Goal: Task Accomplishment & Management: Manage account settings

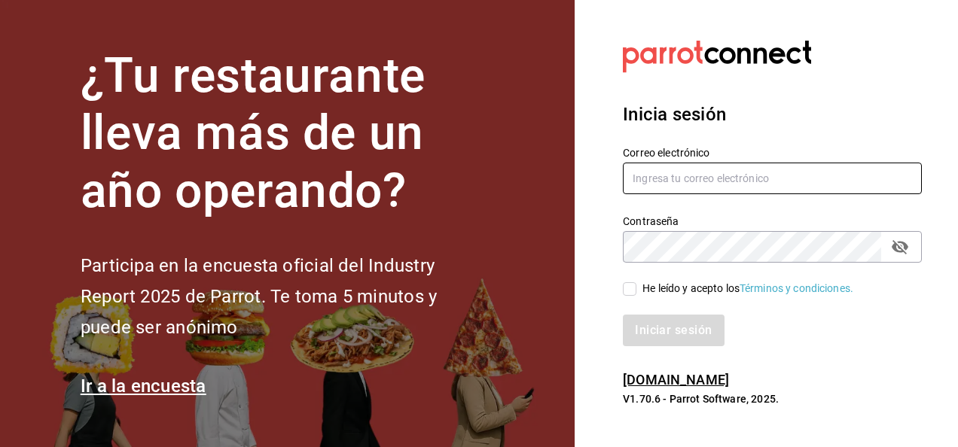
type input "[PERSON_NAME][EMAIL_ADDRESS][DOMAIN_NAME]"
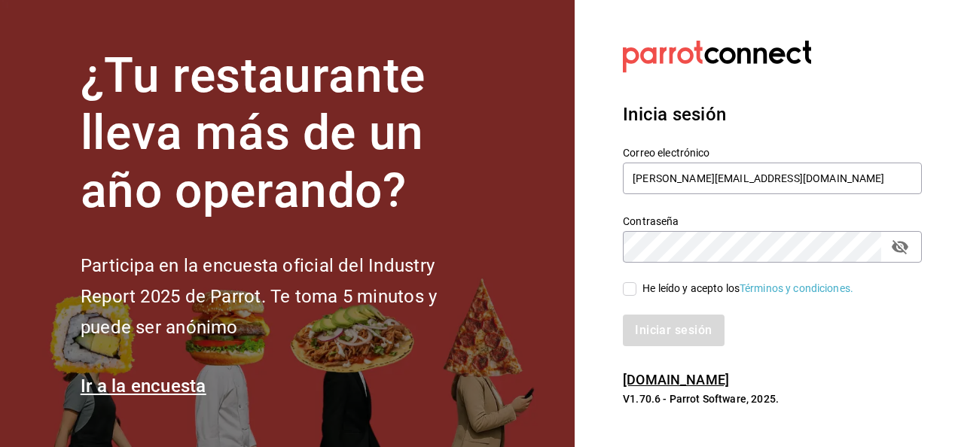
click at [638, 289] on span "He leído y acepto los Términos y condiciones." at bounding box center [745, 289] width 217 height 16
click at [637, 289] on input "He leído y acepto los Términos y condiciones." at bounding box center [630, 289] width 14 height 14
checkbox input "true"
click at [643, 331] on button "Iniciar sesión" at bounding box center [674, 331] width 102 height 32
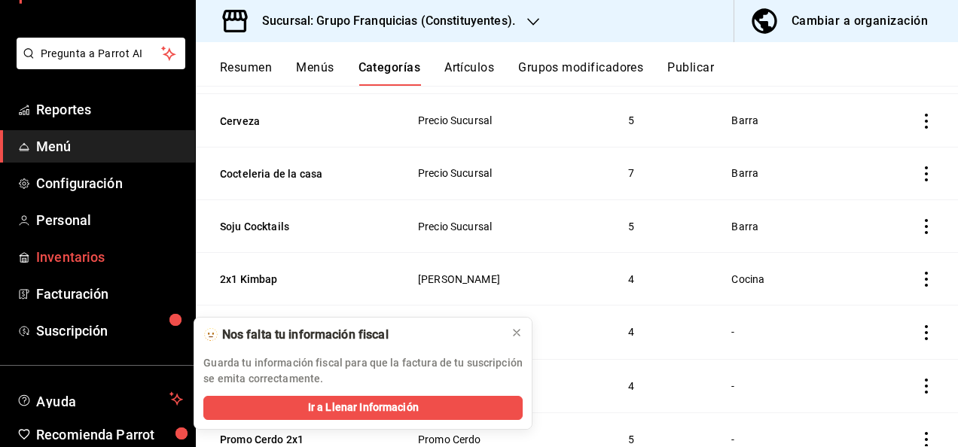
scroll to position [55, 0]
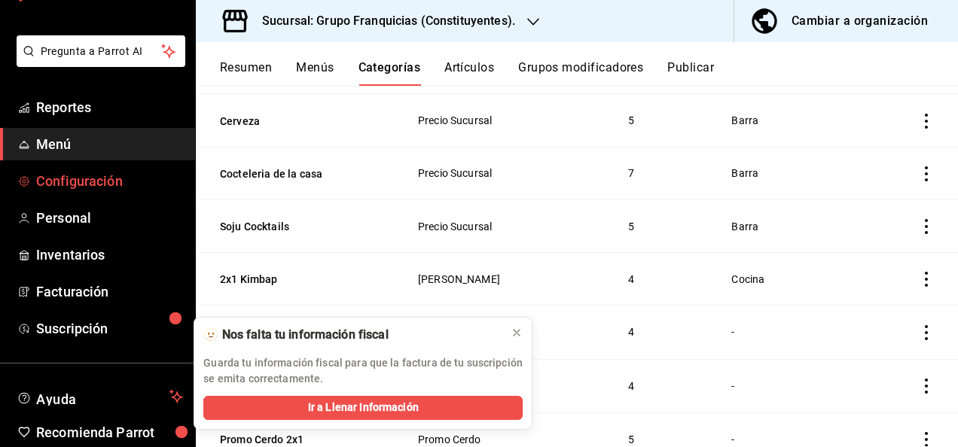
click at [95, 185] on span "Configuración" at bounding box center [109, 181] width 147 height 20
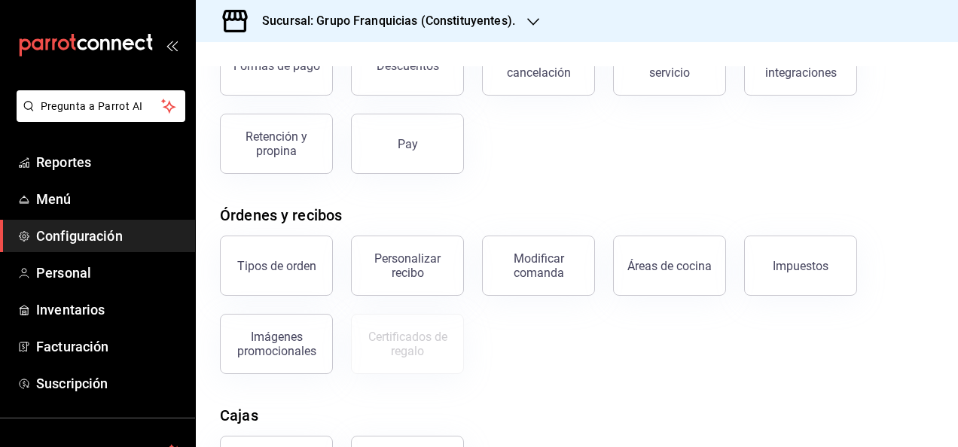
scroll to position [316, 0]
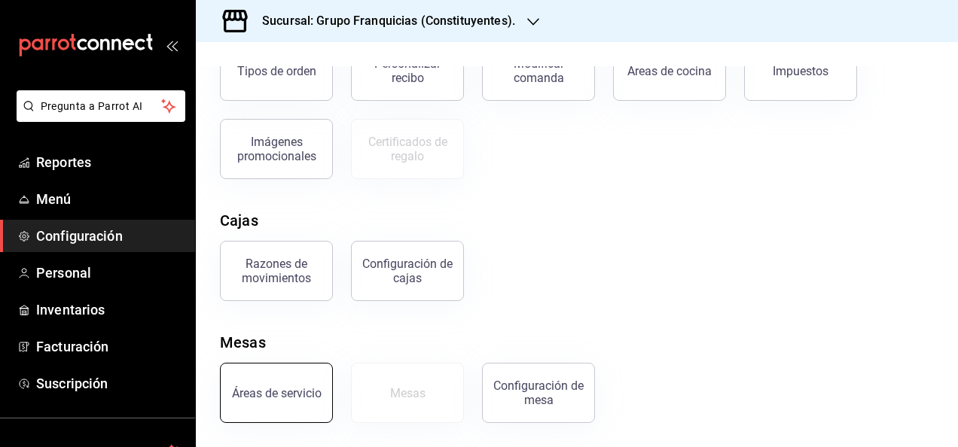
click at [320, 408] on button "Áreas de servicio" at bounding box center [276, 393] width 113 height 60
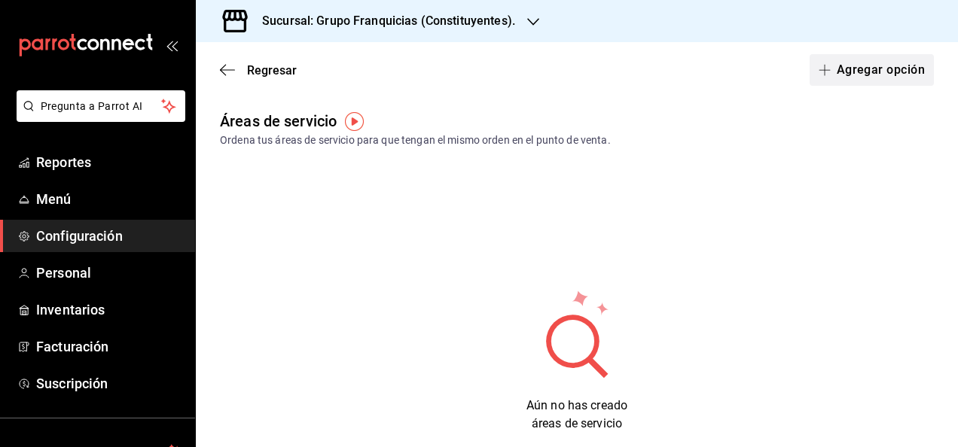
click at [830, 67] on button "Agregar opción" at bounding box center [872, 70] width 124 height 32
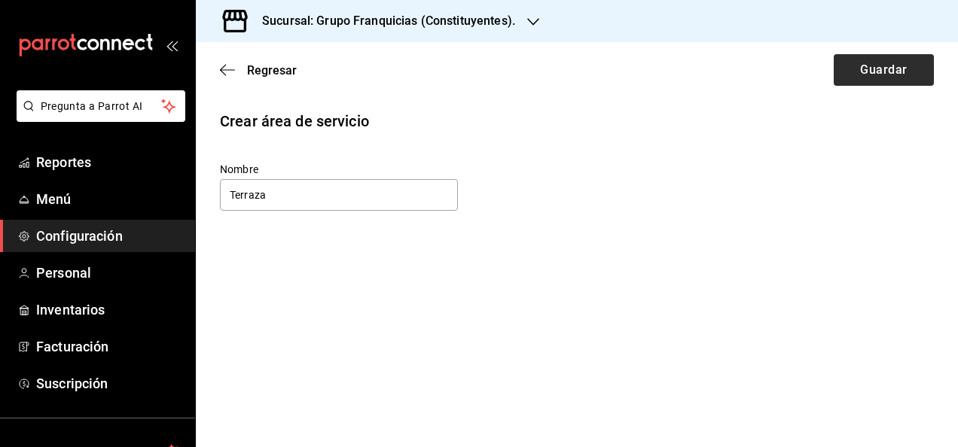
type input "Terraza"
click at [855, 66] on button "Guardar" at bounding box center [884, 70] width 100 height 32
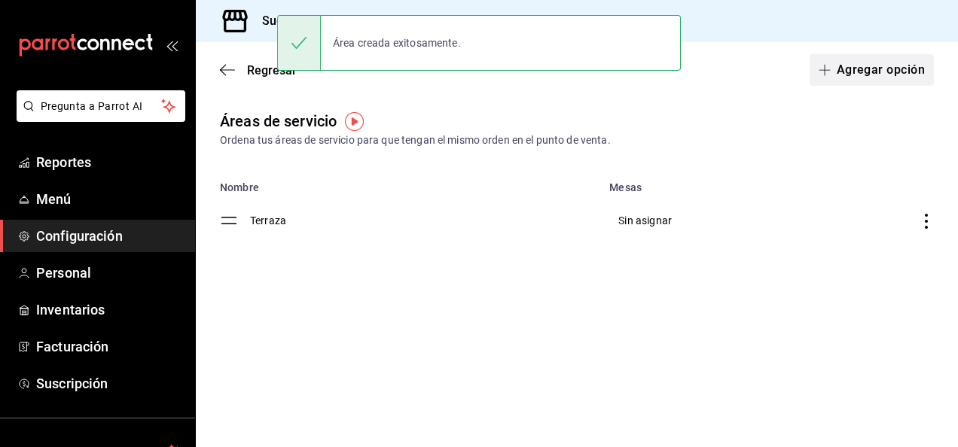
click at [868, 68] on button "Agregar opción" at bounding box center [872, 70] width 124 height 32
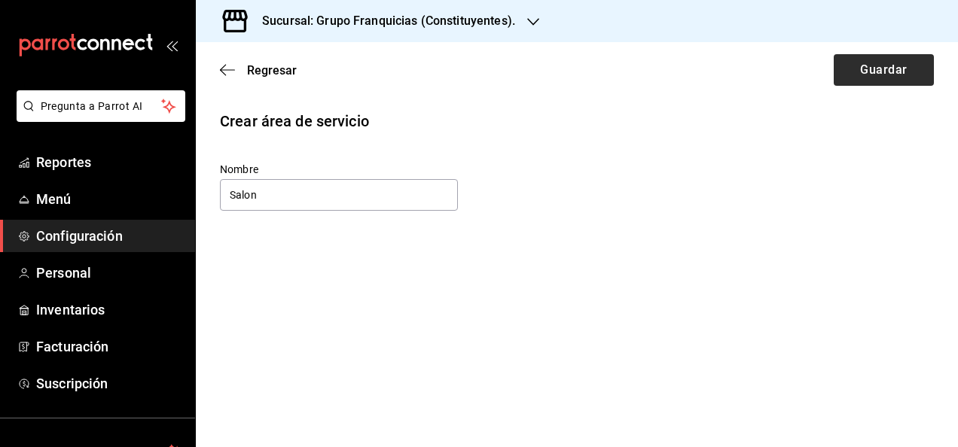
type input "Salon"
click at [896, 80] on button "Guardar" at bounding box center [884, 70] width 100 height 32
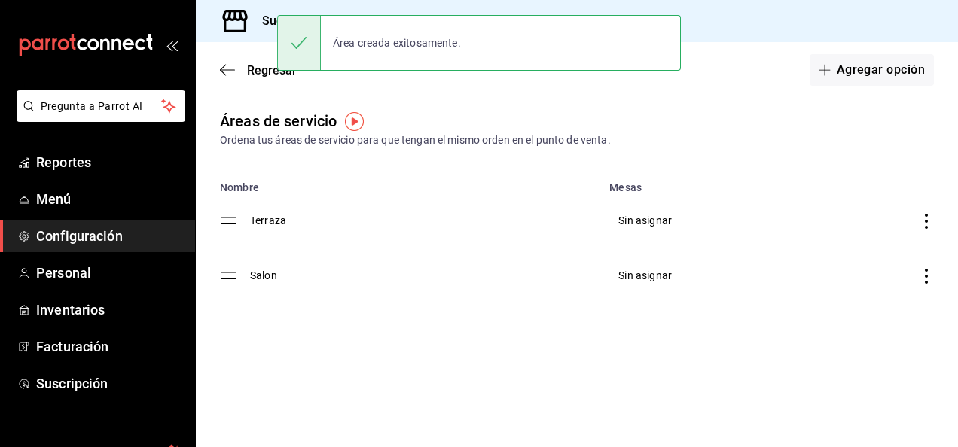
click at [853, 128] on div "Áreas de servicio Ordena tus áreas de servicio para que tengan el mismo orden e…" at bounding box center [577, 129] width 762 height 38
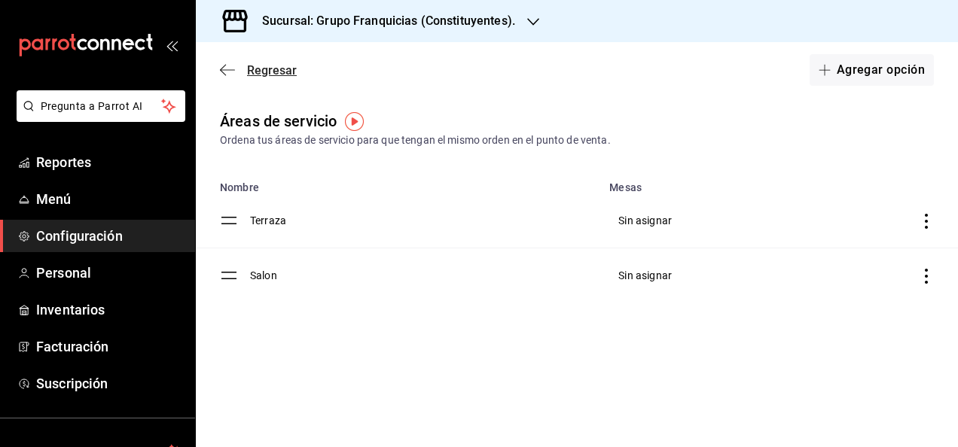
click at [227, 72] on icon "button" at bounding box center [227, 70] width 15 height 14
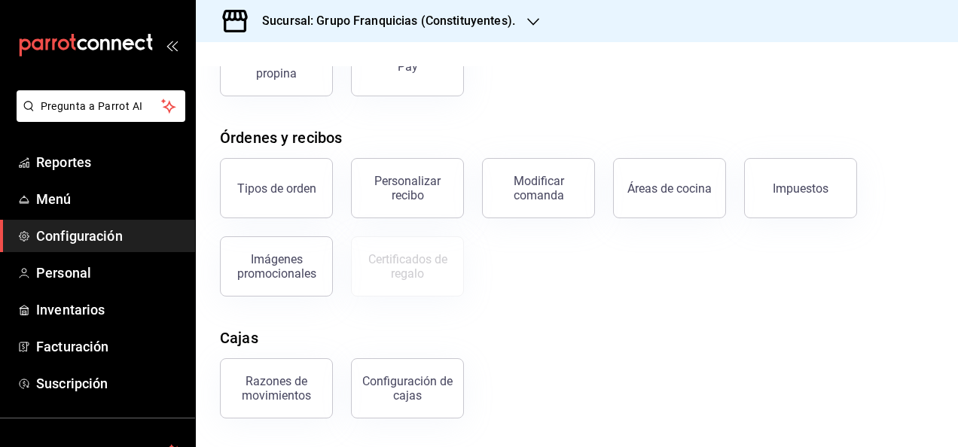
scroll to position [316, 0]
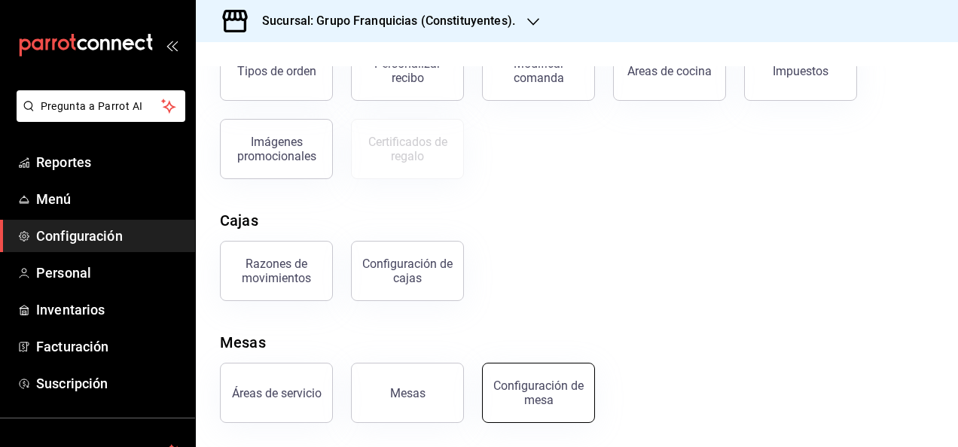
click at [485, 405] on div "Configuración de mesa" at bounding box center [529, 384] width 131 height 78
click at [519, 395] on div "Configuración de mesa" at bounding box center [538, 393] width 93 height 29
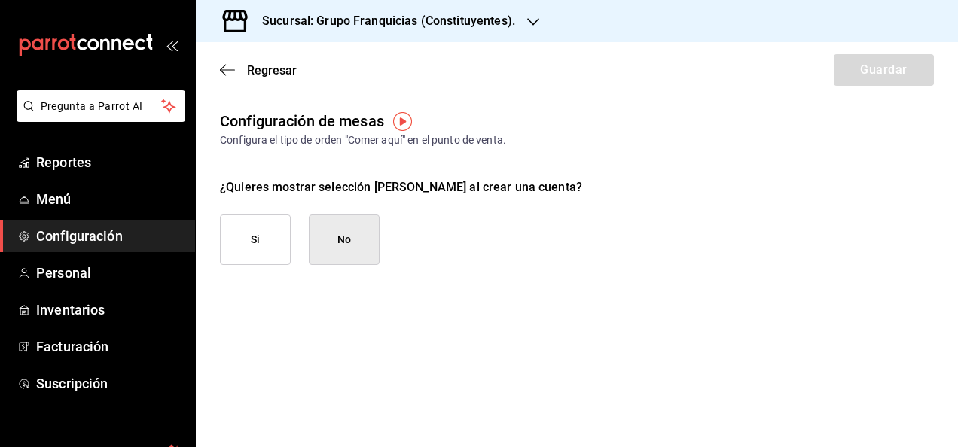
click at [265, 255] on button "Si" at bounding box center [255, 240] width 71 height 50
checkbox input "true"
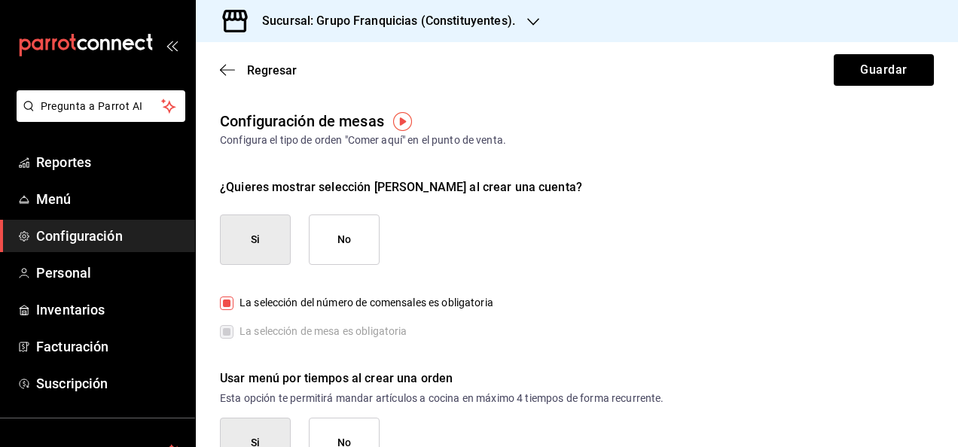
scroll to position [44, 0]
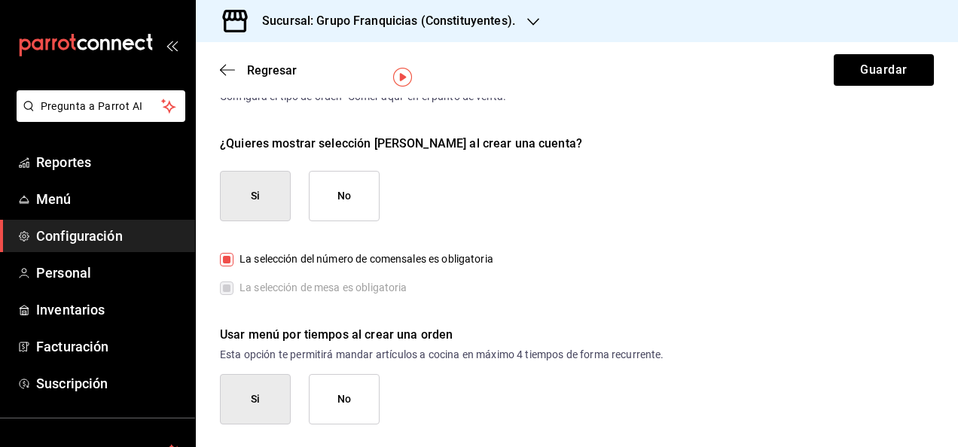
click at [356, 393] on button "No" at bounding box center [344, 399] width 71 height 50
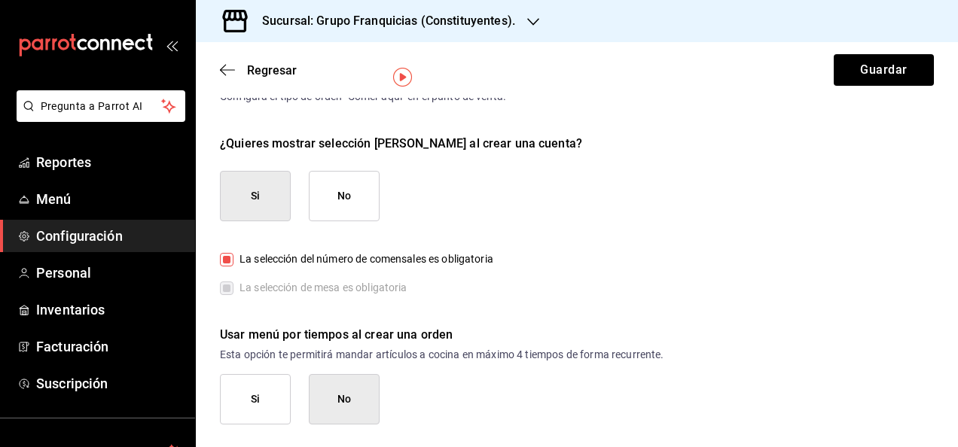
click at [221, 253] on input "La selección del número de comensales es obligatoria" at bounding box center [227, 260] width 14 height 14
click at [226, 259] on input "La selección del número de comensales es obligatoria" at bounding box center [227, 260] width 14 height 14
checkbox input "true"
click at [856, 66] on button "Guardar" at bounding box center [884, 70] width 100 height 32
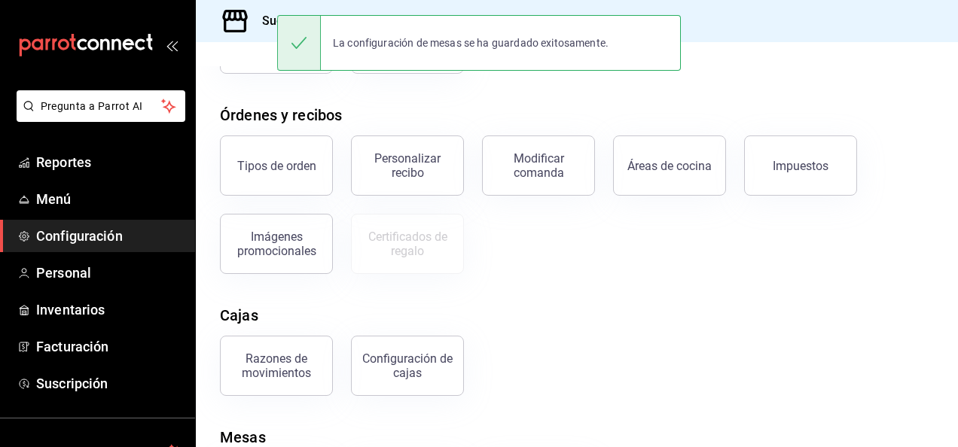
scroll to position [316, 0]
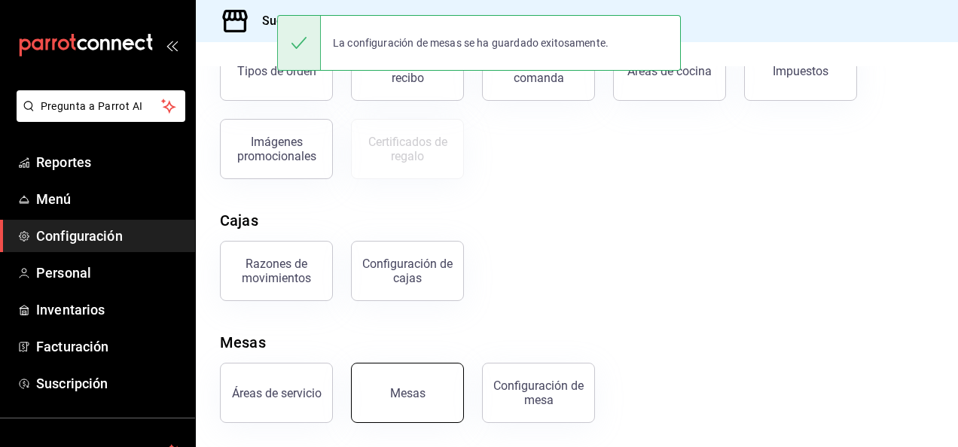
click at [434, 386] on button "Mesas" at bounding box center [407, 393] width 113 height 60
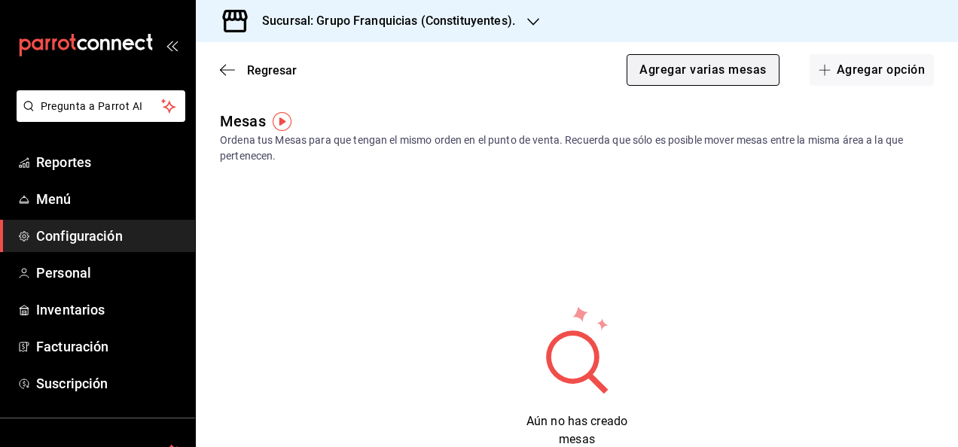
click at [720, 83] on button "Agregar varias mesas" at bounding box center [703, 70] width 152 height 32
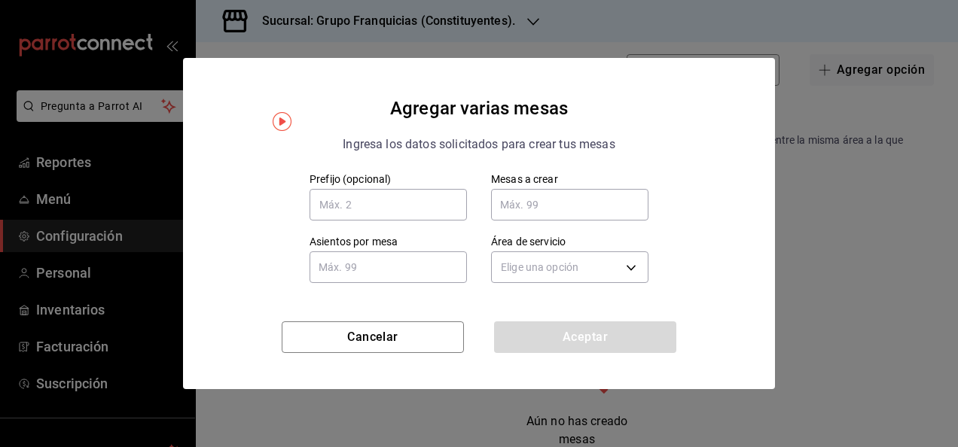
click at [449, 187] on div "Prefijo (opcional)" at bounding box center [388, 198] width 157 height 50
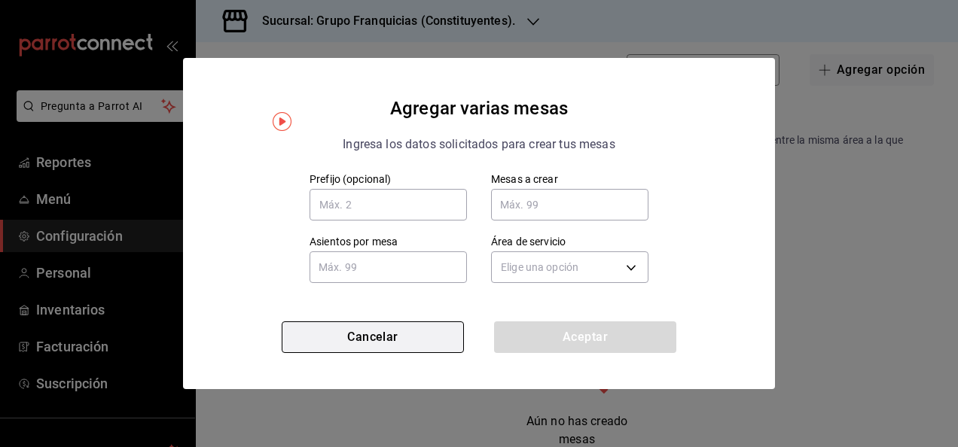
click at [429, 328] on button "Cancelar" at bounding box center [373, 338] width 182 height 32
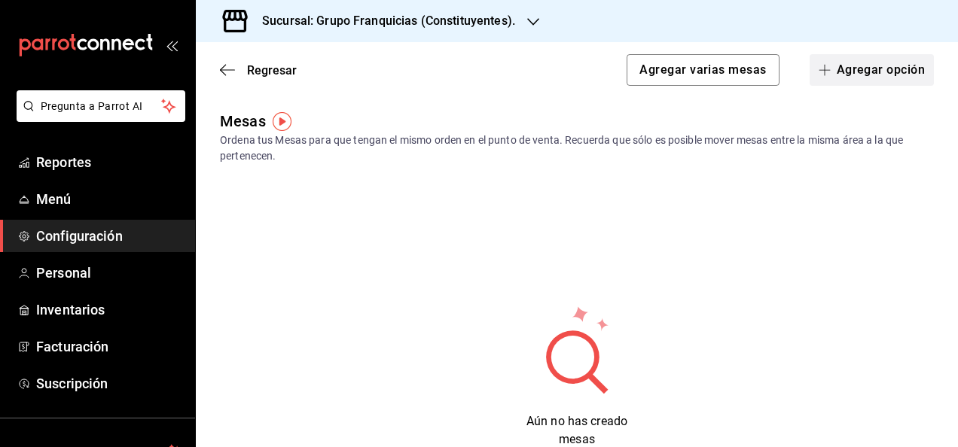
drag, startPoint x: 866, startPoint y: 85, endPoint x: 878, endPoint y: 68, distance: 20.7
click at [878, 68] on button "Agregar opción" at bounding box center [872, 70] width 124 height 32
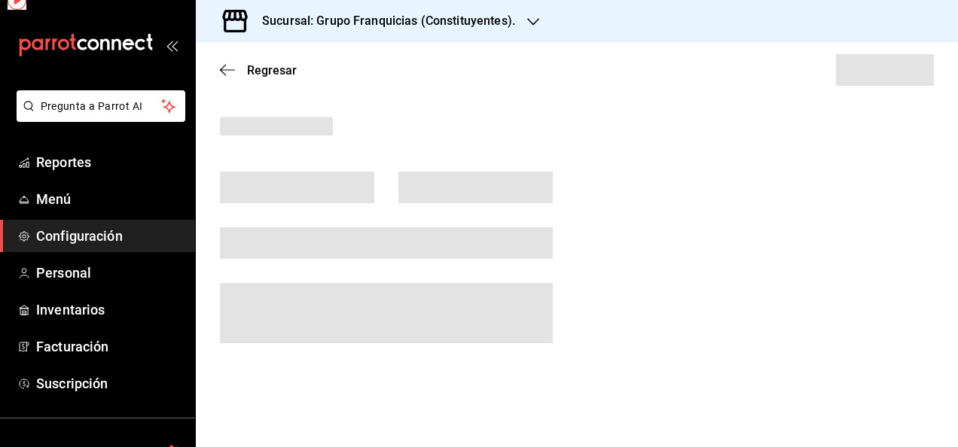
click at [878, 68] on span at bounding box center [885, 70] width 98 height 32
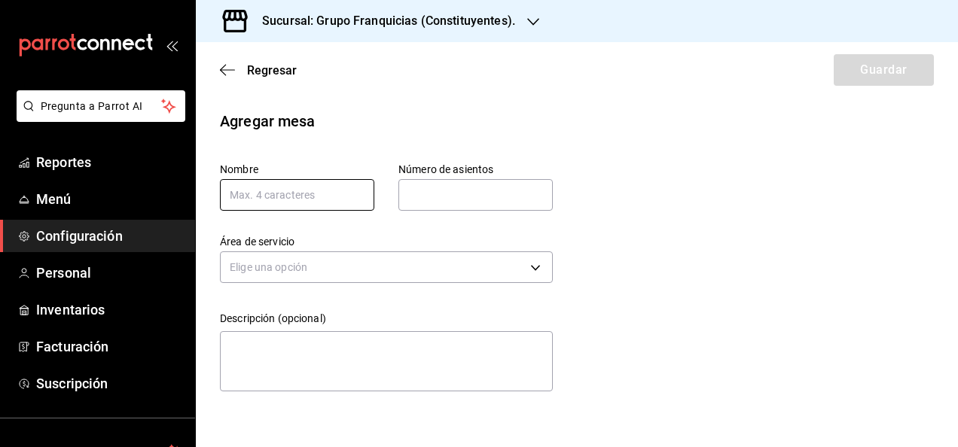
click at [274, 207] on input "text" at bounding box center [297, 195] width 154 height 32
type input "1"
click at [490, 196] on input "text" at bounding box center [475, 195] width 154 height 30
type input "4"
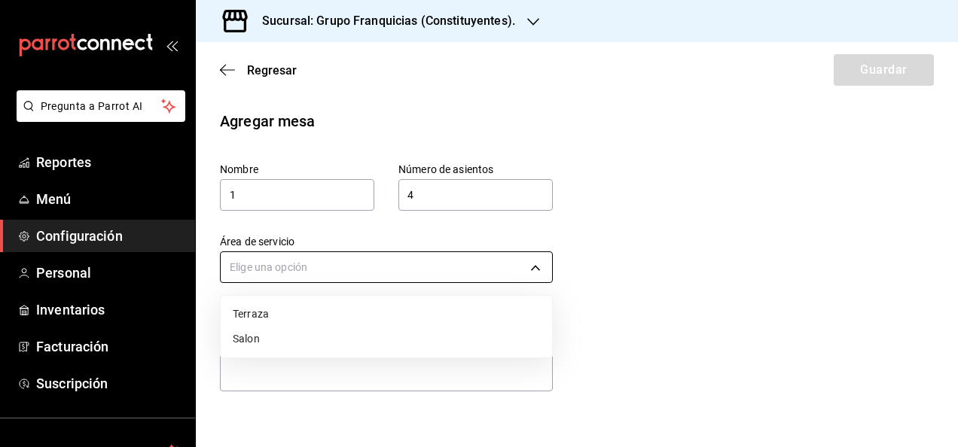
click at [414, 256] on body "Pregunta a Parrot AI Reportes Menú Configuración Personal Inventarios Facturaci…" at bounding box center [479, 223] width 958 height 447
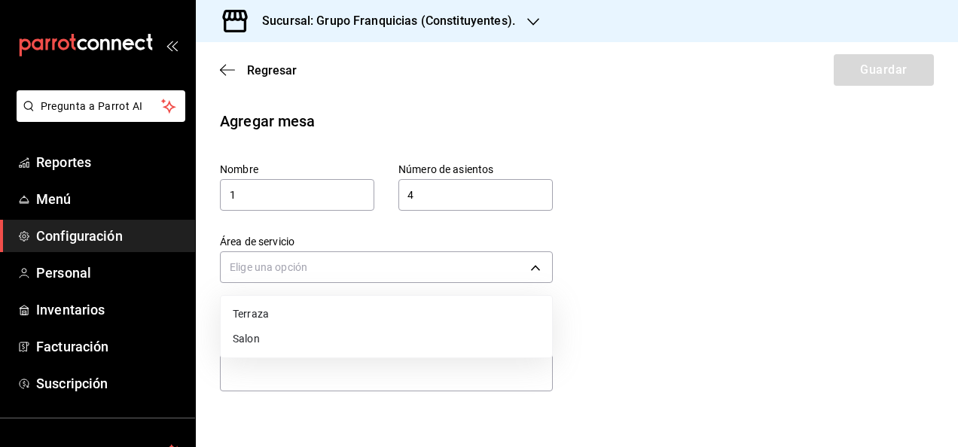
click at [314, 311] on li "Terraza" at bounding box center [386, 314] width 331 height 25
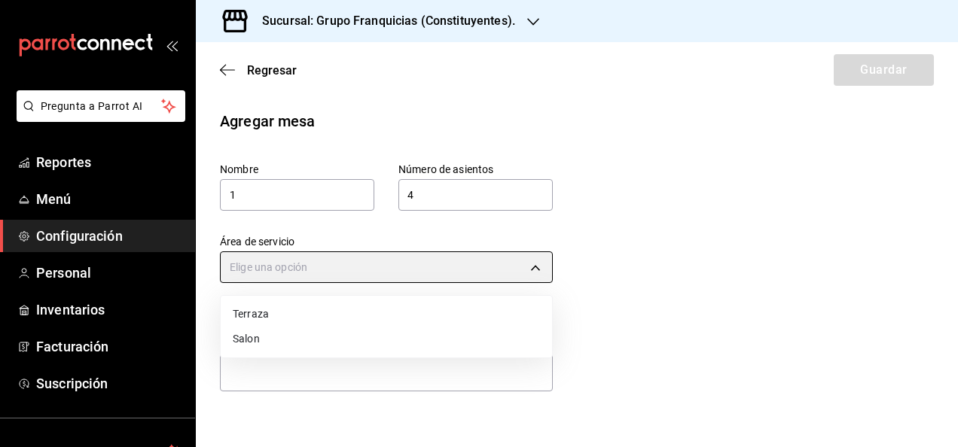
type input "d56ba501-bf75-434f-98f0-5fb83f2802c5"
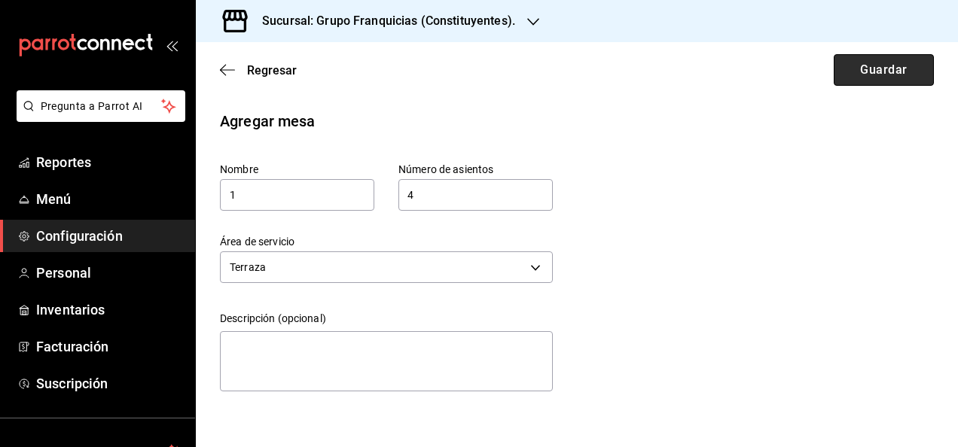
click at [863, 63] on button "Guardar" at bounding box center [884, 70] width 100 height 32
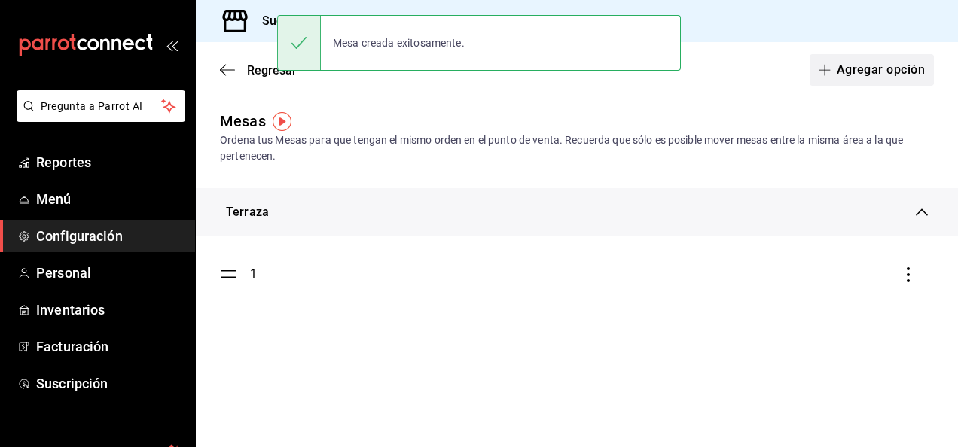
click at [874, 65] on button "Agregar opción" at bounding box center [872, 70] width 124 height 32
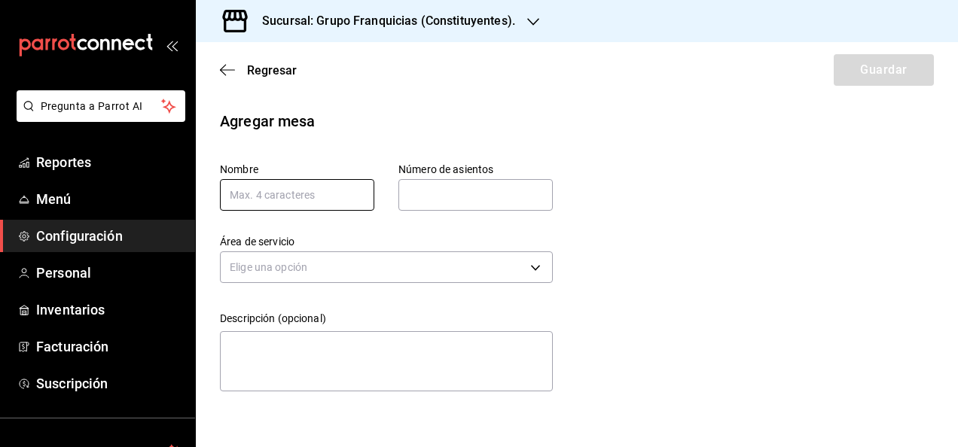
click at [305, 196] on input "text" at bounding box center [297, 195] width 154 height 32
type input "2"
click at [457, 191] on input "text" at bounding box center [475, 195] width 154 height 30
type input "4"
click at [351, 250] on div "Elige una opción" at bounding box center [386, 266] width 333 height 40
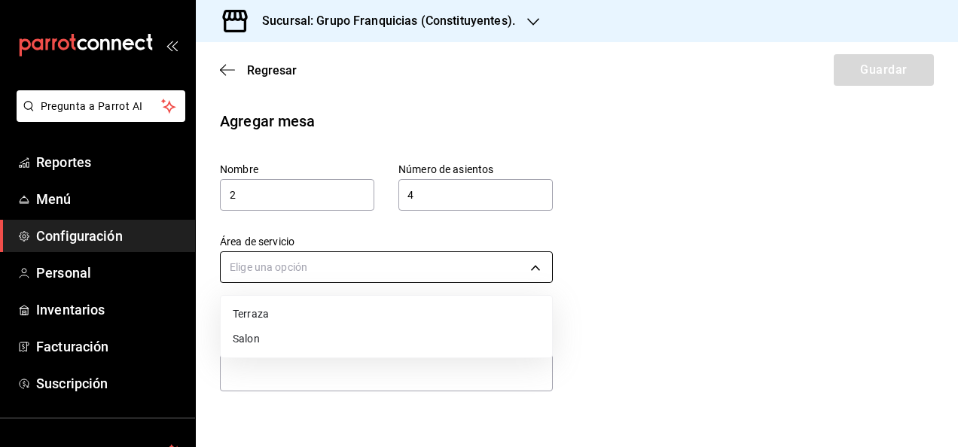
click at [321, 270] on body "Pregunta a Parrot AI Reportes Menú Configuración Personal Inventarios Facturaci…" at bounding box center [479, 223] width 958 height 447
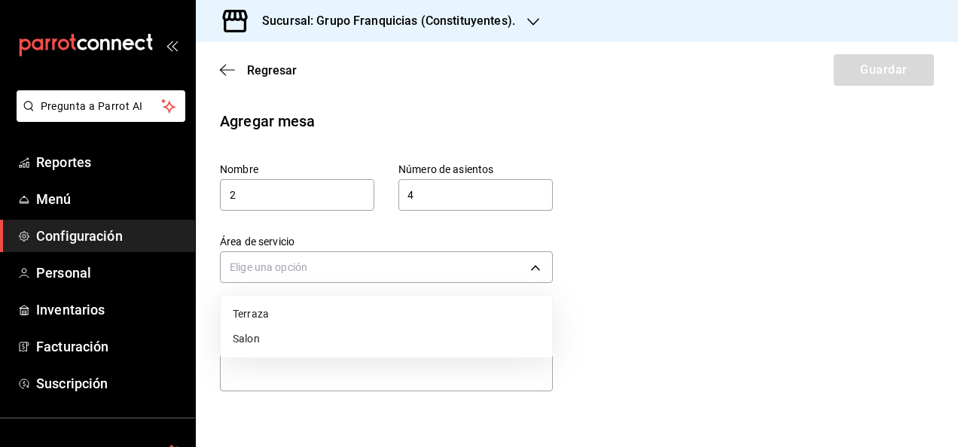
click at [370, 310] on li "Terraza" at bounding box center [386, 314] width 331 height 25
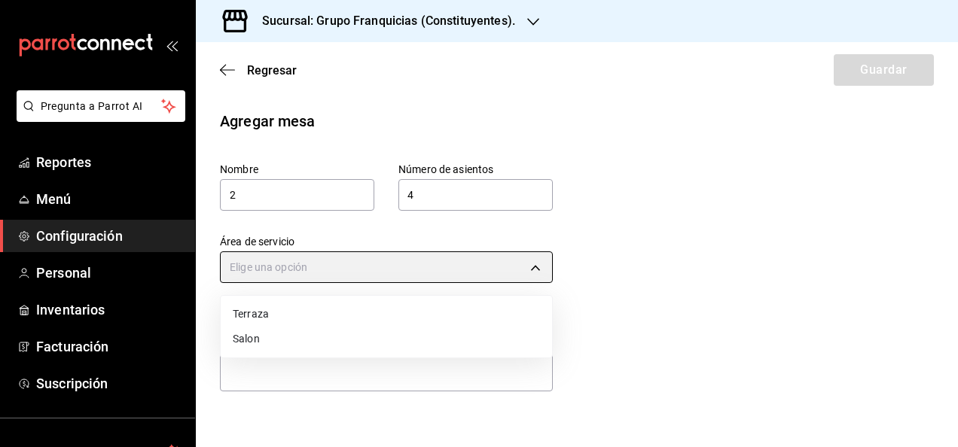
type input "d56ba501-bf75-434f-98f0-5fb83f2802c5"
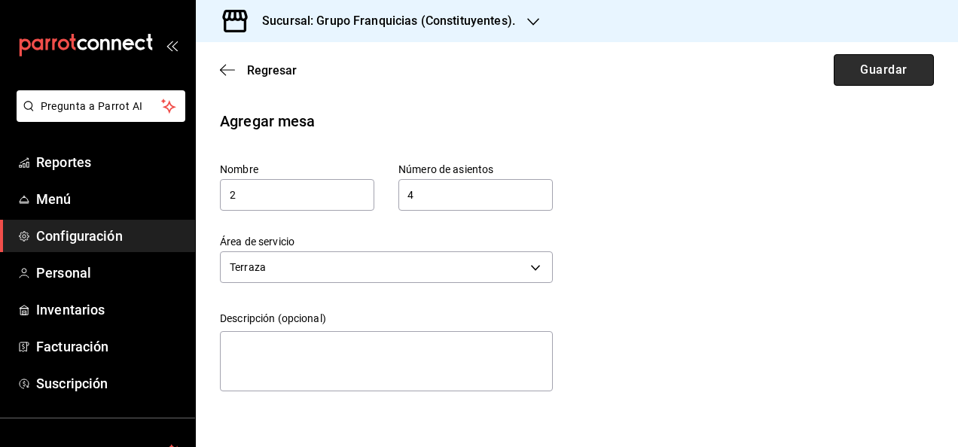
click at [897, 59] on button "Guardar" at bounding box center [884, 70] width 100 height 32
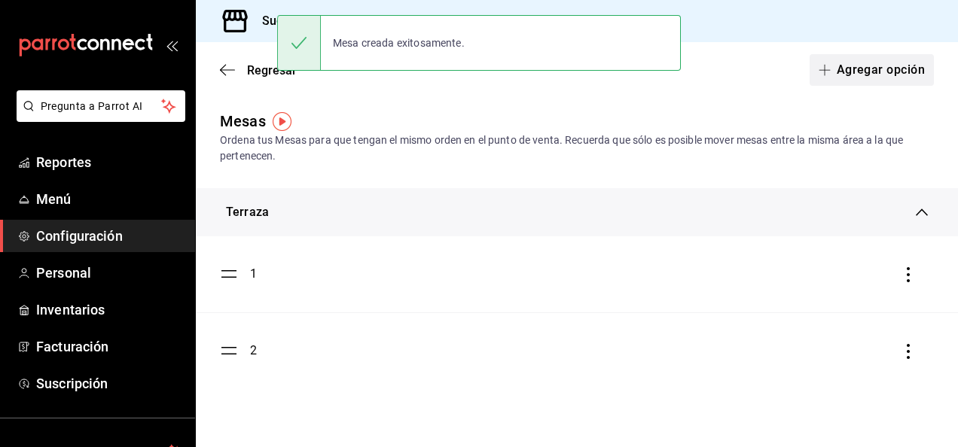
click at [854, 72] on button "Agregar opción" at bounding box center [872, 70] width 124 height 32
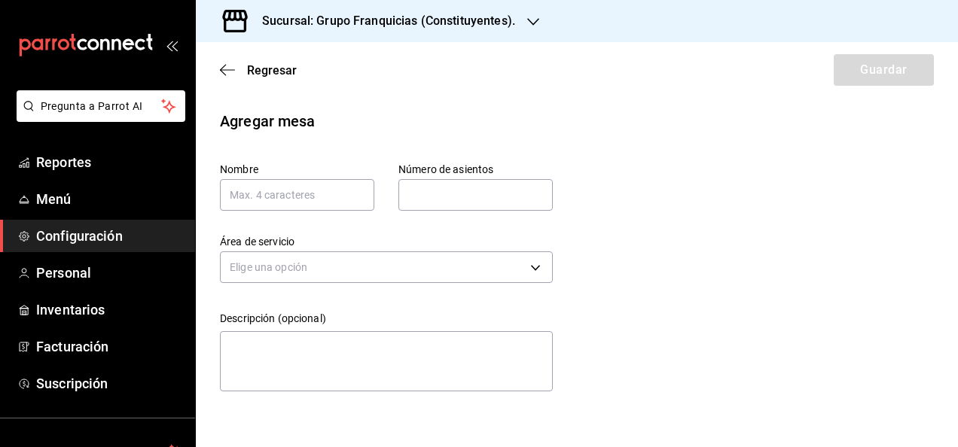
click at [285, 178] on div "Nombre" at bounding box center [297, 187] width 154 height 48
click at [274, 187] on input "text" at bounding box center [297, 195] width 154 height 32
type input "3"
click at [452, 188] on input "text" at bounding box center [475, 195] width 154 height 30
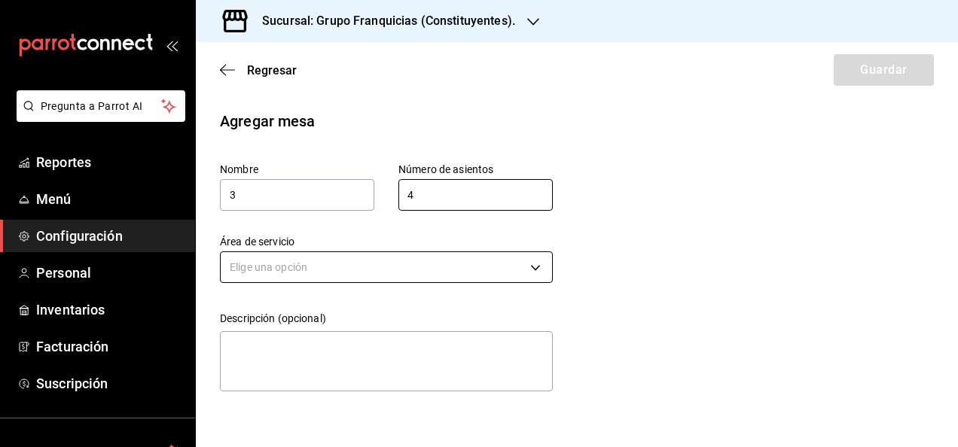
type input "4"
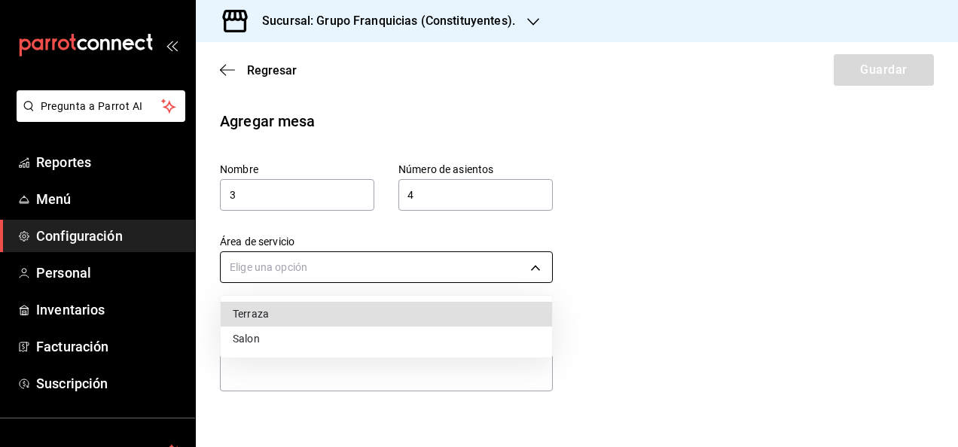
click at [349, 265] on body "Pregunta a Parrot AI Reportes Menú Configuración Personal Inventarios Facturaci…" at bounding box center [479, 223] width 958 height 447
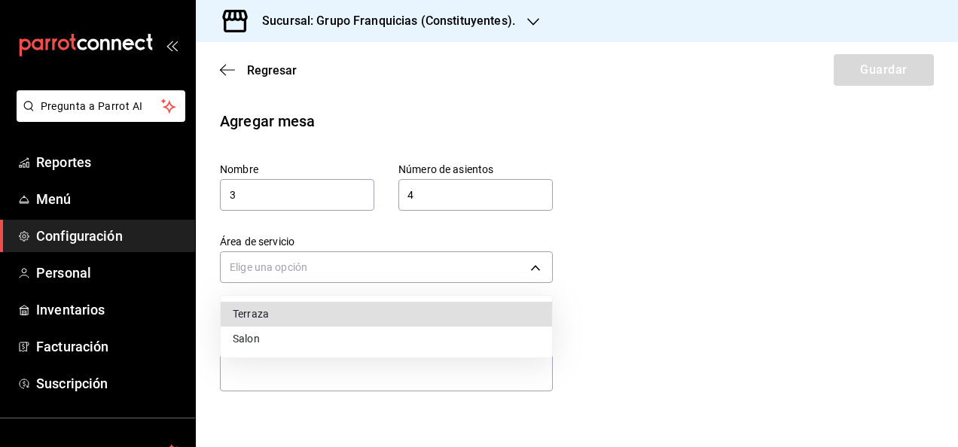
click at [304, 308] on li "Terraza" at bounding box center [386, 314] width 331 height 25
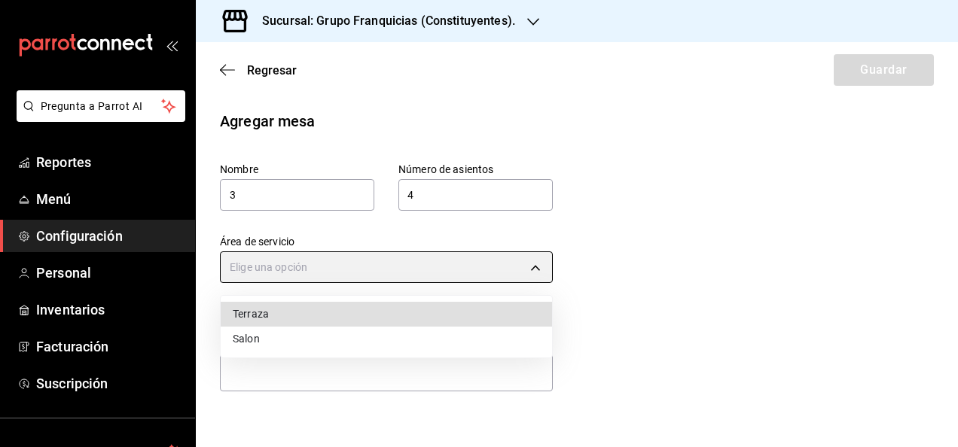
type input "d56ba501-bf75-434f-98f0-5fb83f2802c5"
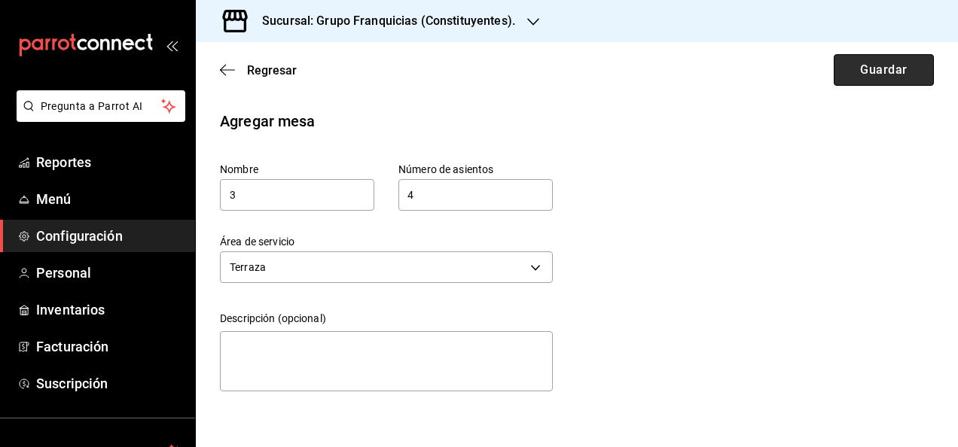
click at [871, 66] on button "Guardar" at bounding box center [884, 70] width 100 height 32
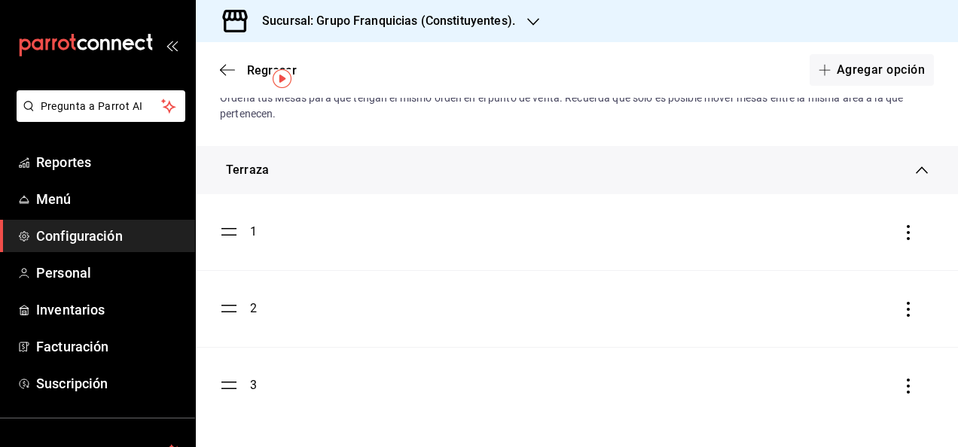
scroll to position [36, 0]
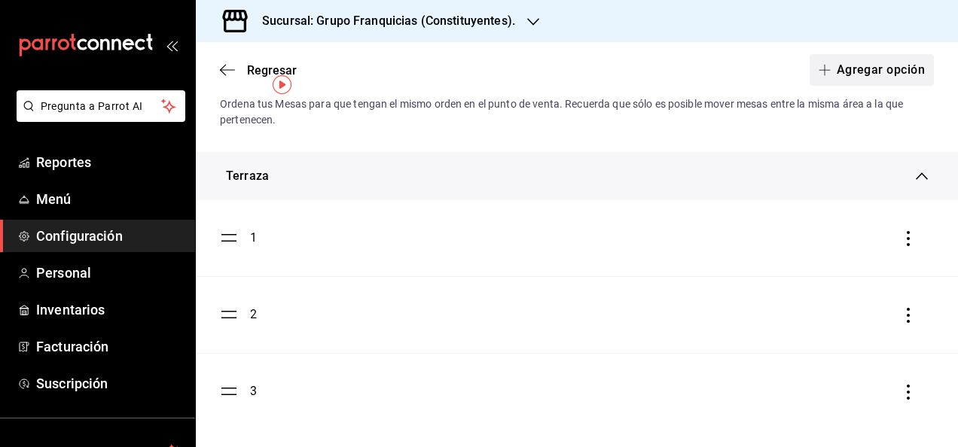
click at [832, 70] on button "Agregar opción" at bounding box center [872, 70] width 124 height 32
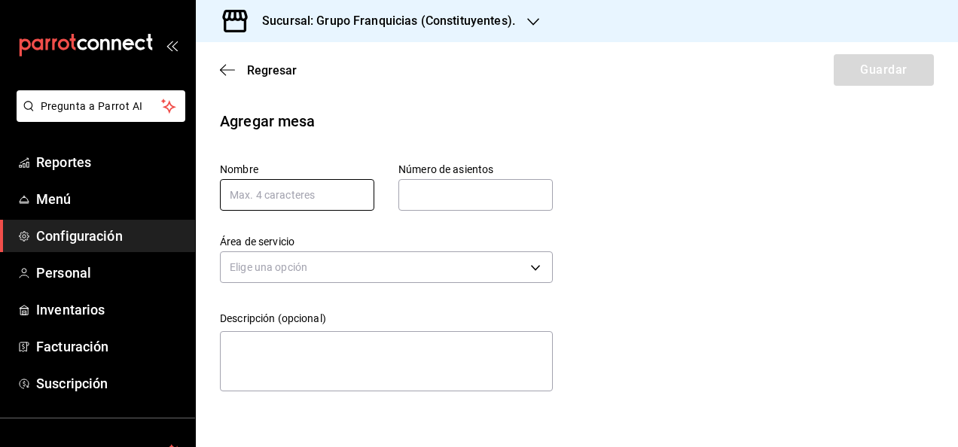
click at [312, 201] on input "text" at bounding box center [297, 195] width 154 height 32
type input "4"
click at [413, 200] on input "text" at bounding box center [475, 195] width 154 height 30
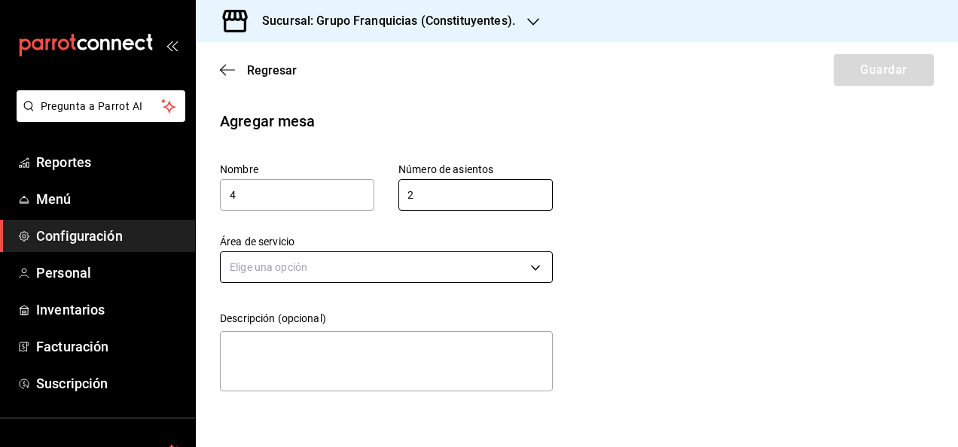
type input "2"
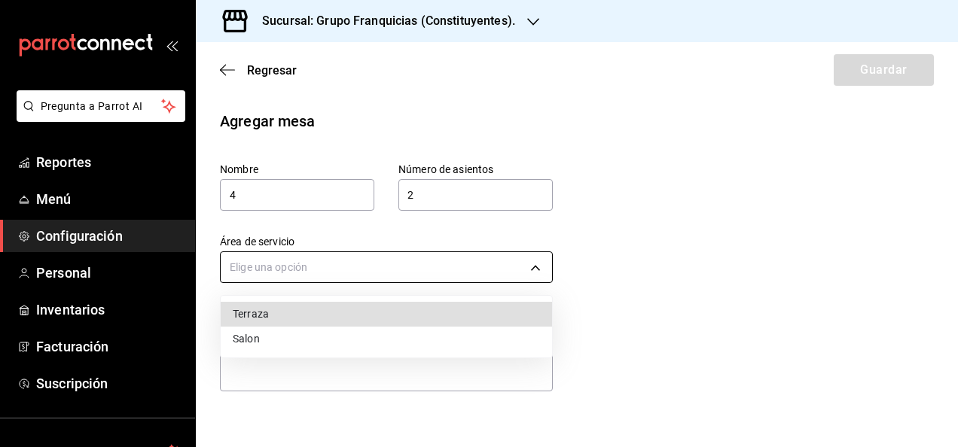
click at [529, 259] on body "Pregunta a Parrot AI Reportes Menú Configuración Personal Inventarios Facturaci…" at bounding box center [479, 223] width 958 height 447
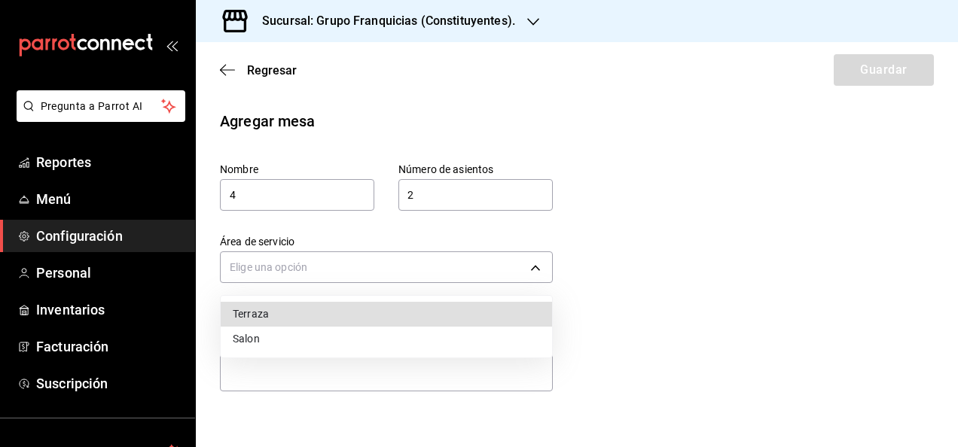
click at [399, 319] on li "Terraza" at bounding box center [386, 314] width 331 height 25
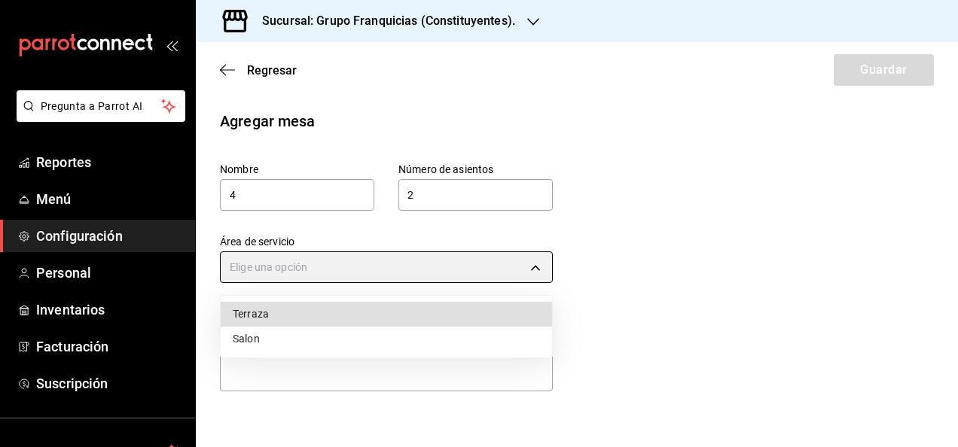
type input "d56ba501-bf75-434f-98f0-5fb83f2802c5"
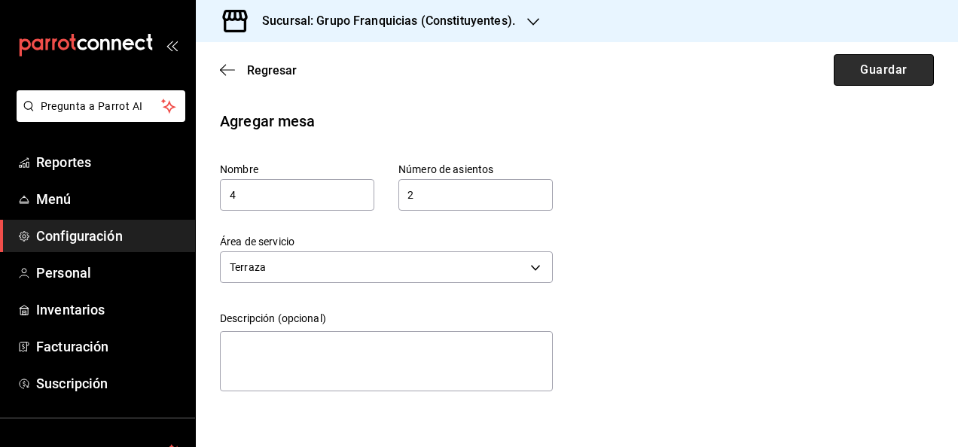
click at [875, 68] on button "Guardar" at bounding box center [884, 70] width 100 height 32
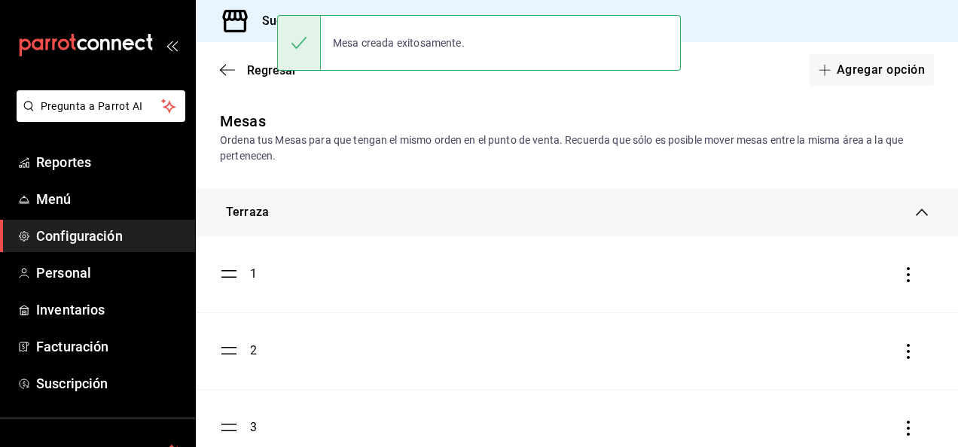
click at [866, 72] on button "Agregar opción" at bounding box center [872, 70] width 124 height 32
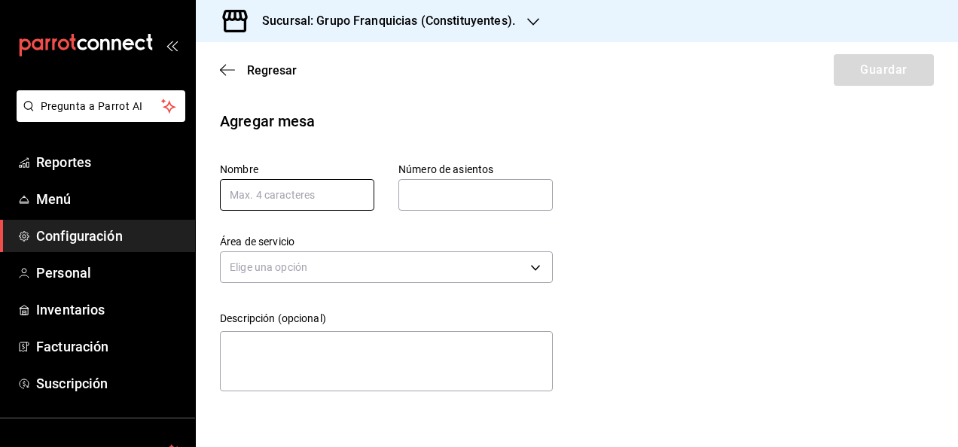
click at [325, 200] on input "text" at bounding box center [297, 195] width 154 height 32
type input "r"
type input "5"
click at [504, 205] on input "text" at bounding box center [475, 195] width 154 height 30
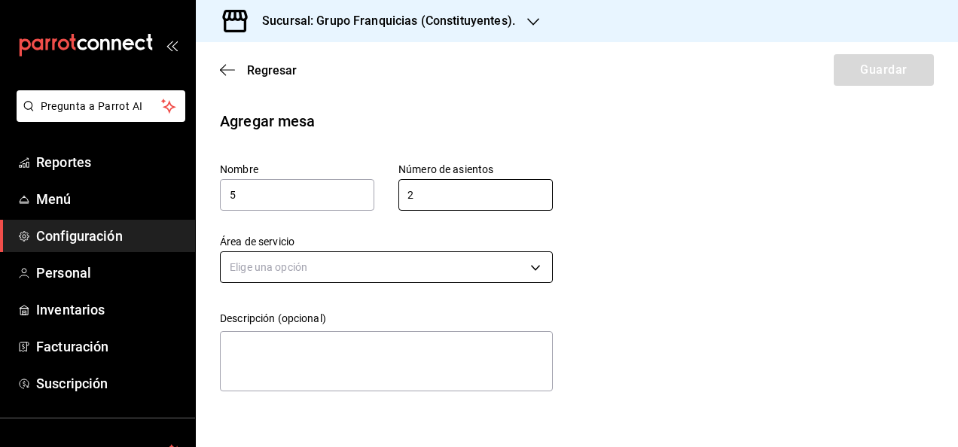
type input "2"
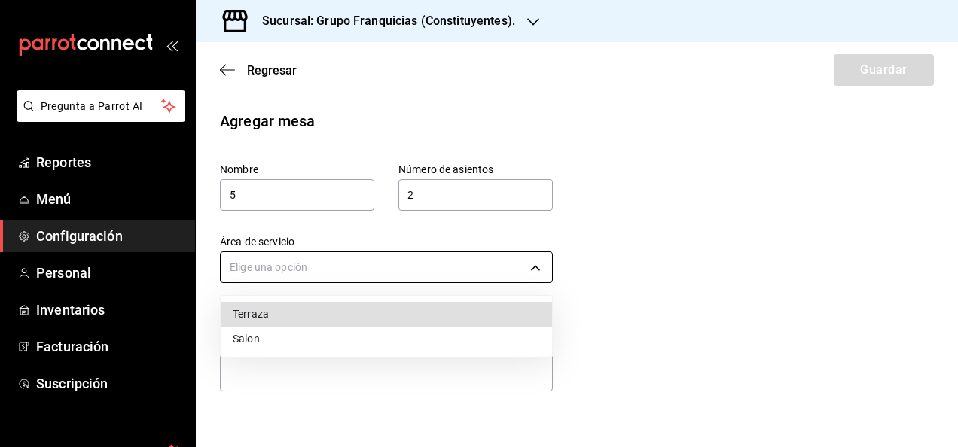
click at [407, 271] on body "Pregunta a Parrot AI Reportes Menú Configuración Personal Inventarios Facturaci…" at bounding box center [479, 223] width 958 height 447
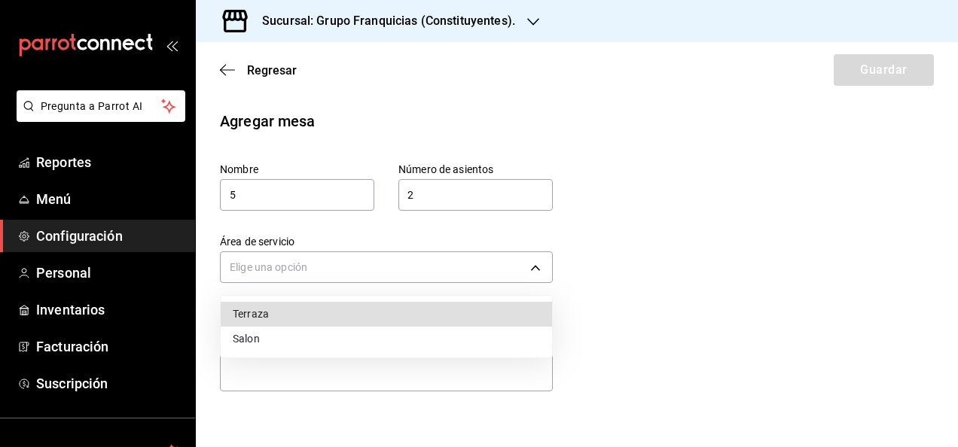
click at [269, 322] on li "Terraza" at bounding box center [386, 314] width 331 height 25
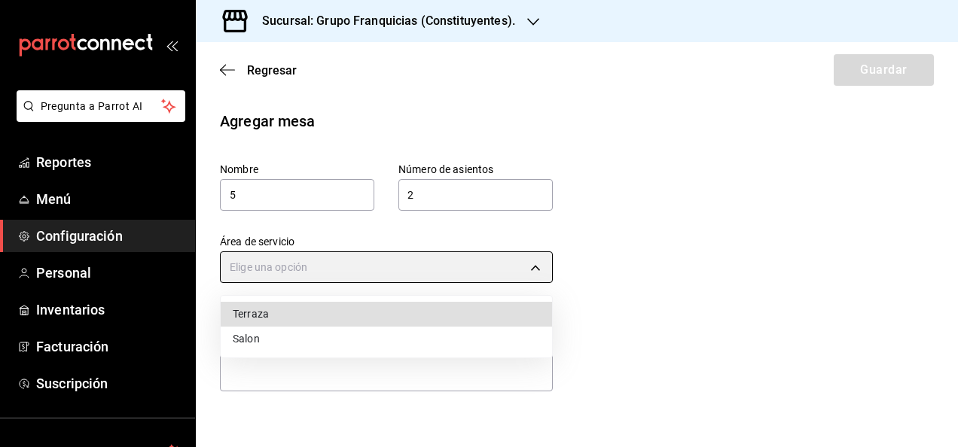
type input "d56ba501-bf75-434f-98f0-5fb83f2802c5"
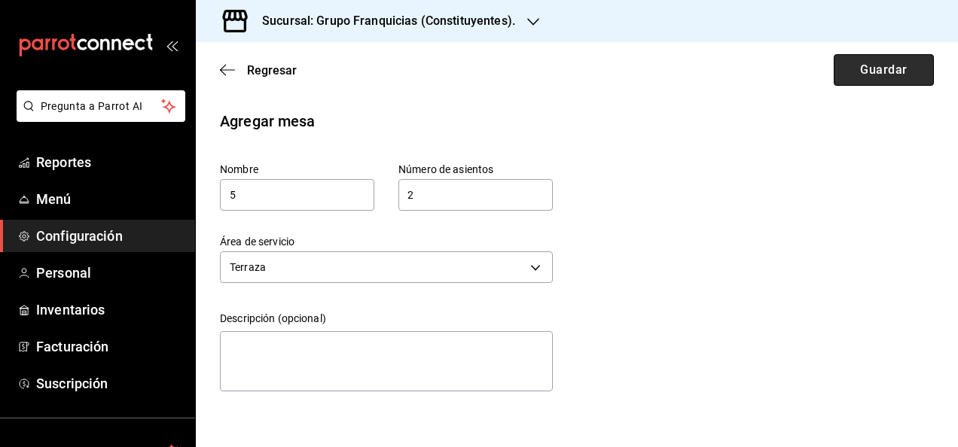
click at [864, 62] on button "Guardar" at bounding box center [884, 70] width 100 height 32
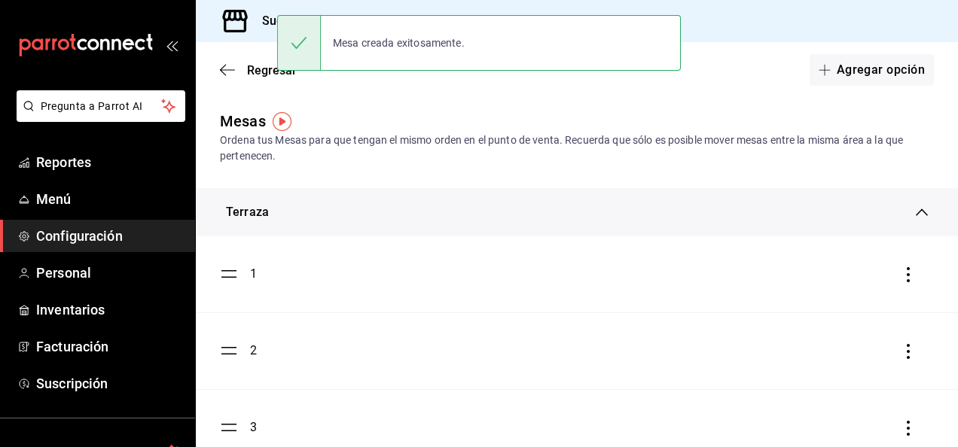
scroll to position [196, 0]
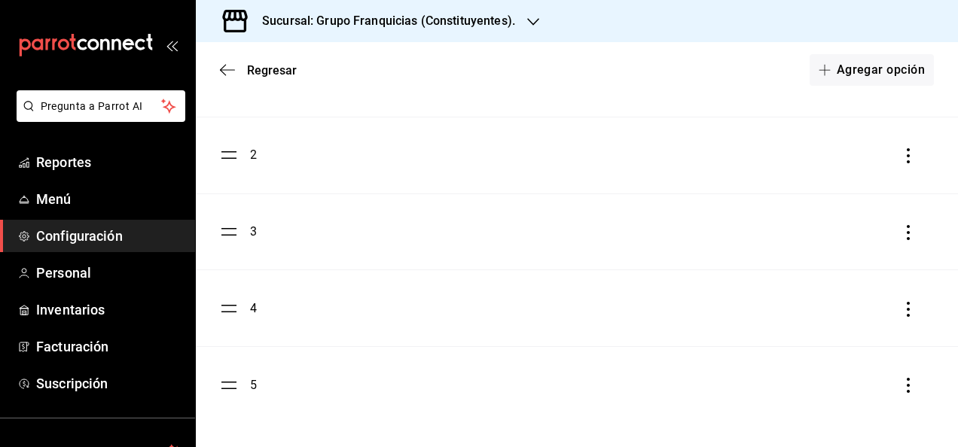
click at [719, 203] on li "3" at bounding box center [577, 232] width 762 height 76
click at [838, 63] on button "Agregar opción" at bounding box center [872, 70] width 124 height 32
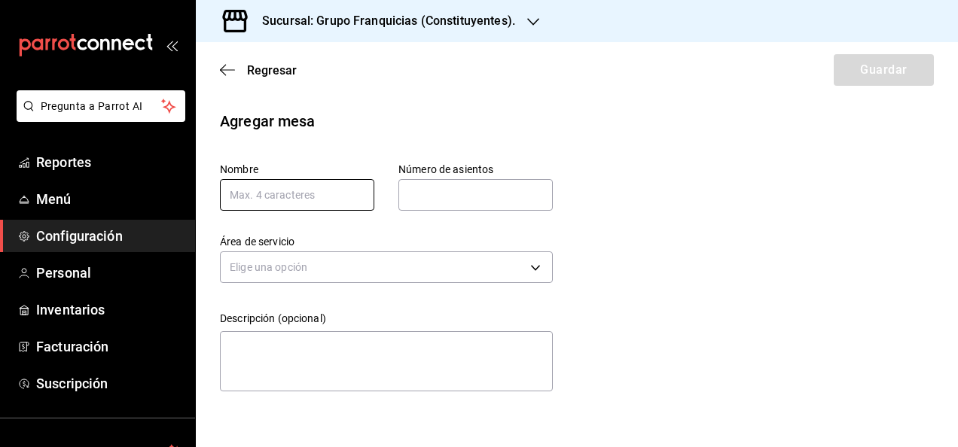
click at [323, 199] on input "text" at bounding box center [297, 195] width 154 height 32
type input "6"
click at [468, 200] on input "text" at bounding box center [475, 195] width 154 height 30
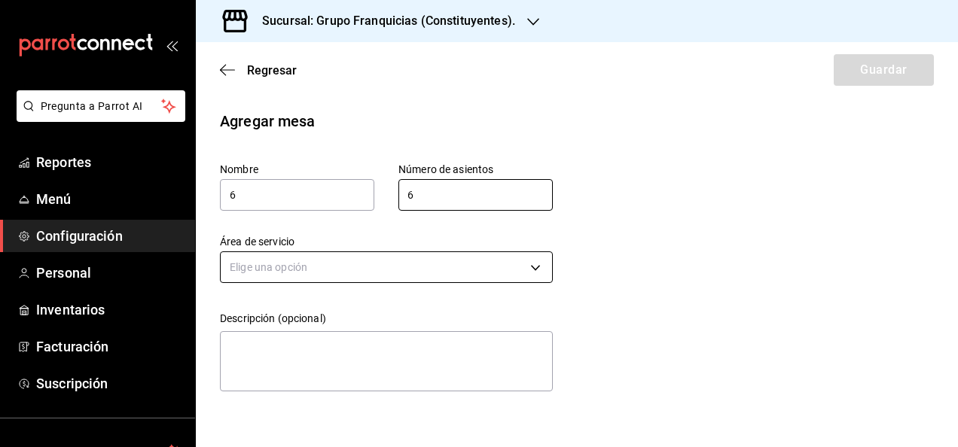
type input "6"
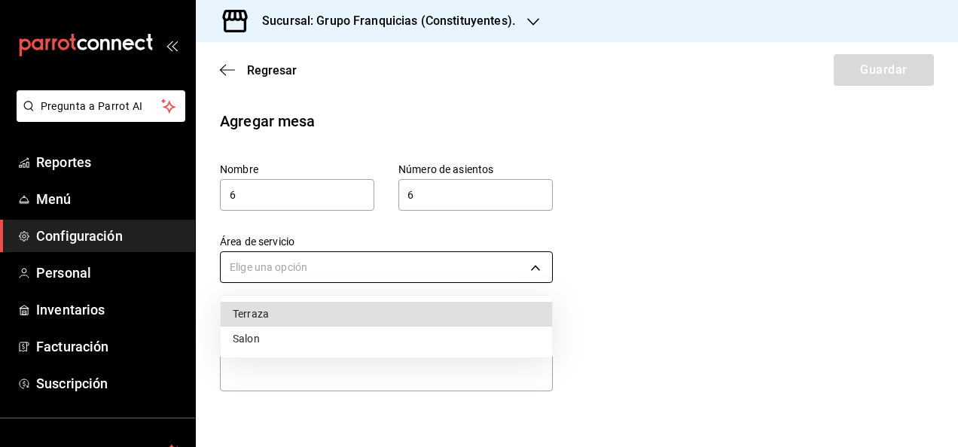
click at [258, 282] on body "Pregunta a Parrot AI Reportes Menú Configuración Personal Inventarios Facturaci…" at bounding box center [479, 223] width 958 height 447
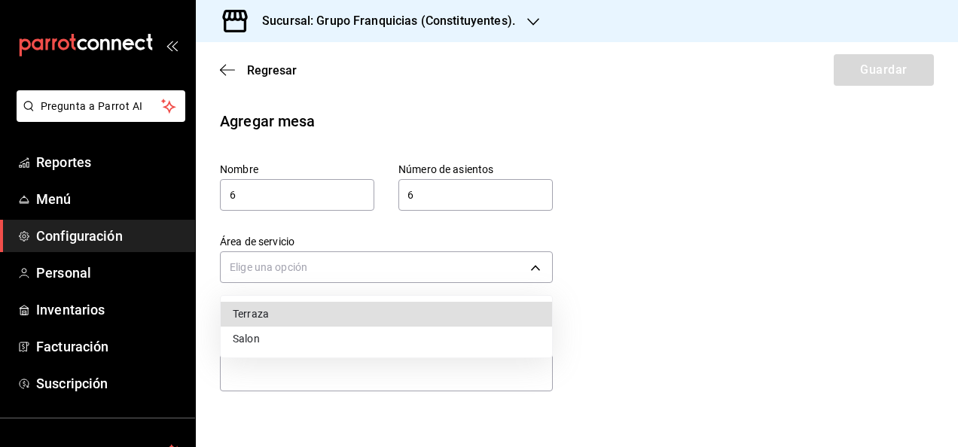
click at [280, 307] on li "Terraza" at bounding box center [386, 314] width 331 height 25
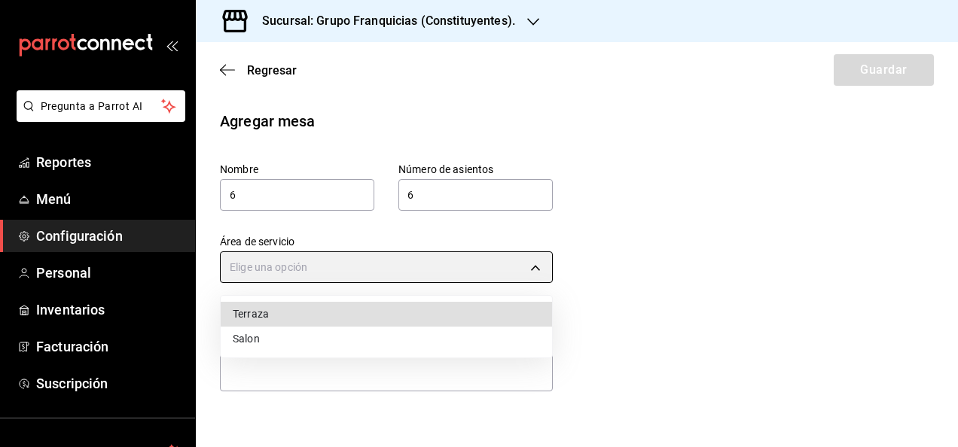
type input "d56ba501-bf75-434f-98f0-5fb83f2802c5"
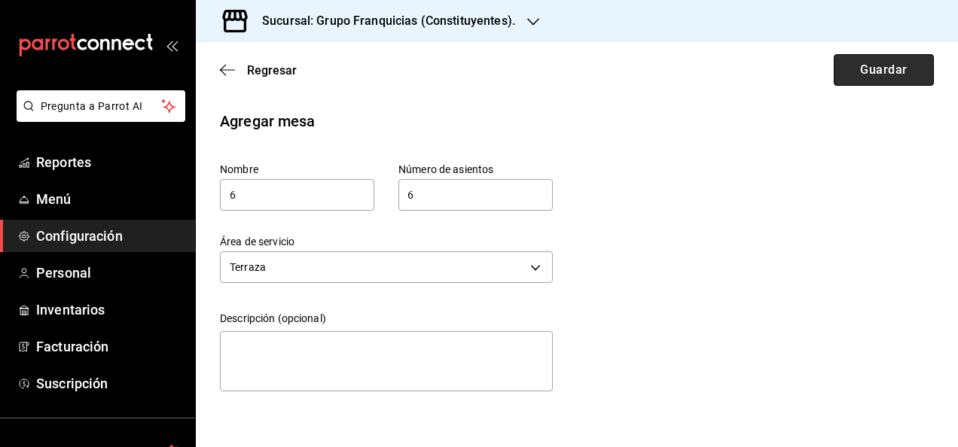
click at [874, 74] on button "Guardar" at bounding box center [884, 70] width 100 height 32
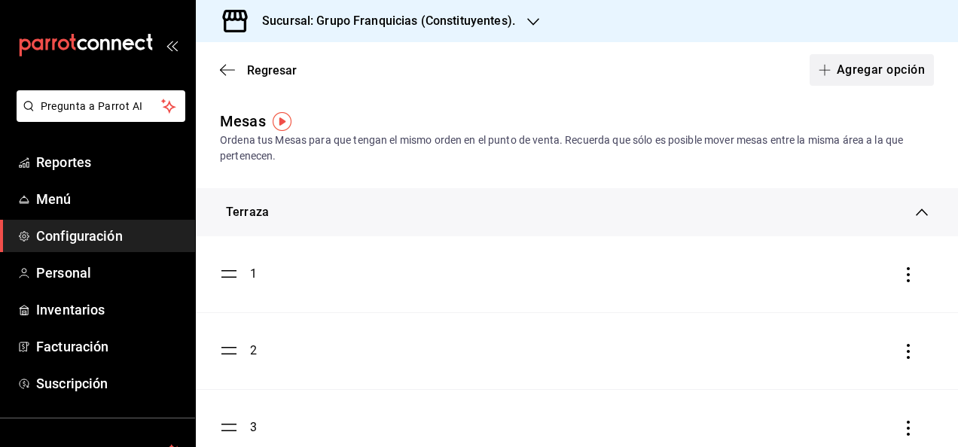
click at [815, 60] on button "Agregar opción" at bounding box center [872, 70] width 124 height 32
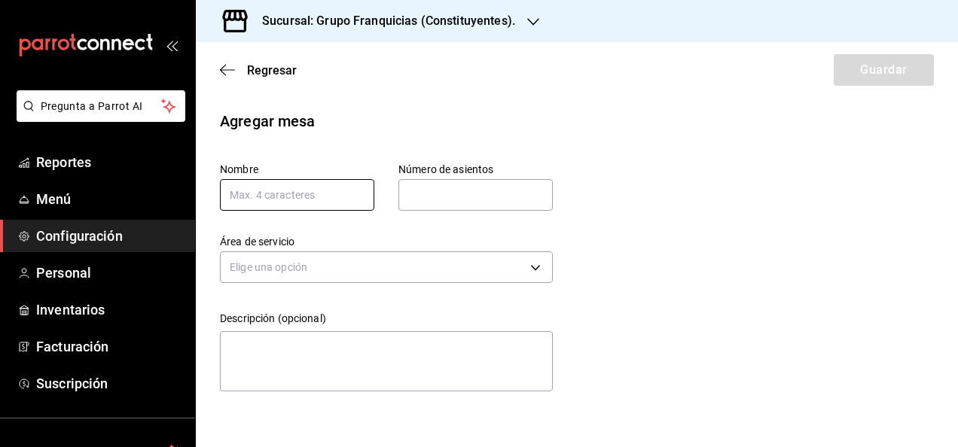
click at [290, 191] on input "text" at bounding box center [297, 195] width 154 height 32
type input "7"
click at [460, 197] on input "text" at bounding box center [475, 195] width 154 height 30
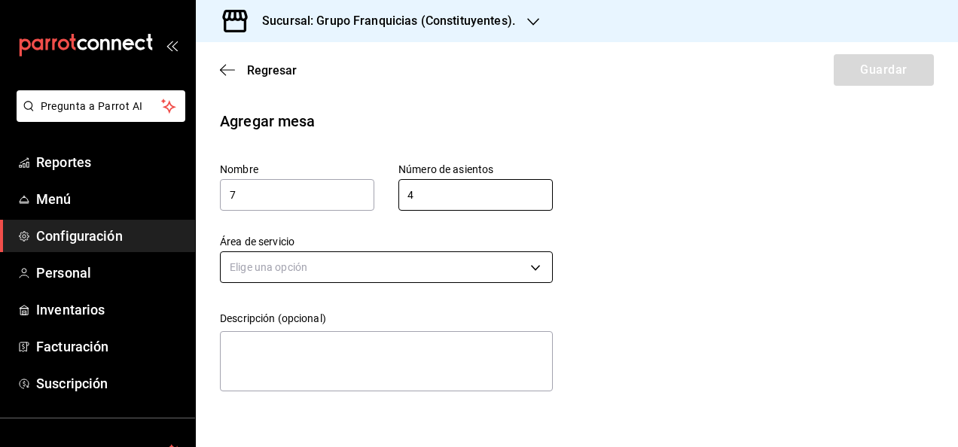
type input "4"
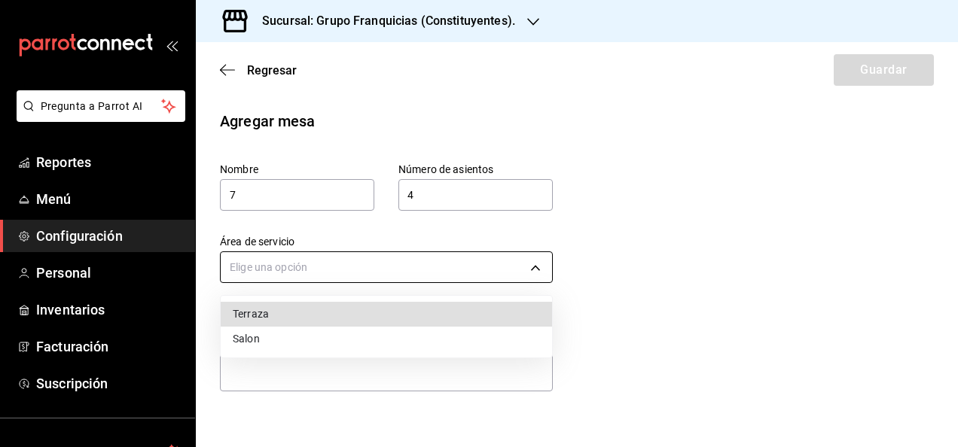
click at [261, 276] on body "Pregunta a Parrot AI Reportes Menú Configuración Personal Inventarios Facturaci…" at bounding box center [479, 223] width 958 height 447
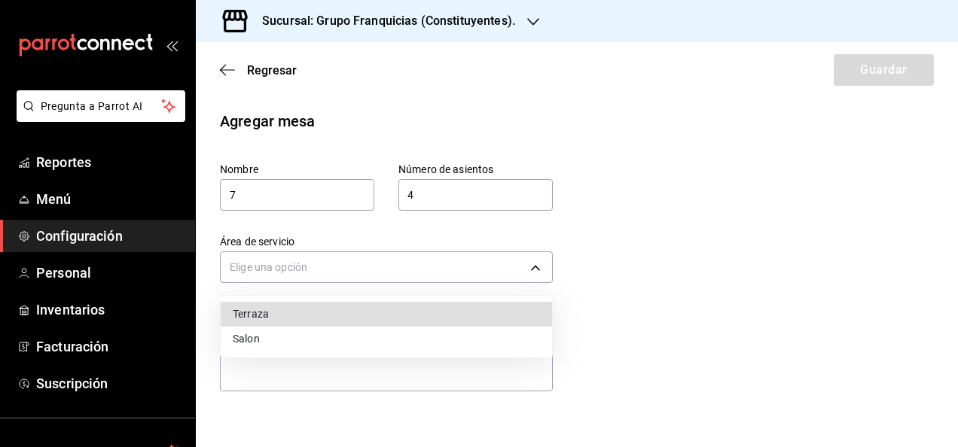
click at [231, 319] on li "Terraza" at bounding box center [386, 314] width 331 height 25
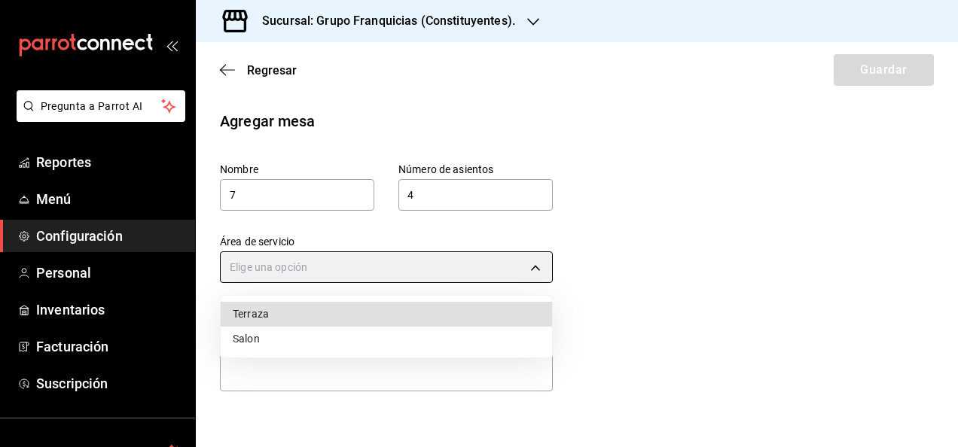
type input "d56ba501-bf75-434f-98f0-5fb83f2802c5"
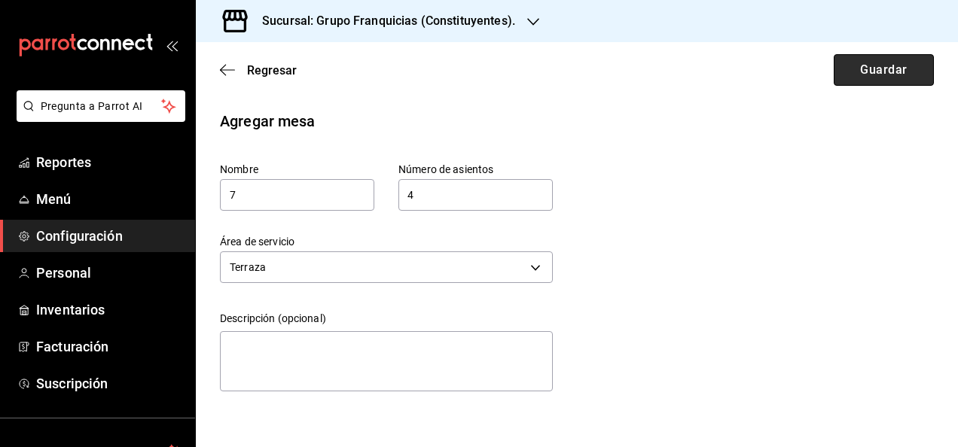
click at [881, 60] on button "Guardar" at bounding box center [884, 70] width 100 height 32
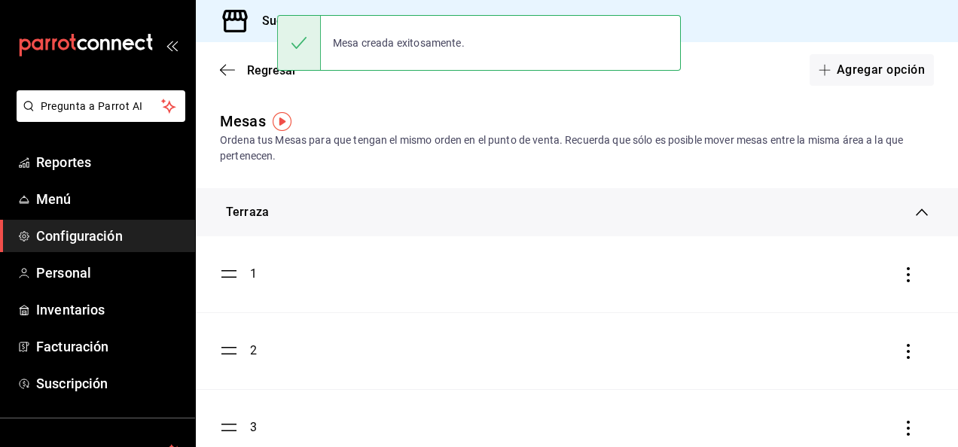
click at [881, 60] on button "Agregar opción" at bounding box center [872, 70] width 124 height 32
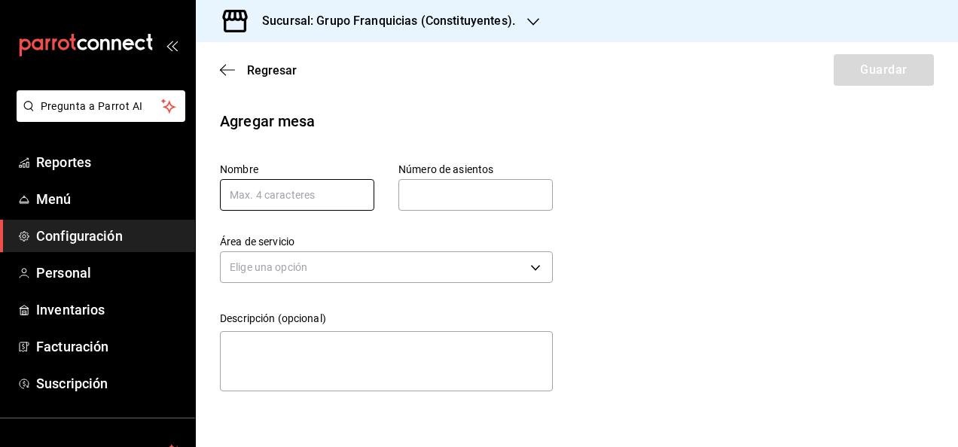
click at [312, 199] on input "text" at bounding box center [297, 195] width 154 height 32
type input "8"
click at [445, 188] on input "text" at bounding box center [475, 195] width 154 height 30
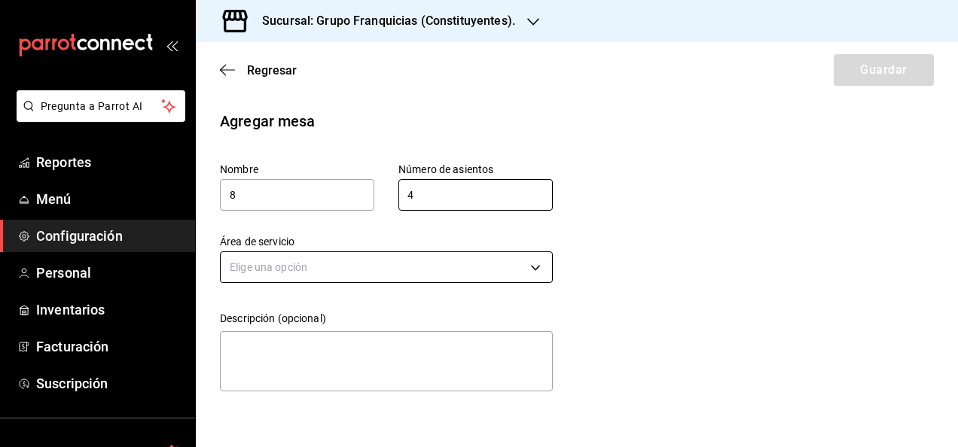
type input "4"
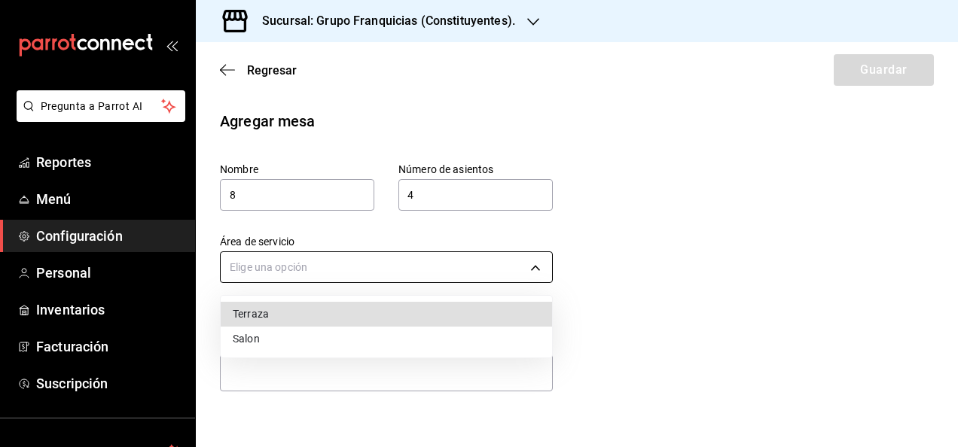
click at [316, 269] on body "Pregunta a Parrot AI Reportes Menú Configuración Personal Inventarios Facturaci…" at bounding box center [479, 223] width 958 height 447
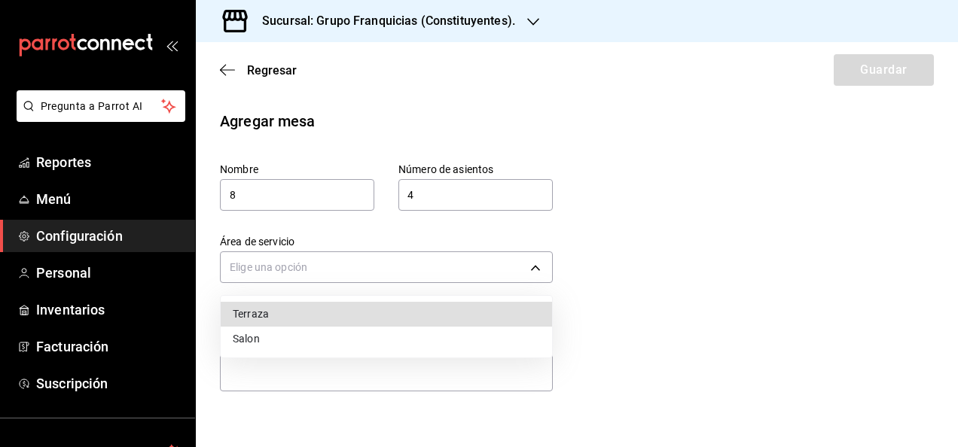
click at [275, 306] on li "Terraza" at bounding box center [386, 314] width 331 height 25
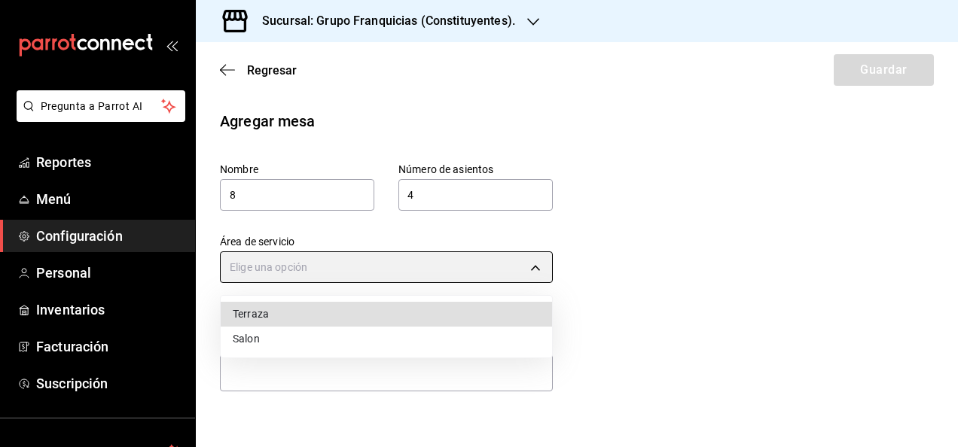
type input "d56ba501-bf75-434f-98f0-5fb83f2802c5"
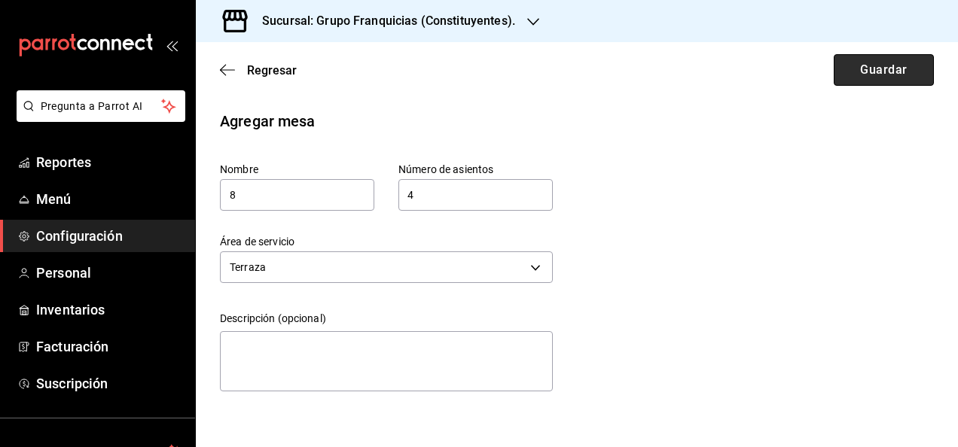
click at [877, 75] on button "Guardar" at bounding box center [884, 70] width 100 height 32
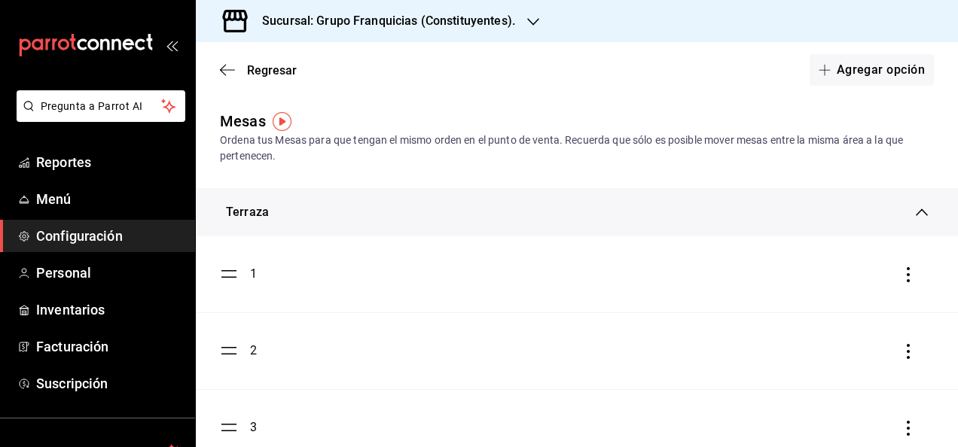
click at [858, 37] on div "Sucursal: Grupo Franquicias (Constituyentes)." at bounding box center [577, 21] width 762 height 42
click at [824, 72] on icon "button" at bounding box center [824, 70] width 1 height 11
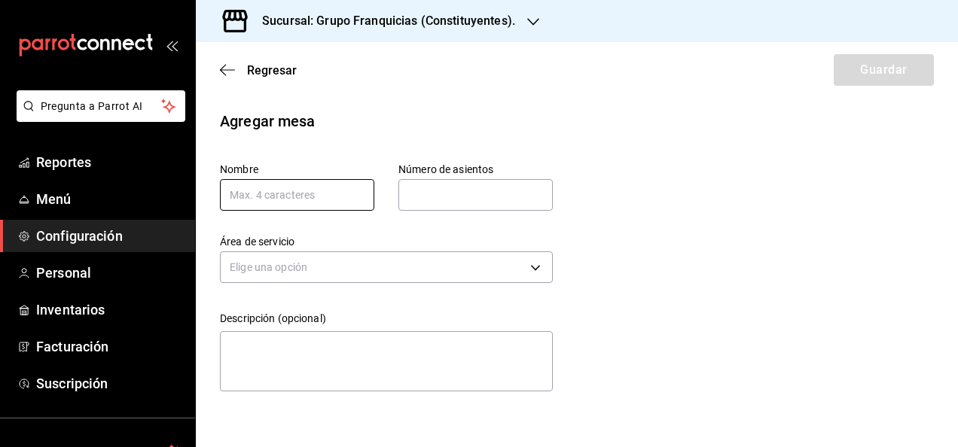
click at [330, 198] on input "text" at bounding box center [297, 195] width 154 height 32
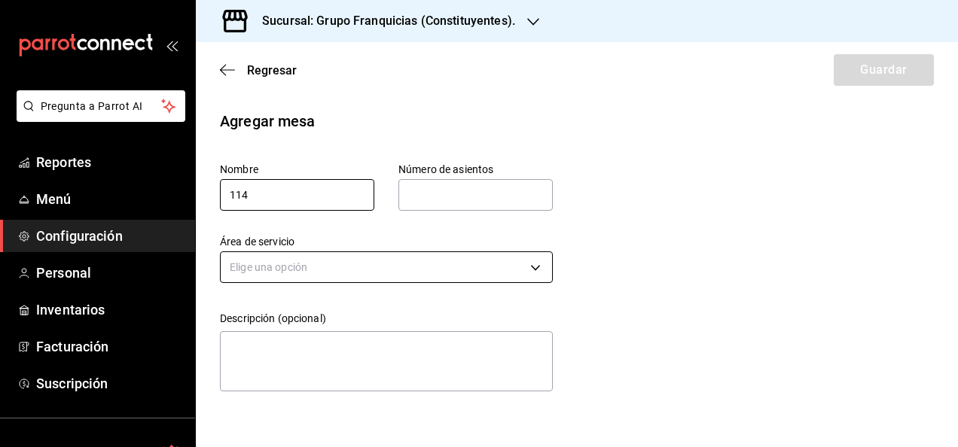
type input "114"
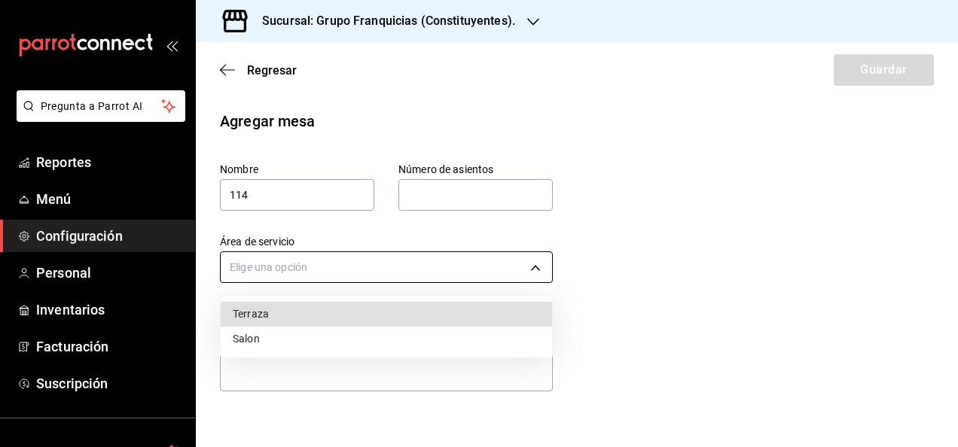
click at [288, 259] on body "Pregunta a Parrot AI Reportes Menú Configuración Personal Inventarios Facturaci…" at bounding box center [479, 223] width 958 height 447
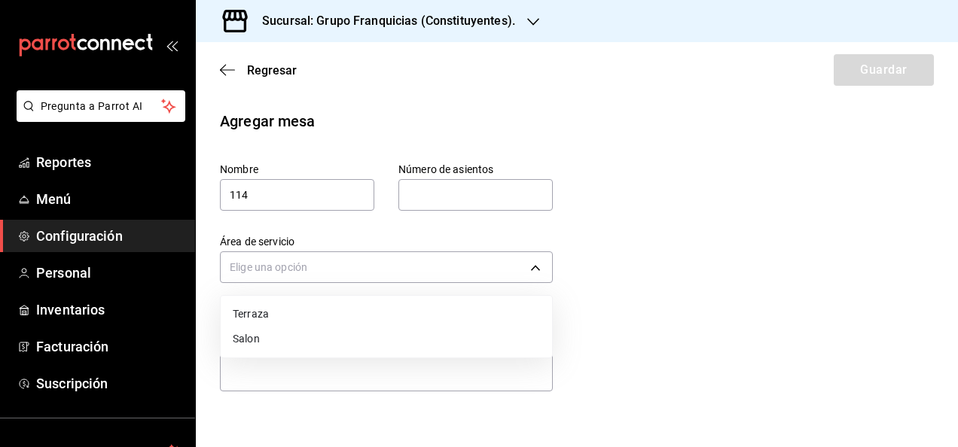
click at [275, 336] on li "Salon" at bounding box center [386, 339] width 331 height 25
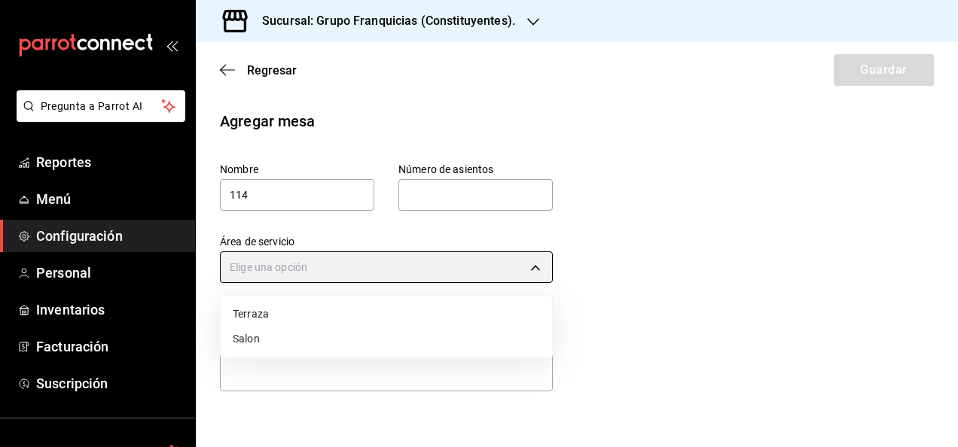
type input "ced0ecc0-118f-424b-a56c-89b03043841e"
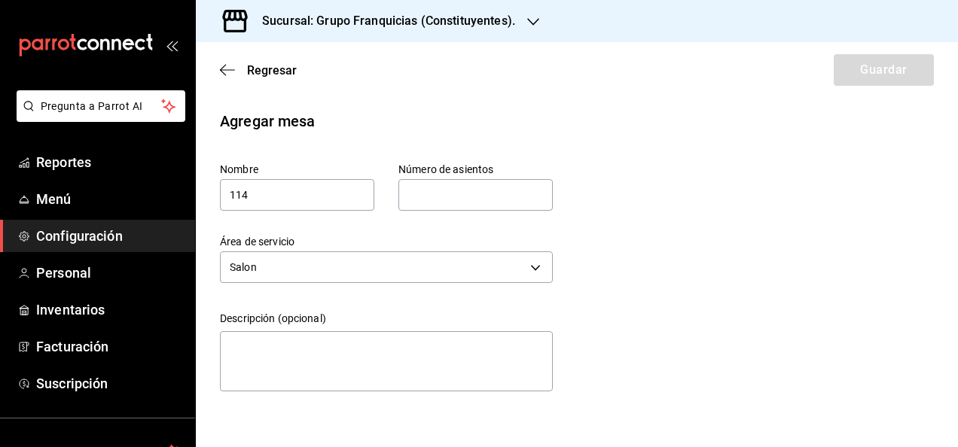
click at [504, 195] on input "text" at bounding box center [475, 195] width 154 height 30
click at [297, 196] on input "114" at bounding box center [297, 195] width 154 height 32
type input "11"
click at [508, 204] on input "text" at bounding box center [475, 195] width 154 height 30
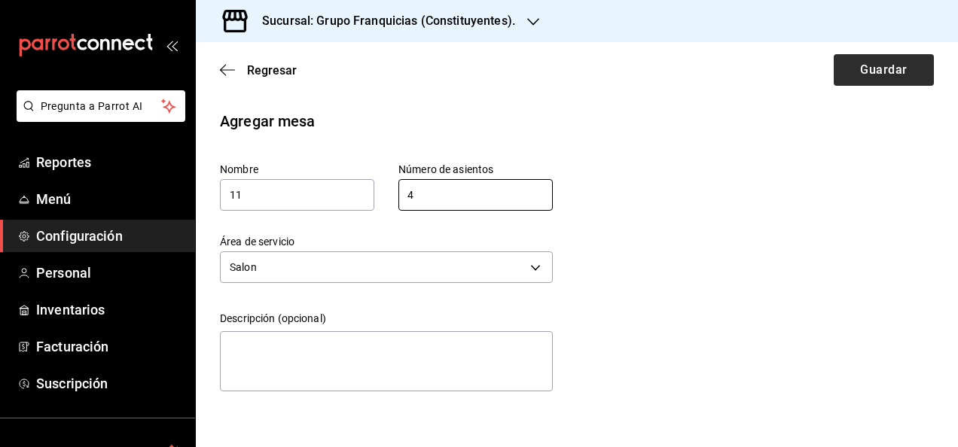
type input "4"
click at [859, 69] on button "Guardar" at bounding box center [884, 70] width 100 height 32
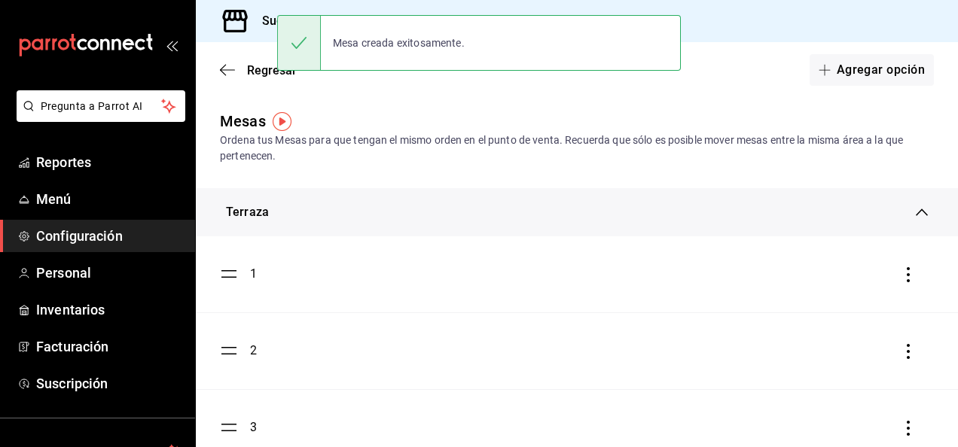
click at [859, 69] on button "Agregar opción" at bounding box center [872, 70] width 124 height 32
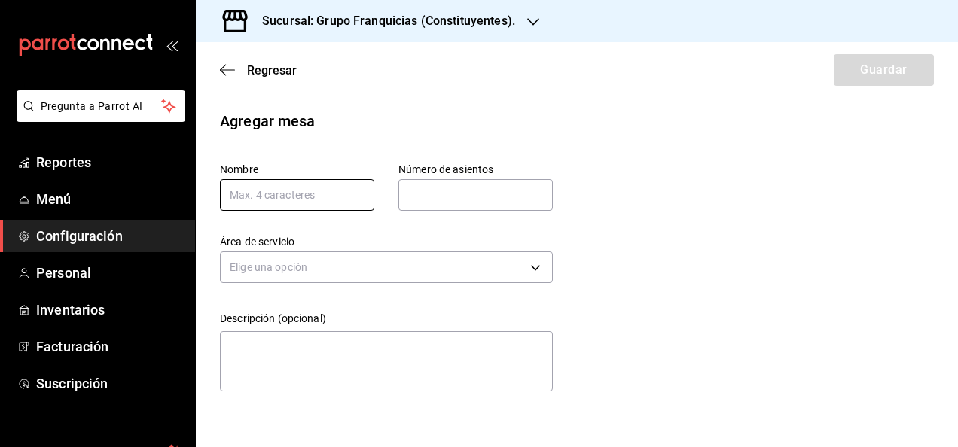
click at [295, 179] on input "text" at bounding box center [297, 195] width 154 height 32
type input "12"
click at [496, 208] on input "text" at bounding box center [475, 195] width 154 height 30
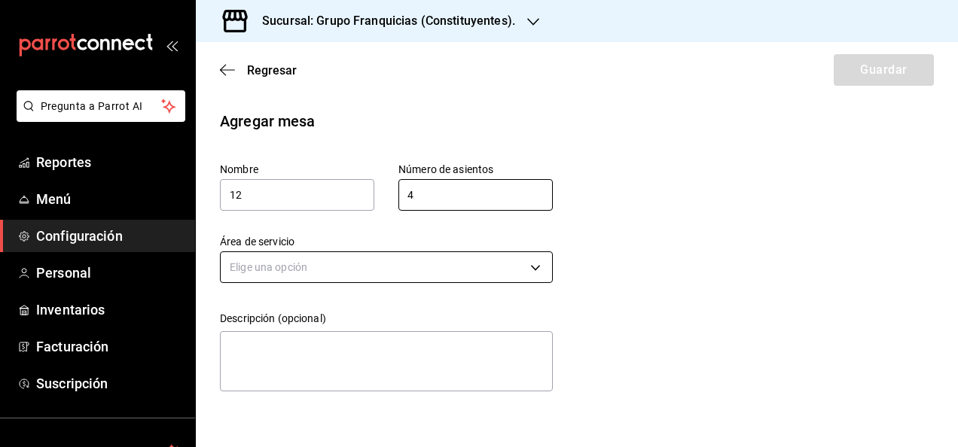
type input "4"
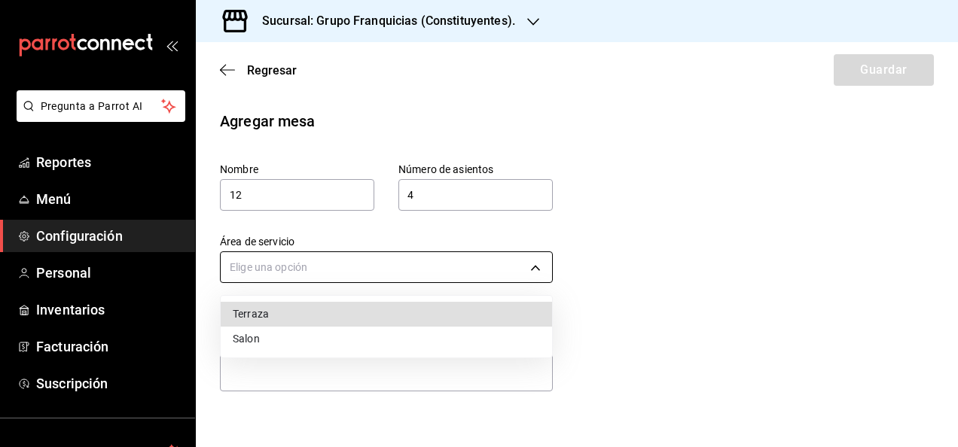
click at [319, 279] on body "Pregunta a Parrot AI Reportes Menú Configuración Personal Inventarios Facturaci…" at bounding box center [479, 223] width 958 height 447
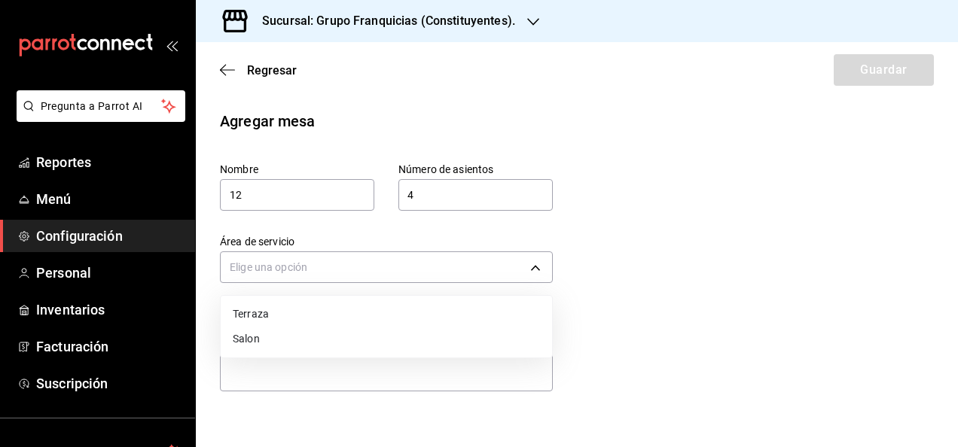
click at [258, 337] on li "Salon" at bounding box center [386, 339] width 331 height 25
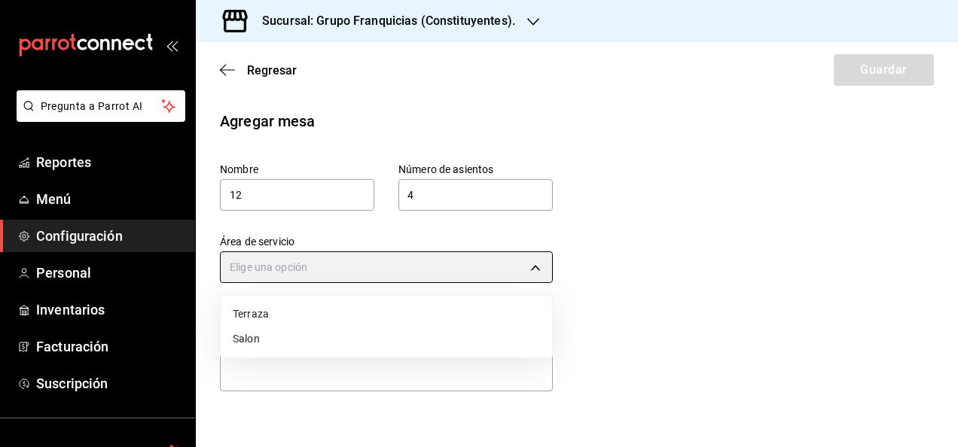
type input "ced0ecc0-118f-424b-a56c-89b03043841e"
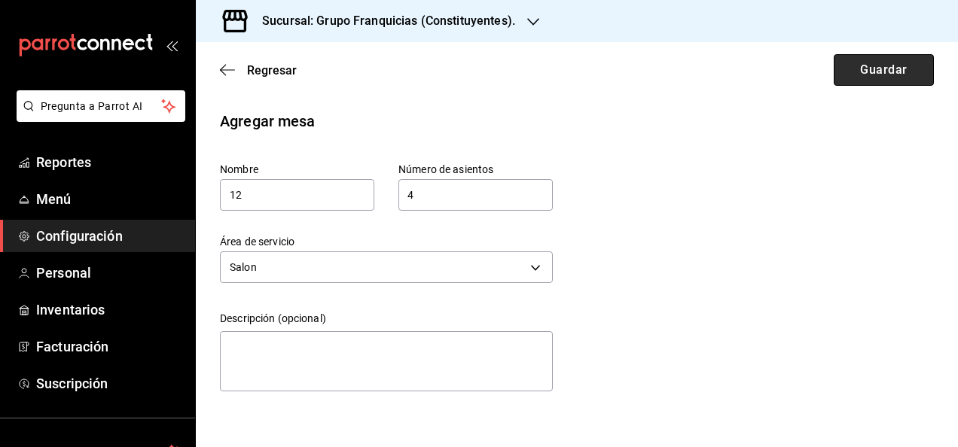
click at [849, 78] on button "Guardar" at bounding box center [884, 70] width 100 height 32
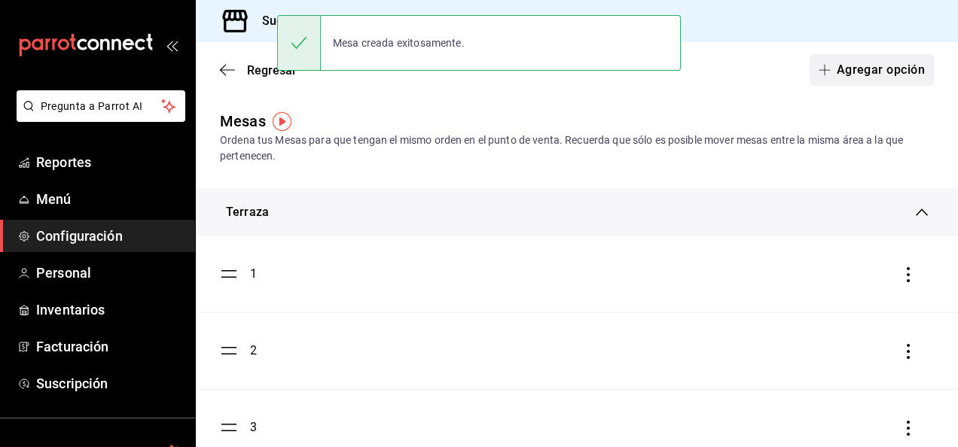
click at [860, 60] on button "Agregar opción" at bounding box center [872, 70] width 124 height 32
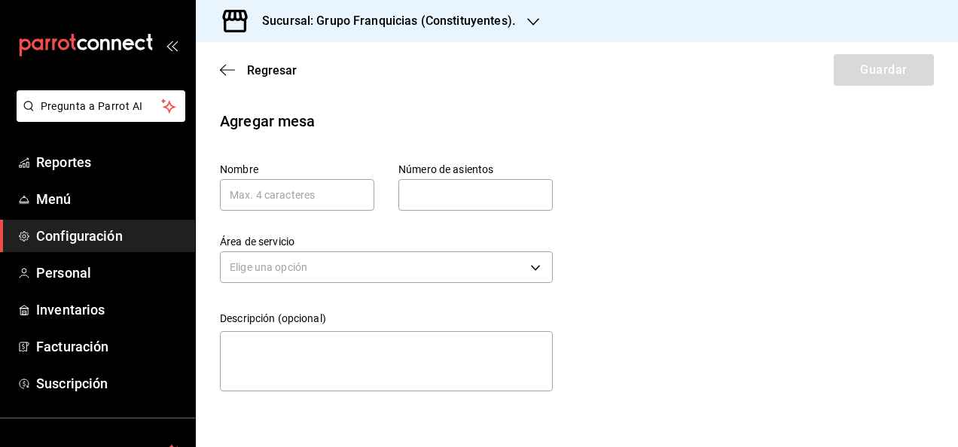
click at [628, 29] on div "Sucursal: Grupo Franquicias (Constituyentes)." at bounding box center [577, 21] width 762 height 42
click at [289, 197] on input "text" at bounding box center [297, 195] width 154 height 32
type input "13"
click at [432, 190] on input "text" at bounding box center [475, 195] width 154 height 30
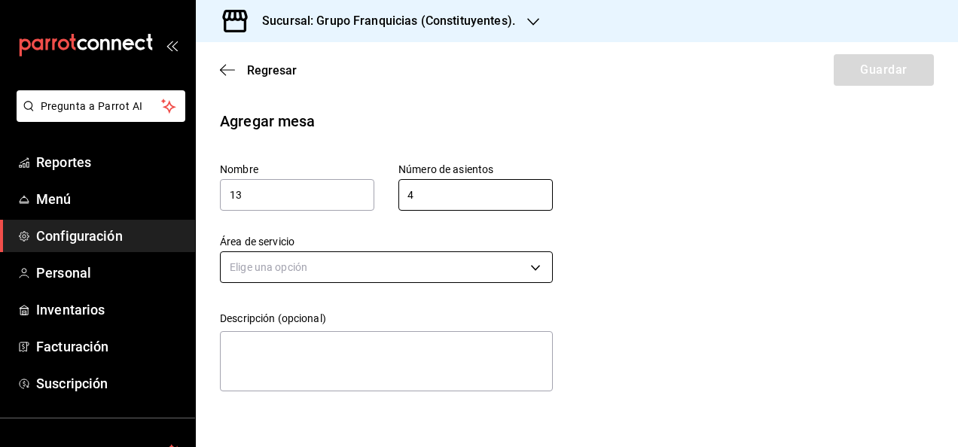
type input "4"
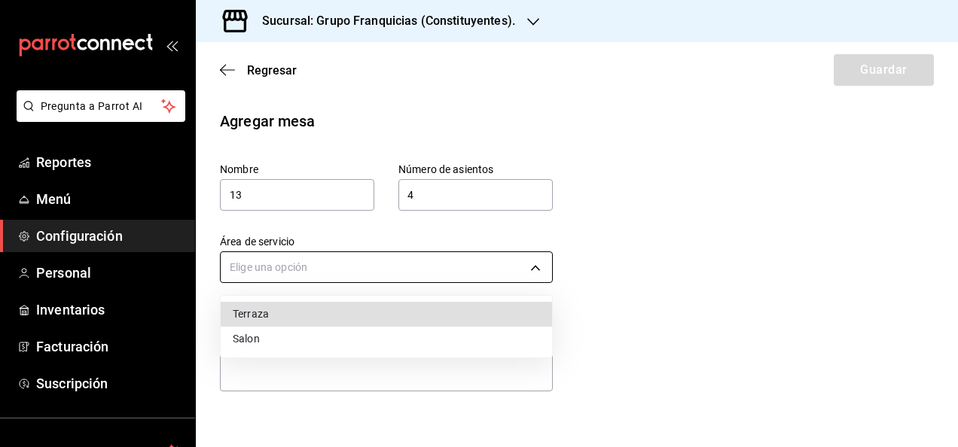
click at [288, 264] on body "Pregunta a Parrot AI Reportes Menú Configuración Personal Inventarios Facturaci…" at bounding box center [479, 223] width 958 height 447
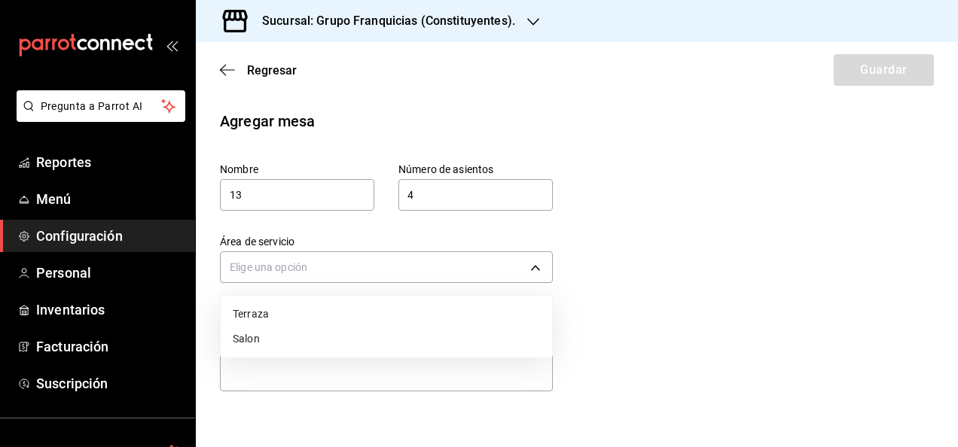
click at [249, 334] on li "Salon" at bounding box center [386, 339] width 331 height 25
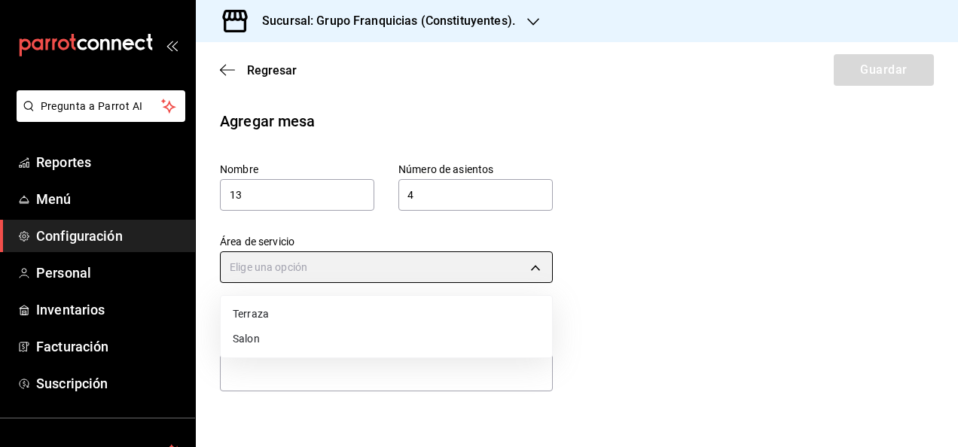
type input "ced0ecc0-118f-424b-a56c-89b03043841e"
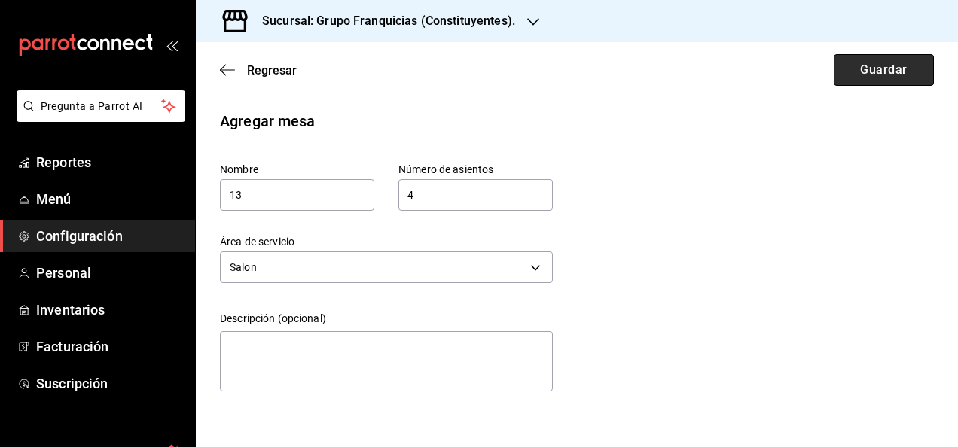
click at [882, 69] on button "Guardar" at bounding box center [884, 70] width 100 height 32
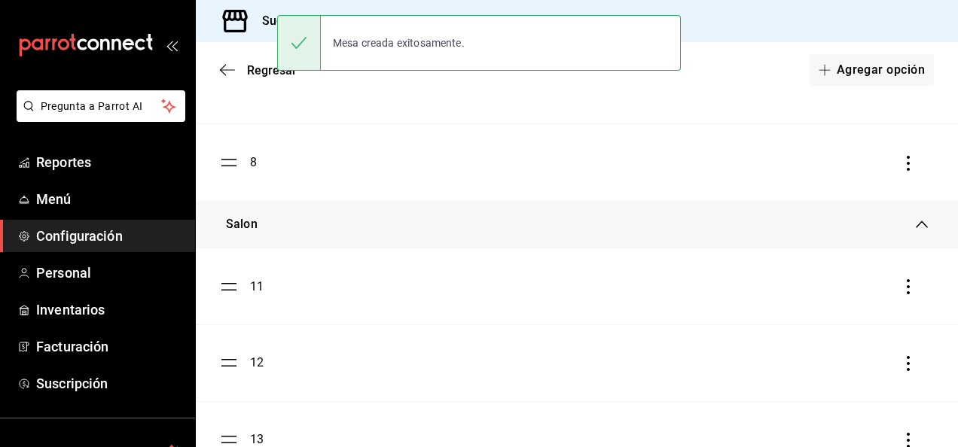
scroll to position [704, 0]
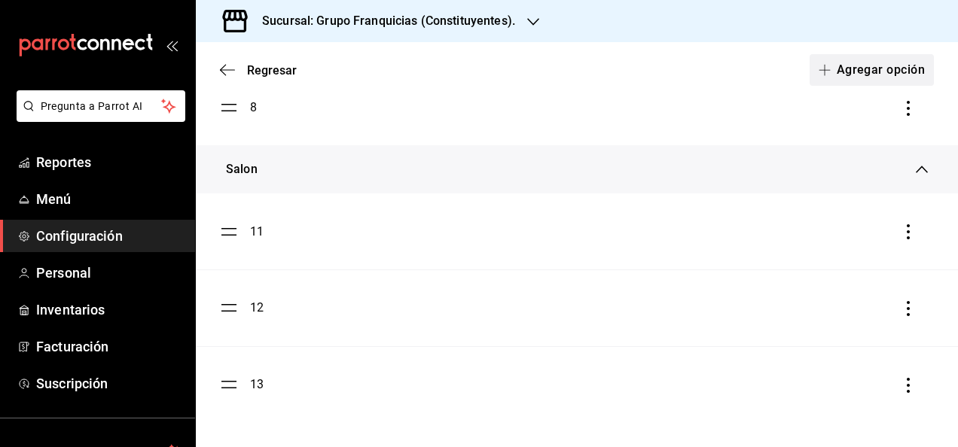
click at [842, 55] on button "Agregar opción" at bounding box center [872, 70] width 124 height 32
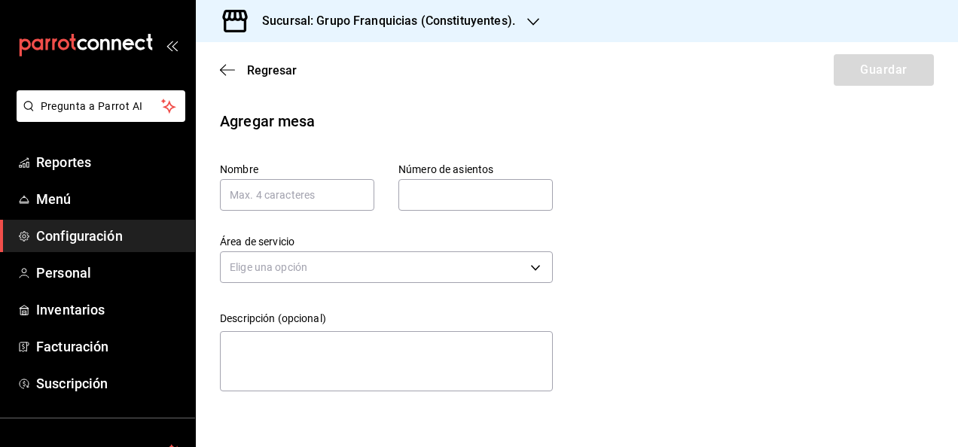
click at [842, 55] on div "Regresar Guardar" at bounding box center [577, 70] width 762 height 56
click at [357, 193] on input "text" at bounding box center [297, 195] width 154 height 32
type input "14"
click at [448, 190] on input "text" at bounding box center [475, 195] width 154 height 30
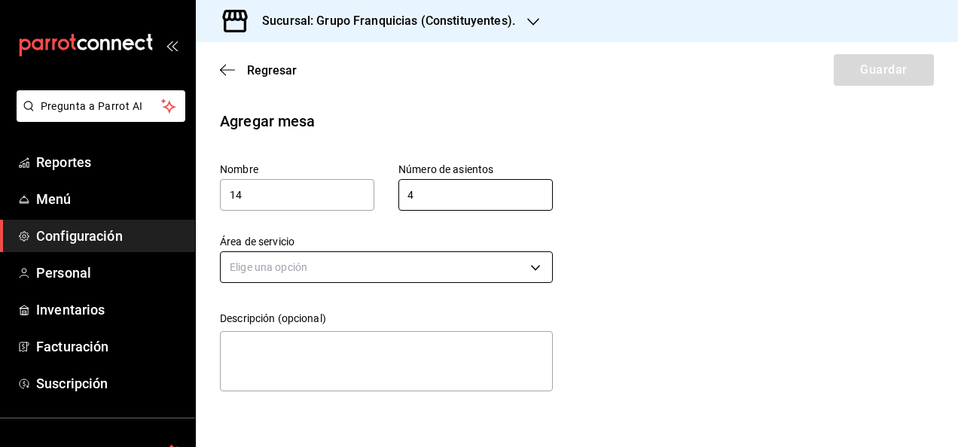
type input "4"
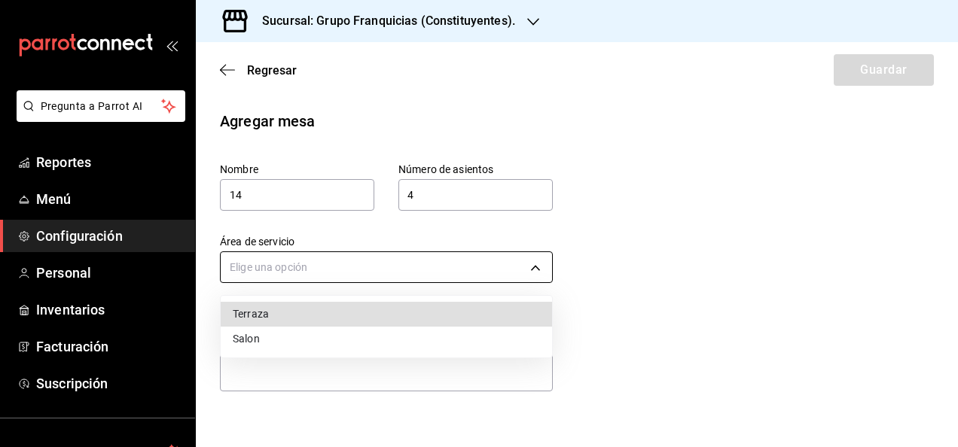
click at [267, 275] on body "Pregunta a Parrot AI Reportes Menú Configuración Personal Inventarios Facturaci…" at bounding box center [479, 223] width 958 height 447
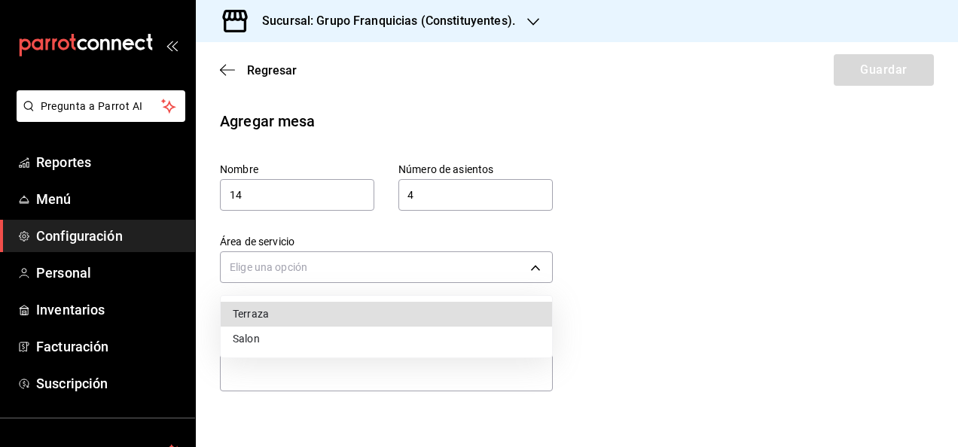
click at [243, 340] on li "Salon" at bounding box center [386, 339] width 331 height 25
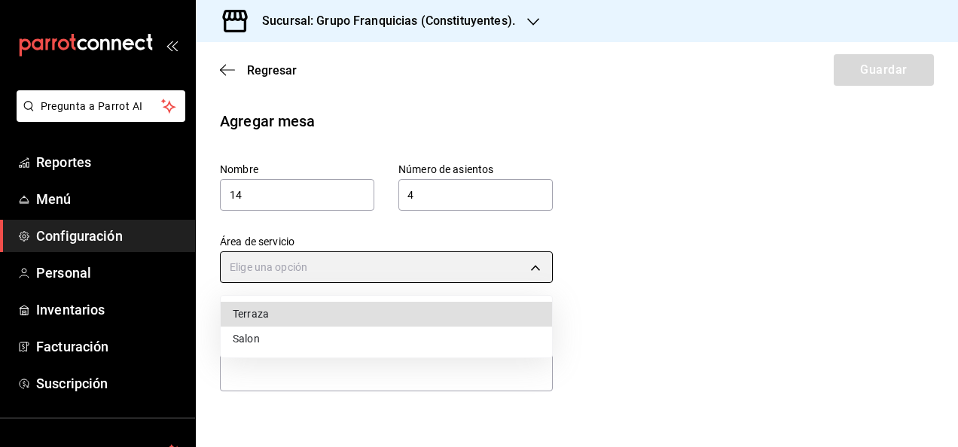
type input "ced0ecc0-118f-424b-a56c-89b03043841e"
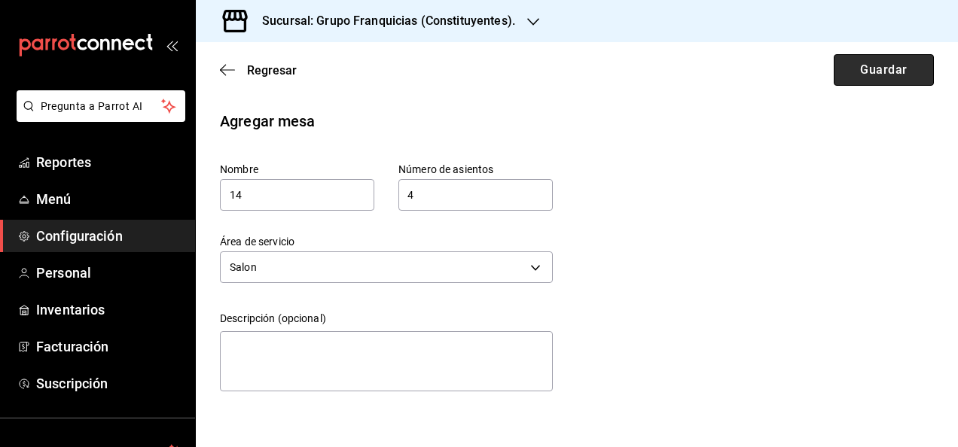
click at [876, 77] on button "Guardar" at bounding box center [884, 70] width 100 height 32
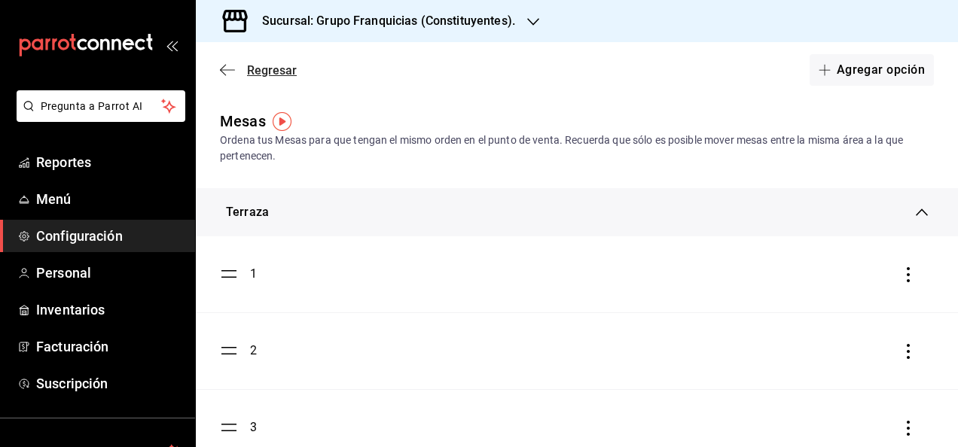
click at [241, 65] on span "Regresar" at bounding box center [258, 70] width 77 height 14
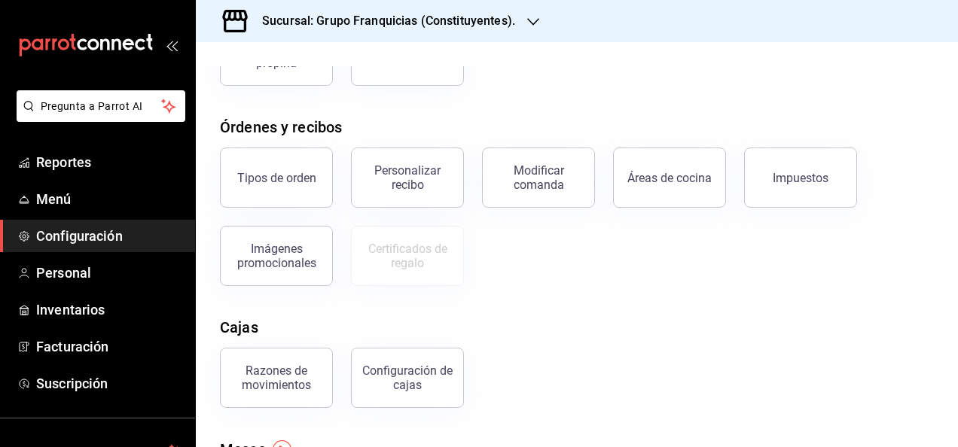
scroll to position [316, 0]
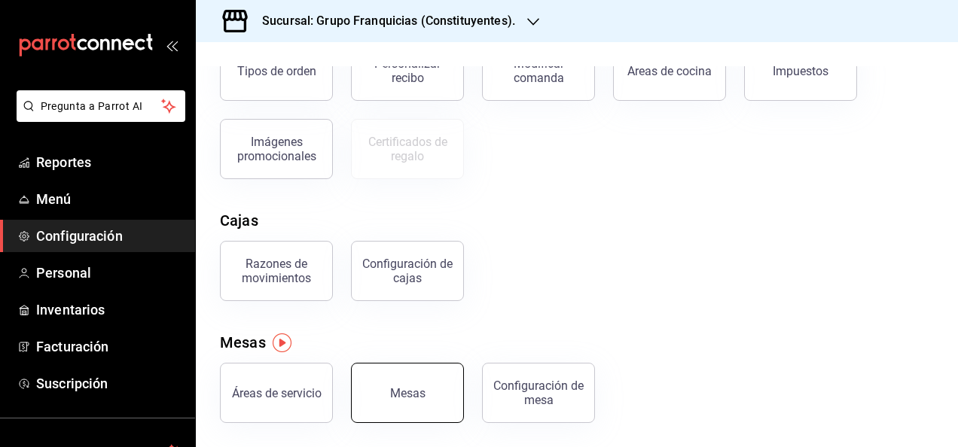
click at [414, 379] on button "Mesas" at bounding box center [407, 393] width 113 height 60
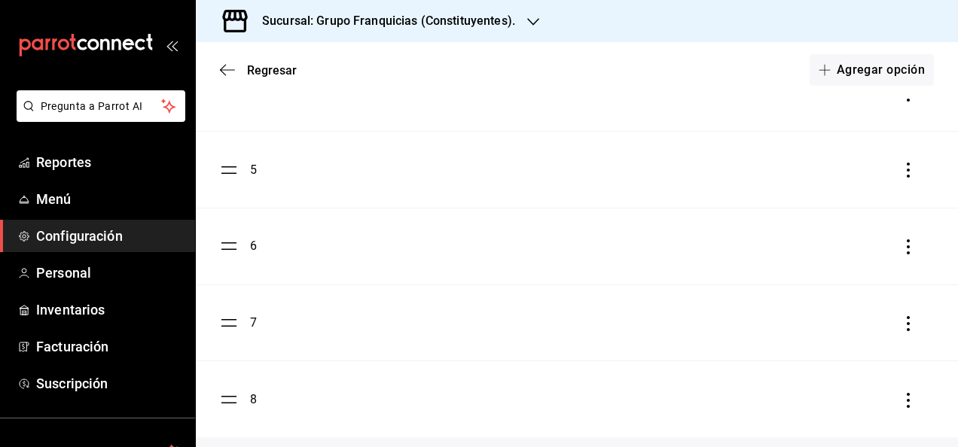
scroll to position [780, 0]
click at [245, 384] on div "14" at bounding box center [242, 386] width 44 height 18
click at [259, 395] on li "14" at bounding box center [577, 386] width 762 height 76
click at [234, 393] on ul "11 12 13 14" at bounding box center [577, 271] width 762 height 306
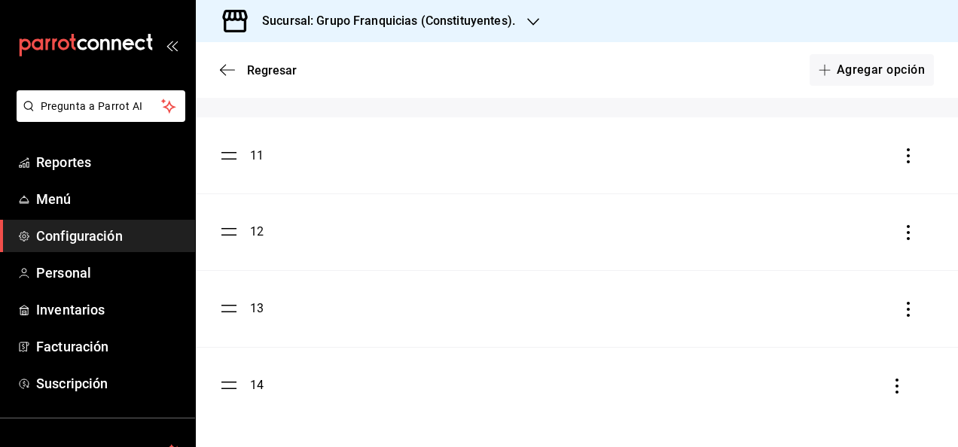
click at [227, 393] on ul "11 12 13 14" at bounding box center [577, 271] width 762 height 306
click at [461, 309] on div "13" at bounding box center [577, 309] width 714 height 18
click at [253, 384] on div "14" at bounding box center [257, 386] width 14 height 18
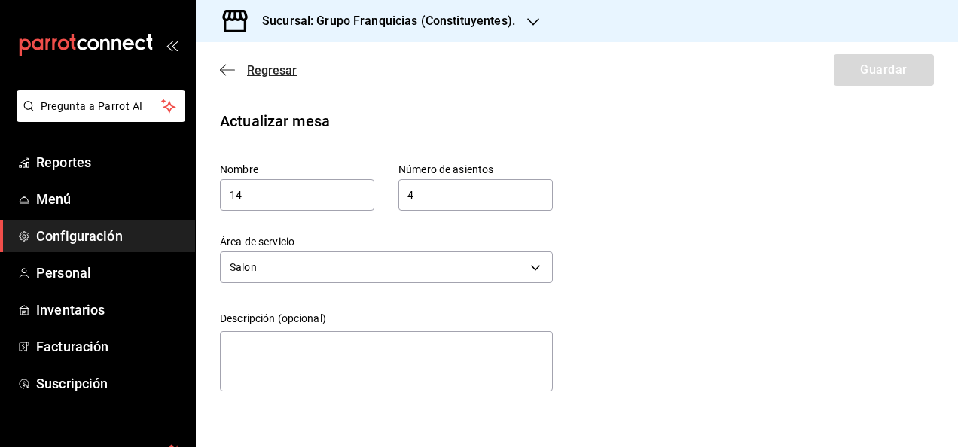
click at [278, 68] on span "Regresar" at bounding box center [272, 70] width 50 height 14
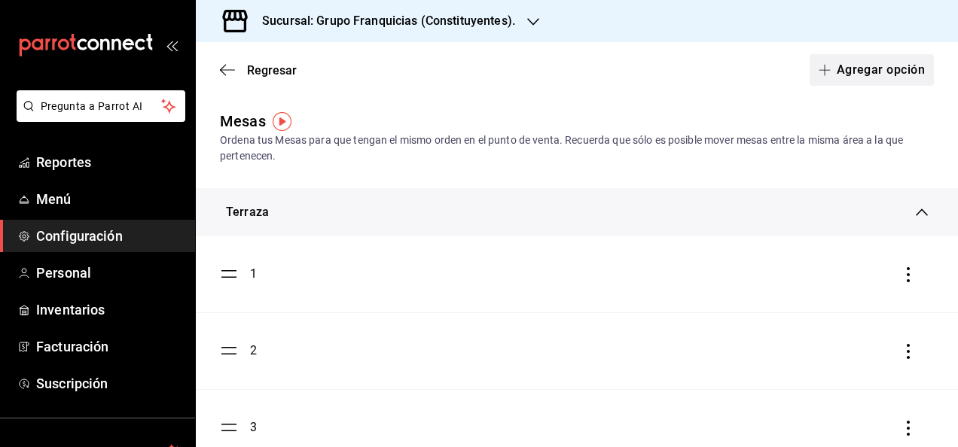
click at [850, 65] on button "Agregar opción" at bounding box center [872, 70] width 124 height 32
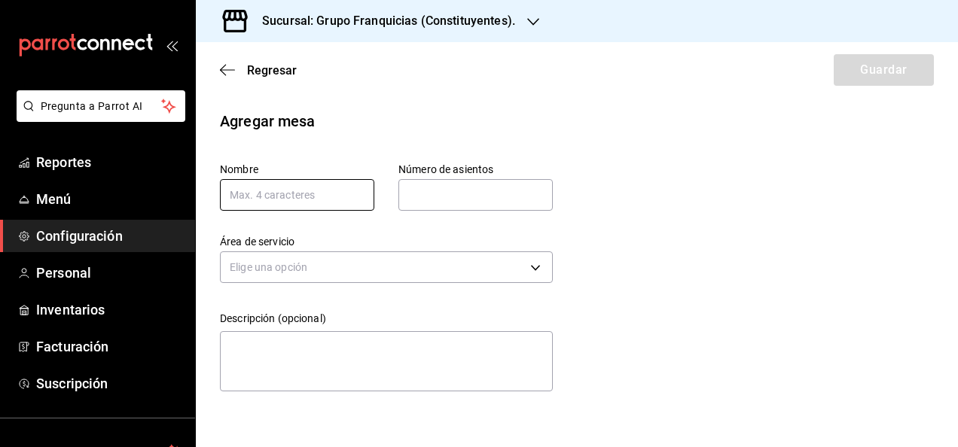
click at [267, 182] on input "text" at bounding box center [297, 195] width 154 height 32
type input "15"
click at [430, 190] on input "text" at bounding box center [475, 195] width 154 height 30
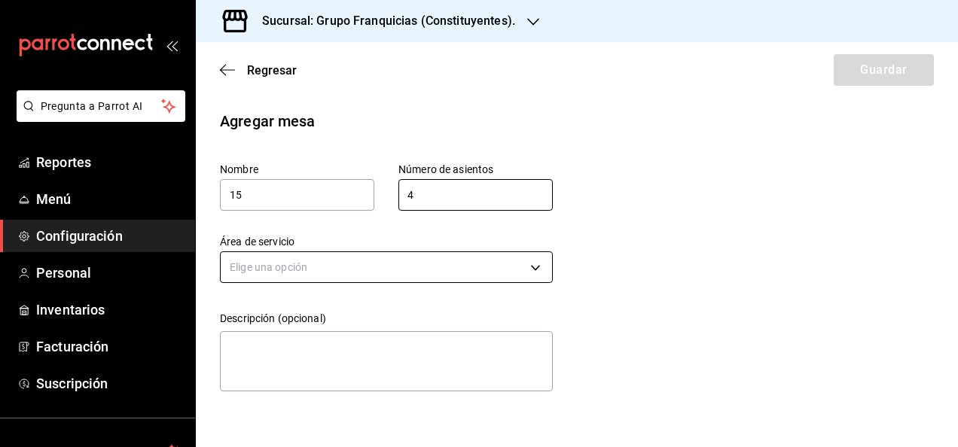
type input "4"
click at [306, 266] on body "Pregunta a Parrot AI Reportes Menú Configuración Personal Inventarios Facturaci…" at bounding box center [479, 223] width 958 height 447
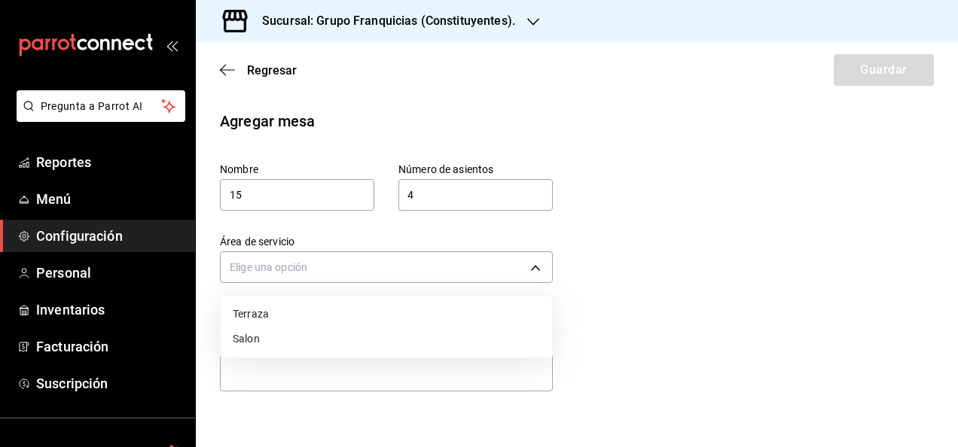
click at [255, 330] on li "Salon" at bounding box center [386, 339] width 331 height 25
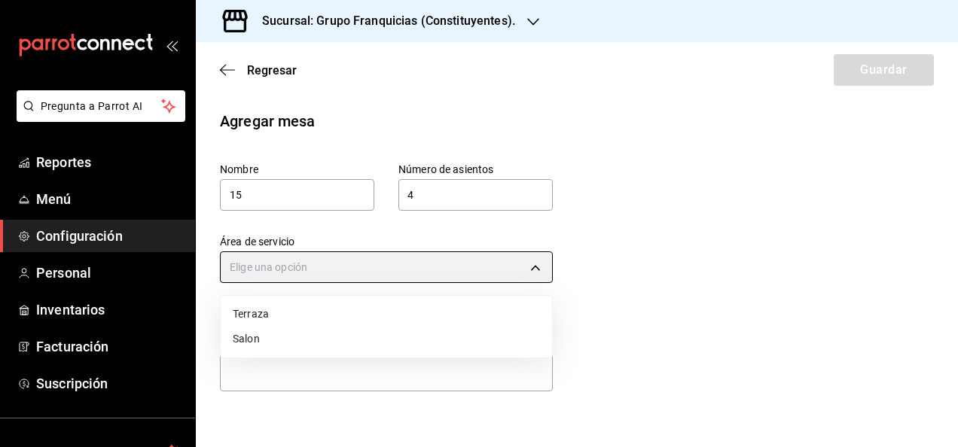
type input "ced0ecc0-118f-424b-a56c-89b03043841e"
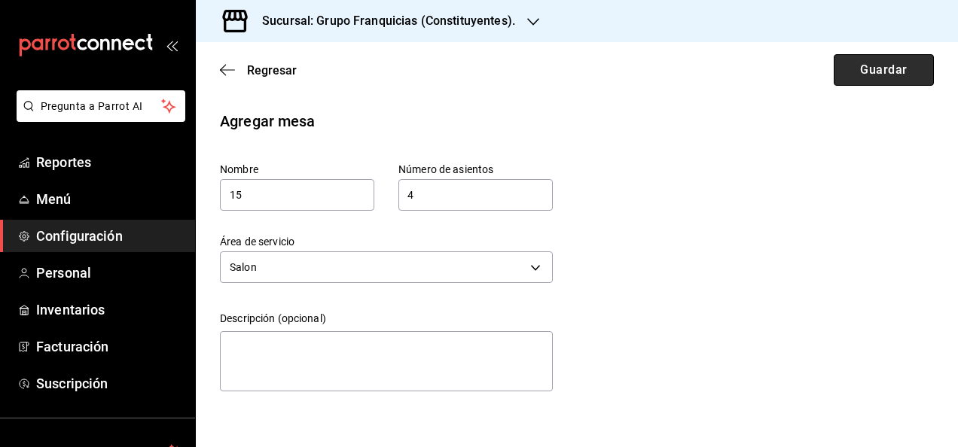
click at [877, 66] on button "Guardar" at bounding box center [884, 70] width 100 height 32
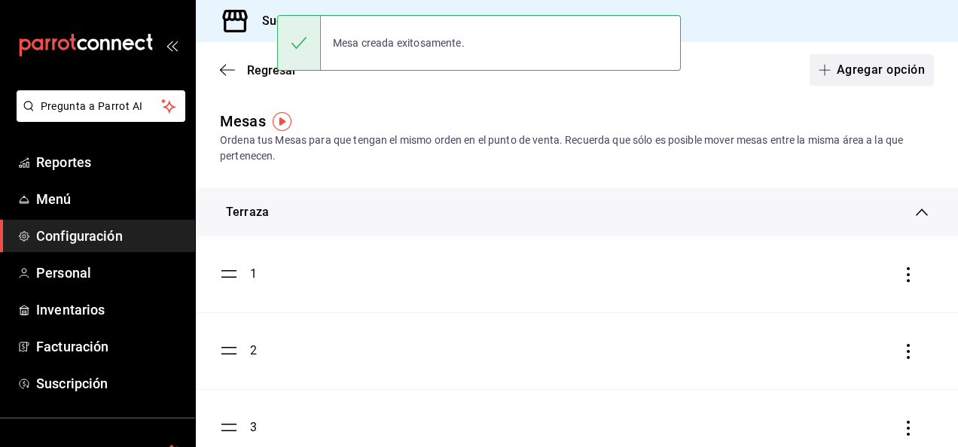
click at [824, 79] on button "Agregar opción" at bounding box center [872, 70] width 124 height 32
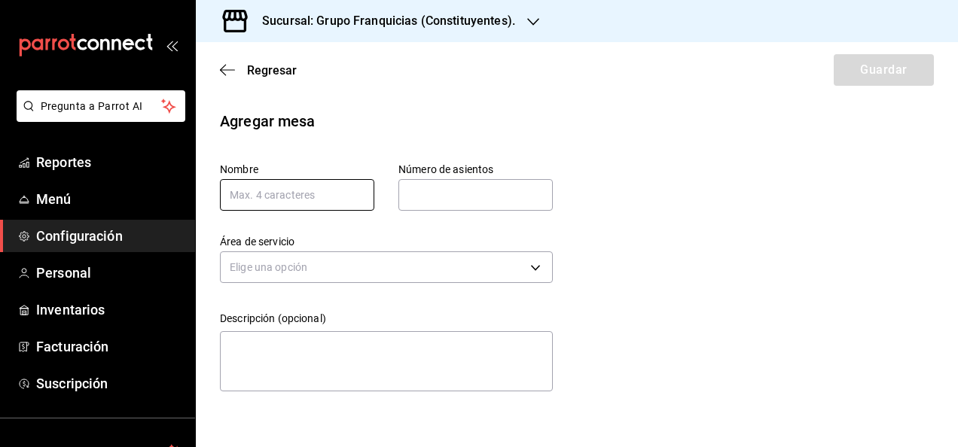
click at [243, 191] on input "text" at bounding box center [297, 195] width 154 height 32
type input "16"
click at [417, 185] on input "text" at bounding box center [475, 195] width 154 height 30
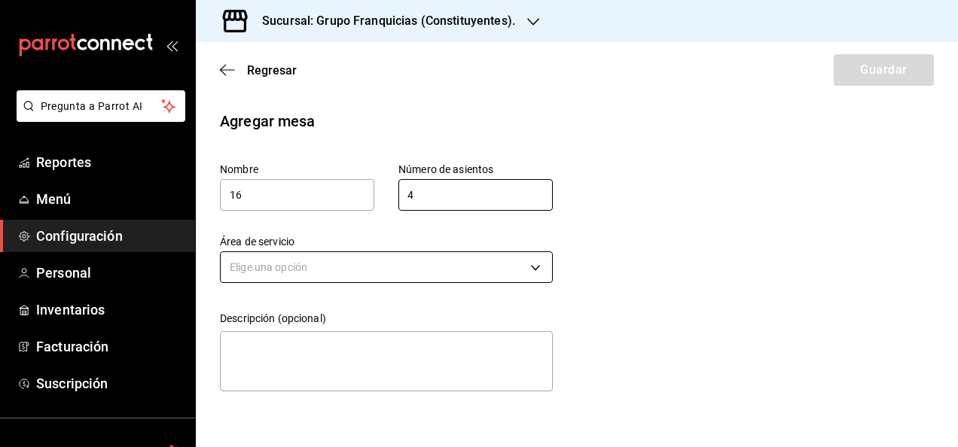
type input "4"
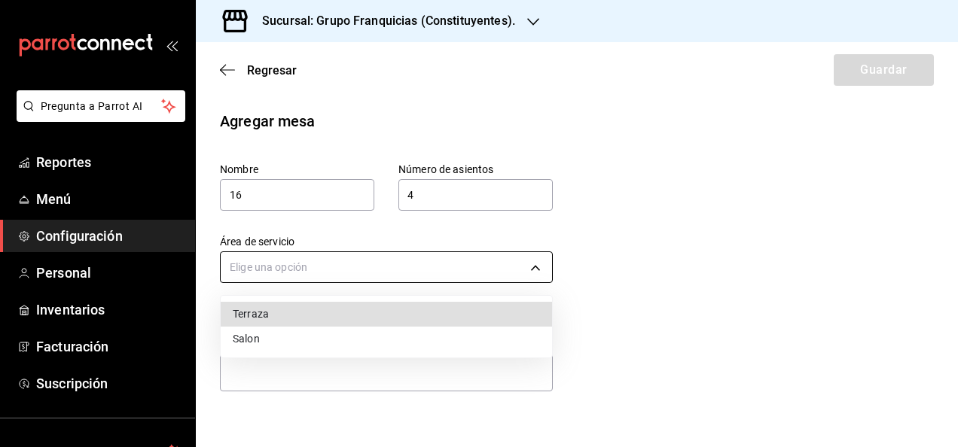
click at [313, 253] on body "Pregunta a Parrot AI Reportes Menú Configuración Personal Inventarios Facturaci…" at bounding box center [479, 223] width 958 height 447
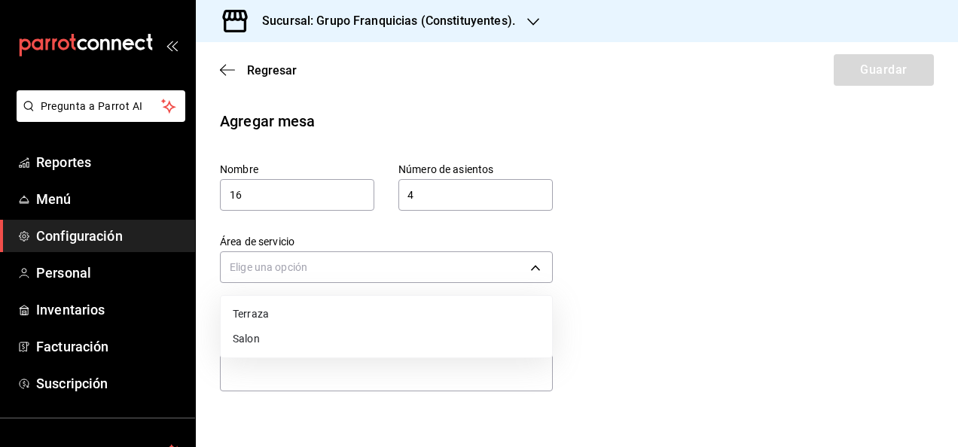
click at [255, 332] on li "Salon" at bounding box center [386, 339] width 331 height 25
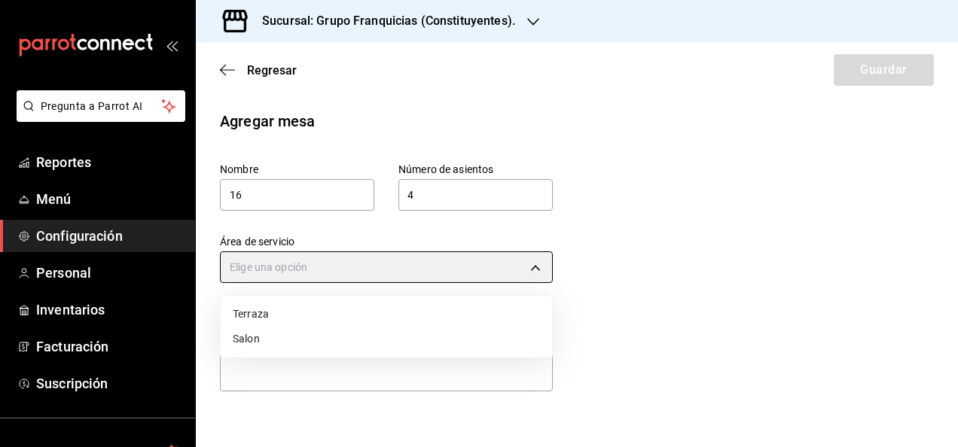
type input "ced0ecc0-118f-424b-a56c-89b03043841e"
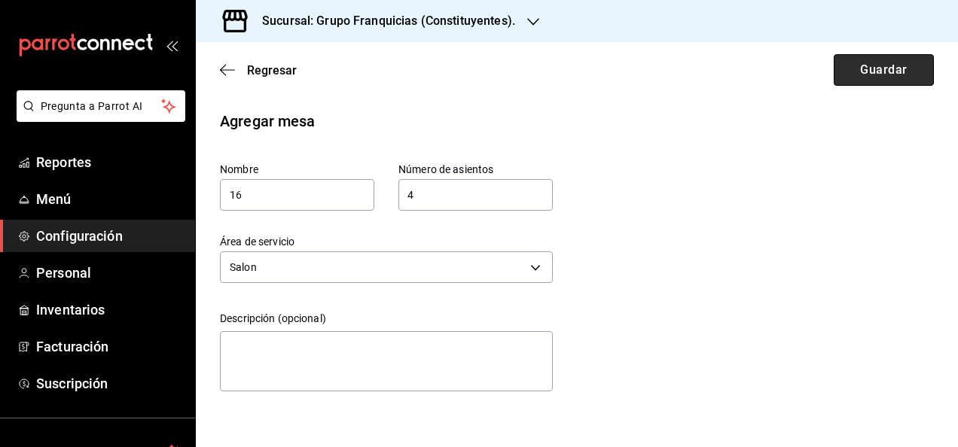
click at [869, 78] on button "Guardar" at bounding box center [884, 70] width 100 height 32
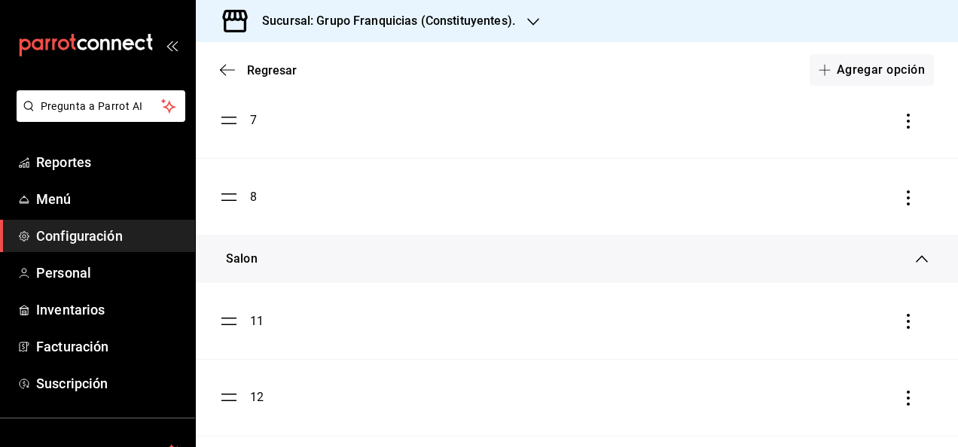
scroll to position [933, 0]
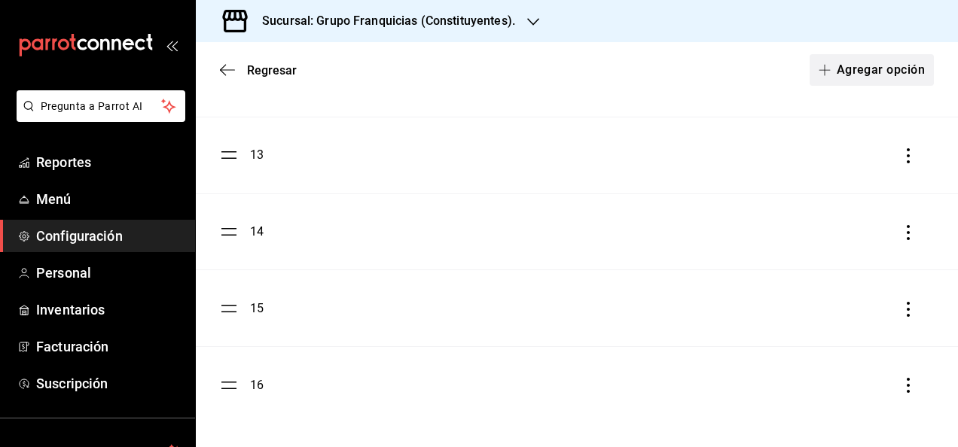
click at [845, 69] on button "Agregar opción" at bounding box center [872, 70] width 124 height 32
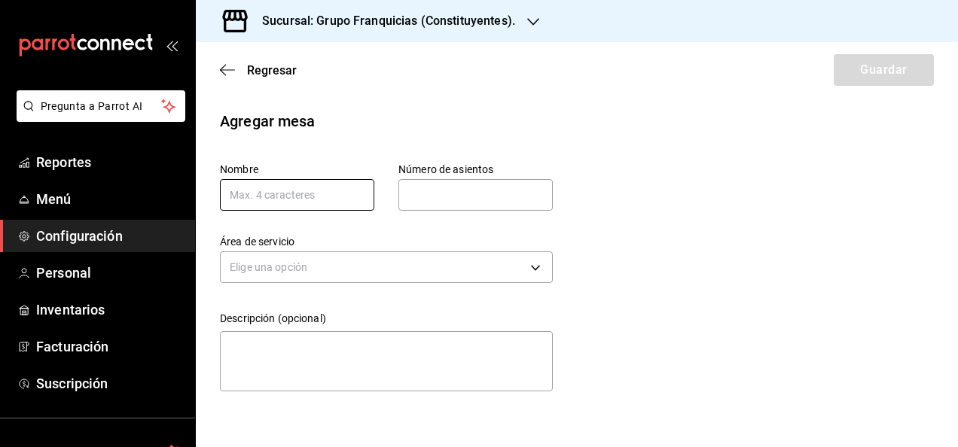
click at [298, 184] on input "text" at bounding box center [297, 195] width 154 height 32
type input "17"
click at [422, 196] on input "text" at bounding box center [475, 195] width 154 height 30
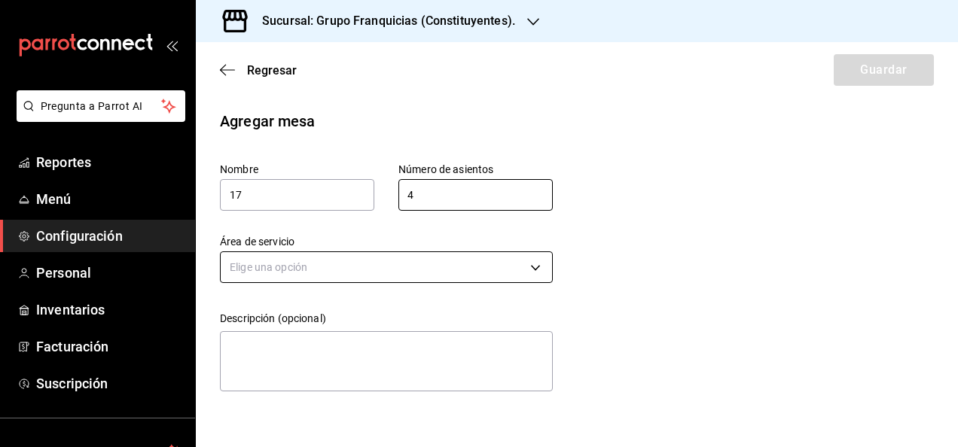
type input "4"
click at [298, 258] on body "Pregunta a Parrot AI Reportes Menú Configuración Personal Inventarios Facturaci…" at bounding box center [479, 223] width 958 height 447
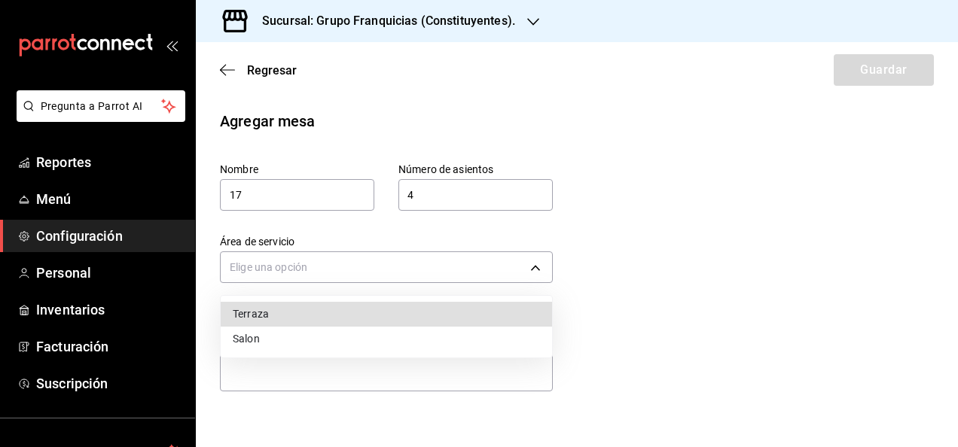
click at [259, 342] on li "Salon" at bounding box center [386, 339] width 331 height 25
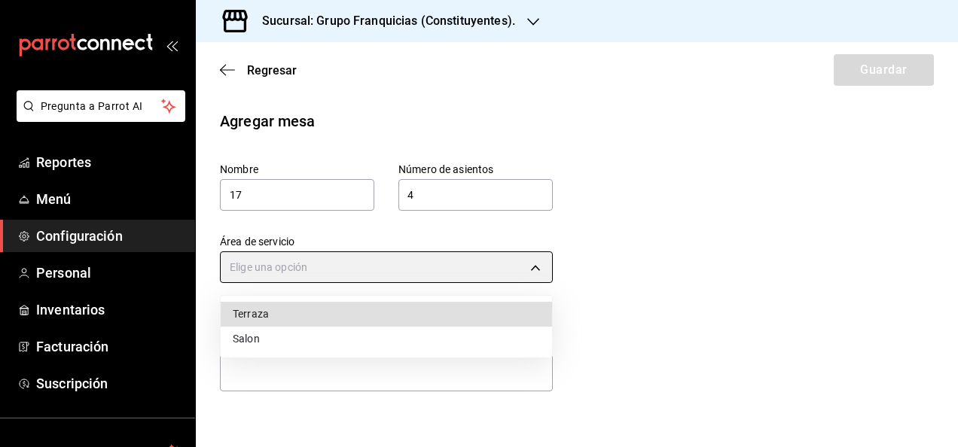
type input "ced0ecc0-118f-424b-a56c-89b03043841e"
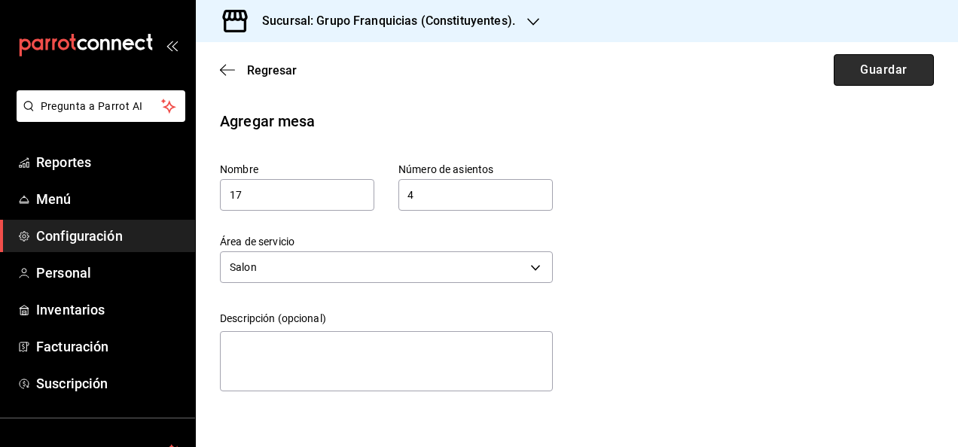
click at [867, 73] on button "Guardar" at bounding box center [884, 70] width 100 height 32
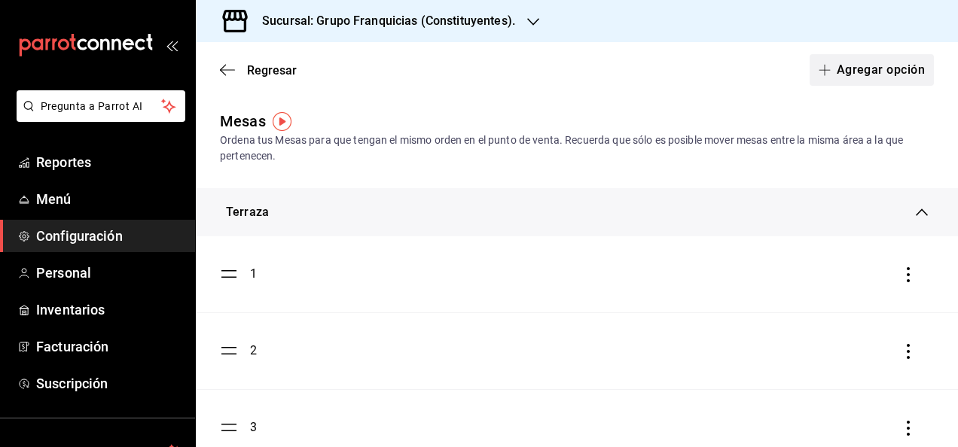
click at [833, 60] on button "Agregar opción" at bounding box center [872, 70] width 124 height 32
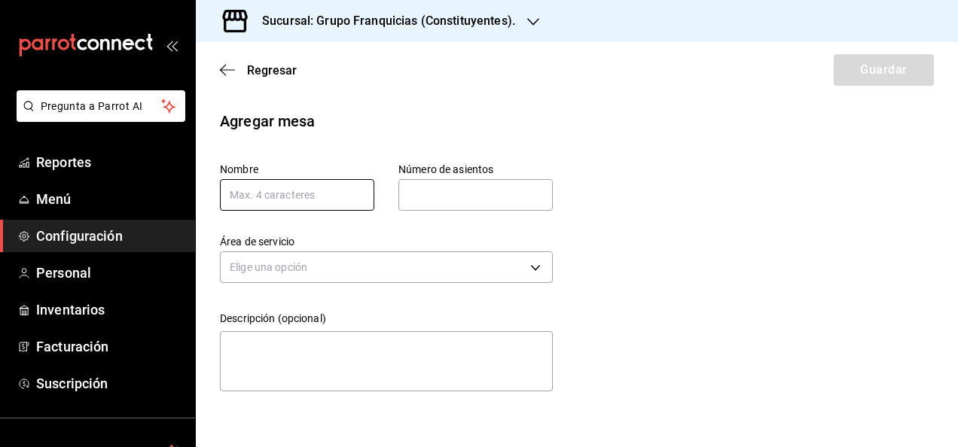
drag, startPoint x: 273, startPoint y: 177, endPoint x: 264, endPoint y: 184, distance: 11.3
click at [264, 184] on div "Nombre" at bounding box center [297, 187] width 154 height 48
click at [264, 184] on input "text" at bounding box center [297, 195] width 154 height 32
type input "18"
click at [435, 188] on input "text" at bounding box center [475, 195] width 154 height 30
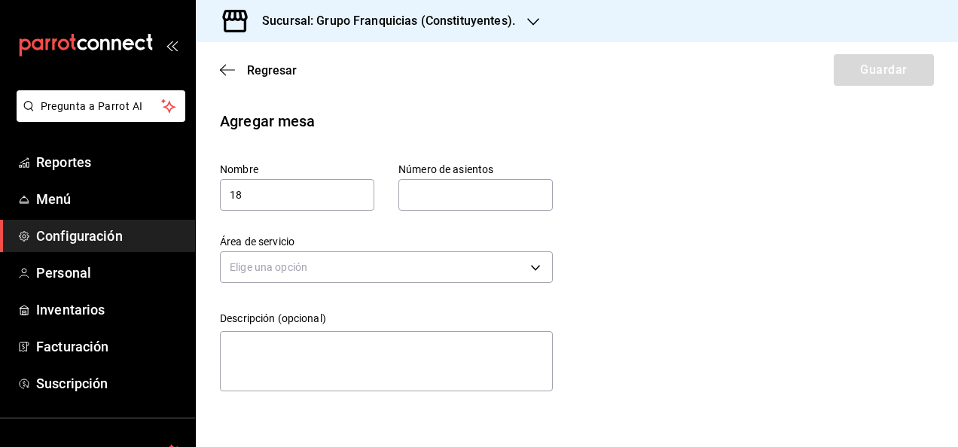
click at [435, 188] on input "text" at bounding box center [475, 195] width 154 height 30
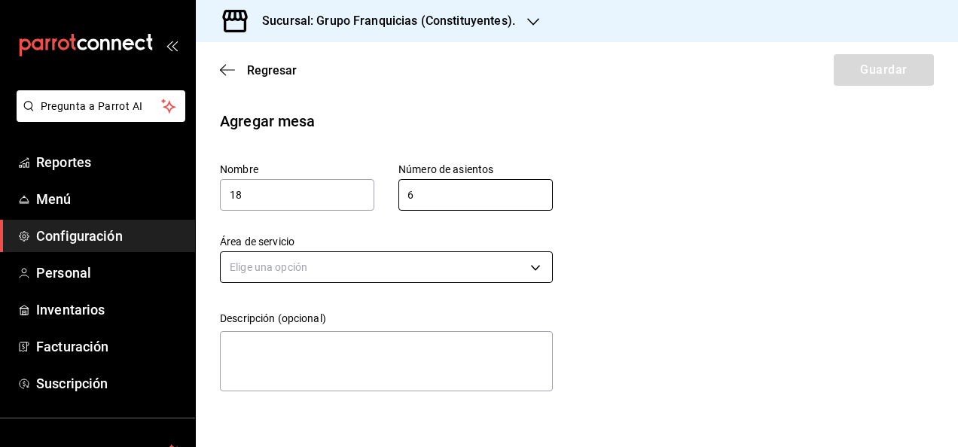
type input "6"
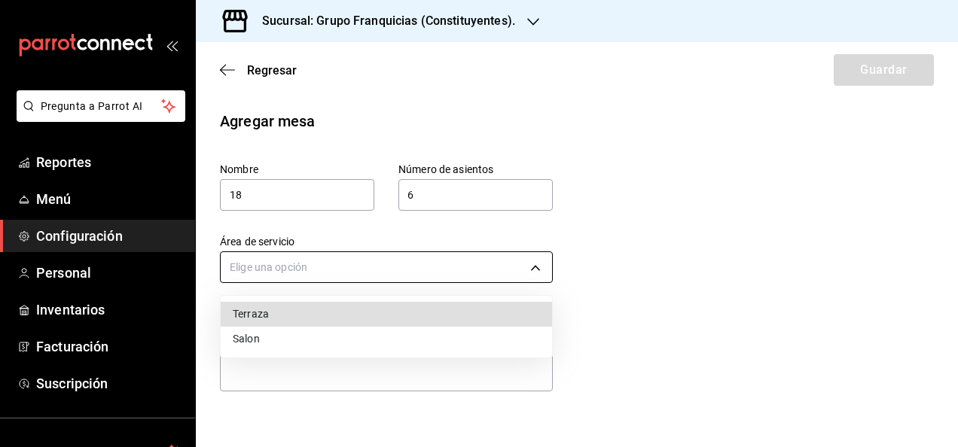
click at [337, 267] on body "Pregunta a Parrot AI Reportes Menú Configuración Personal Inventarios Facturaci…" at bounding box center [479, 223] width 958 height 447
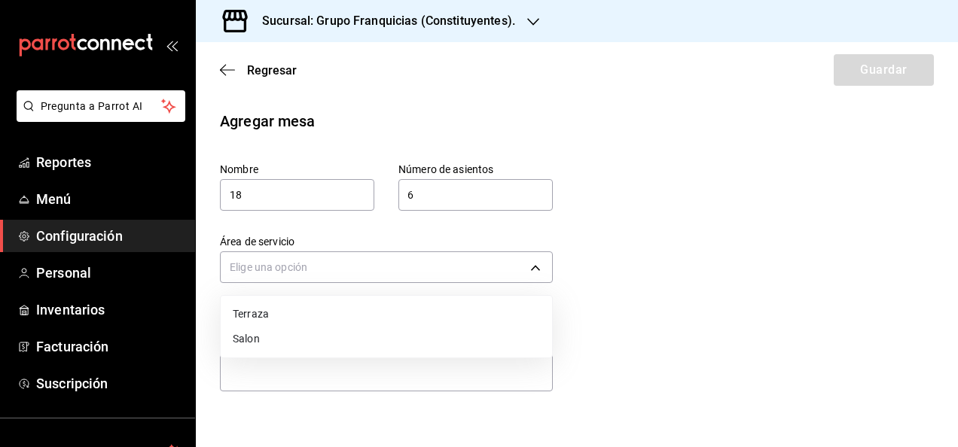
click at [253, 334] on li "Salon" at bounding box center [386, 339] width 331 height 25
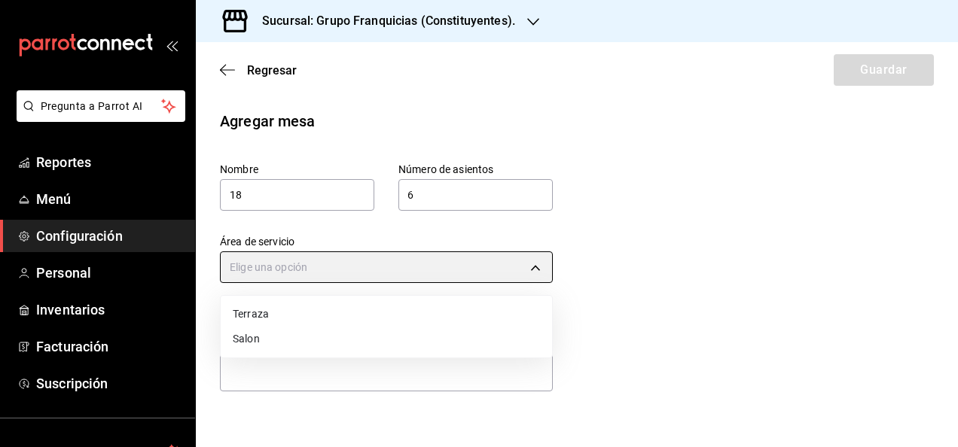
type input "ced0ecc0-118f-424b-a56c-89b03043841e"
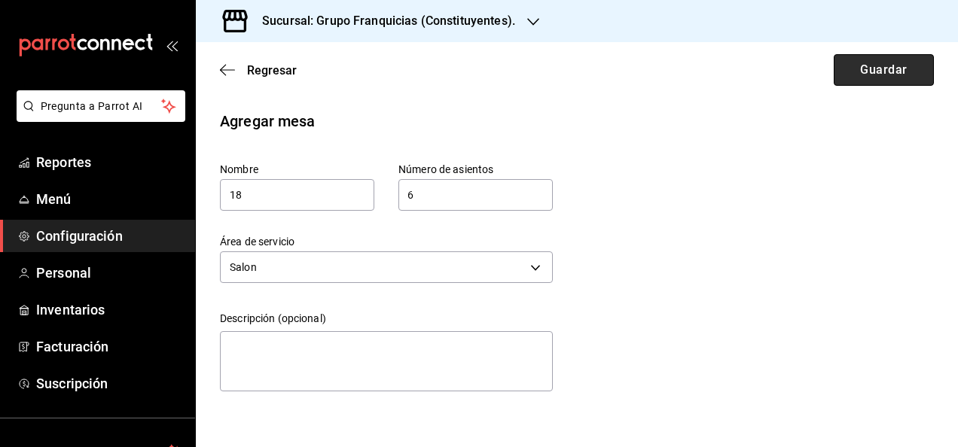
click at [858, 75] on button "Guardar" at bounding box center [884, 70] width 100 height 32
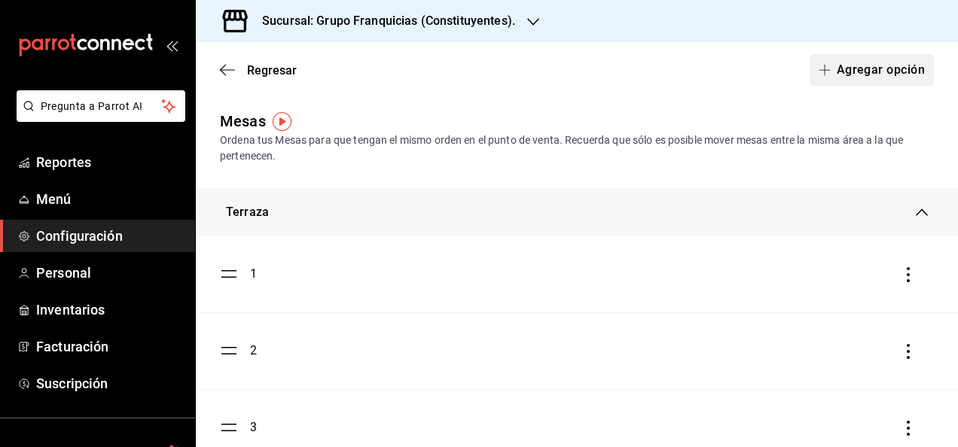
click at [818, 60] on button "Agregar opción" at bounding box center [872, 70] width 124 height 32
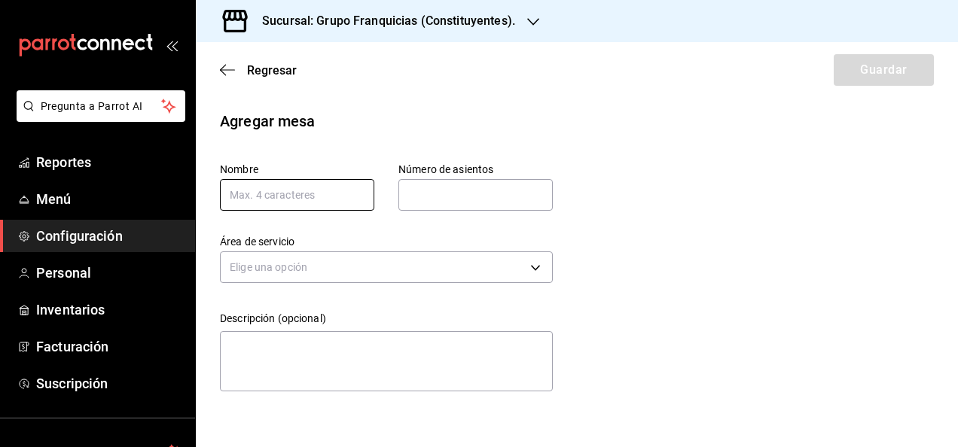
click at [294, 200] on input "text" at bounding box center [297, 195] width 154 height 32
type input "19"
click at [408, 196] on input "text" at bounding box center [475, 195] width 154 height 30
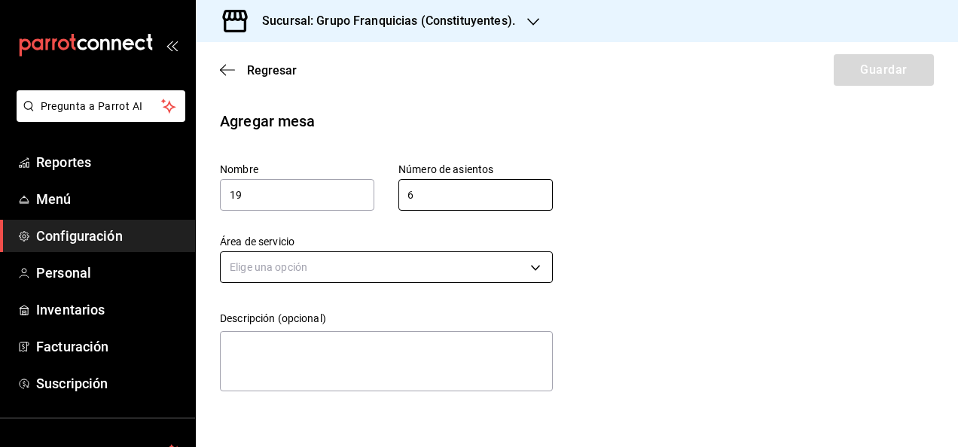
type input "6"
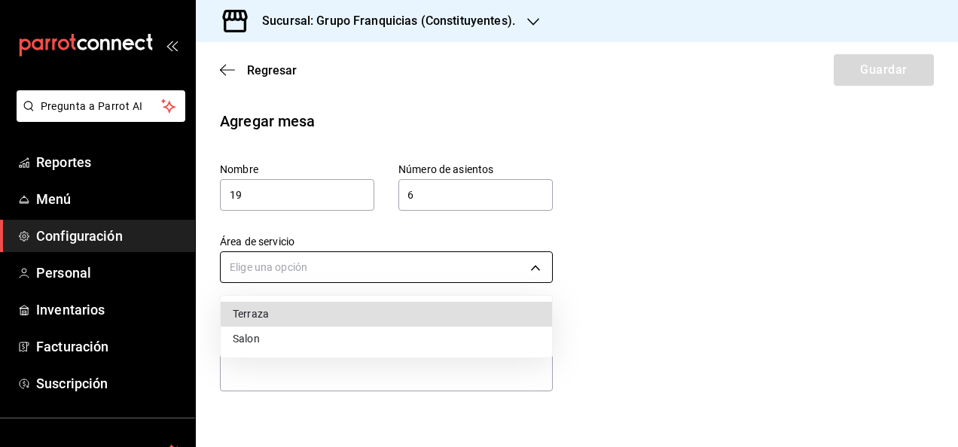
click at [299, 261] on body "Pregunta a Parrot AI Reportes Menú Configuración Personal Inventarios Facturaci…" at bounding box center [479, 223] width 958 height 447
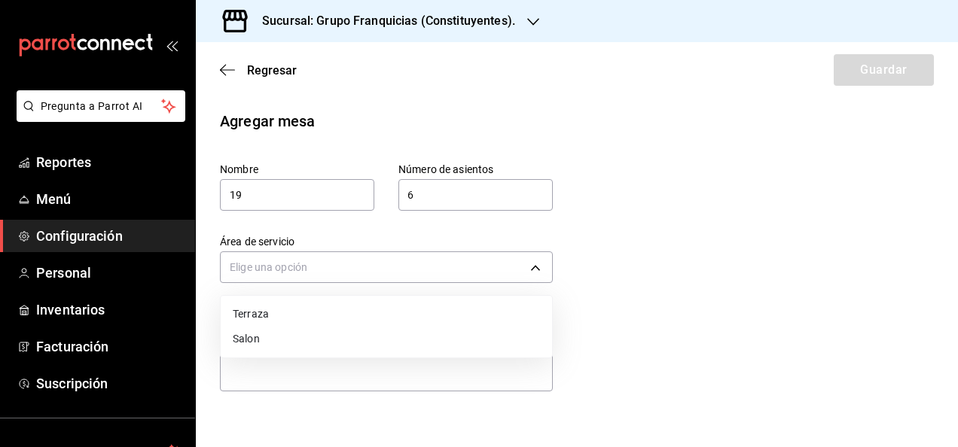
click at [292, 336] on li "Salon" at bounding box center [386, 339] width 331 height 25
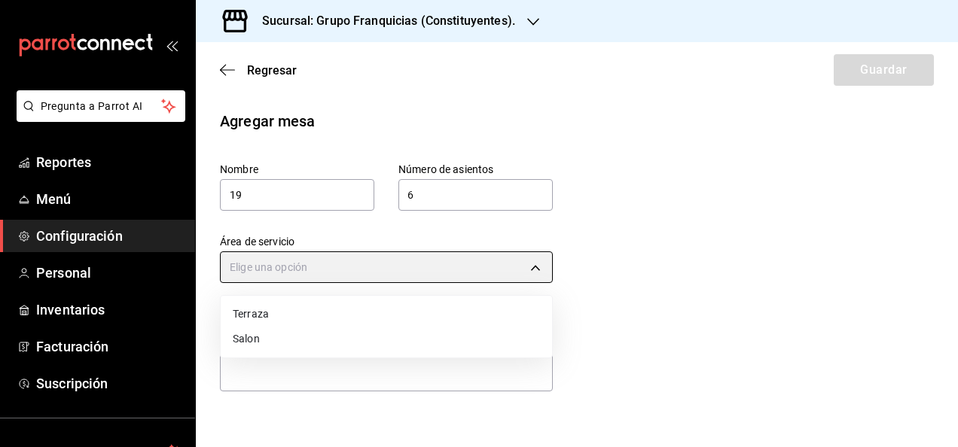
type input "ced0ecc0-118f-424b-a56c-89b03043841e"
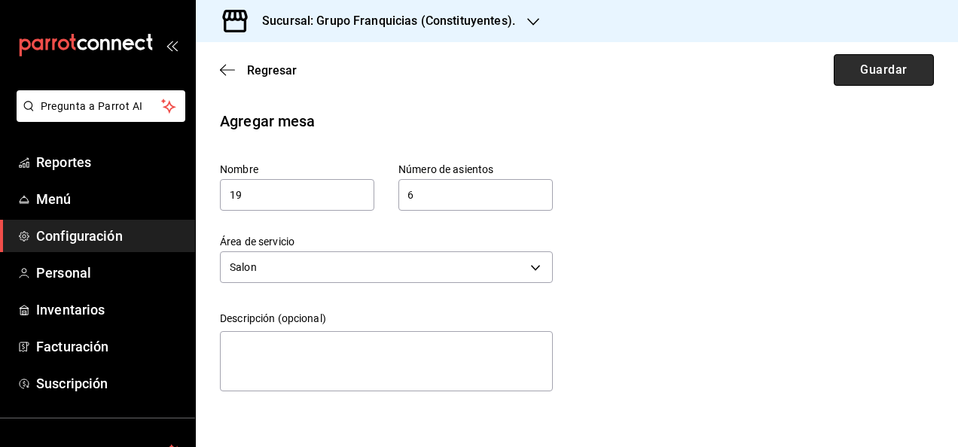
click at [886, 71] on button "Guardar" at bounding box center [884, 70] width 100 height 32
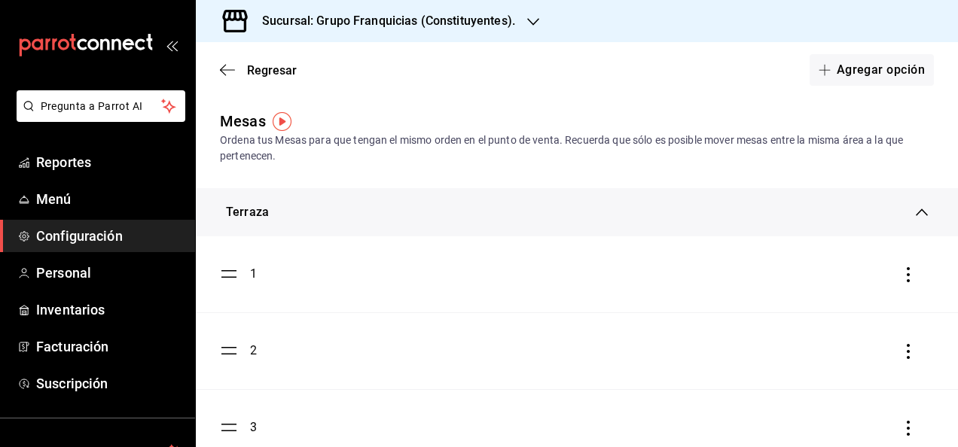
click at [703, 231] on div "Terraza" at bounding box center [577, 212] width 762 height 48
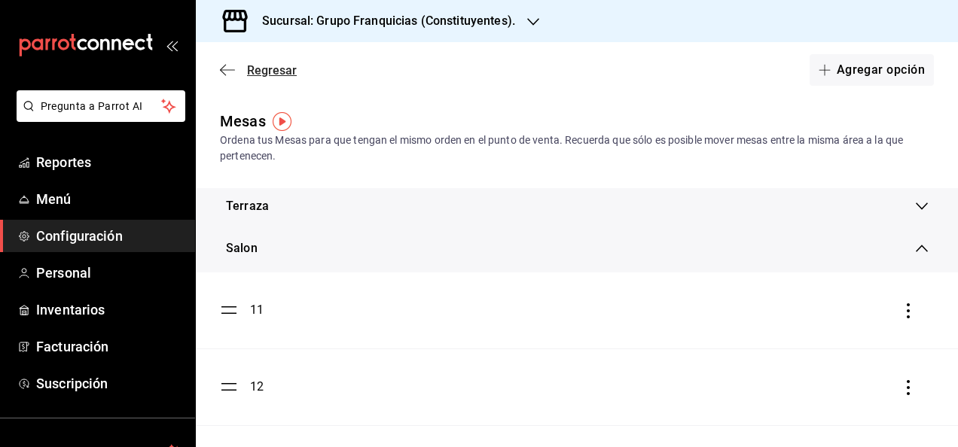
click at [278, 71] on span "Regresar" at bounding box center [272, 70] width 50 height 14
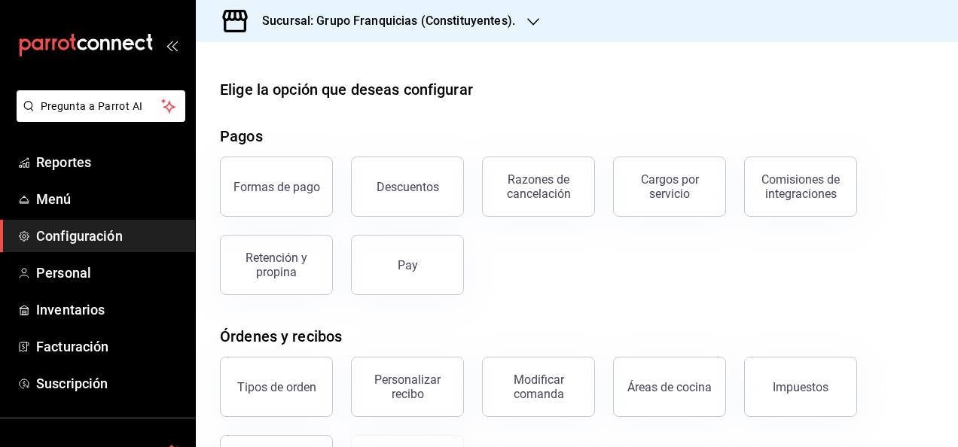
scroll to position [316, 0]
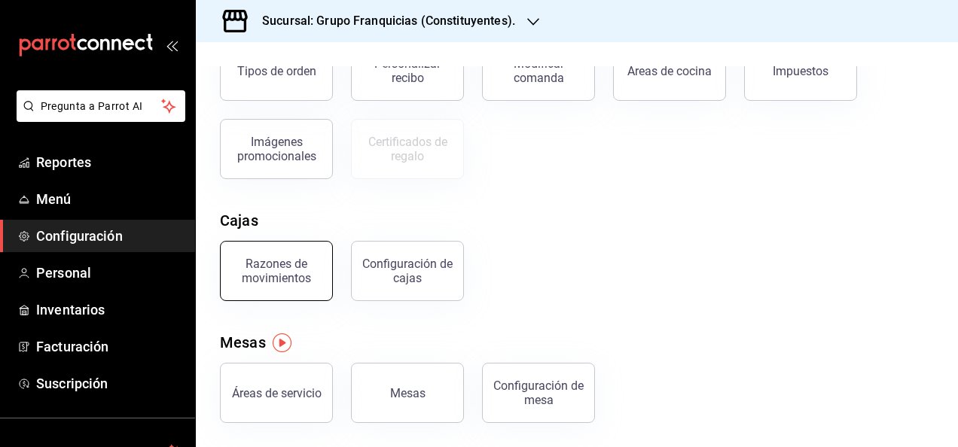
click at [310, 282] on div "Razones de movimientos" at bounding box center [276, 271] width 93 height 29
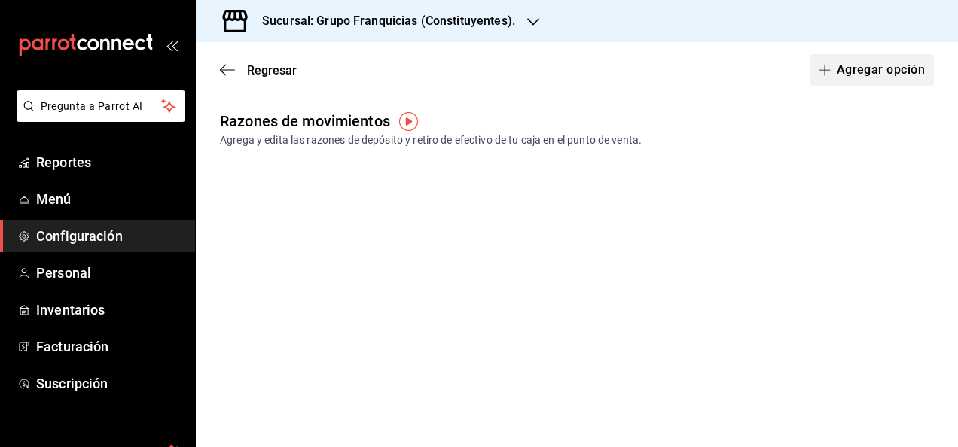
click at [905, 72] on button "Agregar opción" at bounding box center [872, 70] width 124 height 32
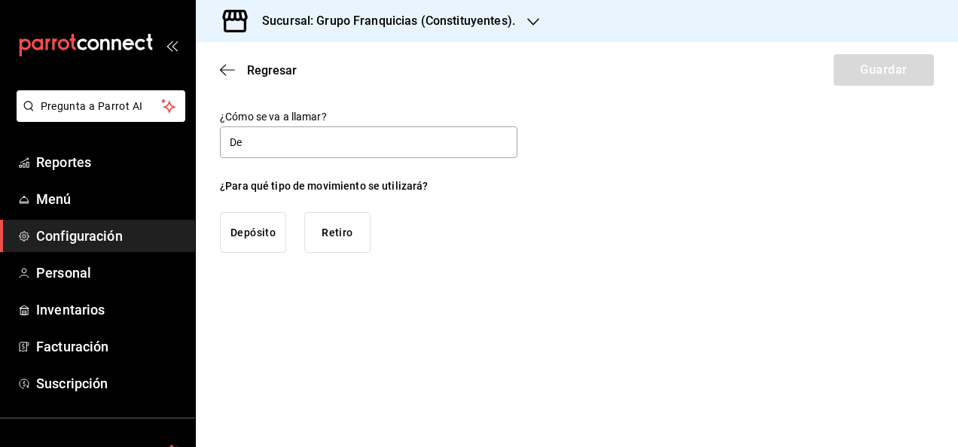
type input "Deposito a caja"
click at [269, 236] on button "Depósito" at bounding box center [253, 232] width 66 height 41
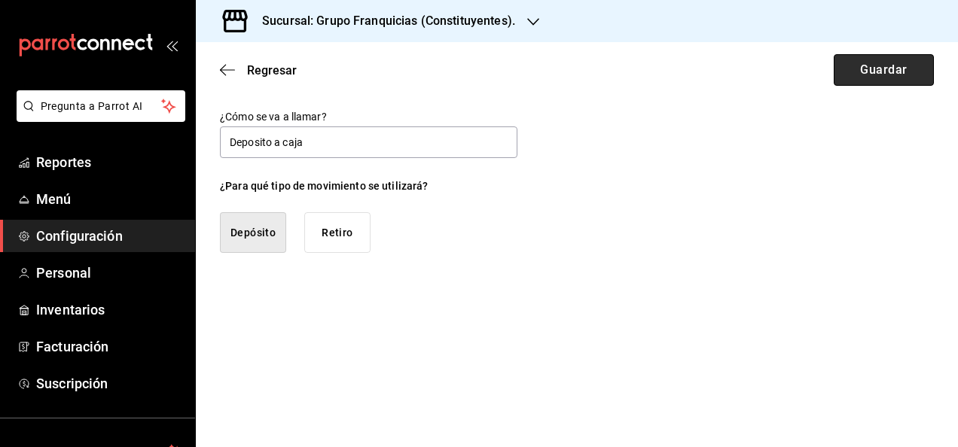
click at [871, 63] on button "Guardar" at bounding box center [884, 70] width 100 height 32
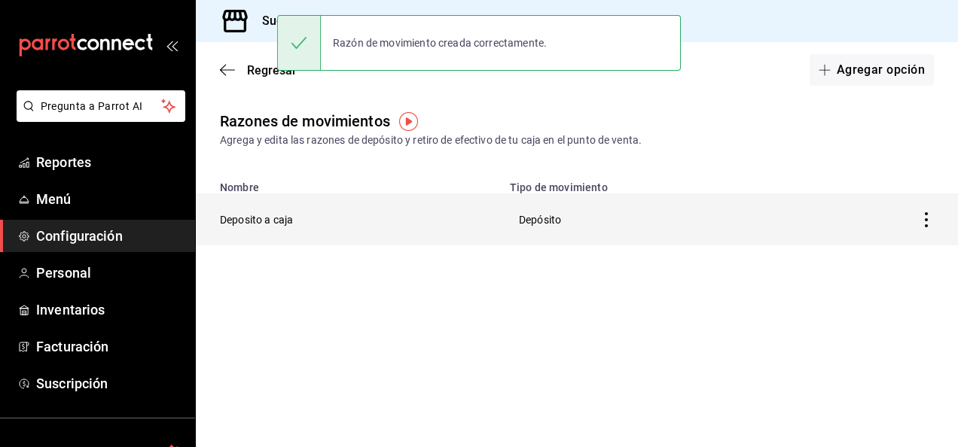
click at [283, 231] on th "Deposito a caja" at bounding box center [348, 220] width 305 height 52
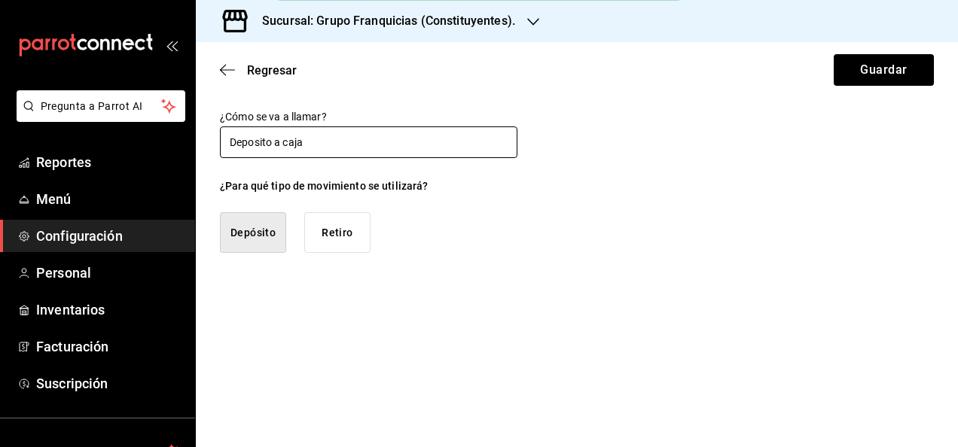
click at [279, 146] on input "Deposito a caja" at bounding box center [369, 143] width 298 height 32
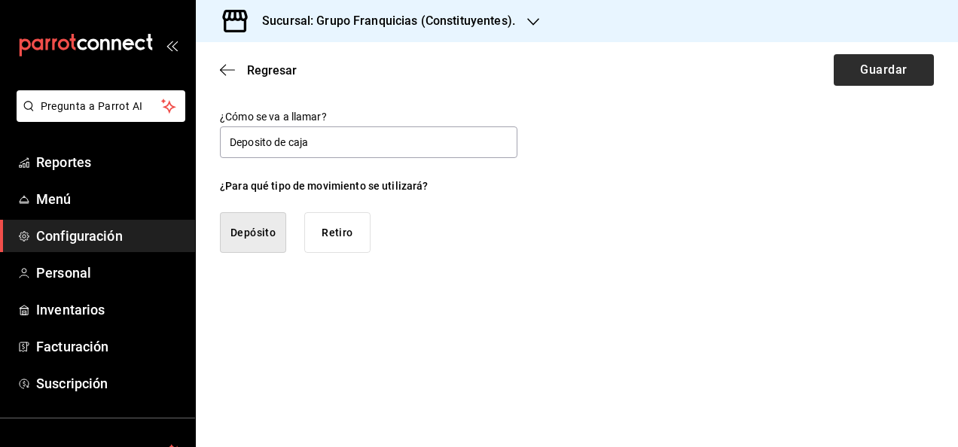
type input "Deposito de caja"
click at [849, 72] on button "Guardar" at bounding box center [884, 70] width 100 height 32
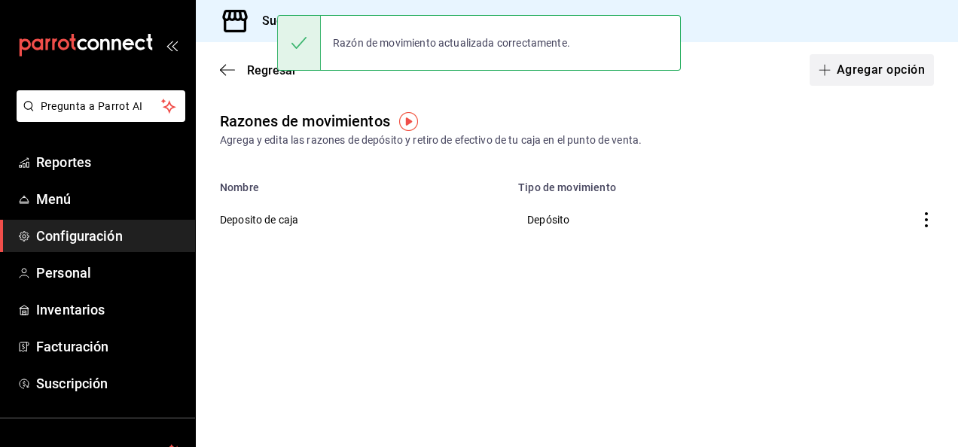
click at [863, 83] on button "Agregar opción" at bounding box center [872, 70] width 124 height 32
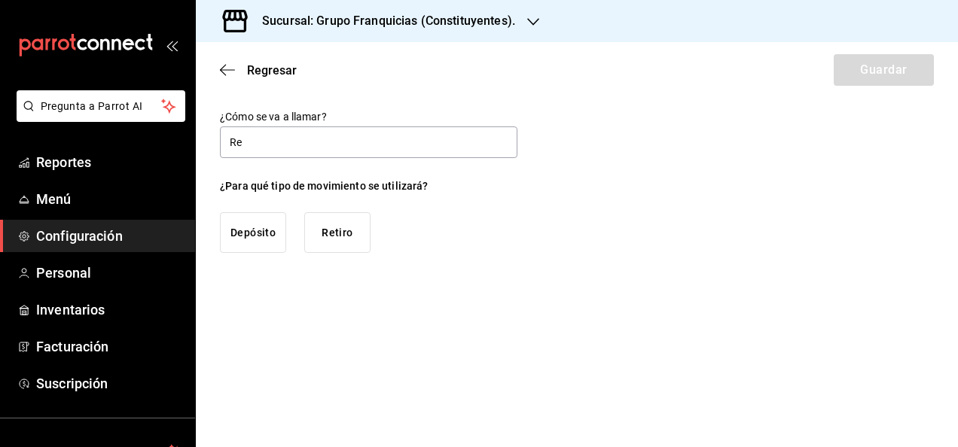
type input "Retiro de caja"
click at [335, 232] on button "Retiro" at bounding box center [337, 232] width 66 height 41
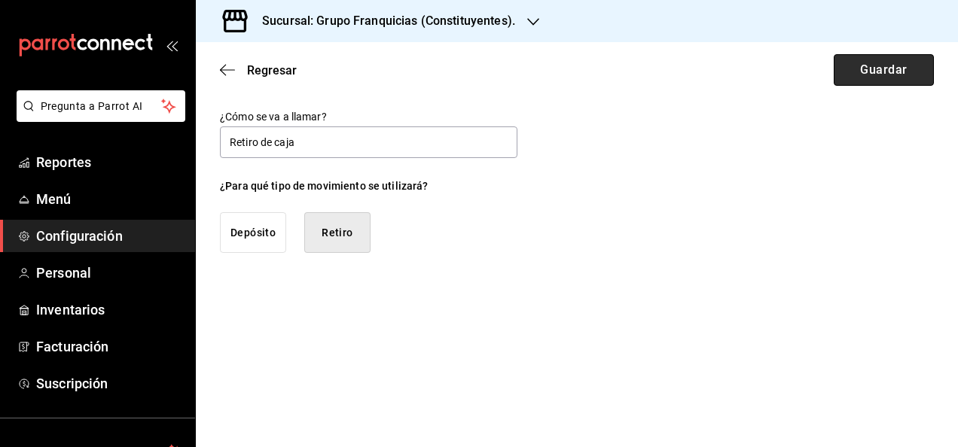
click at [867, 69] on button "Guardar" at bounding box center [884, 70] width 100 height 32
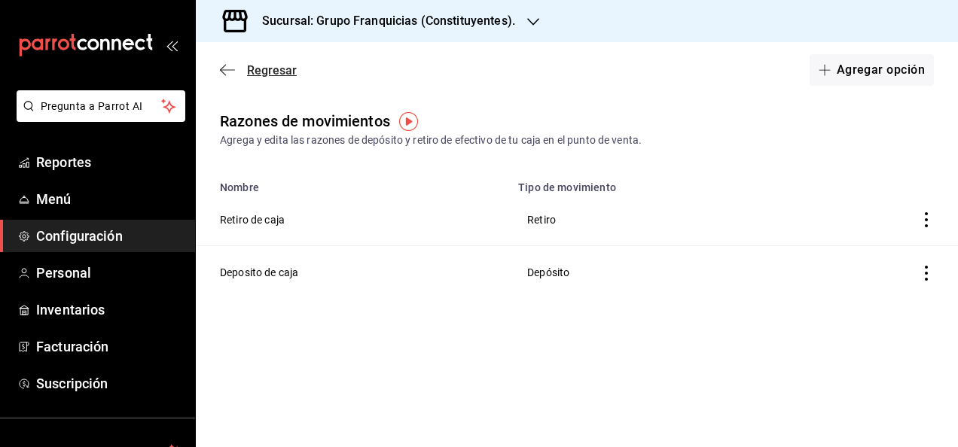
click at [248, 63] on span "Regresar" at bounding box center [272, 70] width 50 height 14
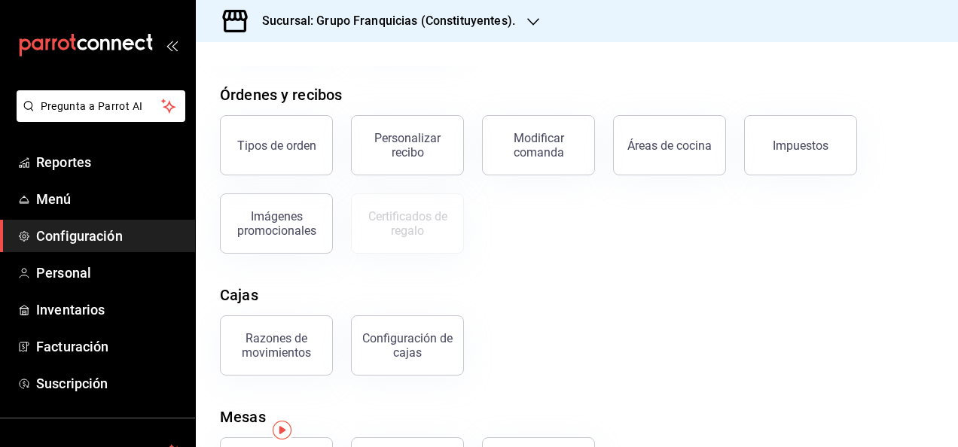
scroll to position [316, 0]
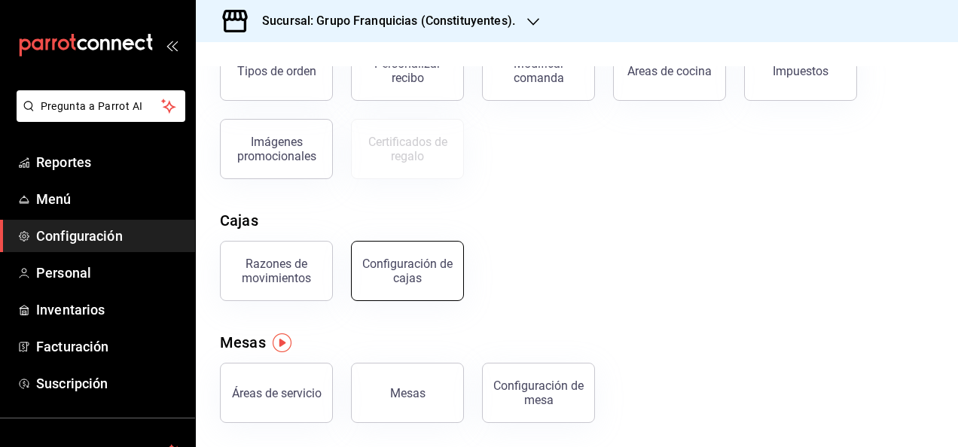
click at [426, 267] on div "Configuración de cajas" at bounding box center [407, 271] width 93 height 29
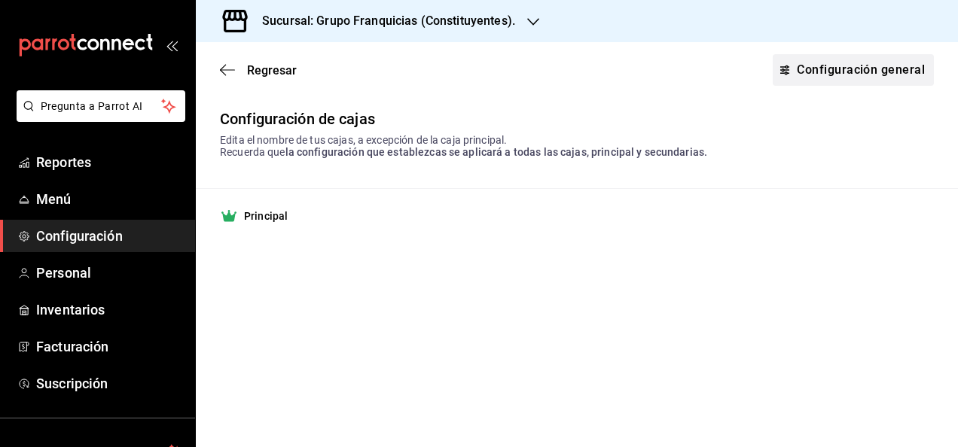
click at [860, 71] on link "Configuración general" at bounding box center [853, 70] width 161 height 32
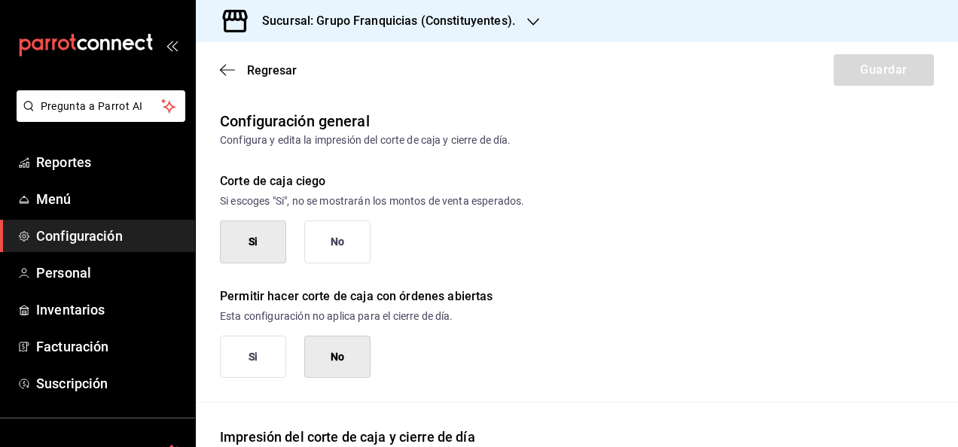
click at [263, 237] on button "Si" at bounding box center [253, 242] width 66 height 43
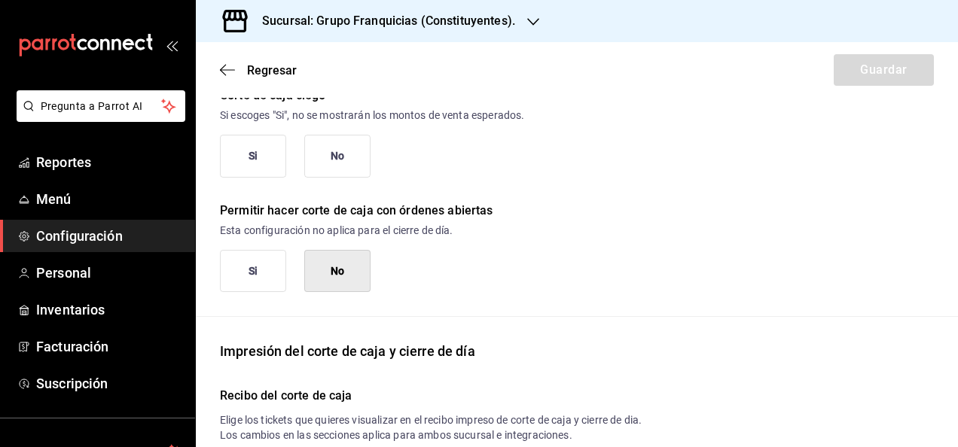
scroll to position [90, 0]
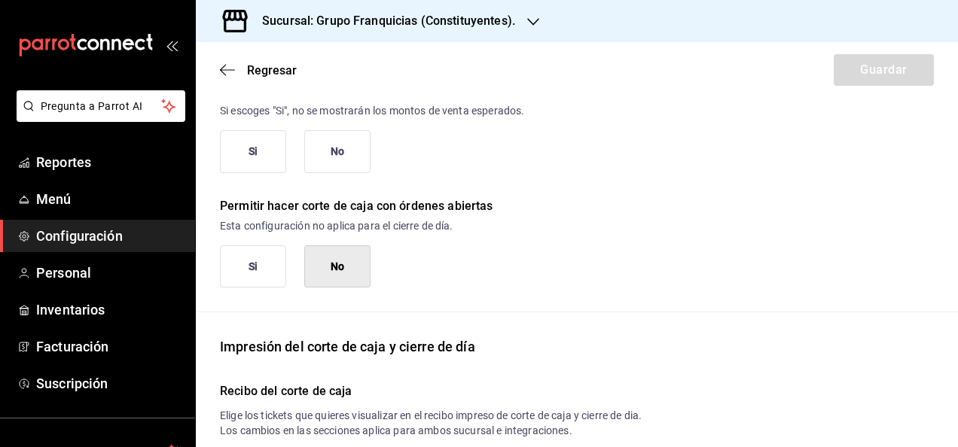
click at [363, 266] on button "No" at bounding box center [337, 267] width 66 height 43
click at [352, 259] on button "No" at bounding box center [337, 267] width 66 height 43
click at [270, 145] on button "Si" at bounding box center [253, 151] width 66 height 43
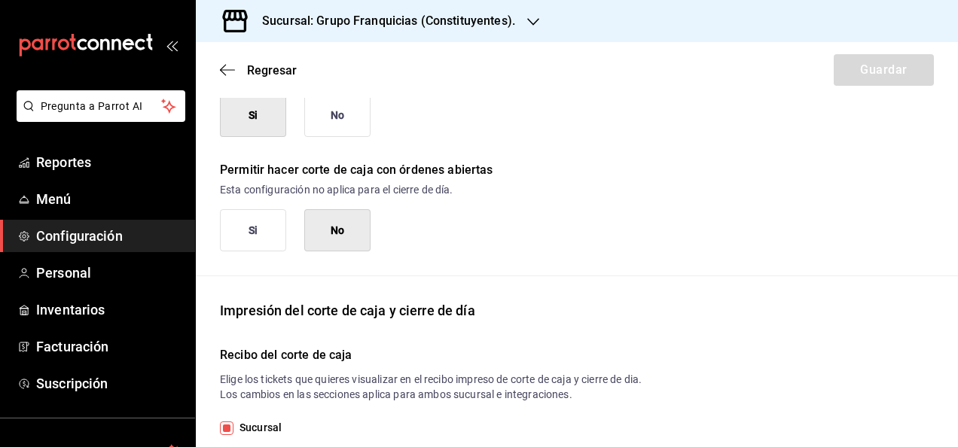
scroll to position [0, 0]
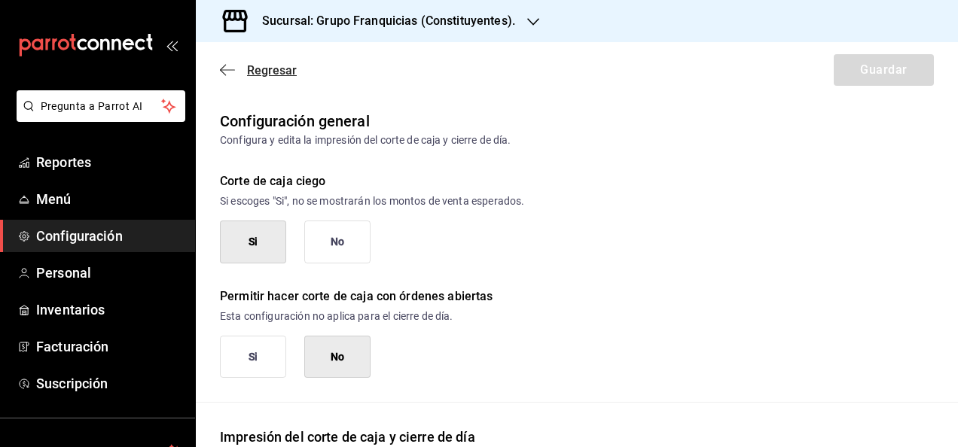
click at [264, 70] on span "Regresar" at bounding box center [272, 70] width 50 height 14
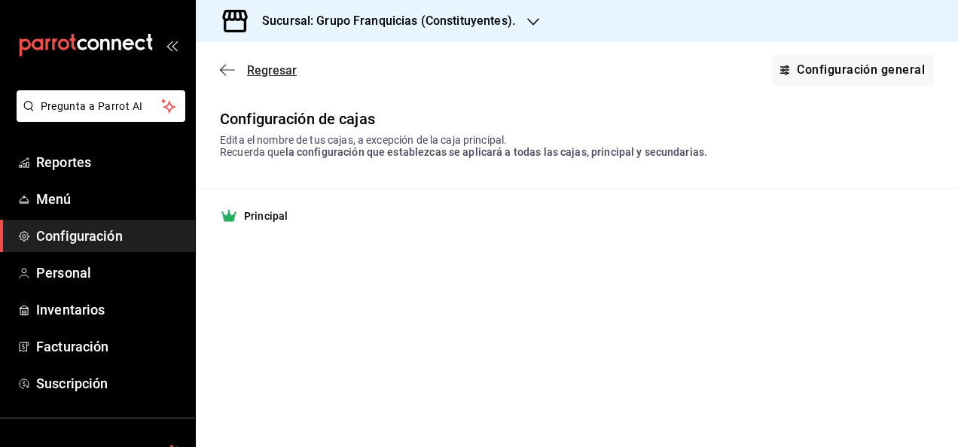
click at [272, 72] on span "Regresar" at bounding box center [272, 70] width 50 height 14
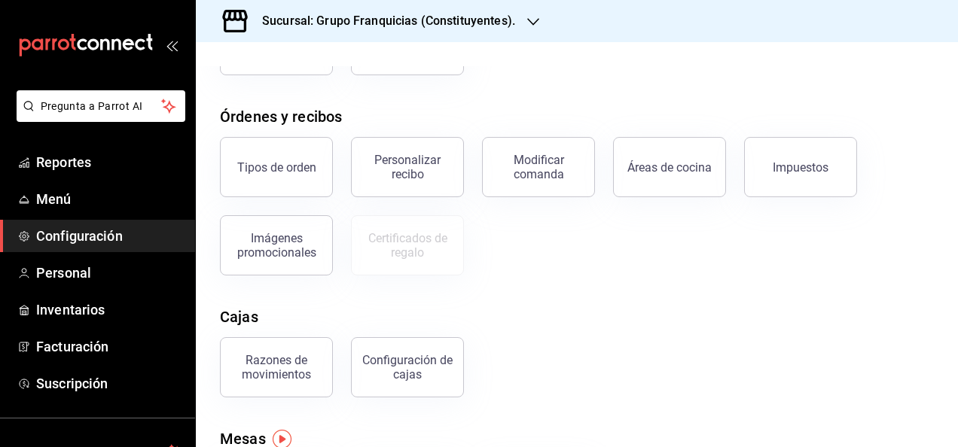
scroll to position [123, 0]
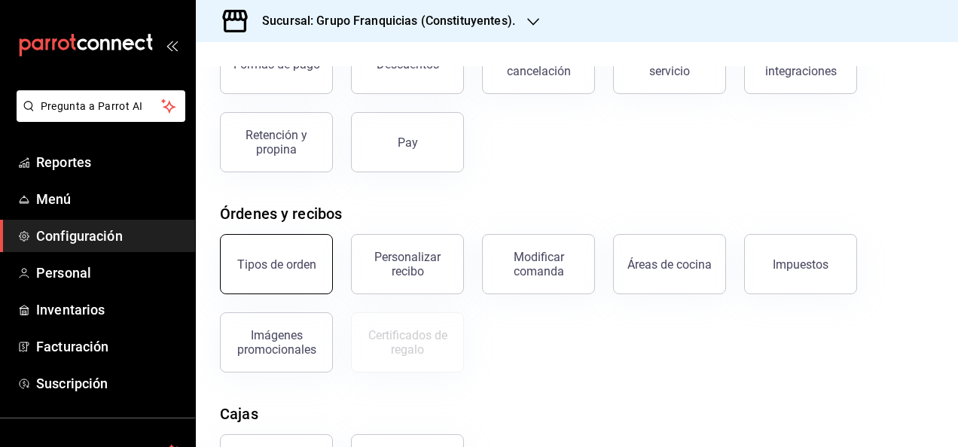
click at [304, 270] on div "Tipos de orden" at bounding box center [276, 265] width 79 height 14
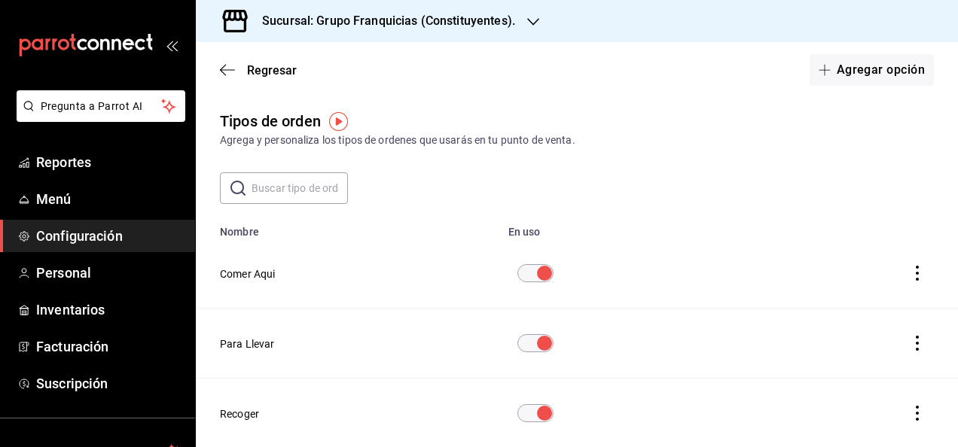
click at [251, 60] on div "Regresar Agregar opción" at bounding box center [577, 70] width 762 height 56
click at [250, 73] on span "Regresar" at bounding box center [272, 70] width 50 height 14
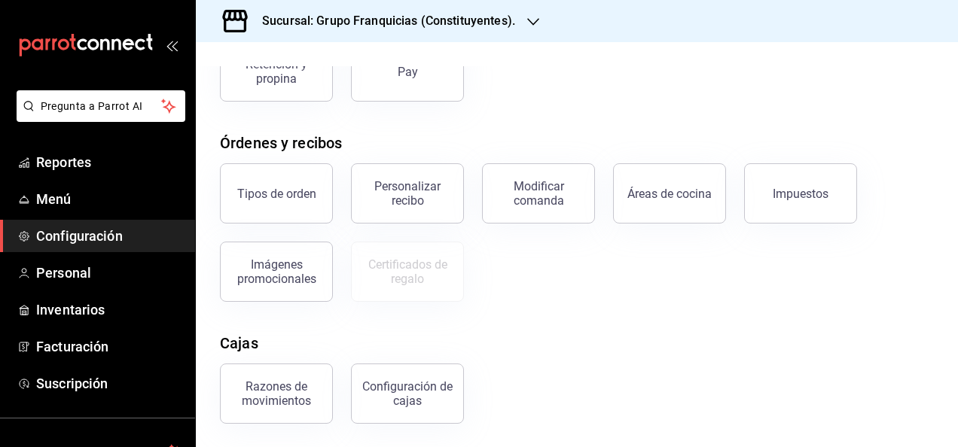
scroll to position [177, 0]
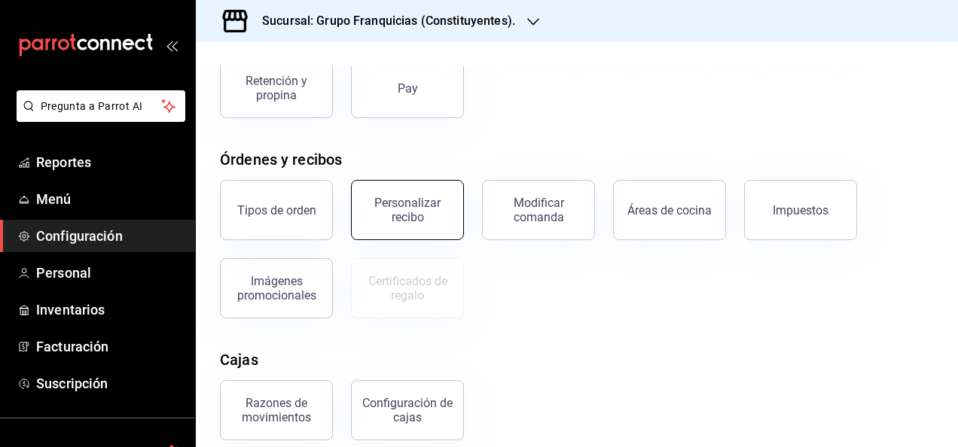
click at [420, 219] on div "Personalizar recibo" at bounding box center [407, 210] width 93 height 29
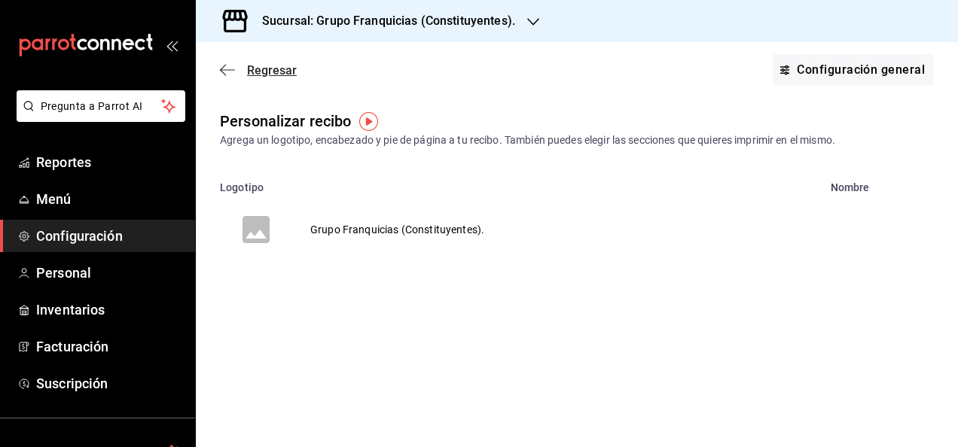
click at [262, 68] on span "Regresar" at bounding box center [272, 70] width 50 height 14
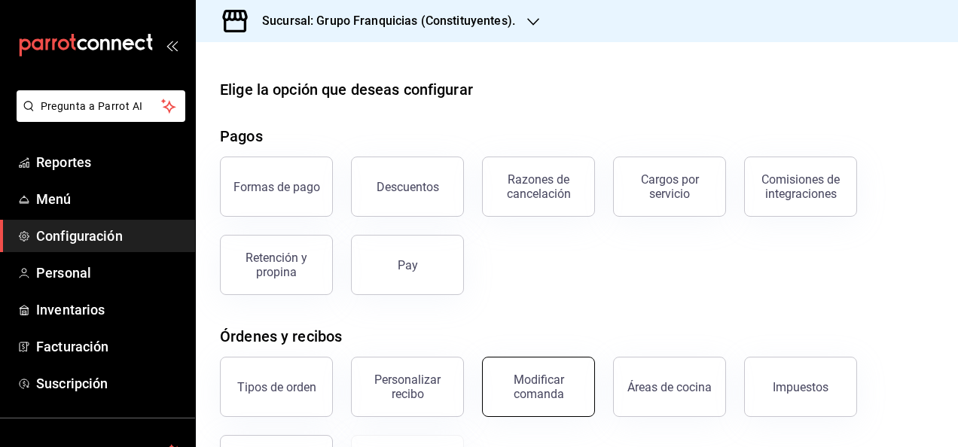
click at [518, 386] on div "Modificar comanda" at bounding box center [538, 387] width 93 height 29
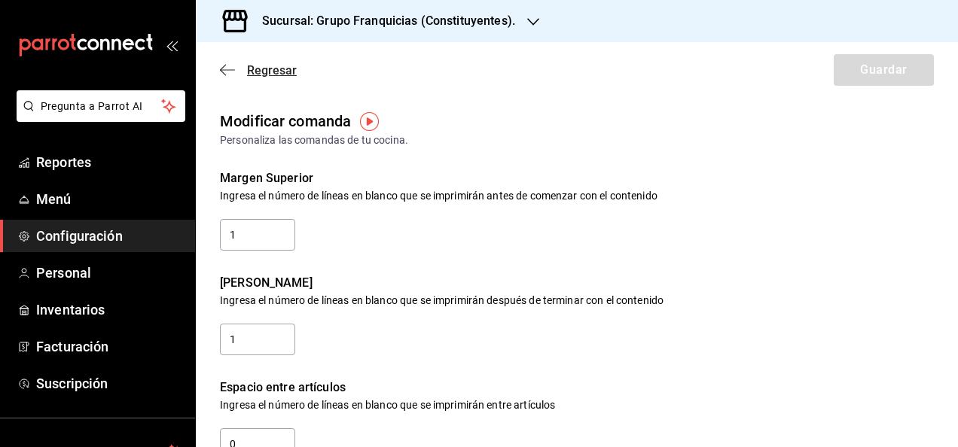
click at [271, 71] on span "Regresar" at bounding box center [272, 70] width 50 height 14
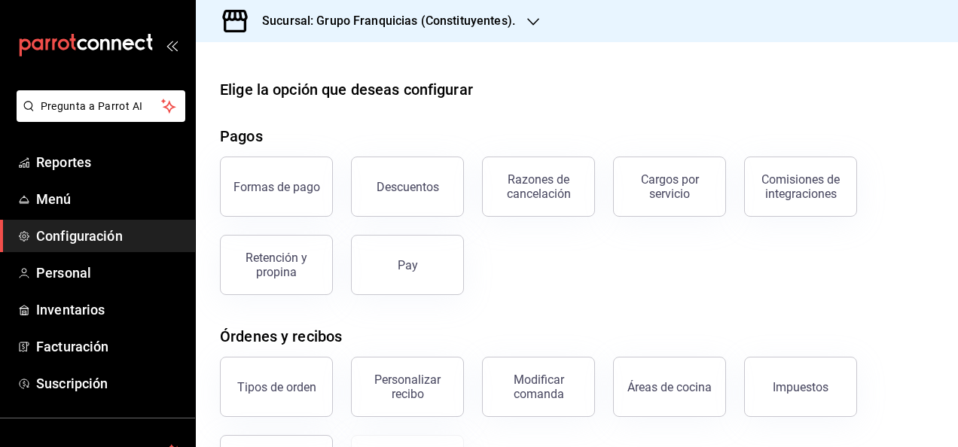
scroll to position [56, 0]
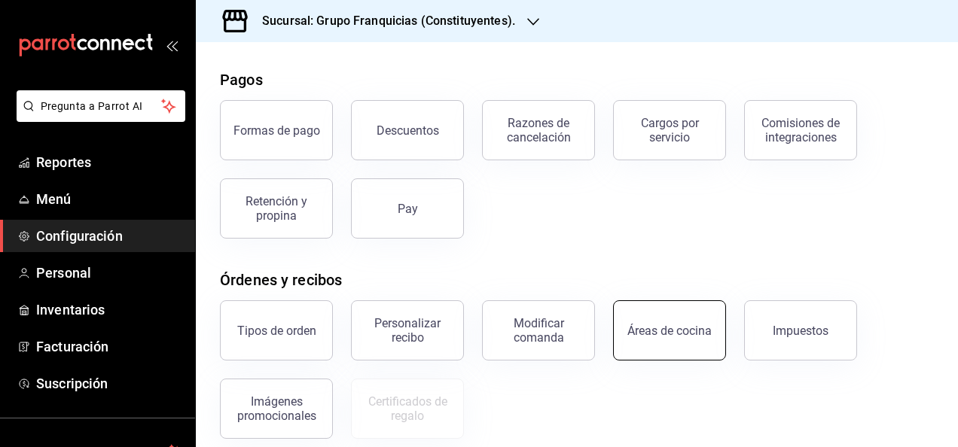
click at [642, 319] on button "Áreas de cocina" at bounding box center [669, 331] width 113 height 60
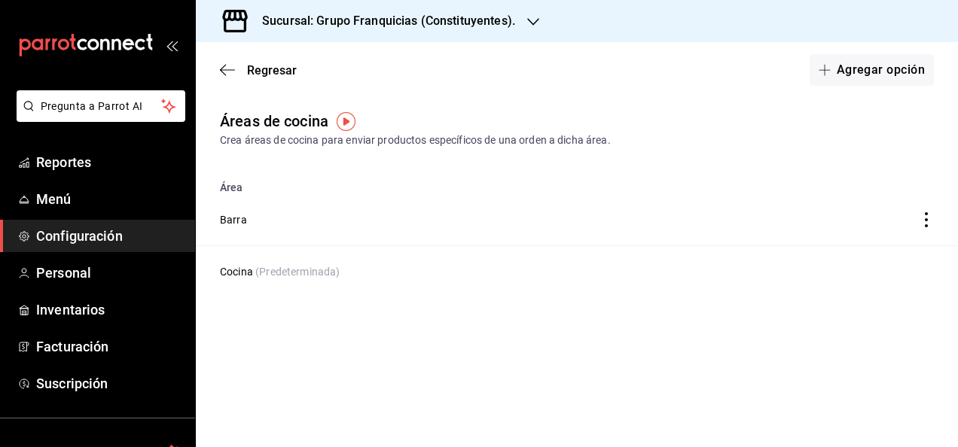
click at [224, 62] on div "Regresar Agregar opción" at bounding box center [577, 70] width 762 height 56
click at [244, 72] on span "Regresar" at bounding box center [258, 70] width 77 height 14
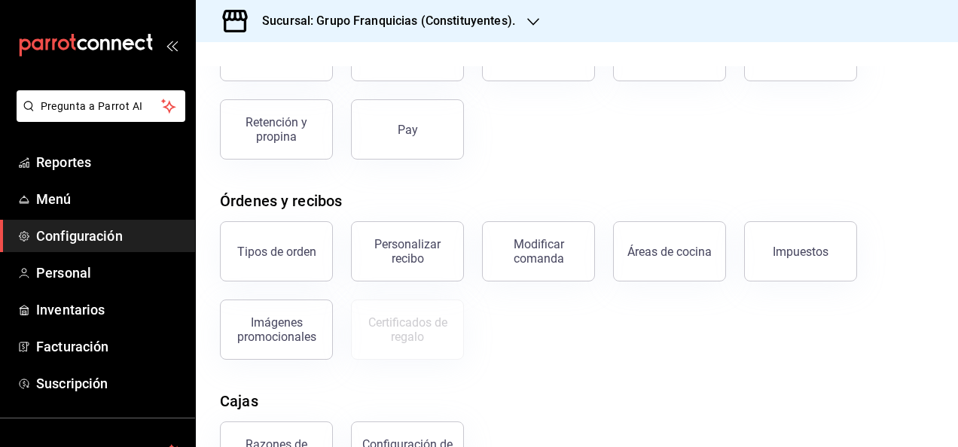
scroll to position [138, 0]
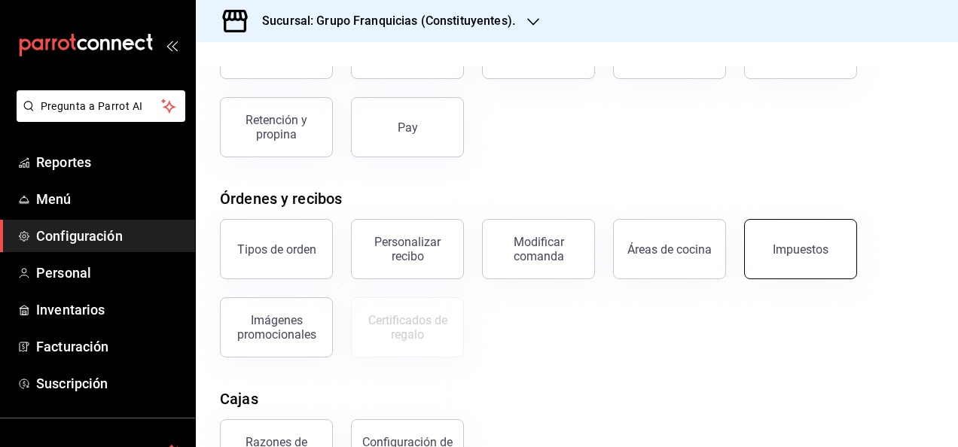
click at [793, 256] on button "Impuestos" at bounding box center [800, 249] width 113 height 60
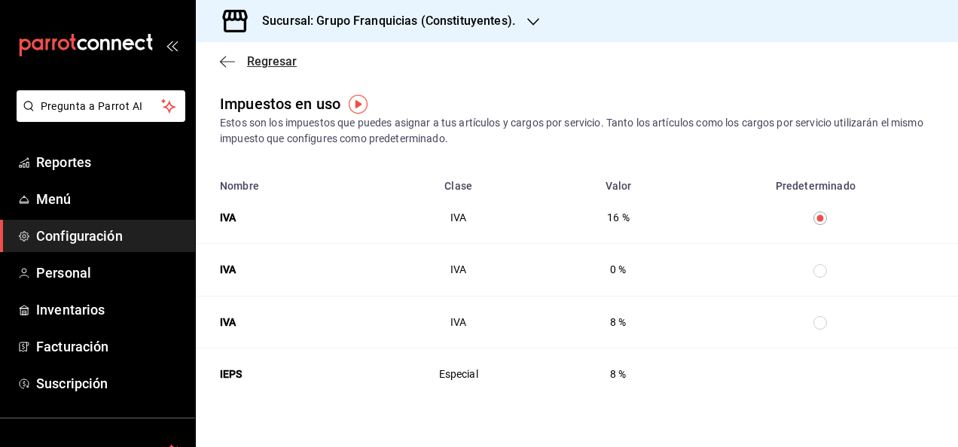
click at [267, 63] on span "Regresar" at bounding box center [272, 61] width 50 height 14
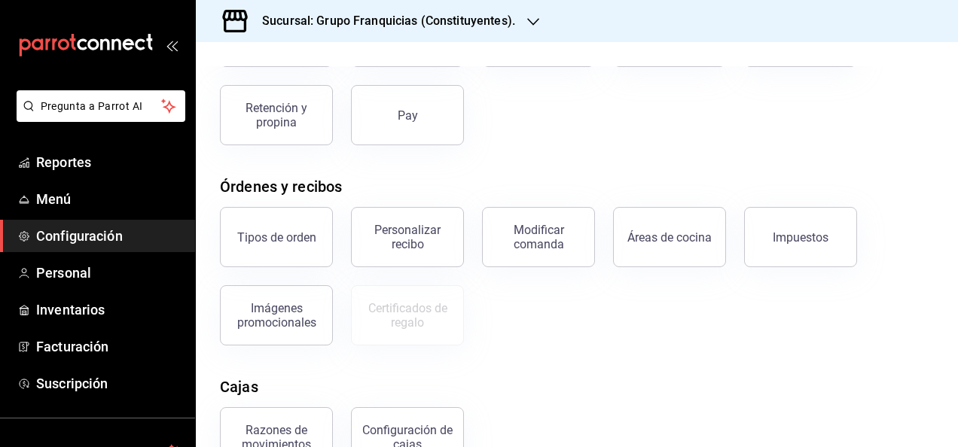
scroll to position [151, 0]
click at [281, 324] on div "Imágenes promocionales" at bounding box center [276, 315] width 93 height 29
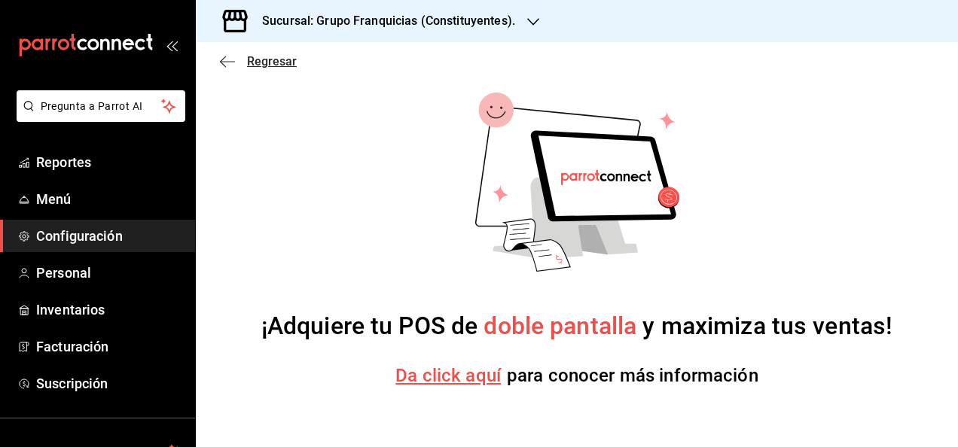
click at [273, 61] on span "Regresar" at bounding box center [272, 61] width 50 height 14
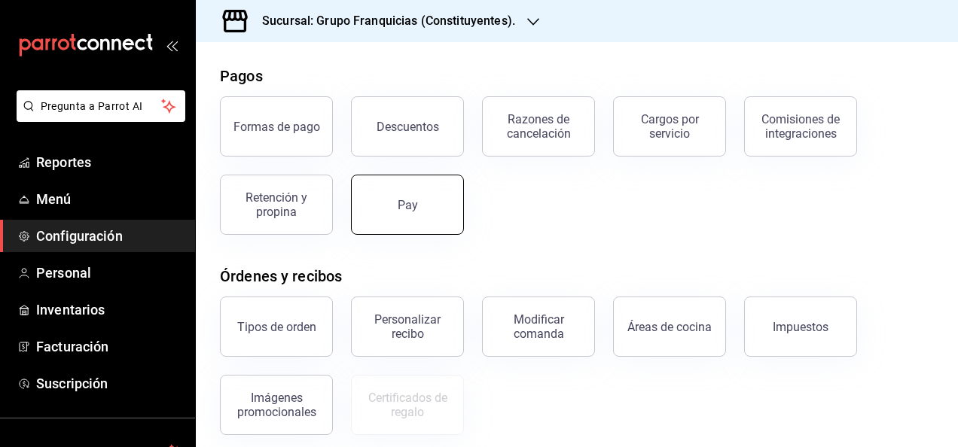
scroll to position [61, 0]
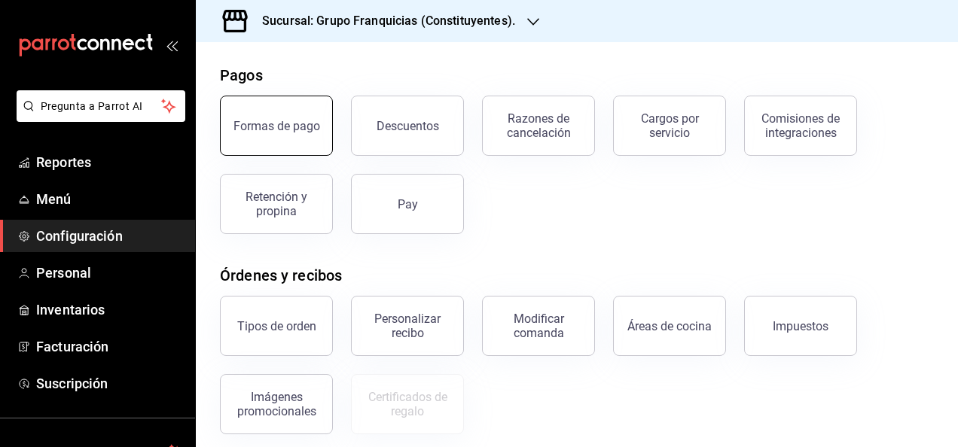
click at [300, 151] on button "Formas de pago" at bounding box center [276, 126] width 113 height 60
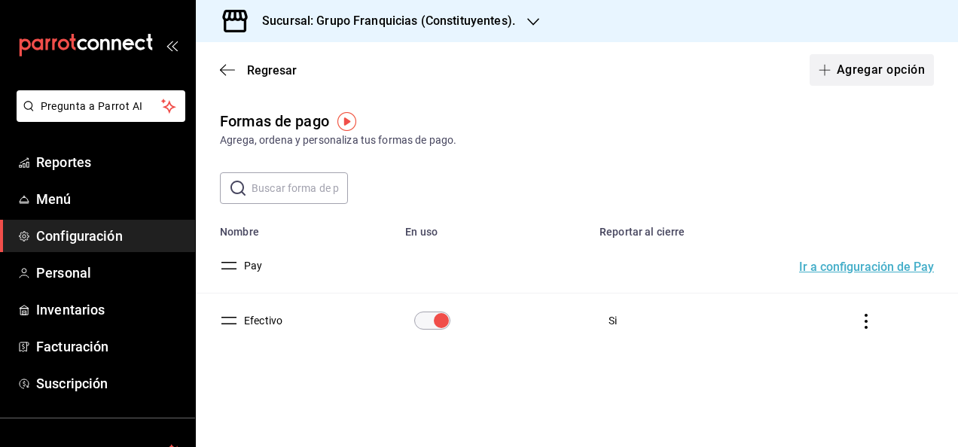
click at [850, 74] on button "Agregar opción" at bounding box center [872, 70] width 124 height 32
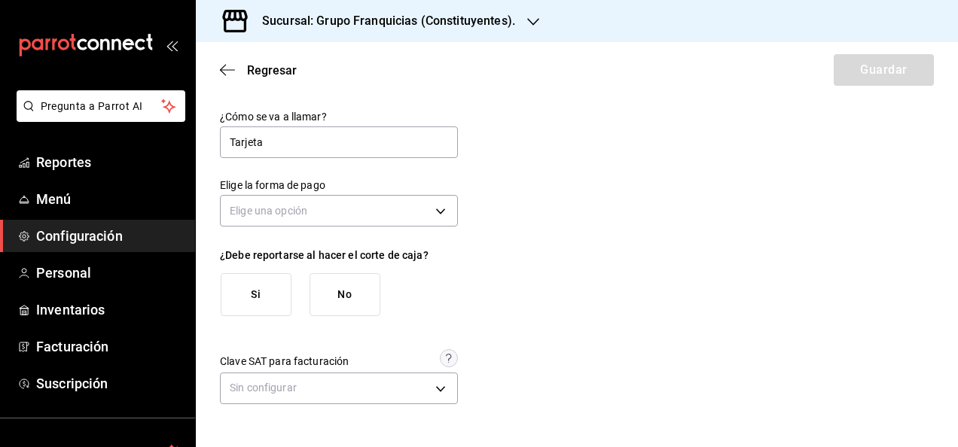
type input "Tarjeta"
click at [562, 259] on div "¿Cómo se va a llamar? Tarjeta Elige la forma de pago Elige una opción ¿Debe rep…" at bounding box center [577, 259] width 714 height 299
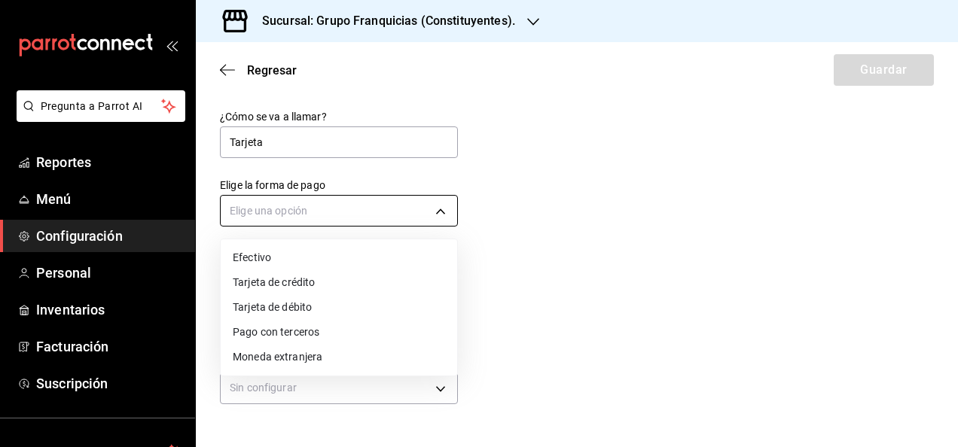
click at [413, 204] on body "Pregunta a Parrot AI Reportes Menú Configuración Personal Inventarios Facturaci…" at bounding box center [479, 223] width 958 height 447
click at [366, 288] on li "Tarjeta de crédito" at bounding box center [339, 282] width 237 height 25
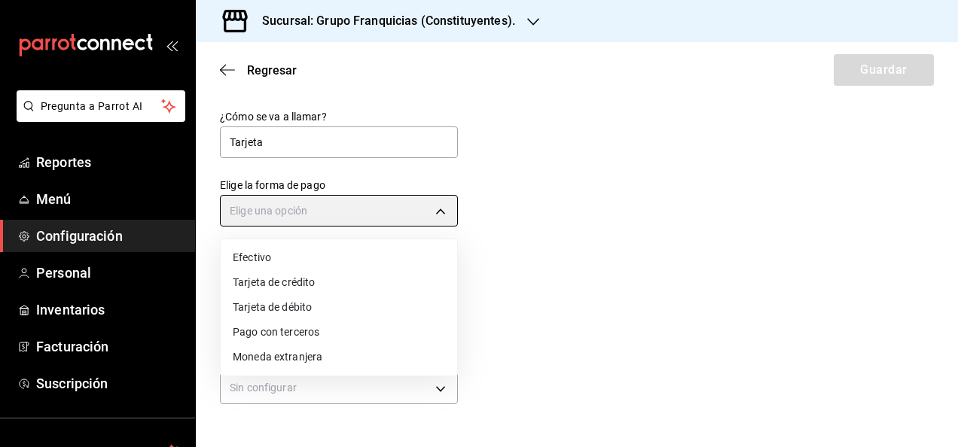
type input "CREDIT_CARD"
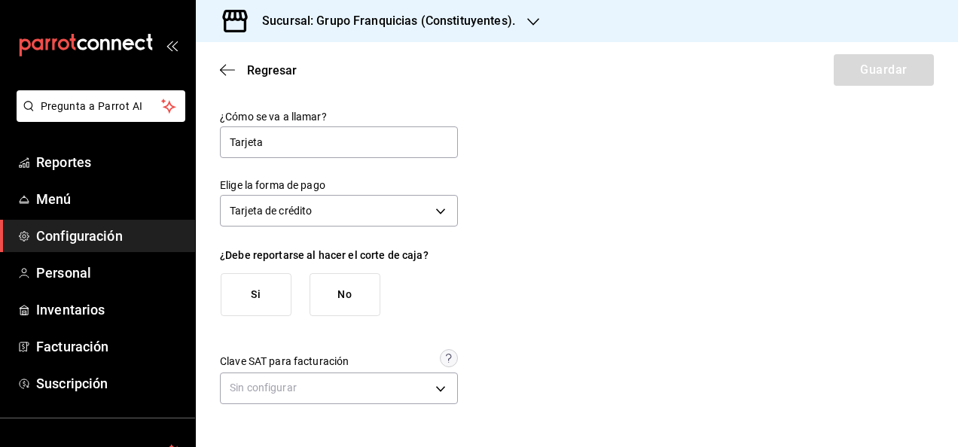
click at [232, 295] on button "Si" at bounding box center [256, 294] width 71 height 43
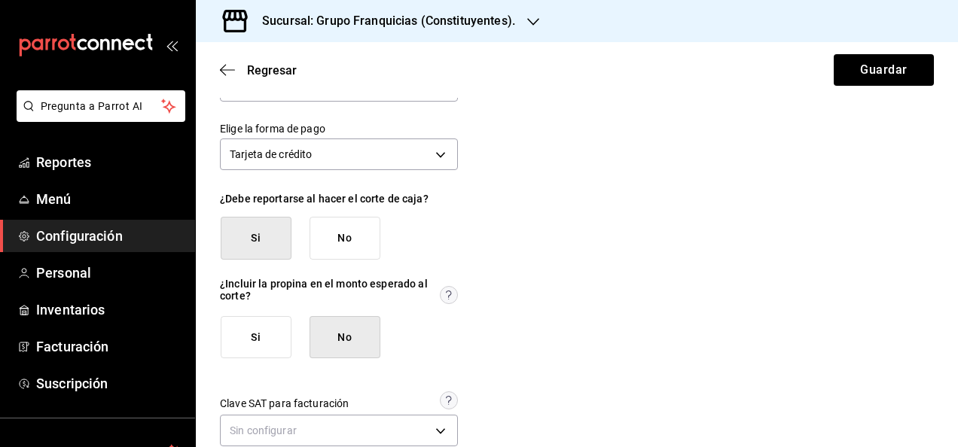
scroll to position [84, 0]
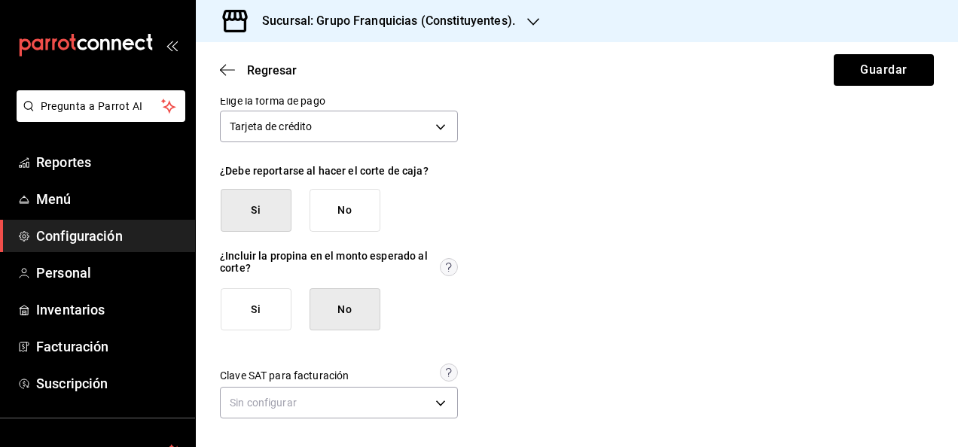
click at [253, 300] on button "Si" at bounding box center [256, 310] width 71 height 43
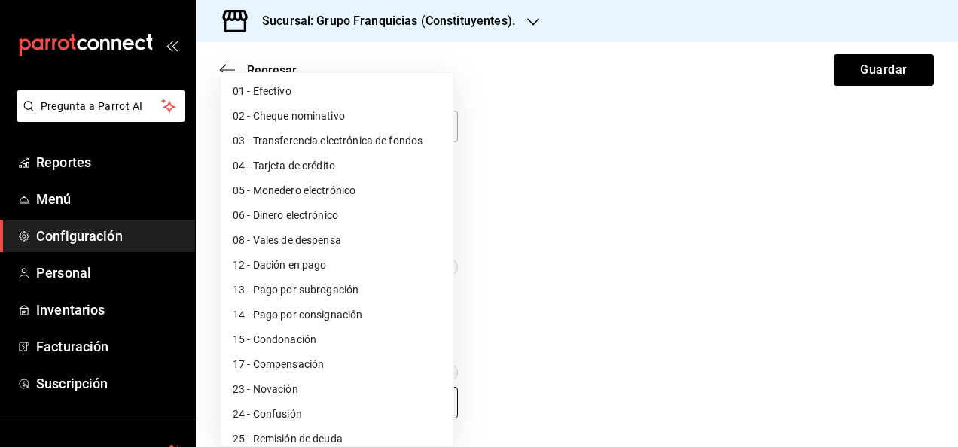
click at [407, 395] on body "Pregunta a Parrot AI Reportes Menú Configuración Personal Inventarios Facturaci…" at bounding box center [479, 223] width 958 height 447
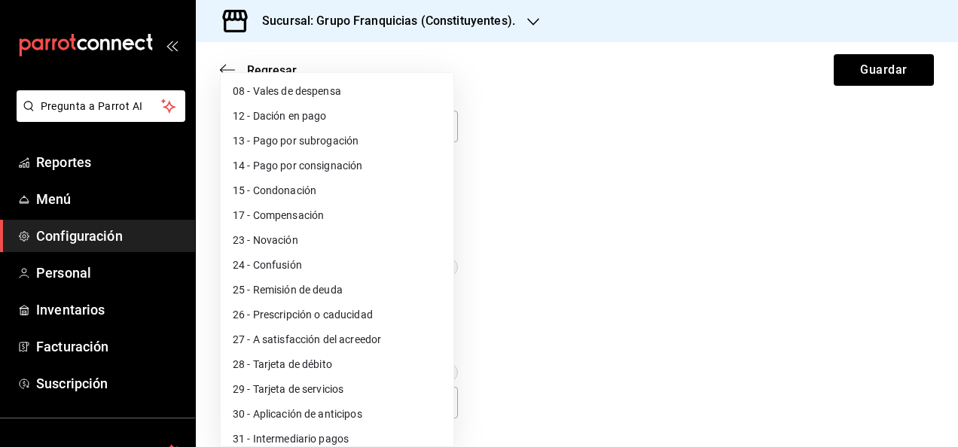
scroll to position [0, 0]
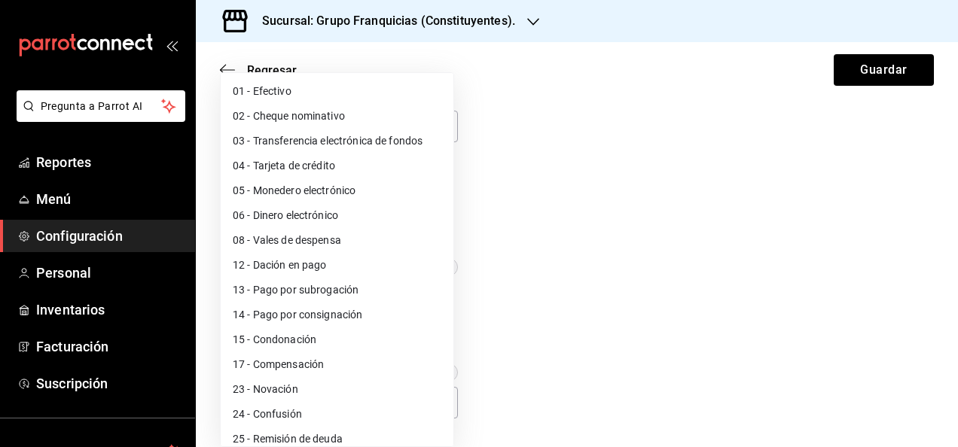
click at [679, 265] on div at bounding box center [479, 223] width 958 height 447
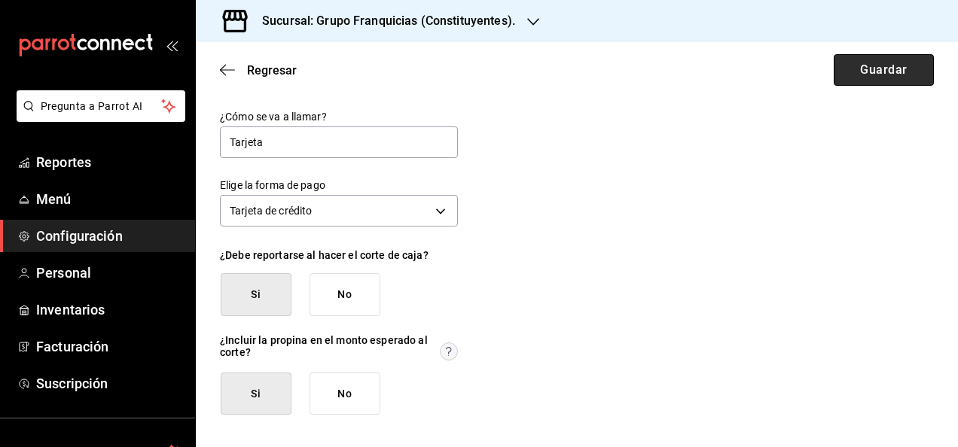
click at [851, 80] on button "Guardar" at bounding box center [884, 70] width 100 height 32
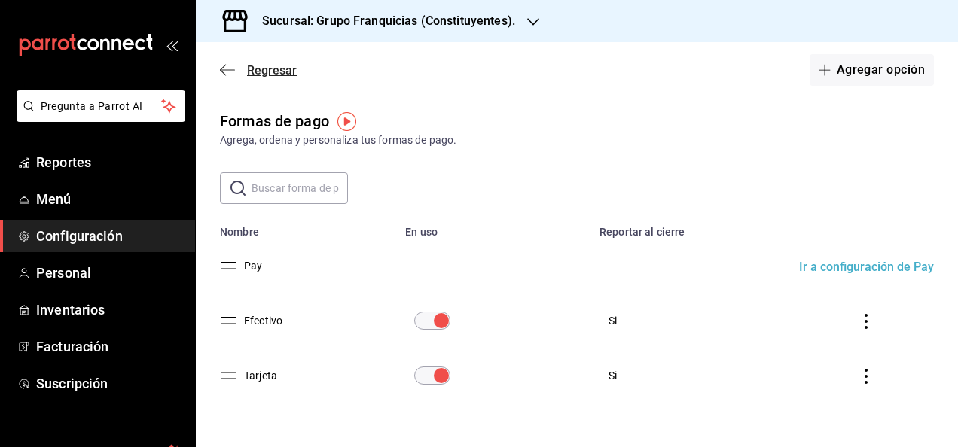
click at [276, 66] on span "Regresar" at bounding box center [272, 70] width 50 height 14
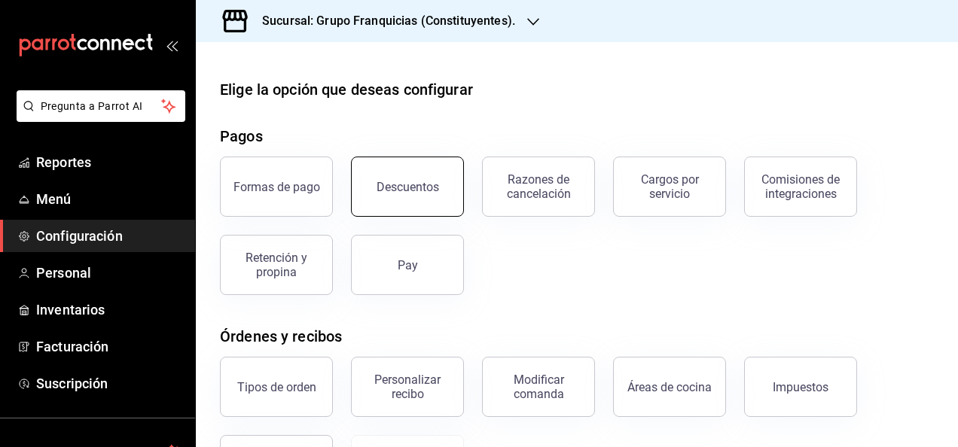
click at [372, 199] on button "Descuentos" at bounding box center [407, 187] width 113 height 60
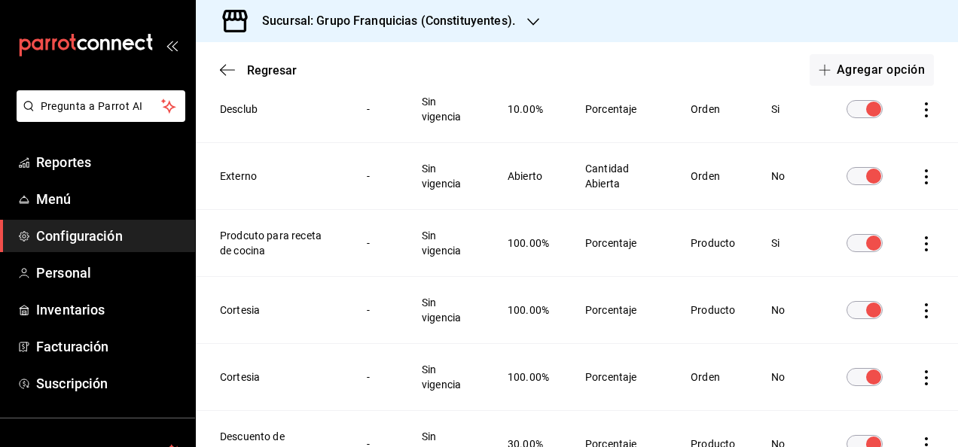
scroll to position [152, 0]
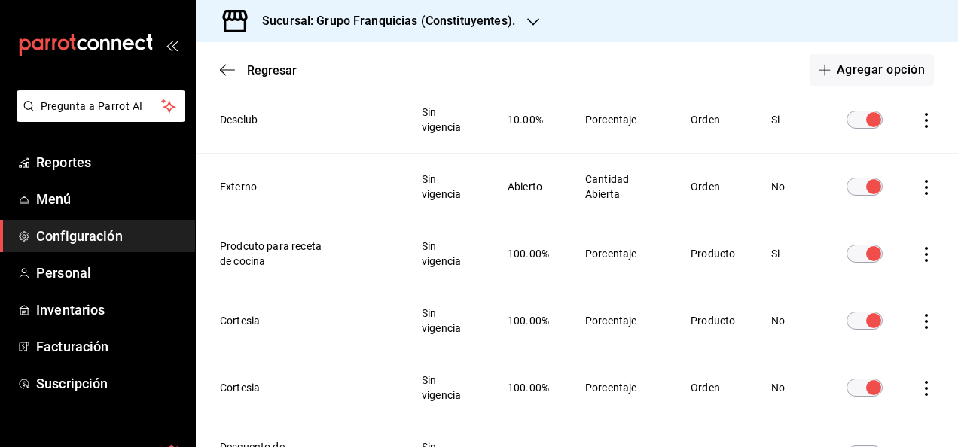
click at [925, 255] on icon "actions" at bounding box center [926, 254] width 3 height 15
click at [842, 271] on span "Eliminar" at bounding box center [860, 275] width 38 height 12
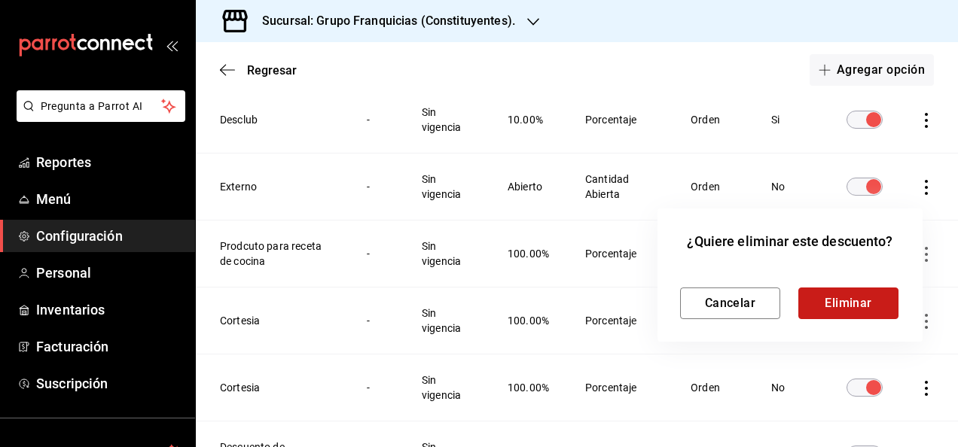
click at [831, 296] on button "Eliminar" at bounding box center [848, 304] width 100 height 32
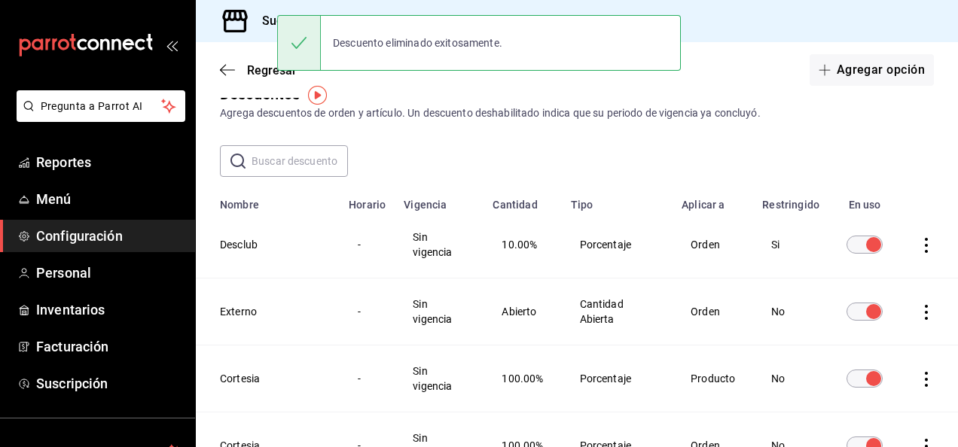
scroll to position [26, 0]
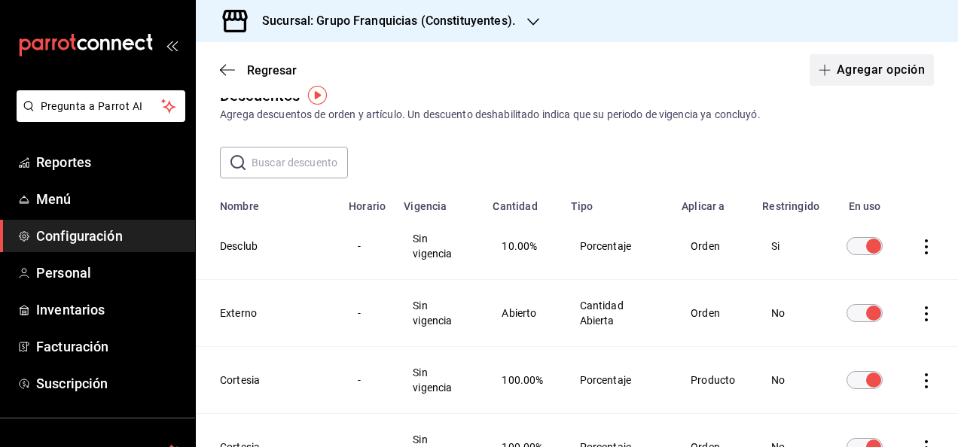
click at [844, 72] on button "Agregar opción" at bounding box center [872, 70] width 124 height 32
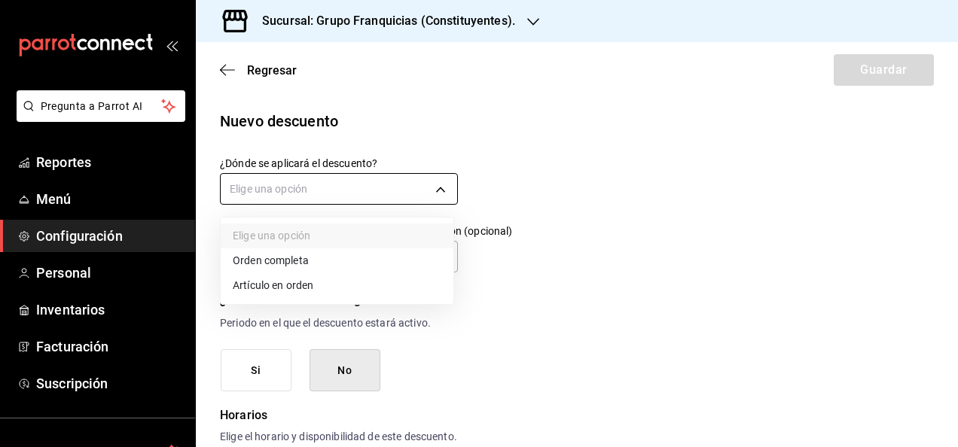
click at [363, 182] on body "Pregunta a Parrot AI Reportes Menú Configuración Personal Inventarios Facturaci…" at bounding box center [479, 223] width 958 height 447
click at [312, 279] on li "Artículo en orden" at bounding box center [337, 285] width 233 height 25
type input "ORDER_ITEM"
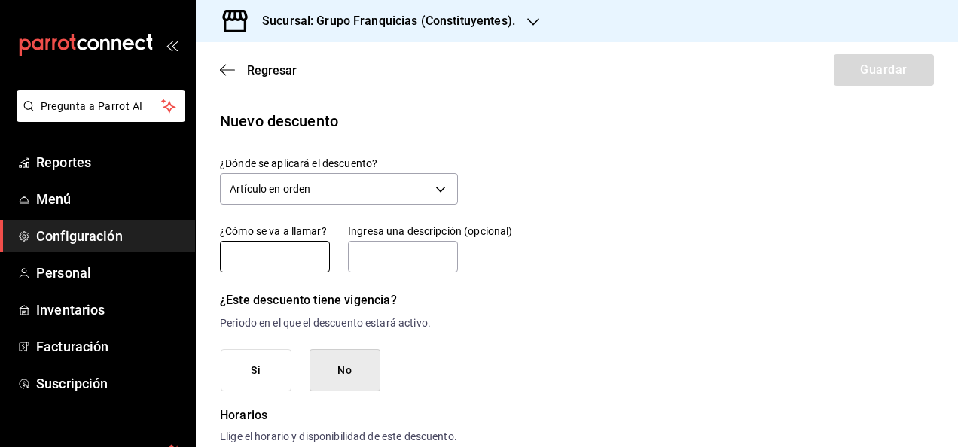
click at [306, 259] on input "text" at bounding box center [275, 257] width 110 height 32
type input "Bono empleado"
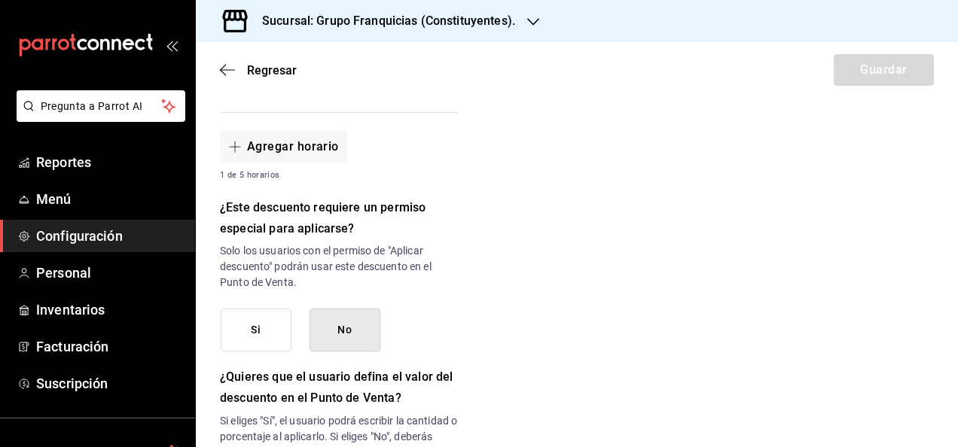
scroll to position [619, 0]
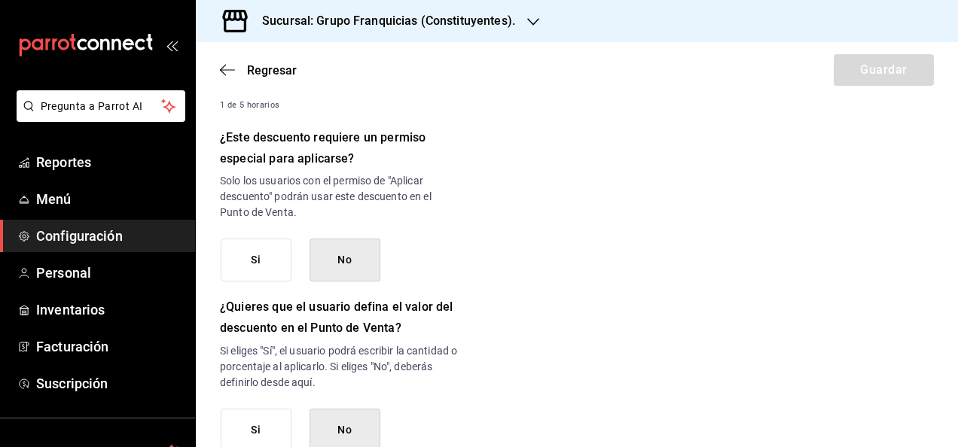
click at [286, 270] on button "Si" at bounding box center [256, 260] width 71 height 43
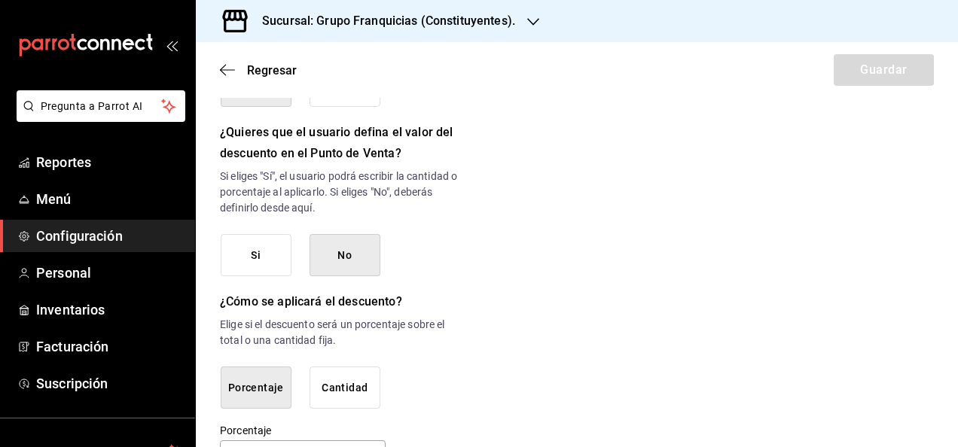
scroll to position [857, 0]
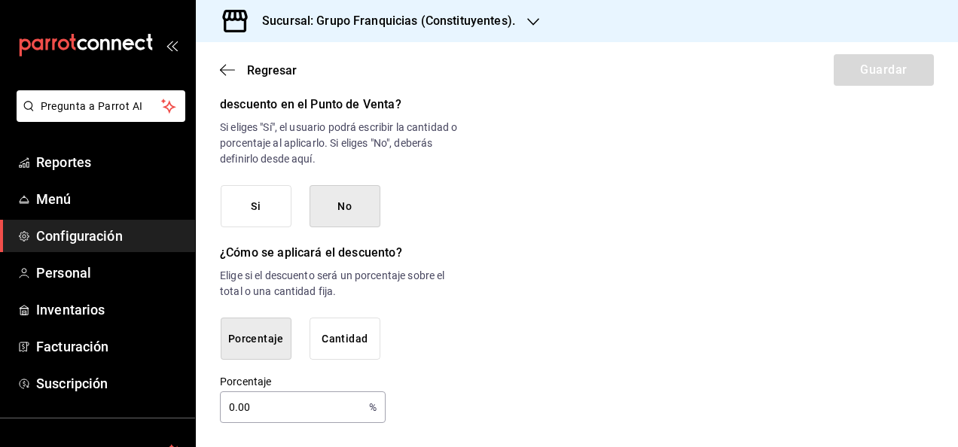
click at [310, 402] on input "0.00" at bounding box center [291, 407] width 143 height 30
type input "10"
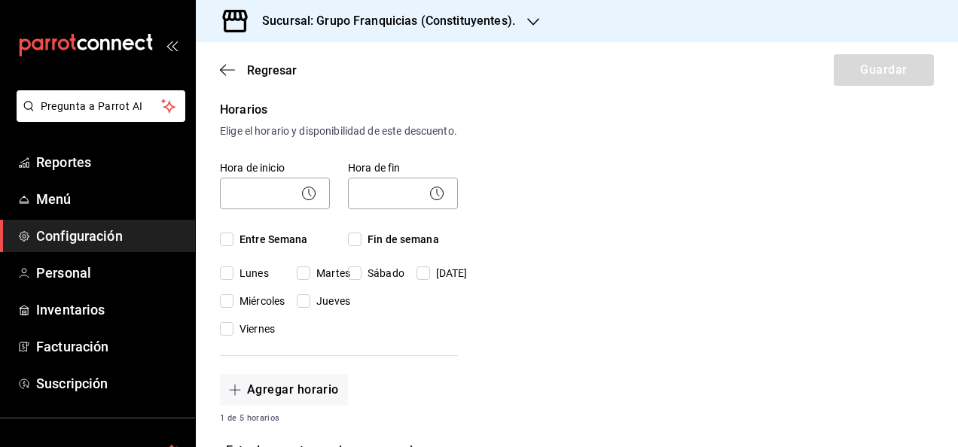
scroll to position [304, 0]
click at [231, 282] on input "Lunes" at bounding box center [227, 275] width 14 height 14
checkbox input "true"
click at [426, 282] on input "Domingo" at bounding box center [424, 275] width 14 height 14
checkbox input "true"
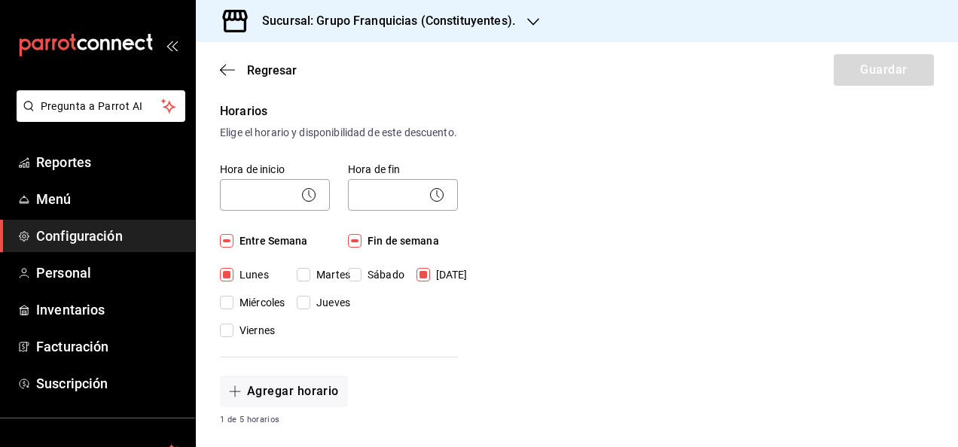
click at [306, 282] on input "Martes" at bounding box center [304, 275] width 14 height 14
checkbox input "true"
click at [308, 310] on input "Jueves" at bounding box center [304, 303] width 14 height 14
checkbox input "true"
click at [226, 310] on input "Miércoles" at bounding box center [227, 303] width 14 height 14
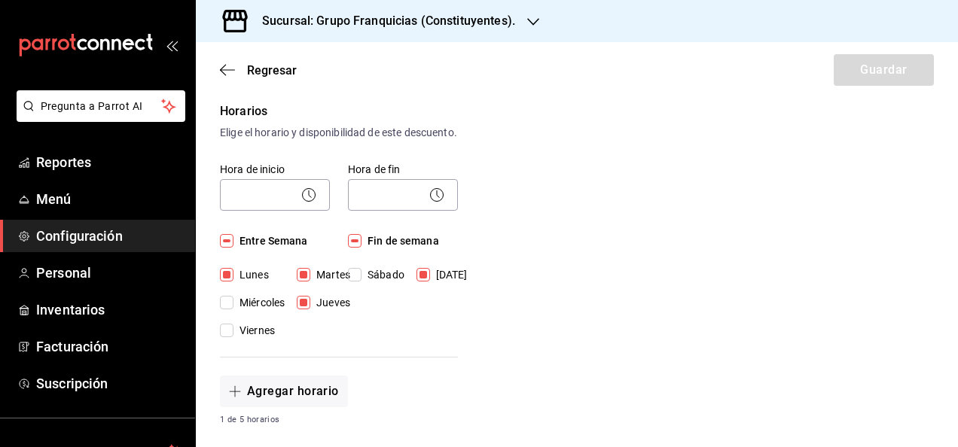
checkbox input "true"
click at [227, 337] on input "Viernes" at bounding box center [227, 331] width 14 height 14
checkbox input "true"
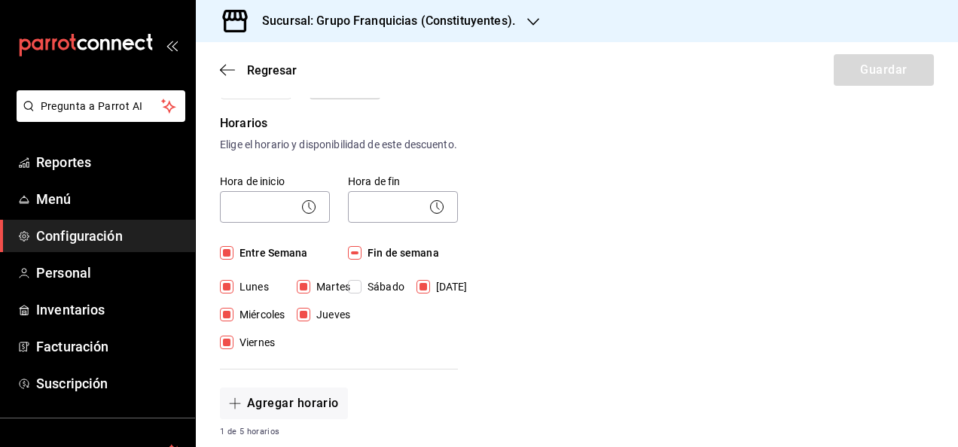
scroll to position [283, 0]
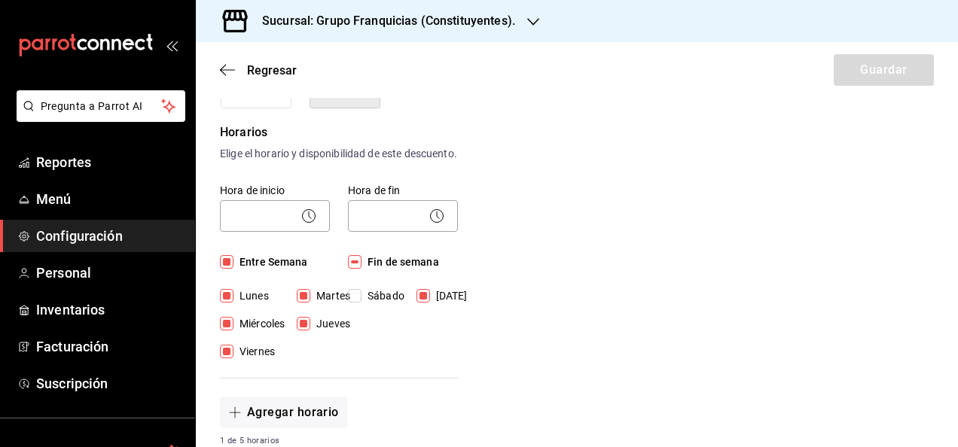
click at [219, 274] on div "Hora de inicio ​ Entre Semana Lunes Martes Miércoles Jueves Viernes" at bounding box center [266, 263] width 128 height 194
click at [223, 269] on input "Entre Semana" at bounding box center [227, 262] width 14 height 14
checkbox input "false"
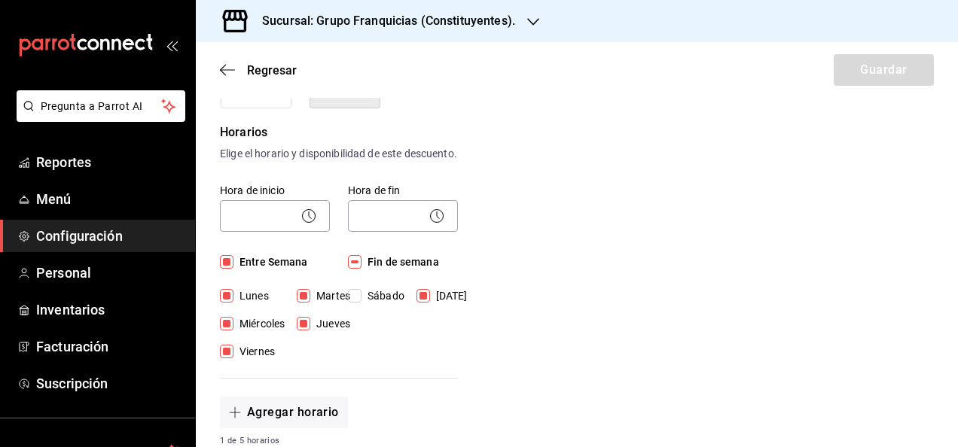
checkbox input "false"
click at [223, 269] on input "Entre Semana" at bounding box center [227, 262] width 14 height 14
checkbox input "true"
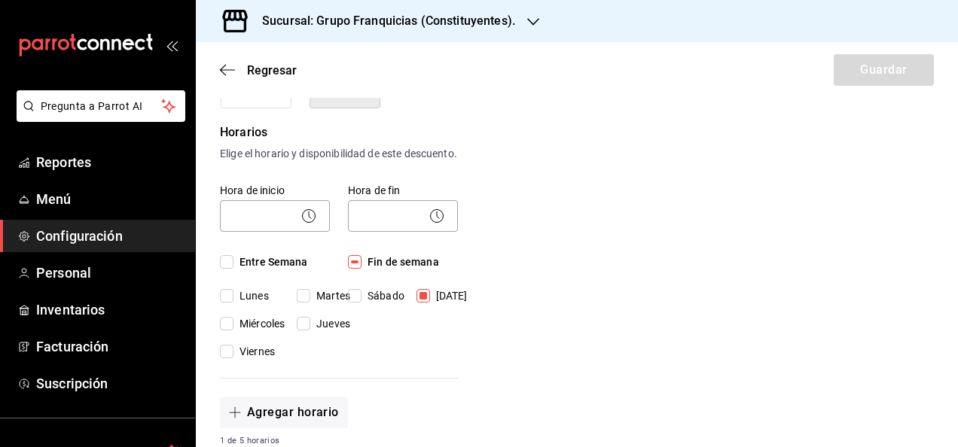
checkbox input "true"
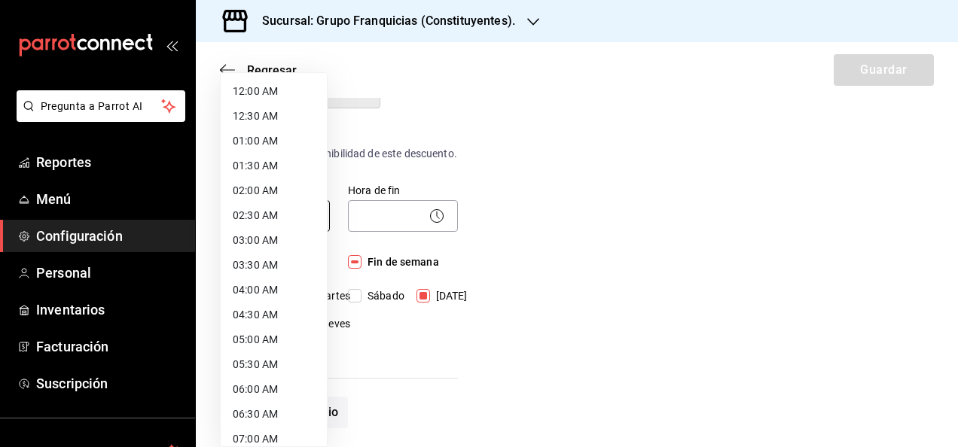
click at [276, 227] on body "Pregunta a Parrot AI Reportes Menú Configuración Personal Inventarios Facturaci…" at bounding box center [479, 223] width 958 height 447
click at [269, 415] on li "11:30 AM" at bounding box center [274, 416] width 106 height 25
type input "11:30"
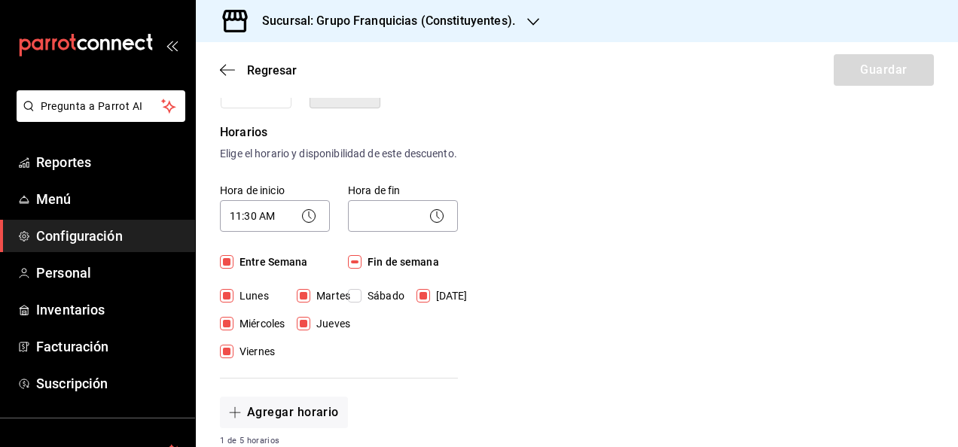
click at [428, 225] on icon at bounding box center [437, 216] width 18 height 18
click at [435, 225] on icon at bounding box center [437, 216] width 18 height 18
click at [431, 225] on icon at bounding box center [437, 216] width 18 height 18
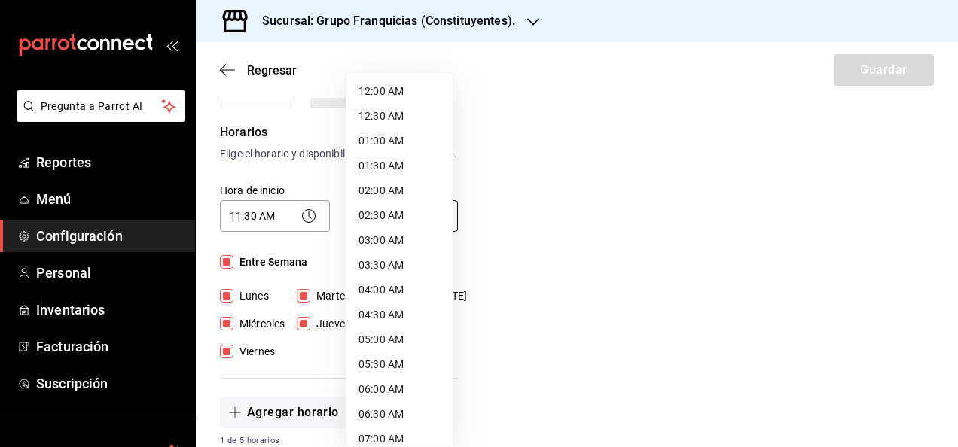
click at [408, 230] on body "Pregunta a Parrot AI Reportes Menú Configuración Personal Inventarios Facturaci…" at bounding box center [479, 223] width 958 height 447
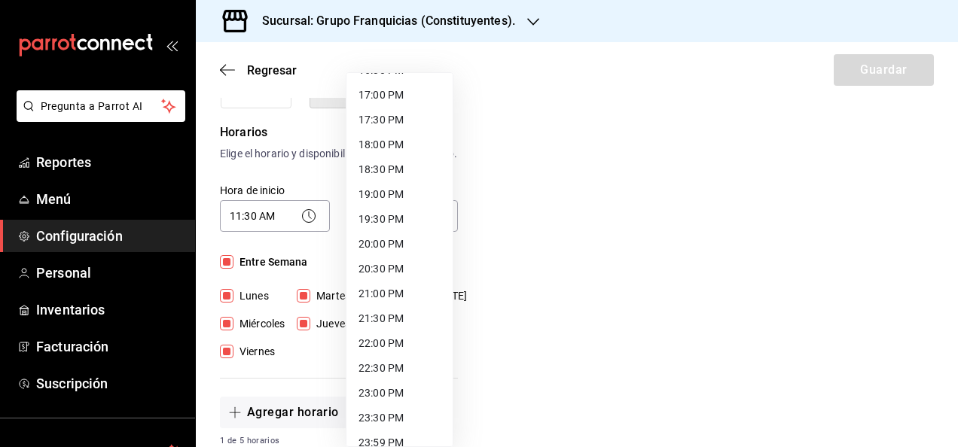
scroll to position [856, 0]
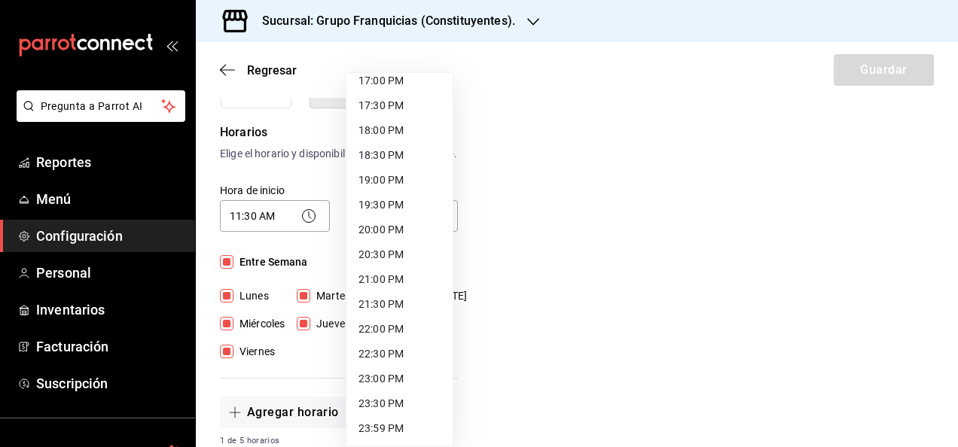
click at [387, 370] on li "23:00 PM" at bounding box center [400, 379] width 106 height 25
type input "23:00"
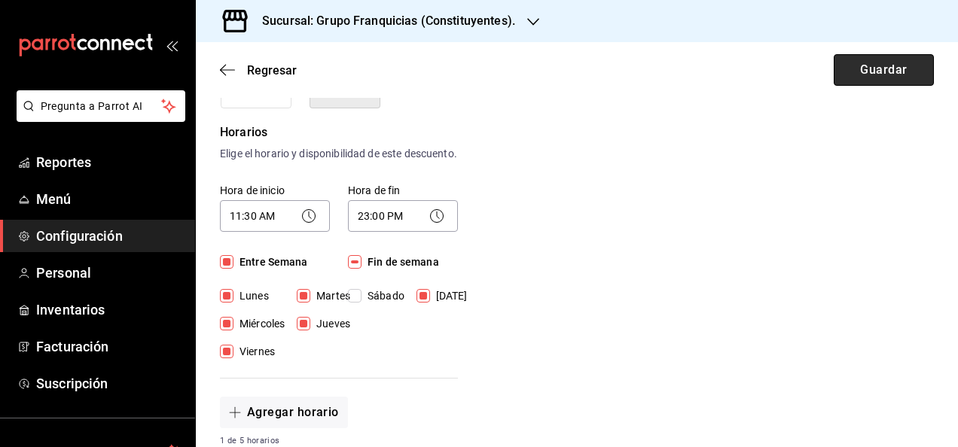
click at [886, 60] on button "Guardar" at bounding box center [884, 70] width 100 height 32
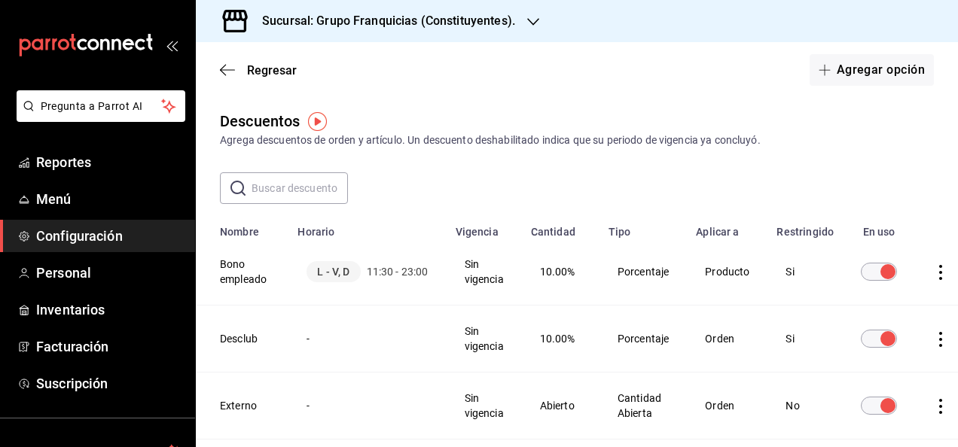
click at [249, 277] on th "Bono empleado" at bounding box center [242, 272] width 93 height 67
click at [243, 277] on th "Bono empleado" at bounding box center [242, 272] width 93 height 67
click at [249, 272] on th "Bono empleado" at bounding box center [242, 272] width 93 height 67
click at [942, 279] on icon "actions" at bounding box center [940, 272] width 15 height 15
click at [594, 162] on div at bounding box center [479, 223] width 958 height 447
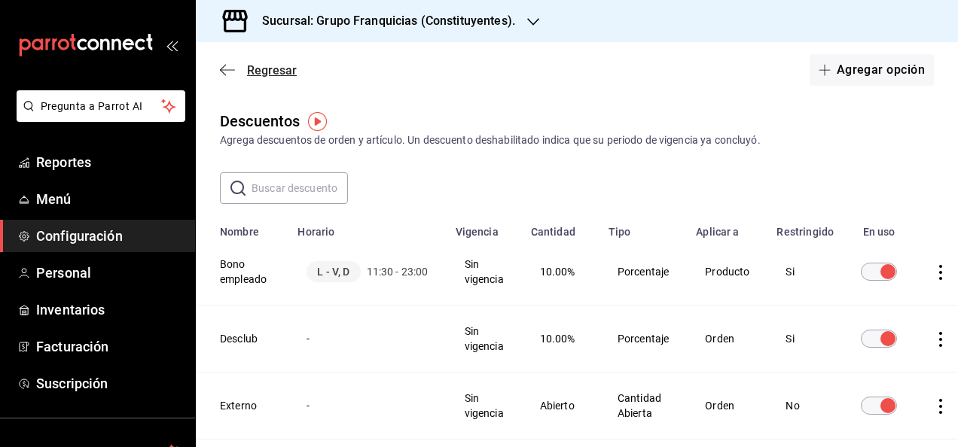
click at [280, 75] on span "Regresar" at bounding box center [272, 70] width 50 height 14
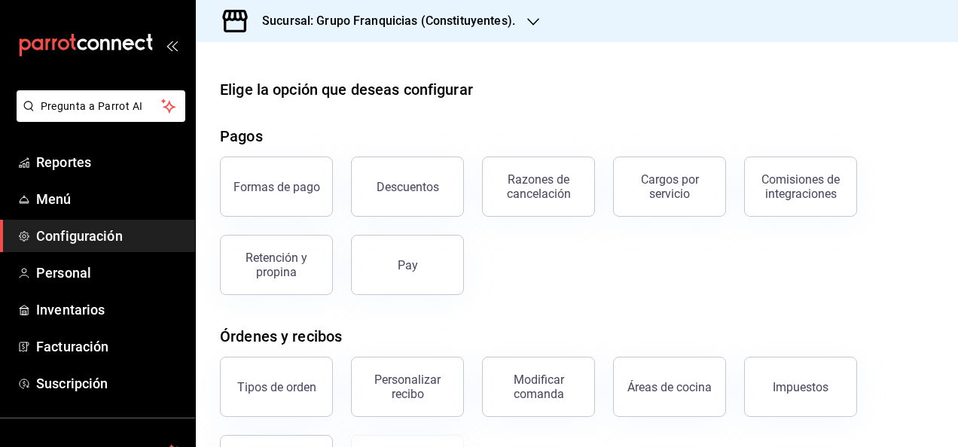
click at [646, 360] on button "Áreas de cocina" at bounding box center [669, 387] width 113 height 60
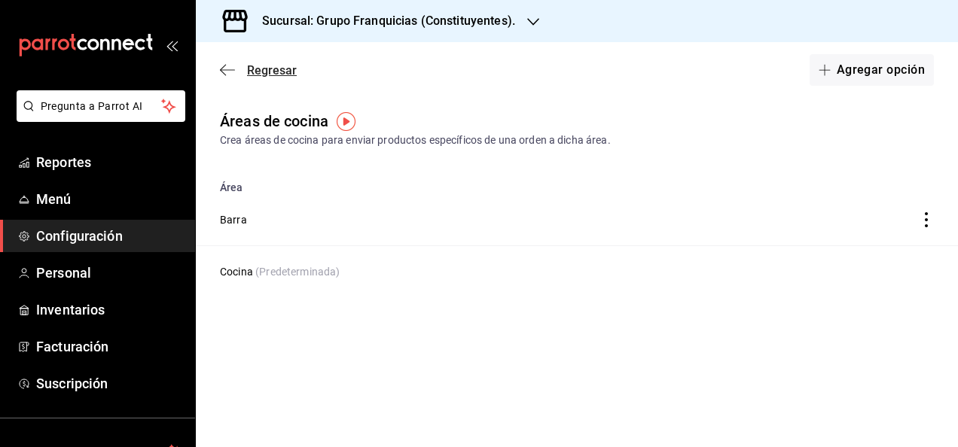
click at [260, 72] on span "Regresar" at bounding box center [272, 70] width 50 height 14
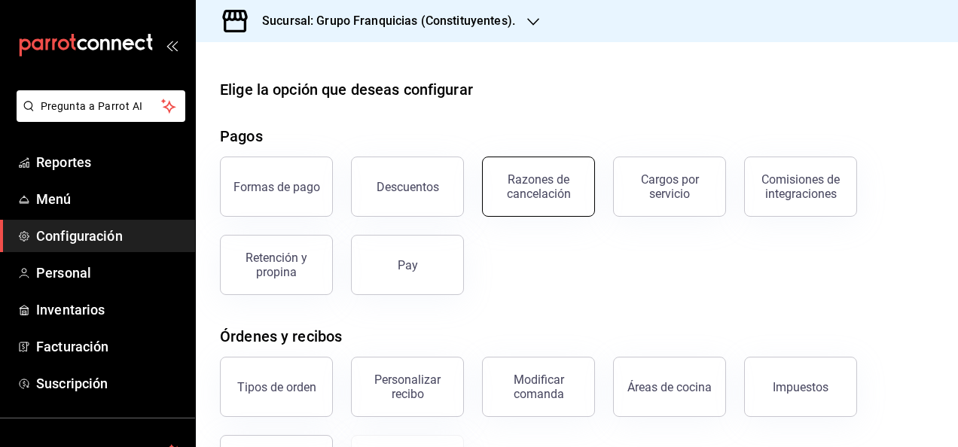
click at [540, 205] on button "Razones de cancelación" at bounding box center [538, 187] width 113 height 60
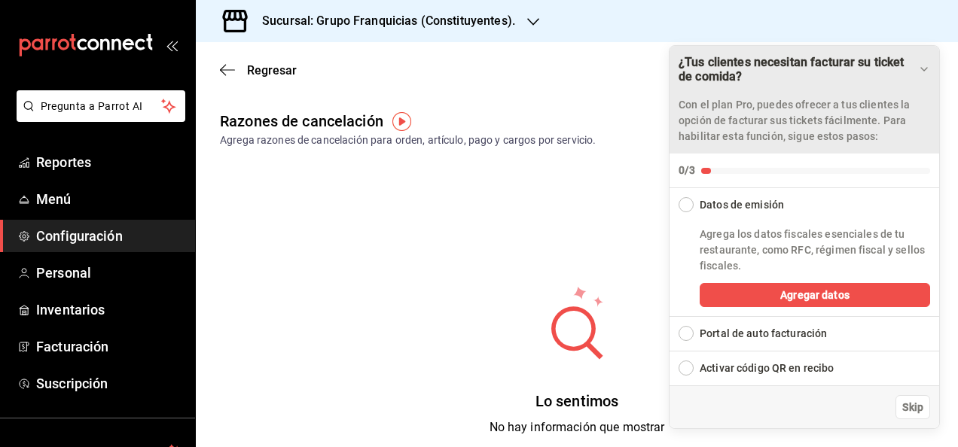
click at [927, 69] on icon "Drag to move checklist" at bounding box center [924, 69] width 12 height 12
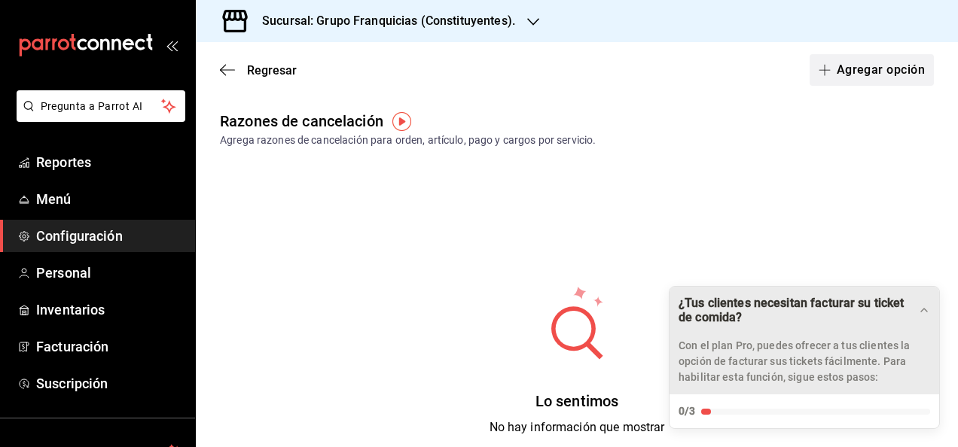
click at [867, 61] on button "Agregar opción" at bounding box center [872, 70] width 124 height 32
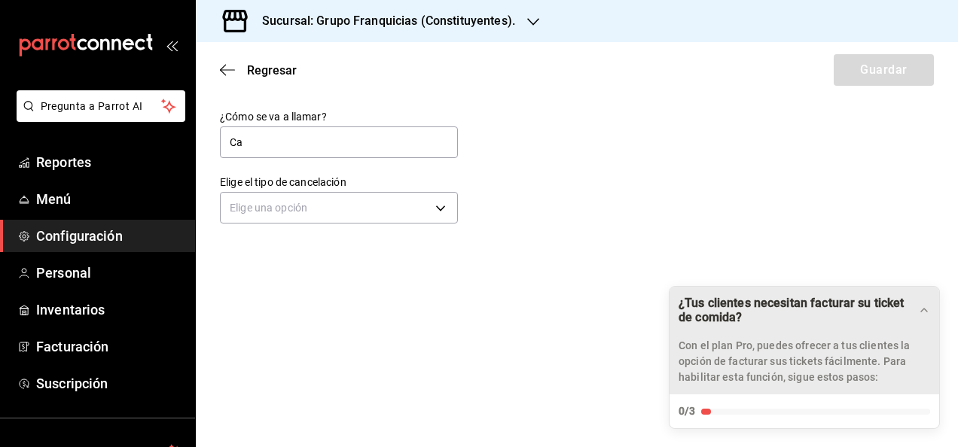
type input "C"
type input "Cancelar orden"
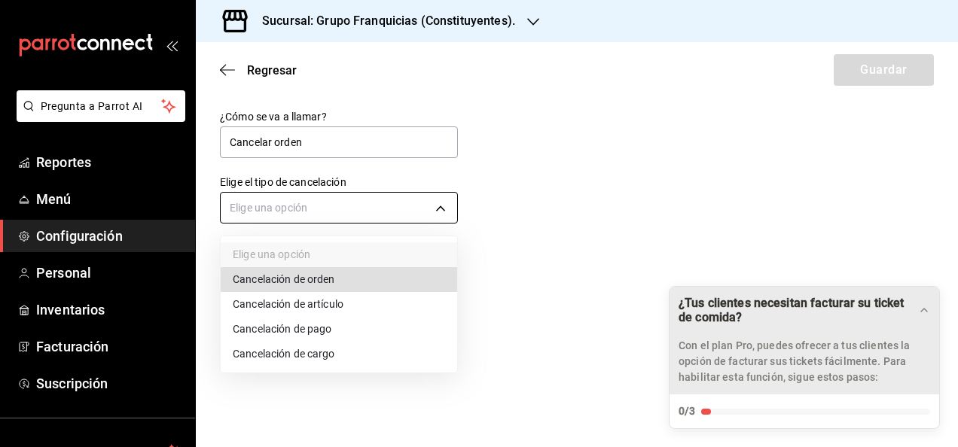
click at [318, 210] on body "Pregunta a Parrot AI Reportes Menú Configuración Personal Inventarios Facturaci…" at bounding box center [479, 223] width 958 height 447
click at [353, 280] on li "Cancelación de orden" at bounding box center [339, 279] width 237 height 25
type input "ORDER"
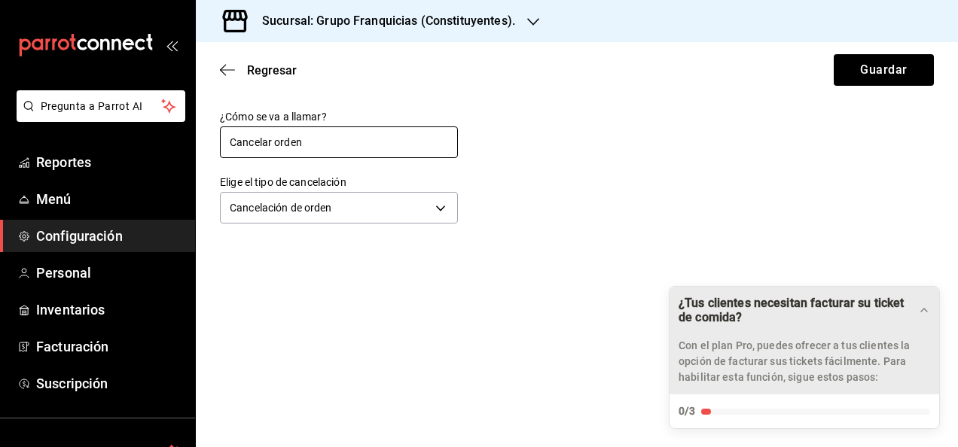
click at [370, 142] on input "Cancelar orden" at bounding box center [339, 143] width 238 height 32
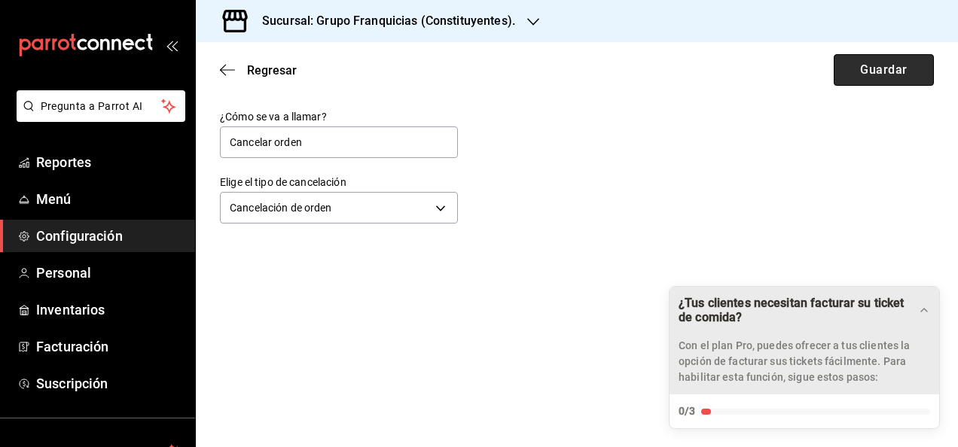
click at [870, 84] on button "Guardar" at bounding box center [884, 70] width 100 height 32
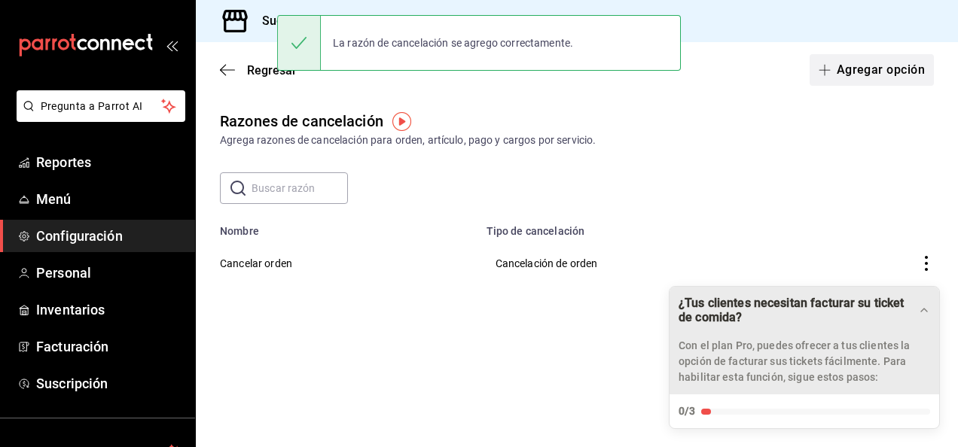
click at [884, 72] on button "Agregar opción" at bounding box center [872, 70] width 124 height 32
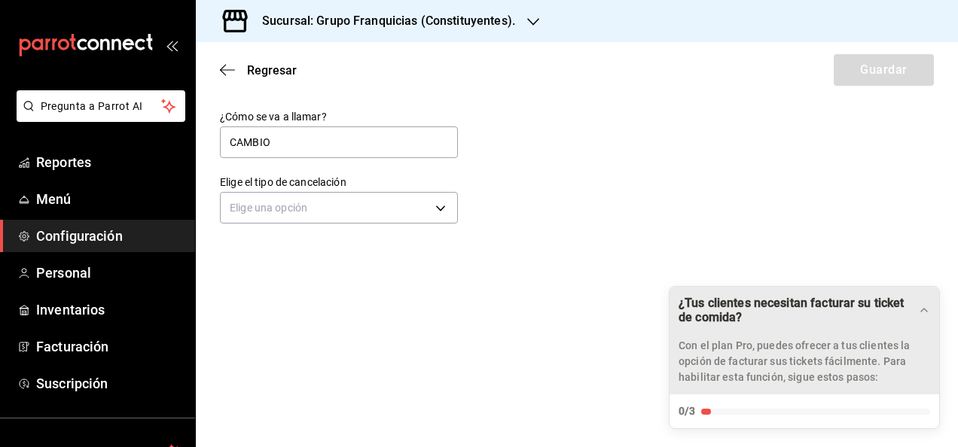
type input "Cambio de opinión del cliente"
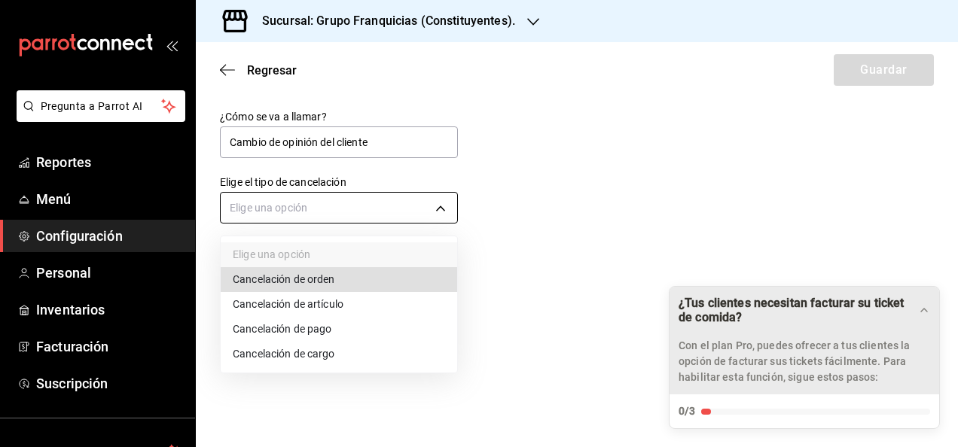
click at [428, 198] on body "Pregunta a Parrot AI Reportes Menú Configuración Personal Inventarios Facturaci…" at bounding box center [479, 223] width 958 height 447
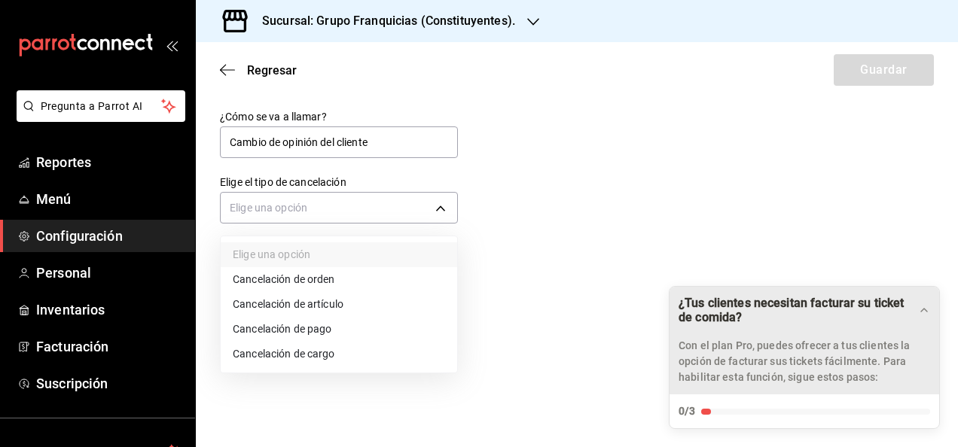
click at [341, 307] on li "Cancelación de artículo" at bounding box center [339, 304] width 237 height 25
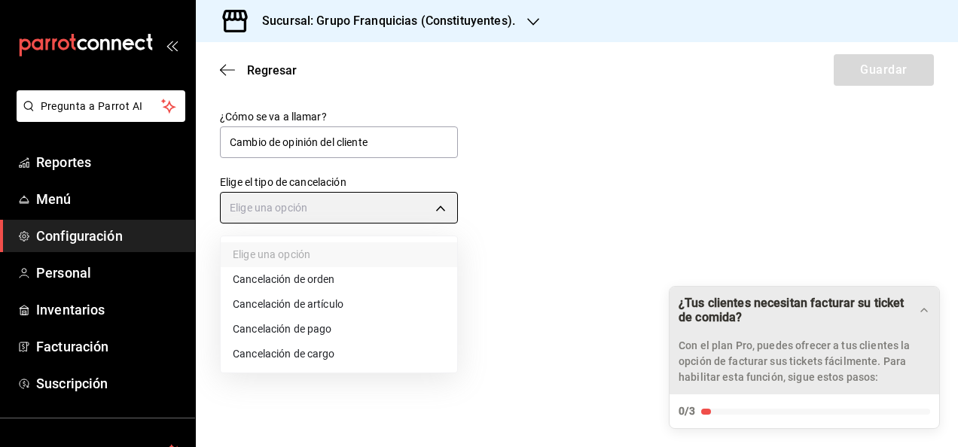
type input "ORDER_ITEM"
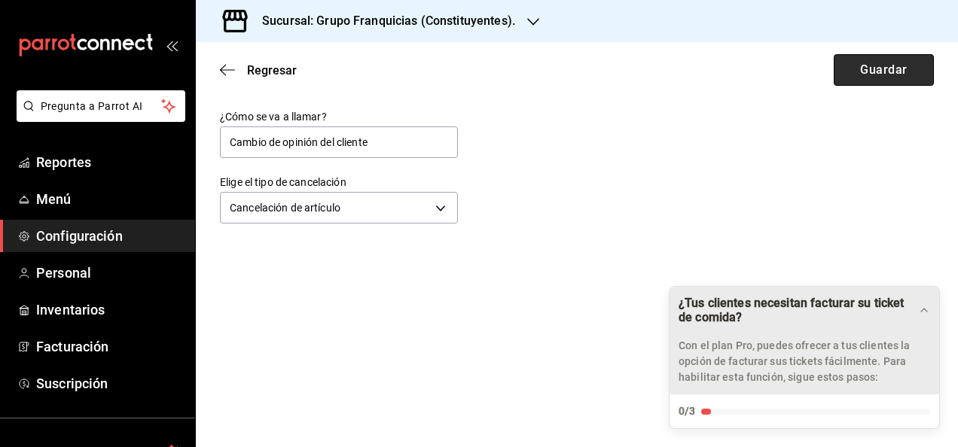
click at [884, 71] on button "Guardar" at bounding box center [884, 70] width 100 height 32
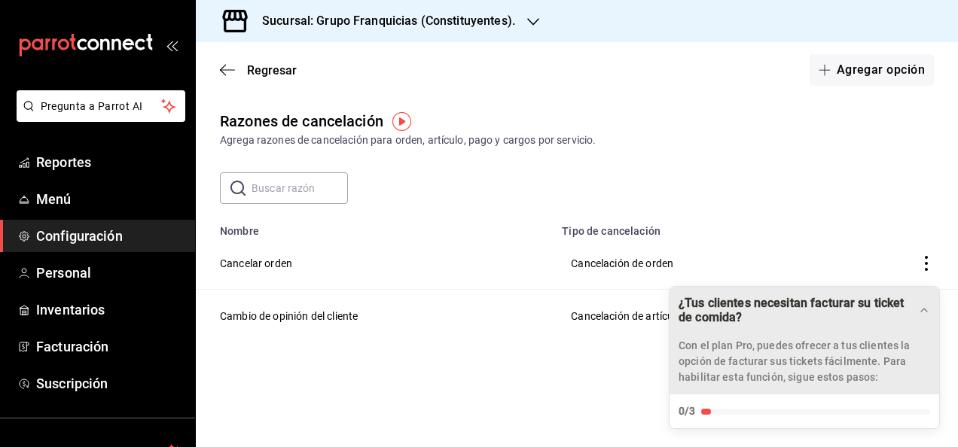
click at [884, 71] on button "Agregar opción" at bounding box center [872, 70] width 124 height 32
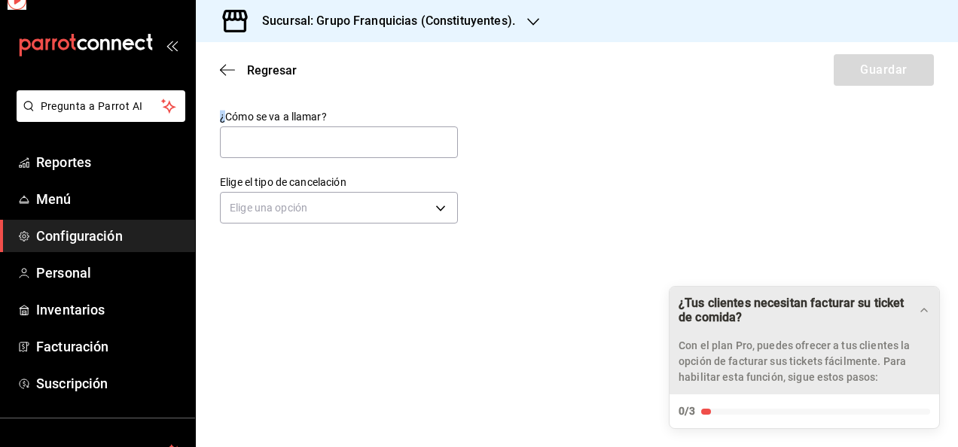
click at [884, 71] on div "Regresar Guardar" at bounding box center [577, 70] width 762 height 56
click at [327, 145] on input "text" at bounding box center [339, 143] width 238 height 32
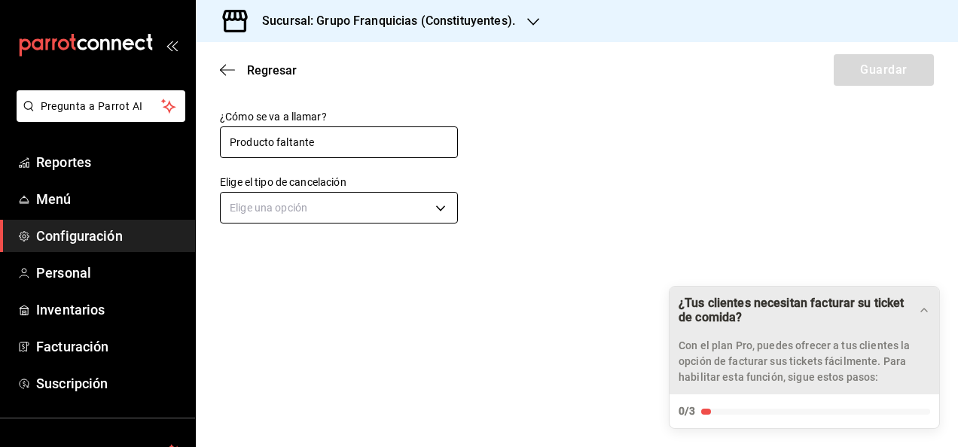
type input "Producto faltante"
click at [295, 212] on body "Pregunta a Parrot AI Reportes Menú Configuración Personal Inventarios Facturaci…" at bounding box center [479, 223] width 958 height 447
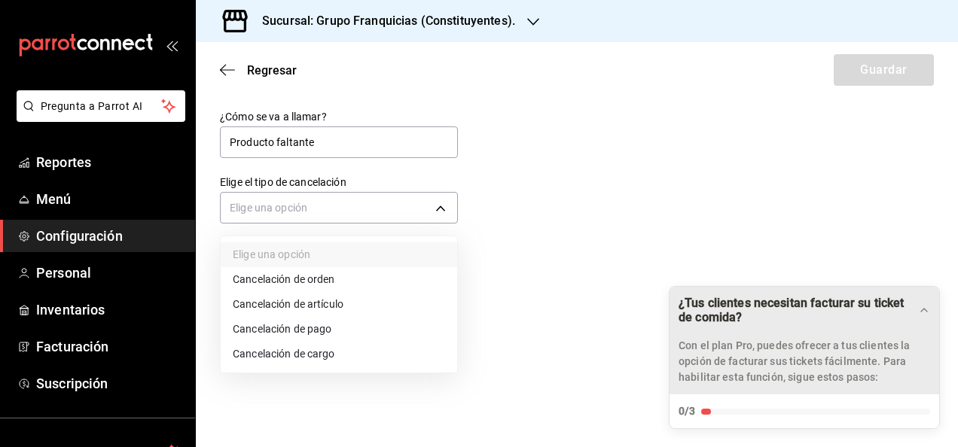
click at [353, 297] on li "Cancelación de artículo" at bounding box center [339, 304] width 237 height 25
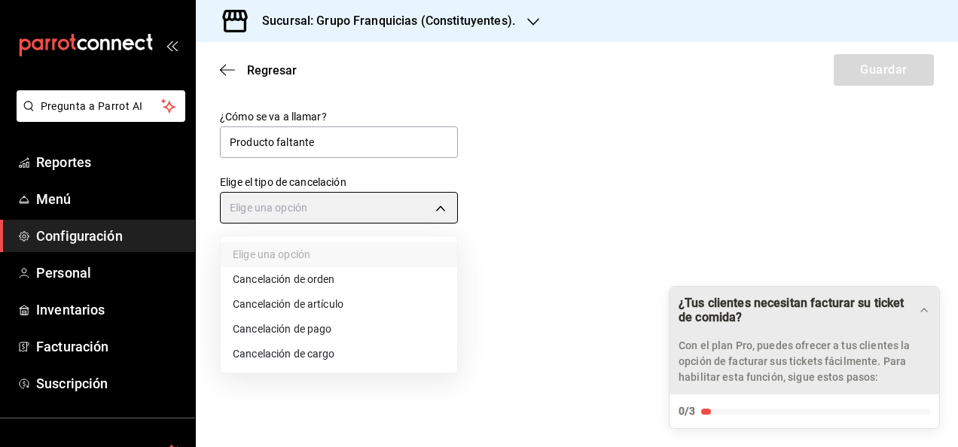
type input "ORDER_ITEM"
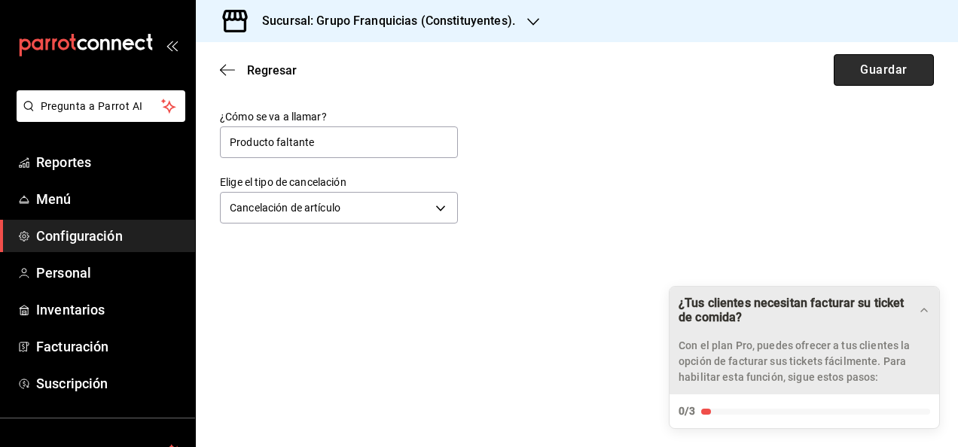
click at [889, 66] on button "Guardar" at bounding box center [884, 70] width 100 height 32
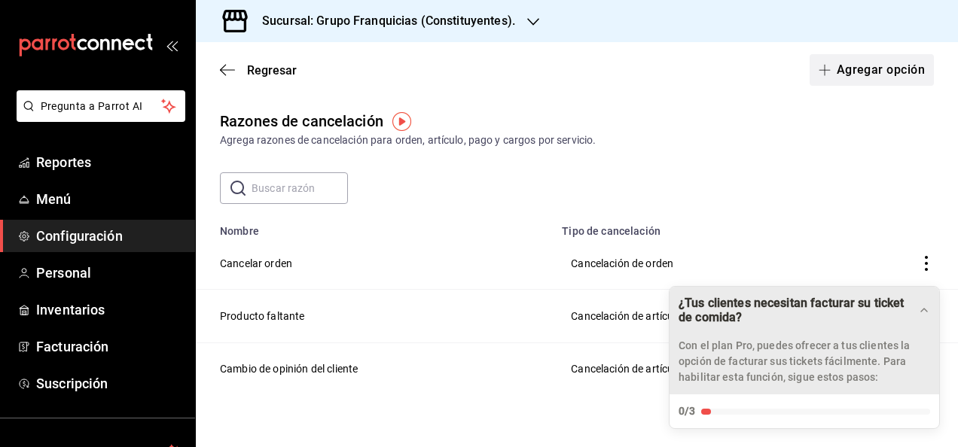
click at [839, 76] on button "Agregar opción" at bounding box center [872, 70] width 124 height 32
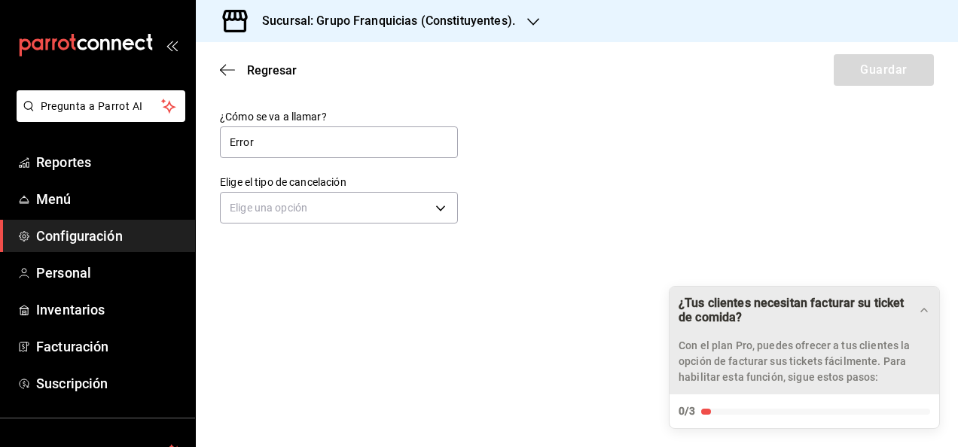
type input "Error de captura"
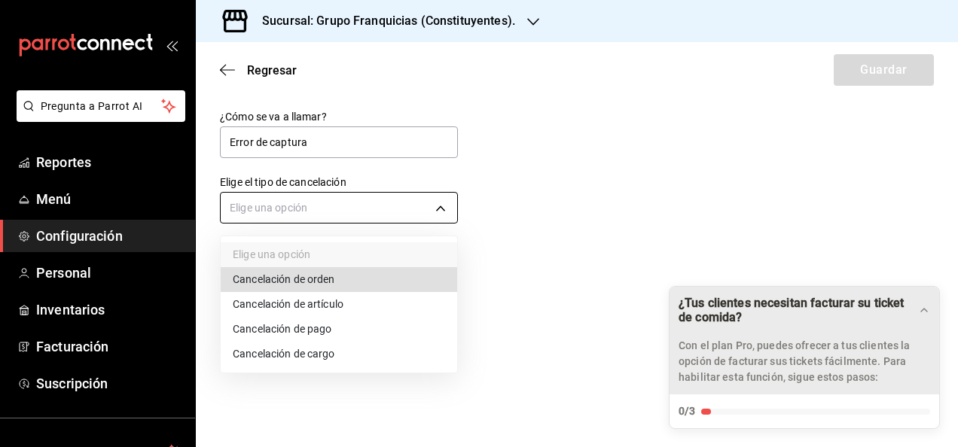
click at [321, 213] on body "Pregunta a Parrot AI Reportes Menú Configuración Personal Inventarios Facturaci…" at bounding box center [479, 223] width 958 height 447
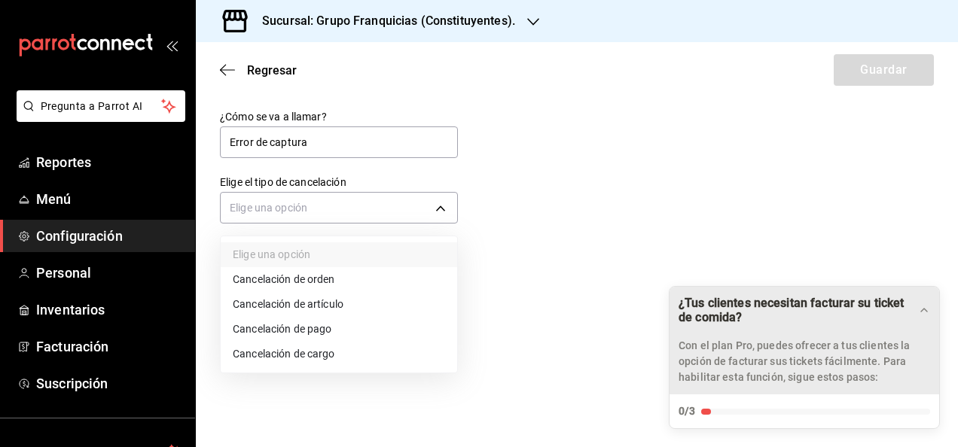
click at [351, 319] on li "Cancelación de pago" at bounding box center [339, 329] width 237 height 25
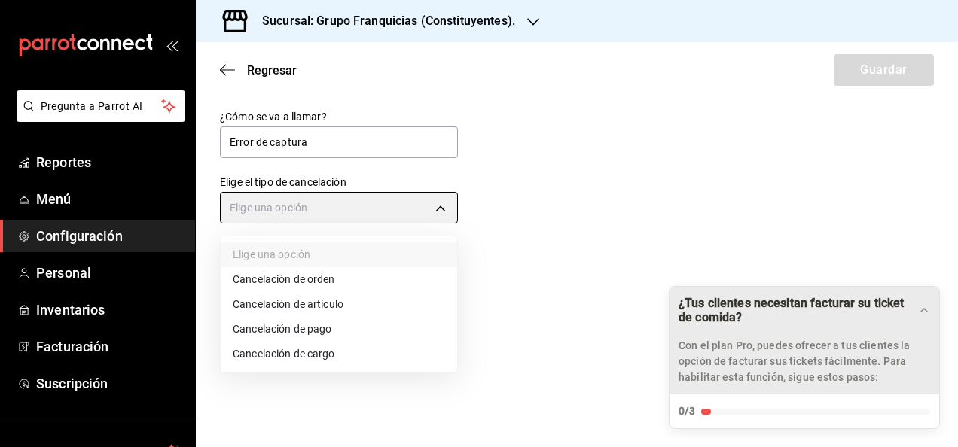
type input "ORDER_PAYMENT"
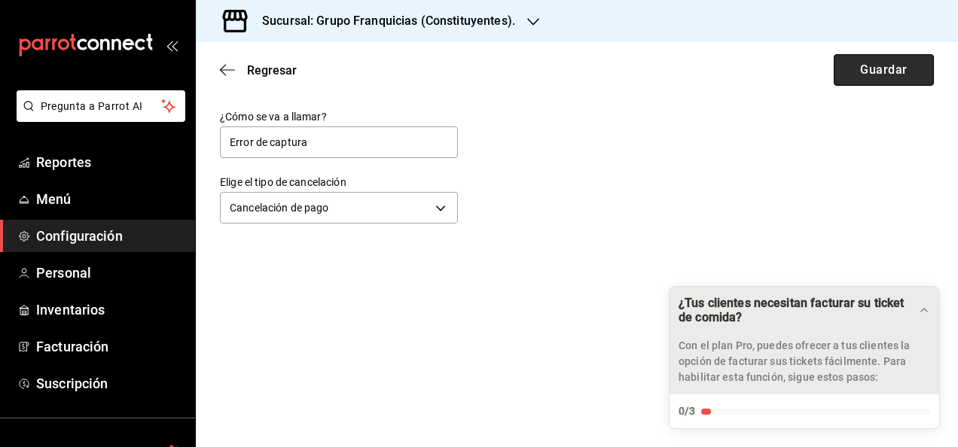
click at [866, 66] on button "Guardar" at bounding box center [884, 70] width 100 height 32
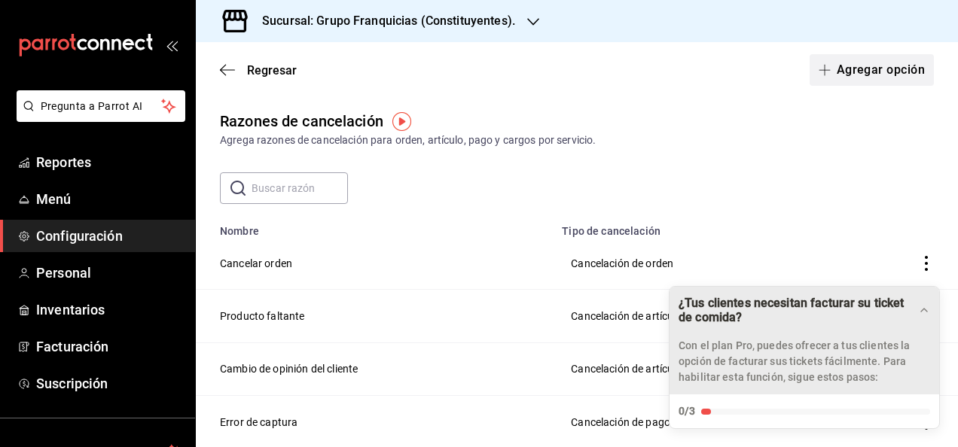
click at [842, 61] on button "Agregar opción" at bounding box center [872, 70] width 124 height 32
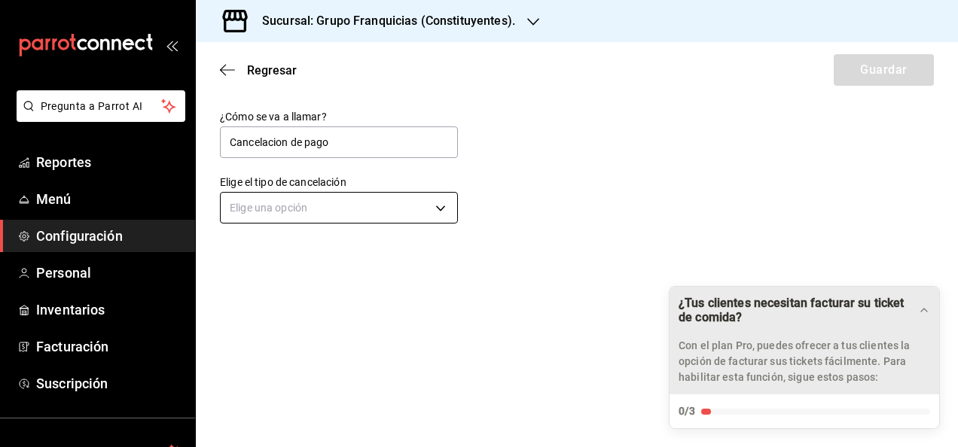
type input "Cancelacion de pago"
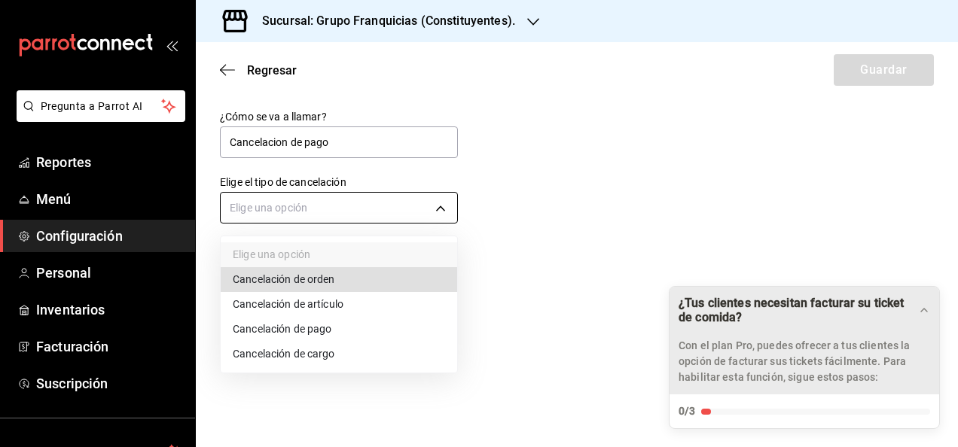
click at [382, 209] on body "Pregunta a Parrot AI Reportes Menú Configuración Personal Inventarios Facturaci…" at bounding box center [479, 223] width 958 height 447
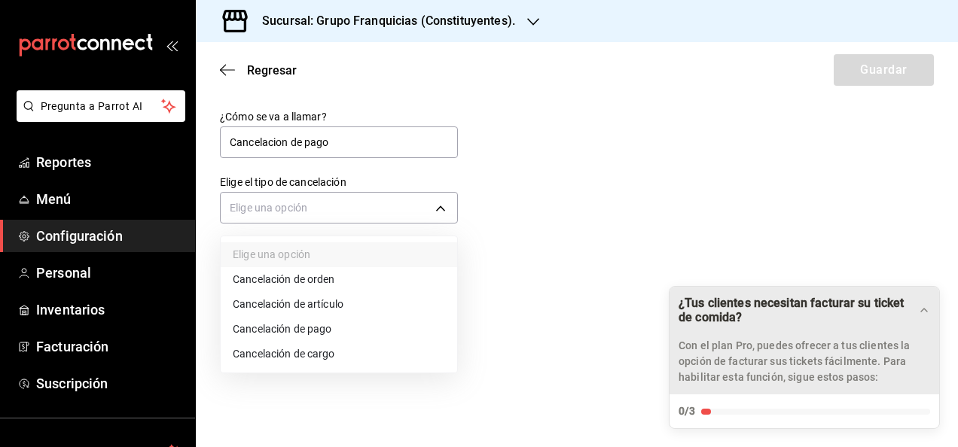
click at [366, 330] on li "Cancelación de pago" at bounding box center [339, 329] width 237 height 25
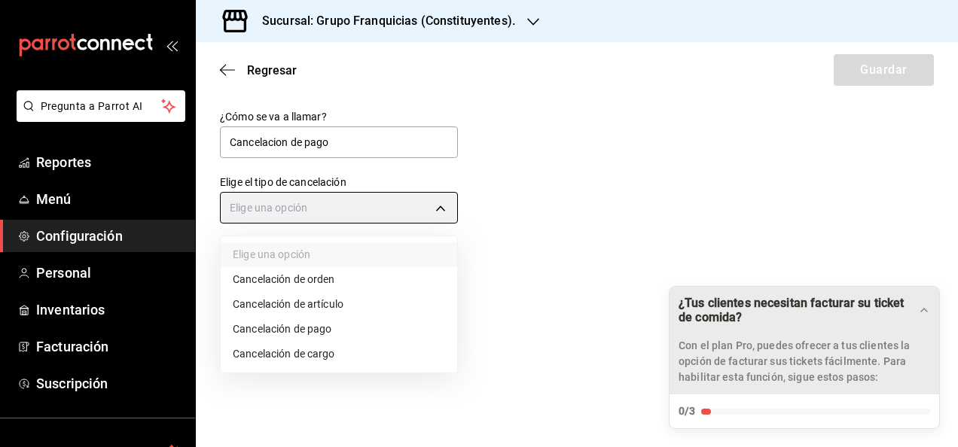
type input "ORDER_PAYMENT"
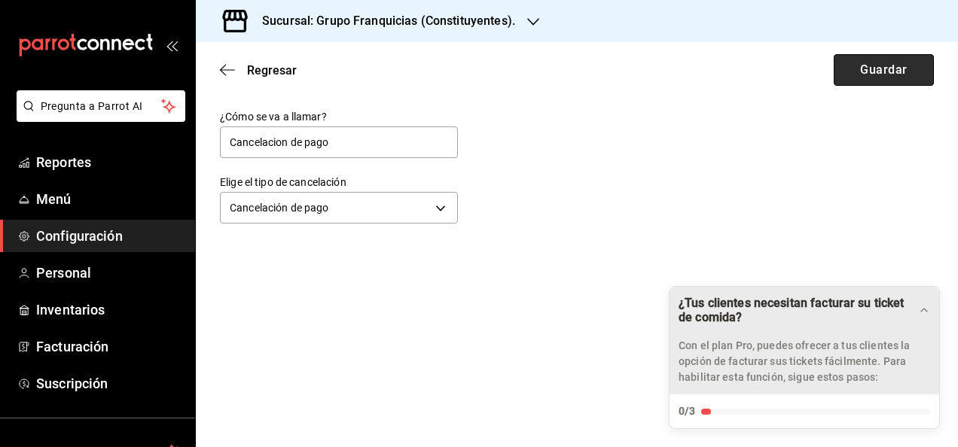
click at [872, 72] on button "Guardar" at bounding box center [884, 70] width 100 height 32
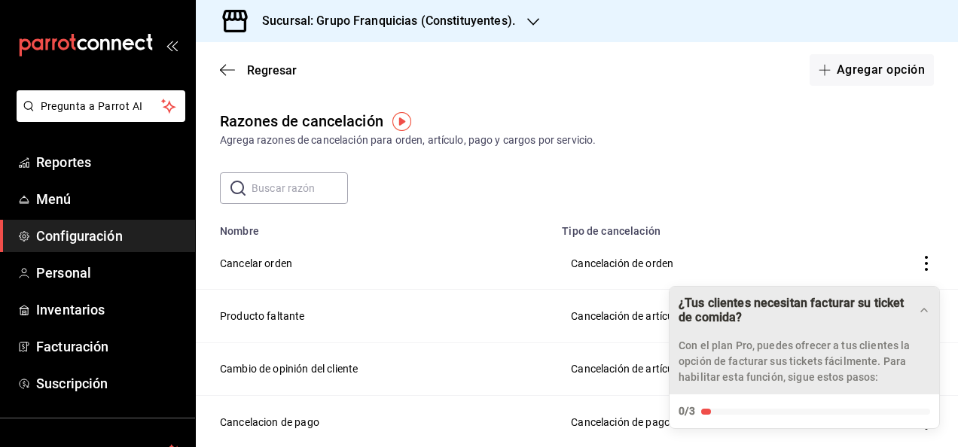
click at [927, 316] on div "Drag to move checklist" at bounding box center [924, 310] width 12 height 15
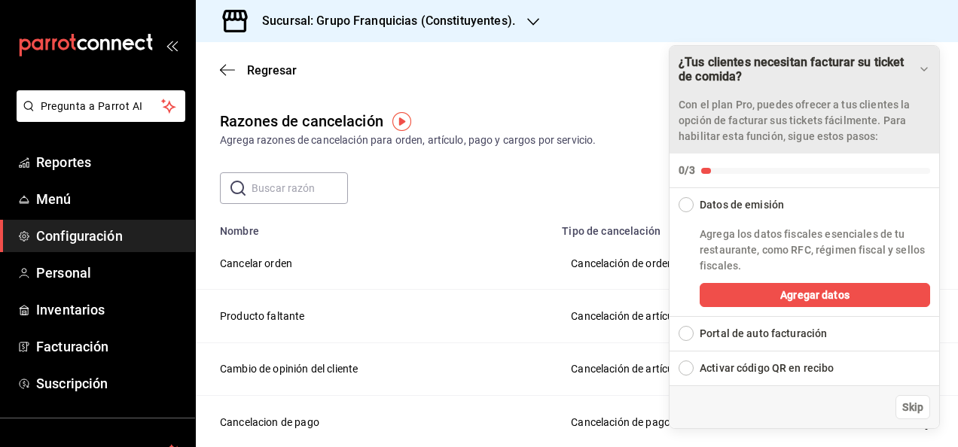
click at [922, 77] on div "Drag to move checklist" at bounding box center [924, 69] width 12 height 15
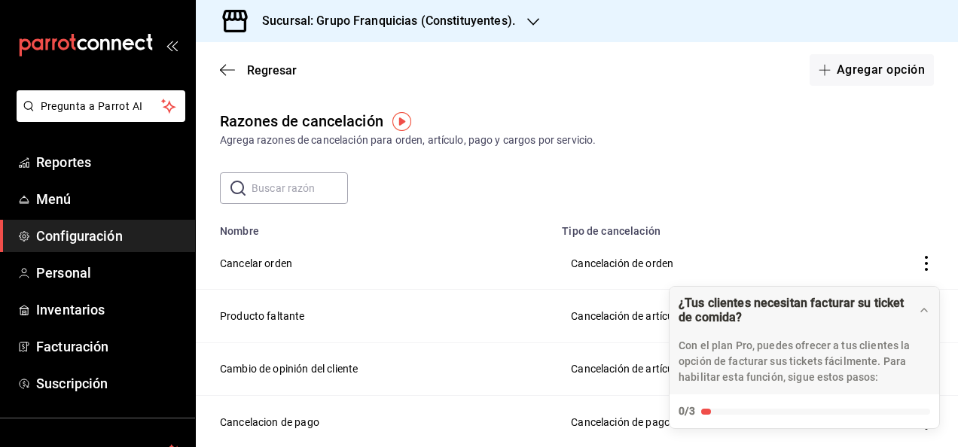
click at [636, 208] on main "​ ​ Nombre Tipo de cancelación Cancelar orden Cancelación de orden Producto fal…" at bounding box center [577, 337] width 762 height 328
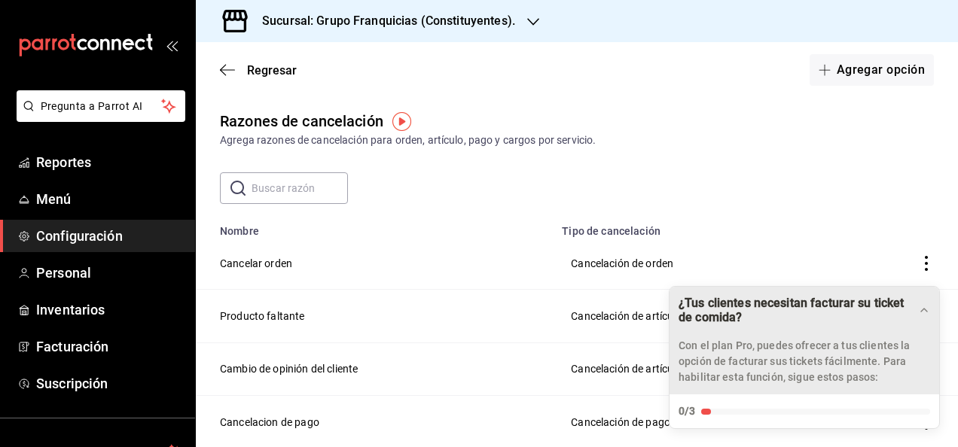
click at [928, 319] on div "¿Tus clientes necesitan facturar su ticket de comida?" at bounding box center [805, 310] width 252 height 29
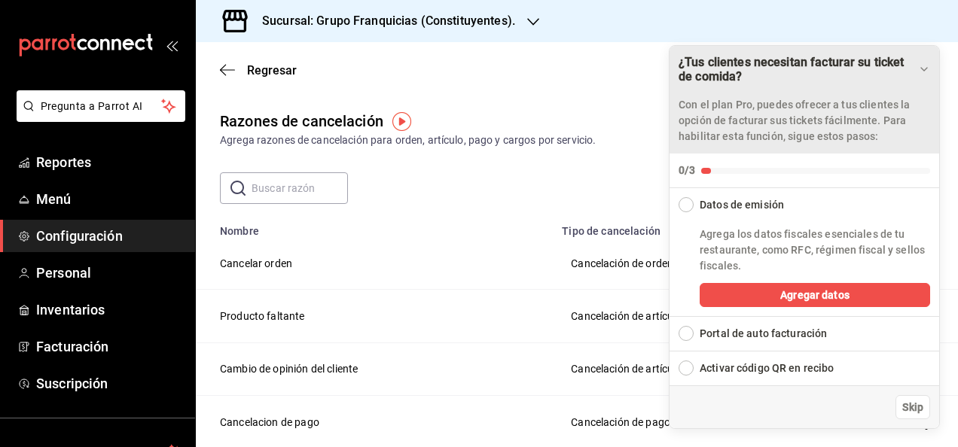
click at [925, 74] on icon "Drag to move checklist" at bounding box center [924, 69] width 12 height 12
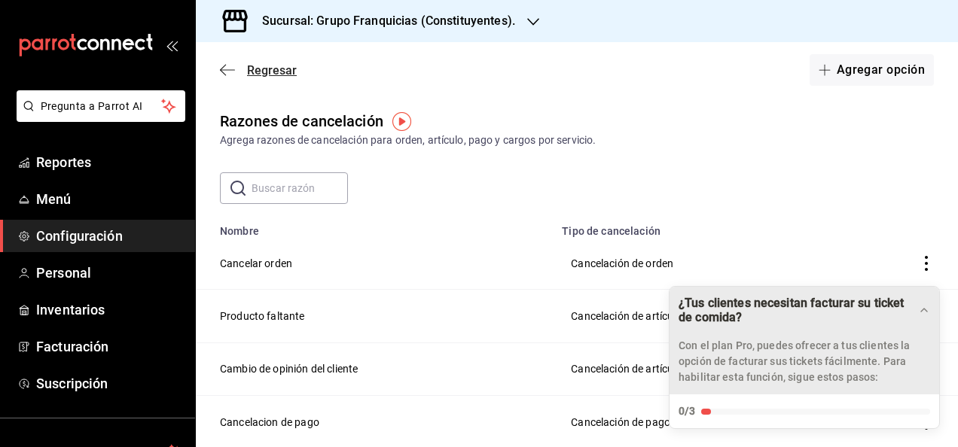
click at [267, 69] on span "Regresar" at bounding box center [272, 70] width 50 height 14
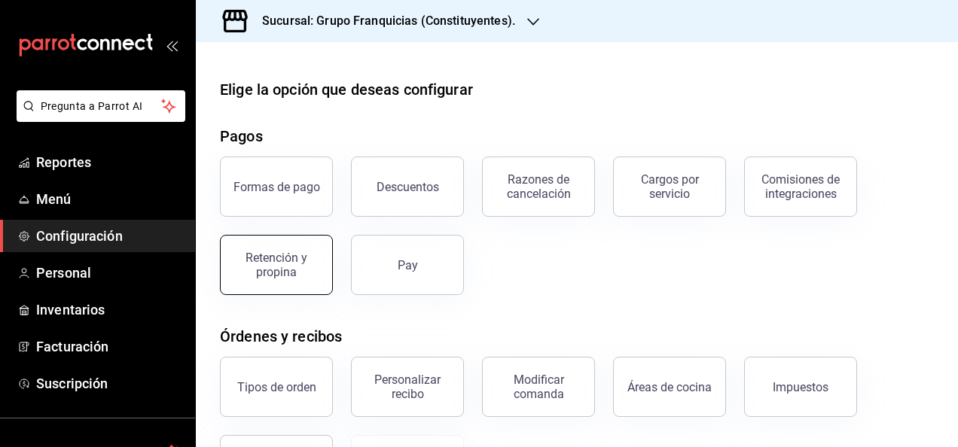
click at [303, 258] on div "Retención y propina" at bounding box center [276, 265] width 93 height 29
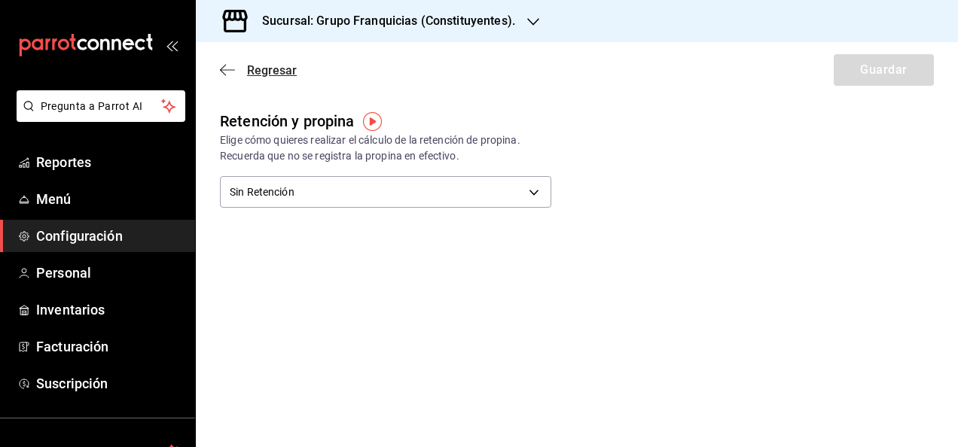
click at [252, 73] on span "Regresar" at bounding box center [272, 70] width 50 height 14
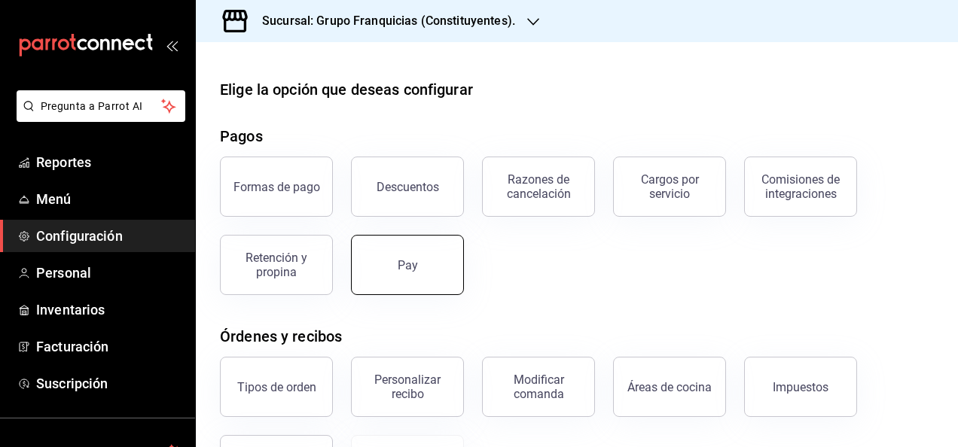
click at [417, 255] on button "Pay" at bounding box center [407, 265] width 113 height 60
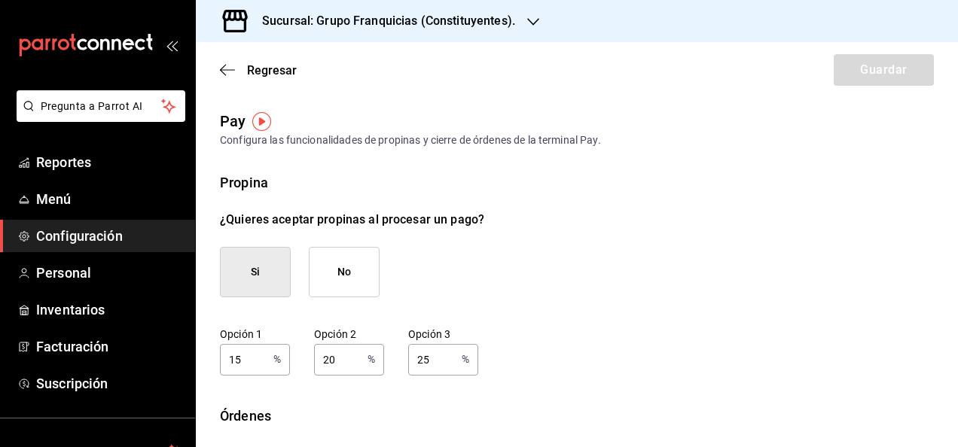
click at [346, 274] on button "No" at bounding box center [344, 272] width 71 height 50
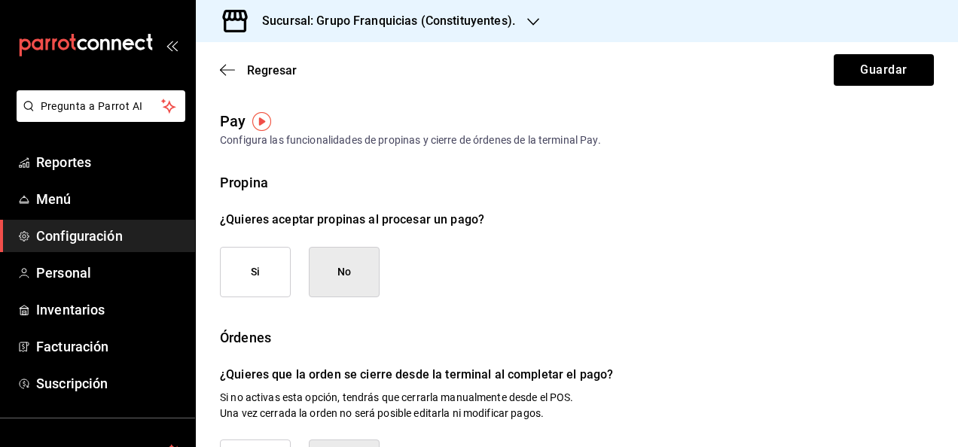
click at [259, 280] on button "Si" at bounding box center [255, 272] width 71 height 50
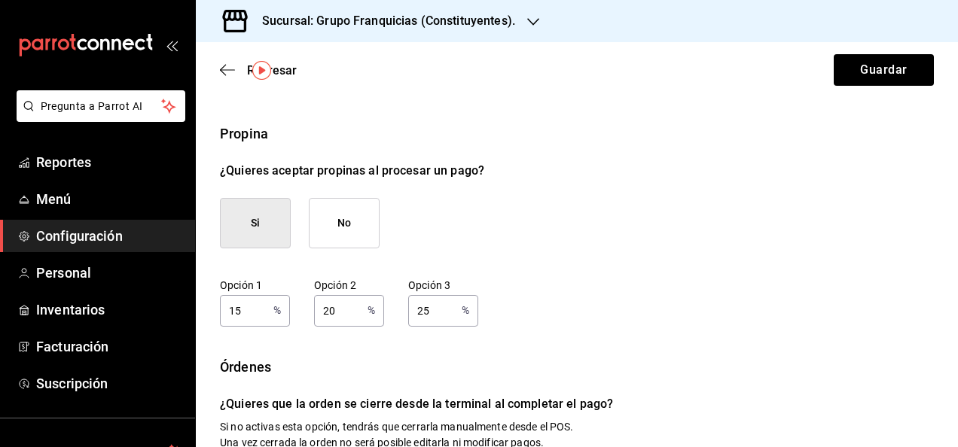
scroll to position [51, 0]
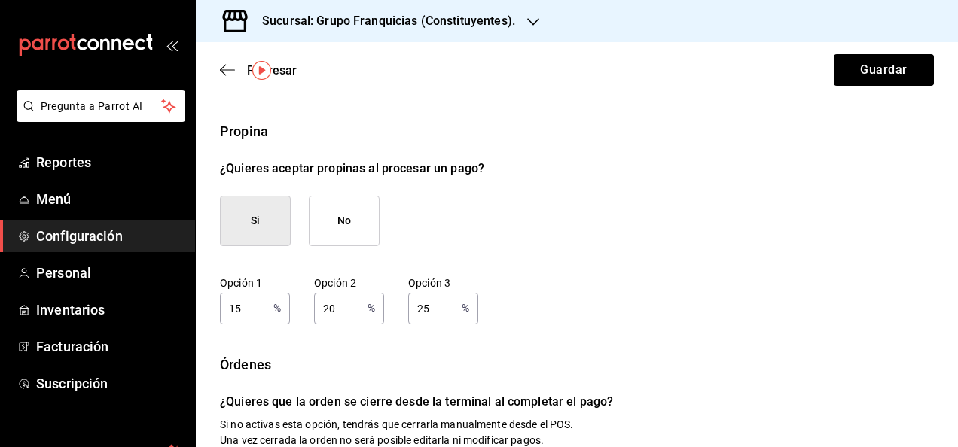
click at [251, 310] on input "15" at bounding box center [243, 308] width 47 height 30
type input "10"
click at [343, 307] on input "20" at bounding box center [337, 308] width 47 height 30
type input "2"
type input "15"
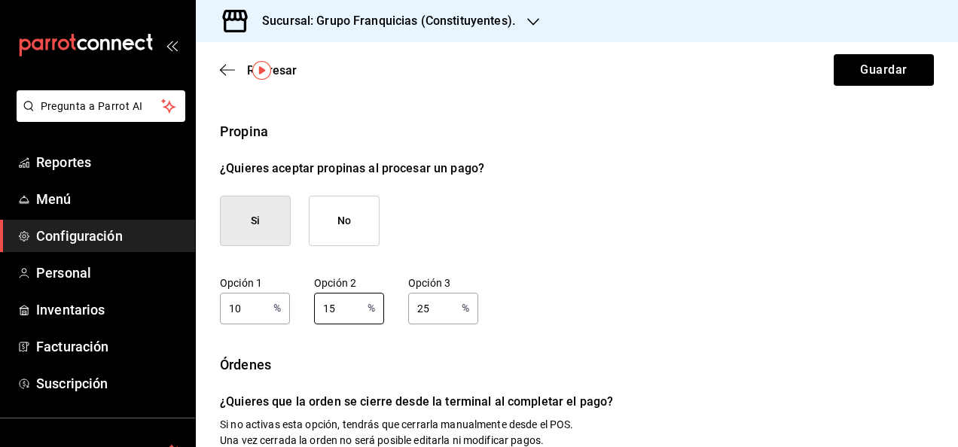
click at [432, 308] on input "25" at bounding box center [431, 308] width 47 height 30
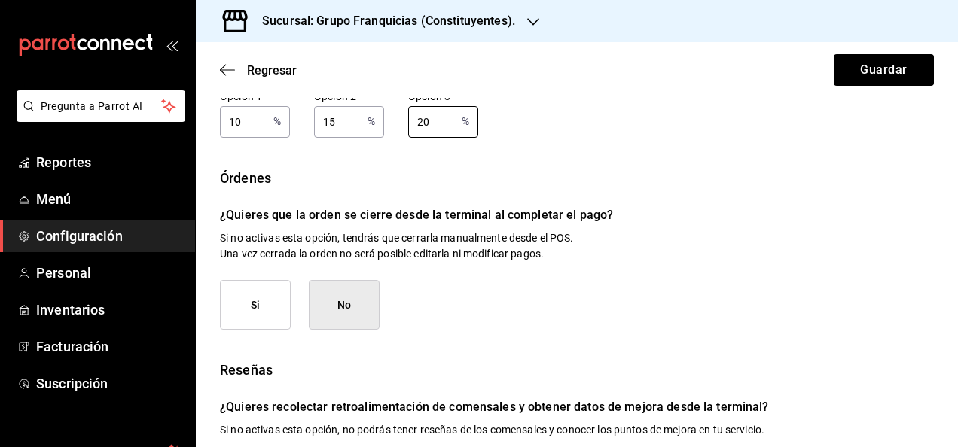
scroll to position [182, 0]
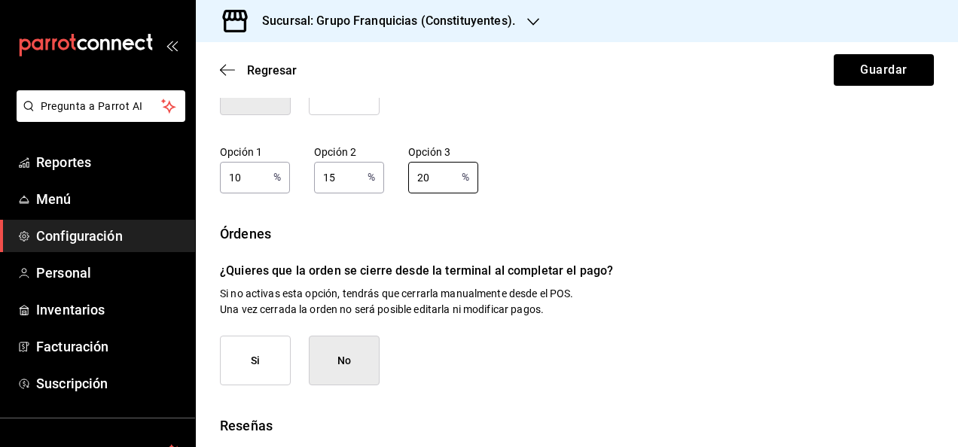
type input "20"
click at [258, 371] on button "Si" at bounding box center [255, 361] width 71 height 50
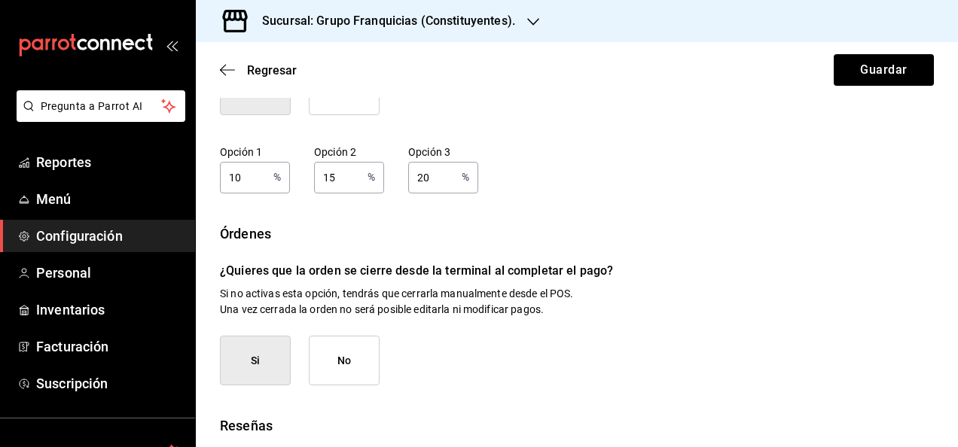
scroll to position [319, 0]
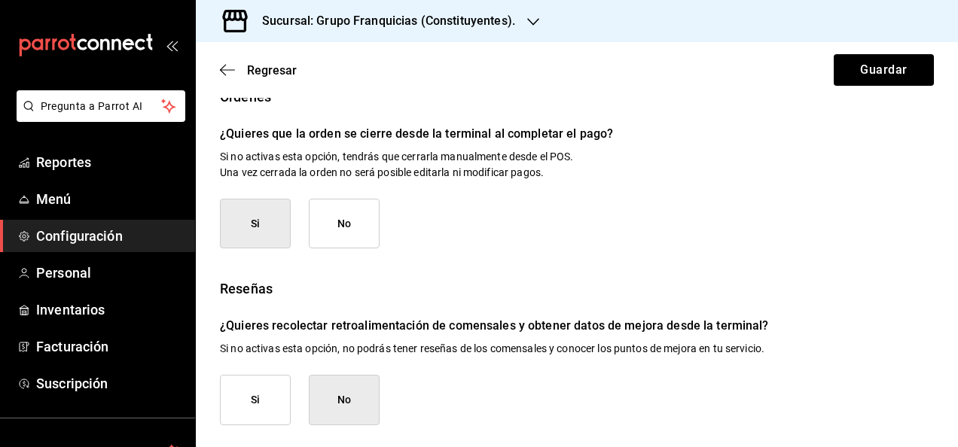
click at [240, 402] on button "Si" at bounding box center [255, 400] width 71 height 50
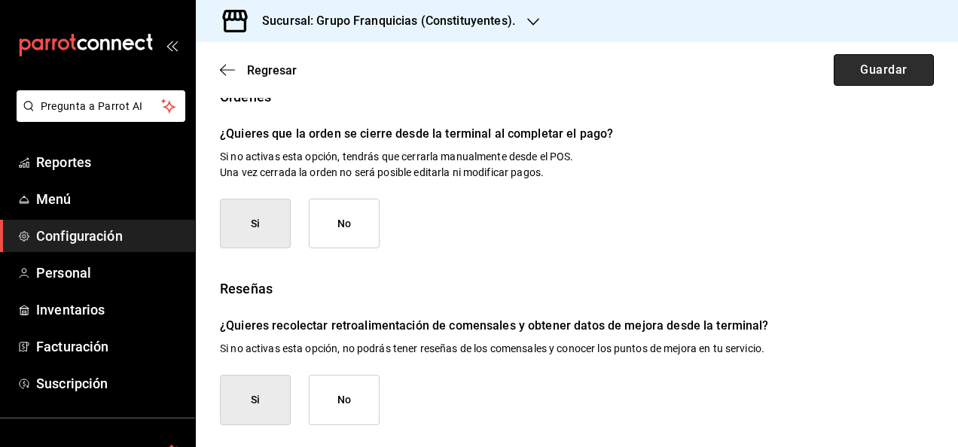
click at [856, 69] on button "Guardar" at bounding box center [884, 70] width 100 height 32
click at [350, 223] on button "No" at bounding box center [344, 224] width 71 height 50
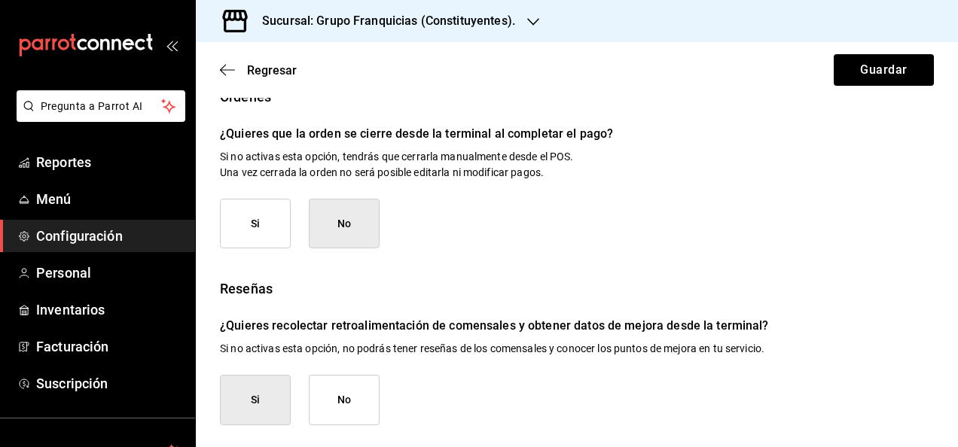
click at [354, 387] on button "No" at bounding box center [344, 400] width 71 height 50
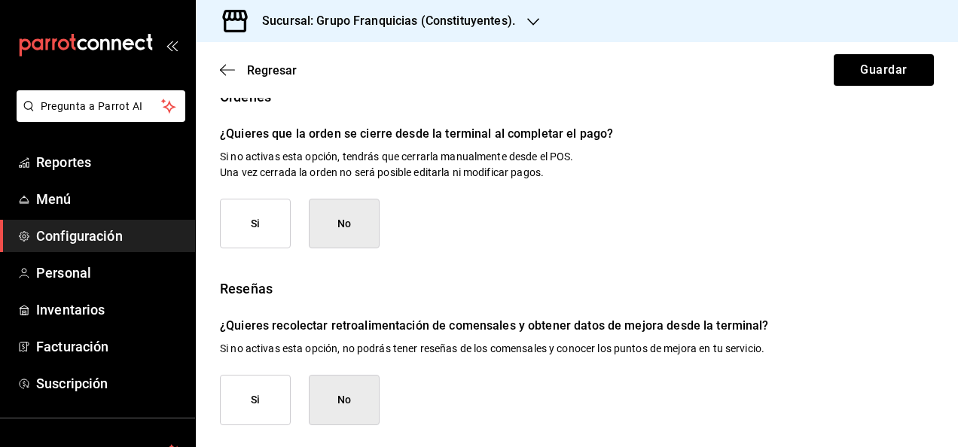
scroll to position [122, 0]
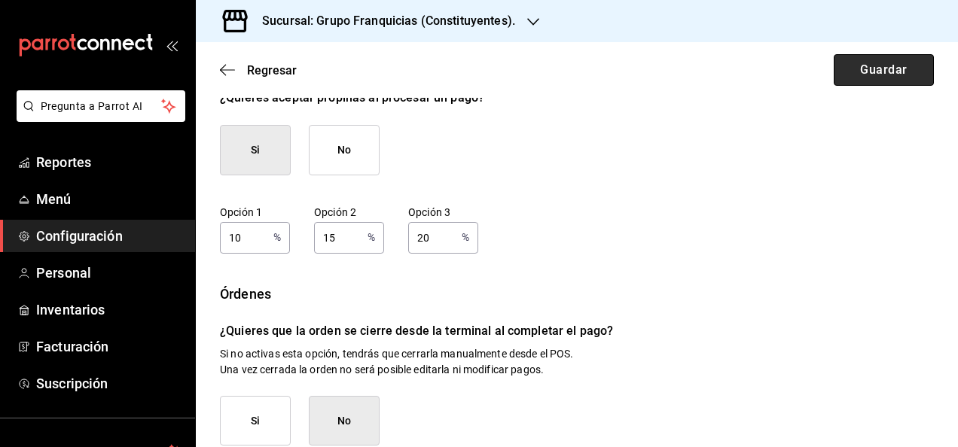
click at [856, 79] on button "Guardar" at bounding box center [884, 70] width 100 height 32
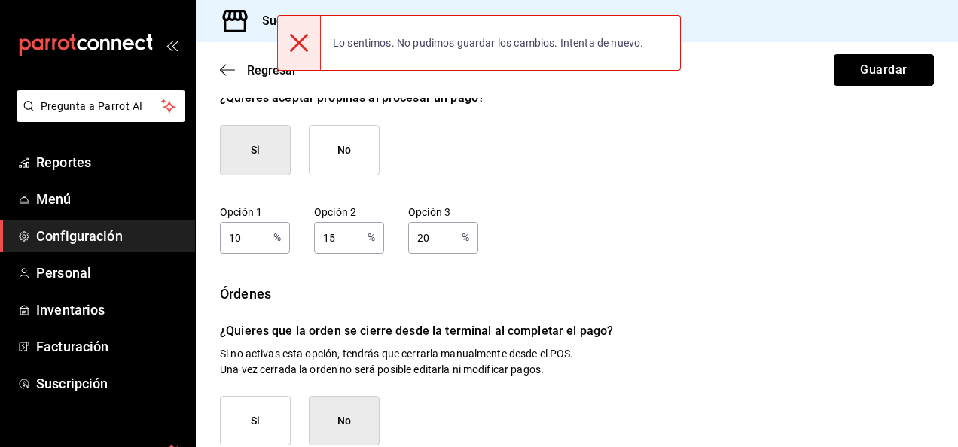
scroll to position [0, 0]
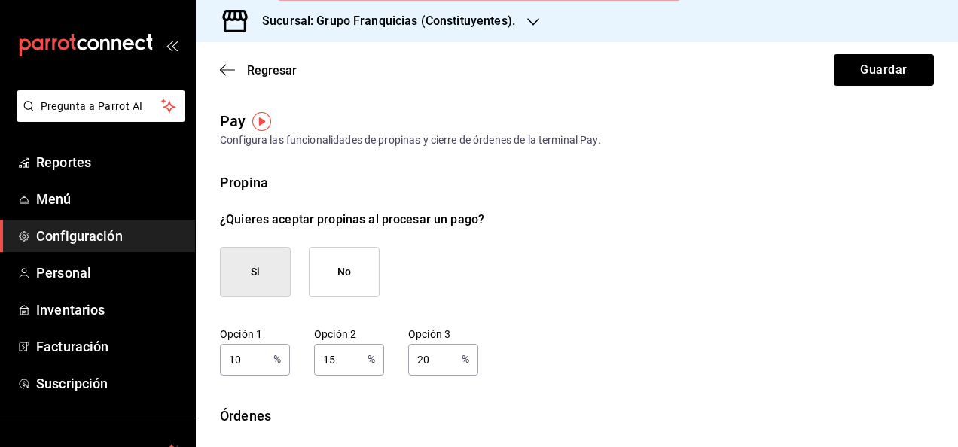
click at [249, 363] on input "10" at bounding box center [243, 359] width 47 height 30
type input "10"
click at [344, 360] on input "15" at bounding box center [337, 359] width 47 height 30
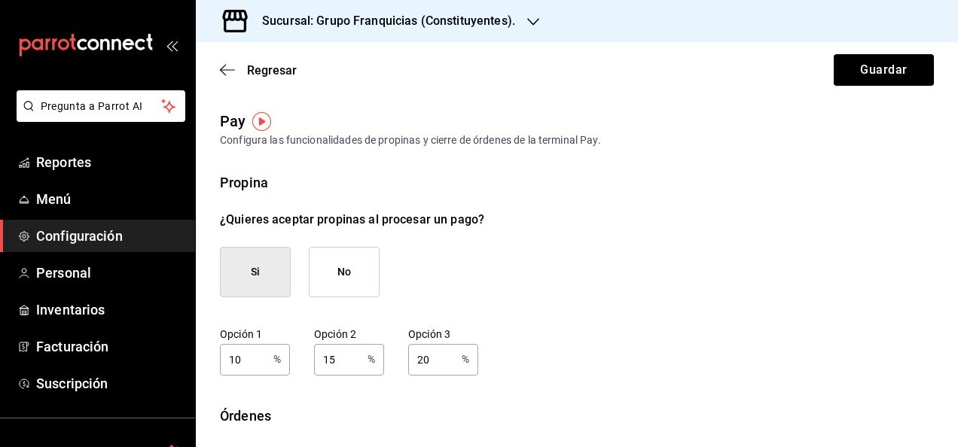
click at [344, 360] on input "15" at bounding box center [337, 359] width 47 height 30
type input "20"
click at [431, 357] on input "20" at bounding box center [431, 359] width 47 height 30
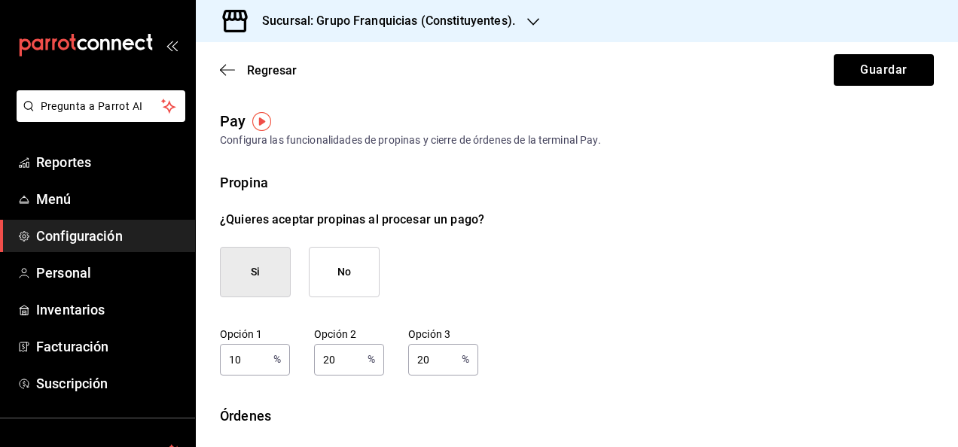
click at [431, 357] on input "20" at bounding box center [431, 359] width 47 height 30
type input "25"
click at [258, 365] on input "10" at bounding box center [243, 359] width 47 height 30
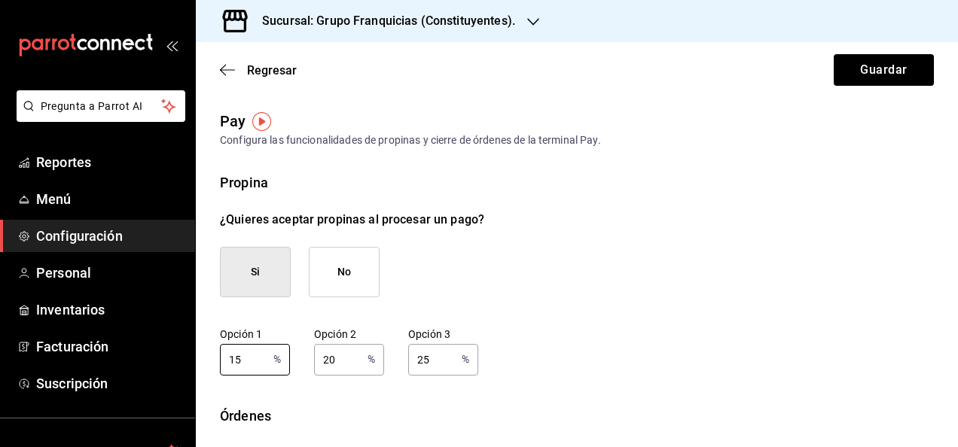
type input "15"
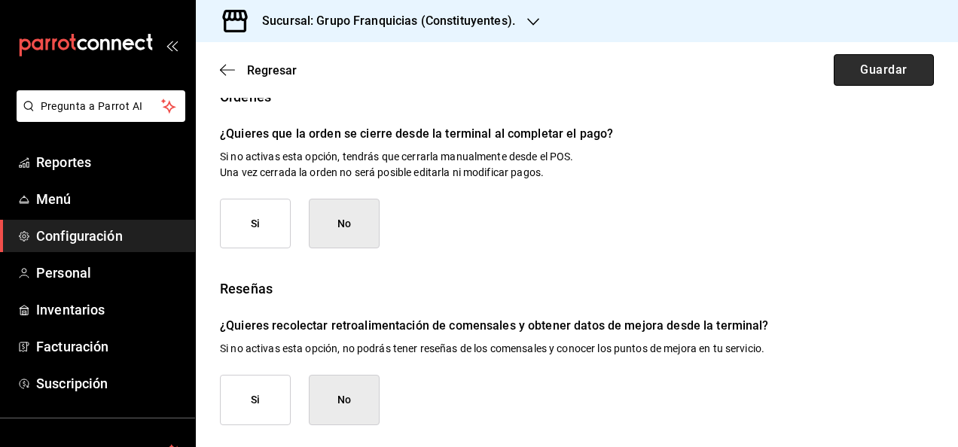
click at [850, 61] on button "Guardar" at bounding box center [884, 70] width 100 height 32
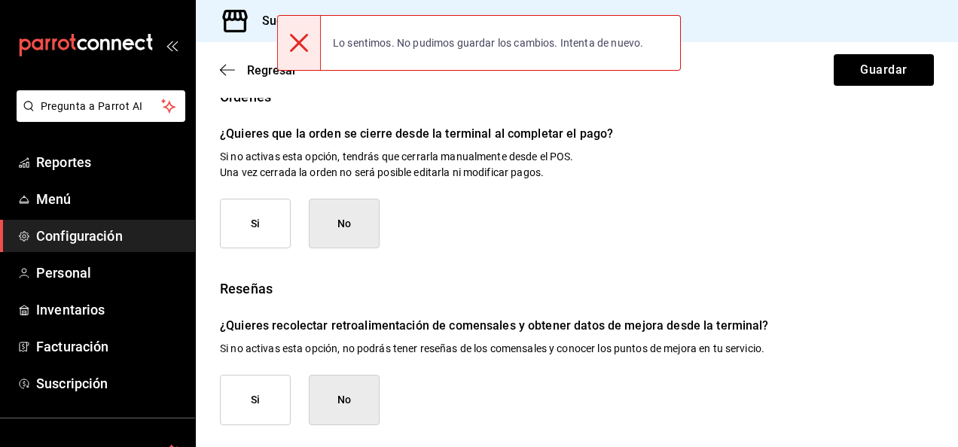
click at [222, 78] on div "Regresar Guardar" at bounding box center [577, 70] width 762 height 56
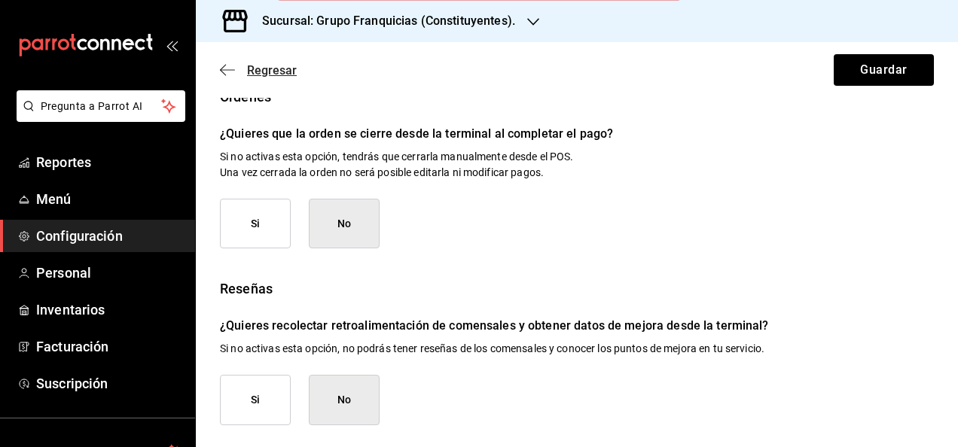
click at [240, 69] on span "Regresar" at bounding box center [258, 70] width 77 height 14
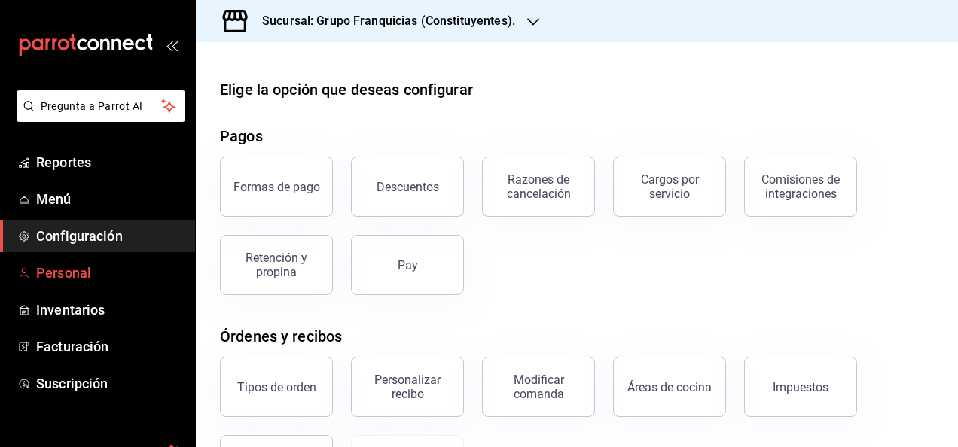
click at [86, 275] on span "Personal" at bounding box center [109, 273] width 147 height 20
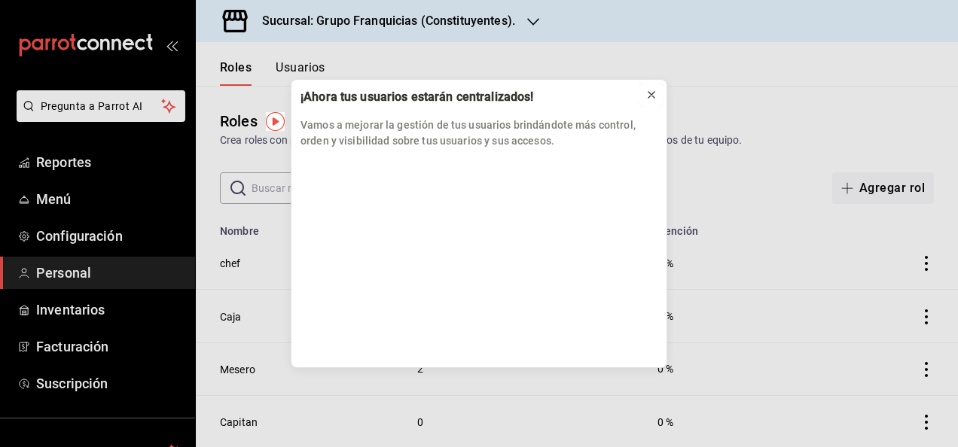
click at [657, 90] on icon at bounding box center [652, 95] width 12 height 12
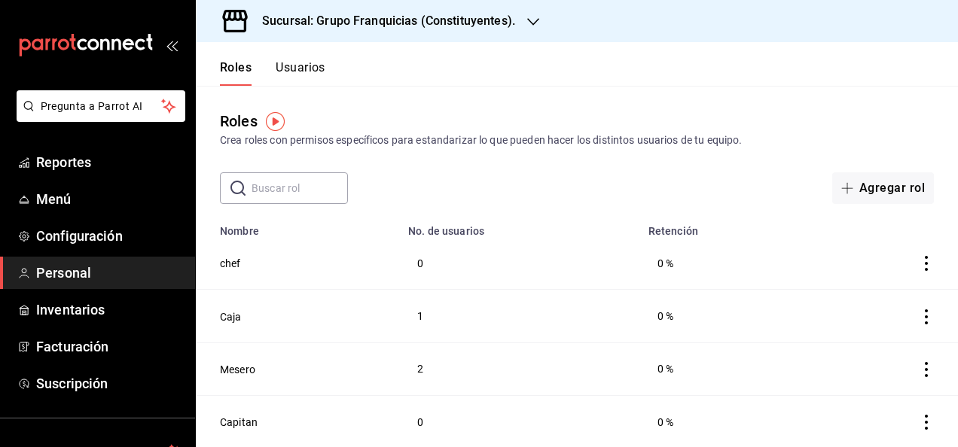
click at [301, 59] on div "Roles Usuarios" at bounding box center [261, 64] width 130 height 44
click at [301, 66] on button "Usuarios" at bounding box center [301, 73] width 50 height 26
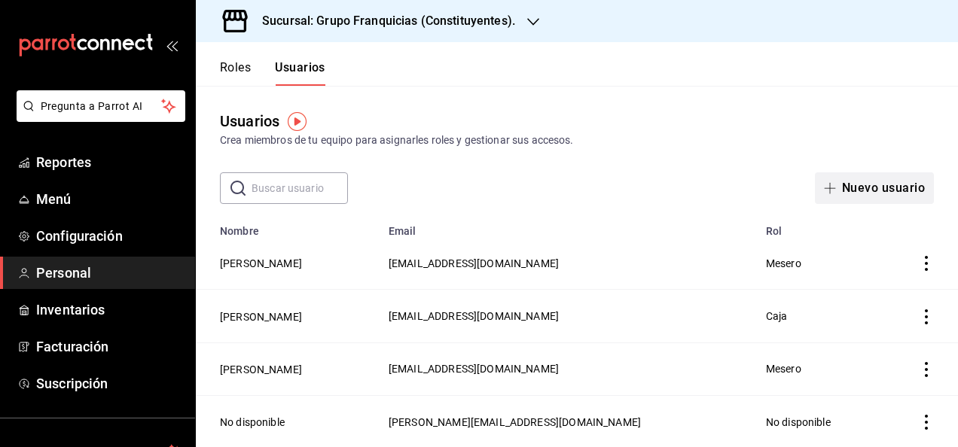
click at [826, 176] on button "Nuevo usuario" at bounding box center [874, 189] width 119 height 32
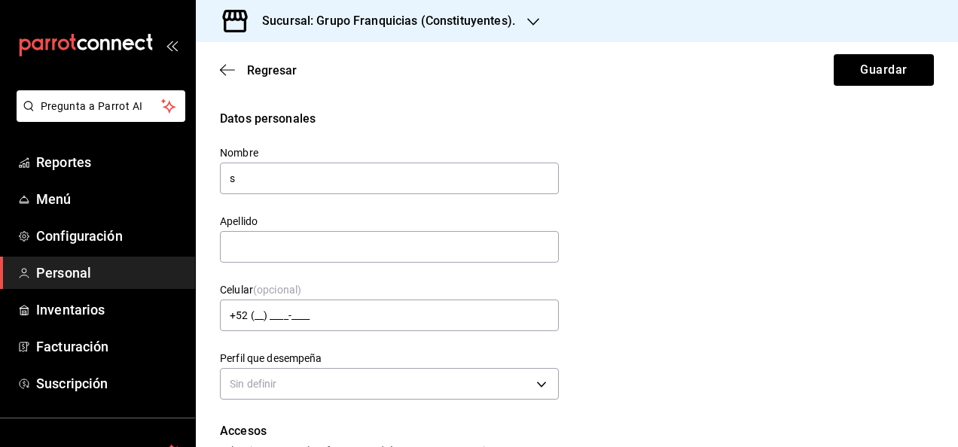
type input "Silvia"
type input "Olguin"
type input "guiconstituyentes@gmail.com"
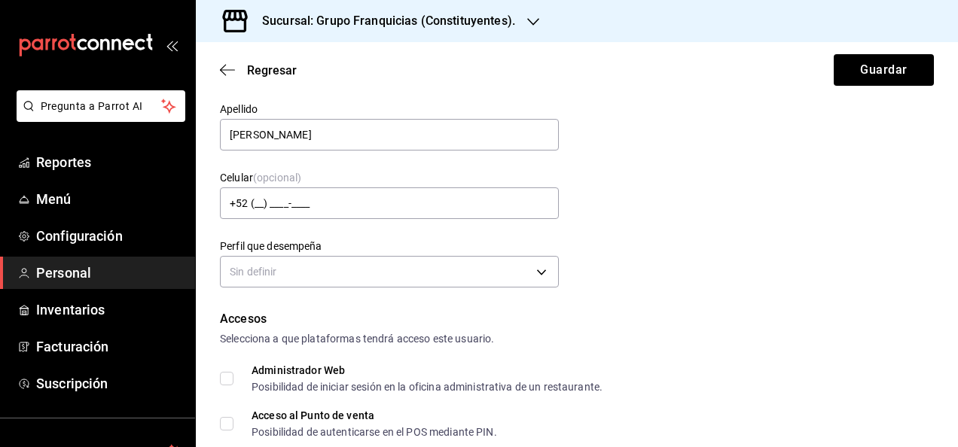
scroll to position [119, 0]
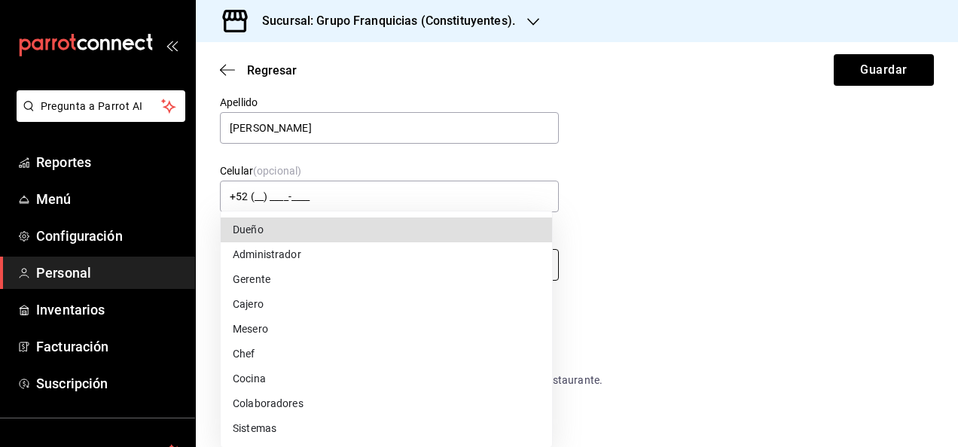
click at [313, 265] on body "Pregunta a Parrot AI Reportes Menú Configuración Personal Inventarios Facturaci…" at bounding box center [479, 223] width 958 height 447
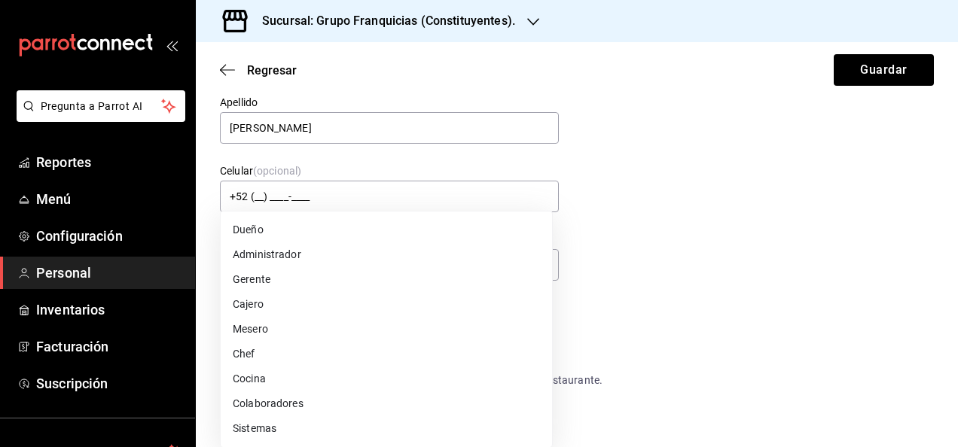
click at [273, 278] on li "Gerente" at bounding box center [386, 279] width 331 height 25
type input "MANAGER"
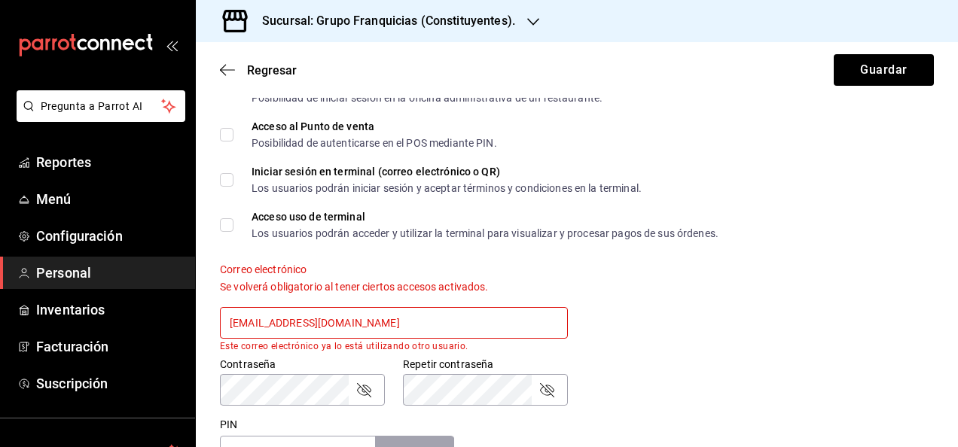
scroll to position [403, 0]
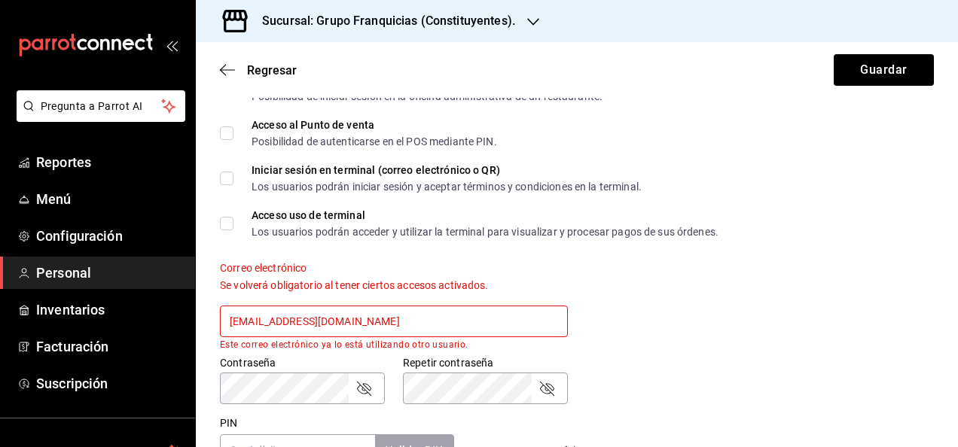
click at [373, 318] on input "guiconstituyentes@gmail.com" at bounding box center [394, 322] width 348 height 32
type input "g"
type input "C"
click at [664, 334] on div "Correo electrónico Se volverá obligatorio al tener ciertos accesos activados. c…" at bounding box center [568, 296] width 732 height 107
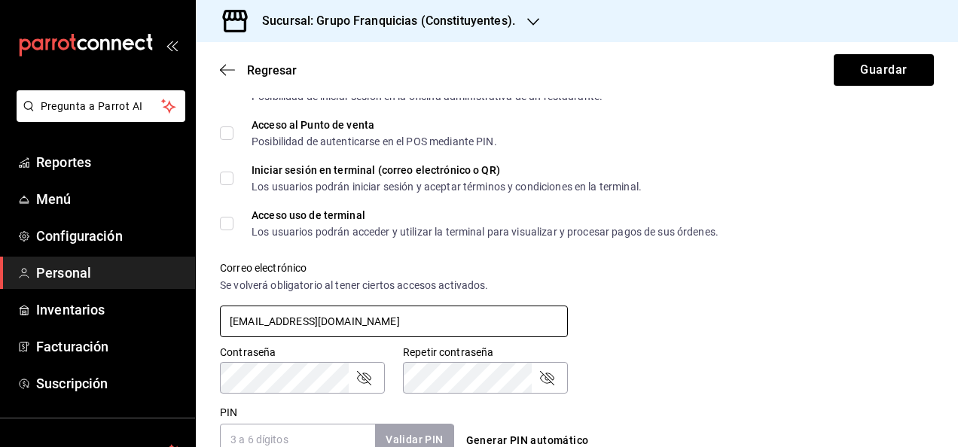
click at [319, 321] on input "capitan@sodamcobstituyentes.com" at bounding box center [394, 322] width 348 height 32
click at [228, 323] on input "capitan@sodamconstituyentes.com" at bounding box center [394, 322] width 348 height 32
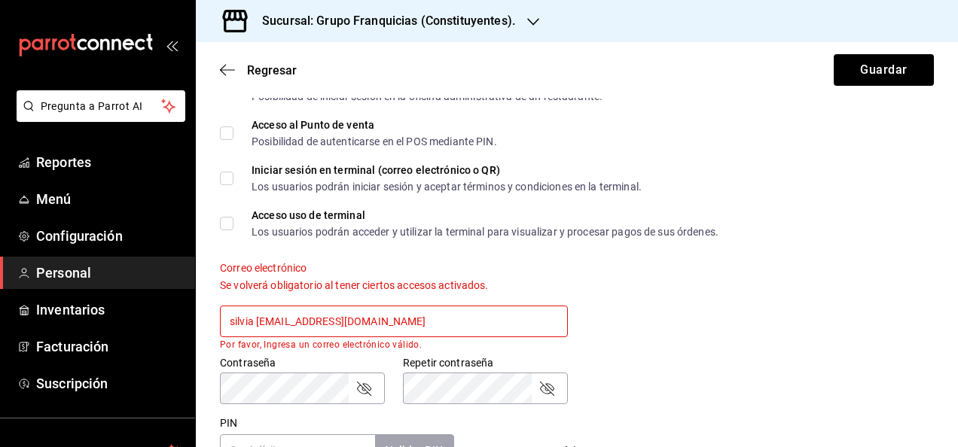
click at [240, 318] on input "silvia capitan@sodamconstituyentes.com" at bounding box center [394, 322] width 348 height 32
click at [262, 325] on input "silvia capitan@sodamconstituyentes.com" at bounding box center [394, 322] width 348 height 32
type input "silviacapitan@sodamconstituyentes.com"
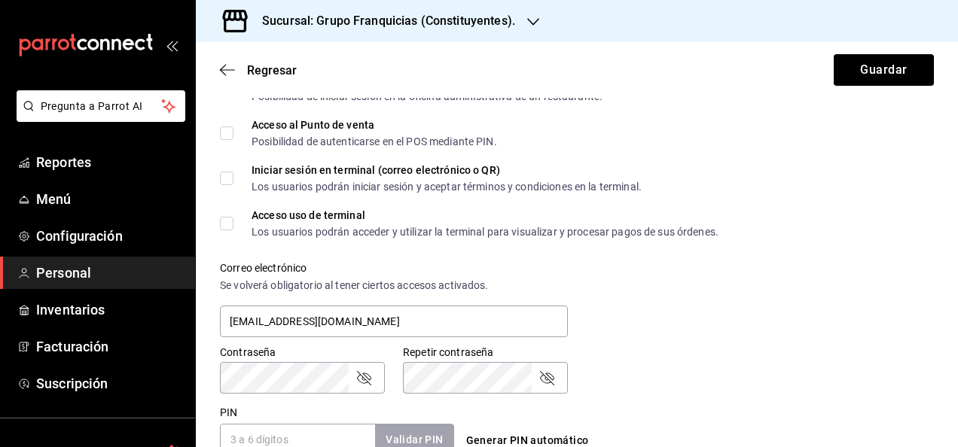
click at [684, 319] on div "Correo electrónico Se volverá obligatorio al tener ciertos accesos activados. s…" at bounding box center [568, 291] width 732 height 96
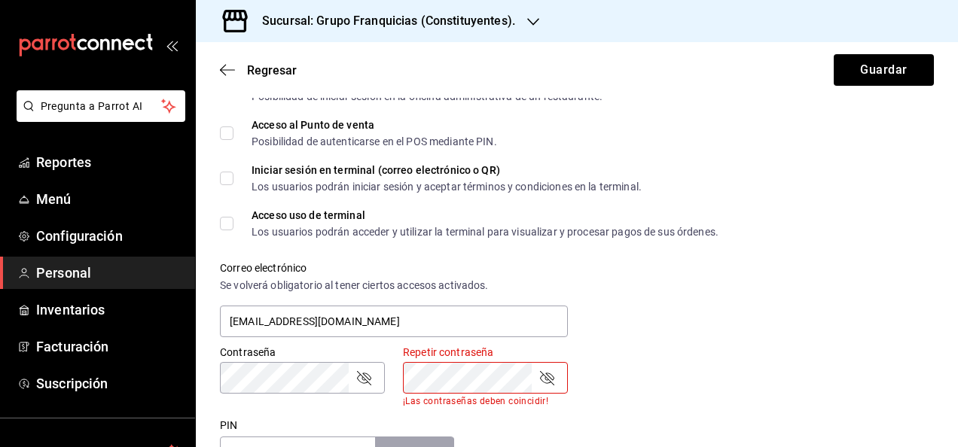
click at [678, 399] on div "Accesos Selecciona a que plataformas tendrá acceso este usuario. Administrador …" at bounding box center [577, 245] width 714 height 450
click at [548, 380] on icon "passwordField" at bounding box center [547, 378] width 18 height 18
click at [369, 379] on icon "passwordField" at bounding box center [364, 378] width 14 height 14
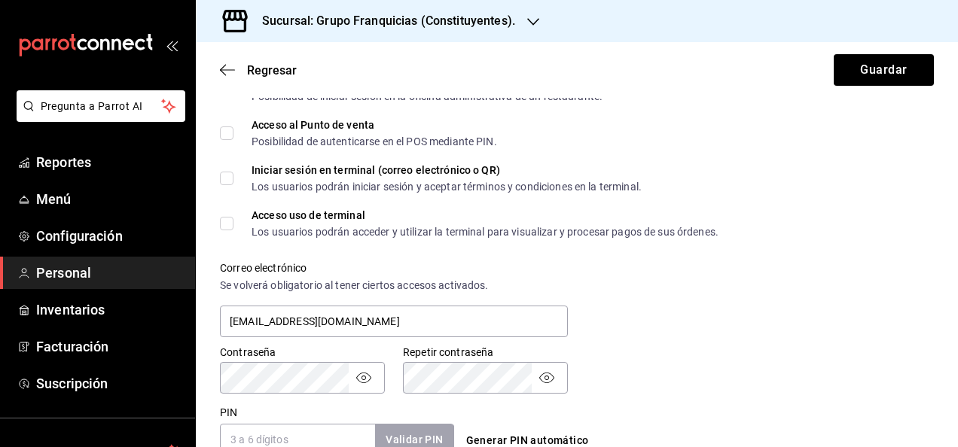
click at [674, 383] on div "Contraseña Contraseña Repetir contraseña Repetir contraseña" at bounding box center [568, 361] width 732 height 66
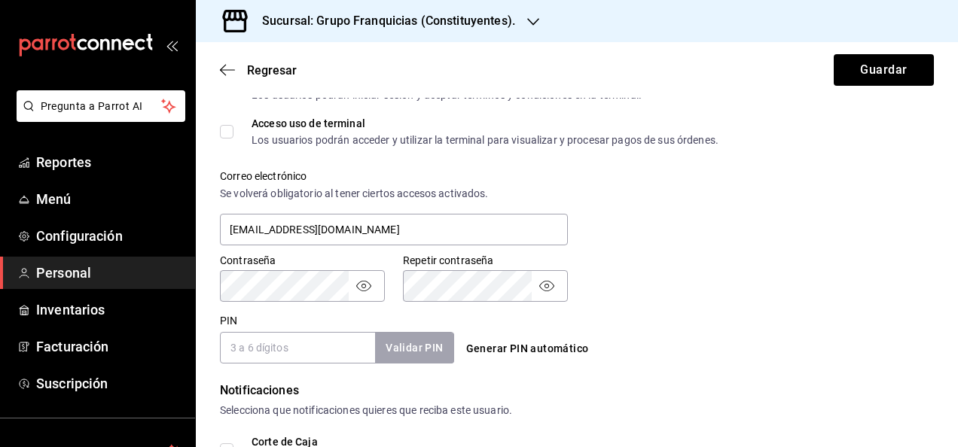
scroll to position [492, 0]
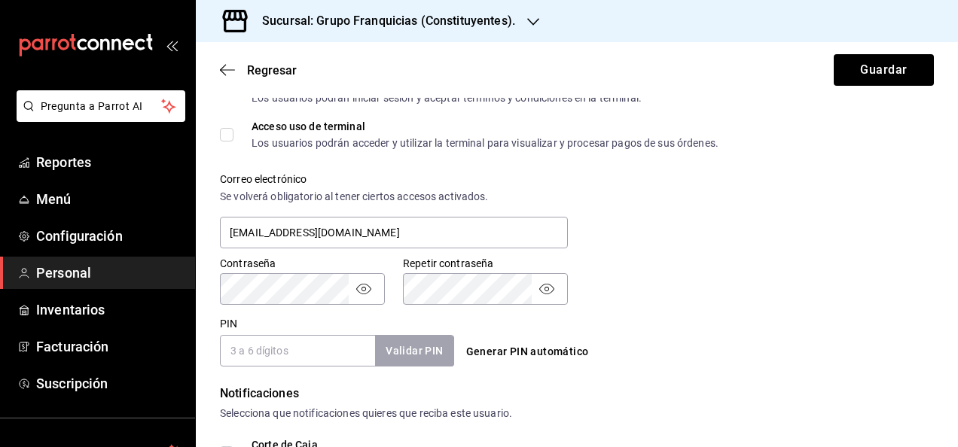
click at [289, 339] on input "PIN" at bounding box center [297, 351] width 155 height 32
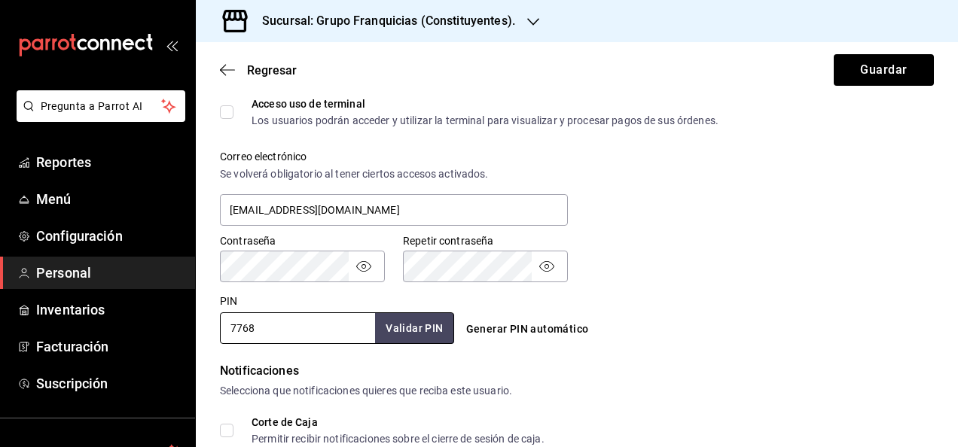
scroll to position [510, 0]
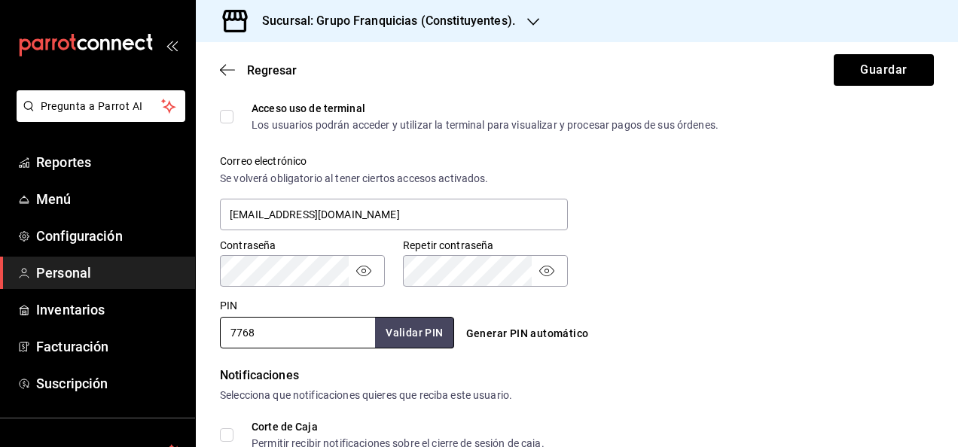
type input "7768"
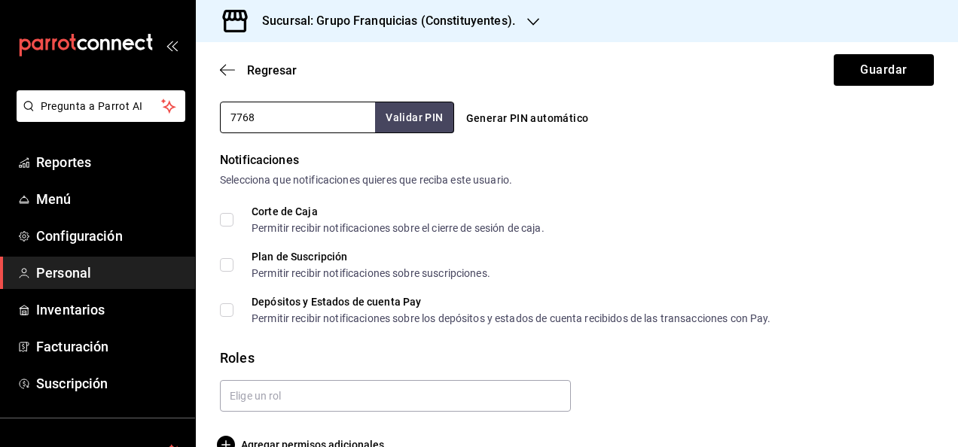
scroll to position [756, 0]
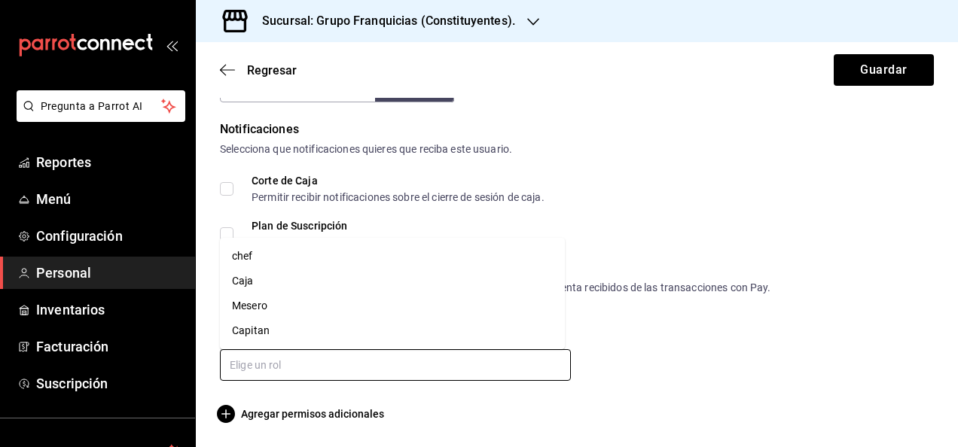
click at [473, 360] on input "text" at bounding box center [395, 366] width 351 height 32
click at [381, 331] on li "Capitan" at bounding box center [392, 331] width 345 height 25
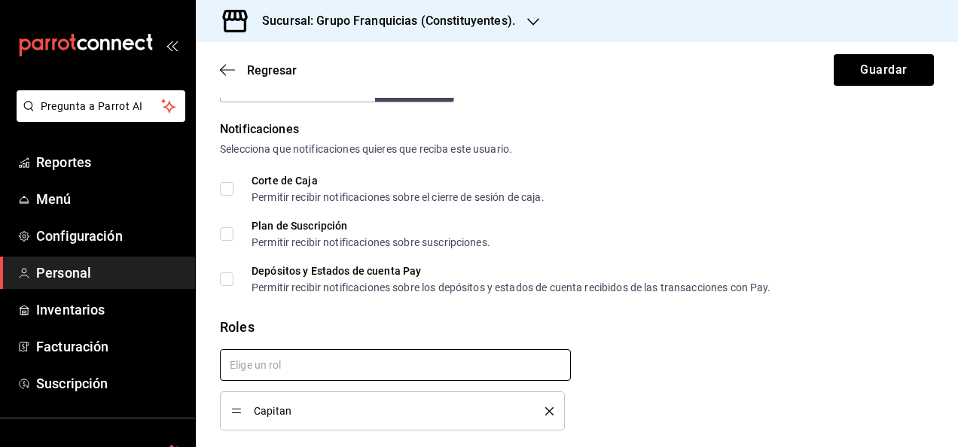
checkbox input "true"
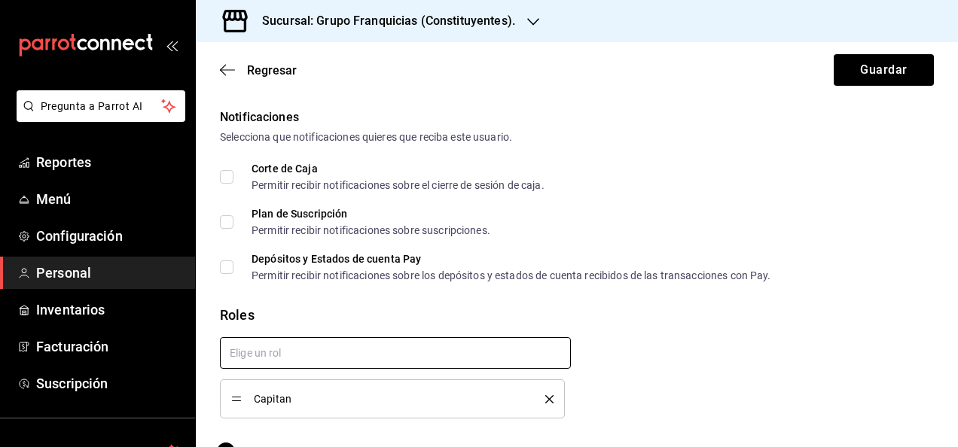
scroll to position [805, 0]
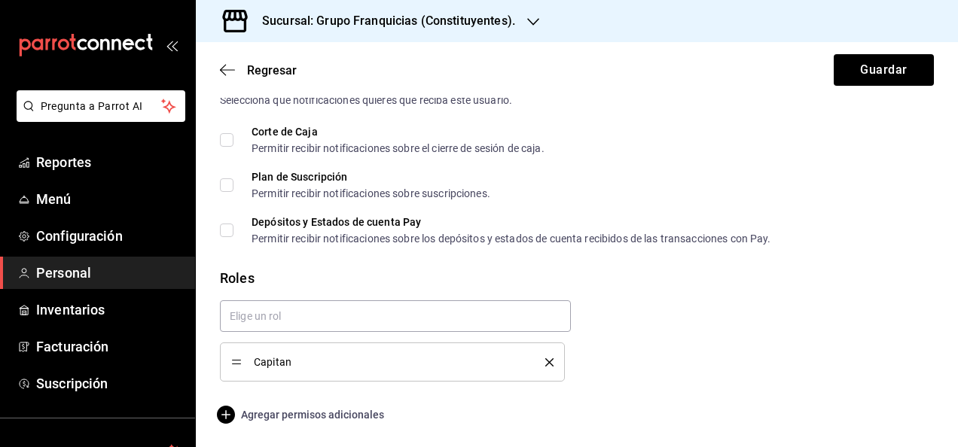
click at [354, 414] on span "Agregar permisos adicionales" at bounding box center [302, 415] width 164 height 18
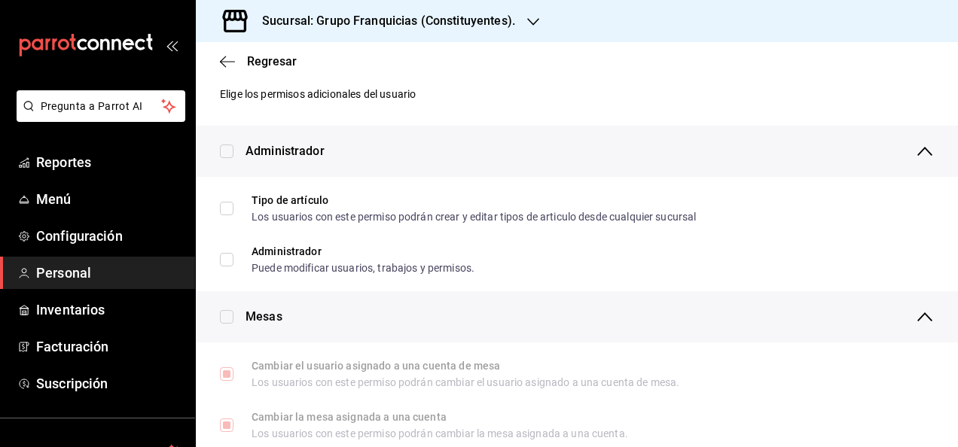
scroll to position [0, 0]
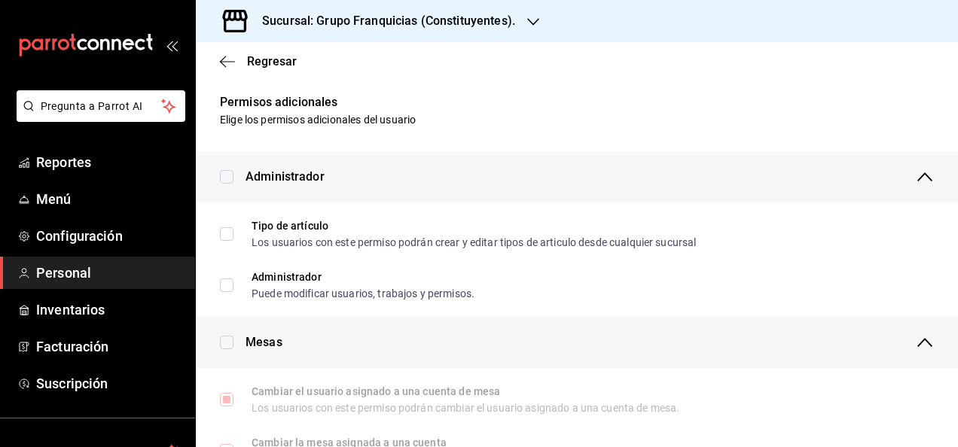
click at [227, 178] on input "checkbox" at bounding box center [227, 177] width 14 height 14
checkbox input "true"
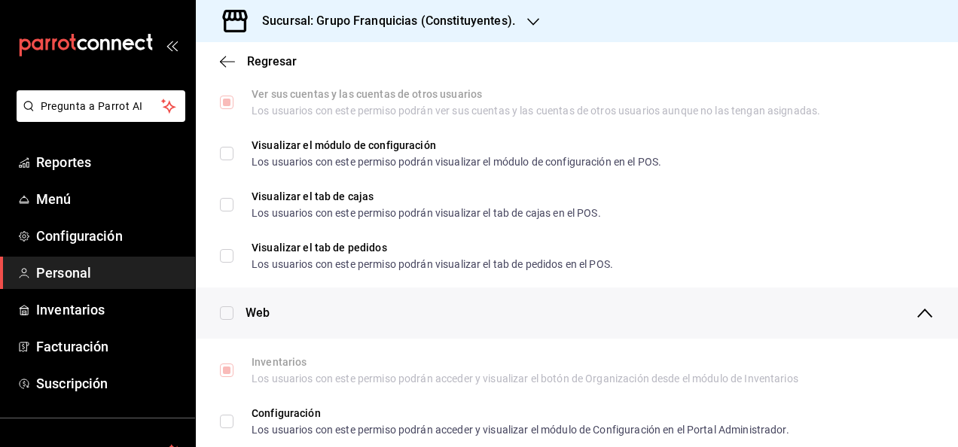
scroll to position [649, 0]
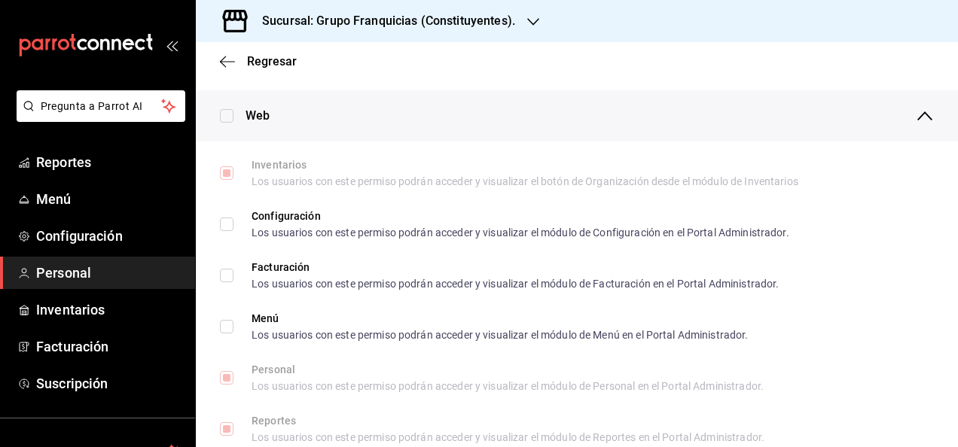
click at [225, 116] on input "checkbox" at bounding box center [227, 116] width 14 height 14
checkbox input "true"
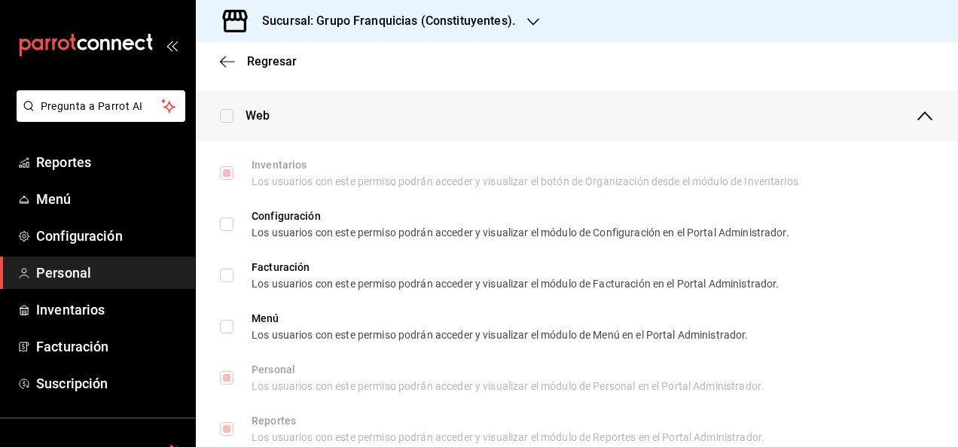
checkbox input "true"
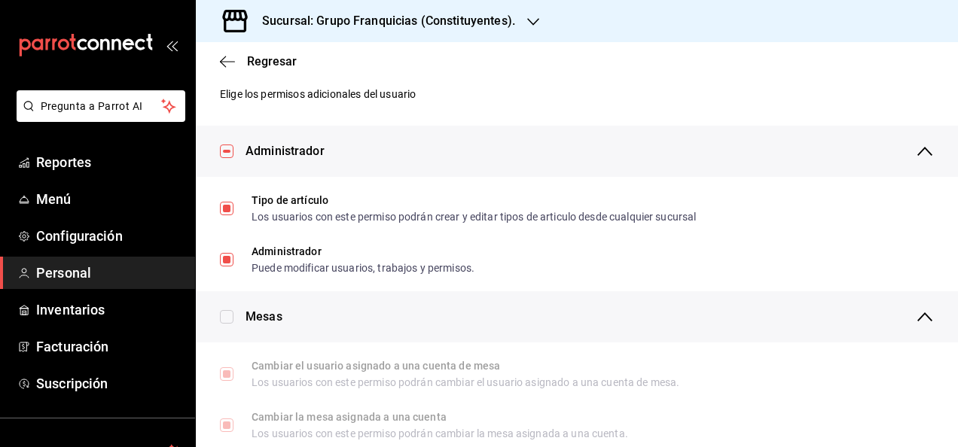
scroll to position [0, 0]
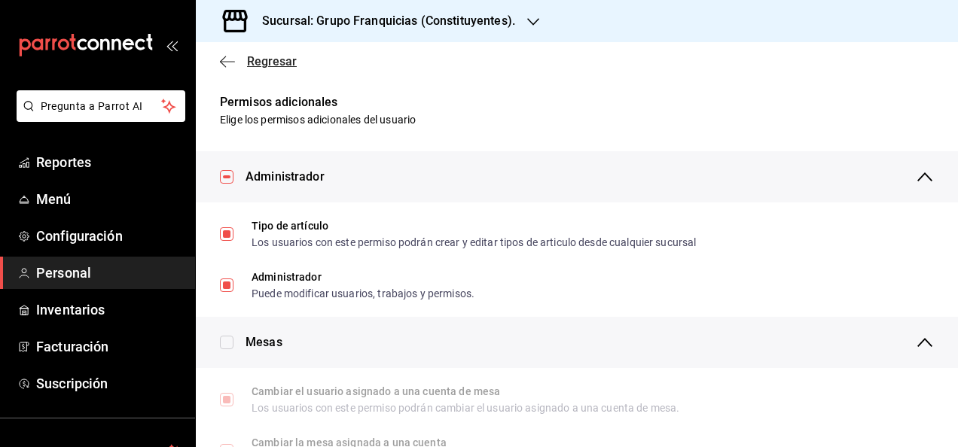
click at [283, 66] on span "Regresar" at bounding box center [272, 61] width 50 height 14
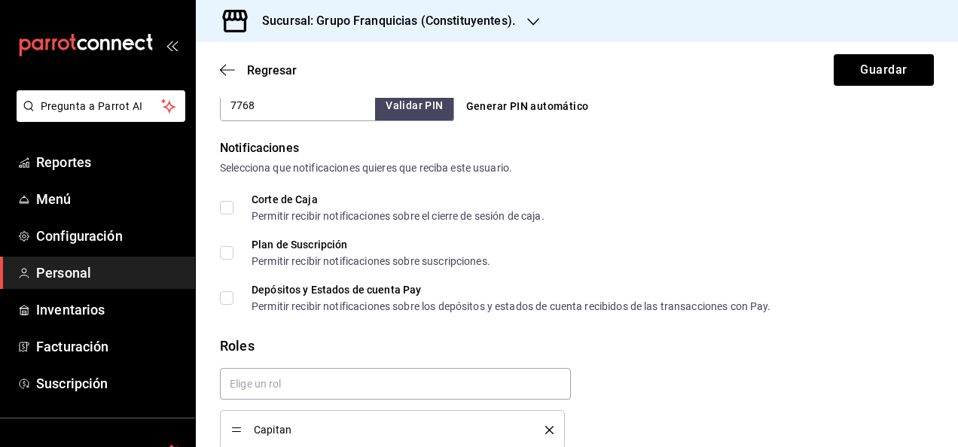
scroll to position [805, 0]
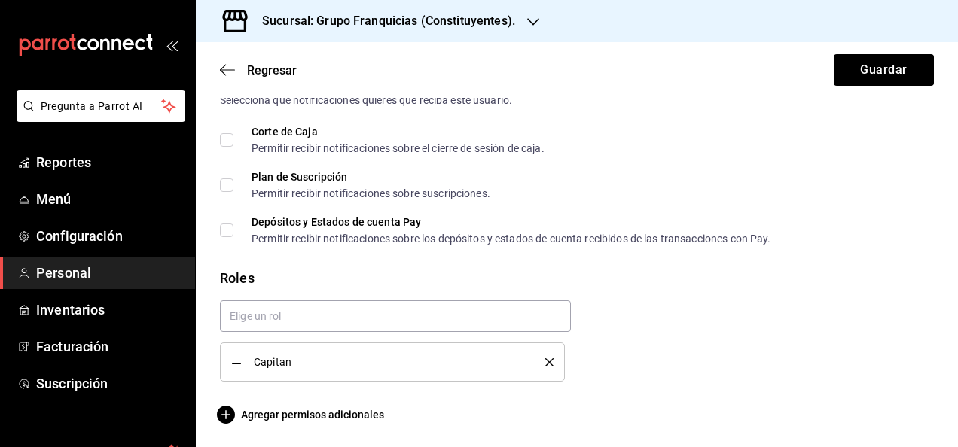
click at [377, 360] on span "Capitan" at bounding box center [388, 362] width 269 height 11
click at [329, 416] on span "Agregar permisos adicionales" at bounding box center [302, 415] width 164 height 18
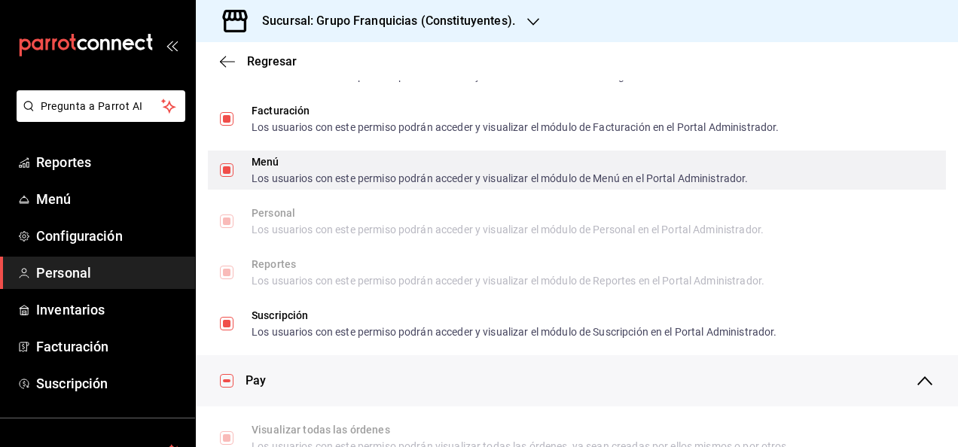
click at [233, 173] on input "Menú Los usuarios con este permiso podrán acceder y visualizar el módulo de Men…" at bounding box center [227, 170] width 14 height 14
checkbox input "false"
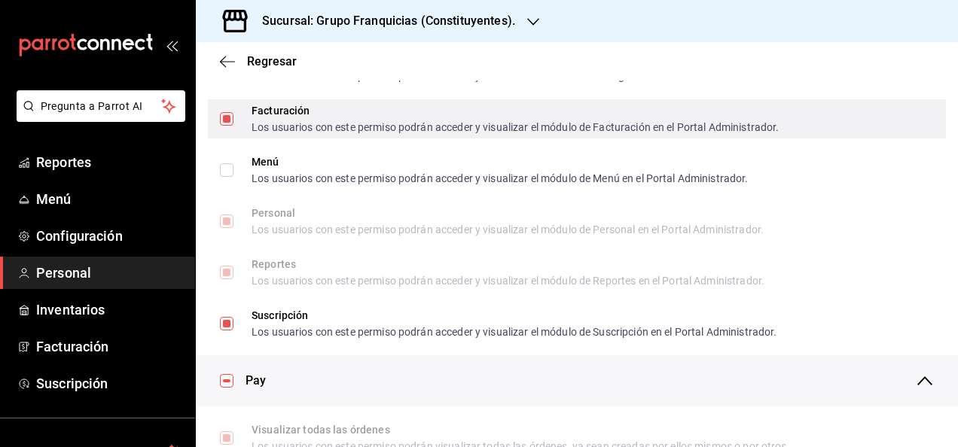
click at [224, 126] on label "Facturación Los usuarios con este permiso podrán acceder y visualizar el módulo…" at bounding box center [499, 118] width 559 height 27
click at [224, 126] on input "Facturación Los usuarios con este permiso podrán acceder y visualizar el módulo…" at bounding box center [227, 119] width 14 height 14
checkbox input "true"
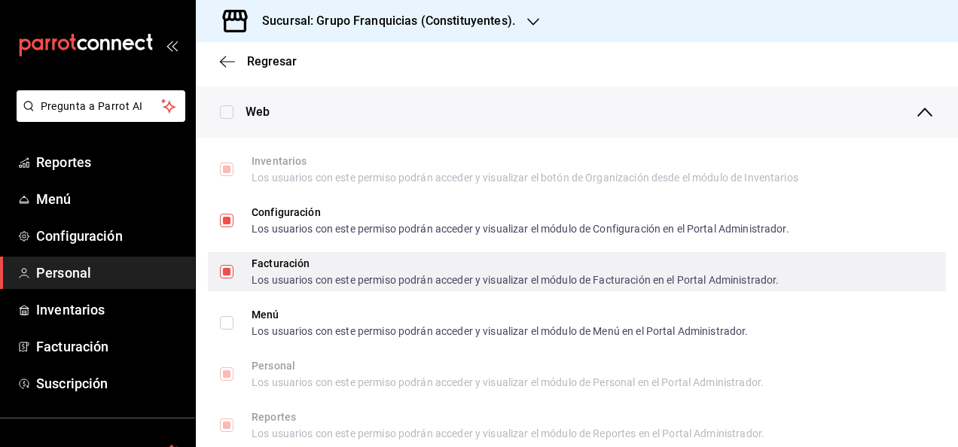
scroll to position [652, 0]
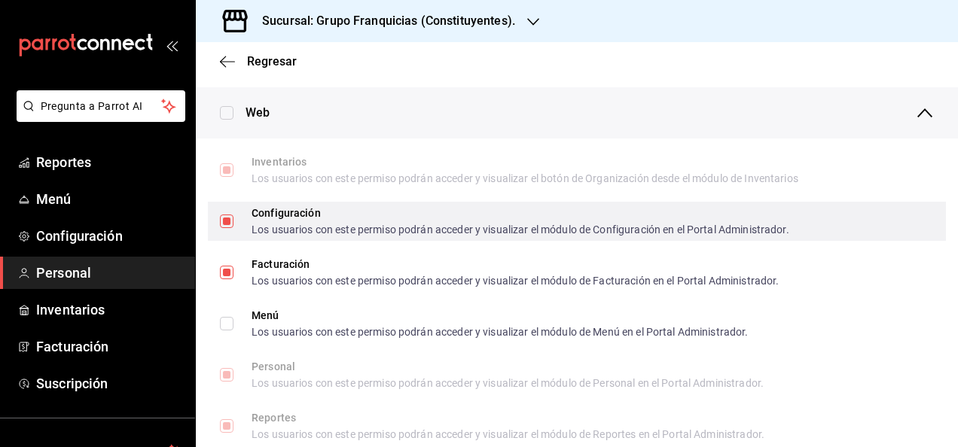
click at [231, 218] on input "Configuración Los usuarios con este permiso podrán acceder y visualizar el módu…" at bounding box center [227, 222] width 14 height 14
checkbox input "false"
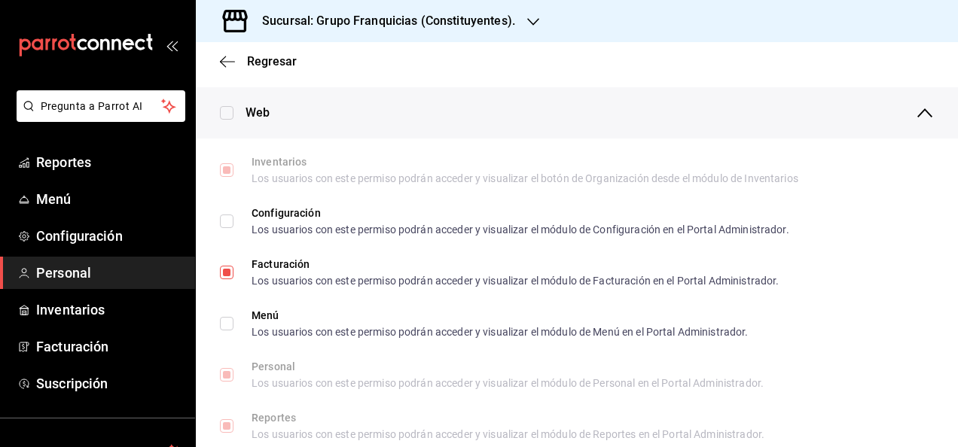
click at [227, 111] on input "checkbox" at bounding box center [227, 113] width 14 height 14
checkbox input "true"
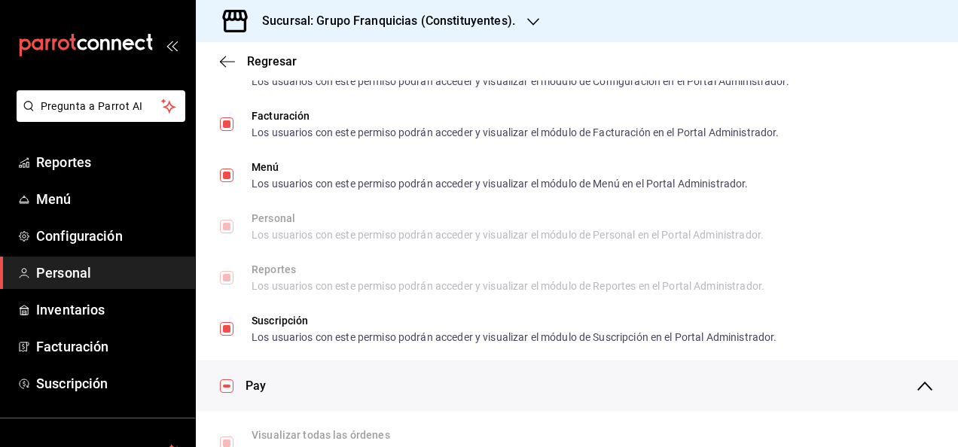
scroll to position [783, 0]
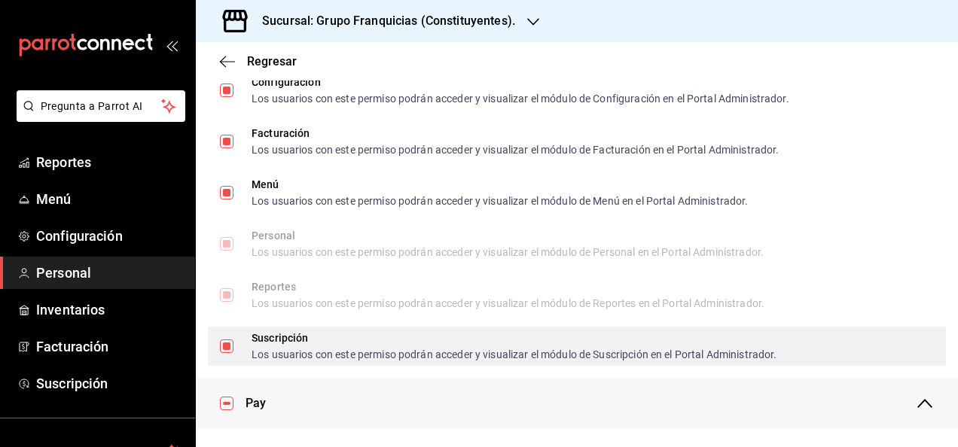
click at [227, 351] on input "Suscripción Los usuarios con este permiso podrán acceder y visualizar el módulo…" at bounding box center [227, 347] width 14 height 14
checkbox input "false"
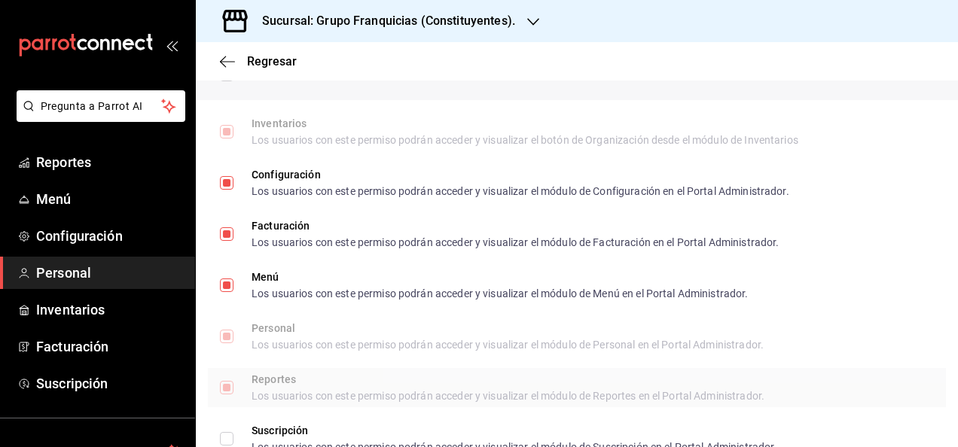
scroll to position [679, 0]
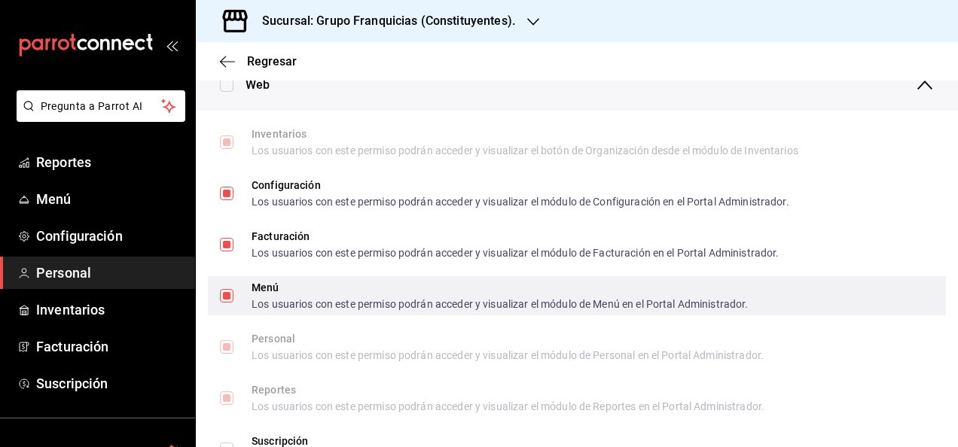
click at [226, 295] on input "Menú Los usuarios con este permiso podrán acceder y visualizar el módulo de Men…" at bounding box center [227, 296] width 14 height 14
checkbox input "false"
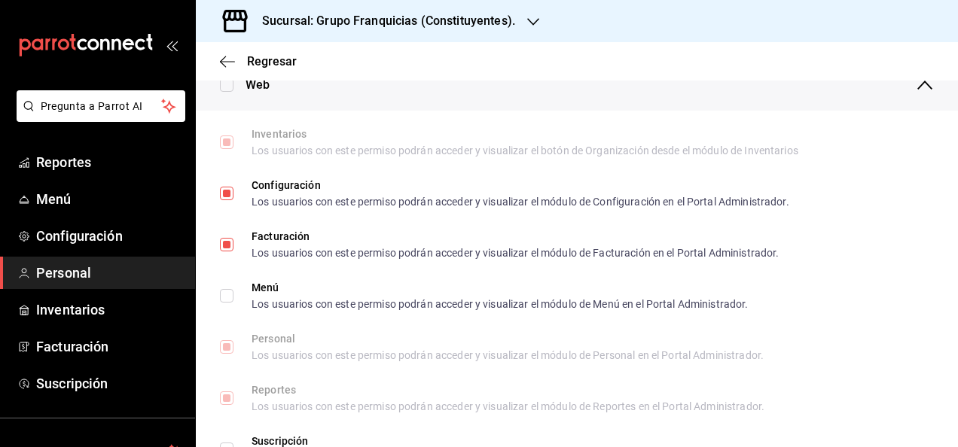
click at [571, 105] on div "Web" at bounding box center [590, 85] width 689 height 51
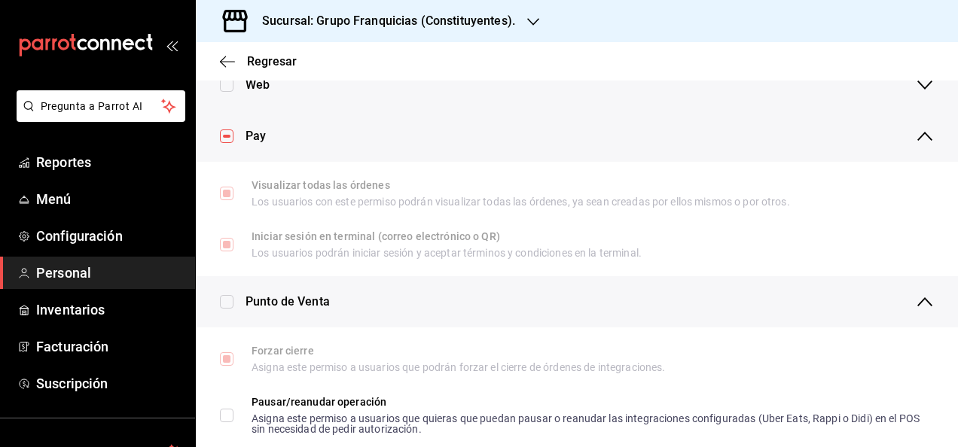
click at [916, 143] on icon "button" at bounding box center [925, 136] width 18 height 18
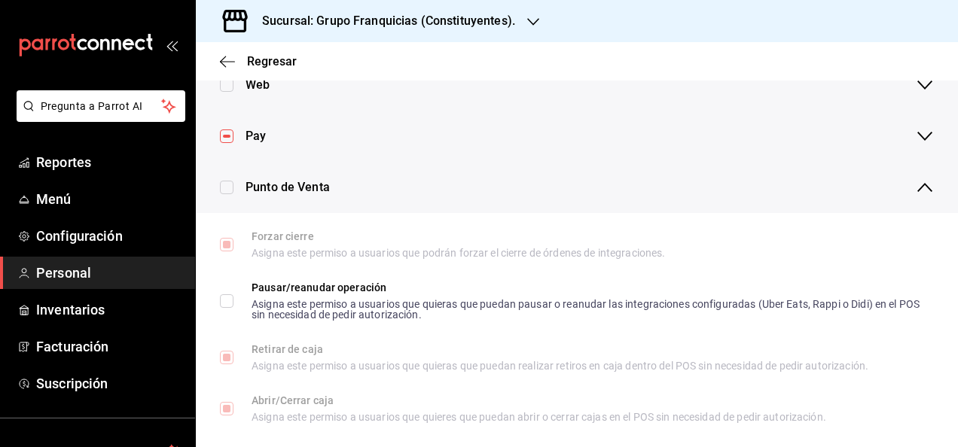
click at [226, 192] on input "checkbox" at bounding box center [227, 188] width 14 height 14
checkbox input "true"
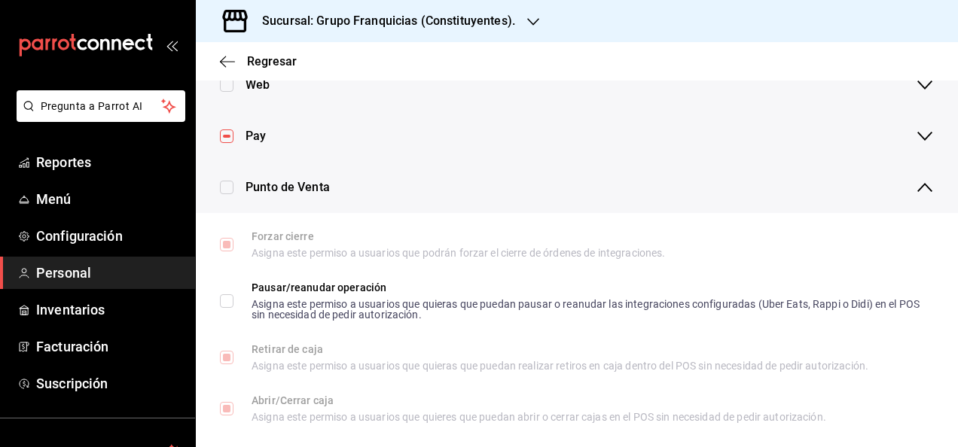
checkbox input "true"
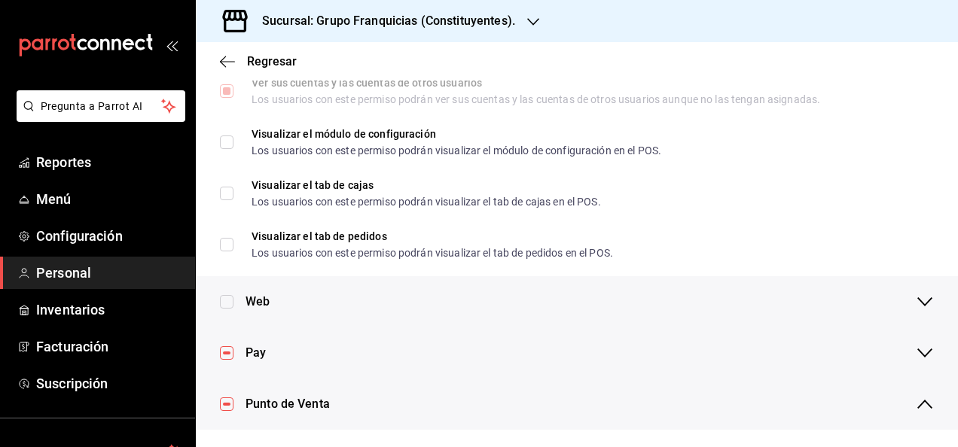
scroll to position [461, 0]
click at [229, 307] on input "checkbox" at bounding box center [227, 304] width 14 height 14
checkbox input "true"
click at [902, 293] on div "Web" at bounding box center [590, 303] width 689 height 51
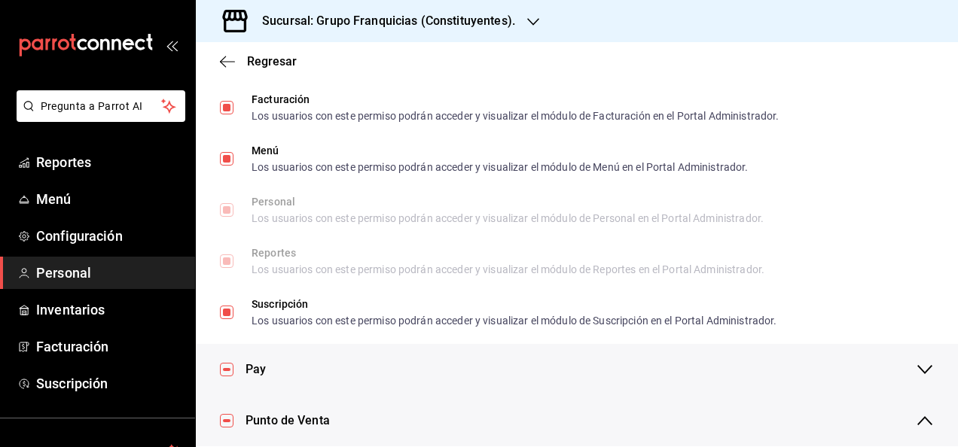
scroll to position [800, 0]
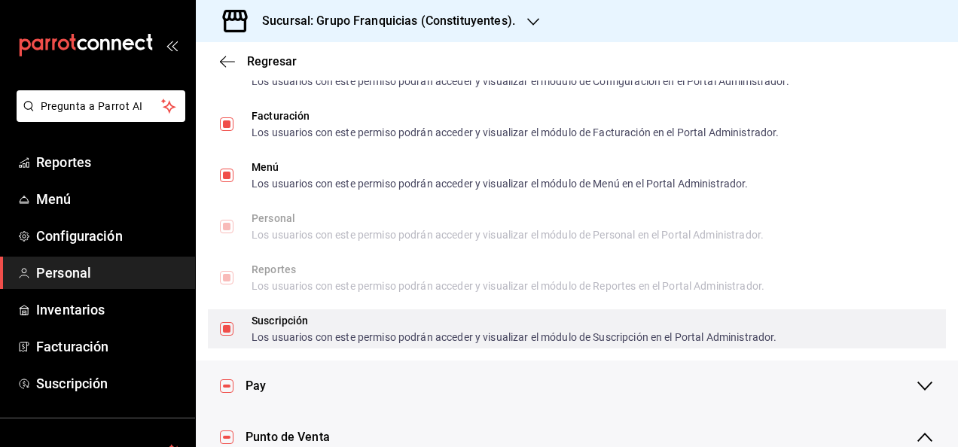
click at [227, 331] on input "Suscripción Los usuarios con este permiso podrán acceder y visualizar el módulo…" at bounding box center [227, 329] width 14 height 14
checkbox input "false"
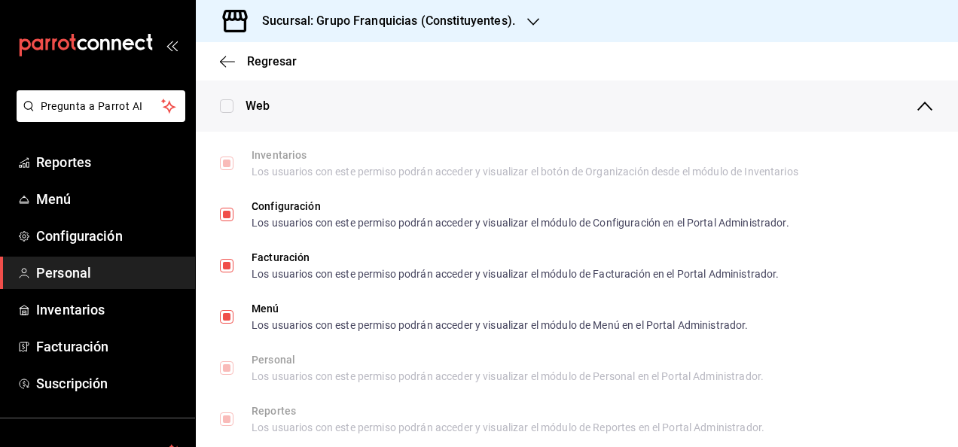
scroll to position [652, 0]
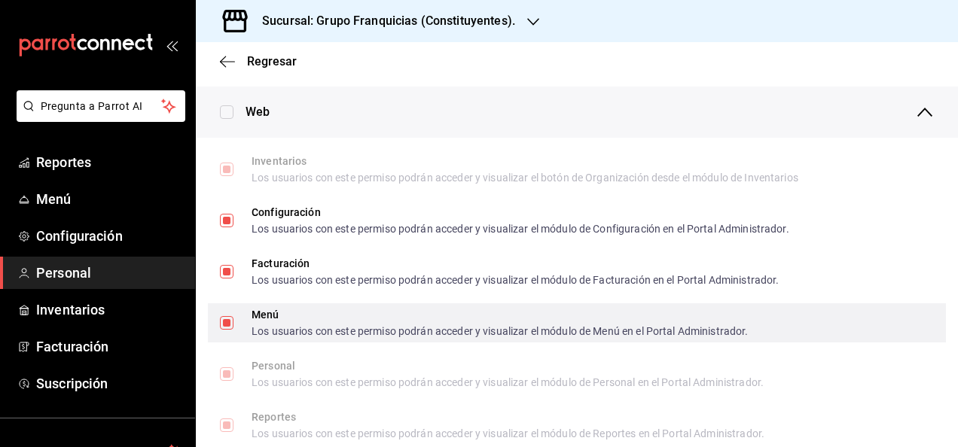
click at [234, 322] on span "Menú Los usuarios con este permiso podrán acceder y visualizar el módulo de Men…" at bounding box center [491, 323] width 515 height 27
click at [234, 322] on input "Menú Los usuarios con este permiso podrán acceder y visualizar el módulo de Men…" at bounding box center [227, 323] width 14 height 14
click at [220, 323] on input "Menú Los usuarios con este permiso podrán acceder y visualizar el módulo de Men…" at bounding box center [227, 323] width 14 height 14
click at [234, 323] on span "Menú Los usuarios con este permiso podrán acceder y visualizar el módulo de Men…" at bounding box center [491, 323] width 515 height 27
click at [234, 323] on input "Menú Los usuarios con este permiso podrán acceder y visualizar el módulo de Men…" at bounding box center [227, 323] width 14 height 14
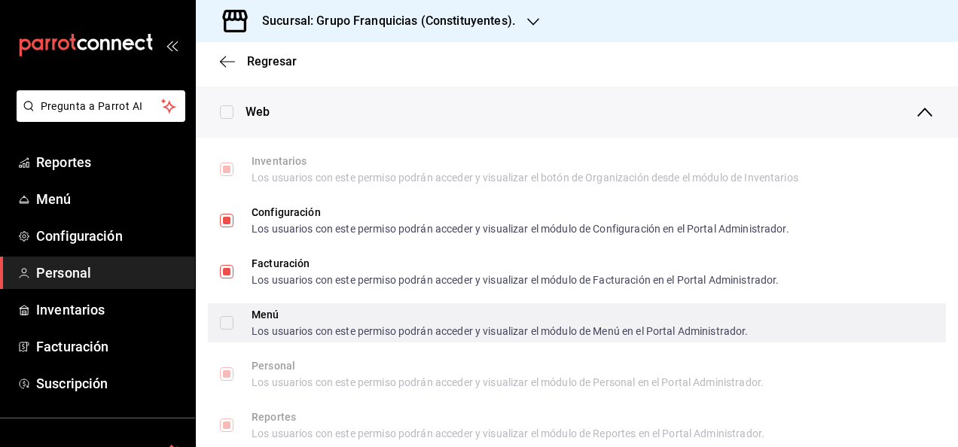
click at [226, 328] on input "Menú Los usuarios con este permiso podrán acceder y visualizar el módulo de Men…" at bounding box center [227, 323] width 14 height 14
checkbox input "true"
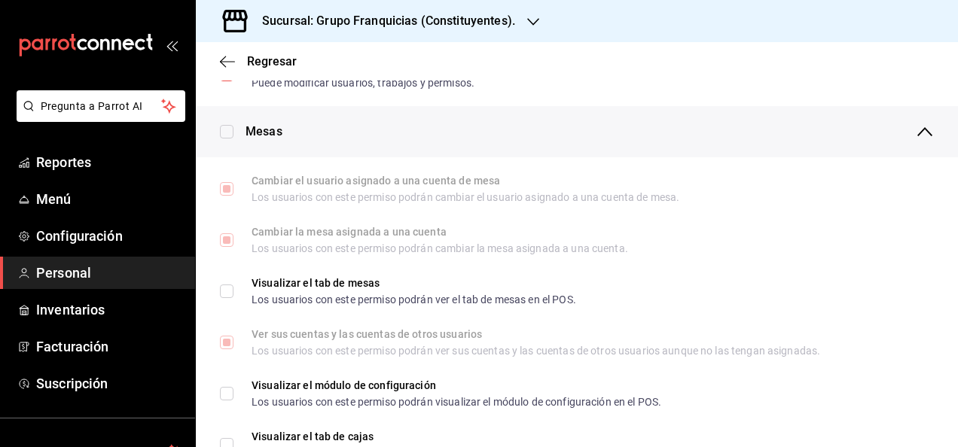
scroll to position [215, 0]
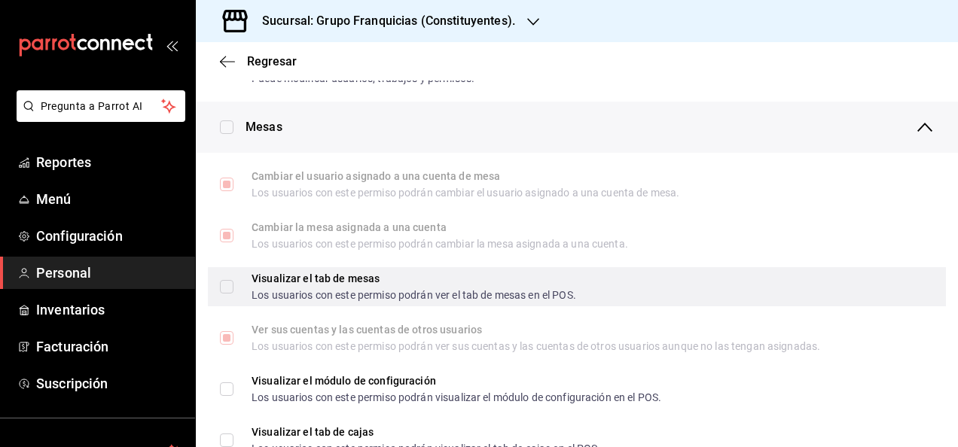
click at [230, 281] on input "Visualizar el tab de mesas Los usuarios con este permiso podrán ver el tab de m…" at bounding box center [227, 287] width 14 height 14
checkbox input "true"
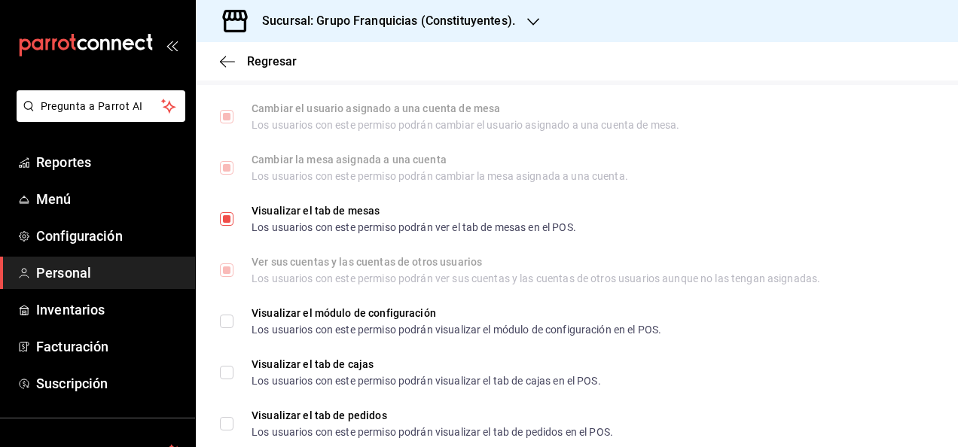
scroll to position [300, 0]
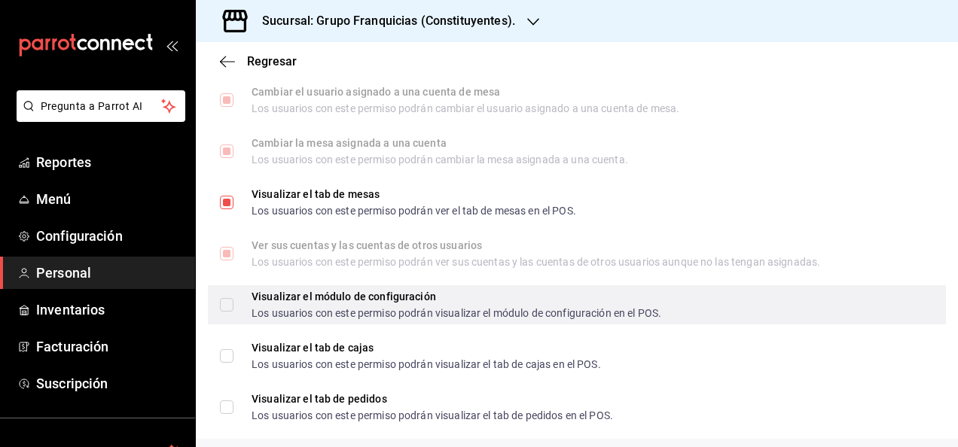
click at [223, 307] on input "Visualizar el módulo de configuración Los usuarios con este permiso podrán visu…" at bounding box center [227, 305] width 14 height 14
checkbox input "true"
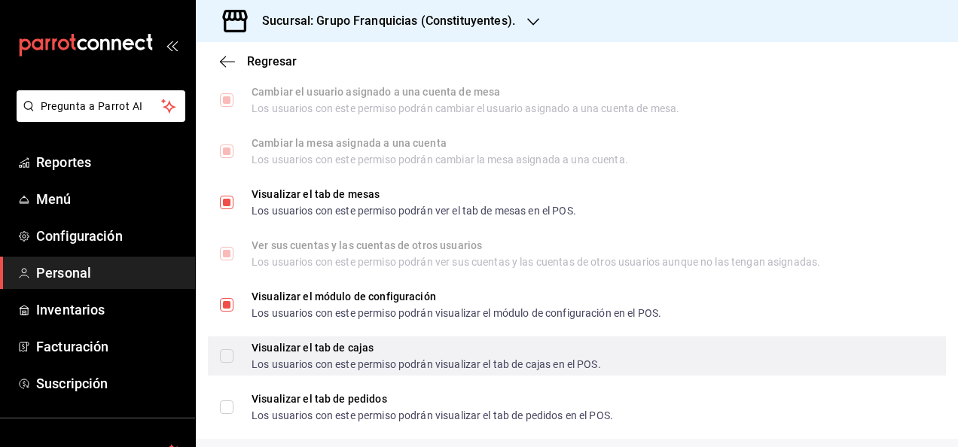
click at [225, 355] on input "Visualizar el tab de cajas Los usuarios con este permiso podrán visualizar el t…" at bounding box center [227, 357] width 14 height 14
checkbox input "true"
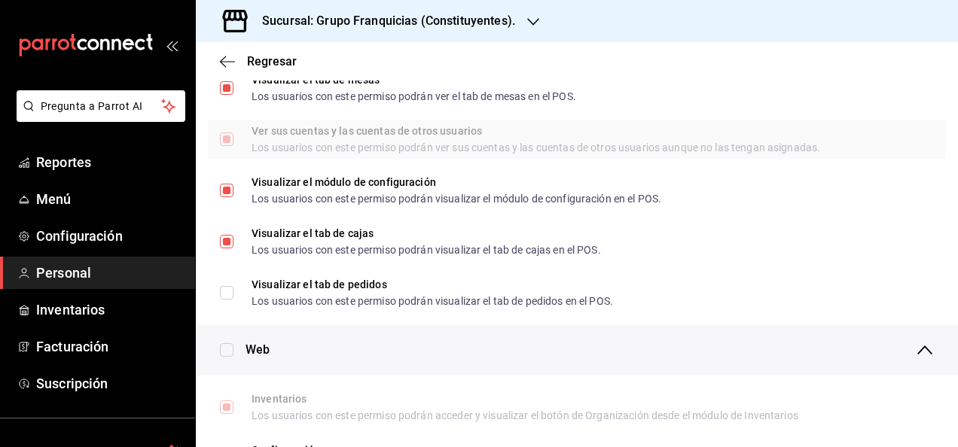
scroll to position [417, 0]
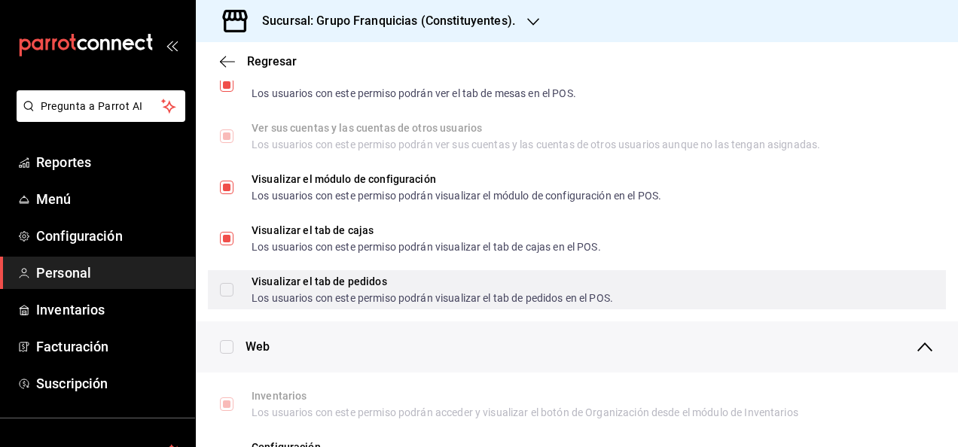
click at [231, 291] on input "Visualizar el tab de pedidos Los usuarios con este permiso podrán visualizar el…" at bounding box center [227, 290] width 14 height 14
checkbox input "true"
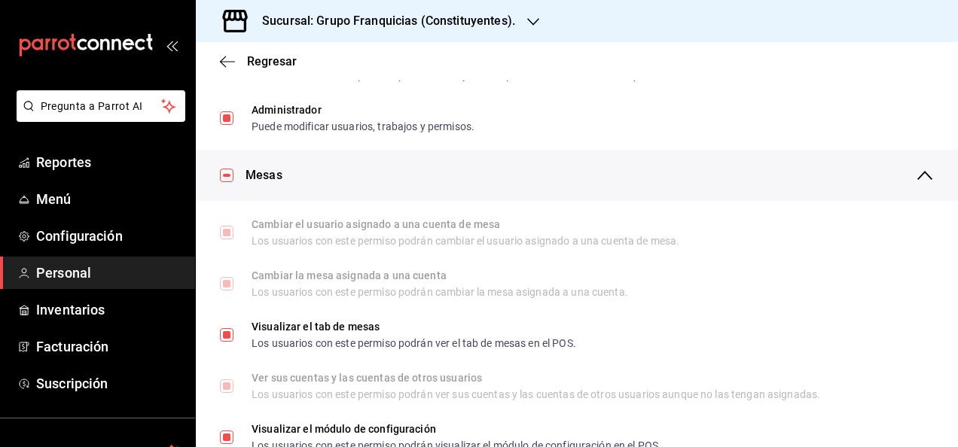
scroll to position [0, 0]
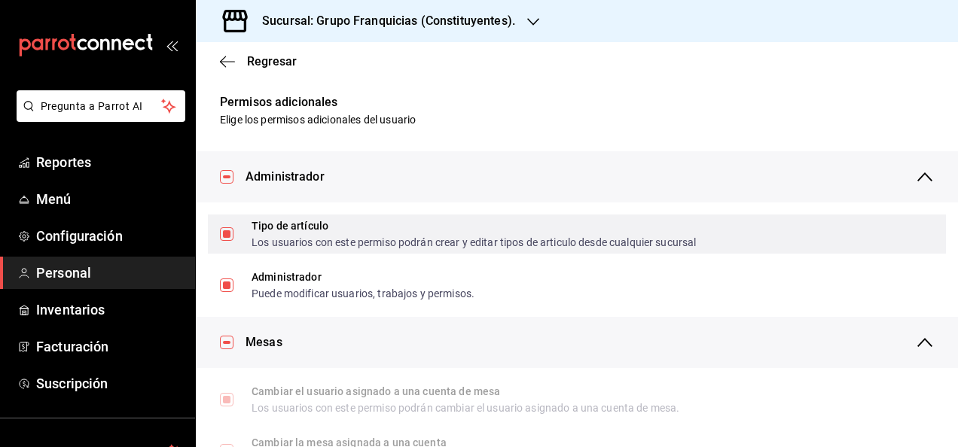
click at [231, 238] on input "Tipo de artículo Los usuarios con este permiso podrán crear y editar tipos de a…" at bounding box center [227, 234] width 14 height 14
checkbox input "false"
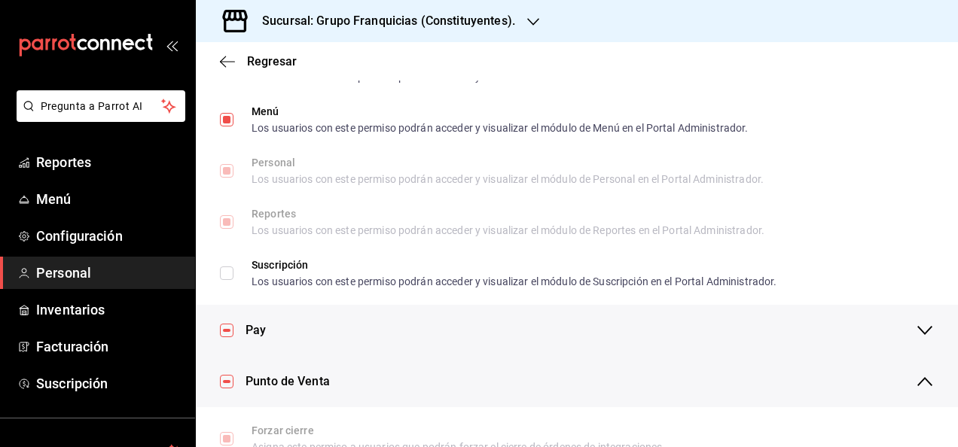
scroll to position [820, 0]
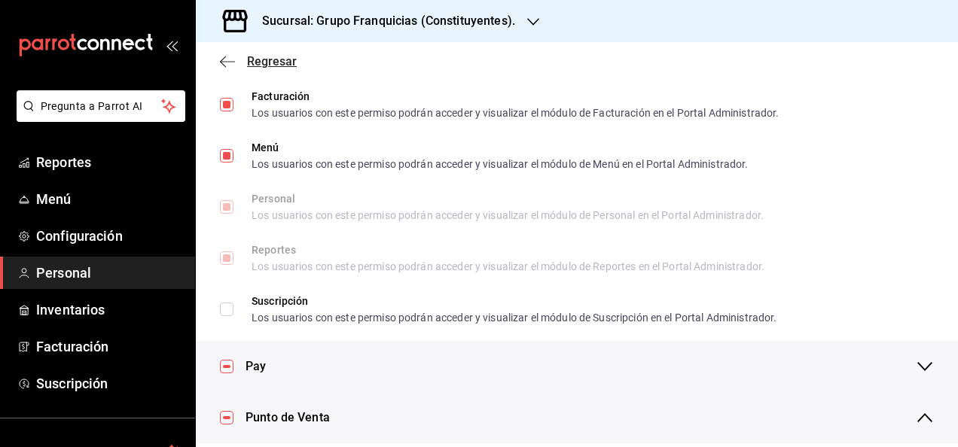
click at [270, 56] on span "Regresar" at bounding box center [272, 61] width 50 height 14
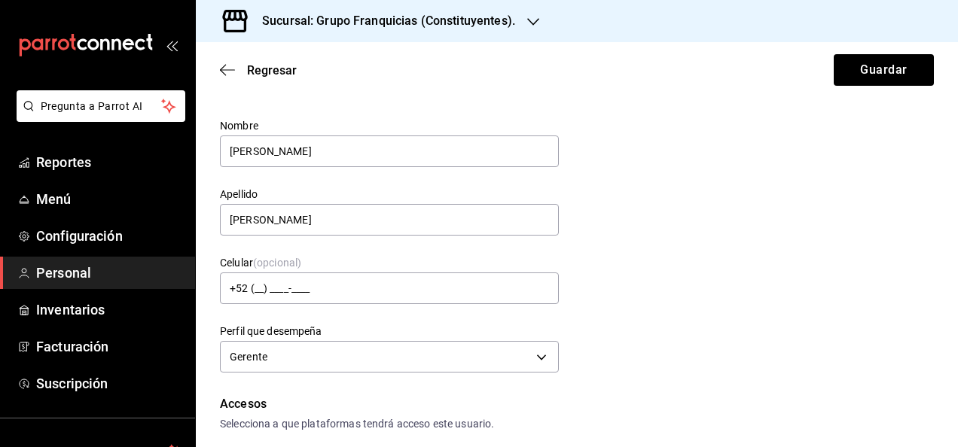
scroll to position [0, 0]
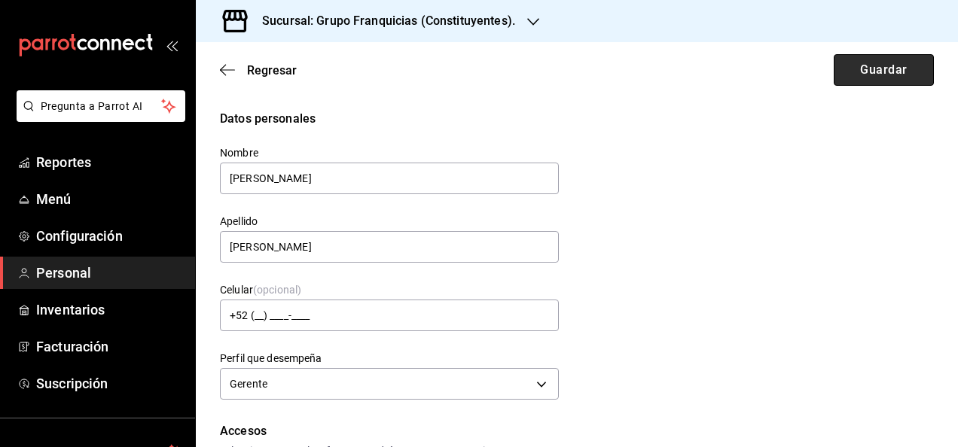
click at [862, 82] on button "Guardar" at bounding box center [884, 70] width 100 height 32
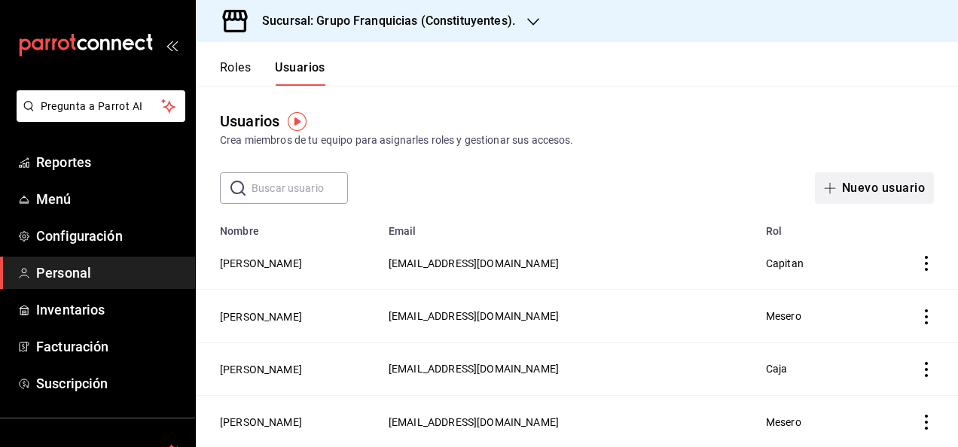
click at [829, 184] on span "button" at bounding box center [833, 188] width 18 height 12
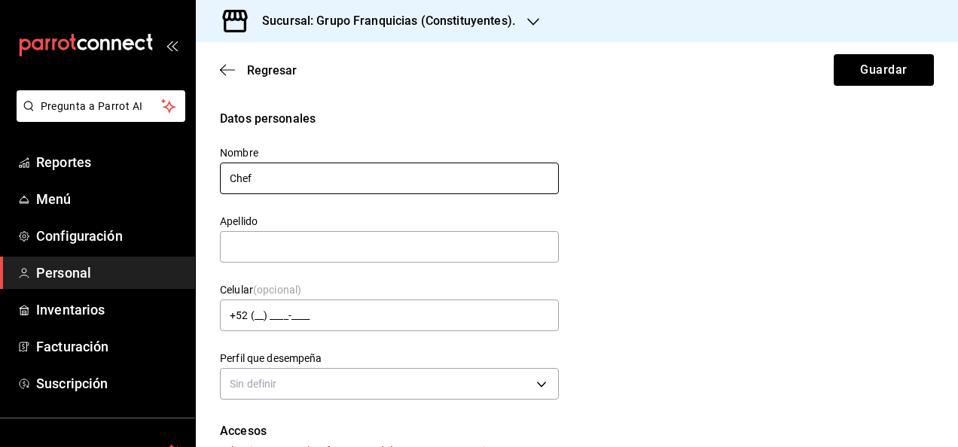
type input "CHEF URIEL"
type input "RODRIGUEZ"
type input "leirurodriguez@gmail.com"
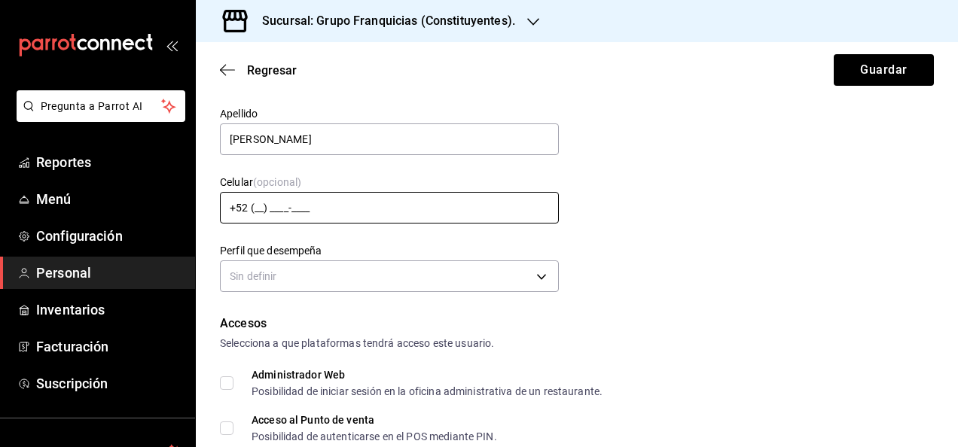
scroll to position [111, 0]
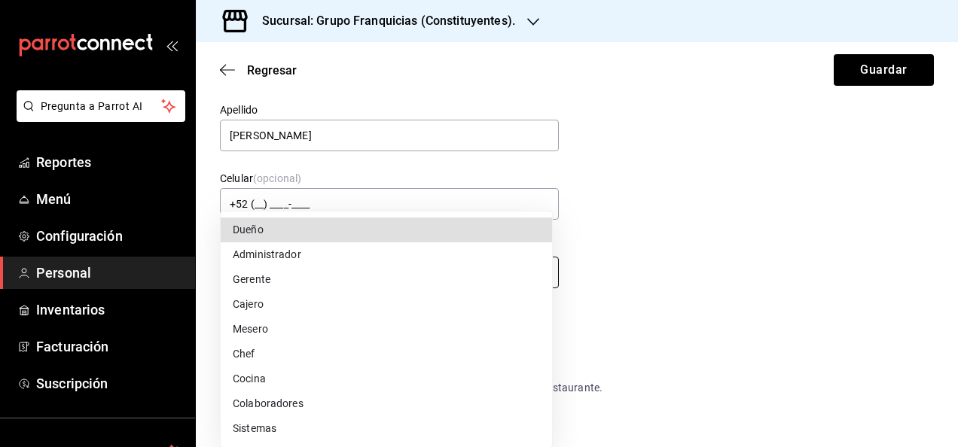
click at [422, 279] on body "Pregunta a Parrot AI Reportes Menú Configuración Personal Inventarios Facturaci…" at bounding box center [479, 223] width 958 height 447
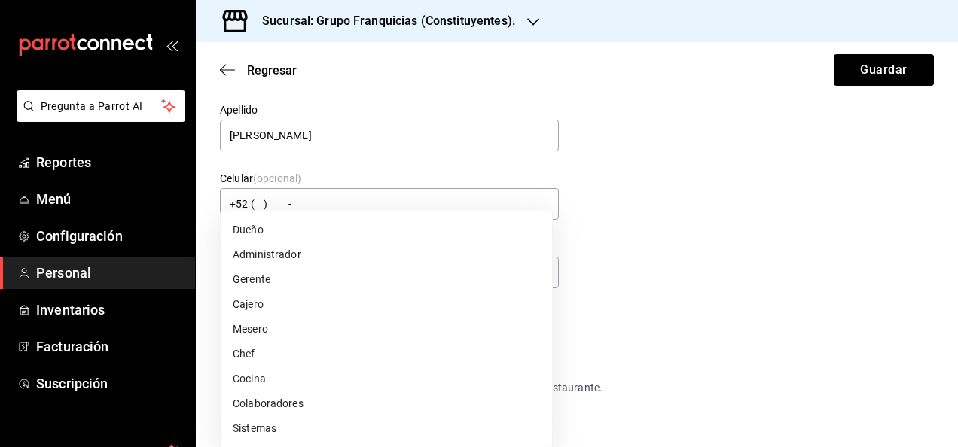
click at [356, 356] on li "Chef" at bounding box center [386, 354] width 331 height 25
type input "CHEF"
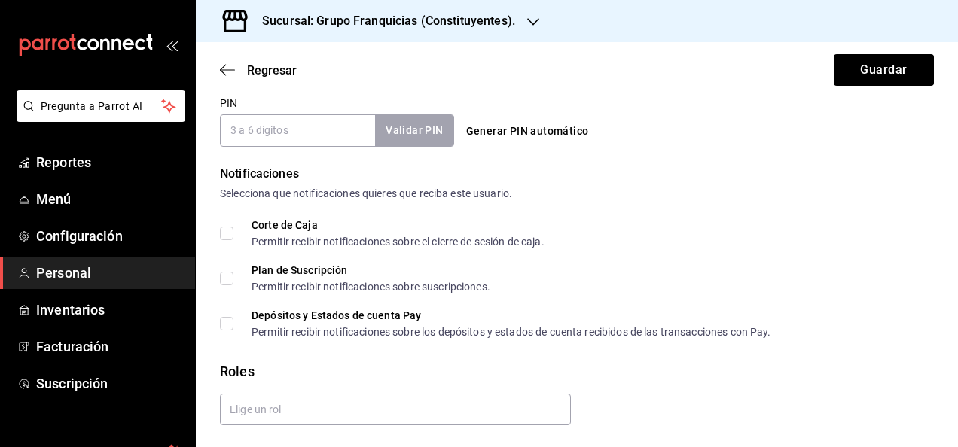
scroll to position [767, 0]
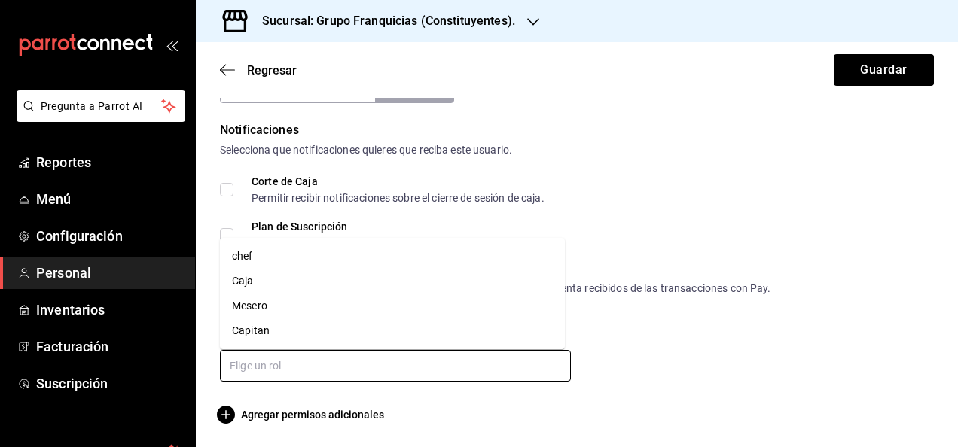
click at [330, 375] on input "text" at bounding box center [395, 366] width 351 height 32
click at [281, 329] on li "Capitan" at bounding box center [392, 331] width 345 height 25
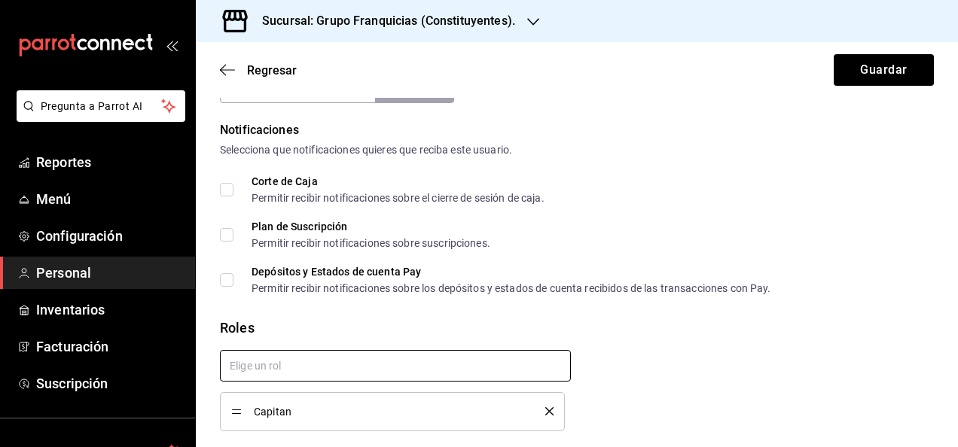
checkbox input "true"
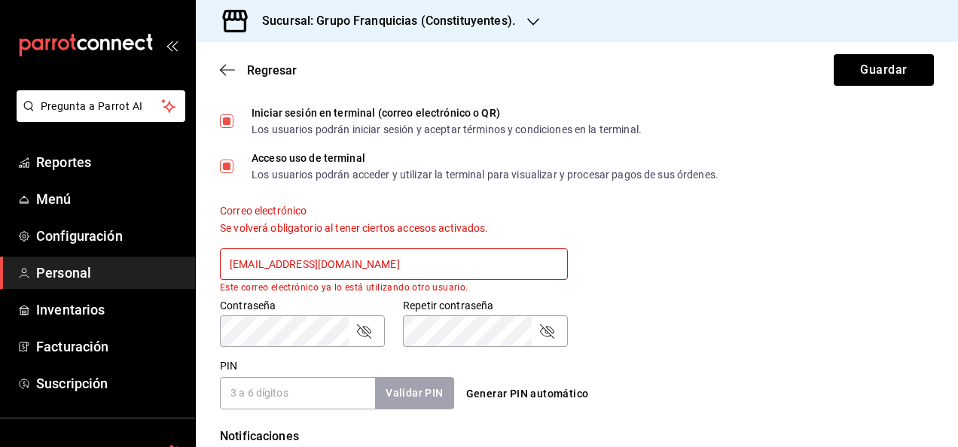
scroll to position [461, 0]
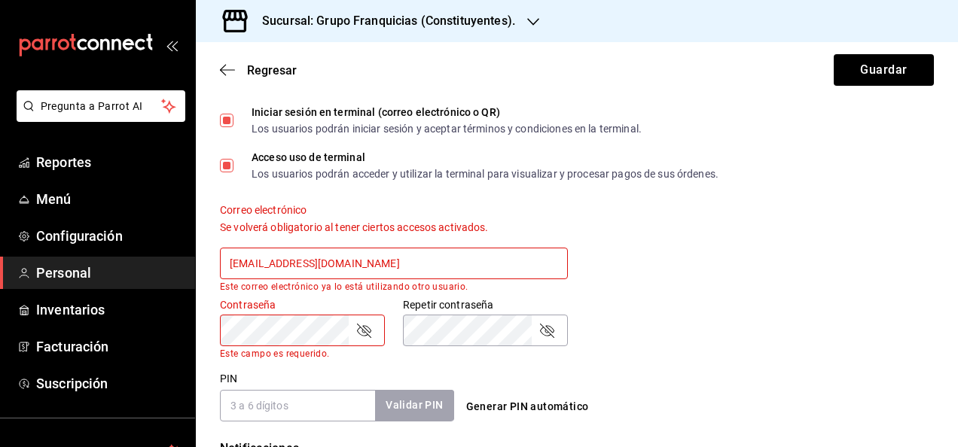
click at [529, 279] on input "leirurodriguez@gmail.com" at bounding box center [394, 264] width 348 height 32
type input "l"
type input "chef.uriel@sodamconstituyentes.com"
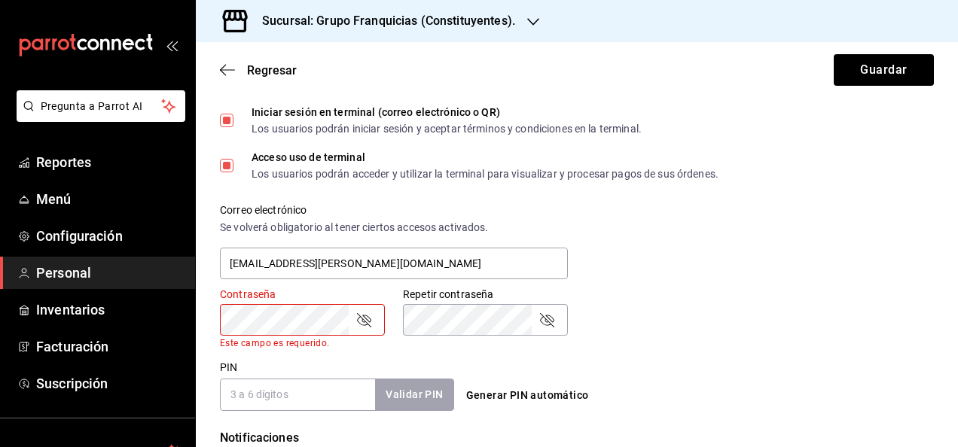
click at [673, 310] on div "Contraseña Contraseña Este campo es requerido. Repetir contraseña Repetir contr…" at bounding box center [568, 309] width 732 height 79
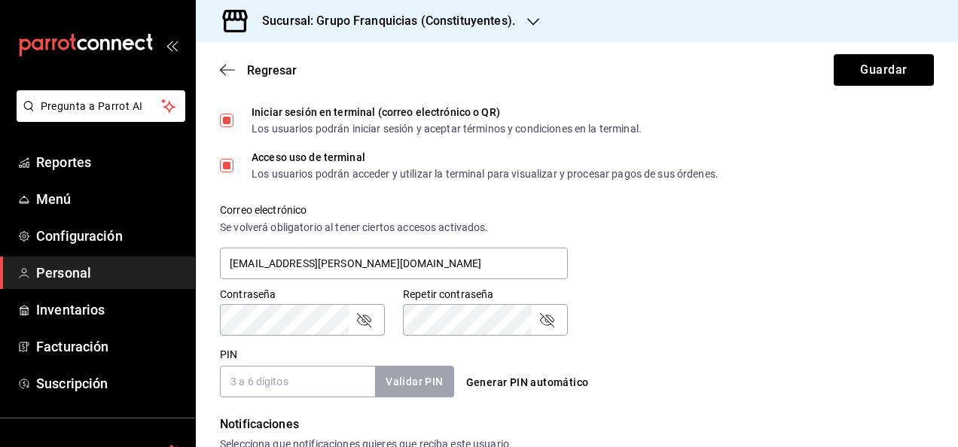
click at [613, 353] on div "Generar PIN automático" at bounding box center [574, 369] width 240 height 55
click at [550, 324] on icon "passwordField" at bounding box center [547, 320] width 18 height 18
click at [368, 321] on icon "passwordField" at bounding box center [364, 320] width 18 height 18
click at [313, 374] on input "PIN" at bounding box center [297, 382] width 155 height 32
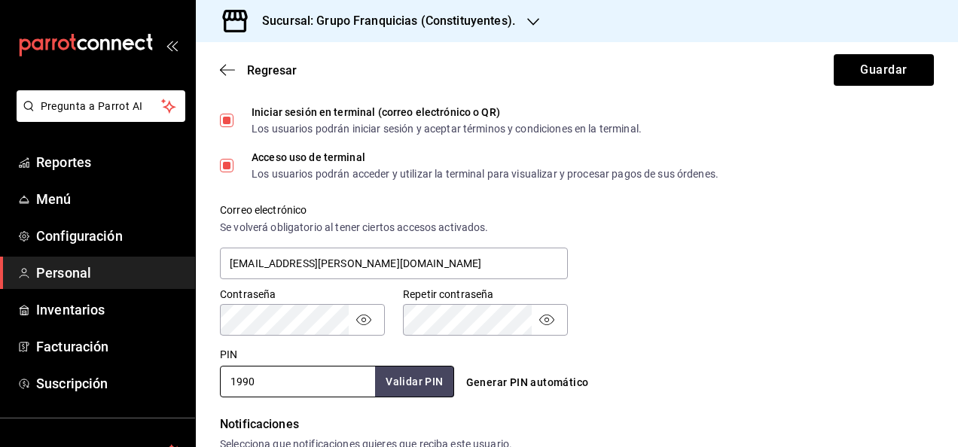
type input "1990"
click at [764, 380] on div "PIN 1990 Validar PIN ​ Generar PIN automático" at bounding box center [574, 370] width 720 height 56
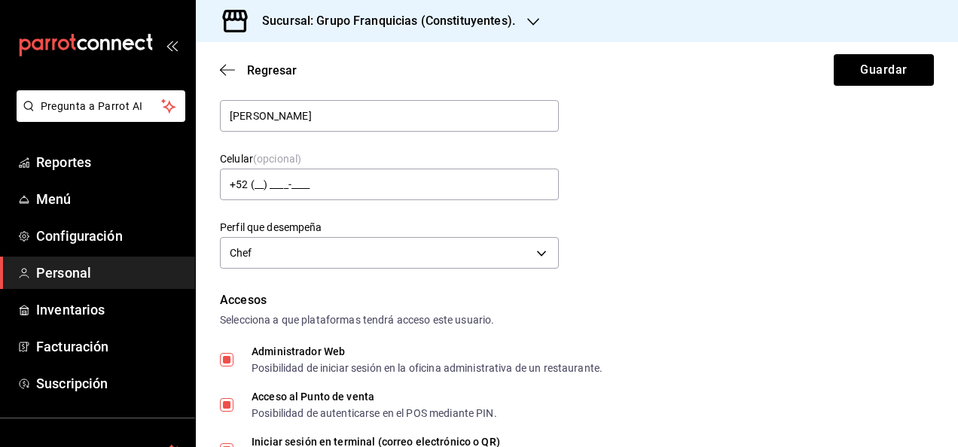
scroll to position [0, 0]
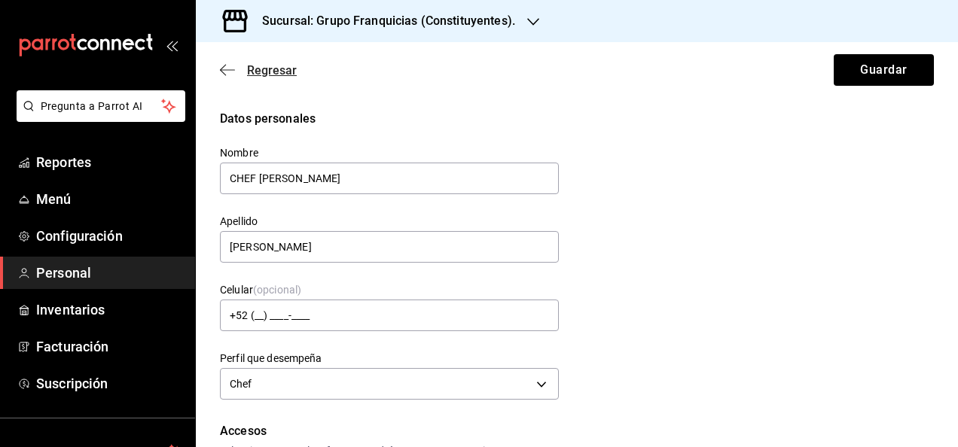
click at [258, 64] on span "Regresar" at bounding box center [272, 70] width 50 height 14
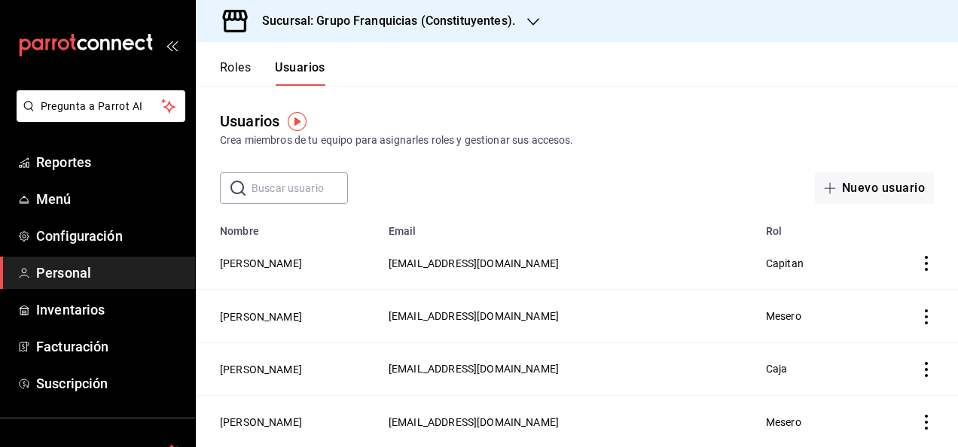
click at [853, 205] on main "Usuarios Crea miembros de tu equipo para asignarles roles y gestionar sus acces…" at bounding box center [577, 346] width 762 height 521
click at [851, 191] on button "Nuevo usuario" at bounding box center [874, 189] width 119 height 32
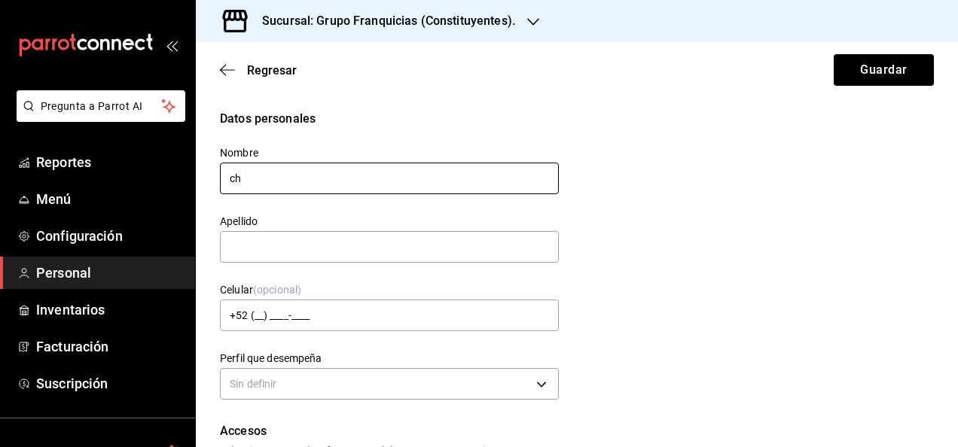
type input "CHEF URIEL"
type input "RODRIGUEZ"
type input "CHEF"
type input "chef.uriel@sodamconstituyentes.com"
type input "1990"
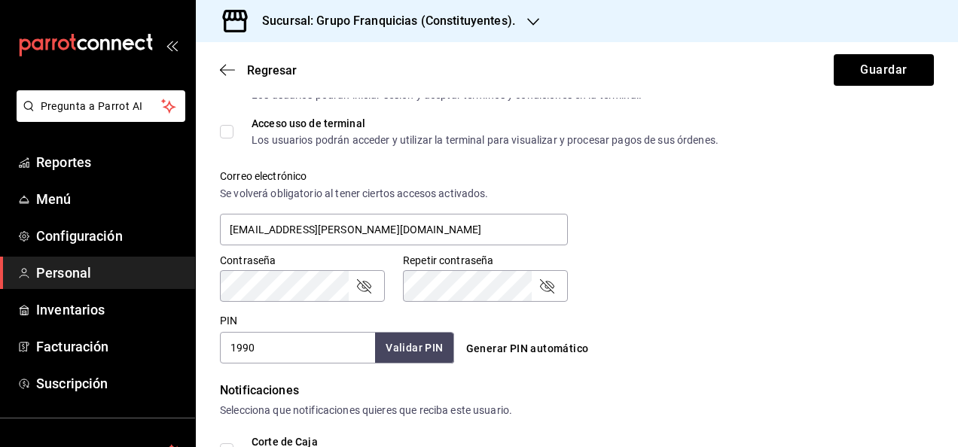
scroll to position [496, 0]
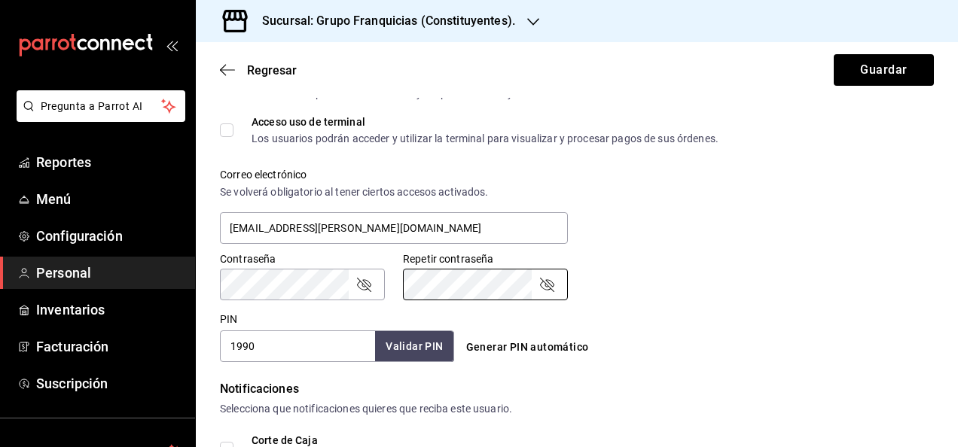
click at [359, 282] on icon "passwordField" at bounding box center [364, 285] width 14 height 14
click at [548, 286] on icon "passwordField" at bounding box center [547, 285] width 18 height 18
click at [653, 327] on div "Generar PIN automático" at bounding box center [574, 334] width 240 height 55
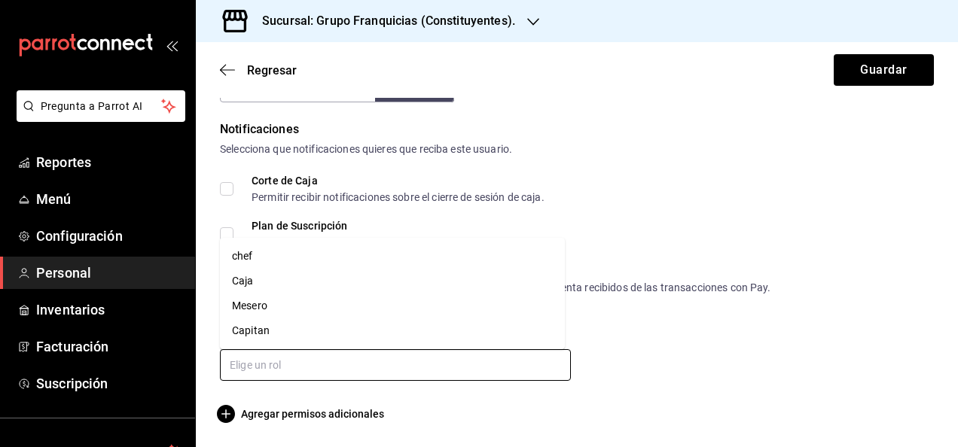
click at [461, 353] on input "text" at bounding box center [395, 366] width 351 height 32
click at [365, 262] on li "chef" at bounding box center [392, 256] width 345 height 25
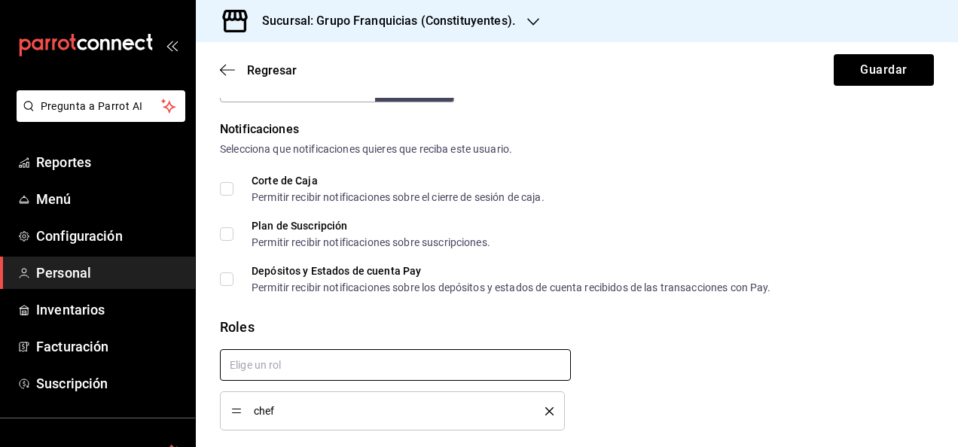
checkbox input "true"
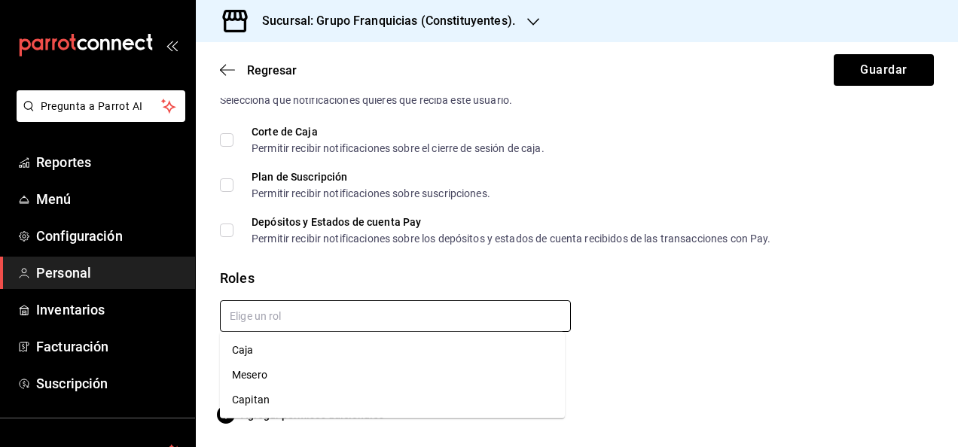
click at [426, 328] on input "text" at bounding box center [395, 317] width 351 height 32
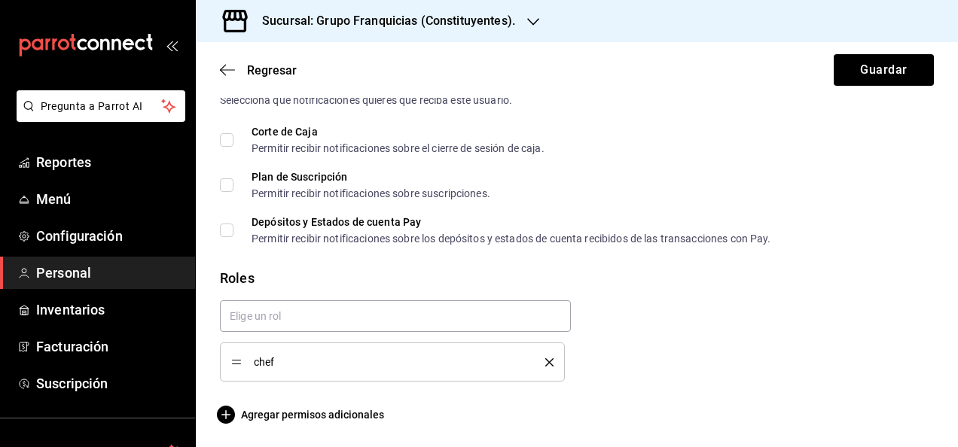
click at [652, 326] on div "chef" at bounding box center [571, 335] width 726 height 93
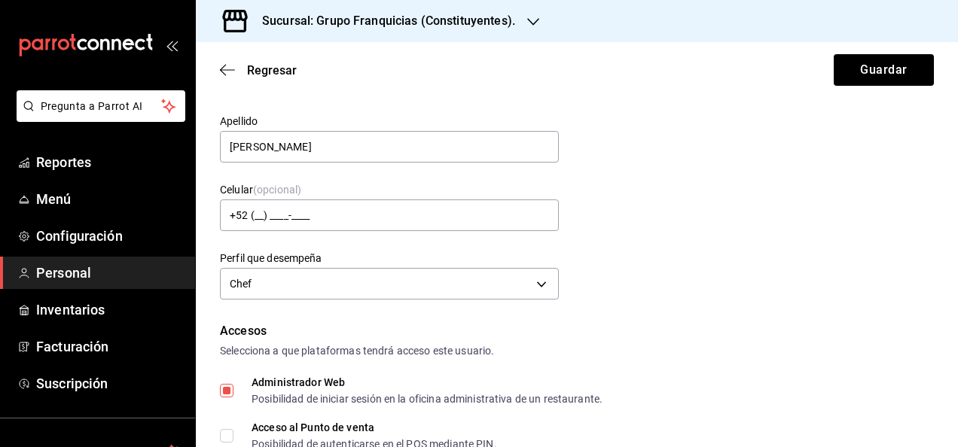
scroll to position [0, 0]
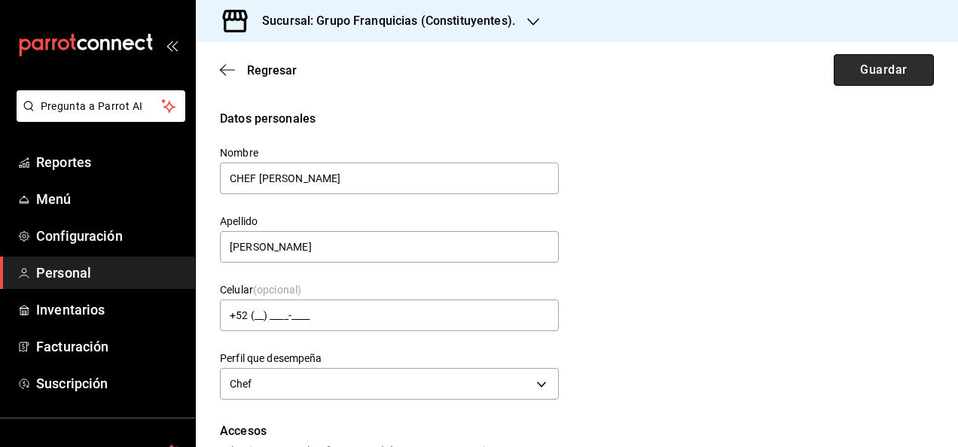
click at [854, 78] on button "Guardar" at bounding box center [884, 70] width 100 height 32
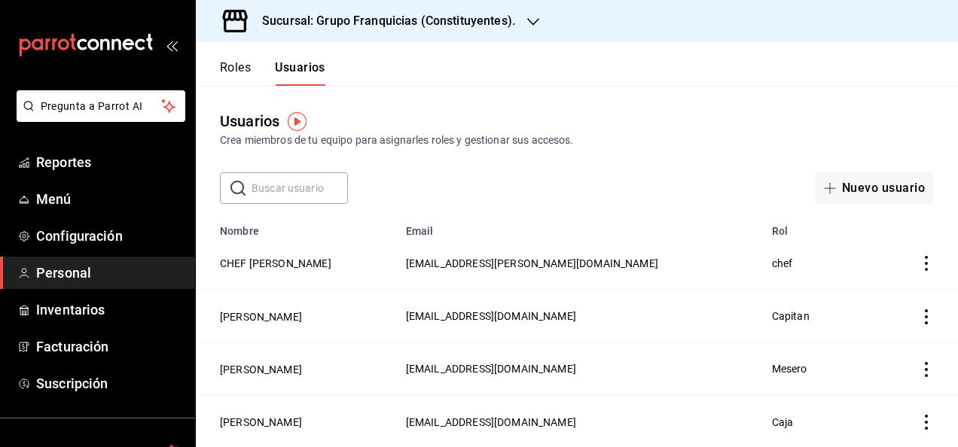
click at [576, 365] on span "f1efcb52-0e60-46e2-9339-3cf5b1f5186d@fake.email" at bounding box center [491, 369] width 170 height 12
click at [904, 194] on button "Nuevo usuario" at bounding box center [874, 189] width 119 height 32
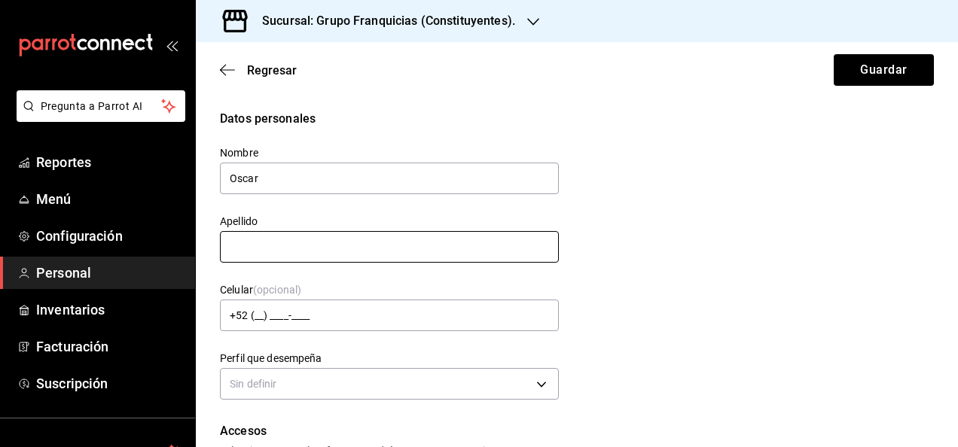
type input "Oscar"
click at [347, 249] on input "text" at bounding box center [389, 247] width 339 height 32
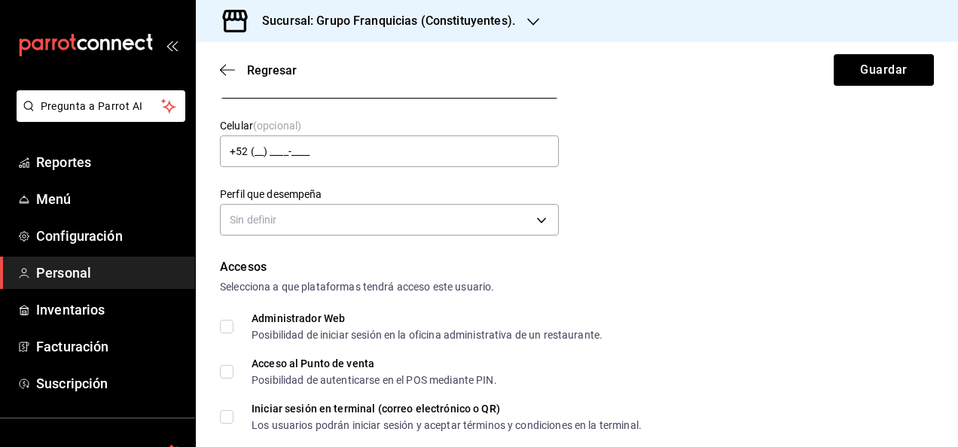
scroll to position [167, 0]
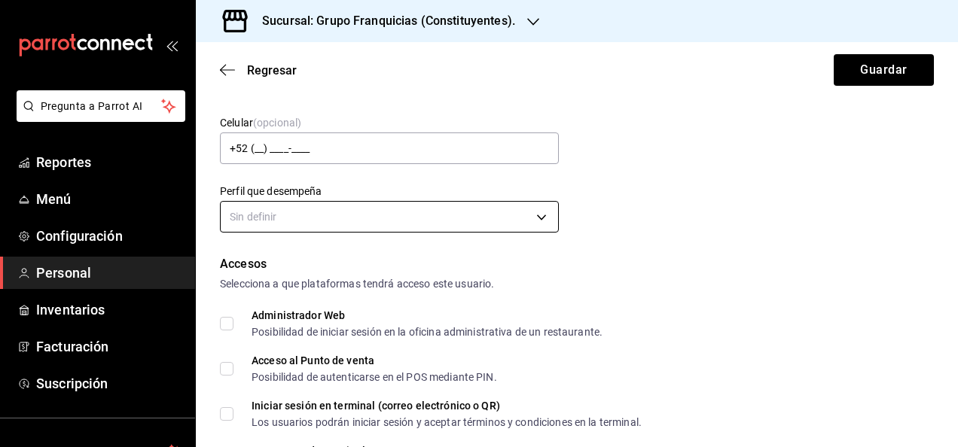
type input "Cuevas"
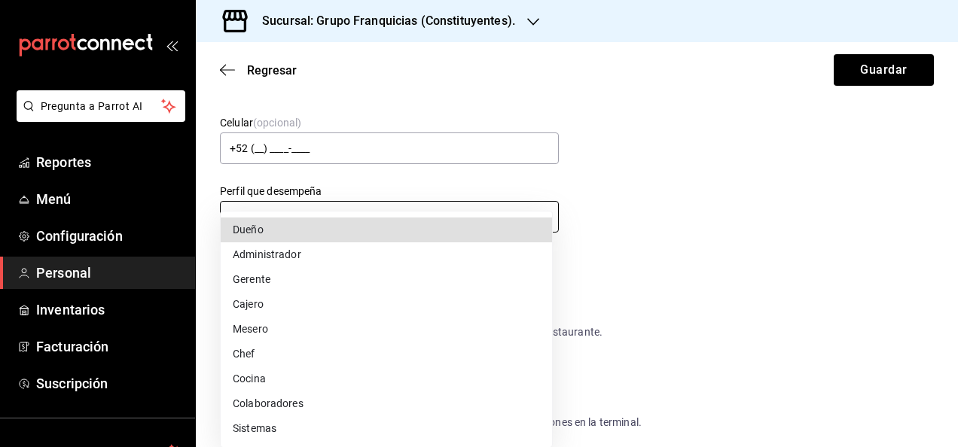
click at [497, 227] on body "Pregunta a Parrot AI Reportes Menú Configuración Personal Inventarios Facturaci…" at bounding box center [479, 223] width 958 height 447
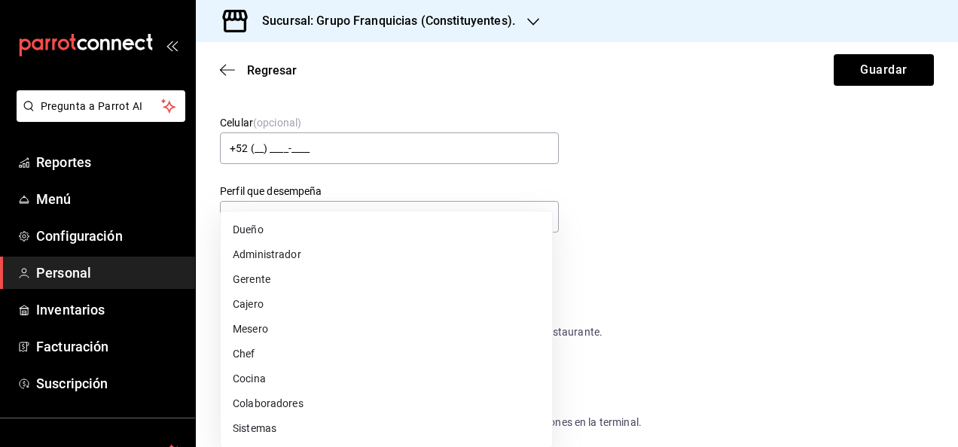
click at [369, 333] on li "Mesero" at bounding box center [386, 329] width 331 height 25
type input "WAITER"
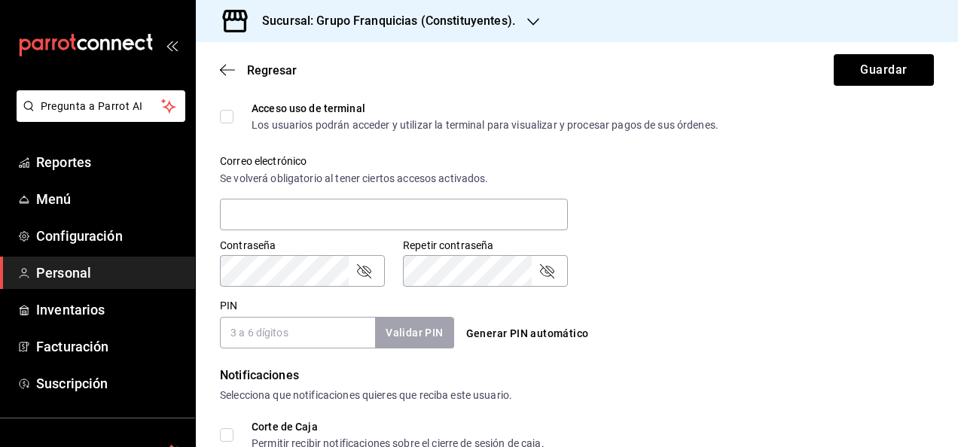
scroll to position [526, 0]
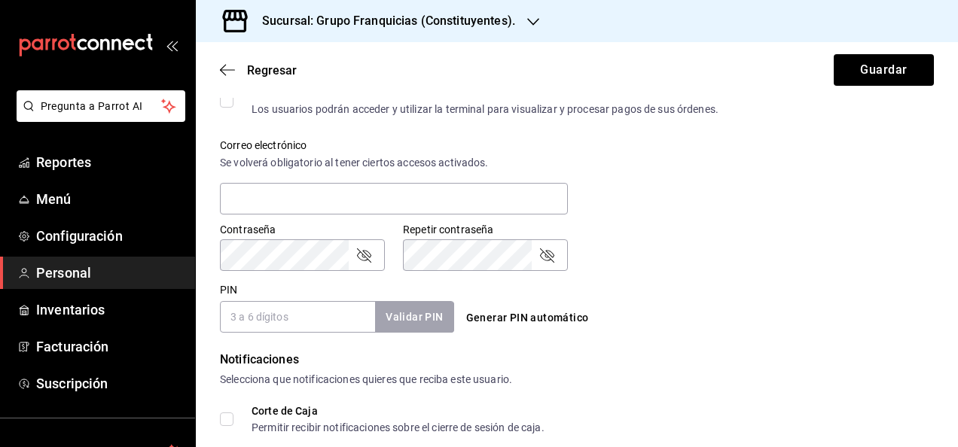
click at [333, 323] on input "PIN" at bounding box center [297, 317] width 155 height 32
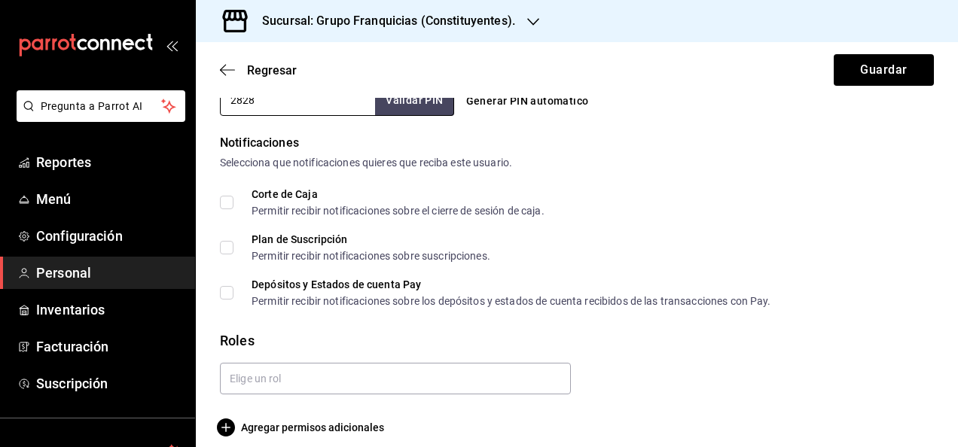
scroll to position [756, 0]
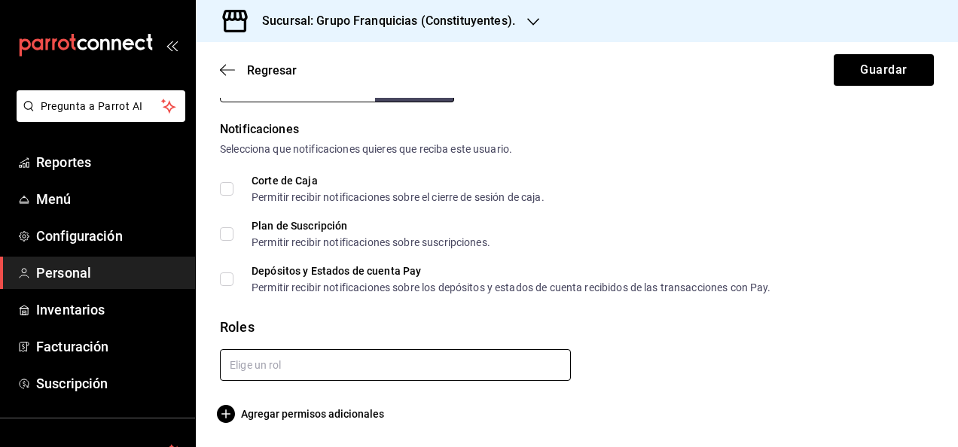
type input "2828"
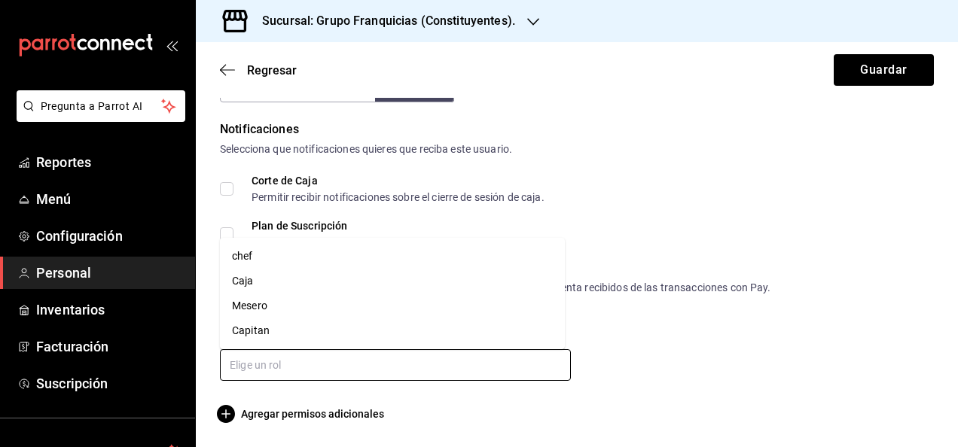
click at [366, 369] on input "text" at bounding box center [395, 366] width 351 height 32
click at [305, 300] on li "Mesero" at bounding box center [392, 306] width 345 height 25
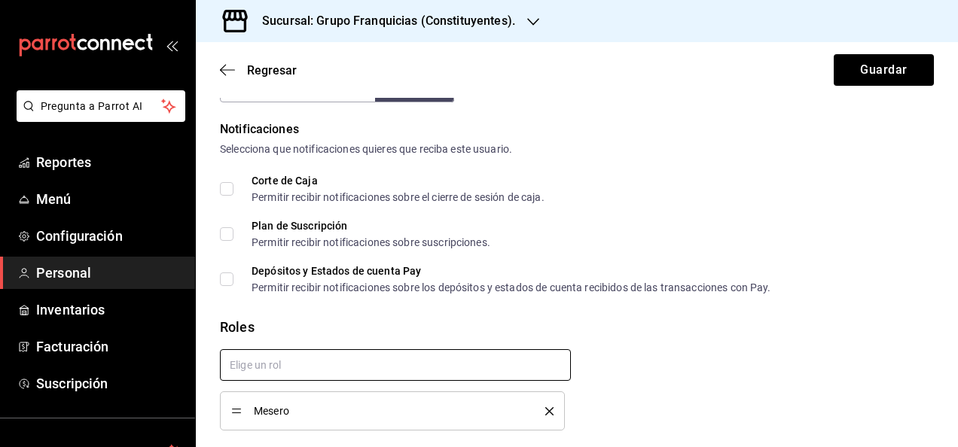
checkbox input "true"
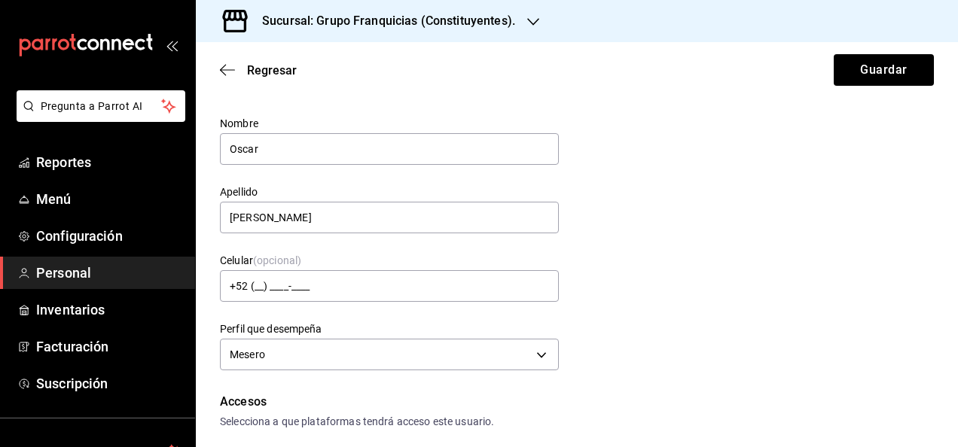
scroll to position [0, 0]
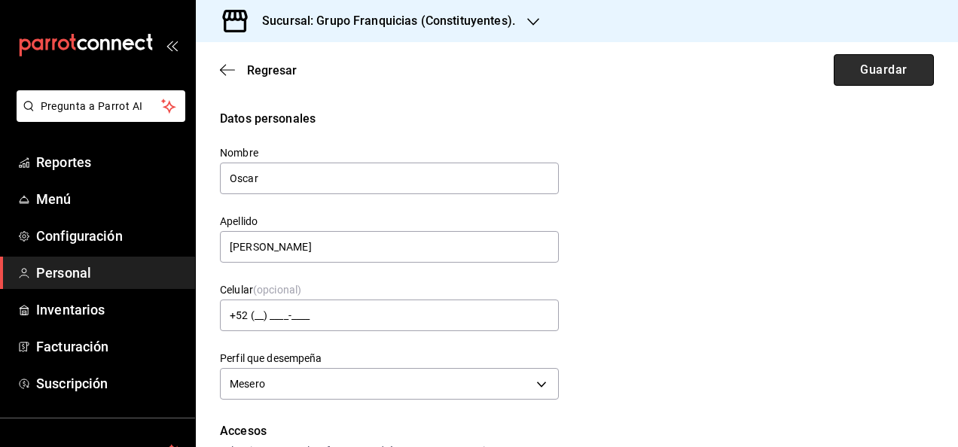
click at [857, 66] on button "Guardar" at bounding box center [884, 70] width 100 height 32
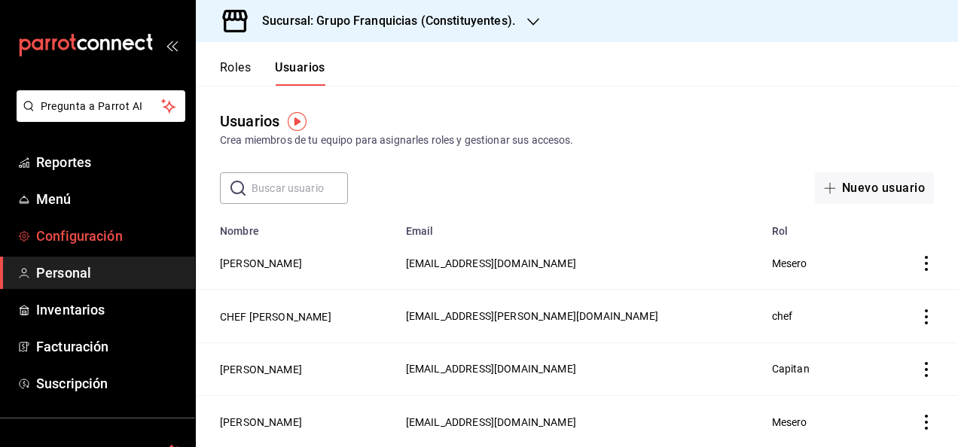
click at [80, 232] on span "Configuración" at bounding box center [109, 236] width 147 height 20
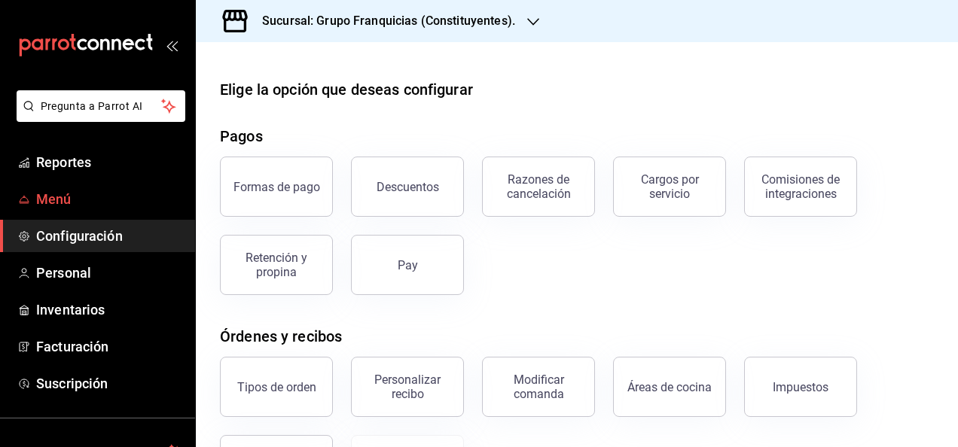
click at [87, 184] on link "Menú" at bounding box center [97, 199] width 195 height 32
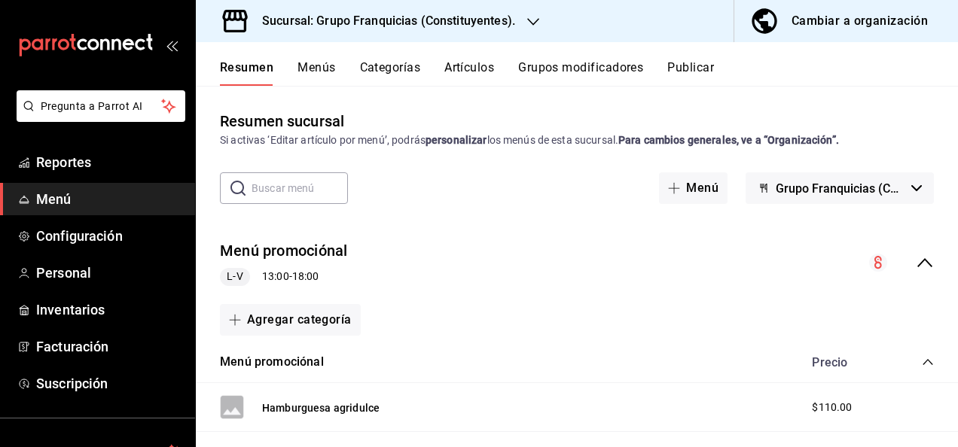
click at [294, 180] on input "text" at bounding box center [300, 188] width 96 height 30
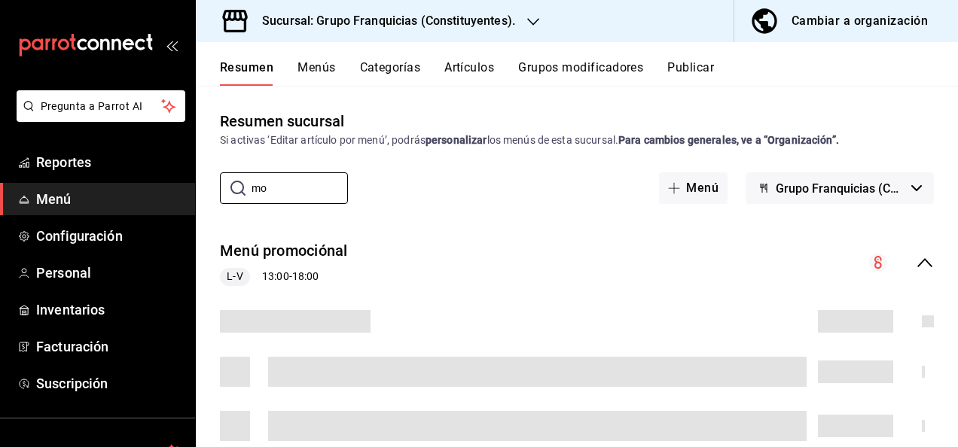
type input "m"
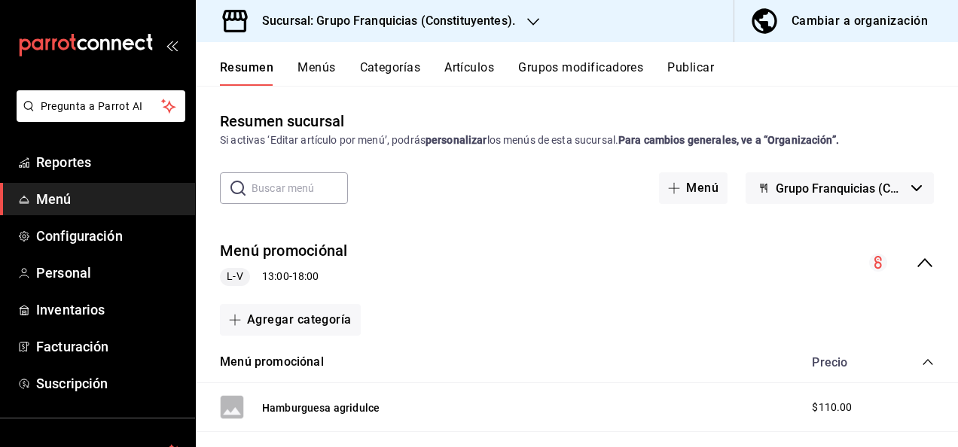
click at [465, 66] on button "Artículos" at bounding box center [469, 73] width 50 height 26
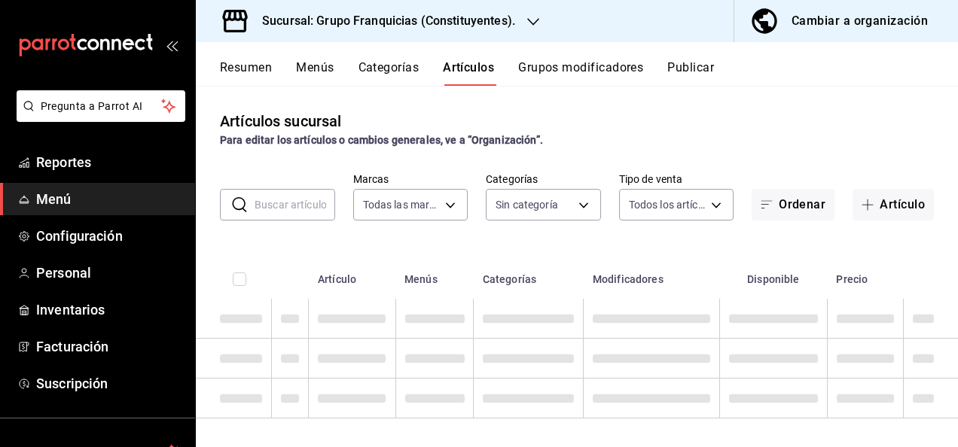
type input "f572d673-269b-48f7-add4-990f27d462c8"
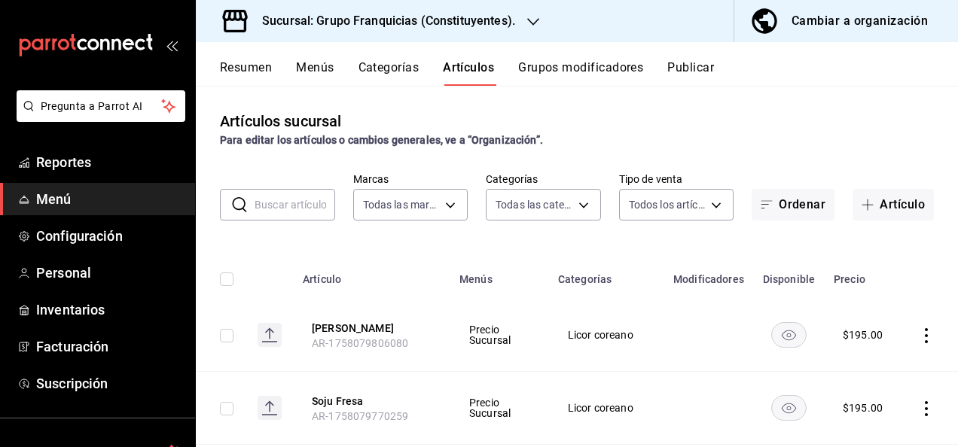
type input "56abcbfd-966a-4ef5-9b66-3911d3deefdc,372d4518-4f7e-4287-9f71-312bc54d58bc,f6613…"
click at [286, 191] on input "text" at bounding box center [295, 205] width 81 height 30
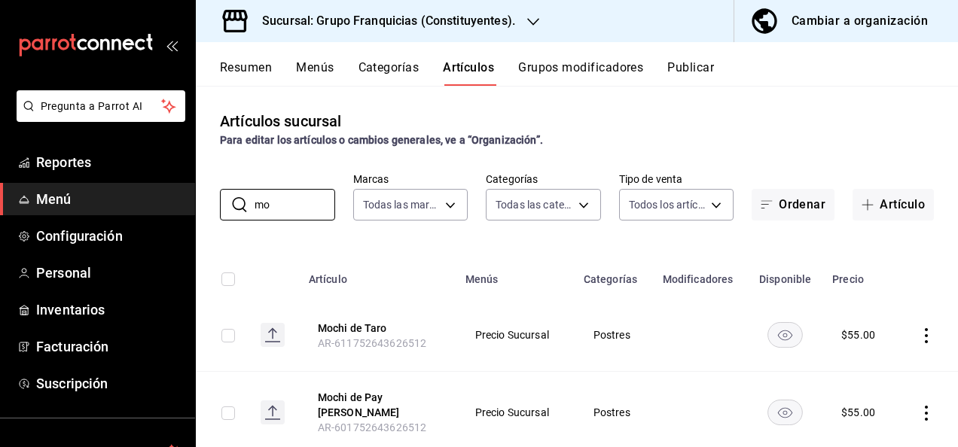
type input "m"
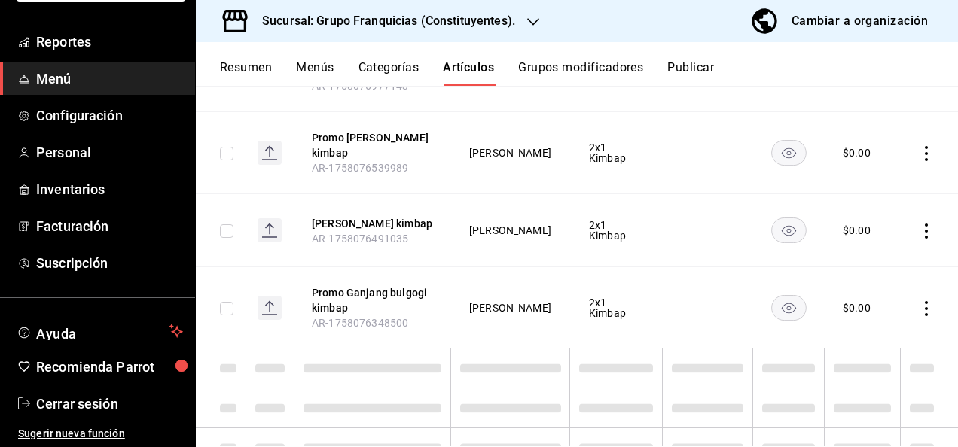
scroll to position [2983, 0]
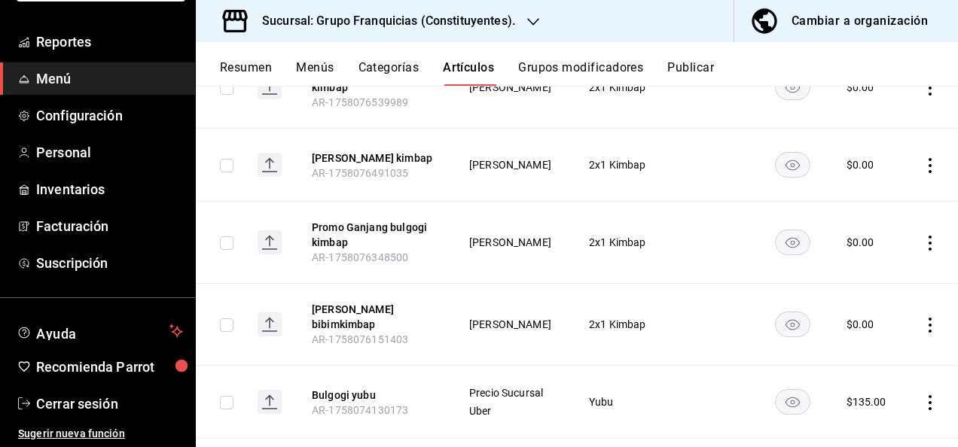
click at [604, 69] on button "Grupos modificadores" at bounding box center [580, 73] width 125 height 26
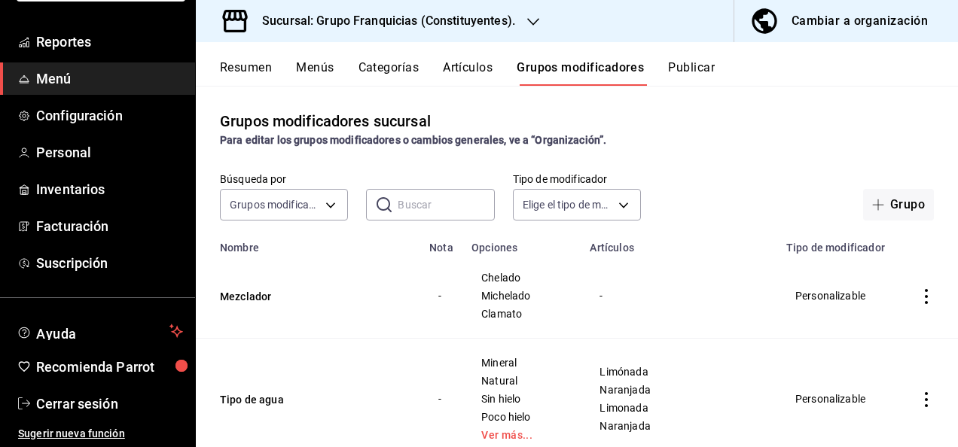
scroll to position [224, 0]
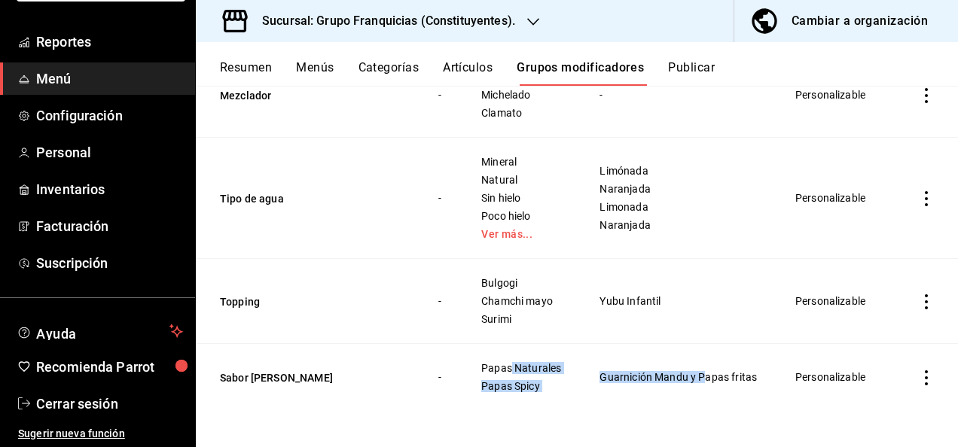
drag, startPoint x: 522, startPoint y: 334, endPoint x: 704, endPoint y: 359, distance: 183.2
click at [704, 359] on tr "Sabor de papas - Papas Naturales Papas Spicy Guarnición Mandu y Papas fritas Pe…" at bounding box center [577, 377] width 762 height 67
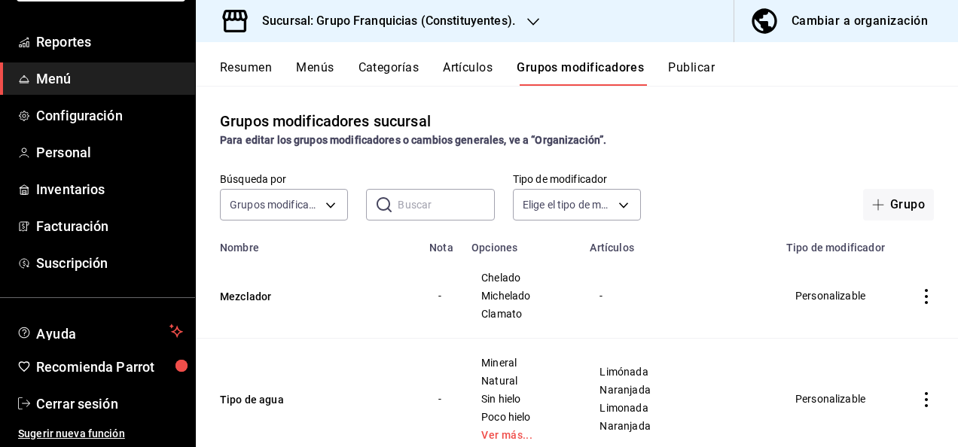
scroll to position [0, 0]
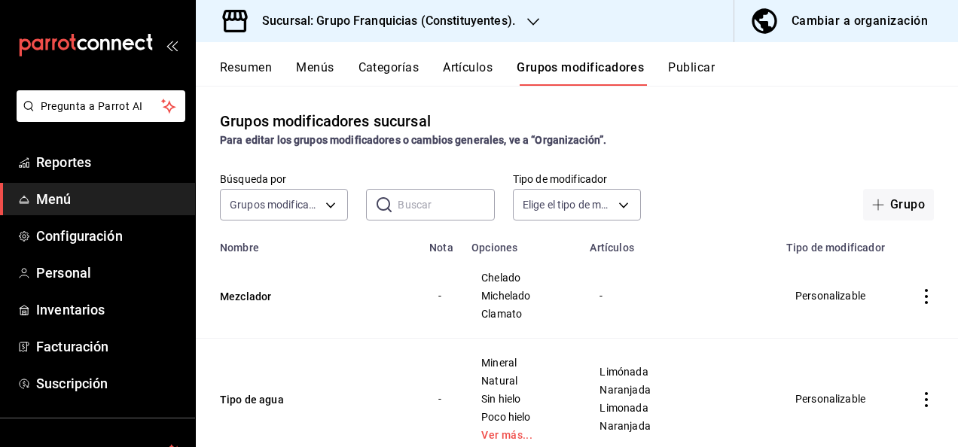
click at [487, 17] on h3 "Sucursal: Grupo Franquicias (Constituyentes)." at bounding box center [382, 21] width 265 height 18
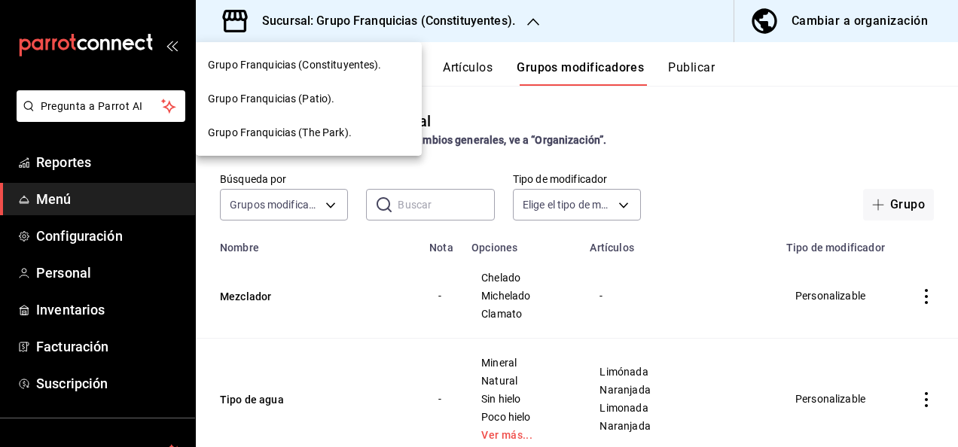
click at [348, 131] on span "Grupo Franquicias (The Park)." at bounding box center [280, 133] width 144 height 16
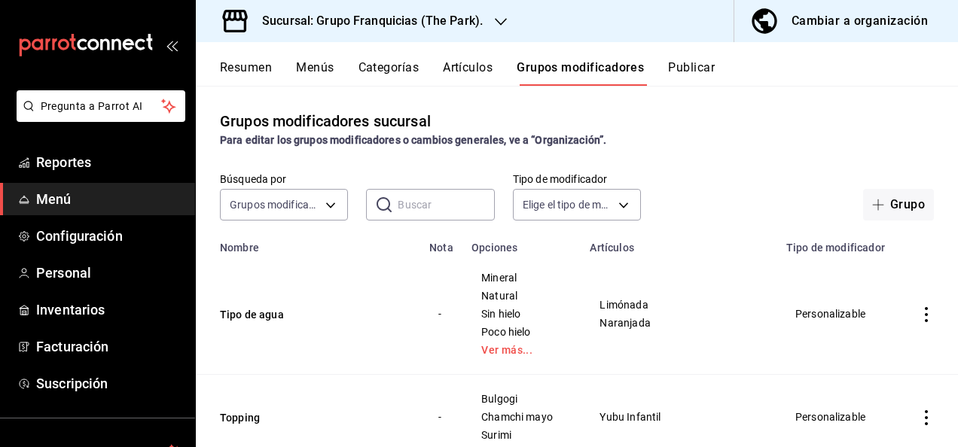
click at [80, 209] on span "Menú" at bounding box center [109, 199] width 147 height 20
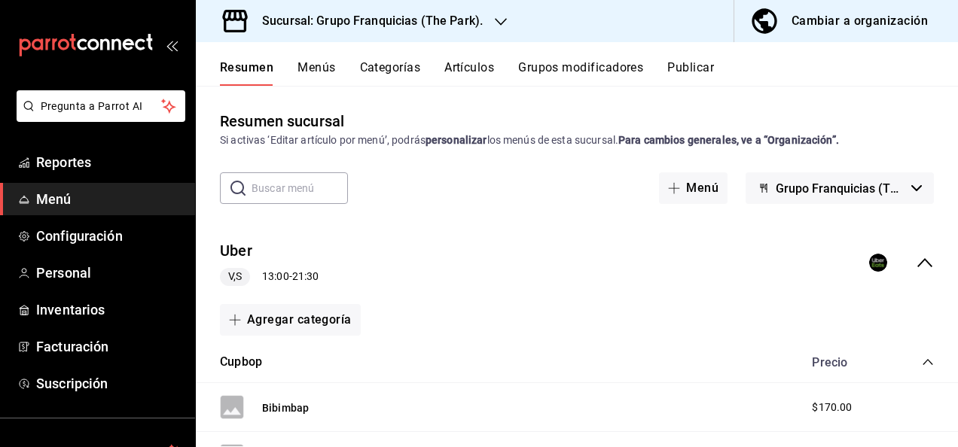
click at [475, 72] on button "Artículos" at bounding box center [469, 73] width 50 height 26
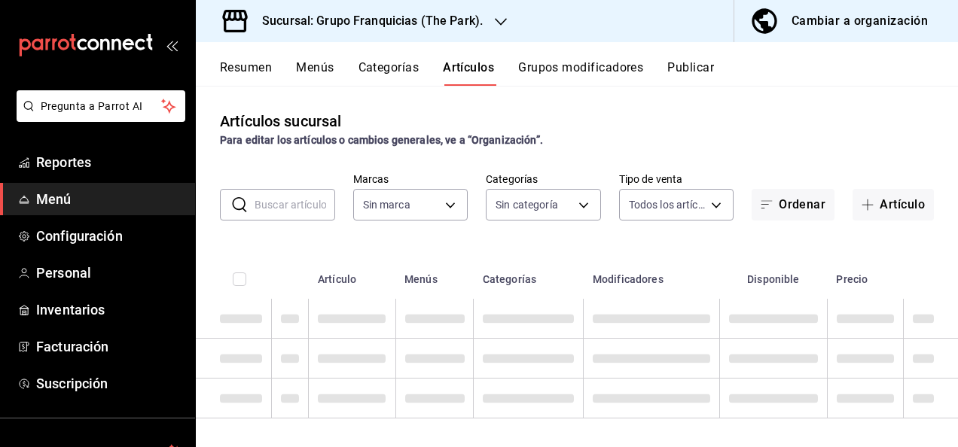
type input "a2d26314-9387-4ed7-8ce3-b9919735310c"
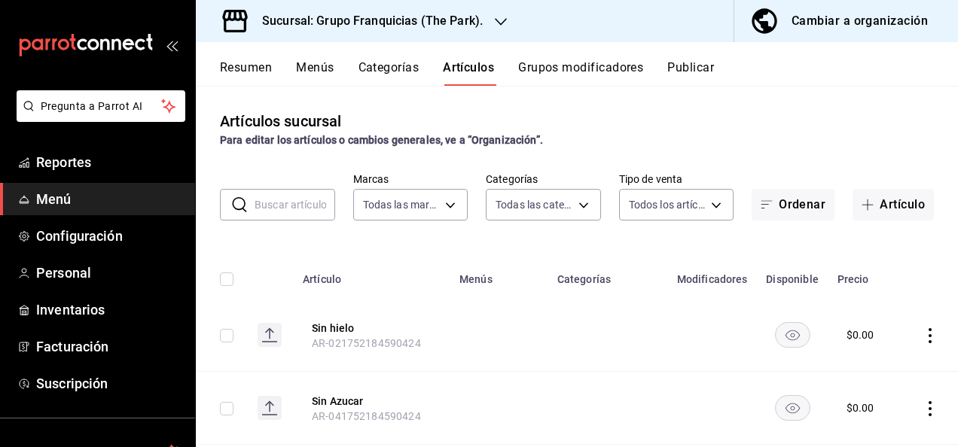
type input "9732530c-e61e-4d5d-8801-075aaf6f3336,dfb5426d-d7cc-4ced-abbe-6026f4472549,acb88…"
click at [428, 255] on th "Artículo" at bounding box center [372, 275] width 157 height 48
click at [291, 206] on input "text" at bounding box center [295, 205] width 81 height 30
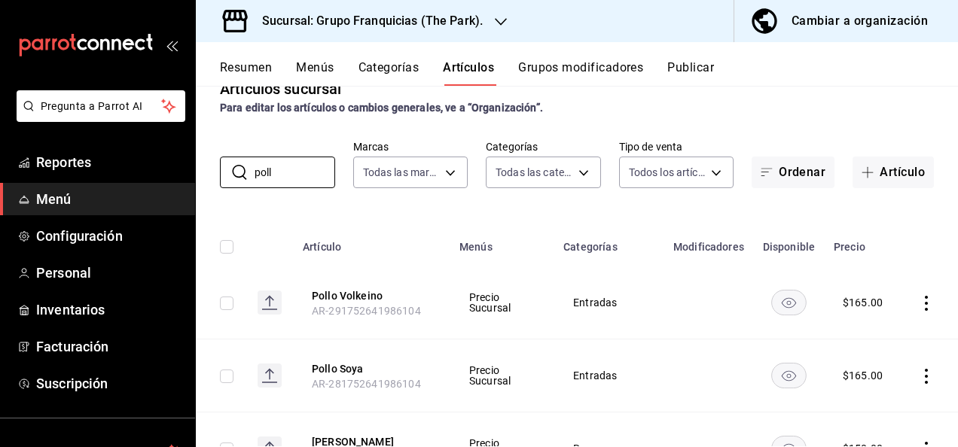
scroll to position [31, 0]
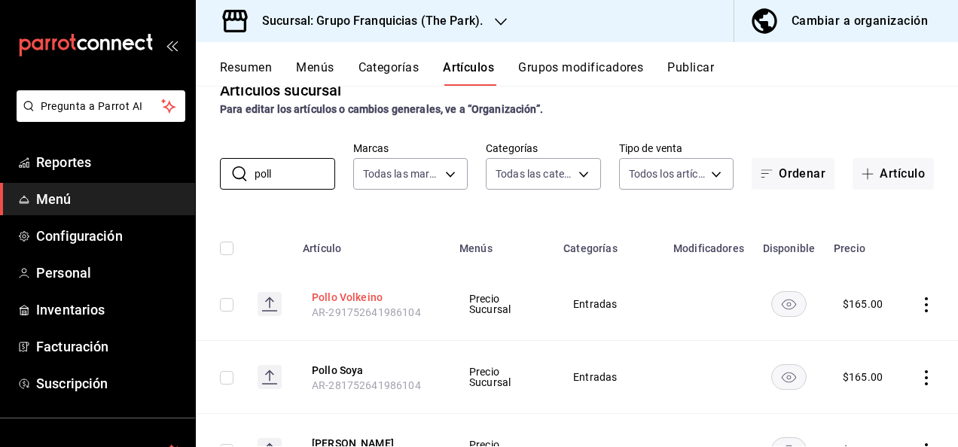
type input "poll"
click at [368, 295] on button "Pollo Volkeino" at bounding box center [372, 297] width 121 height 15
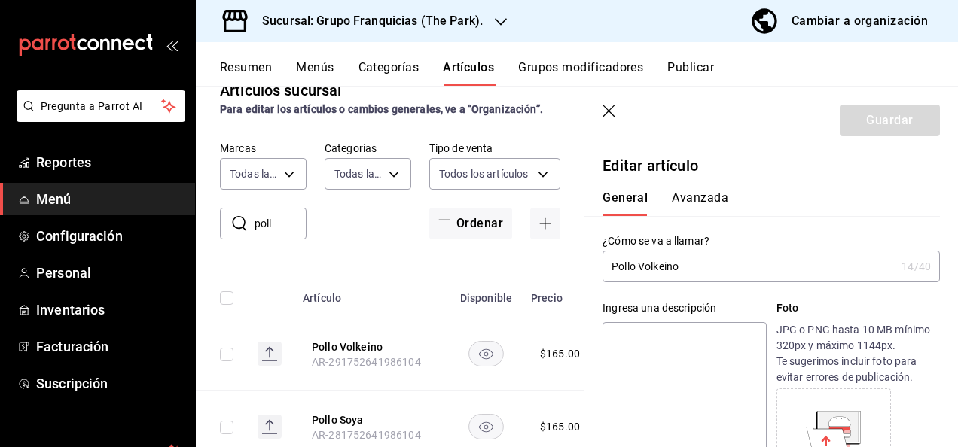
click at [283, 216] on input "poll" at bounding box center [281, 224] width 52 height 30
click at [615, 115] on header "Guardar" at bounding box center [772, 118] width 374 height 62
click at [615, 115] on icon "button" at bounding box center [610, 112] width 15 height 15
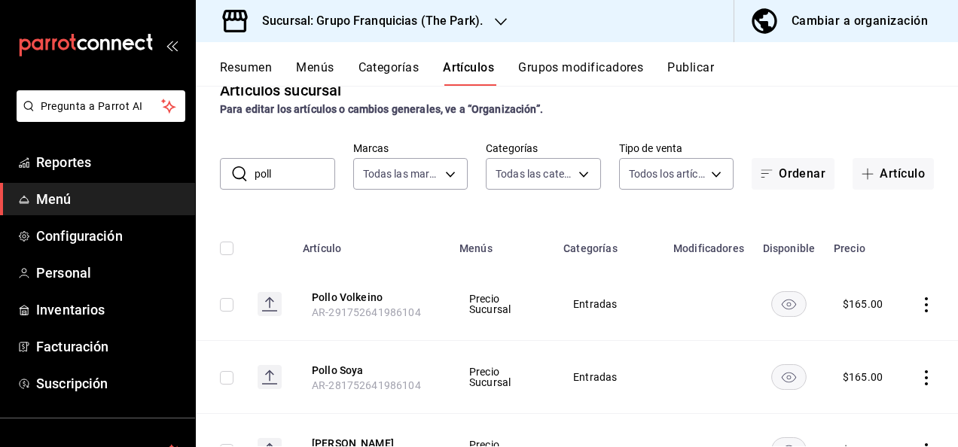
scroll to position [87, 0]
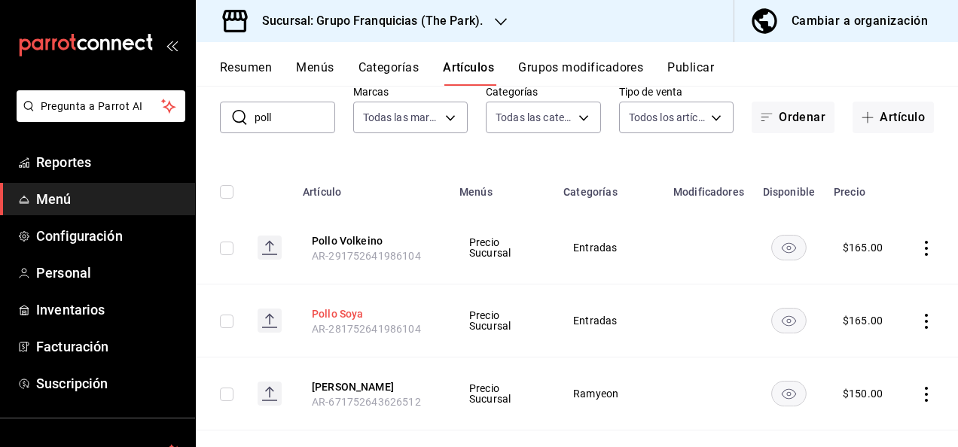
click at [351, 318] on button "Pollo Soya" at bounding box center [372, 314] width 121 height 15
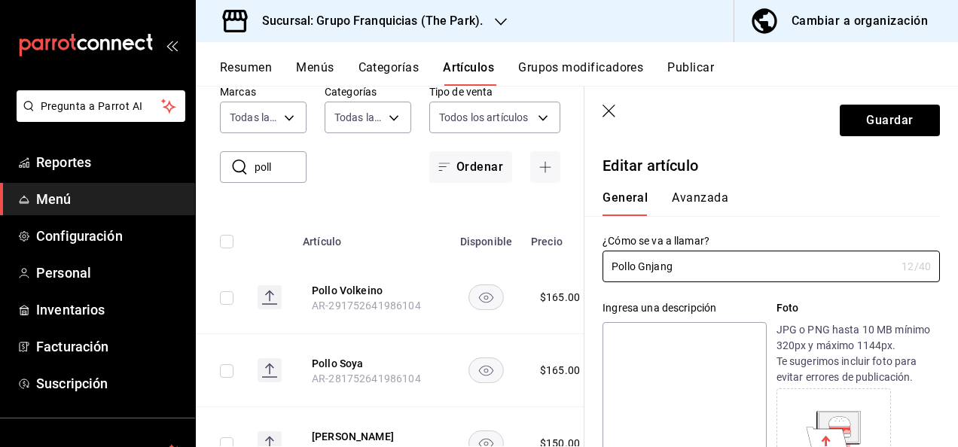
type input "Pollo Gnjang"
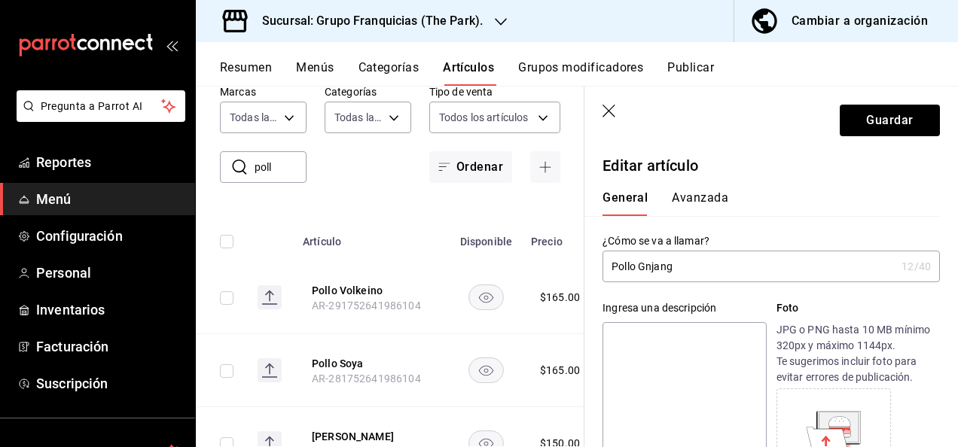
click at [694, 203] on button "Avanzada" at bounding box center [700, 204] width 56 height 26
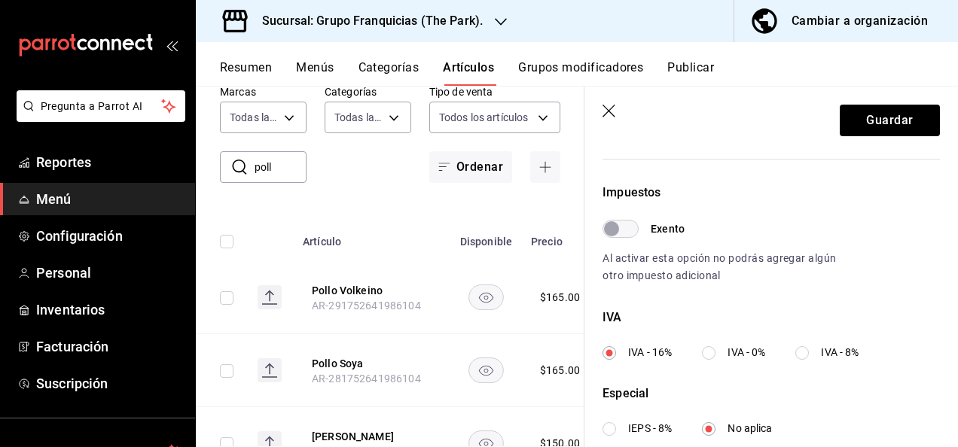
scroll to position [615, 0]
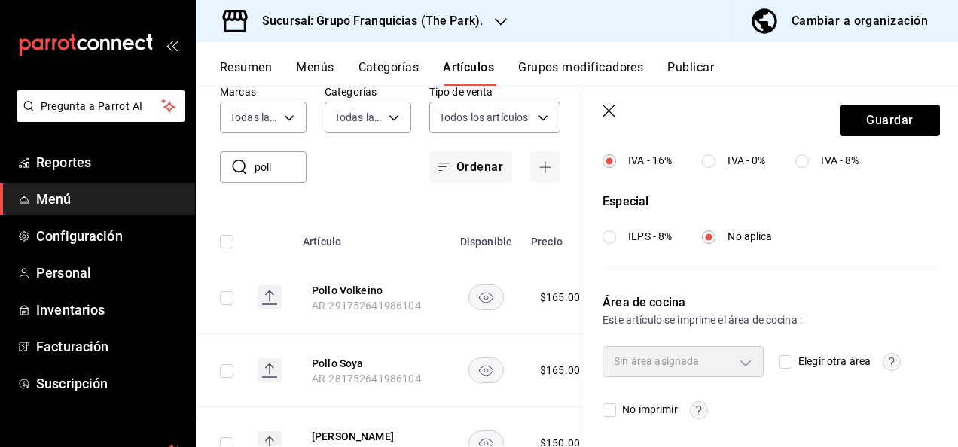
click at [786, 364] on input "Elegir otra área" at bounding box center [786, 363] width 14 height 14
checkbox input "true"
click at [679, 364] on body "Pregunta a Parrot AI Reportes Menú Configuración Personal Inventarios Facturaci…" at bounding box center [479, 223] width 958 height 447
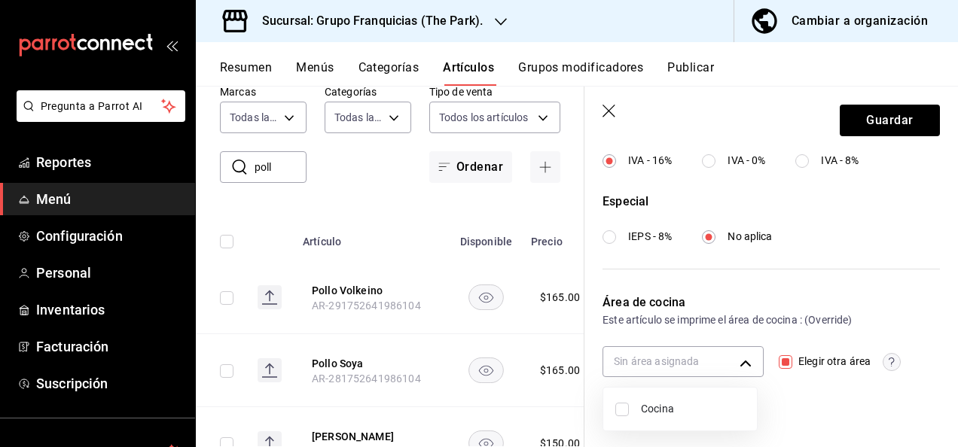
click at [624, 410] on input "checkbox" at bounding box center [622, 410] width 14 height 14
checkbox input "true"
type input "c31bbd17-8014-44d3-8ea5-26da84d2fd56"
click at [869, 118] on div at bounding box center [479, 223] width 958 height 447
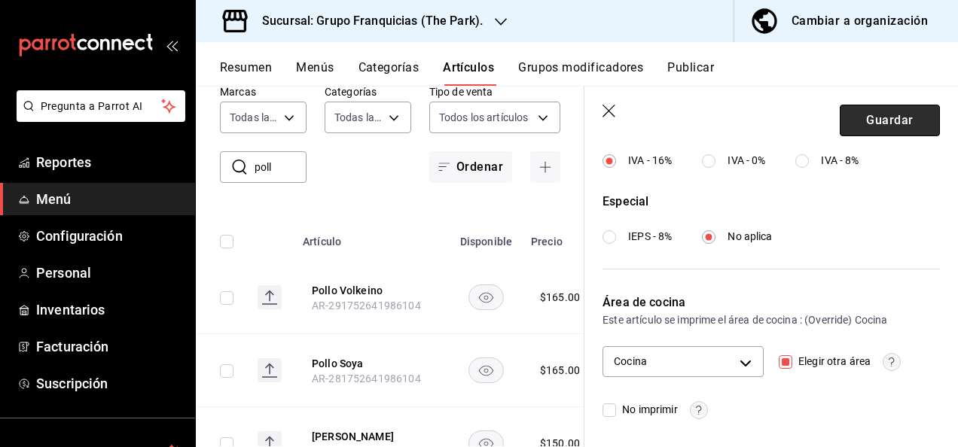
click at [862, 121] on button "Guardar" at bounding box center [890, 121] width 100 height 32
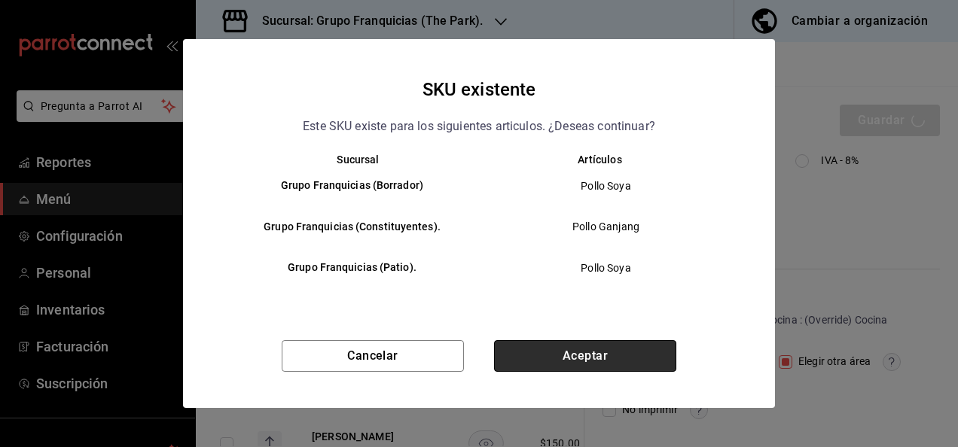
click at [537, 350] on button "Aceptar" at bounding box center [585, 356] width 182 height 32
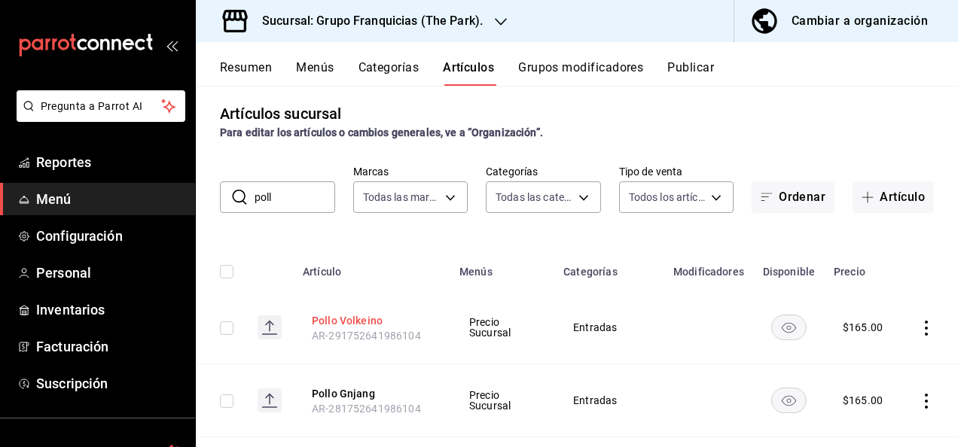
click at [359, 322] on button "Pollo Volkeino" at bounding box center [372, 320] width 121 height 15
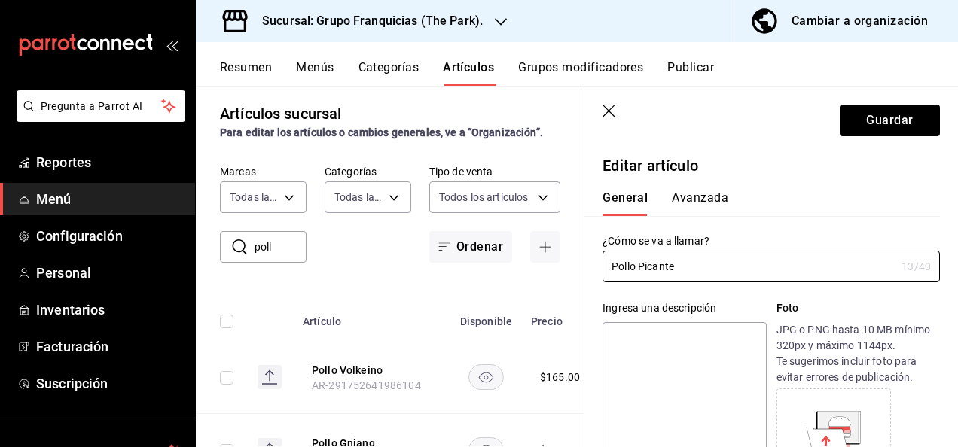
type input "Pollo Picante"
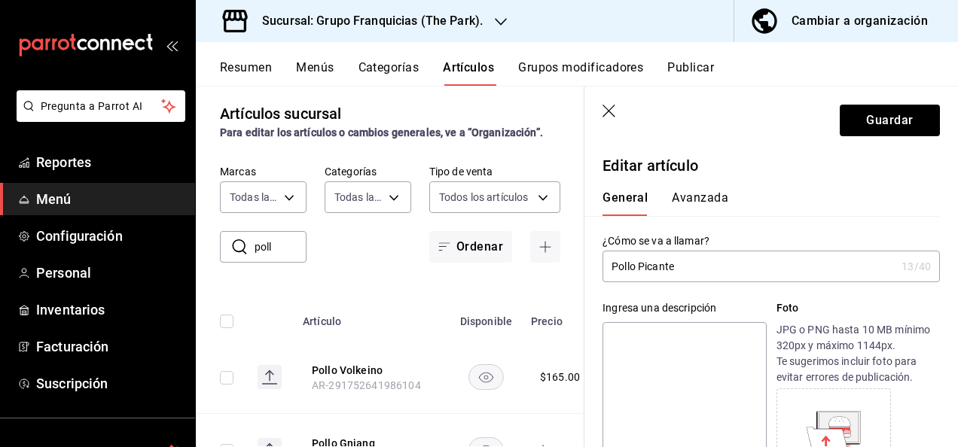
click at [698, 199] on button "Avanzada" at bounding box center [700, 204] width 56 height 26
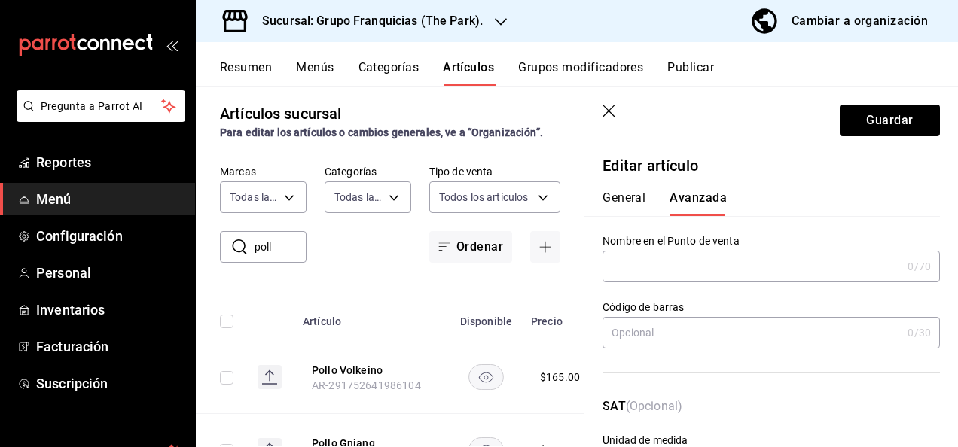
scroll to position [615, 0]
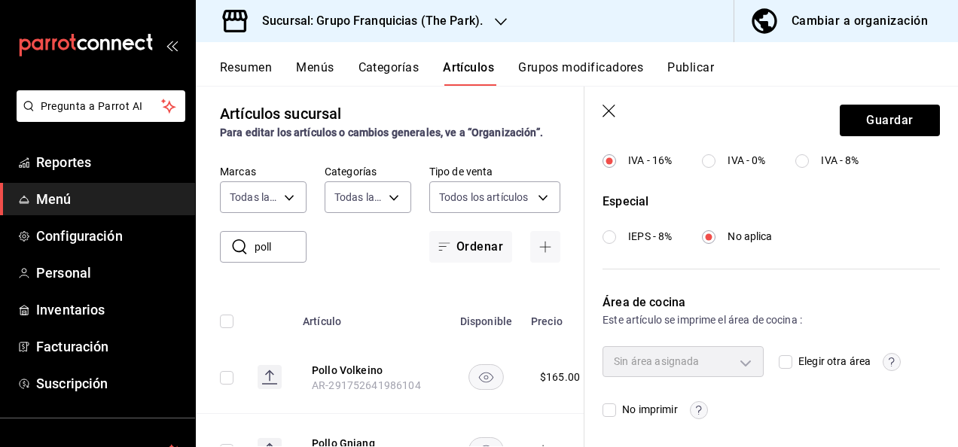
click at [780, 365] on input "Elegir otra área" at bounding box center [786, 363] width 14 height 14
checkbox input "true"
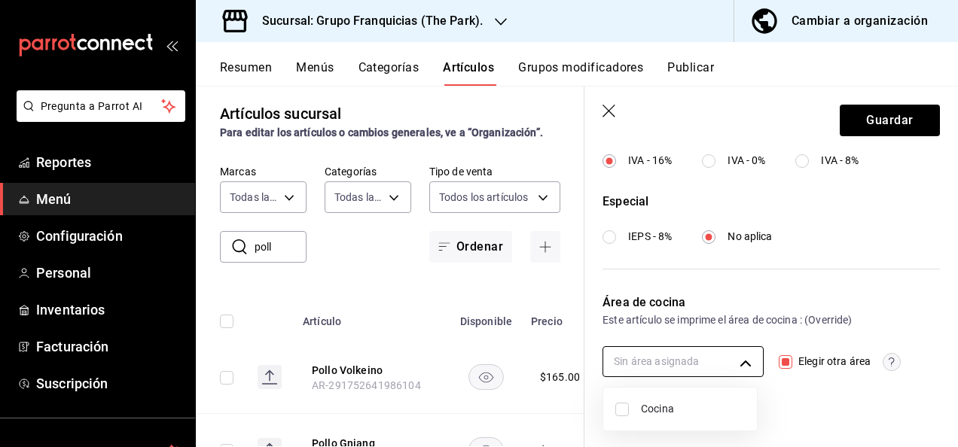
click at [687, 359] on body "Pregunta a Parrot AI Reportes Menú Configuración Personal Inventarios Facturaci…" at bounding box center [479, 223] width 958 height 447
click at [619, 405] on input "checkbox" at bounding box center [622, 410] width 14 height 14
checkbox input "true"
type input "c31bbd17-8014-44d3-8ea5-26da84d2fd56"
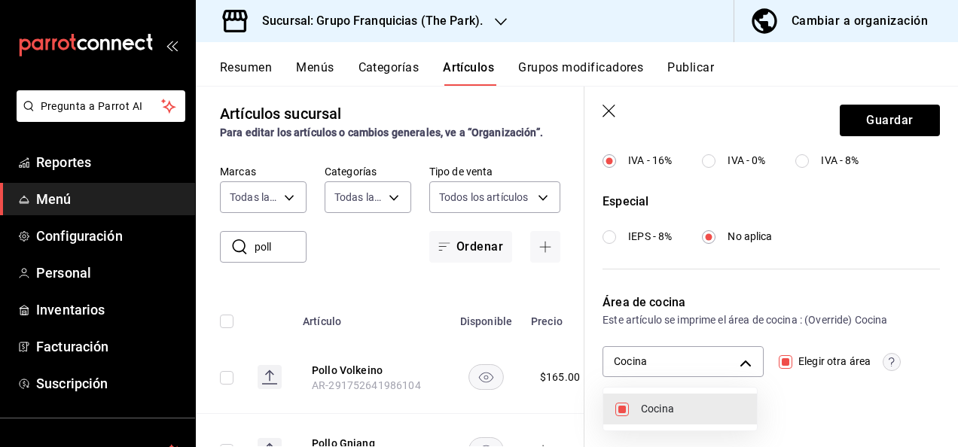
click at [850, 106] on div at bounding box center [479, 223] width 958 height 447
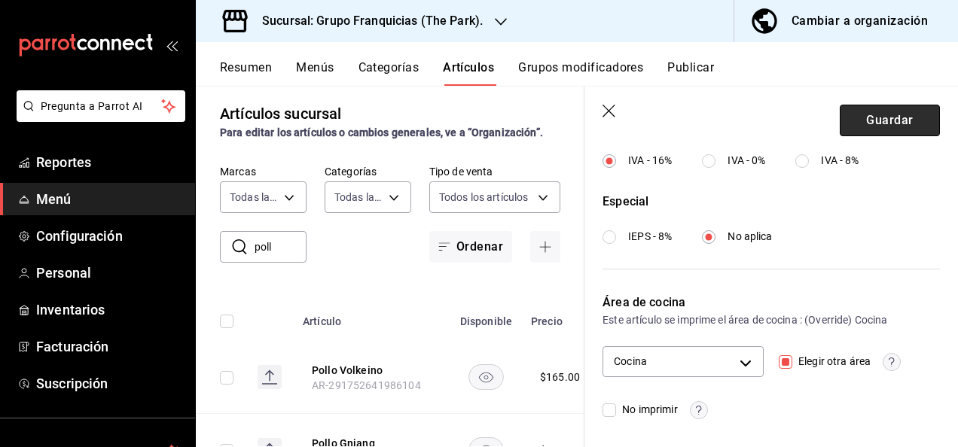
click at [868, 115] on button "Guardar" at bounding box center [890, 121] width 100 height 32
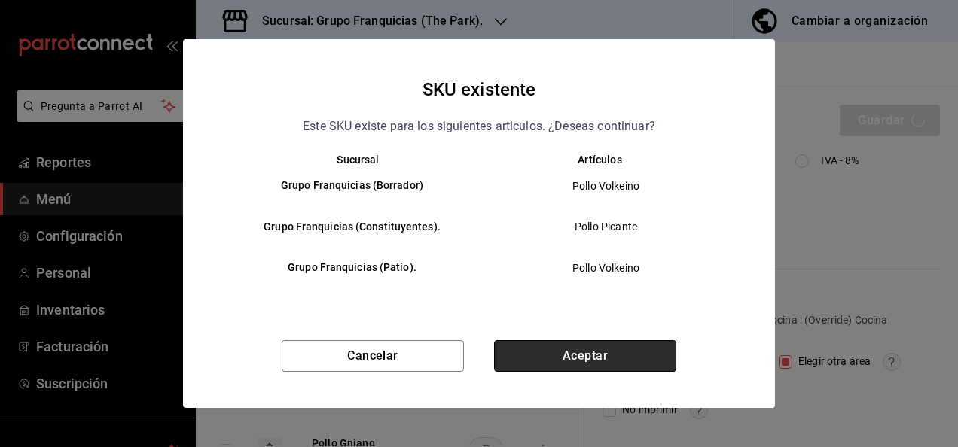
click at [595, 363] on button "Aceptar" at bounding box center [585, 356] width 182 height 32
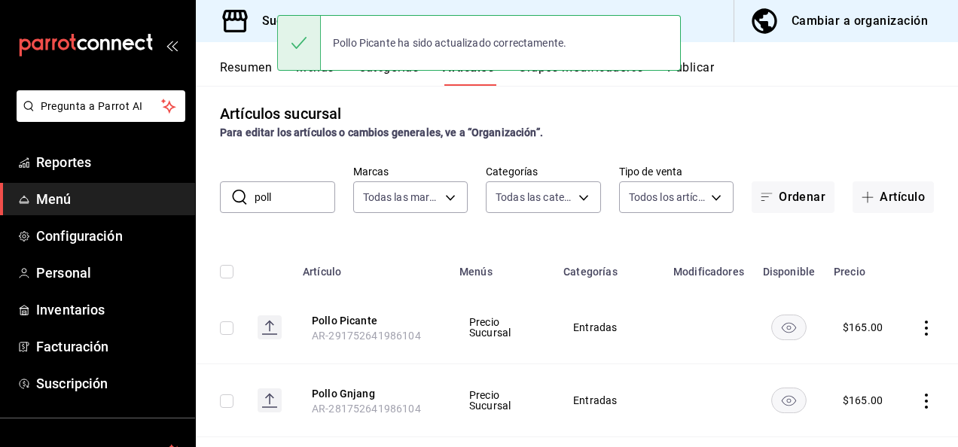
click at [310, 205] on input "poll" at bounding box center [295, 197] width 81 height 30
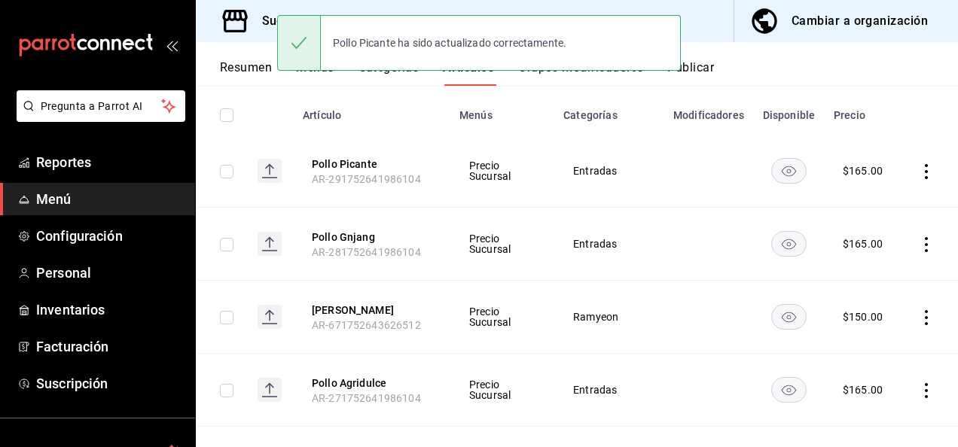
scroll to position [165, 0]
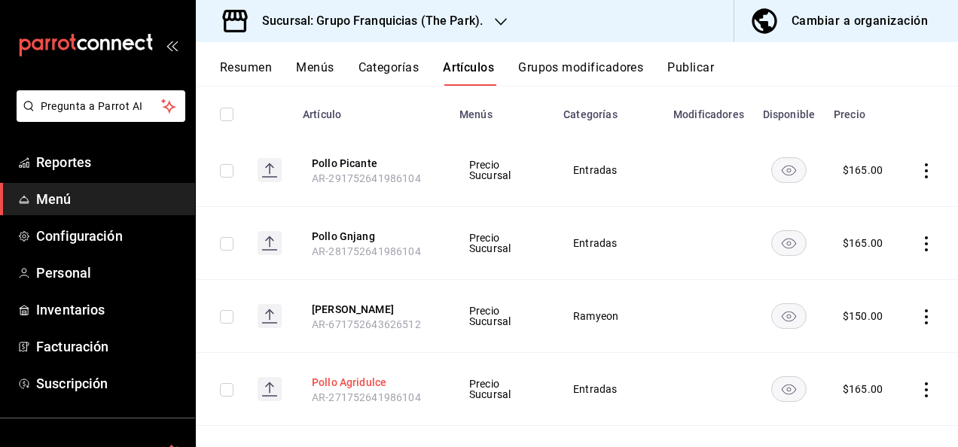
click at [359, 383] on button "Pollo Agridulce" at bounding box center [372, 382] width 121 height 15
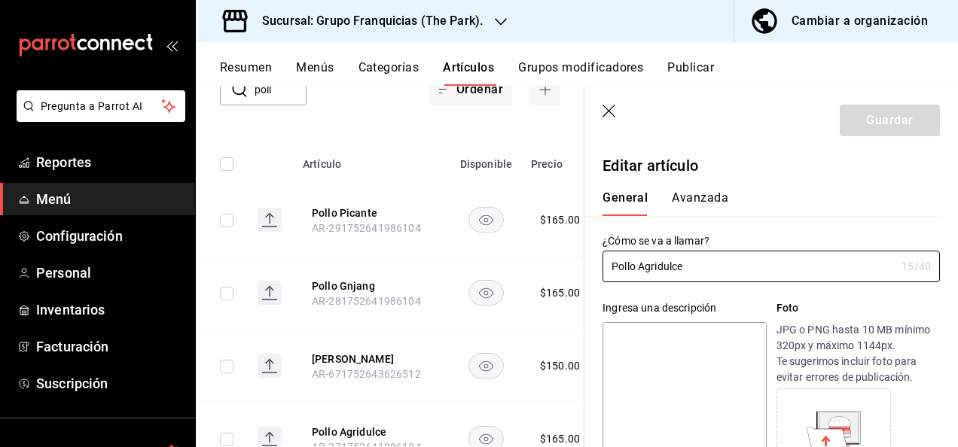
type input "$165.00"
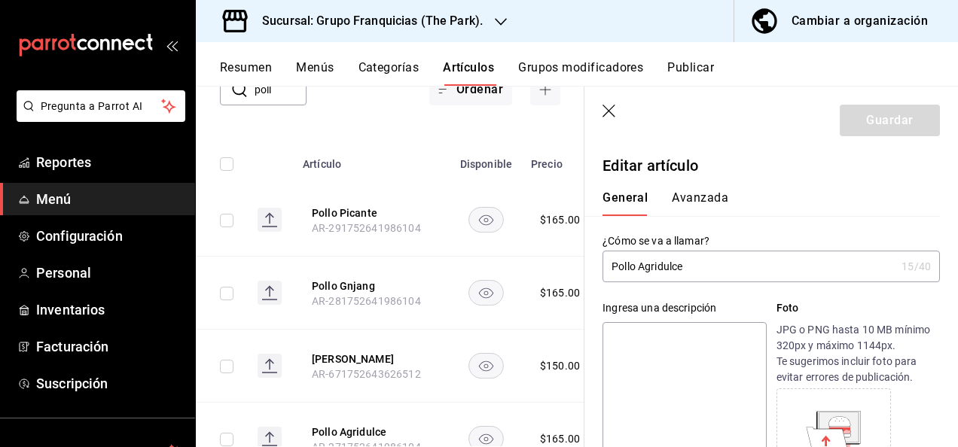
click at [797, 249] on div "¿Cómo se va a llamar? Pollo Agridulce 15 /40 ¿Cómo se va a llamar?" at bounding box center [771, 258] width 337 height 48
click at [782, 256] on input "Pollo Agridulce" at bounding box center [749, 267] width 293 height 30
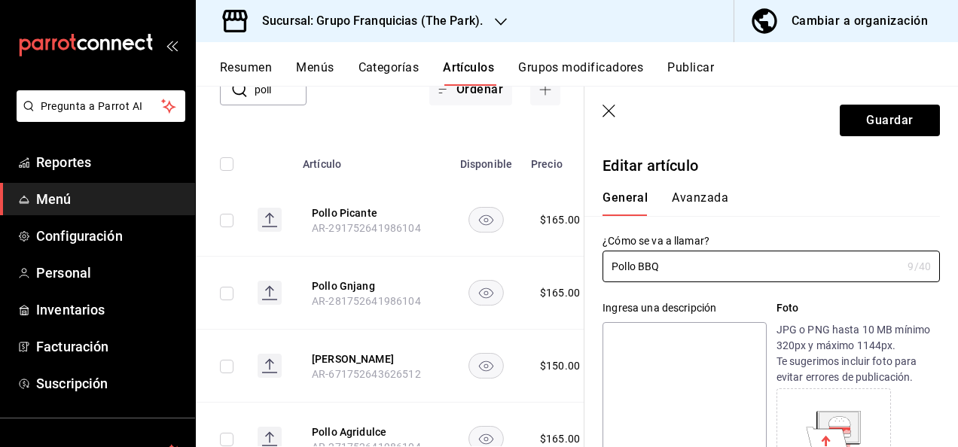
type input "Pollo BBQ"
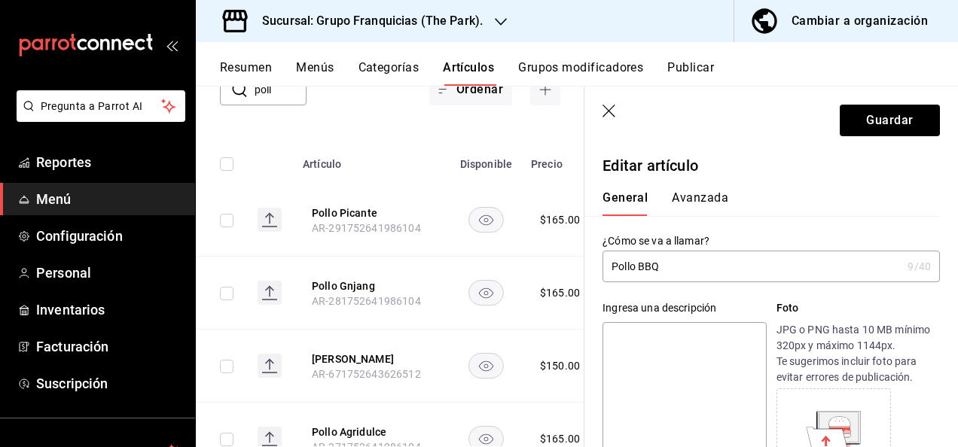
click at [701, 200] on button "Avanzada" at bounding box center [700, 204] width 56 height 26
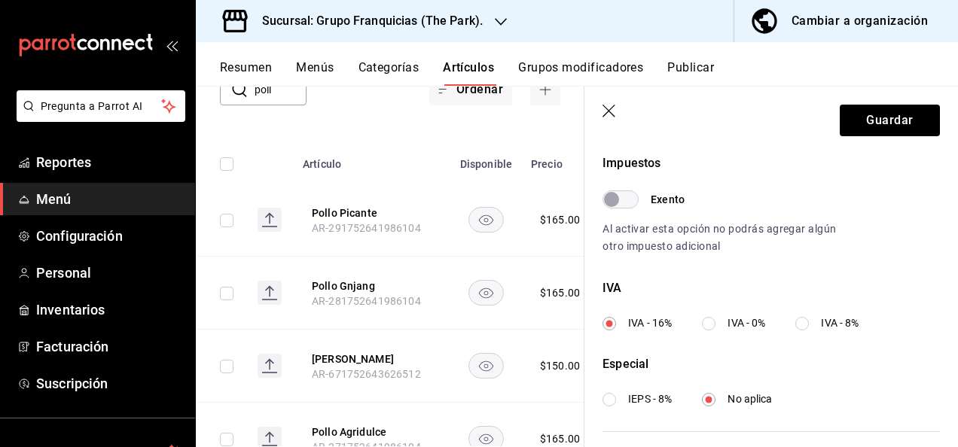
scroll to position [615, 0]
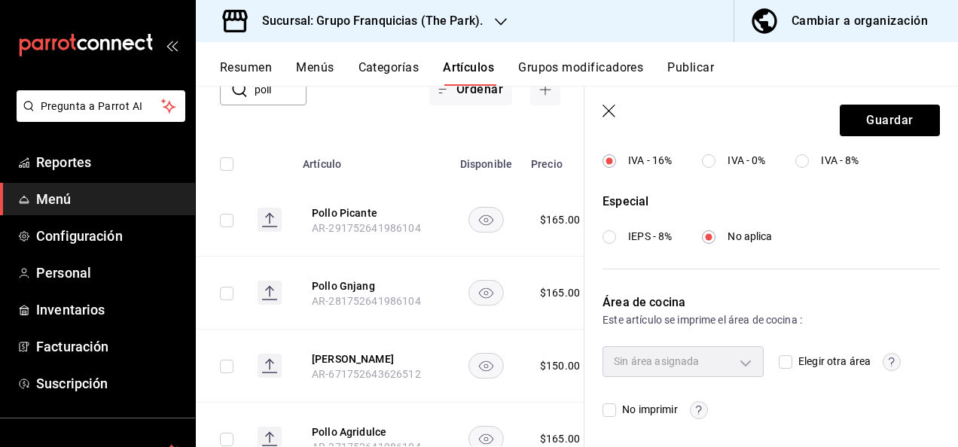
click at [781, 360] on input "Elegir otra área" at bounding box center [786, 363] width 14 height 14
checkbox input "true"
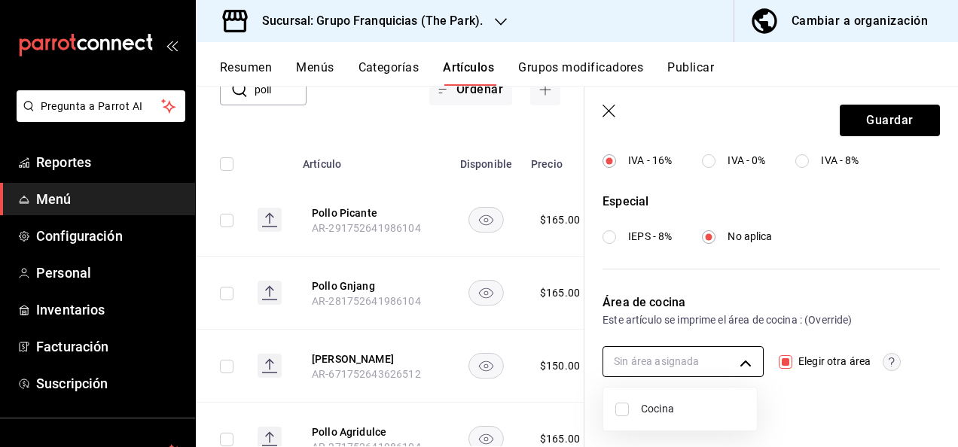
click at [645, 357] on body "Pregunta a Parrot AI Reportes Menú Configuración Personal Inventarios Facturaci…" at bounding box center [479, 223] width 958 height 447
click at [619, 411] on input "checkbox" at bounding box center [622, 410] width 14 height 14
checkbox input "true"
type input "c31bbd17-8014-44d3-8ea5-26da84d2fd56"
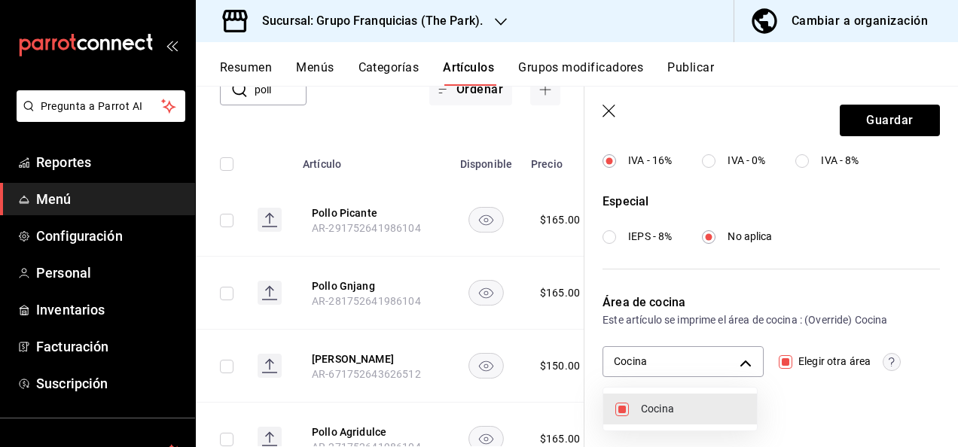
click at [845, 128] on div at bounding box center [479, 223] width 958 height 447
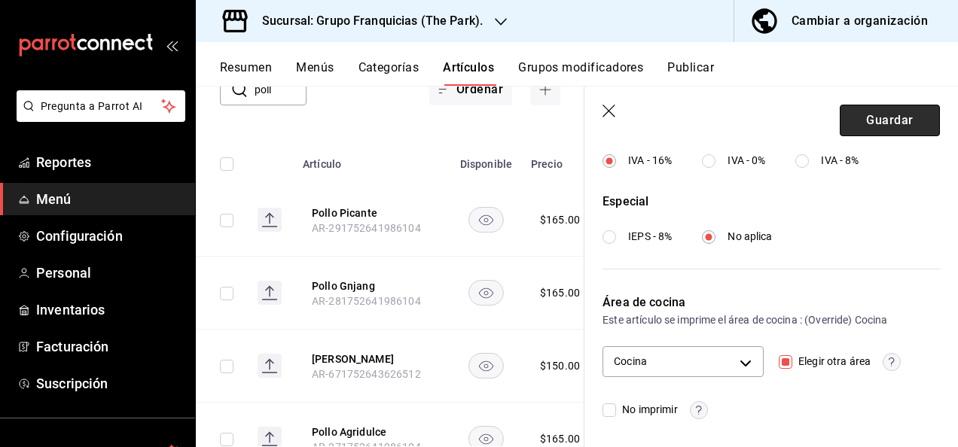
click at [851, 125] on button "Guardar" at bounding box center [890, 121] width 100 height 32
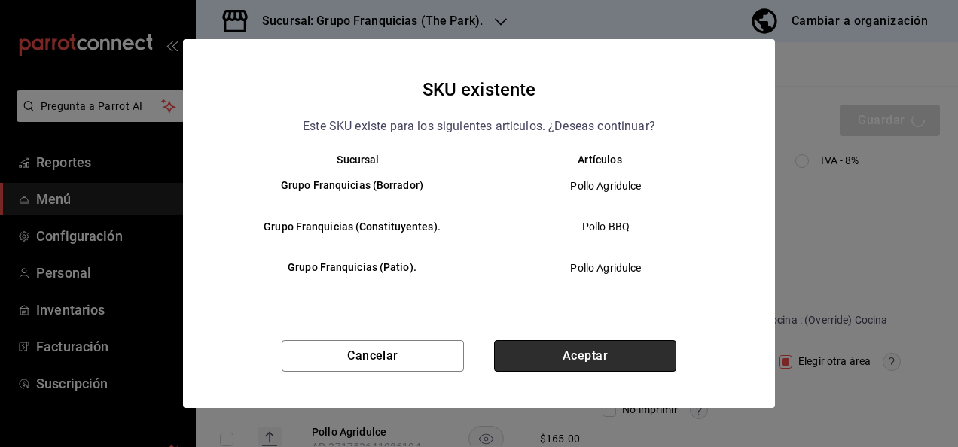
click at [606, 350] on button "Aceptar" at bounding box center [585, 356] width 182 height 32
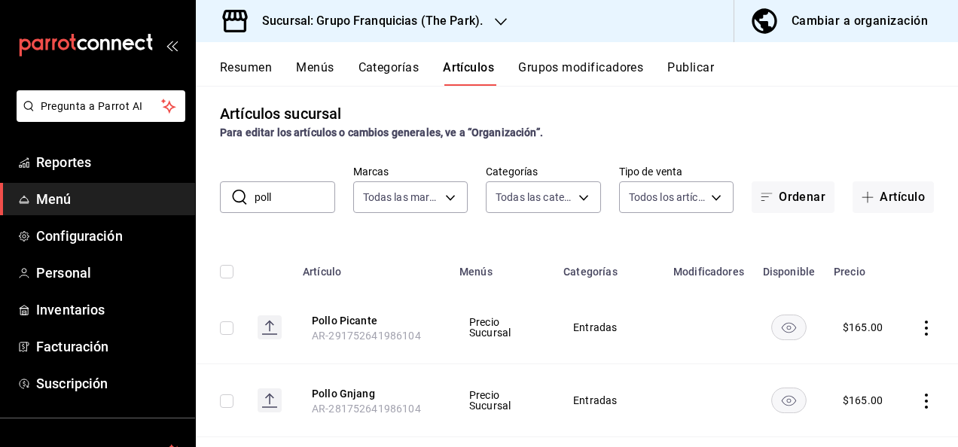
click at [285, 194] on input "poll" at bounding box center [295, 197] width 81 height 30
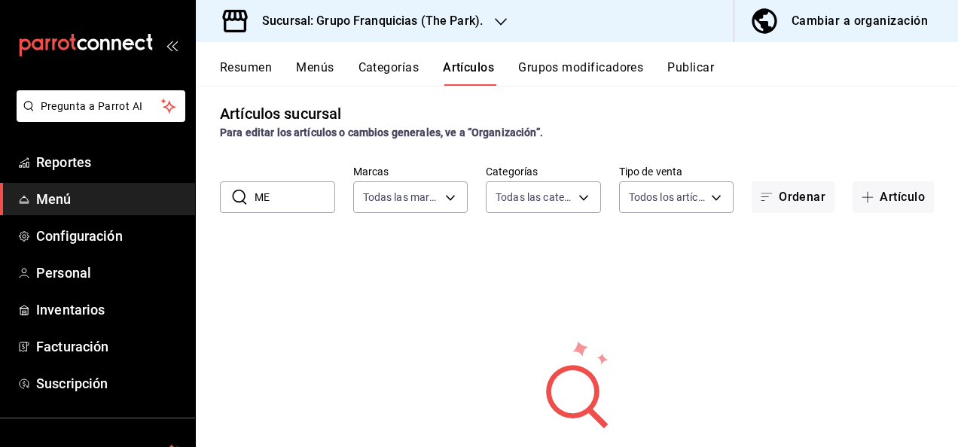
type input "M"
type input "m"
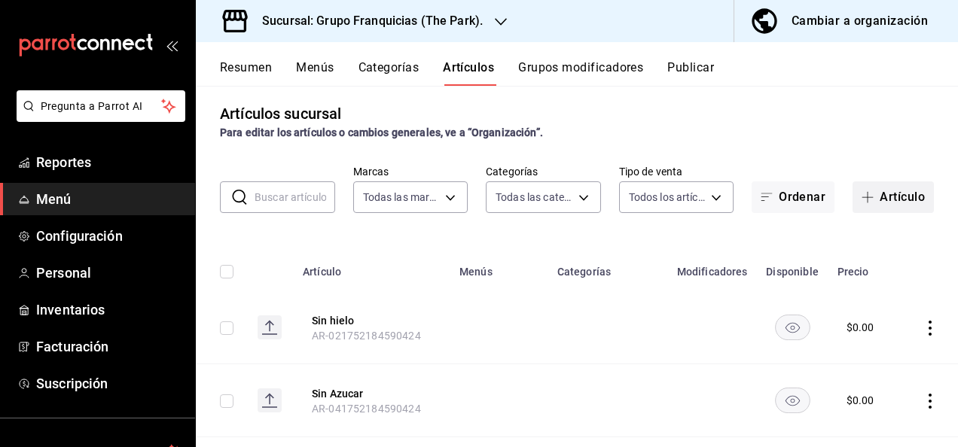
click at [861, 184] on button "Artículo" at bounding box center [893, 198] width 81 height 32
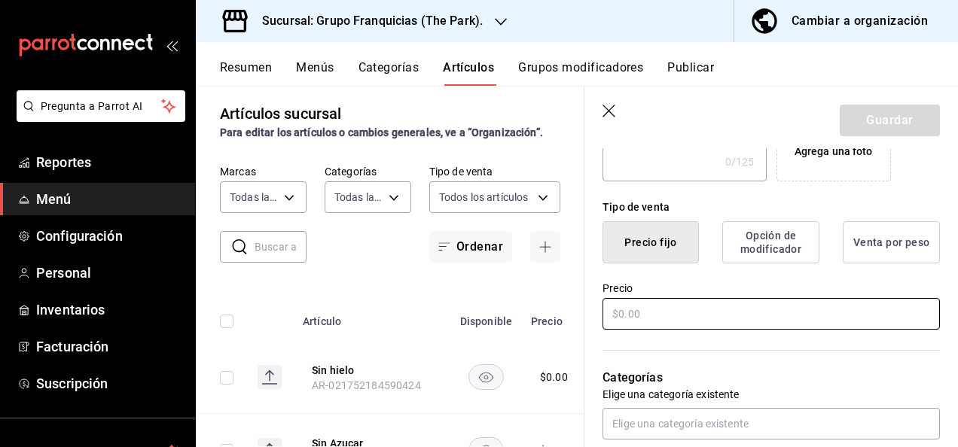
scroll to position [322, 0]
click at [716, 325] on input "text" at bounding box center [771, 314] width 337 height 32
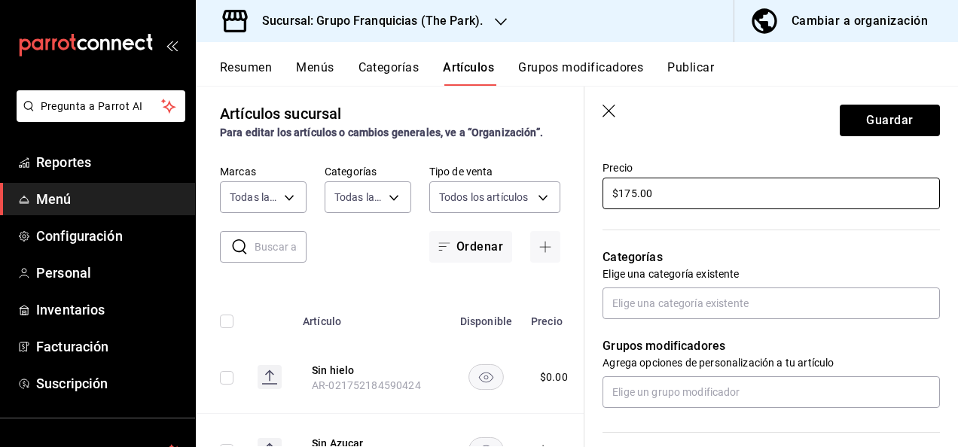
scroll to position [444, 0]
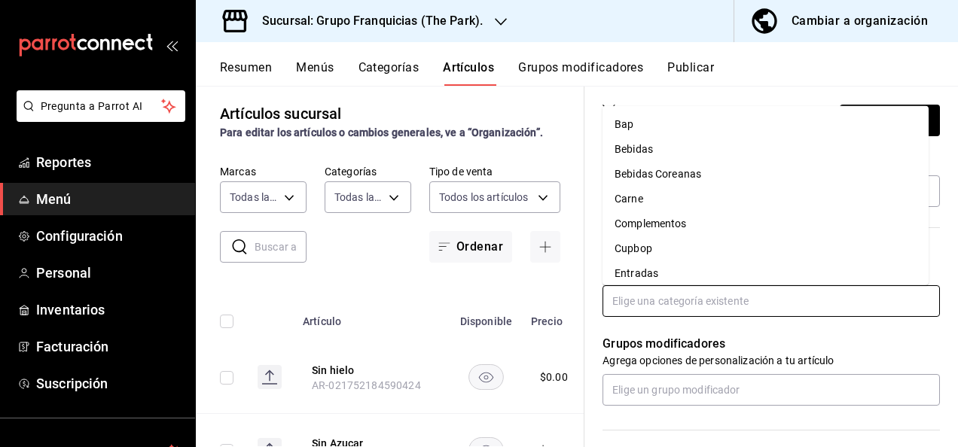
click at [713, 300] on input "text" at bounding box center [771, 302] width 337 height 32
click at [695, 267] on li "Entradas" at bounding box center [766, 273] width 326 height 25
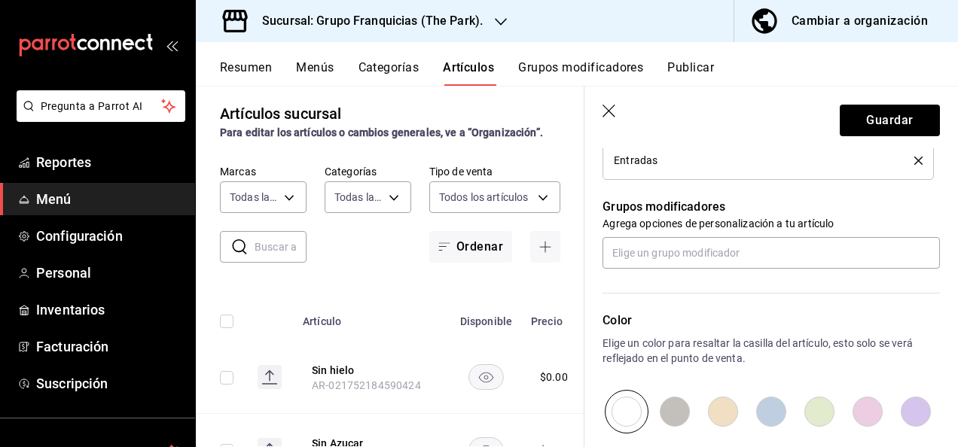
scroll to position [634, 0]
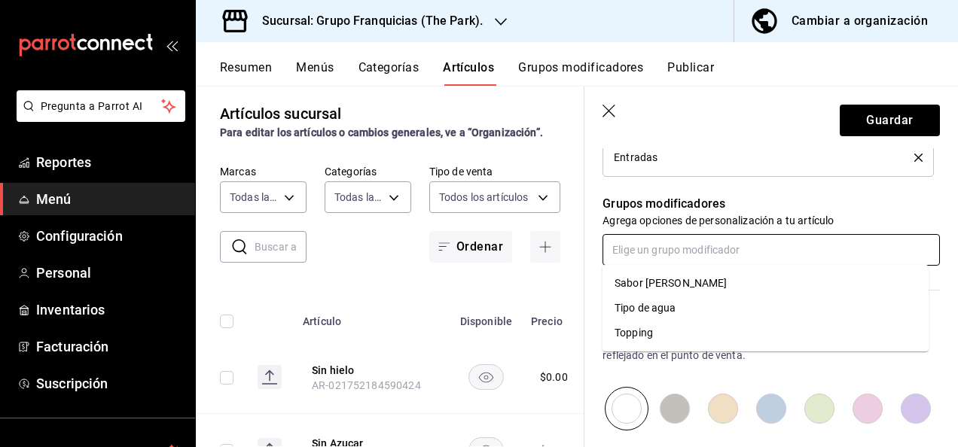
click at [767, 262] on input "text" at bounding box center [771, 250] width 337 height 32
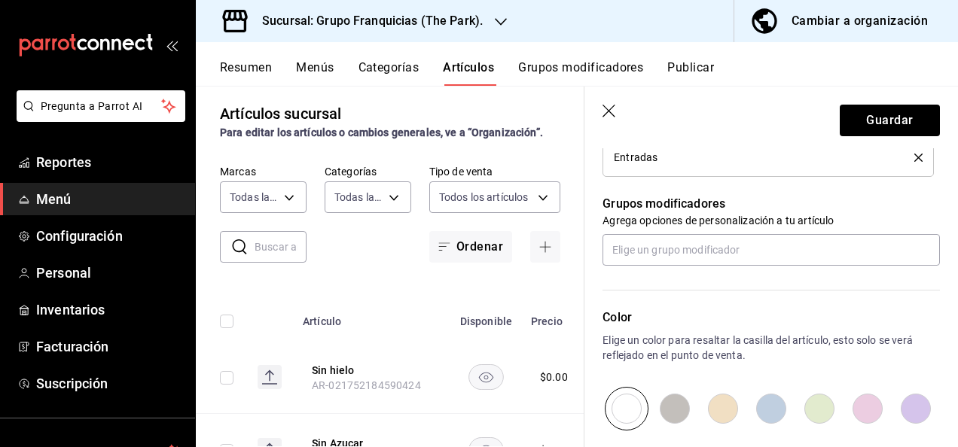
click at [834, 212] on p "Grupos modificadores" at bounding box center [771, 204] width 337 height 18
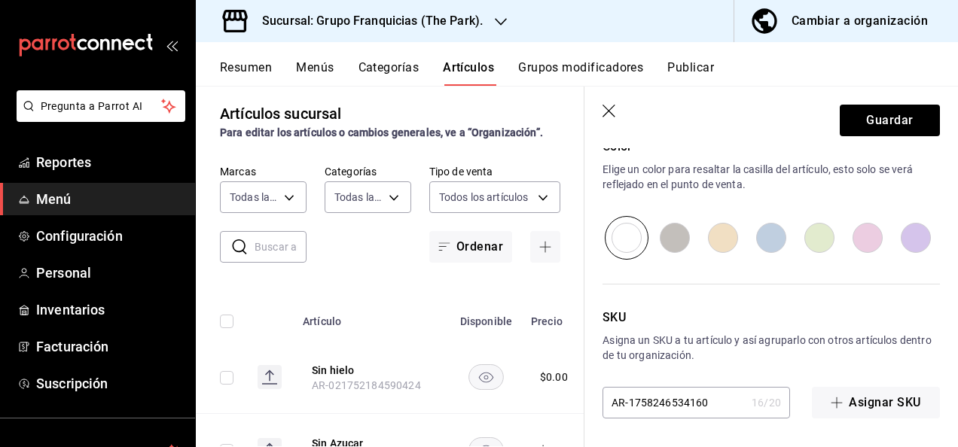
scroll to position [0, 0]
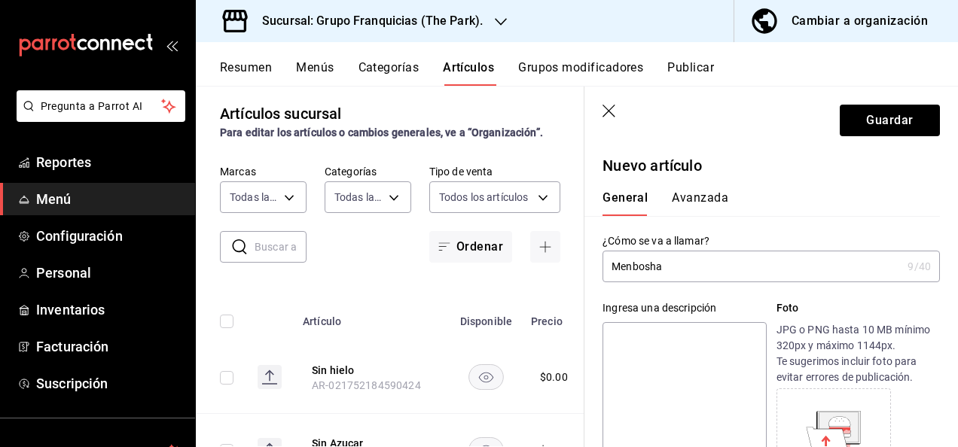
click at [705, 203] on button "Avanzada" at bounding box center [700, 204] width 56 height 26
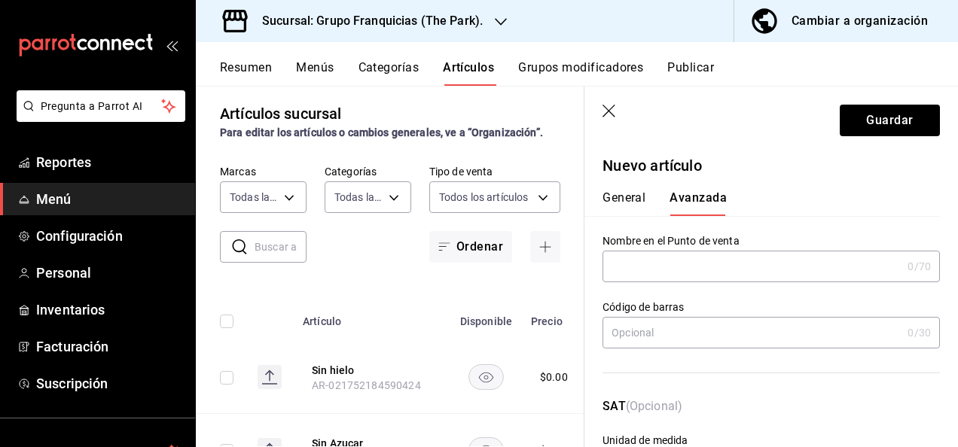
scroll to position [615, 0]
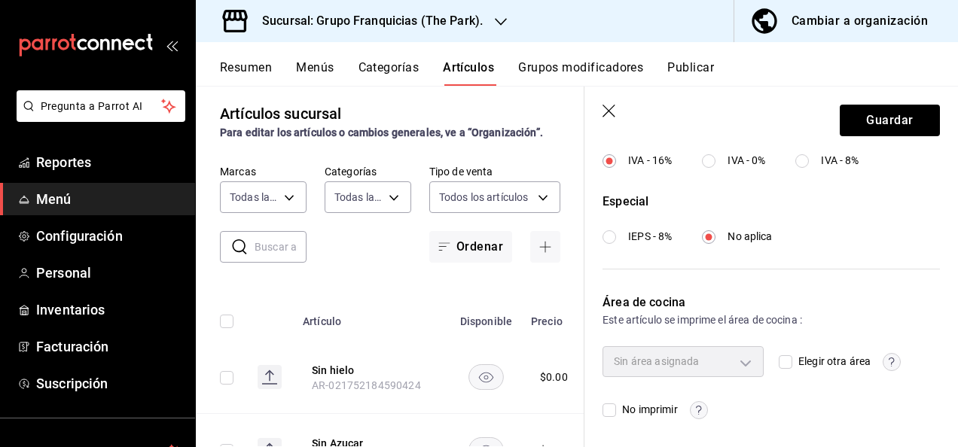
click at [776, 359] on div "Sin área asignada Elegir otra área No imprimir" at bounding box center [771, 383] width 337 height 72
click at [779, 359] on input "Elegir otra área" at bounding box center [786, 363] width 14 height 14
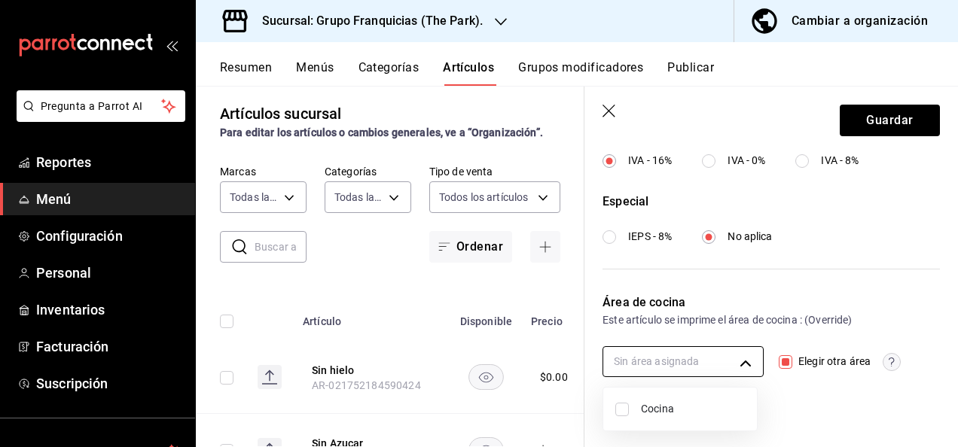
click at [698, 351] on body "Pregunta a Parrot AI Reportes Menú Configuración Personal Inventarios Facturaci…" at bounding box center [479, 223] width 958 height 447
click at [616, 405] on input "checkbox" at bounding box center [622, 410] width 14 height 14
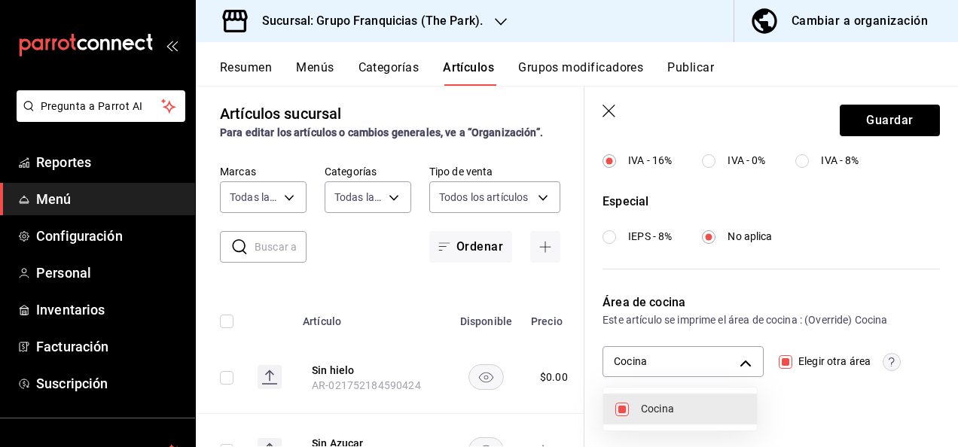
click at [875, 130] on div at bounding box center [479, 223] width 958 height 447
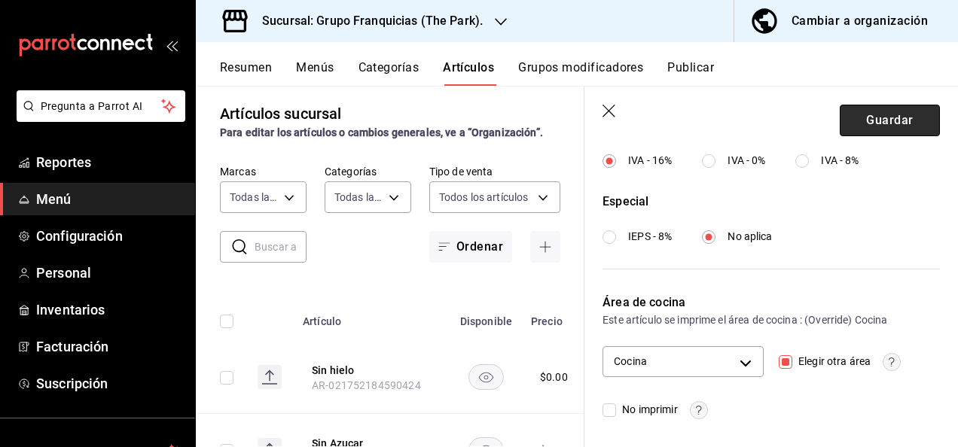
click at [884, 126] on button "Guardar" at bounding box center [890, 121] width 100 height 32
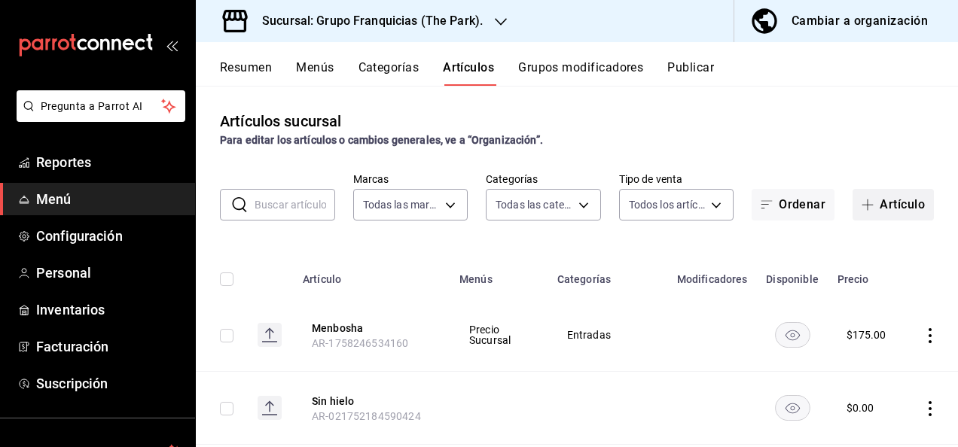
click at [881, 215] on button "Artículo" at bounding box center [893, 205] width 81 height 32
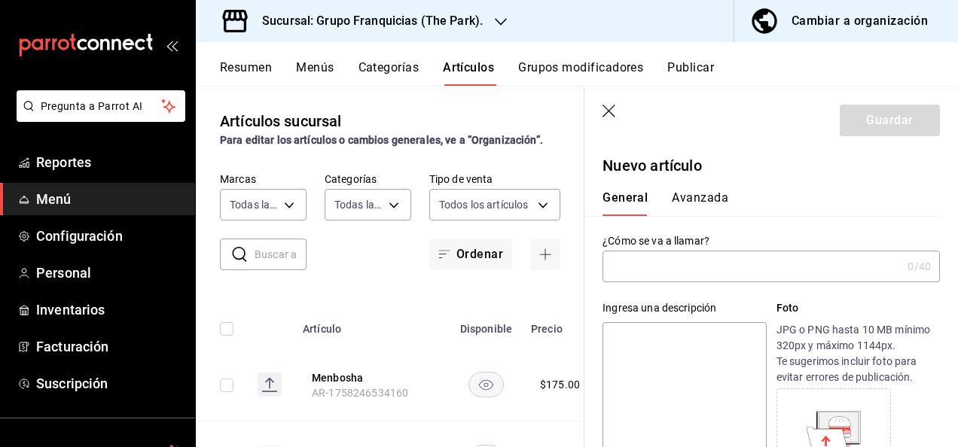
click at [673, 265] on input "text" at bounding box center [752, 267] width 299 height 30
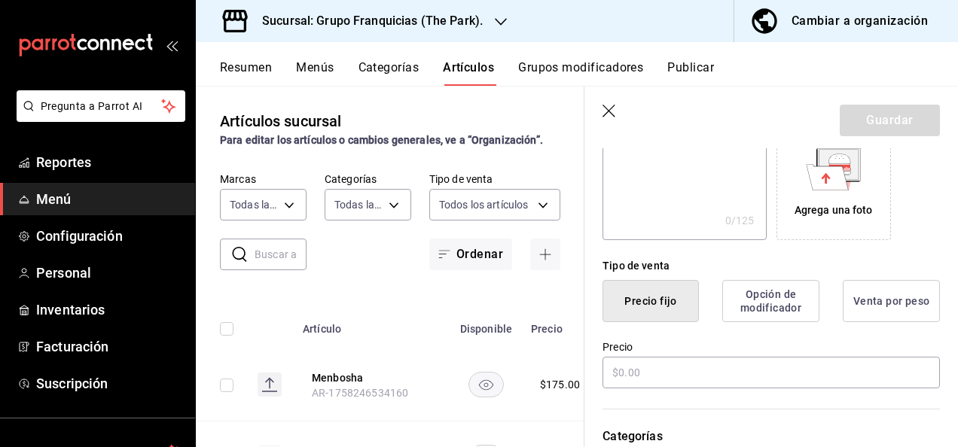
scroll to position [264, 0]
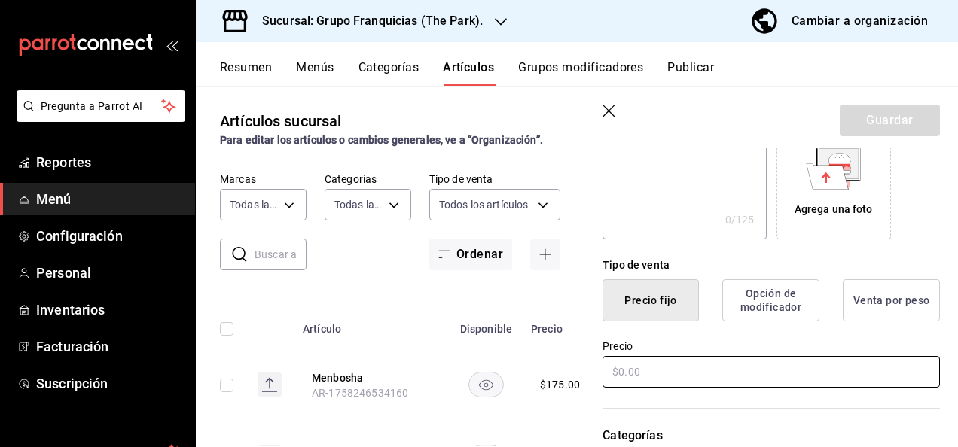
click at [694, 357] on input "text" at bounding box center [771, 372] width 337 height 32
click at [680, 371] on input "text" at bounding box center [771, 372] width 337 height 32
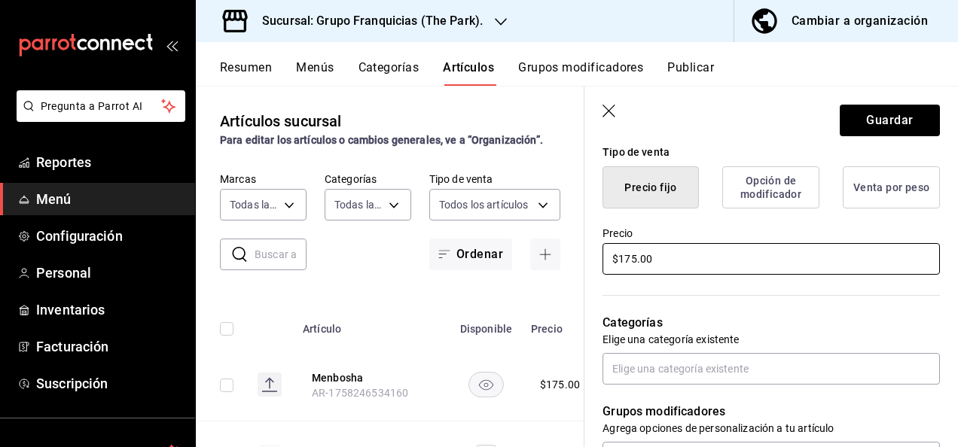
scroll to position [378, 0]
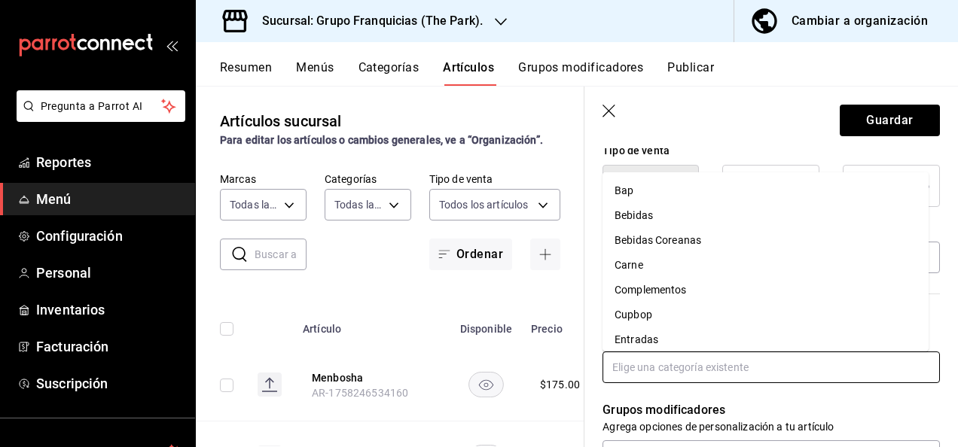
click at [673, 368] on input "text" at bounding box center [771, 368] width 337 height 32
click at [696, 338] on li "Entradas" at bounding box center [766, 340] width 326 height 25
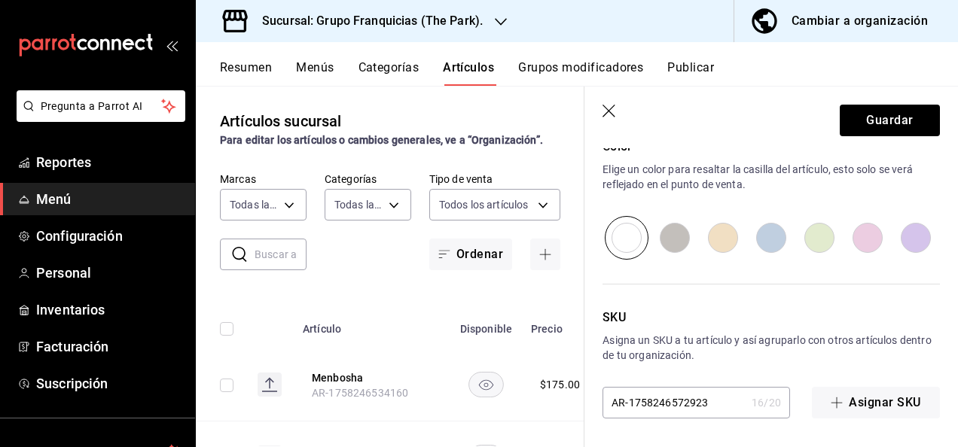
scroll to position [0, 0]
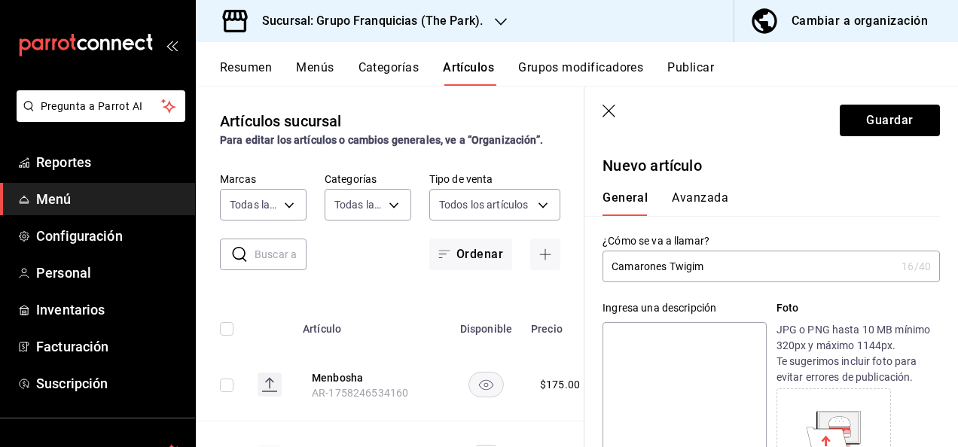
click at [717, 199] on button "Avanzada" at bounding box center [700, 204] width 56 height 26
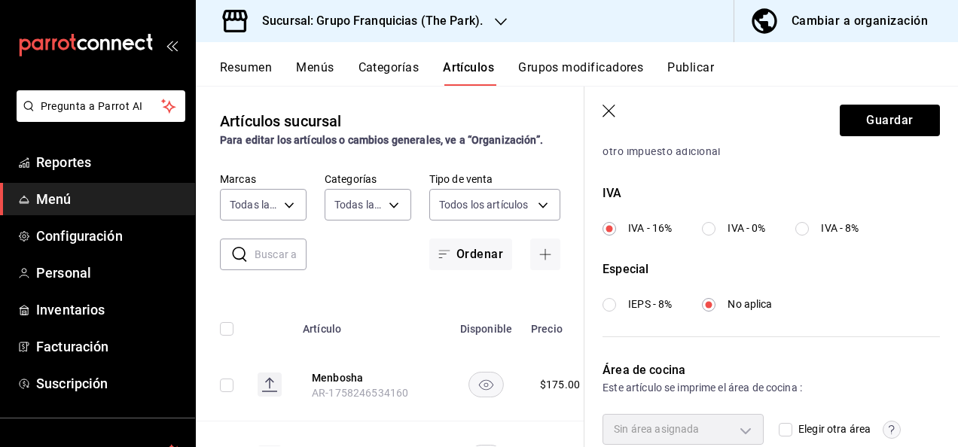
scroll to position [615, 0]
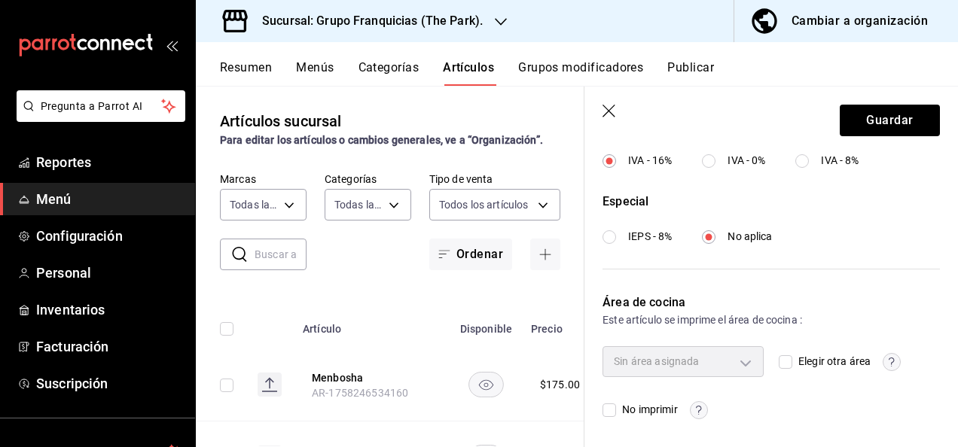
click at [783, 362] on input "Elegir otra área" at bounding box center [786, 363] width 14 height 14
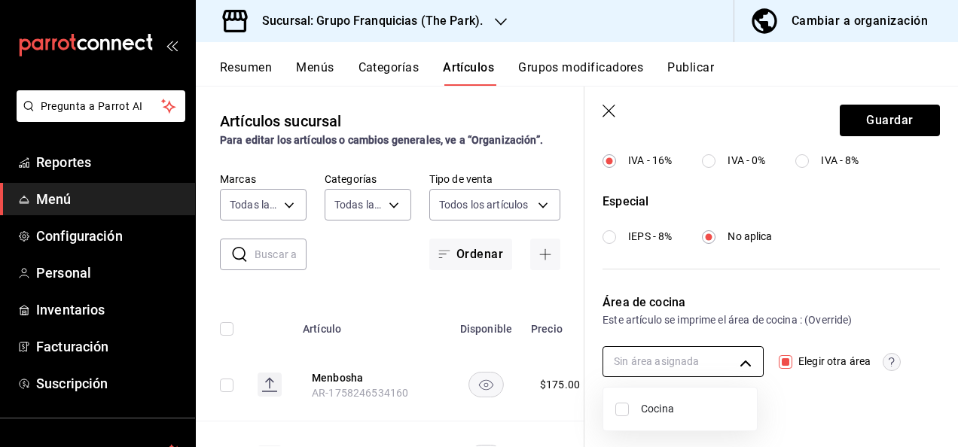
click at [686, 362] on body "Pregunta a Parrot AI Reportes Menú Configuración Personal Inventarios Facturaci…" at bounding box center [479, 223] width 958 height 447
click at [621, 410] on input "checkbox" at bounding box center [622, 410] width 14 height 14
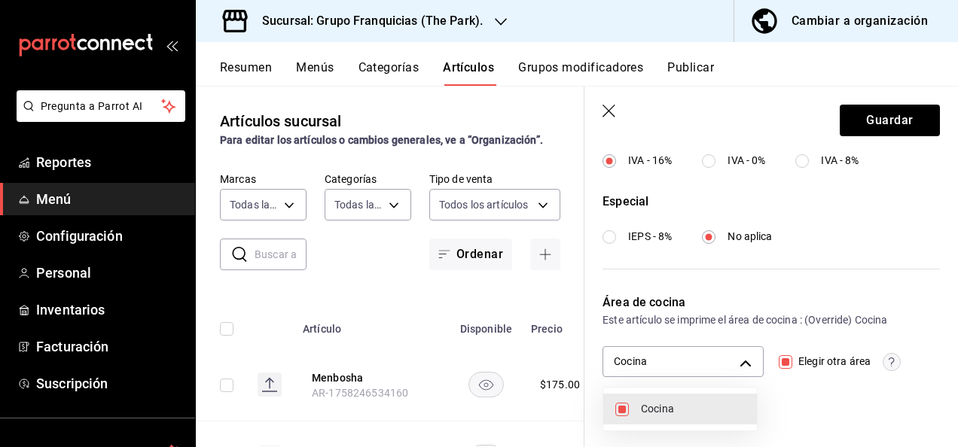
click at [854, 115] on div at bounding box center [479, 223] width 958 height 447
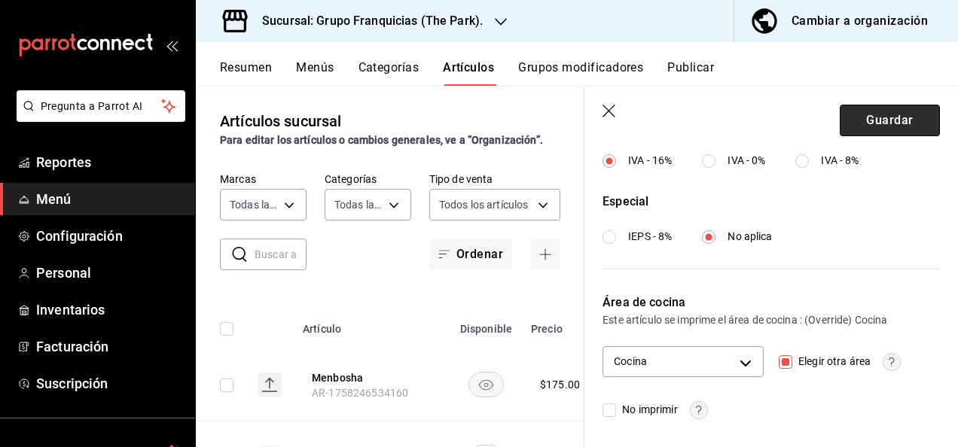
click at [893, 116] on button "Guardar" at bounding box center [890, 121] width 100 height 32
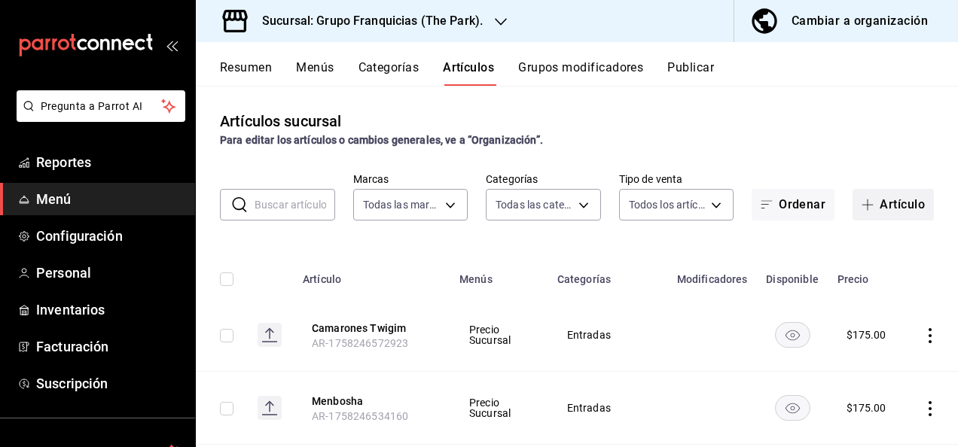
click at [874, 198] on button "Artículo" at bounding box center [893, 205] width 81 height 32
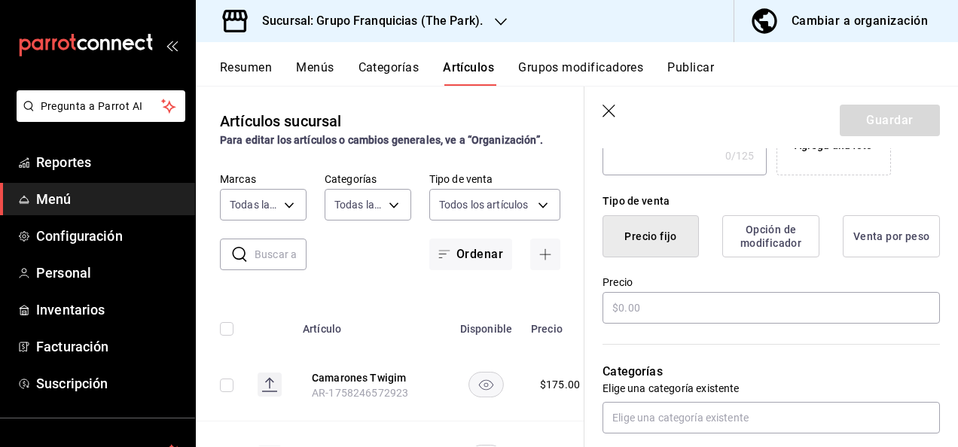
scroll to position [329, 0]
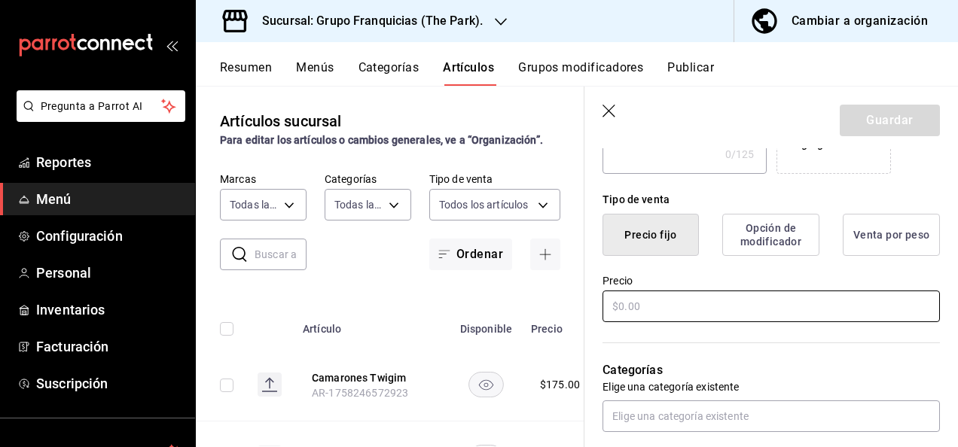
click at [695, 312] on input "text" at bounding box center [771, 307] width 337 height 32
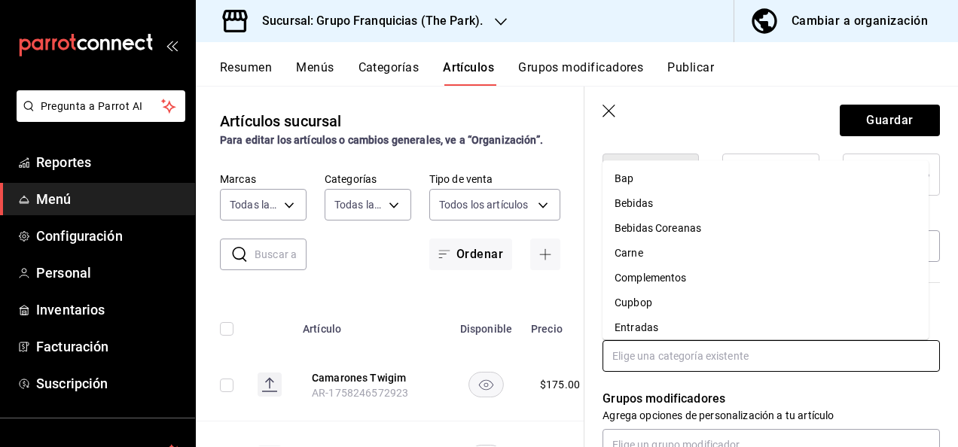
click at [658, 357] on input "text" at bounding box center [771, 356] width 337 height 32
click at [689, 317] on li "Entradas" at bounding box center [766, 328] width 326 height 25
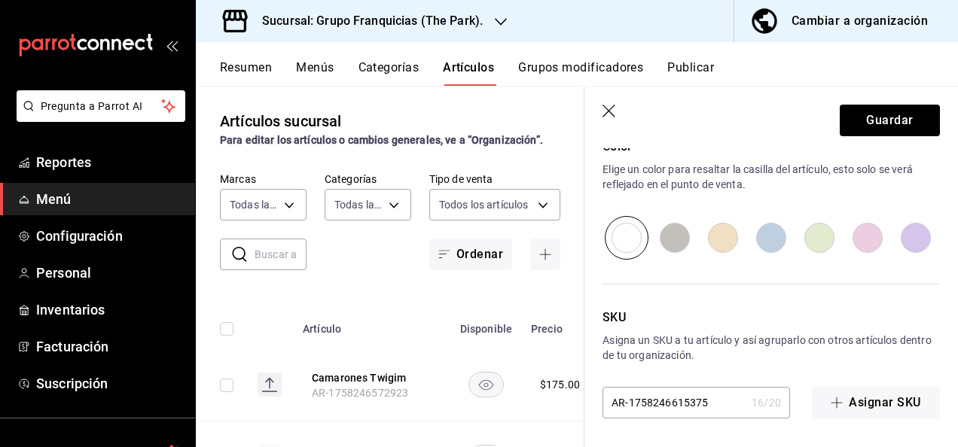
scroll to position [0, 0]
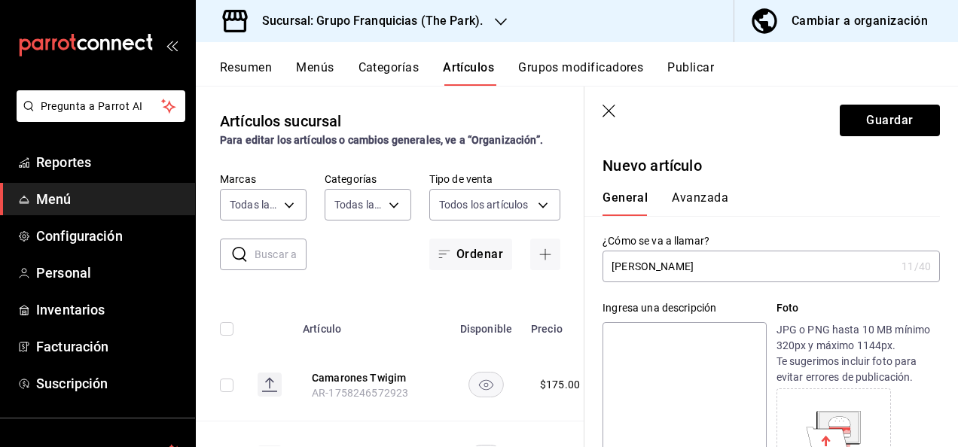
click at [713, 200] on button "Avanzada" at bounding box center [700, 204] width 56 height 26
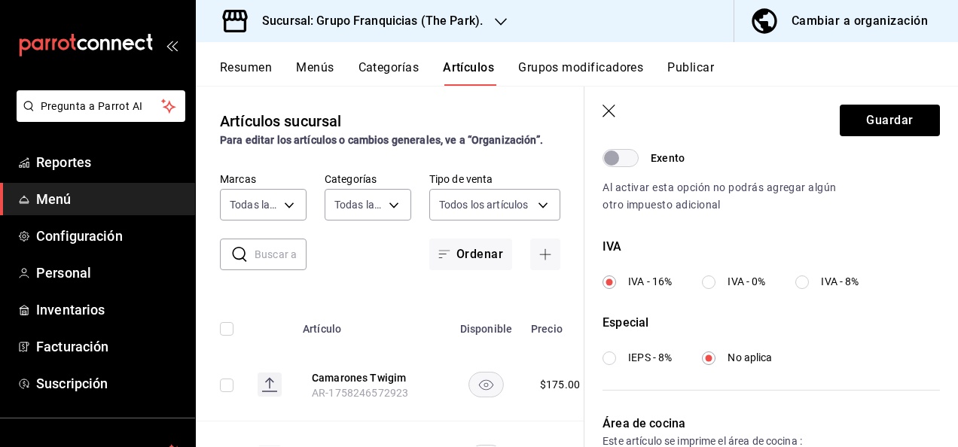
scroll to position [615, 0]
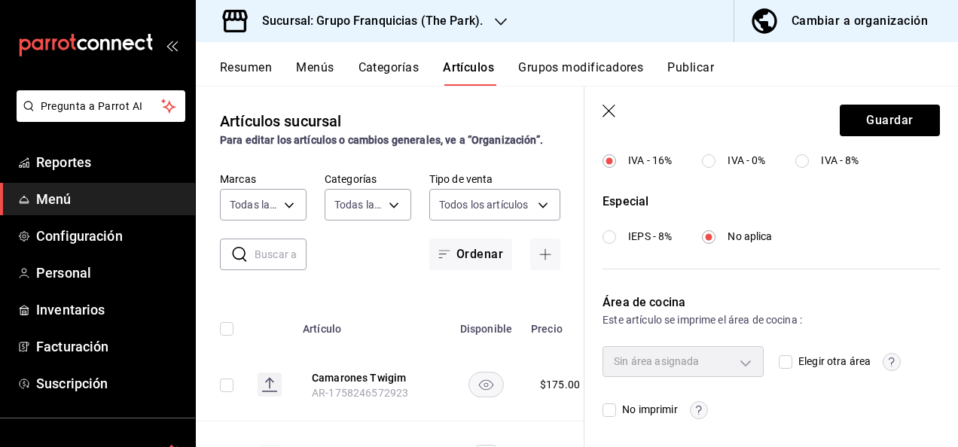
click at [780, 368] on label "Elegir otra área" at bounding box center [825, 362] width 92 height 16
click at [780, 368] on input "Elegir otra área" at bounding box center [786, 363] width 14 height 14
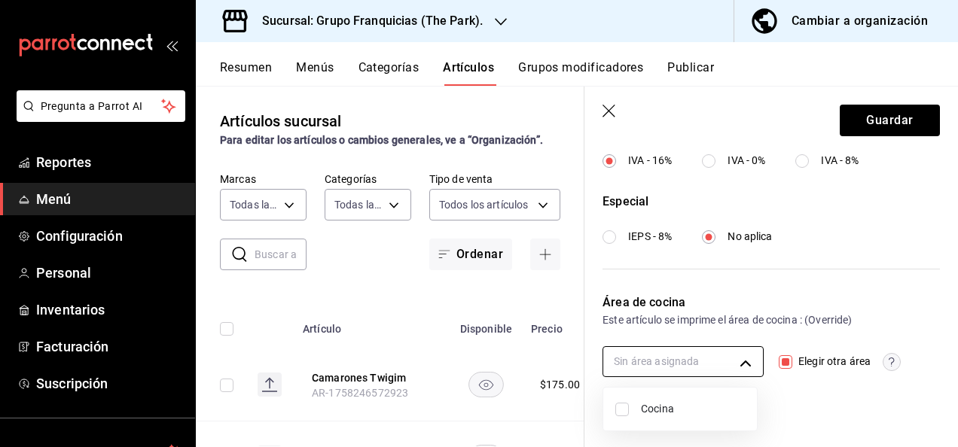
click at [695, 354] on body "Pregunta a Parrot AI Reportes Menú Configuración Personal Inventarios Facturaci…" at bounding box center [479, 223] width 958 height 447
click at [622, 410] on input "checkbox" at bounding box center [622, 410] width 14 height 14
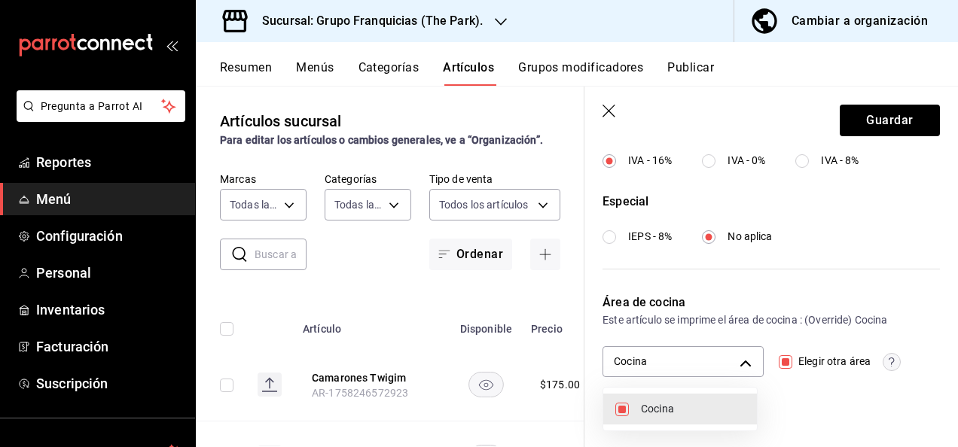
click at [869, 124] on div at bounding box center [479, 223] width 958 height 447
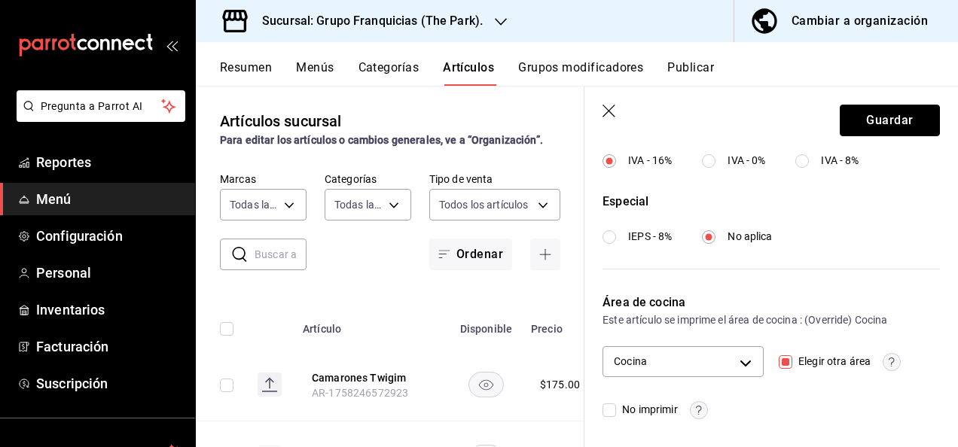
click at [869, 124] on button "Guardar" at bounding box center [890, 121] width 100 height 32
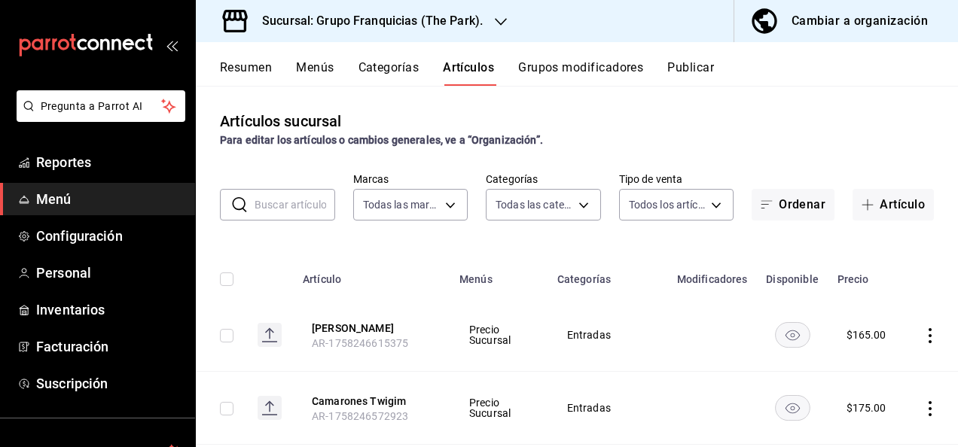
click at [283, 212] on input "text" at bounding box center [295, 205] width 81 height 30
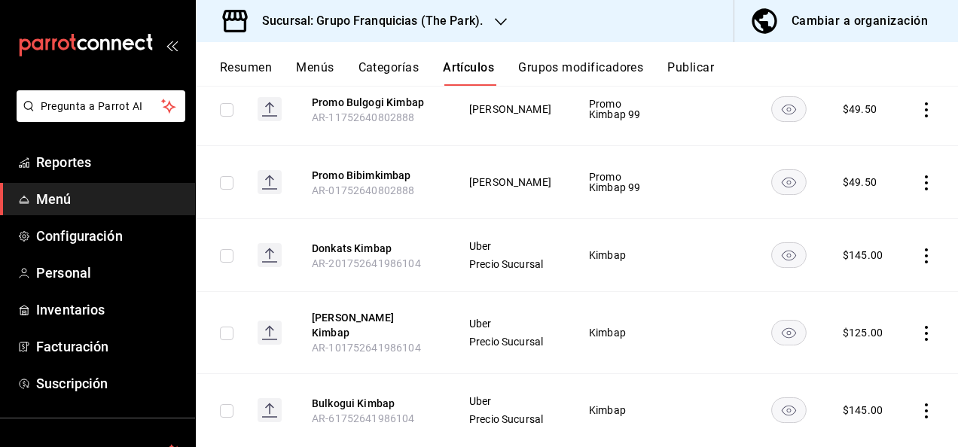
scroll to position [488, 0]
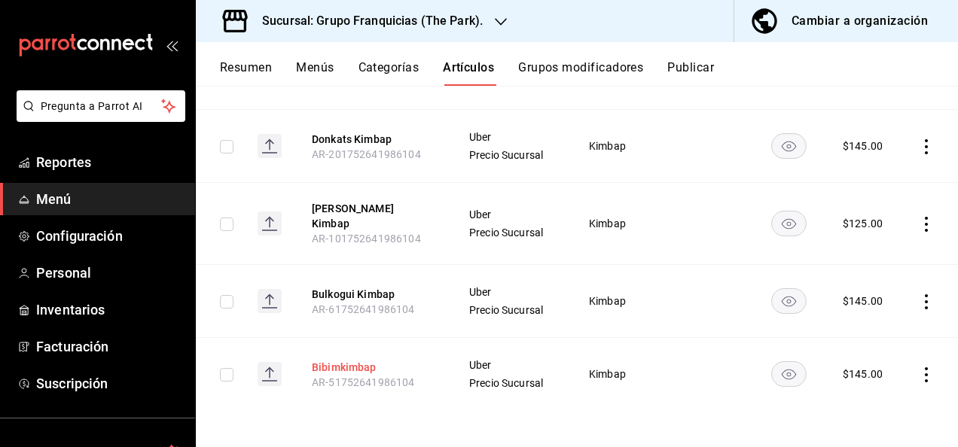
click at [362, 360] on button "Bibimkimbap" at bounding box center [372, 367] width 121 height 15
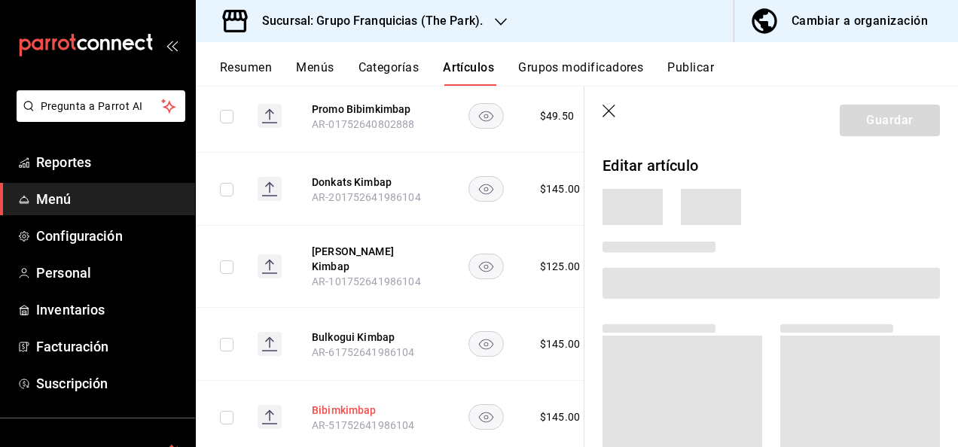
scroll to position [470, 0]
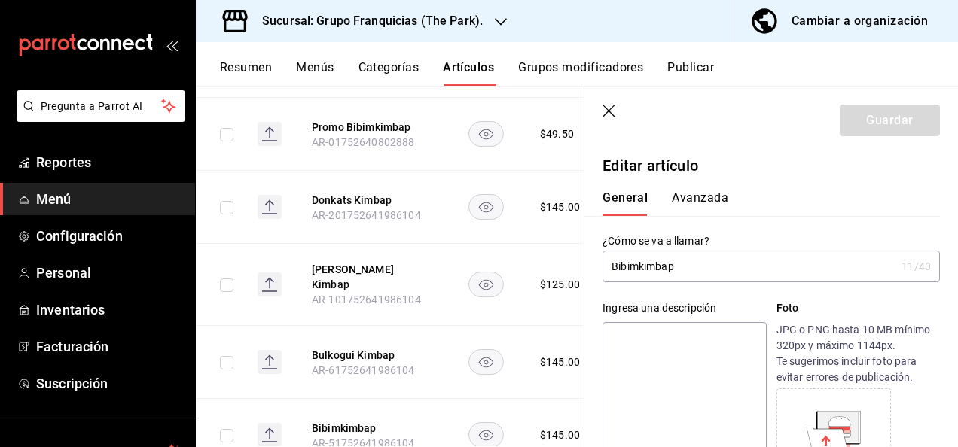
click at [693, 254] on input "Bibimkimbap" at bounding box center [749, 267] width 293 height 30
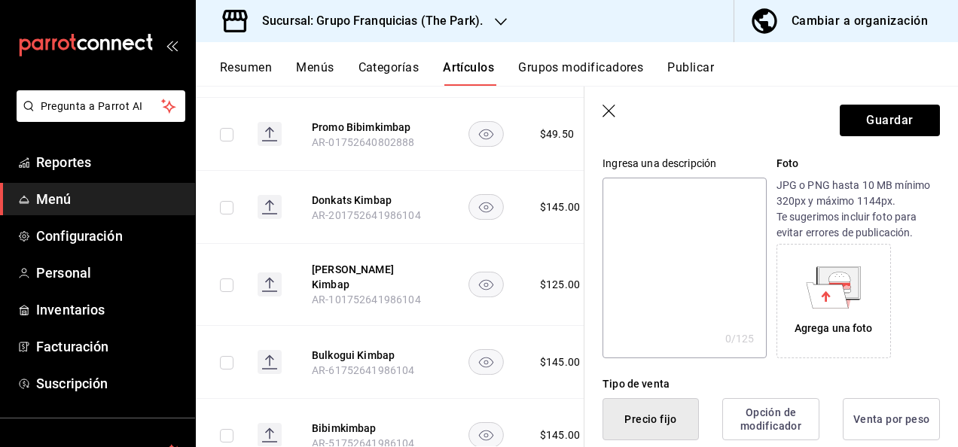
scroll to position [0, 0]
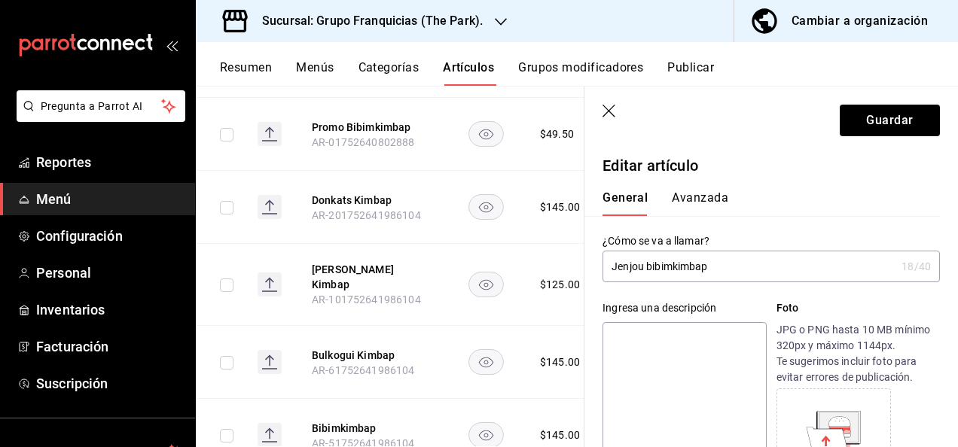
click at [704, 203] on button "Avanzada" at bounding box center [700, 204] width 56 height 26
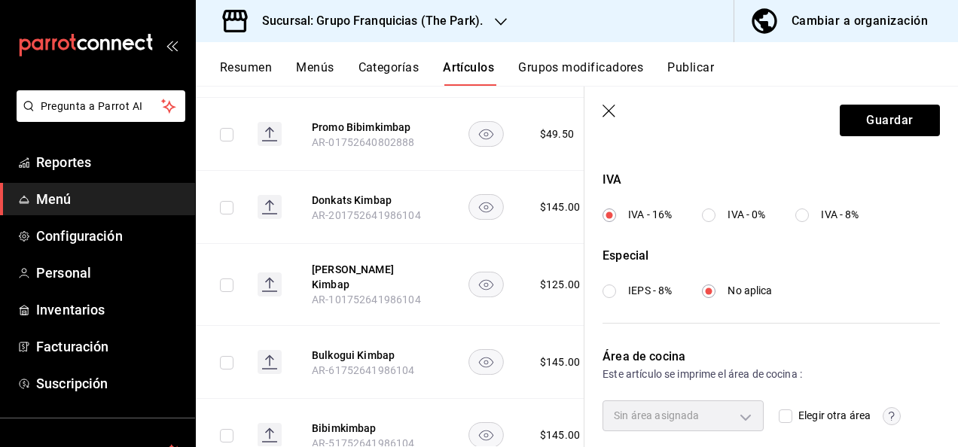
scroll to position [615, 0]
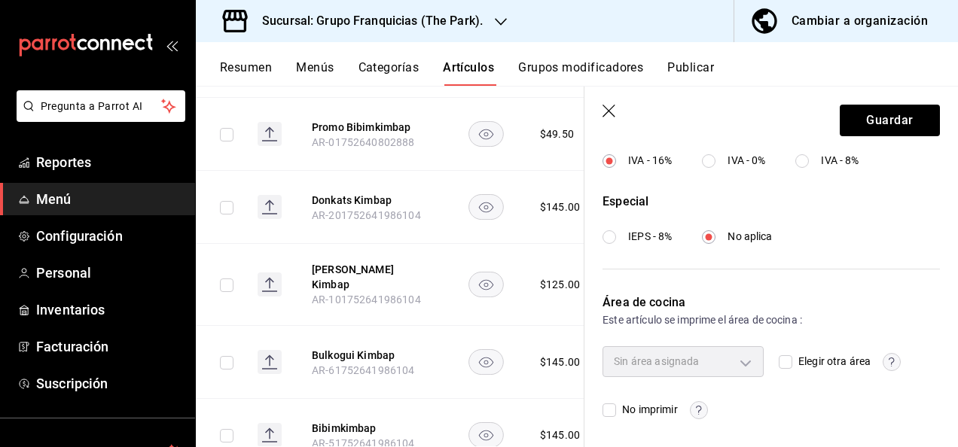
click at [779, 359] on input "Elegir otra área" at bounding box center [786, 363] width 14 height 14
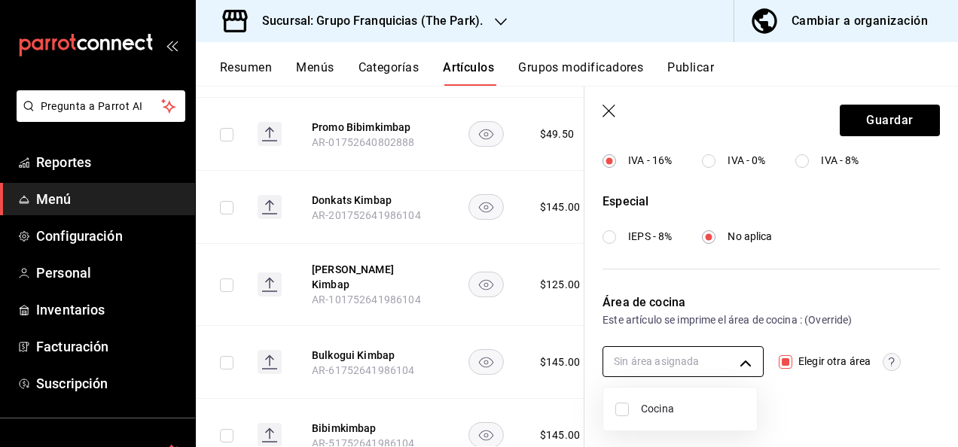
click at [714, 365] on body "Pregunta a Parrot AI Reportes Menú Configuración Personal Inventarios Facturaci…" at bounding box center [479, 223] width 958 height 447
click at [615, 408] on input "checkbox" at bounding box center [622, 410] width 14 height 14
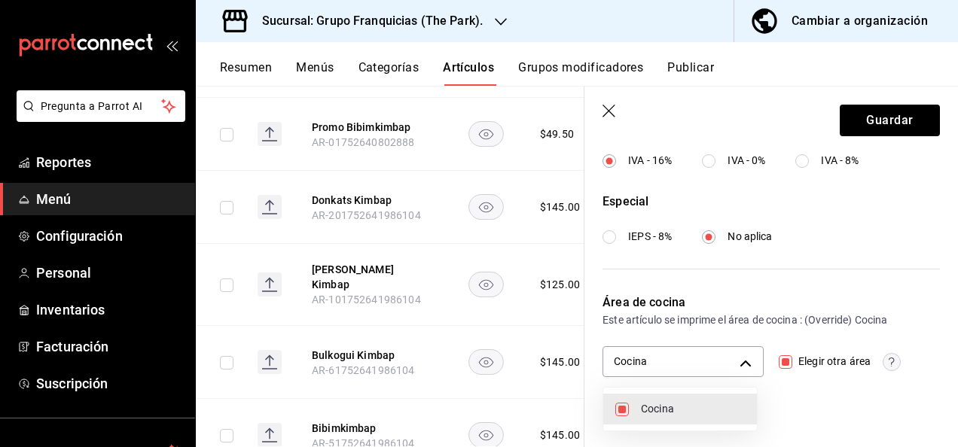
click at [859, 135] on div at bounding box center [479, 223] width 958 height 447
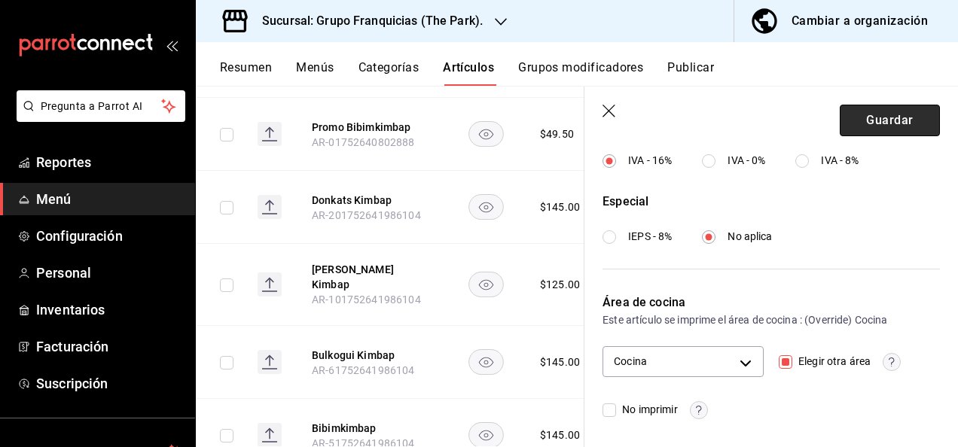
click at [864, 120] on button "Guardar" at bounding box center [890, 121] width 100 height 32
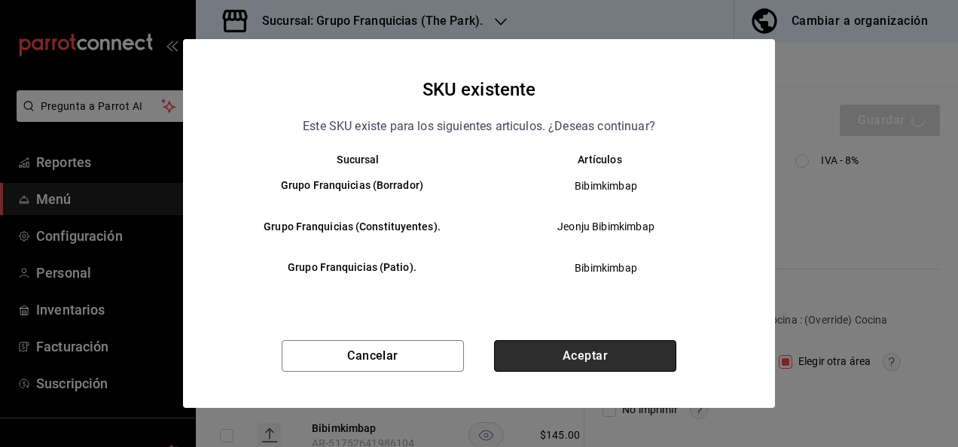
click at [582, 356] on button "Aceptar" at bounding box center [585, 356] width 182 height 32
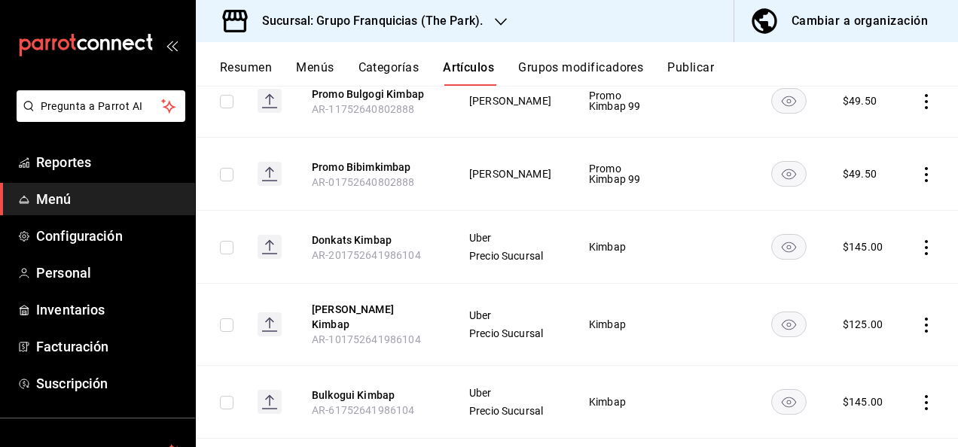
scroll to position [383, 0]
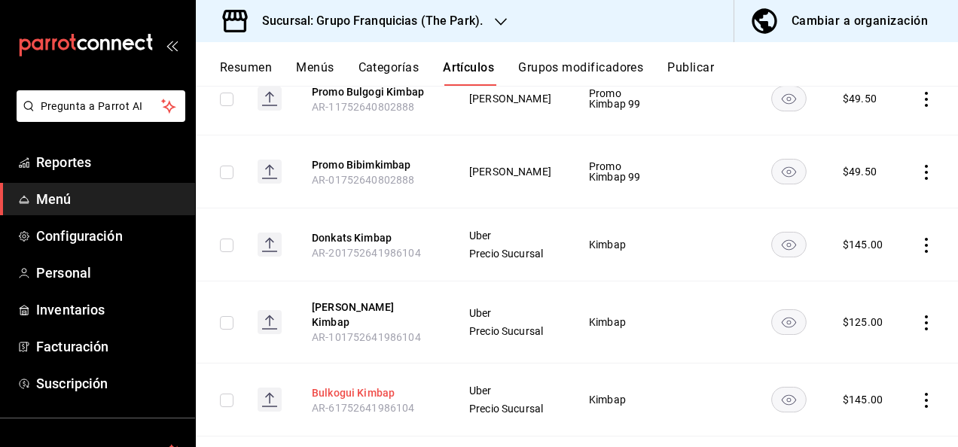
click at [374, 387] on button "Bulkogui Kimbap" at bounding box center [372, 393] width 121 height 15
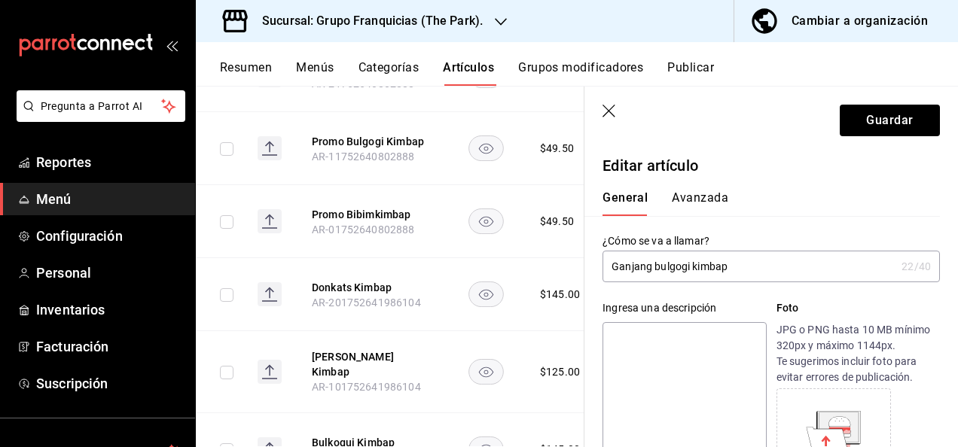
click at [711, 205] on button "Avanzada" at bounding box center [700, 204] width 56 height 26
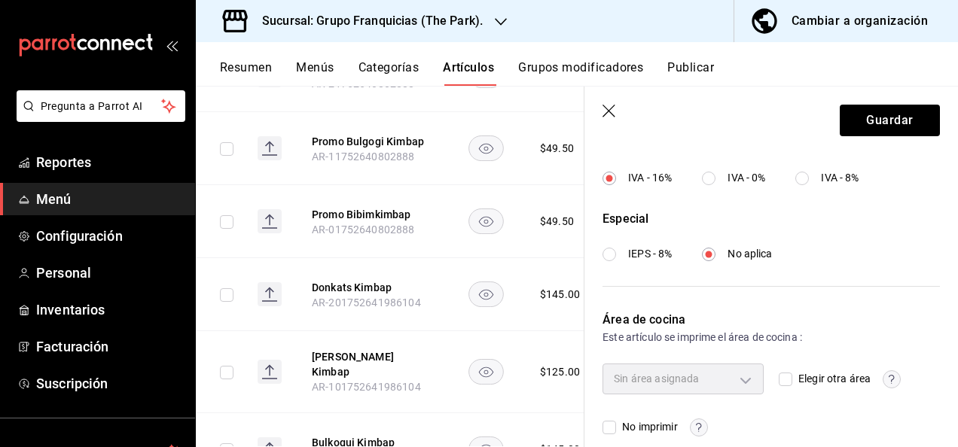
scroll to position [615, 0]
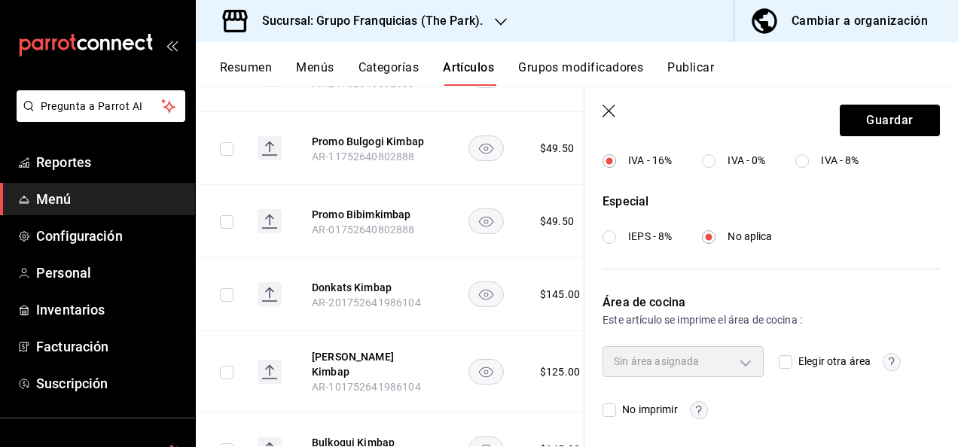
click at [784, 366] on input "Elegir otra área" at bounding box center [786, 363] width 14 height 14
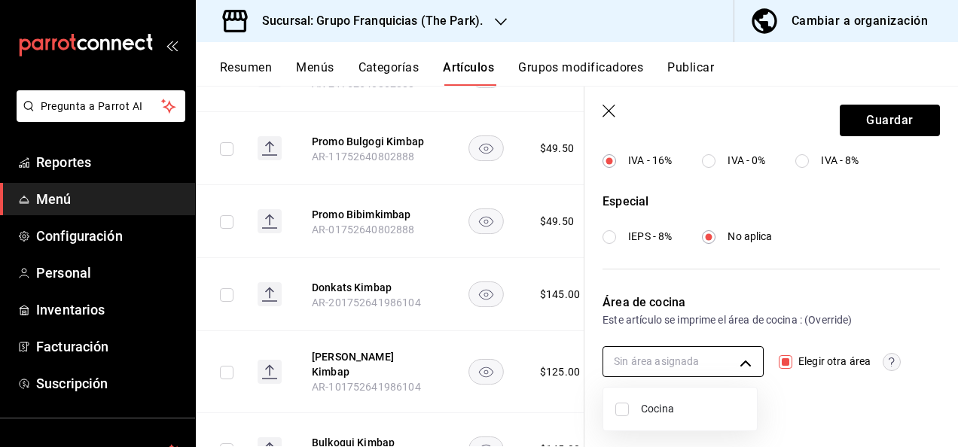
click at [740, 362] on body "Pregunta a Parrot AI Reportes Menú Configuración Personal Inventarios Facturaci…" at bounding box center [479, 223] width 958 height 447
click at [624, 411] on input "checkbox" at bounding box center [622, 410] width 14 height 14
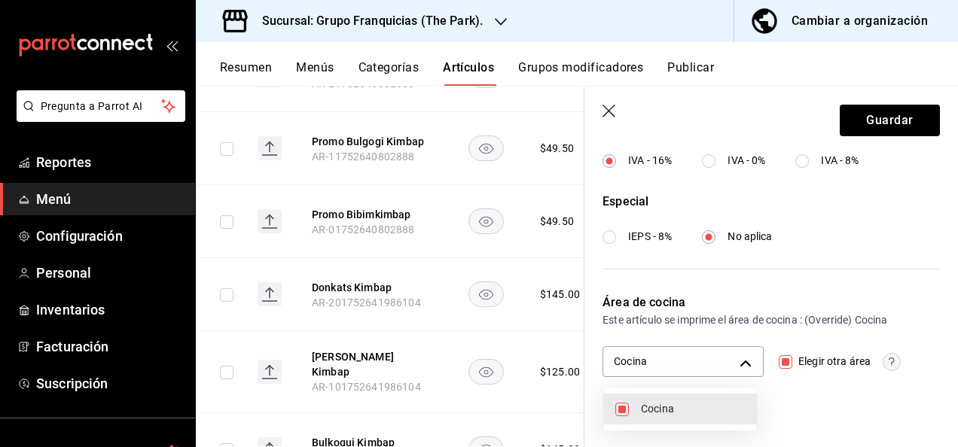
click at [849, 131] on div at bounding box center [479, 223] width 958 height 447
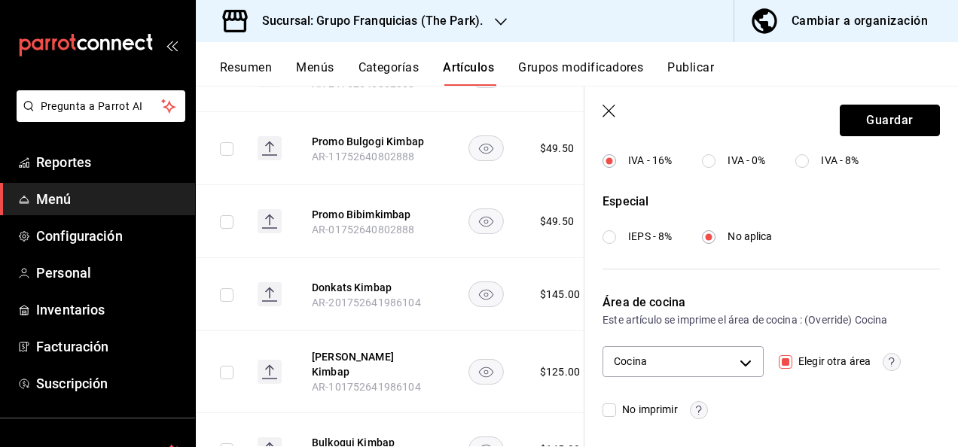
click at [849, 131] on button "Guardar" at bounding box center [890, 121] width 100 height 32
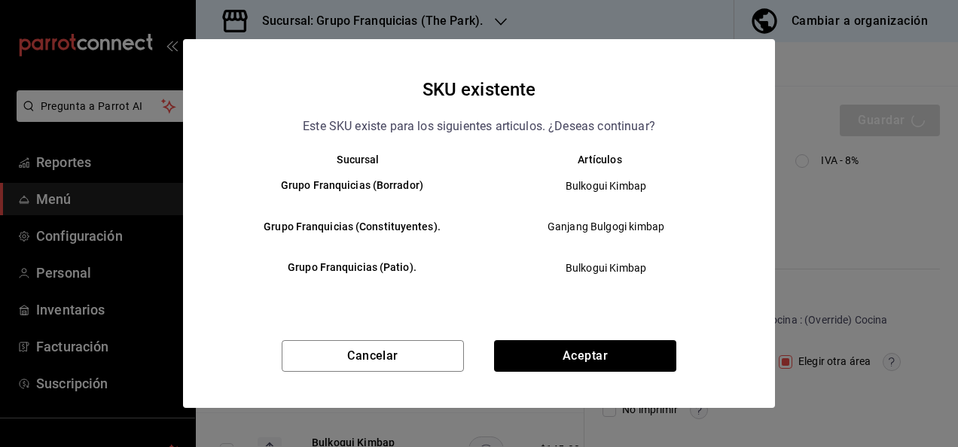
click at [849, 131] on div "SKU existente Este SKU existe para los siguientes articulos. ¿Deseas continuar?…" at bounding box center [479, 223] width 958 height 447
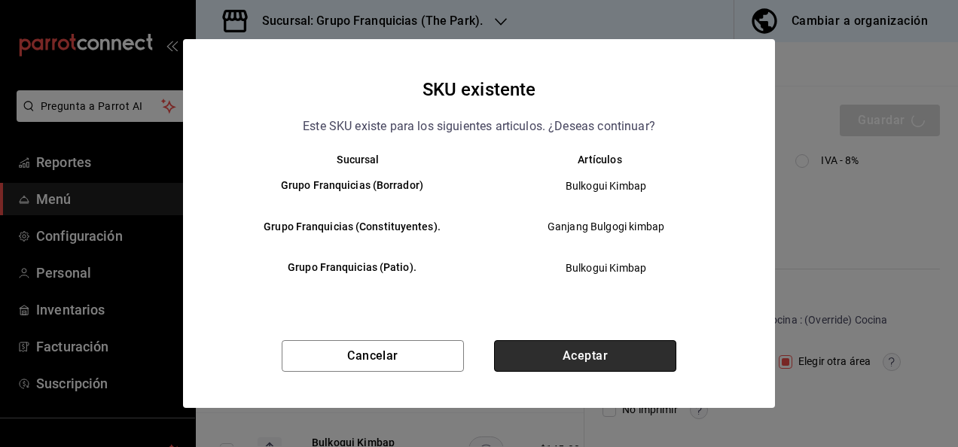
click at [593, 355] on button "Aceptar" at bounding box center [585, 356] width 182 height 32
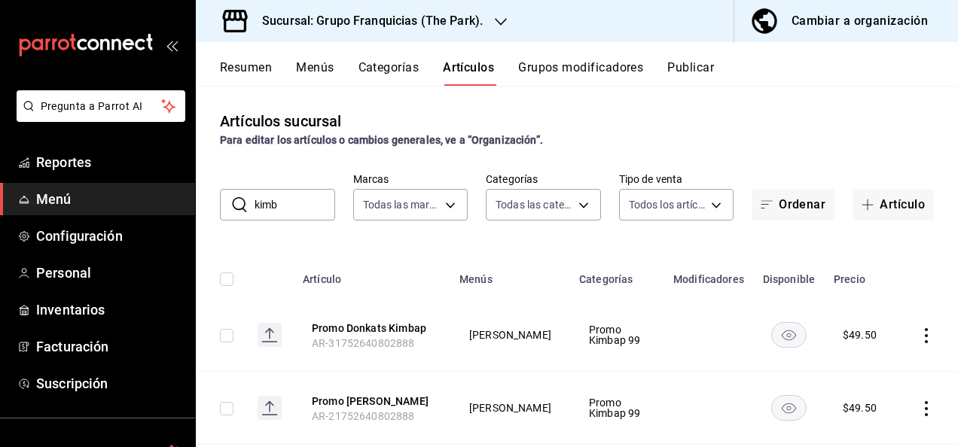
click at [302, 204] on input "kimb" at bounding box center [295, 205] width 81 height 30
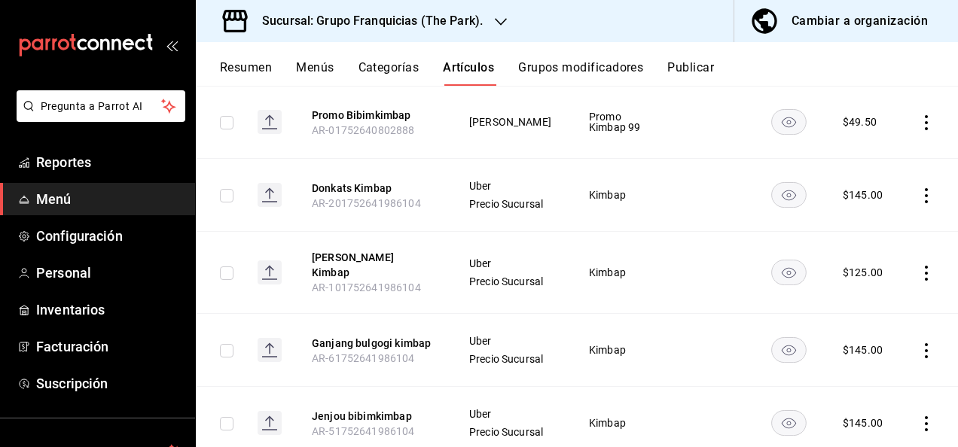
scroll to position [433, 0]
click at [378, 272] on button "Chamchi Mayo Kimbap" at bounding box center [372, 264] width 121 height 30
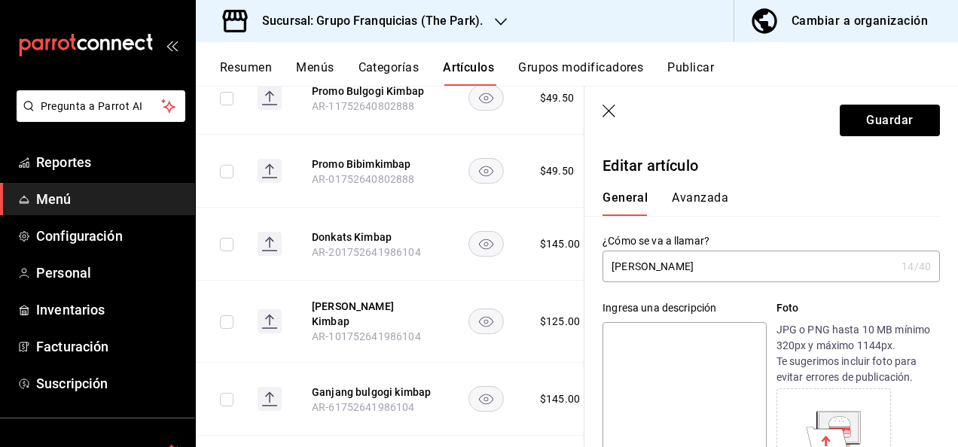
click at [707, 203] on button "Avanzada" at bounding box center [700, 204] width 56 height 26
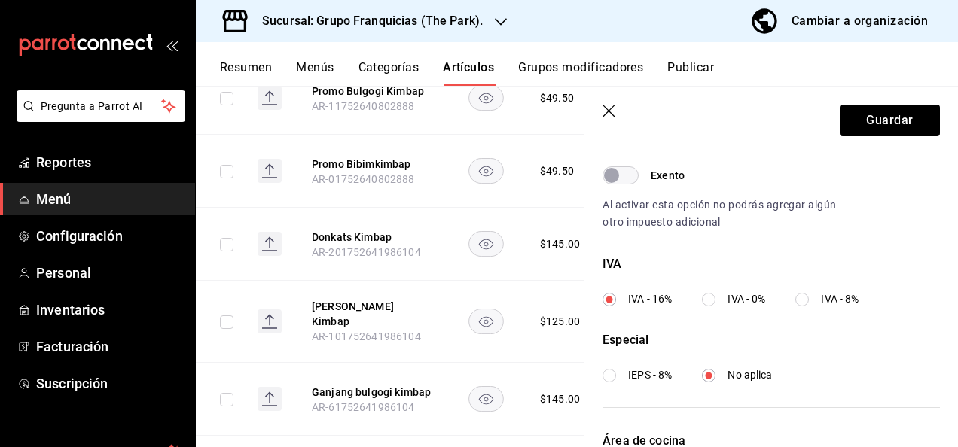
scroll to position [615, 0]
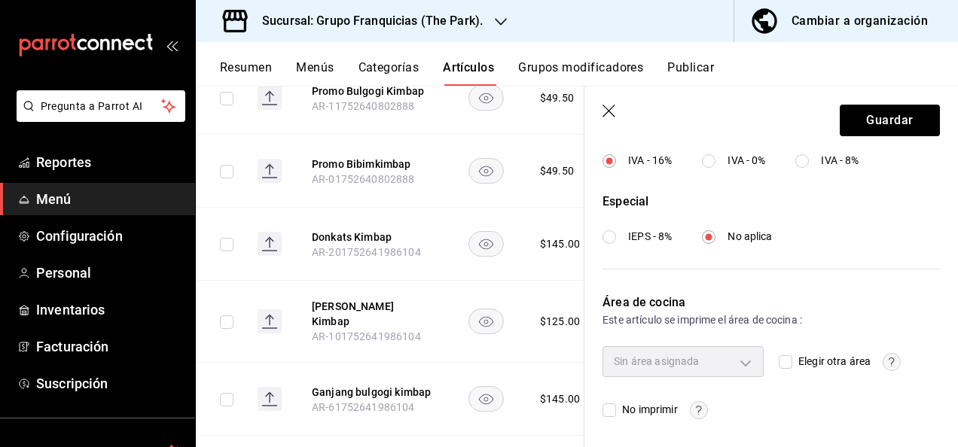
click at [782, 365] on input "Elegir otra área" at bounding box center [786, 363] width 14 height 14
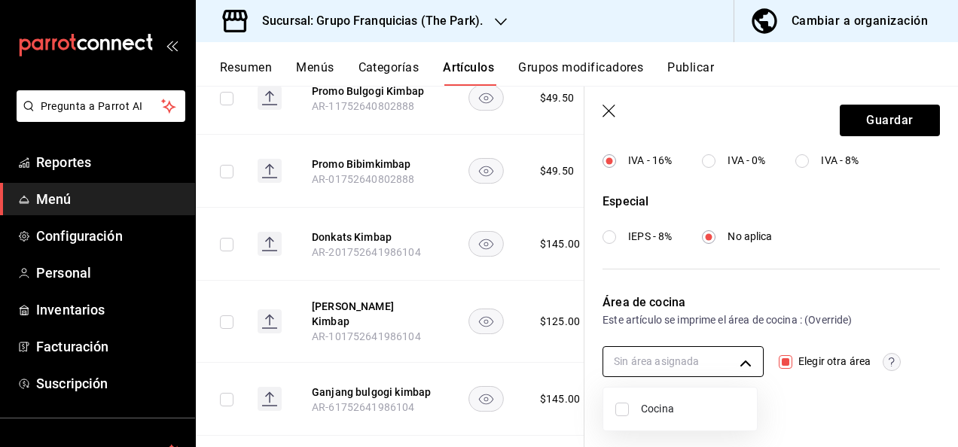
click at [643, 362] on body "Pregunta a Parrot AI Reportes Menú Configuración Personal Inventarios Facturaci…" at bounding box center [479, 223] width 958 height 447
click at [627, 406] on input "checkbox" at bounding box center [622, 410] width 14 height 14
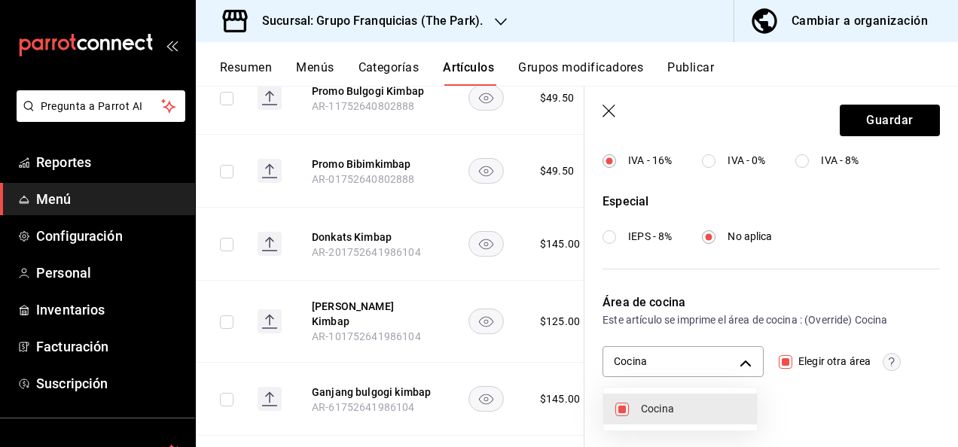
click at [868, 104] on div at bounding box center [479, 223] width 958 height 447
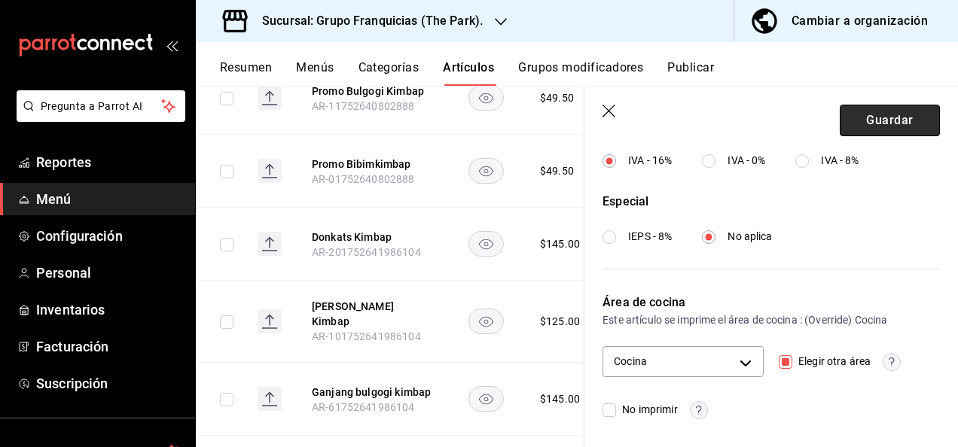
click at [866, 112] on button "Guardar" at bounding box center [890, 121] width 100 height 32
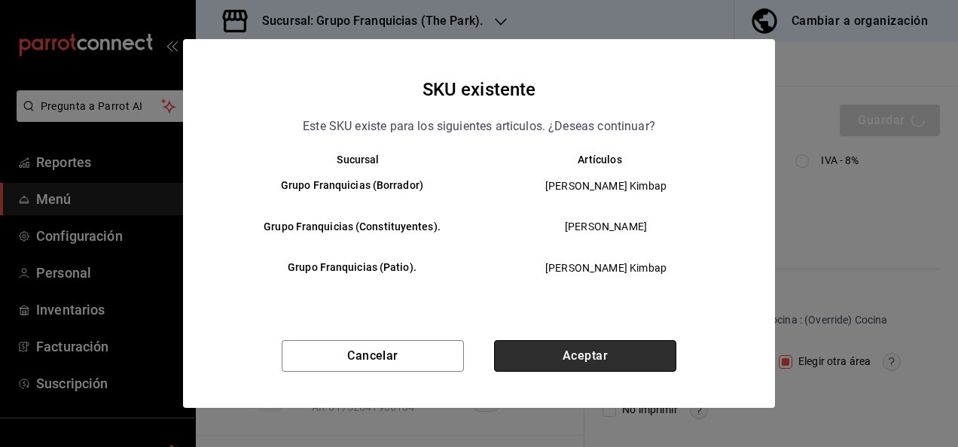
click at [601, 369] on button "Aceptar" at bounding box center [585, 356] width 182 height 32
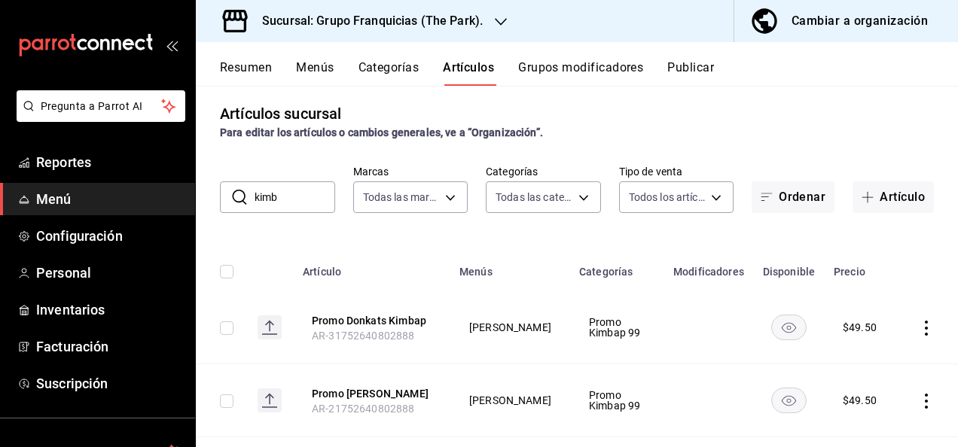
click at [306, 204] on input "kimb" at bounding box center [295, 197] width 81 height 30
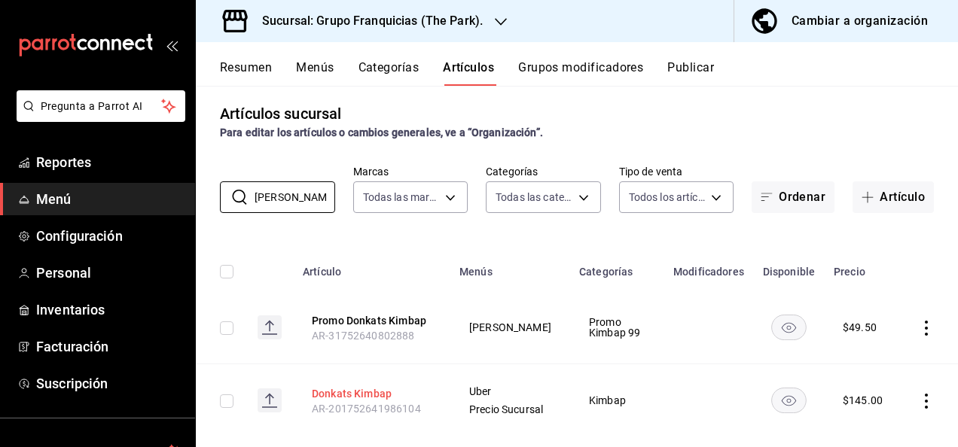
click at [341, 390] on button "Donkats Kimbap" at bounding box center [372, 393] width 121 height 15
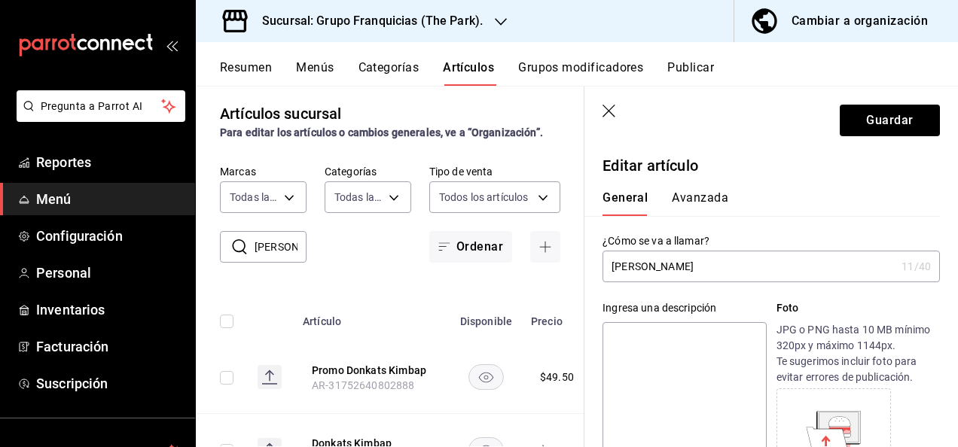
click at [706, 192] on button "Avanzada" at bounding box center [700, 204] width 56 height 26
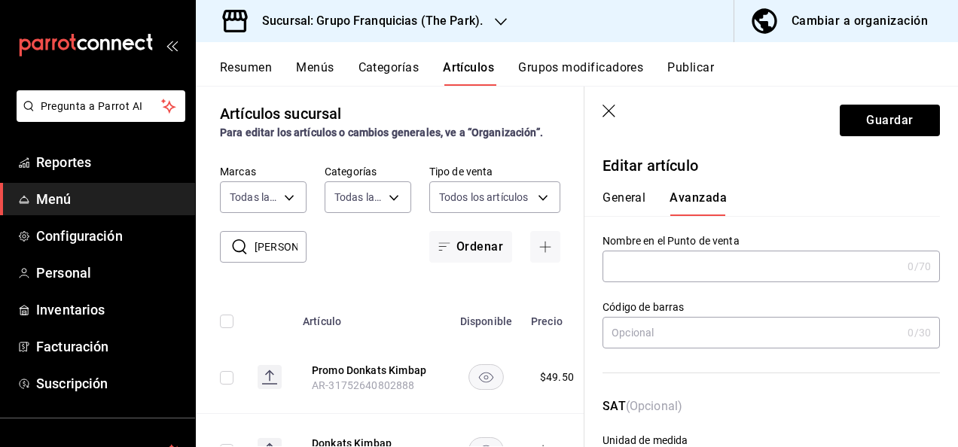
scroll to position [615, 0]
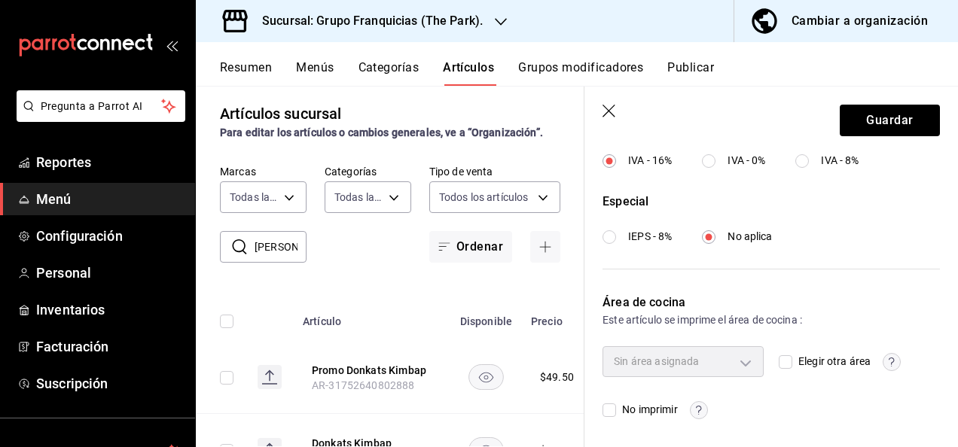
click at [779, 363] on input "Elegir otra área" at bounding box center [786, 363] width 14 height 14
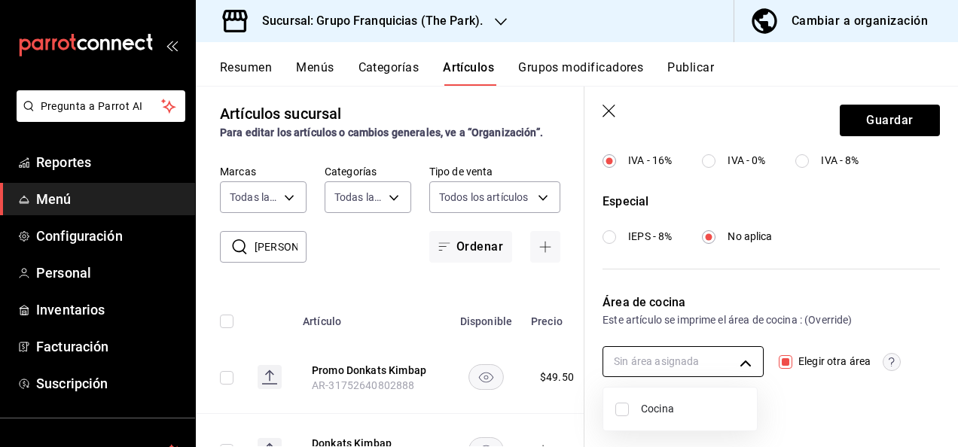
click at [680, 358] on body "Pregunta a Parrot AI Reportes Menú Configuración Personal Inventarios Facturaci…" at bounding box center [479, 223] width 958 height 447
click at [624, 413] on input "checkbox" at bounding box center [622, 410] width 14 height 14
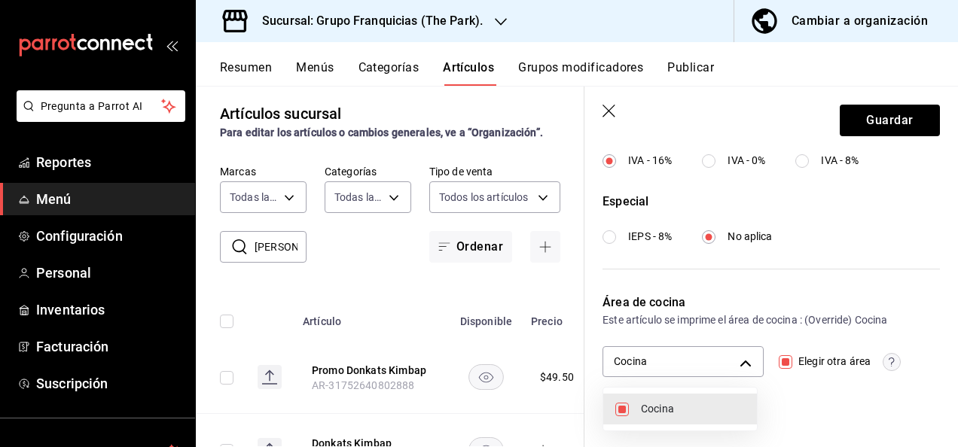
click at [844, 125] on div at bounding box center [479, 223] width 958 height 447
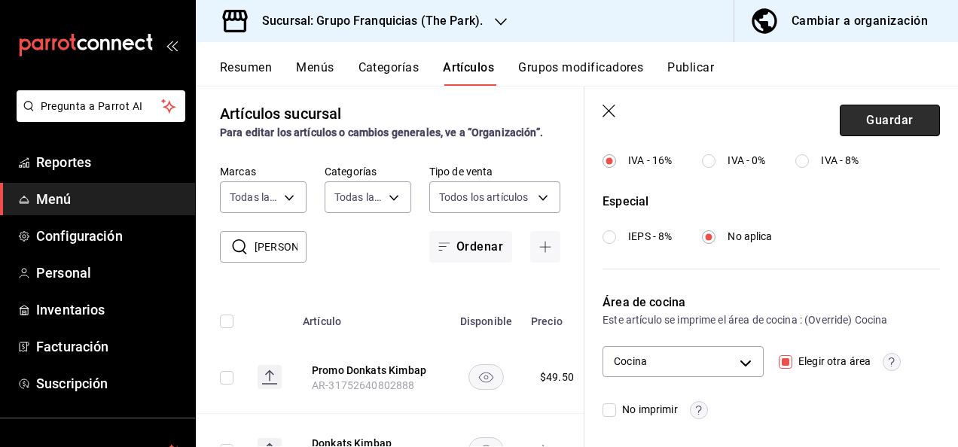
click at [853, 122] on button "Guardar" at bounding box center [890, 121] width 100 height 32
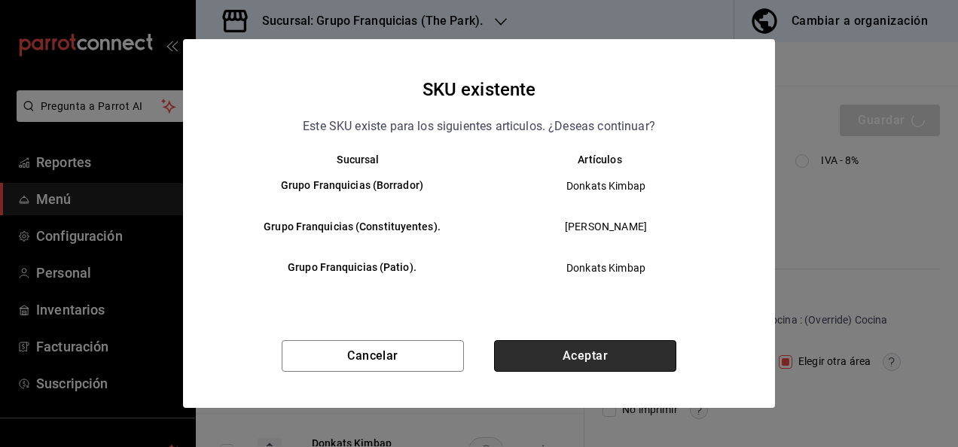
click at [628, 343] on button "Aceptar" at bounding box center [585, 356] width 182 height 32
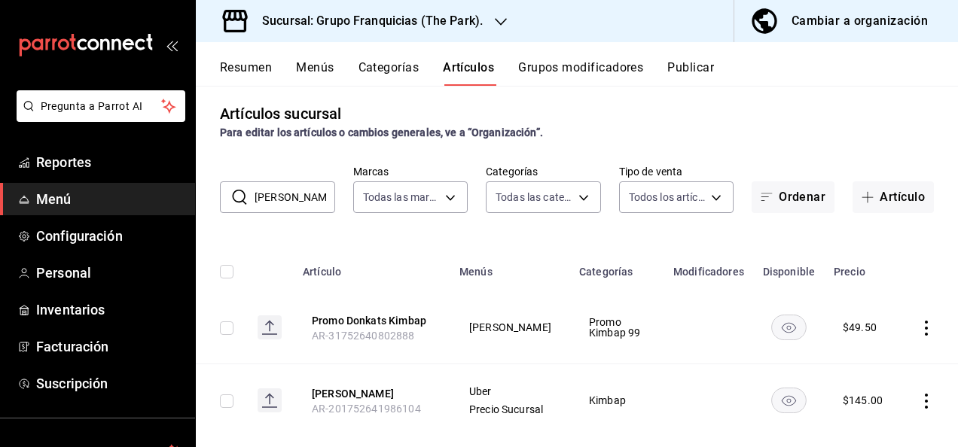
scroll to position [38, 0]
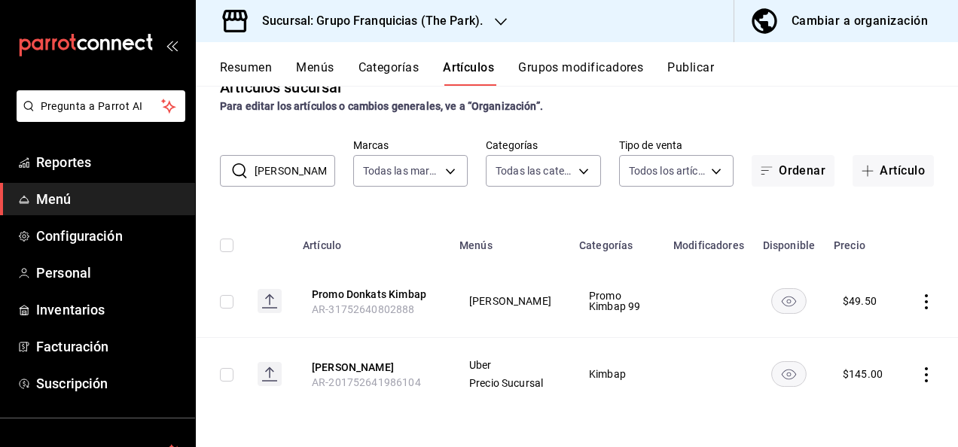
click at [294, 178] on input "kats" at bounding box center [295, 171] width 81 height 30
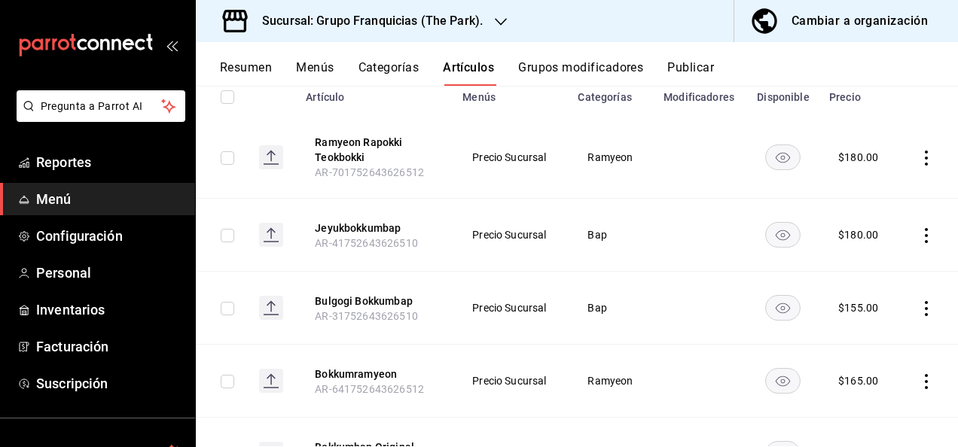
scroll to position [185, 0]
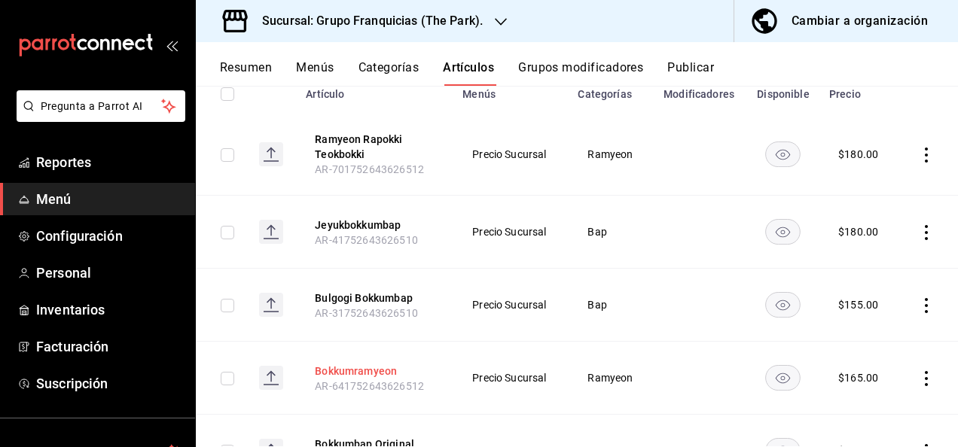
click at [368, 366] on button "Bokkumramyeon" at bounding box center [375, 371] width 121 height 15
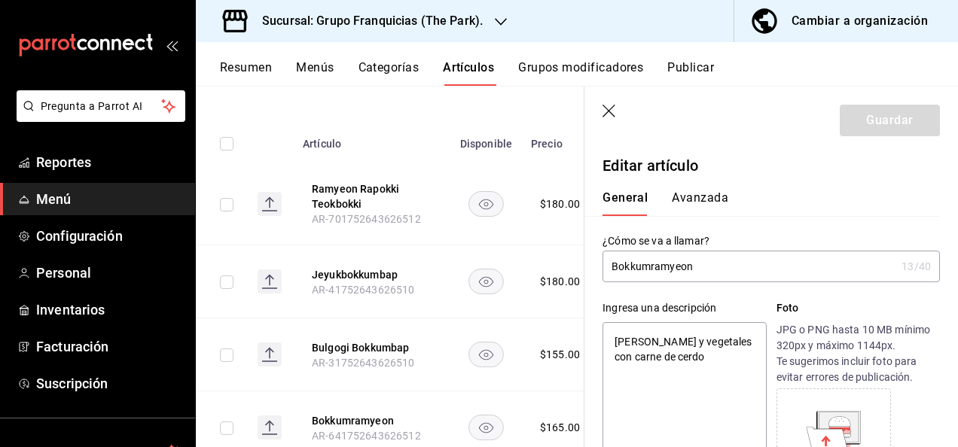
click at [735, 260] on input "Bokkumramyeon" at bounding box center [749, 267] width 293 height 30
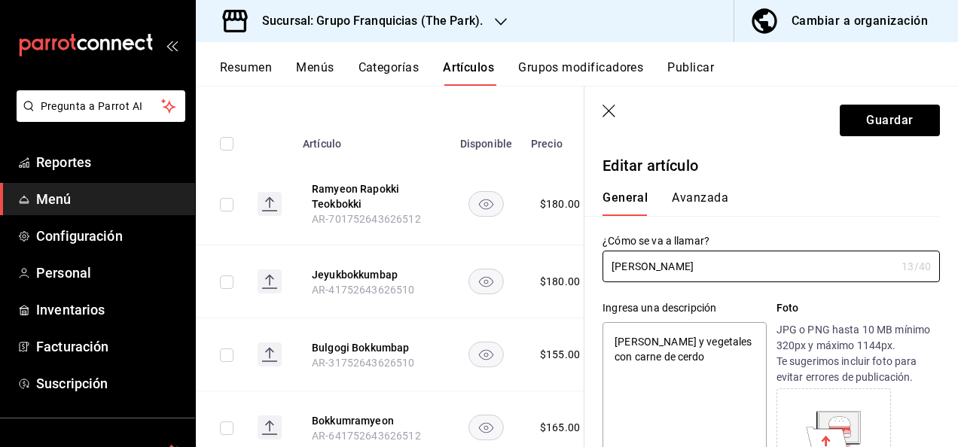
type input "[PERSON_NAME]"
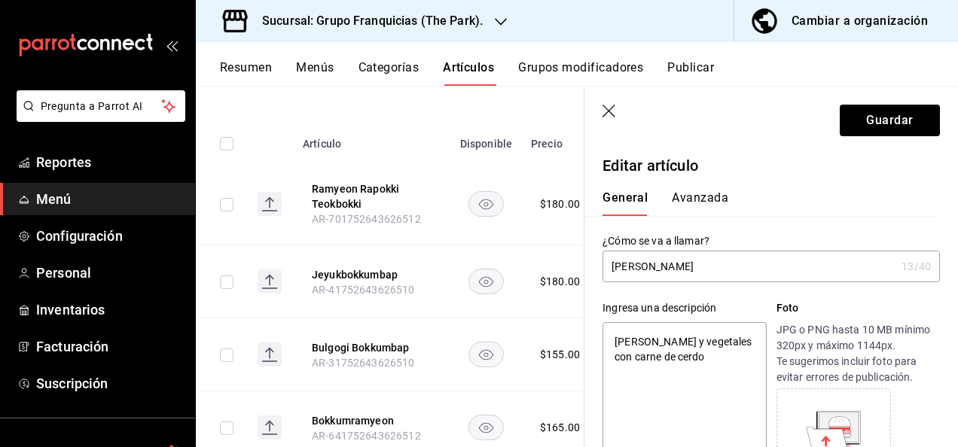
click at [714, 199] on button "Avanzada" at bounding box center [700, 204] width 56 height 26
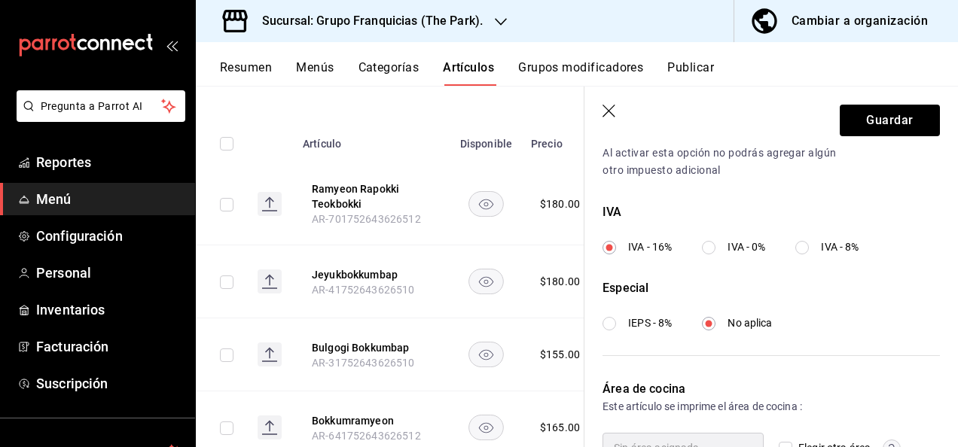
scroll to position [615, 0]
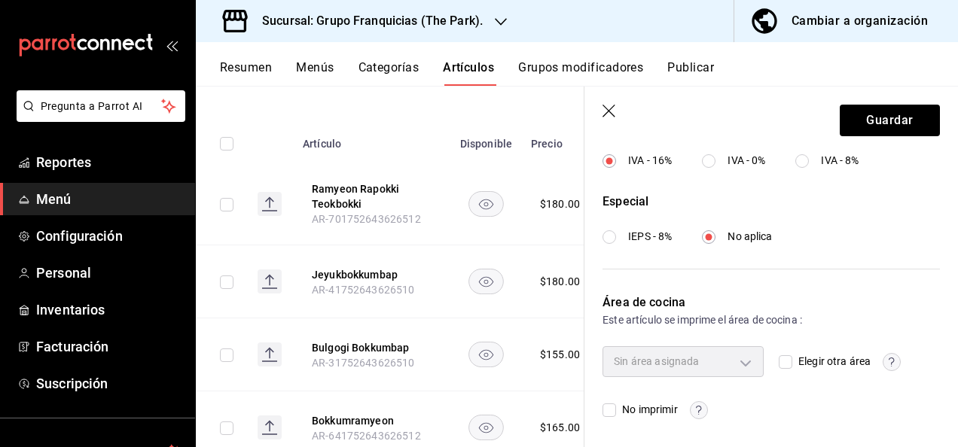
click at [782, 366] on input "Elegir otra área" at bounding box center [786, 363] width 14 height 14
checkbox input "true"
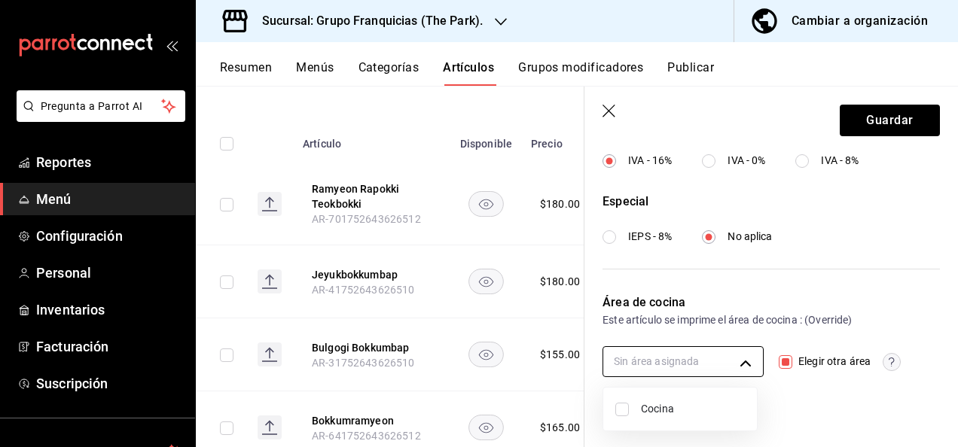
click at [720, 350] on body "Pregunta a Parrot AI Reportes Menú Configuración Personal Inventarios Facturaci…" at bounding box center [479, 223] width 958 height 447
click at [649, 410] on span "Cocina" at bounding box center [693, 410] width 104 height 16
type input "c31bbd17-8014-44d3-8ea5-26da84d2fd56"
checkbox input "true"
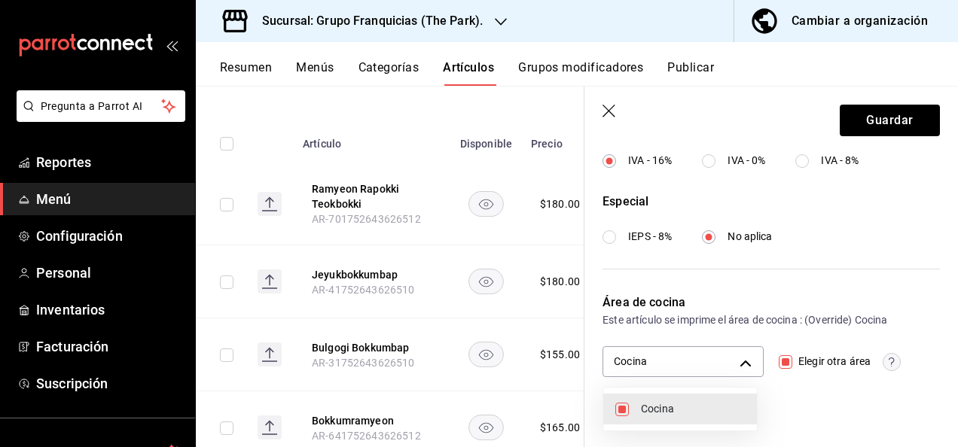
click at [894, 127] on div at bounding box center [479, 223] width 958 height 447
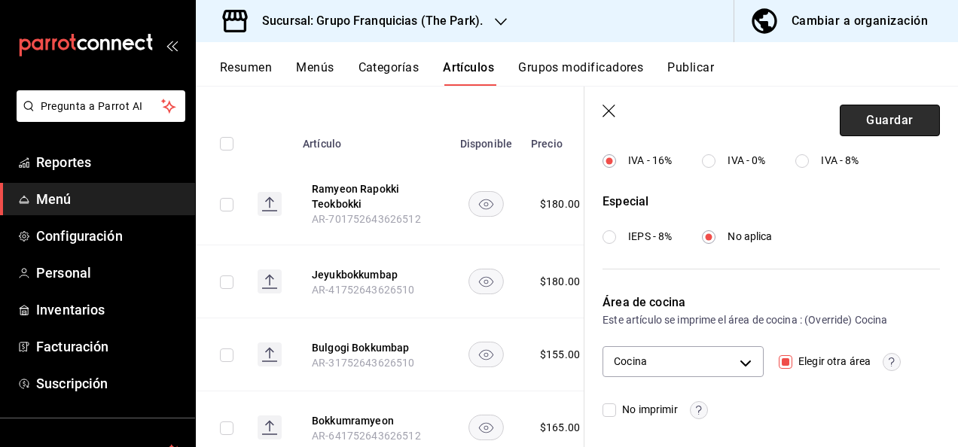
click at [879, 127] on button "Guardar" at bounding box center [890, 121] width 100 height 32
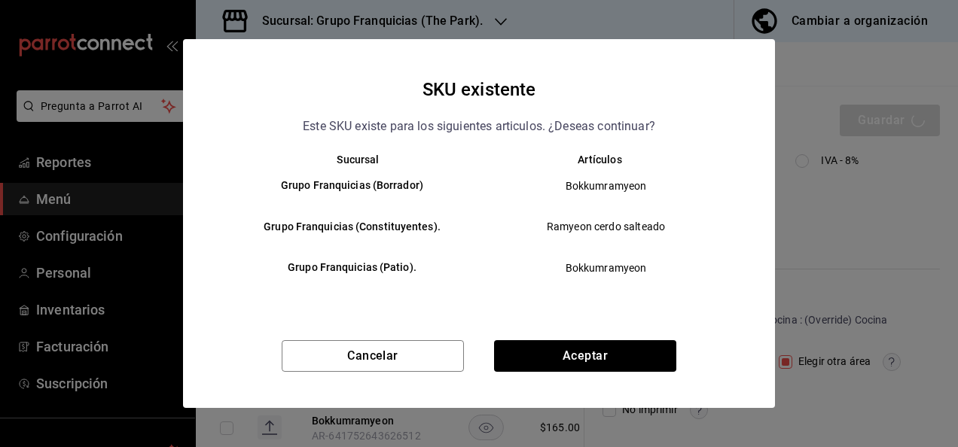
click at [555, 336] on div "SKU existente Este SKU existe para los siguientes articulos. ¿Deseas continuar?…" at bounding box center [479, 223] width 592 height 368
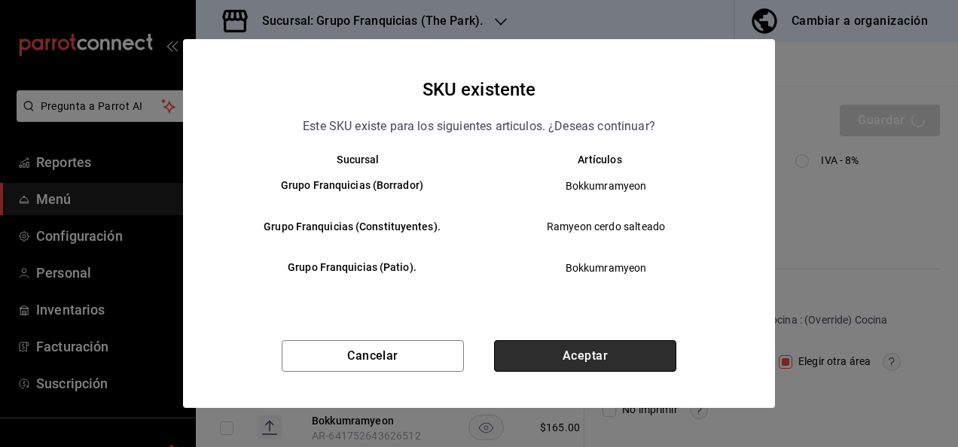
click at [557, 352] on button "Aceptar" at bounding box center [585, 356] width 182 height 32
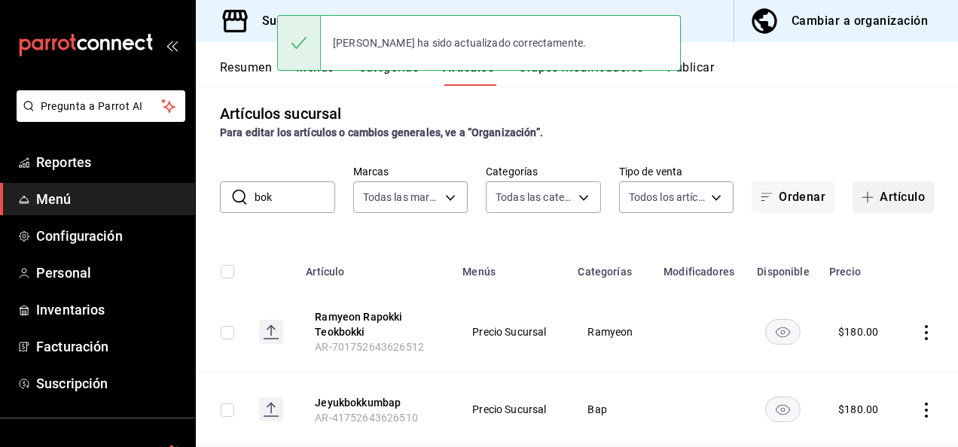
click at [893, 202] on button "Artículo" at bounding box center [893, 198] width 81 height 32
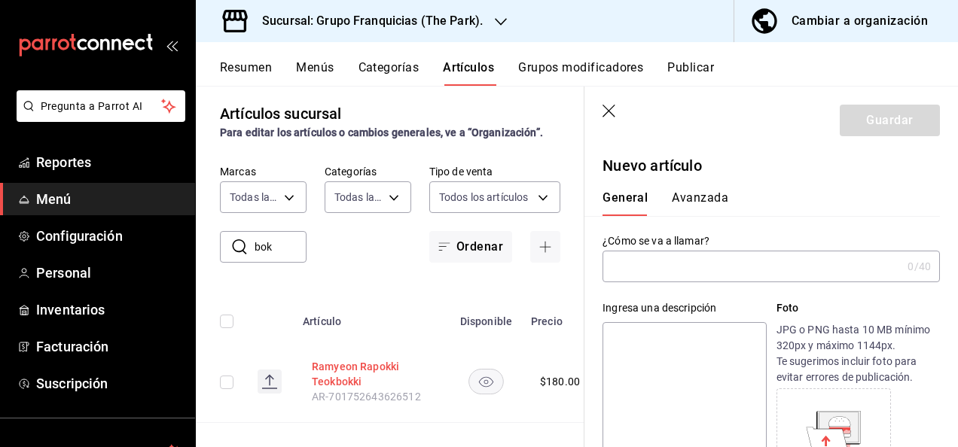
click at [342, 363] on button "Ramyeon Rapokki Teokbokki" at bounding box center [372, 374] width 121 height 30
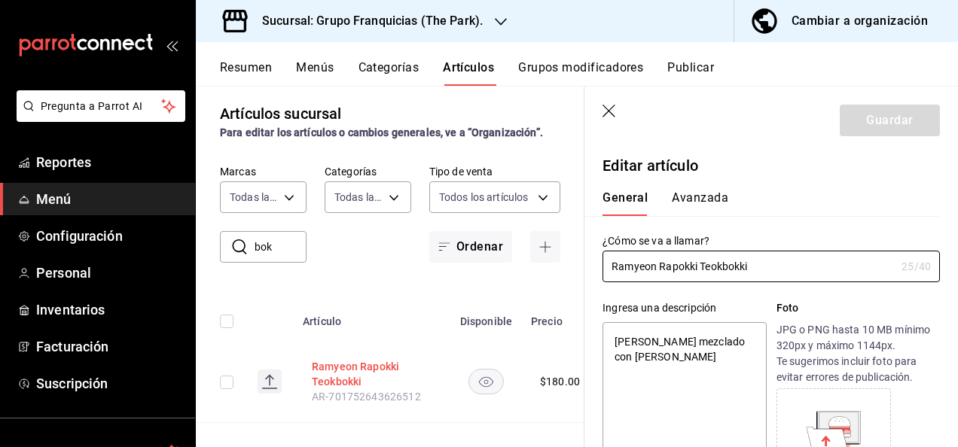
type textarea "x"
type input "$180.00"
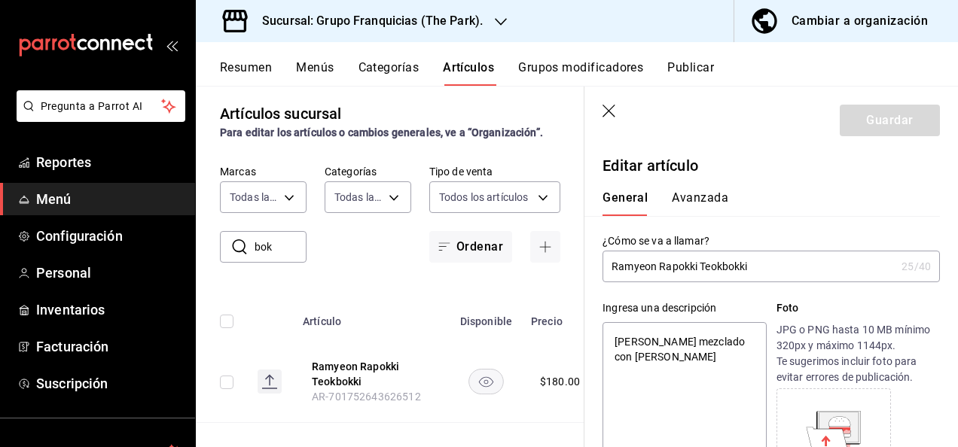
type input "Ramyeon Rapokki Teokbokk"
type textarea "x"
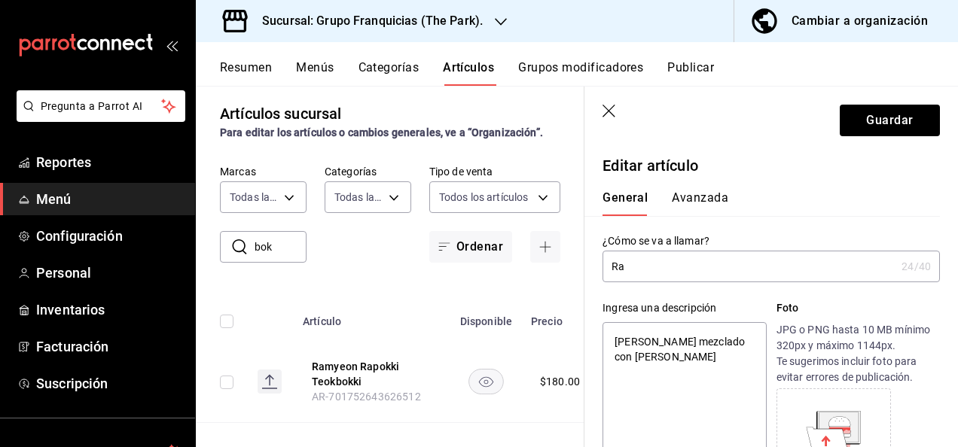
type input "R"
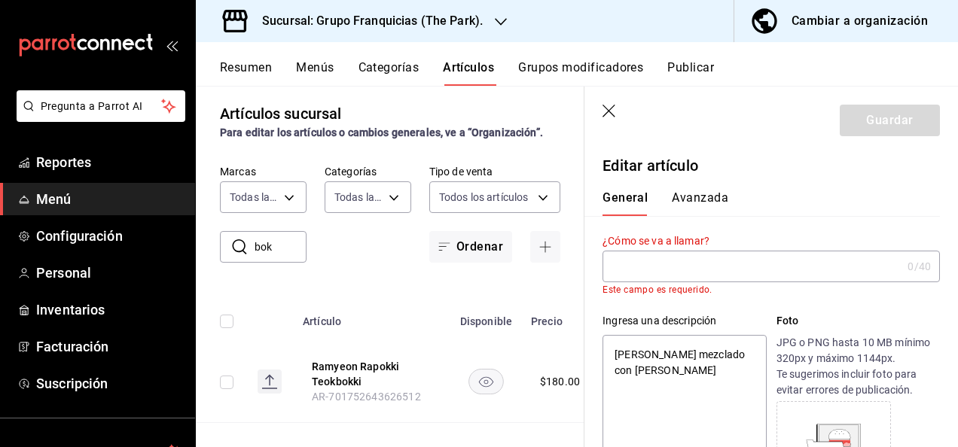
type textarea "x"
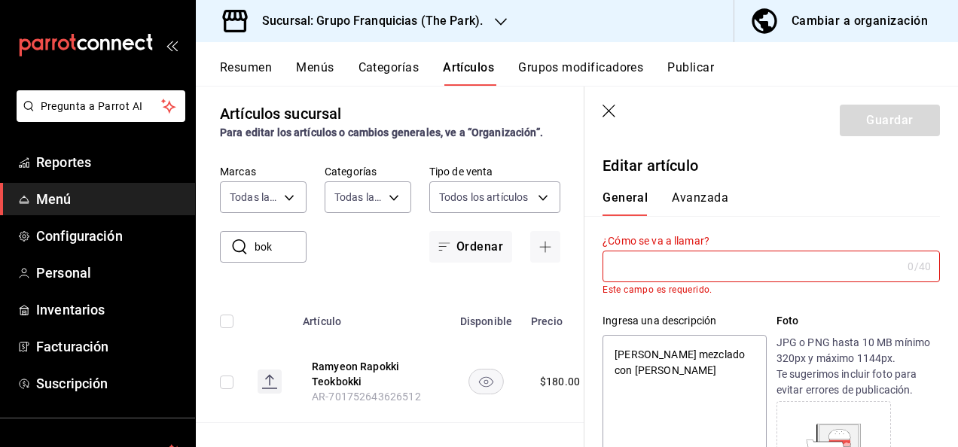
type input "R"
type textarea "x"
type input "Ra"
type textarea "x"
type input "Rap"
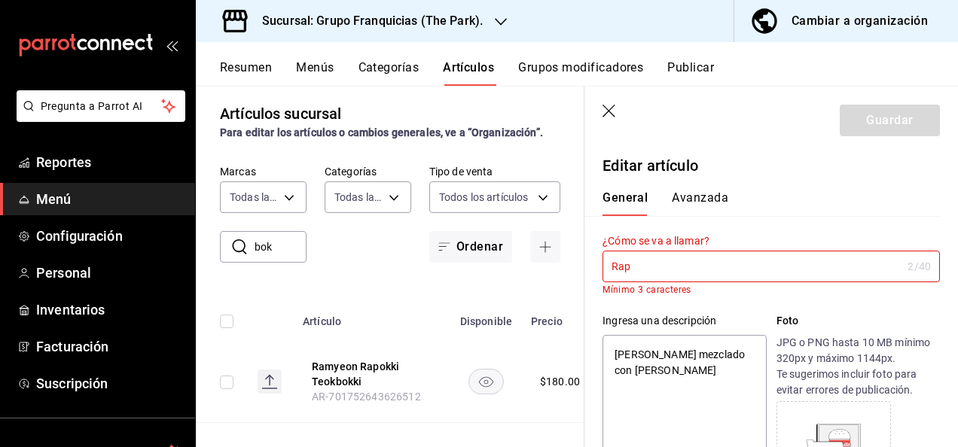
type textarea "x"
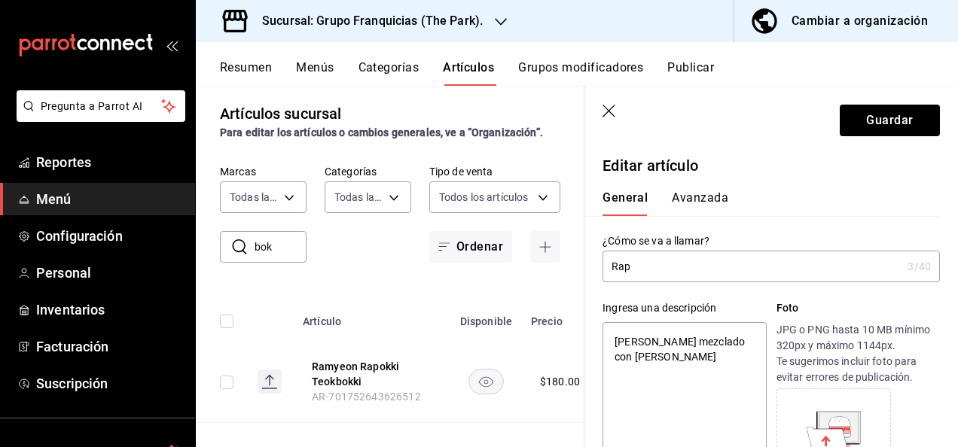
type input "[PERSON_NAME]"
type textarea "x"
type input "Rappo"
type textarea "x"
type input "Rappok"
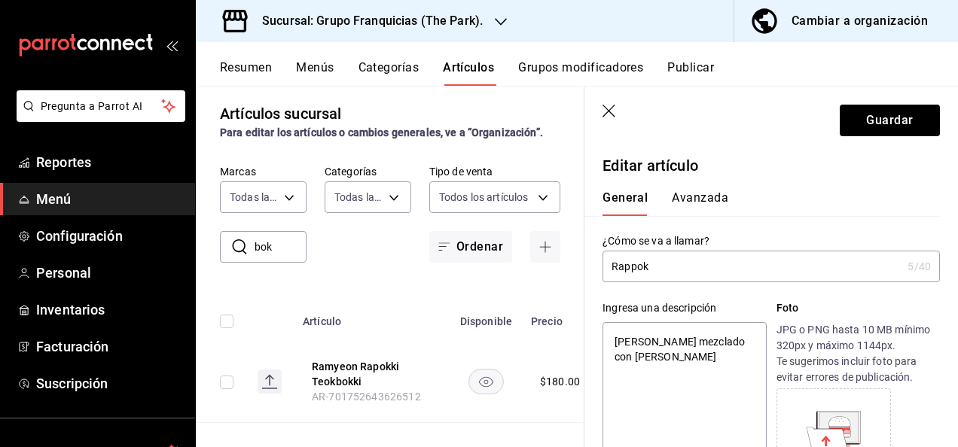
type textarea "x"
type input "Rappoki"
type textarea "x"
type input "Rappoki"
type textarea "x"
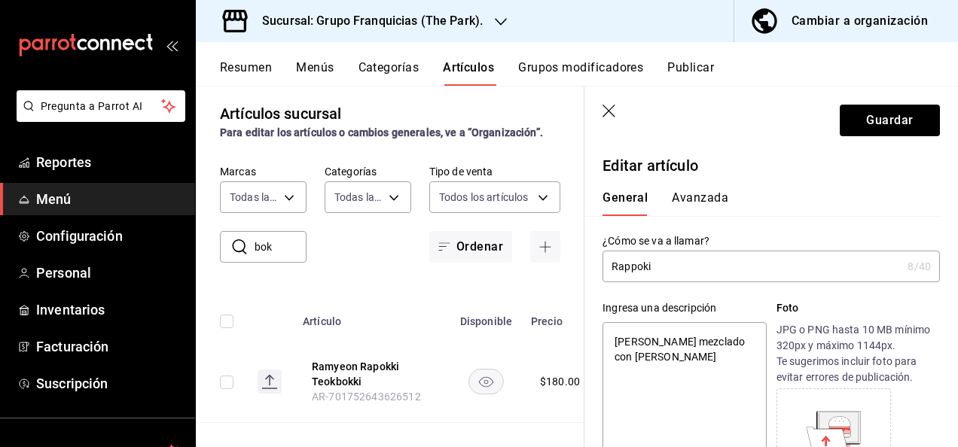
type input "Rappoki r"
type textarea "x"
type input "Rappoki ra"
type textarea "x"
type input "Rappoki ram"
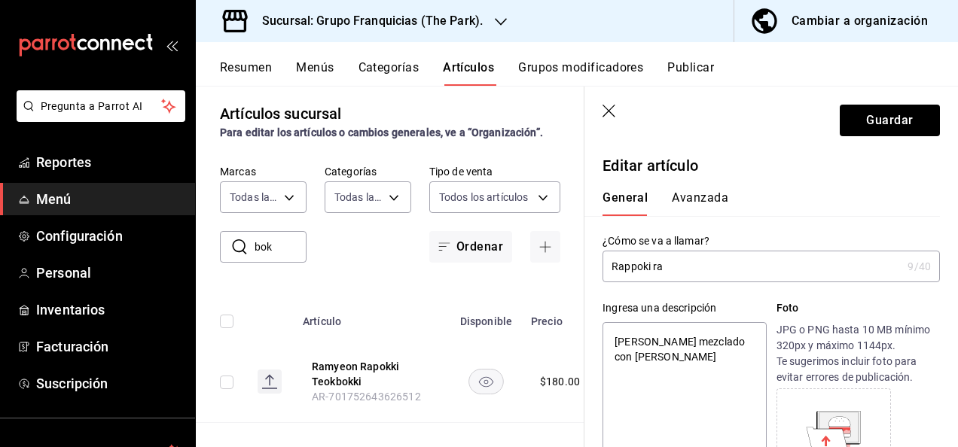
type textarea "x"
type input "Rappoki ramy"
type textarea "x"
type input "Rappoki ramyo"
type textarea "x"
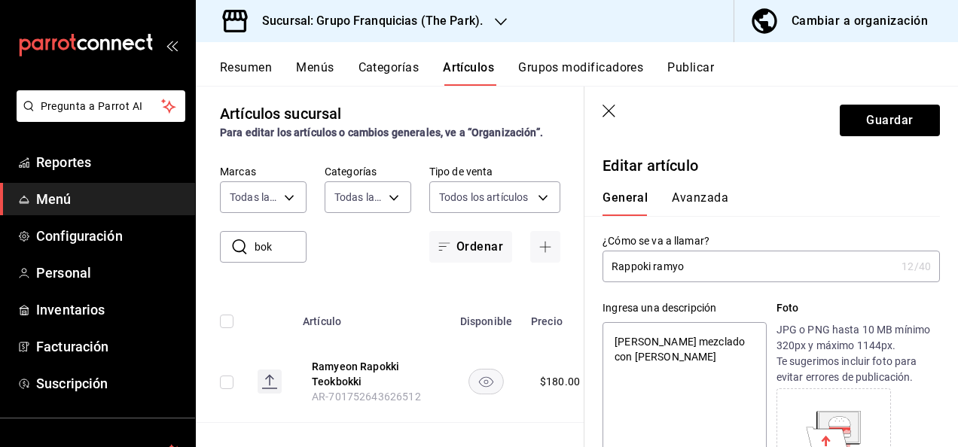
type input "Rappoki ramyon"
type textarea "x"
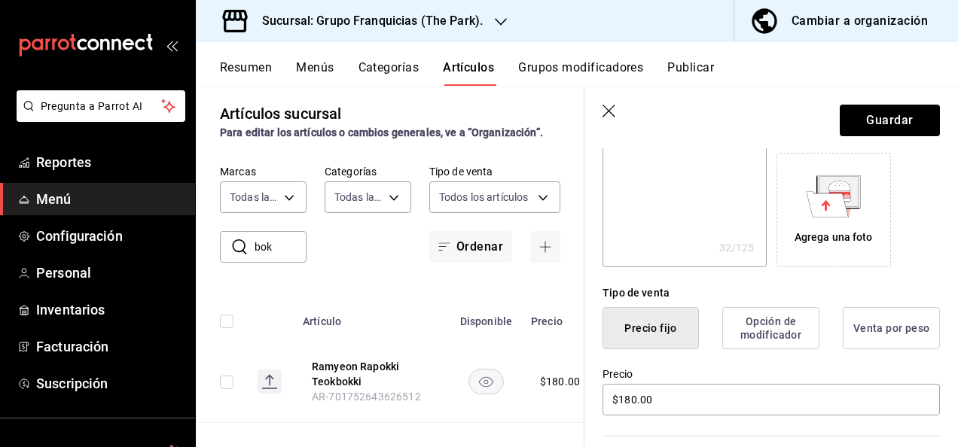
scroll to position [264, 0]
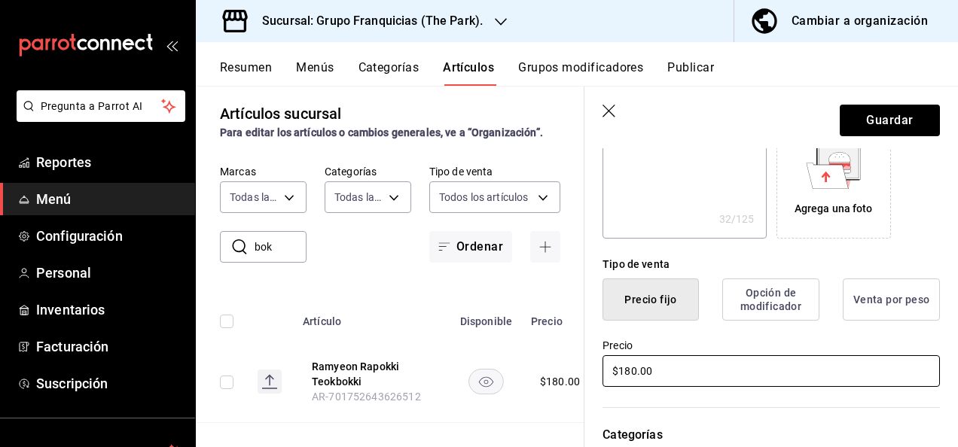
type input "Rappoki ramyon"
click at [722, 382] on input "$180.00" at bounding box center [771, 372] width 337 height 32
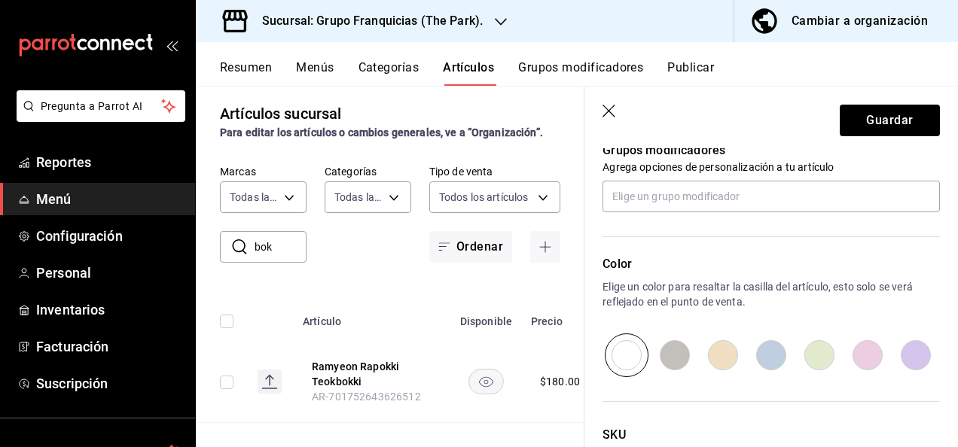
scroll to position [689, 0]
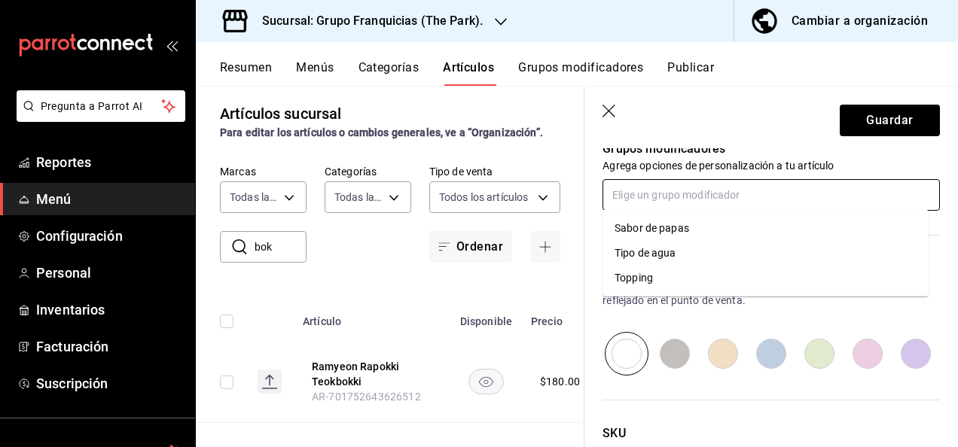
click at [804, 199] on input "text" at bounding box center [771, 195] width 337 height 32
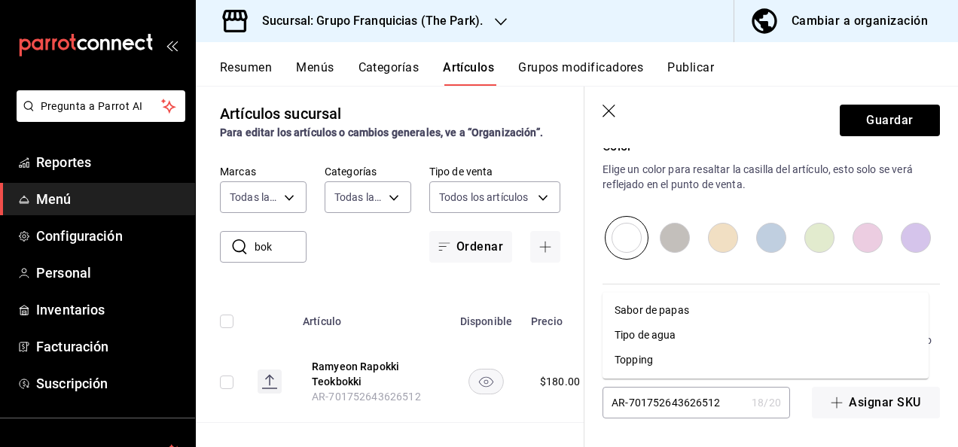
scroll to position [0, 0]
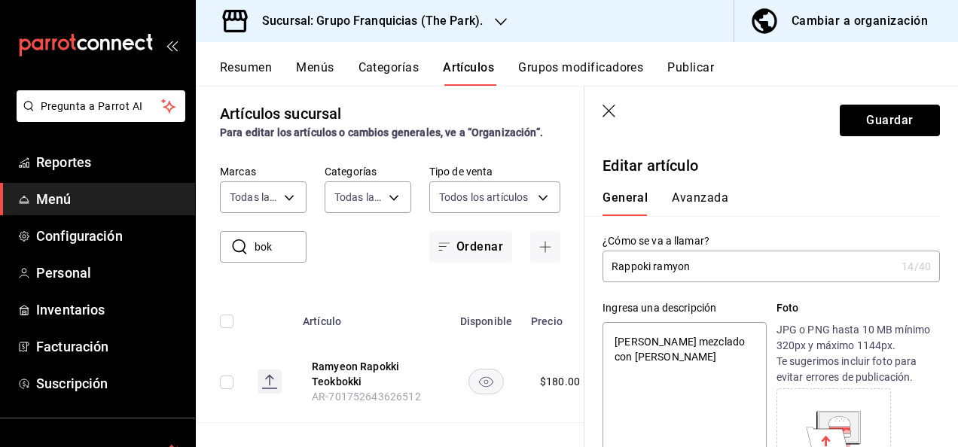
click at [707, 195] on button "Avanzada" at bounding box center [700, 204] width 56 height 26
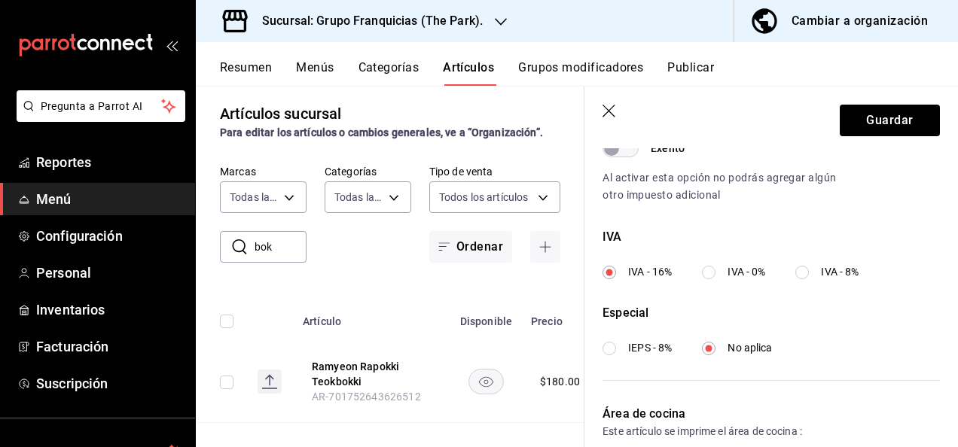
scroll to position [615, 0]
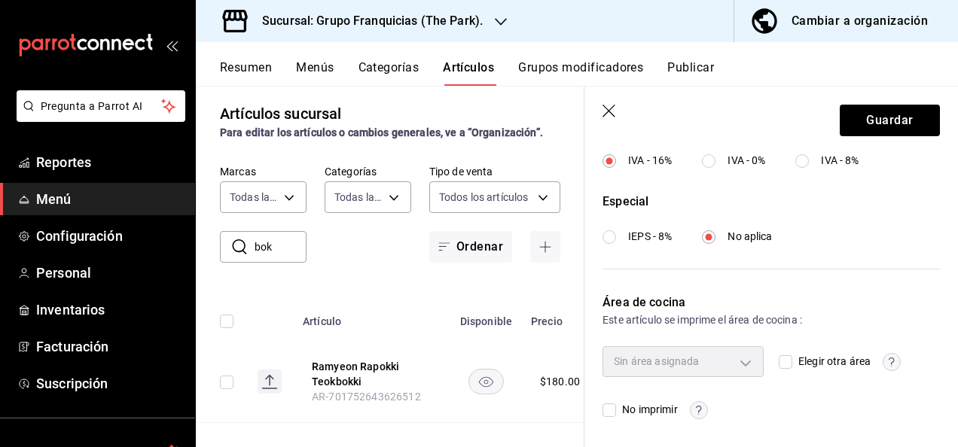
click at [779, 364] on input "Elegir otra área" at bounding box center [786, 363] width 14 height 14
checkbox input "true"
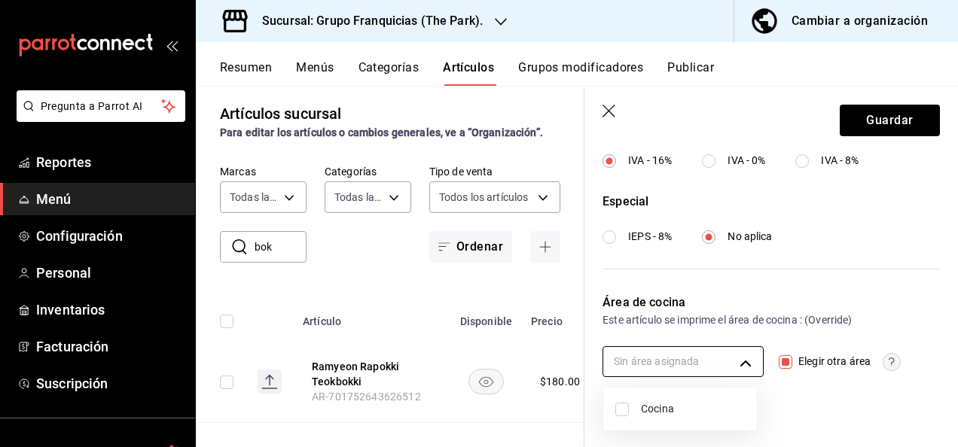
click at [676, 364] on body "Pregunta a Parrot AI Reportes Menú Configuración Personal Inventarios Facturaci…" at bounding box center [479, 223] width 958 height 447
click at [618, 409] on input "checkbox" at bounding box center [622, 410] width 14 height 14
checkbox input "true"
type input "c31bbd17-8014-44d3-8ea5-26da84d2fd56"
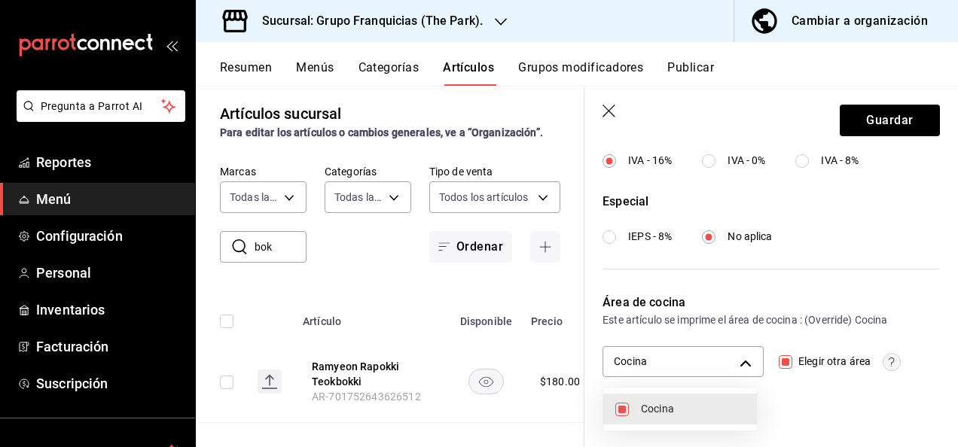
click at [875, 115] on div at bounding box center [479, 223] width 958 height 447
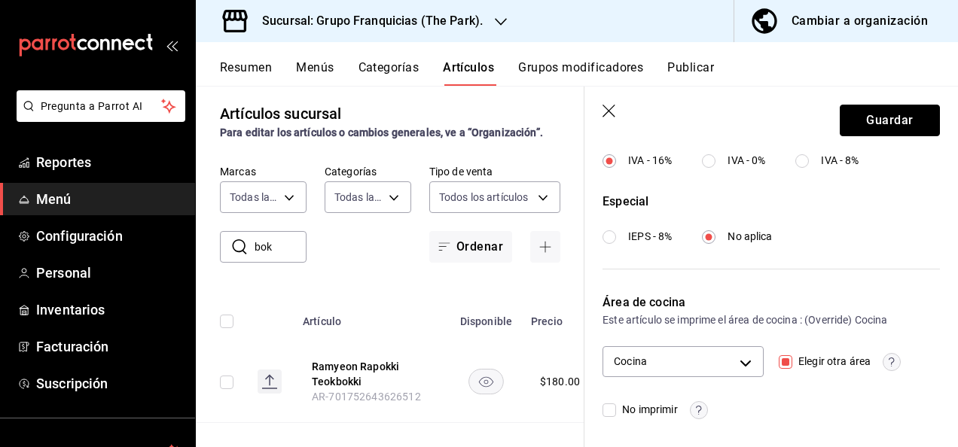
click at [875, 115] on button "Guardar" at bounding box center [890, 121] width 100 height 32
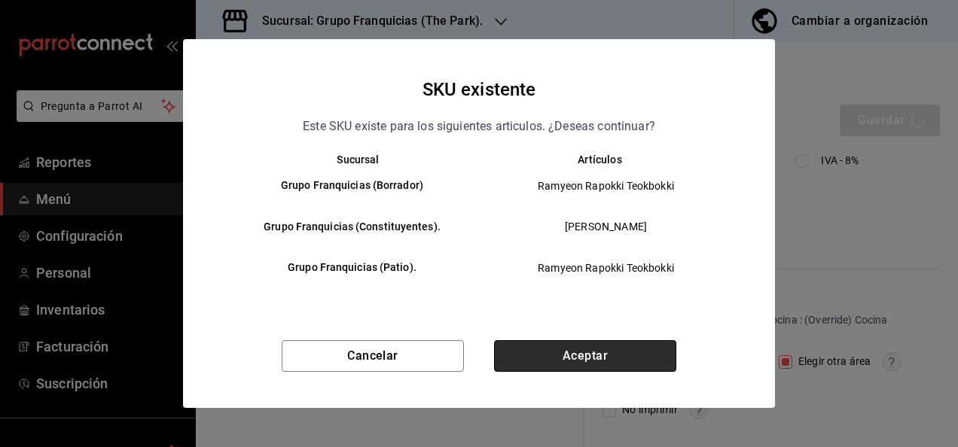
click at [557, 370] on button "Aceptar" at bounding box center [585, 356] width 182 height 32
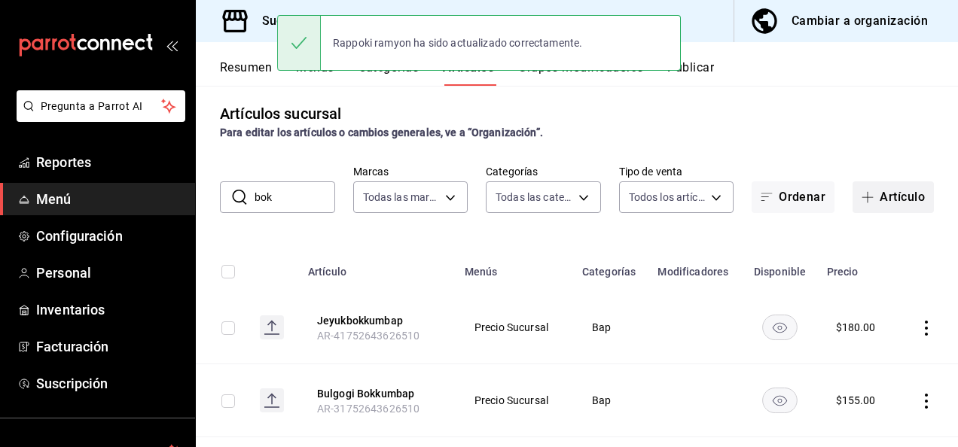
click at [879, 207] on button "Artículo" at bounding box center [893, 198] width 81 height 32
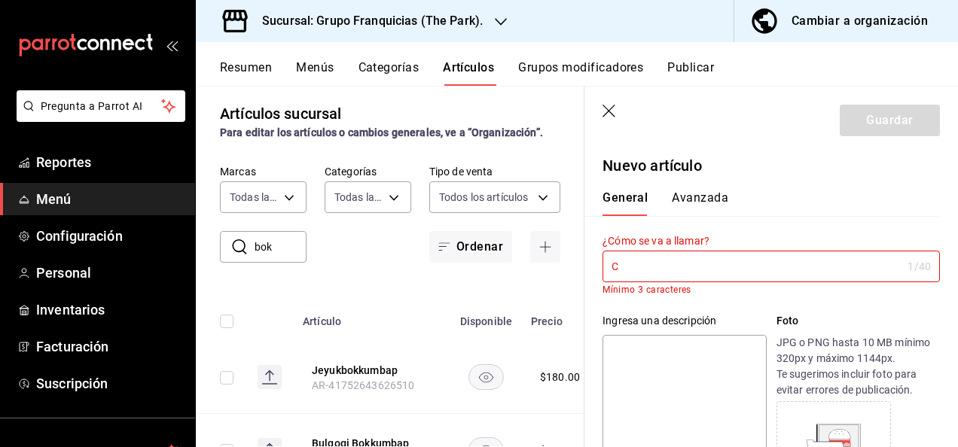
type input "C"
click at [609, 112] on icon "button" at bounding box center [610, 112] width 15 height 15
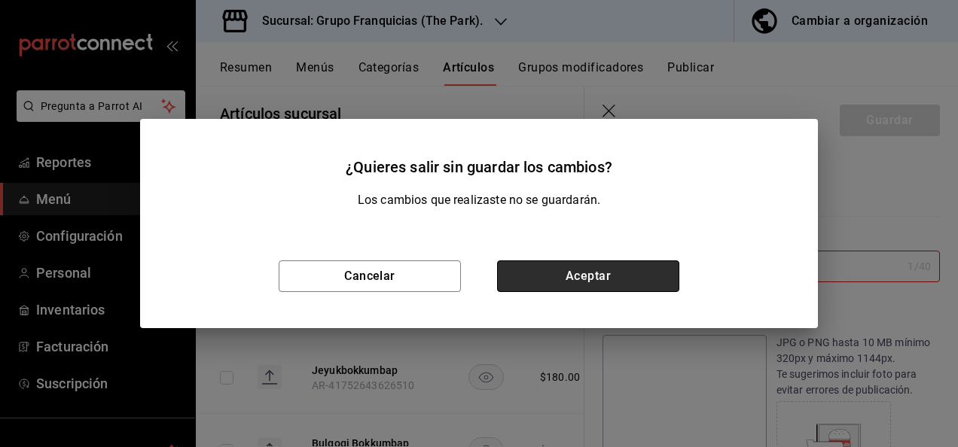
click at [604, 286] on button "Aceptar" at bounding box center [588, 277] width 182 height 32
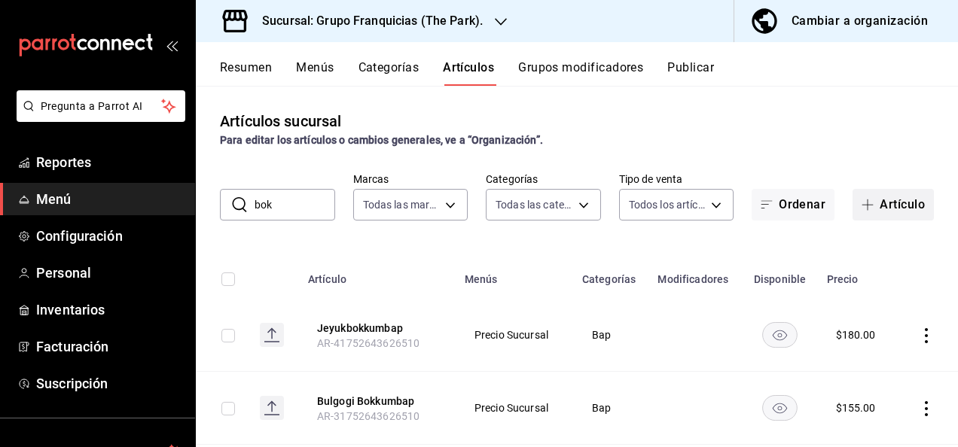
click at [888, 201] on button "Artículo" at bounding box center [893, 205] width 81 height 32
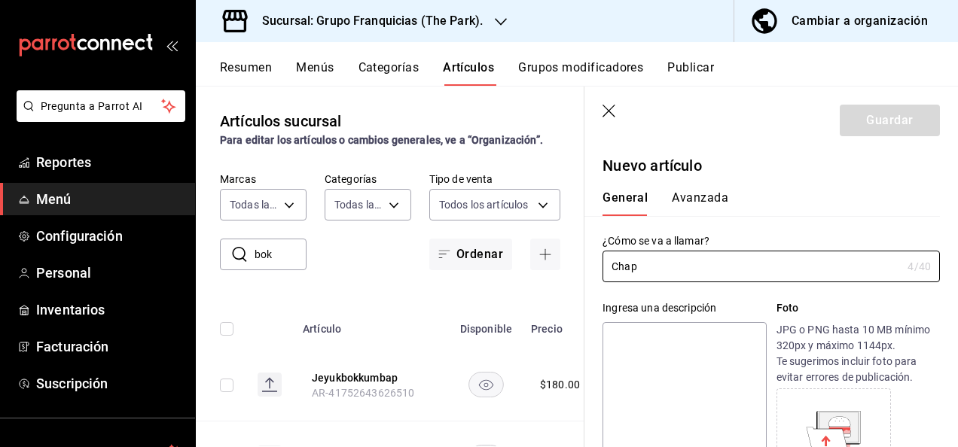
type input "Chap"
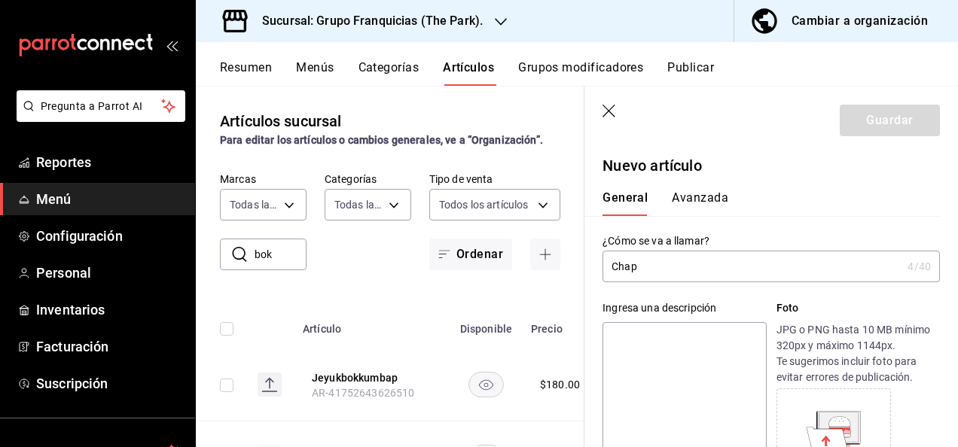
click at [615, 115] on icon "button" at bounding box center [610, 112] width 15 height 15
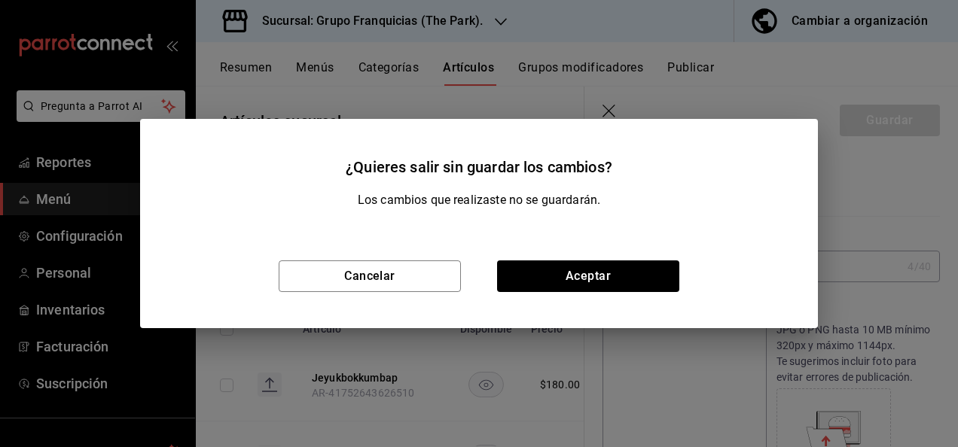
click at [562, 294] on div "Cancelar Aceptar" at bounding box center [479, 276] width 678 height 104
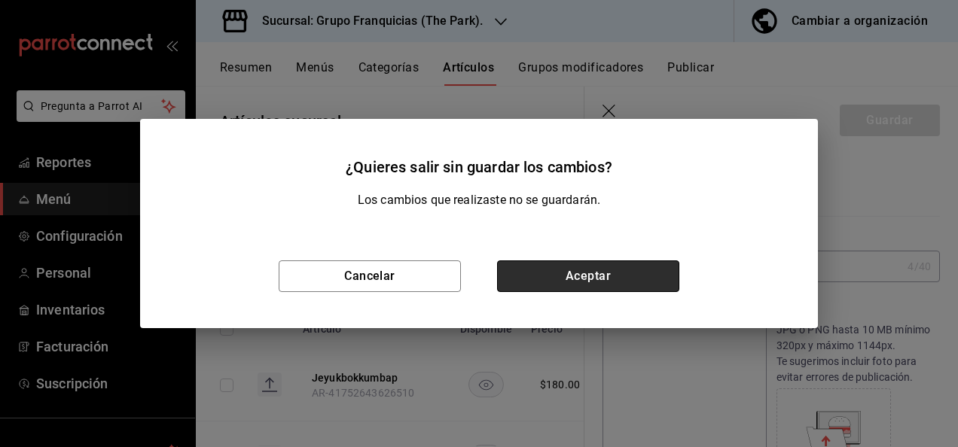
click at [571, 287] on button "Aceptar" at bounding box center [588, 277] width 182 height 32
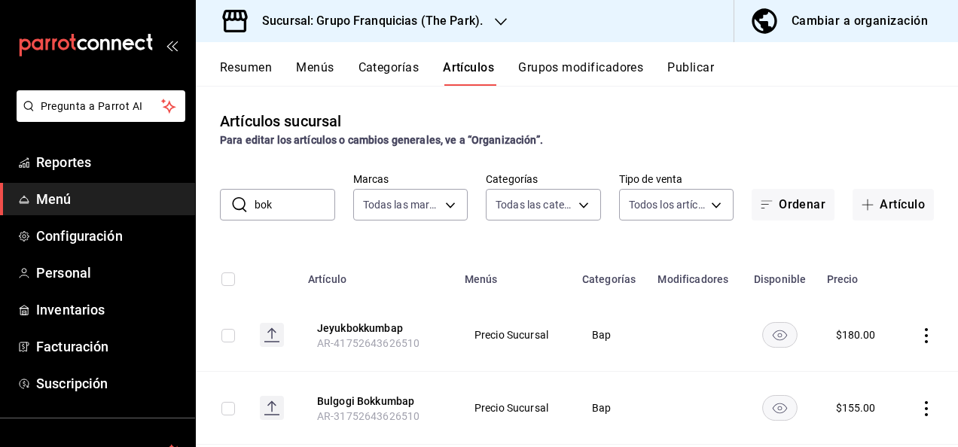
click at [285, 200] on input "bok" at bounding box center [295, 205] width 81 height 30
type input "b"
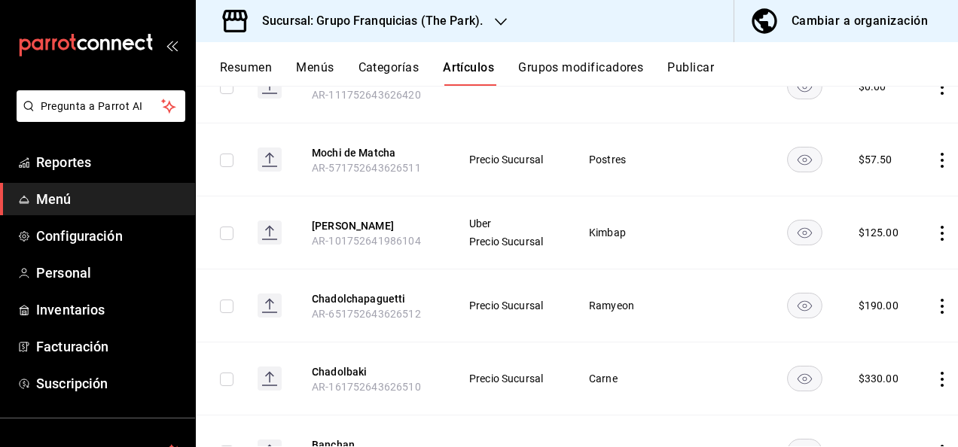
scroll to position [322, 0]
type input "cha"
click at [373, 299] on button "Chadolchapaguetti" at bounding box center [372, 298] width 121 height 15
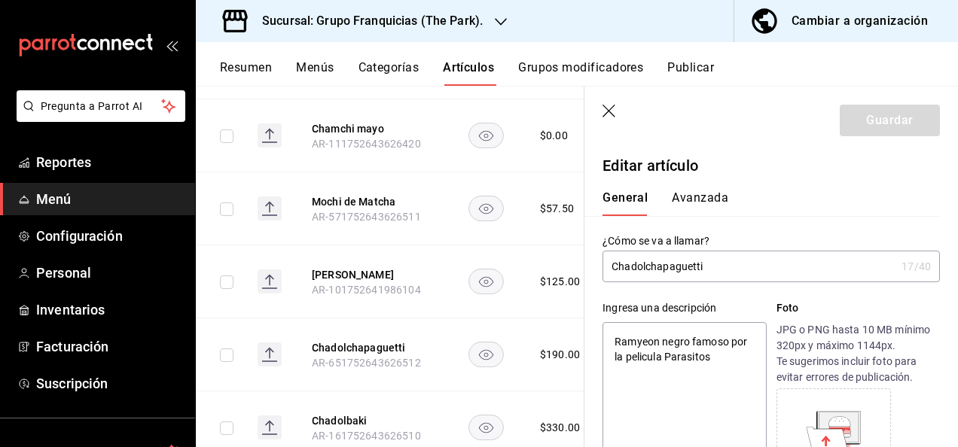
type input "Chadolhapaguetti"
type textarea "x"
type input "hapaguetti"
type textarea "x"
type input "Chapaguetti"
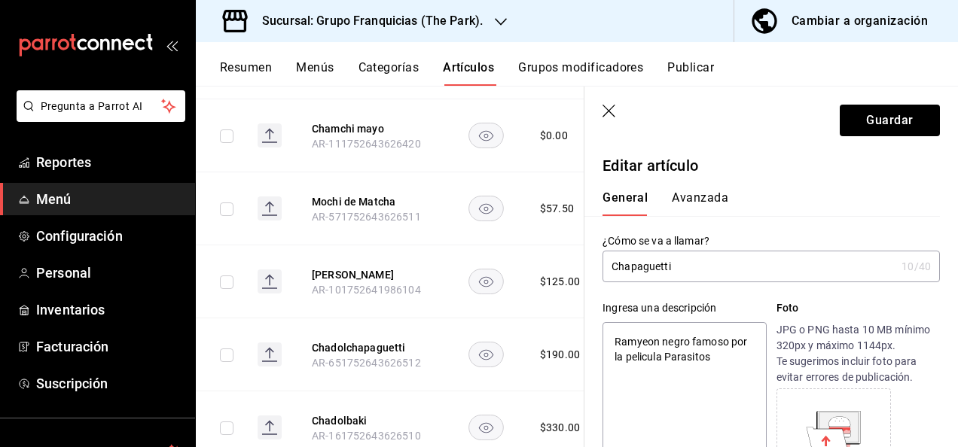
type textarea "x"
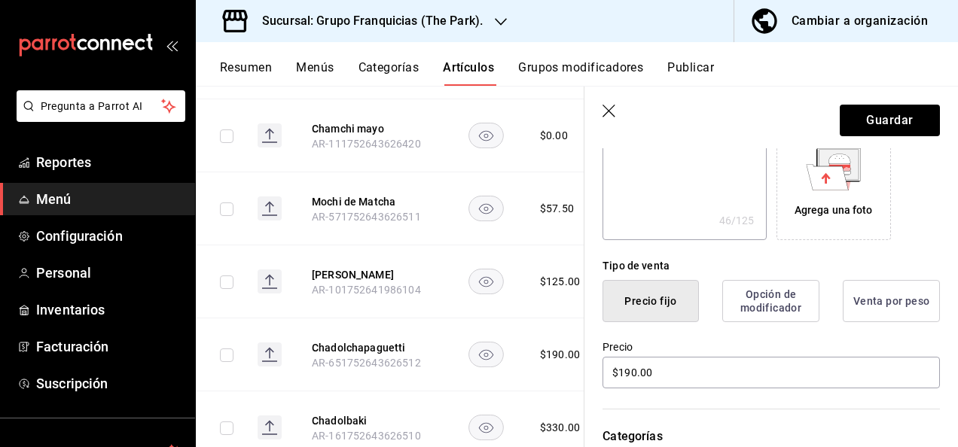
scroll to position [304, 0]
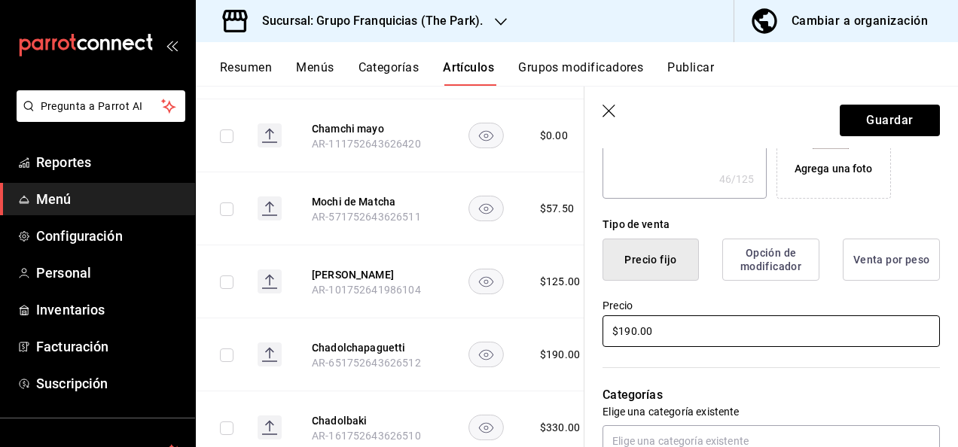
type input "Chapaguetti"
click at [655, 330] on input "$190.00" at bounding box center [771, 332] width 337 height 32
type textarea "x"
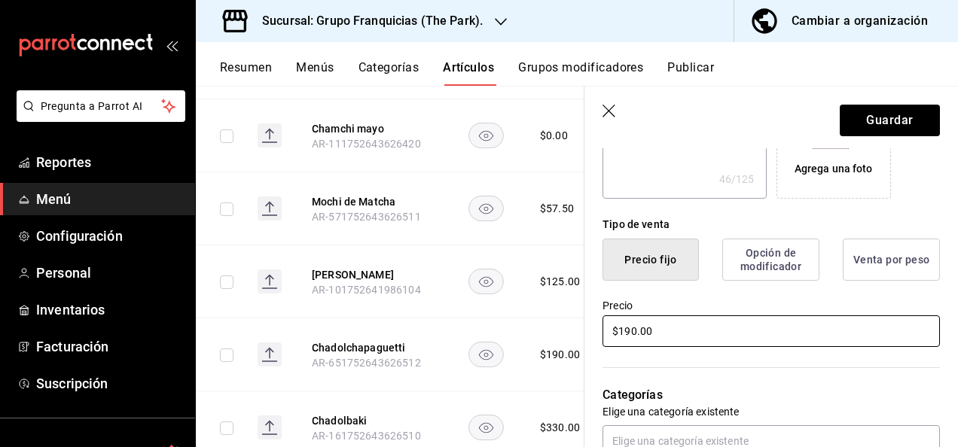
type input "$1.00"
type textarea "x"
type input "$18.00"
type textarea "x"
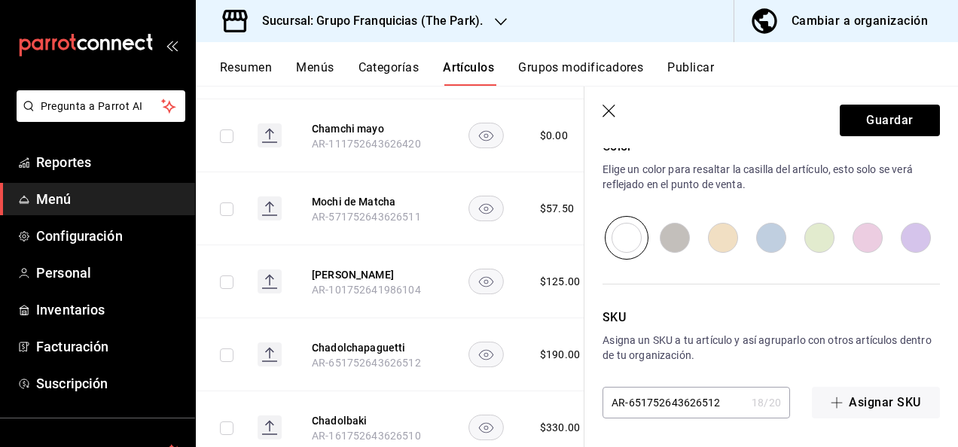
scroll to position [0, 0]
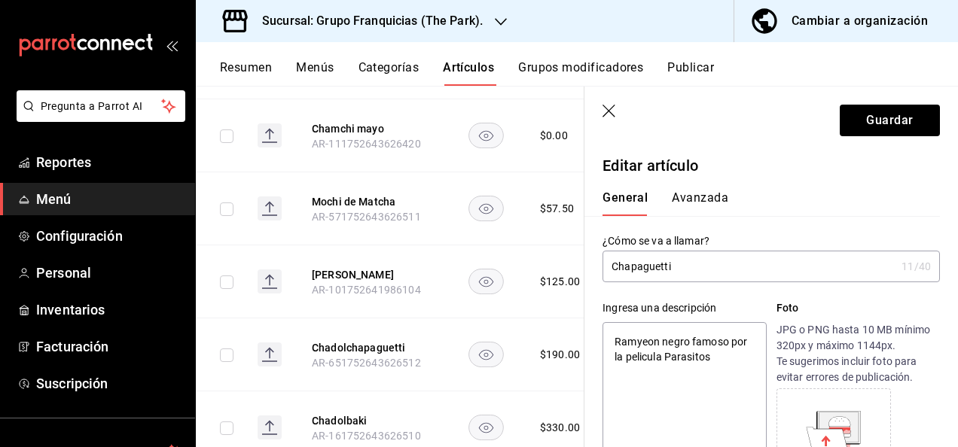
type input "$180.00"
click at [705, 205] on button "Avanzada" at bounding box center [700, 204] width 56 height 26
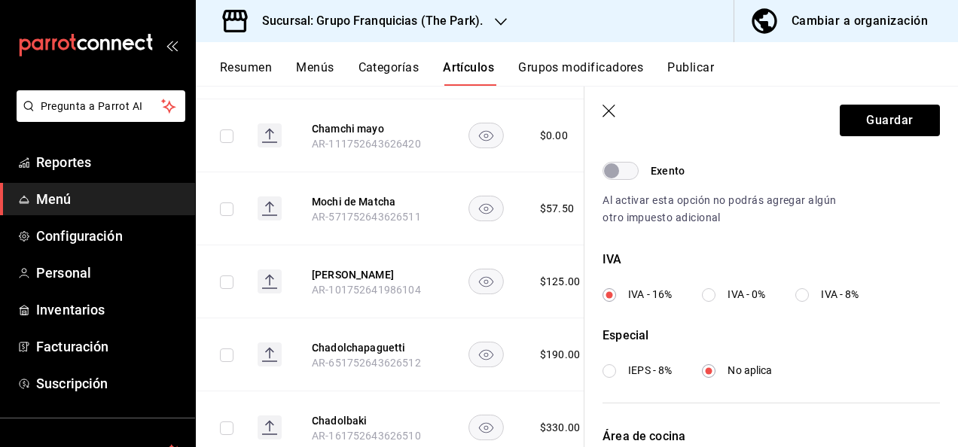
scroll to position [615, 0]
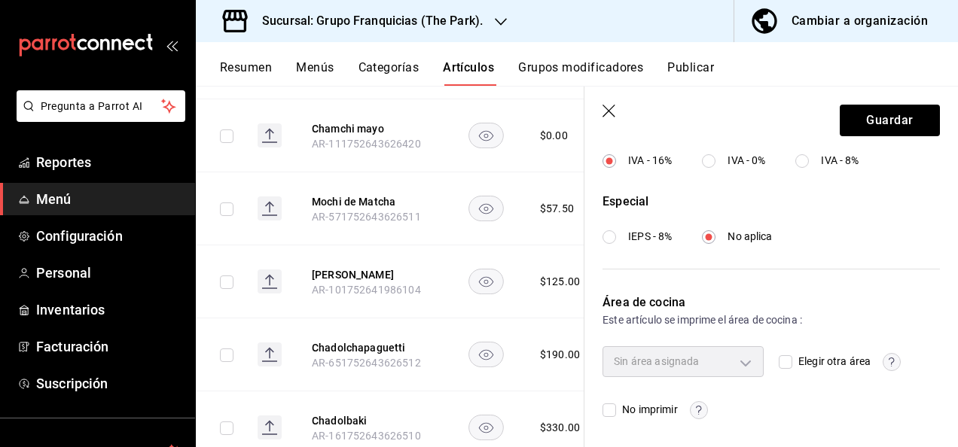
click at [779, 367] on input "Elegir otra área" at bounding box center [786, 363] width 14 height 14
checkbox input "true"
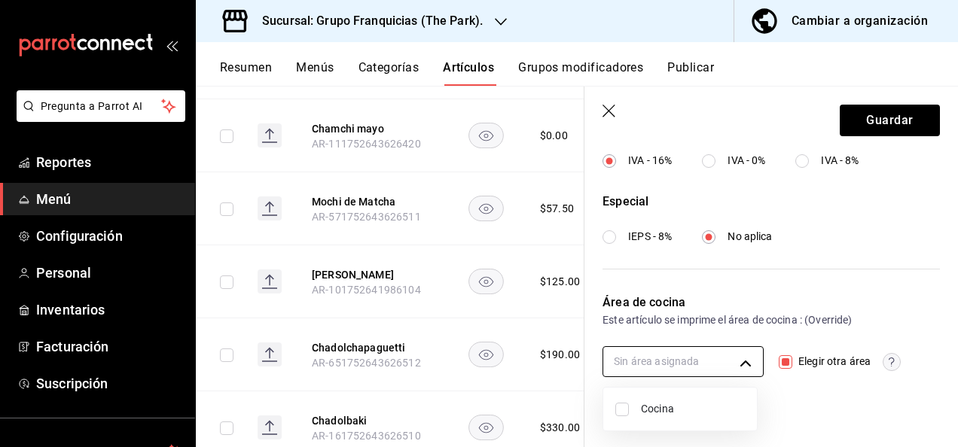
click at [684, 355] on body "Pregunta a Parrot AI Reportes Menú Configuración Personal Inventarios Facturaci…" at bounding box center [479, 223] width 958 height 447
click at [621, 408] on input "checkbox" at bounding box center [622, 410] width 14 height 14
checkbox input "true"
type input "c31bbd17-8014-44d3-8ea5-26da84d2fd56"
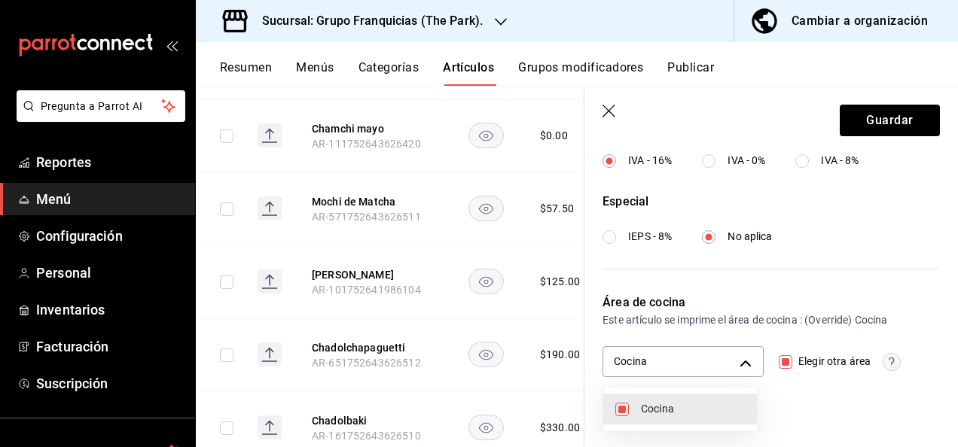
click at [869, 121] on div at bounding box center [479, 223] width 958 height 447
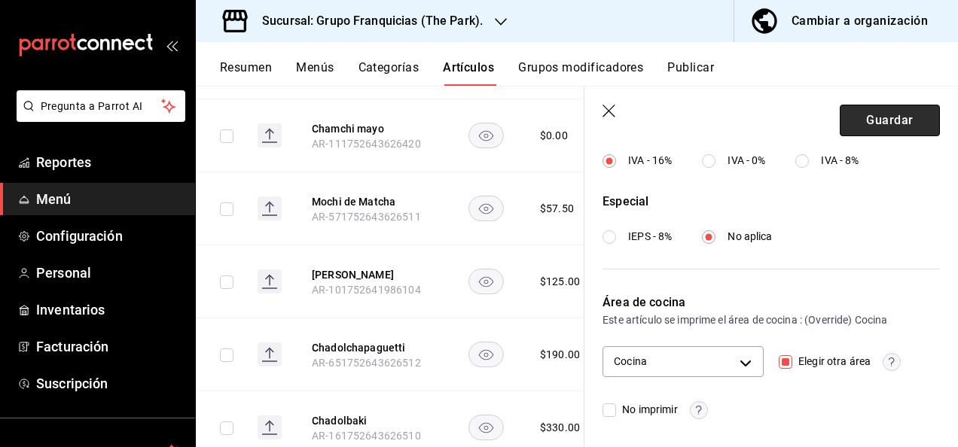
click at [869, 121] on button "Guardar" at bounding box center [890, 121] width 100 height 32
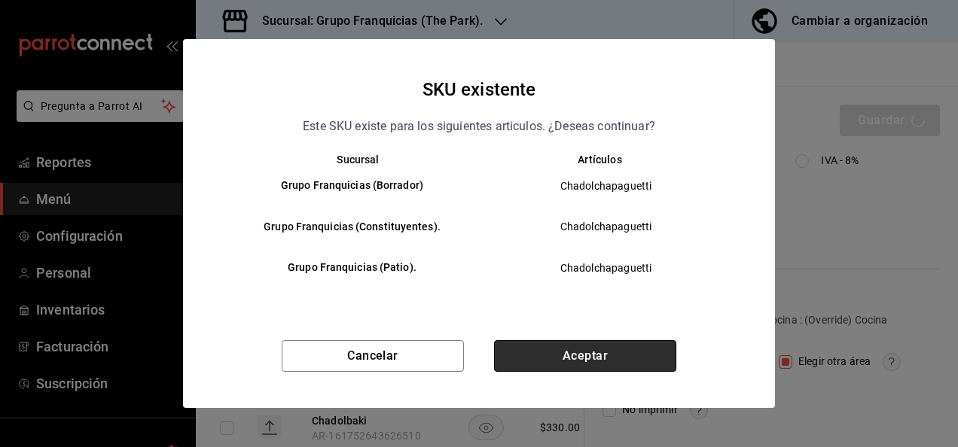
click at [572, 344] on button "Aceptar" at bounding box center [585, 356] width 182 height 32
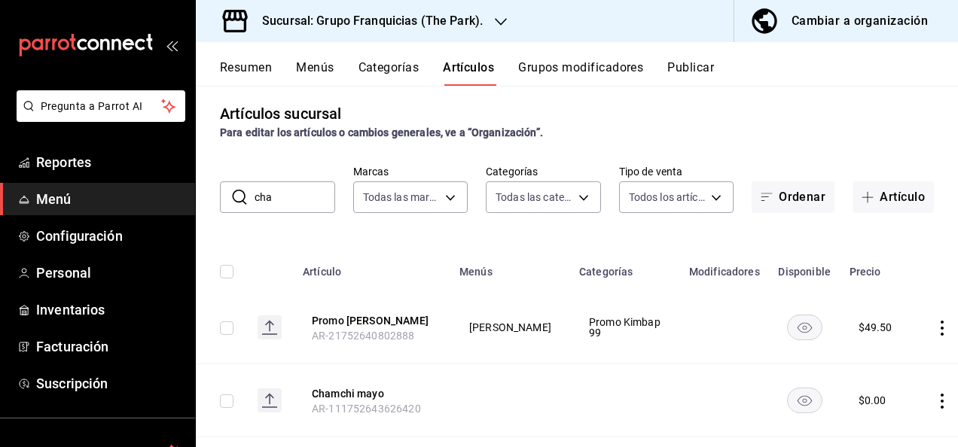
click at [316, 192] on input "cha" at bounding box center [295, 197] width 81 height 30
type input "c"
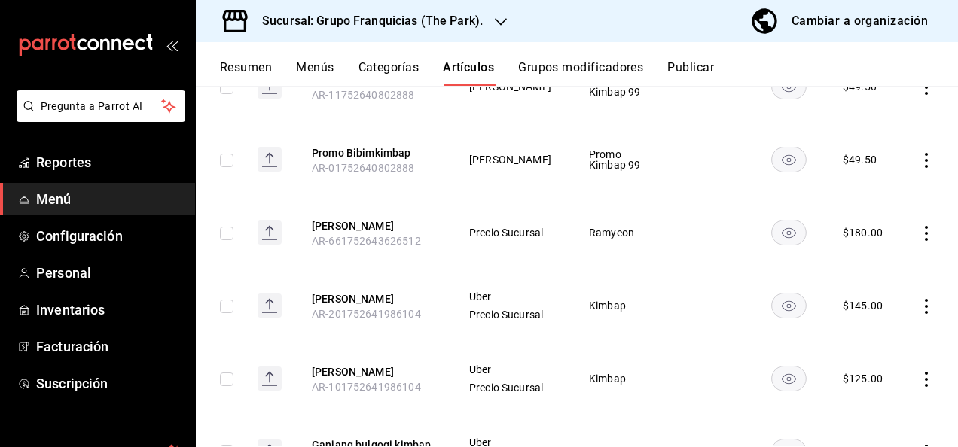
scroll to position [444, 0]
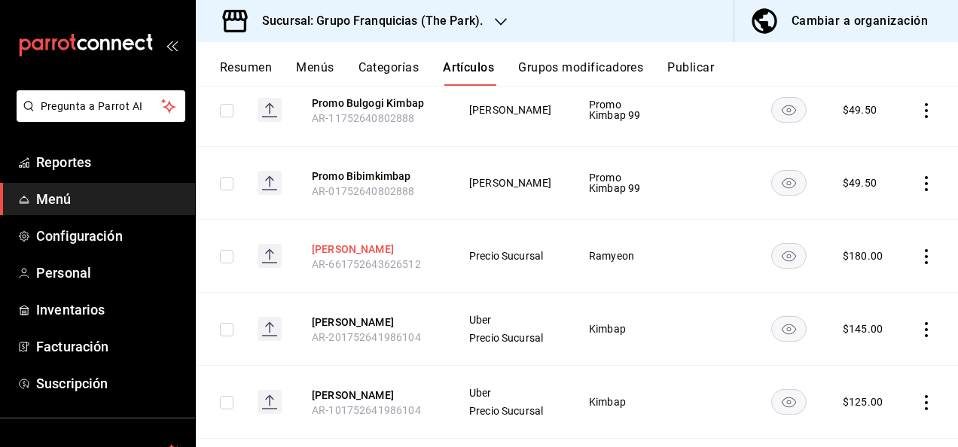
type input "[PERSON_NAME]"
click at [369, 251] on button "[PERSON_NAME]" at bounding box center [372, 249] width 121 height 15
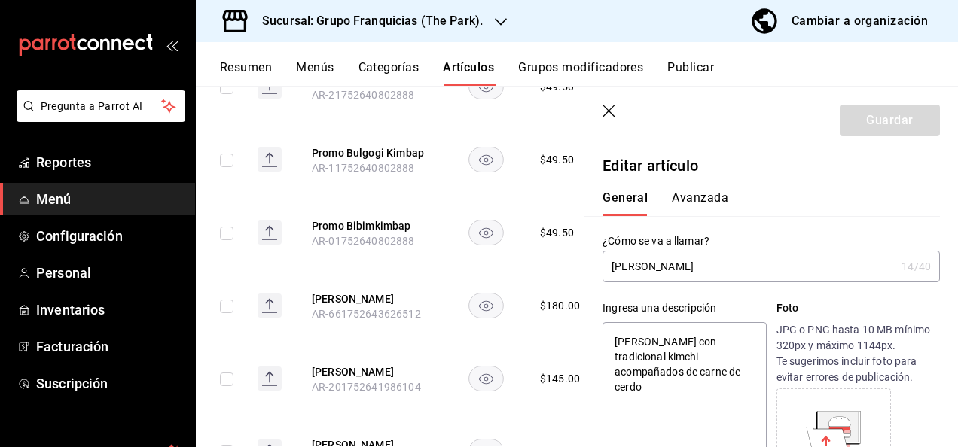
click at [700, 200] on button "Avanzada" at bounding box center [700, 204] width 56 height 26
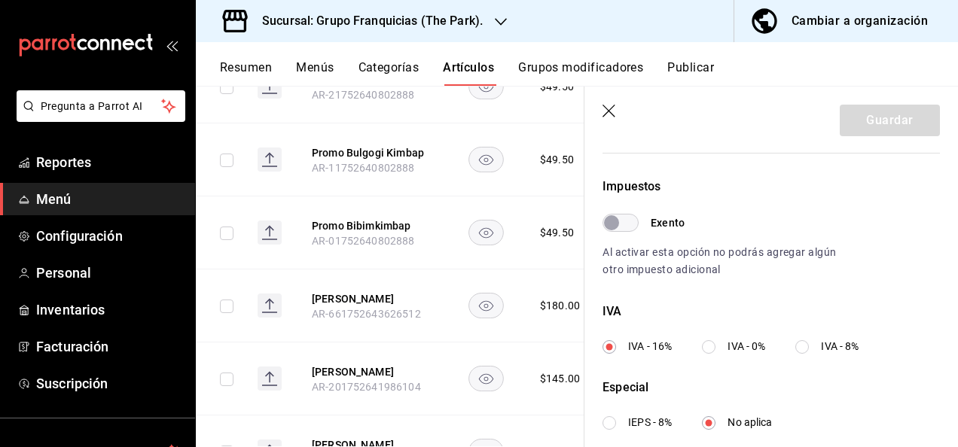
scroll to position [615, 0]
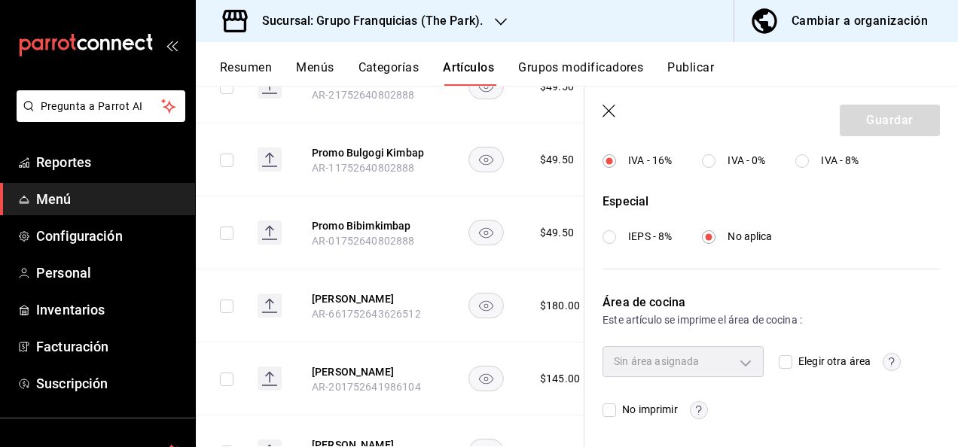
drag, startPoint x: 789, startPoint y: 368, endPoint x: 776, endPoint y: 356, distance: 18.1
click at [779, 356] on div "Elegir otra área" at bounding box center [859, 362] width 161 height 30
click at [779, 356] on input "Elegir otra área" at bounding box center [786, 363] width 14 height 14
checkbox input "true"
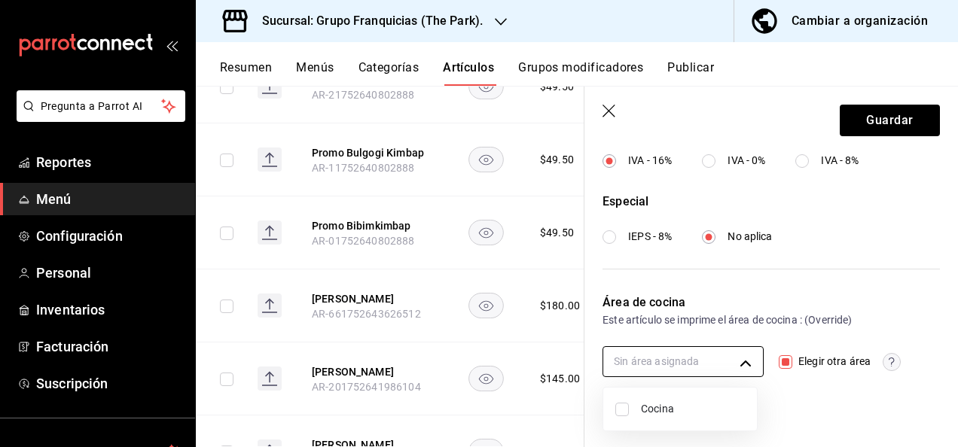
click at [660, 354] on body "Pregunta a Parrot AI Reportes Menú Configuración Personal Inventarios Facturaci…" at bounding box center [479, 223] width 958 height 447
click at [618, 408] on input "checkbox" at bounding box center [622, 410] width 14 height 14
checkbox input "true"
type input "c31bbd17-8014-44d3-8ea5-26da84d2fd56"
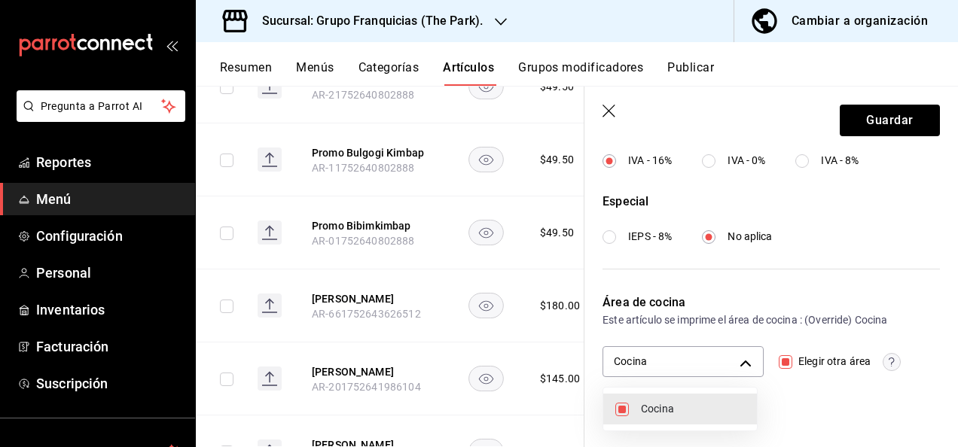
click at [845, 137] on div at bounding box center [479, 223] width 958 height 447
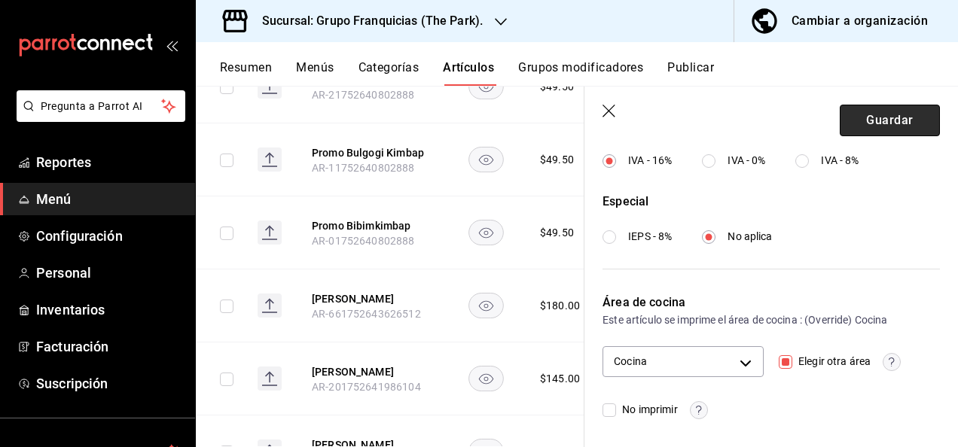
click at [853, 130] on button "Guardar" at bounding box center [890, 121] width 100 height 32
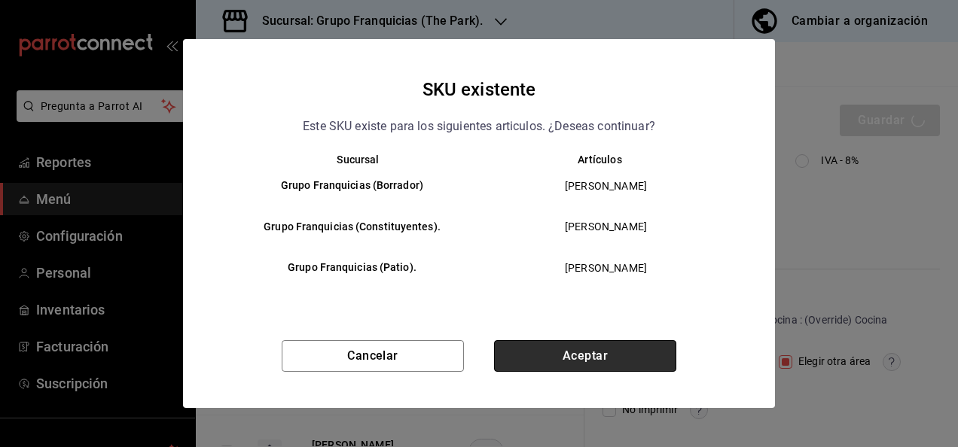
click at [611, 347] on button "Aceptar" at bounding box center [585, 356] width 182 height 32
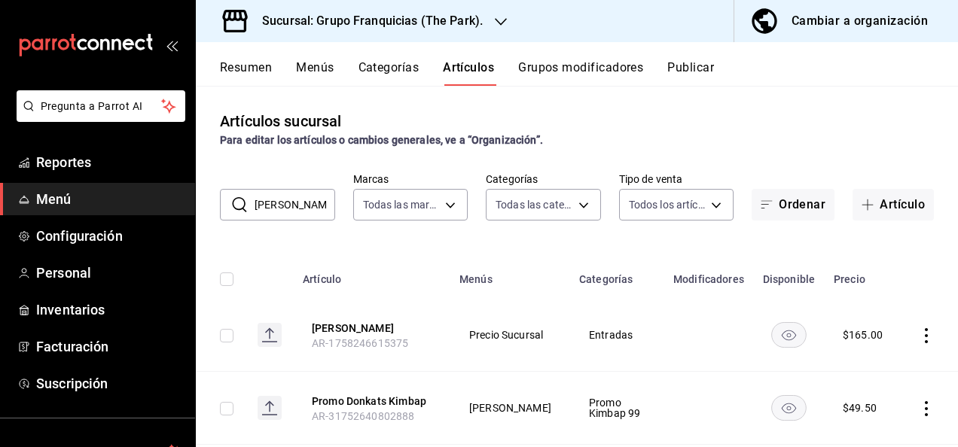
click at [299, 204] on input "[PERSON_NAME]" at bounding box center [295, 205] width 81 height 30
type input "k"
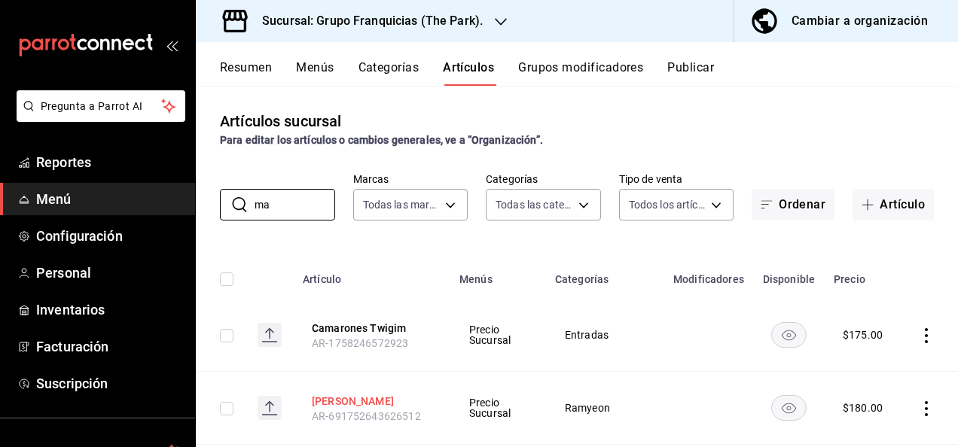
type input "ma"
click at [333, 397] on button "[PERSON_NAME]" at bounding box center [372, 401] width 121 height 15
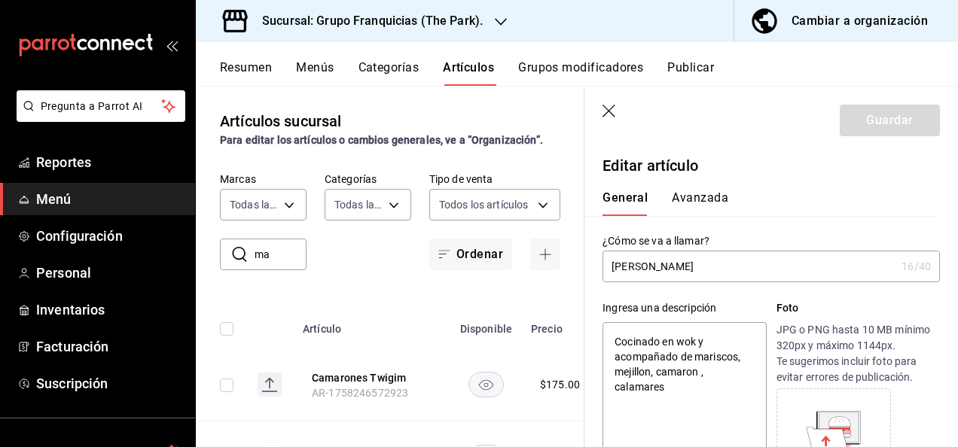
click at [695, 207] on button "Avanzada" at bounding box center [700, 204] width 56 height 26
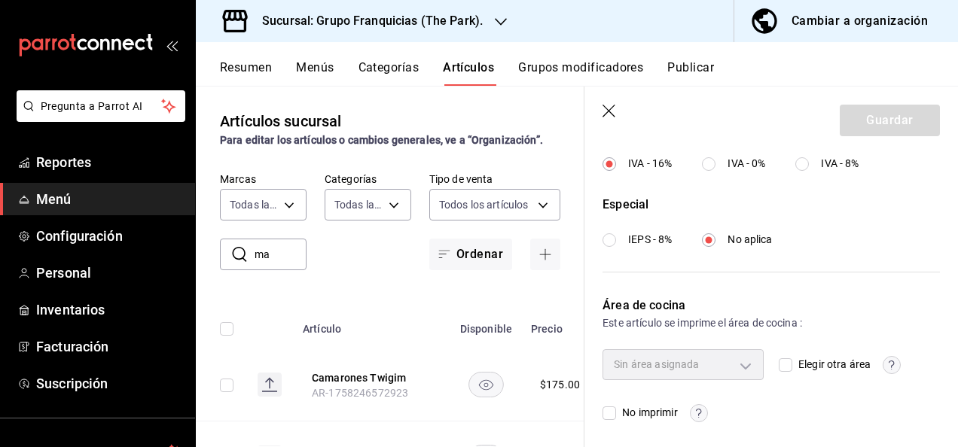
scroll to position [615, 0]
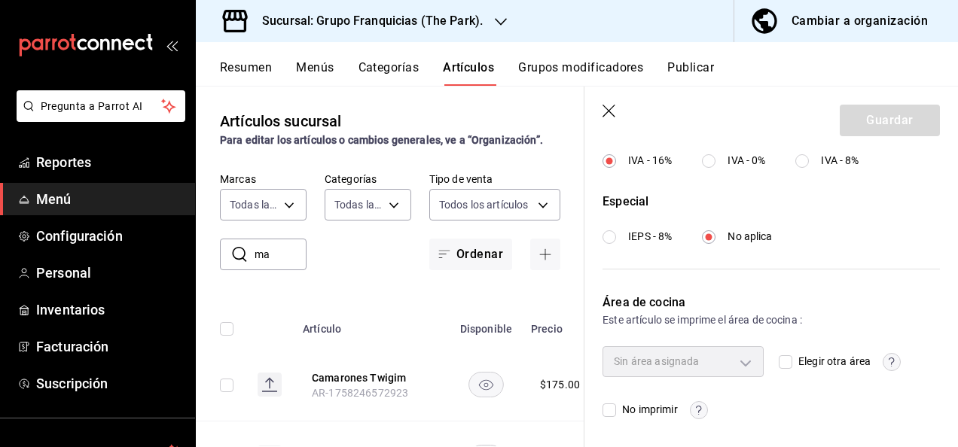
click at [779, 365] on input "Elegir otra área" at bounding box center [786, 363] width 14 height 14
checkbox input "true"
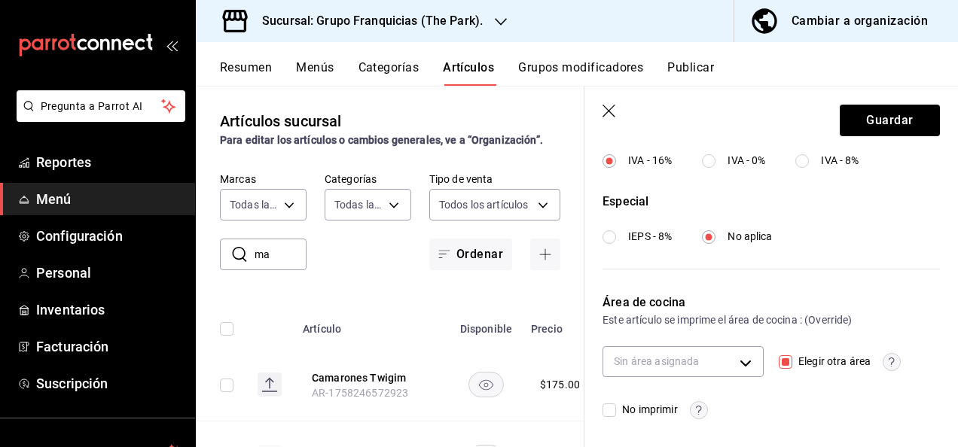
drag, startPoint x: 609, startPoint y: 408, endPoint x: 842, endPoint y: 86, distance: 397.0
click at [842, 87] on section "Guardar Editar artículo General Avanzada ¿Cómo se va a llamar? [PERSON_NAME] 16…" at bounding box center [772, 267] width 374 height 361
click at [609, 404] on input "No imprimir" at bounding box center [610, 411] width 14 height 14
click at [676, 359] on span "Sin área asignada" at bounding box center [656, 362] width 85 height 12
click at [678, 347] on div "Sin área asignada" at bounding box center [683, 362] width 161 height 30
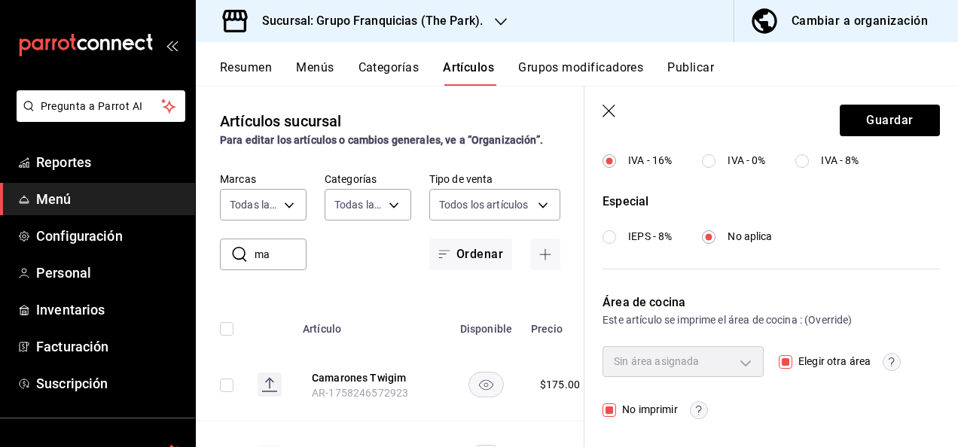
click at [616, 415] on span "No imprimir" at bounding box center [646, 410] width 61 height 16
click at [616, 415] on input "No imprimir" at bounding box center [610, 411] width 14 height 14
checkbox input "false"
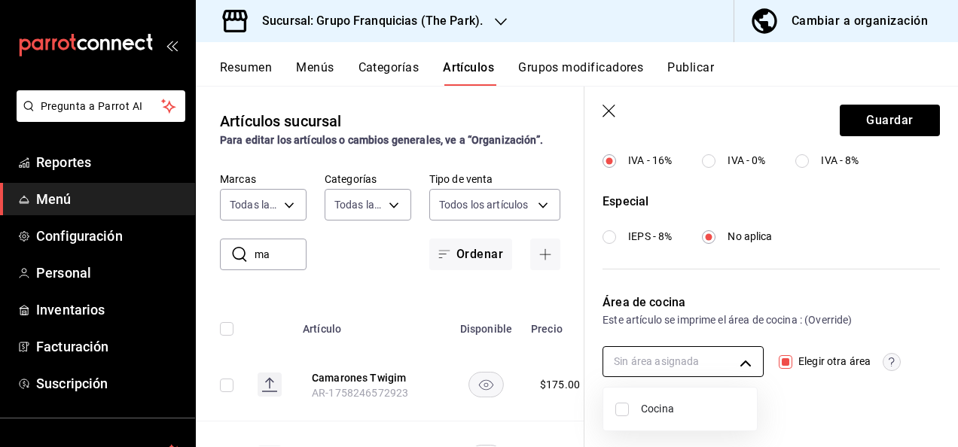
click at [686, 347] on body "Pregunta a Parrot AI Reportes Menú Configuración Personal Inventarios Facturaci…" at bounding box center [479, 223] width 958 height 447
click at [658, 364] on div at bounding box center [479, 223] width 958 height 447
click at [632, 372] on body "Pregunta a Parrot AI Reportes Menú Configuración Personal Inventarios Facturaci…" at bounding box center [479, 223] width 958 height 447
click at [621, 404] on input "checkbox" at bounding box center [622, 410] width 14 height 14
checkbox input "true"
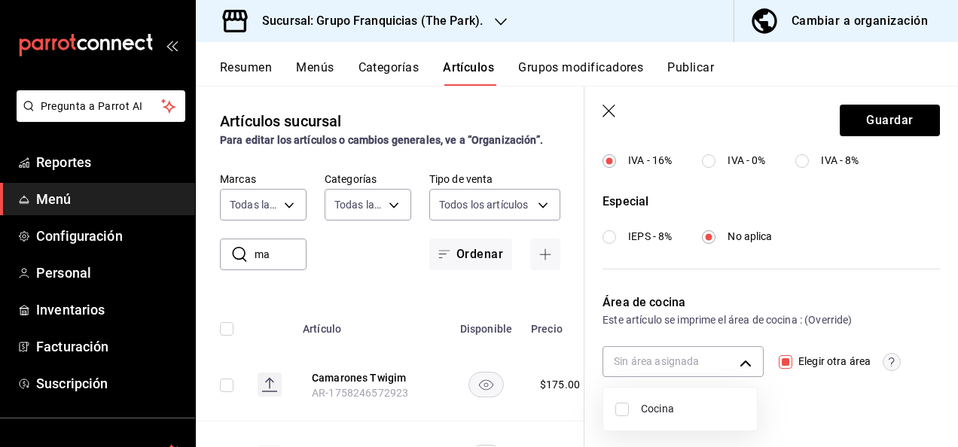
type input "c31bbd17-8014-44d3-8ea5-26da84d2fd56"
click at [889, 125] on div at bounding box center [479, 223] width 958 height 447
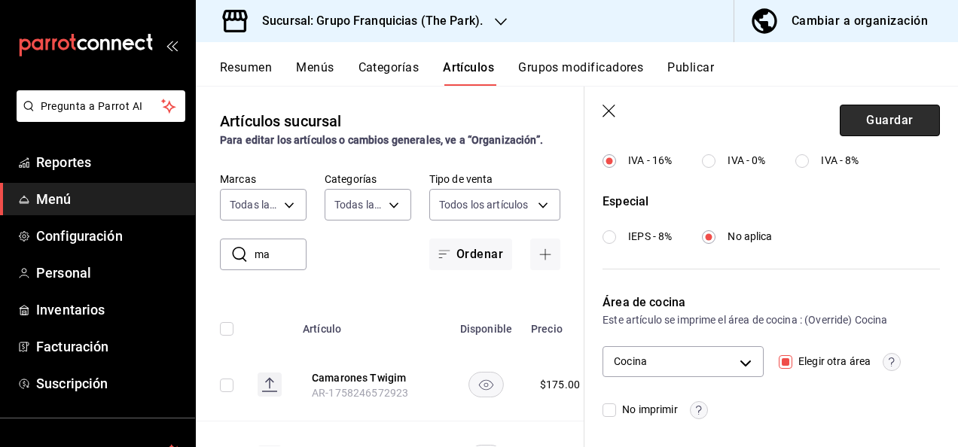
click at [862, 112] on button "Guardar" at bounding box center [890, 121] width 100 height 32
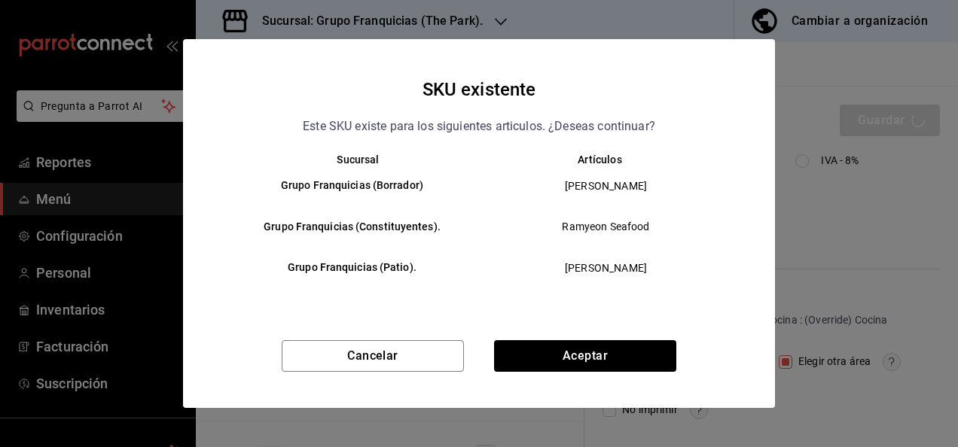
click at [556, 336] on div "SKU existente Este SKU existe para los siguientes articulos. ¿Deseas continuar?…" at bounding box center [479, 223] width 592 height 368
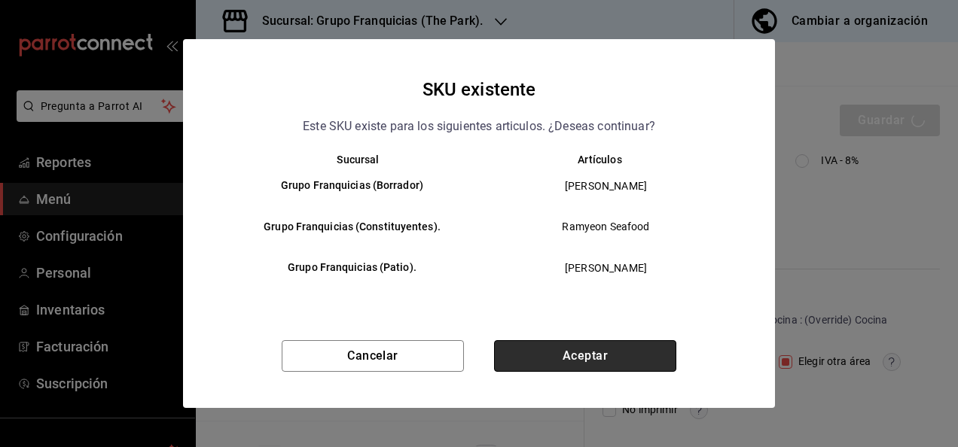
click at [556, 345] on button "Aceptar" at bounding box center [585, 356] width 182 height 32
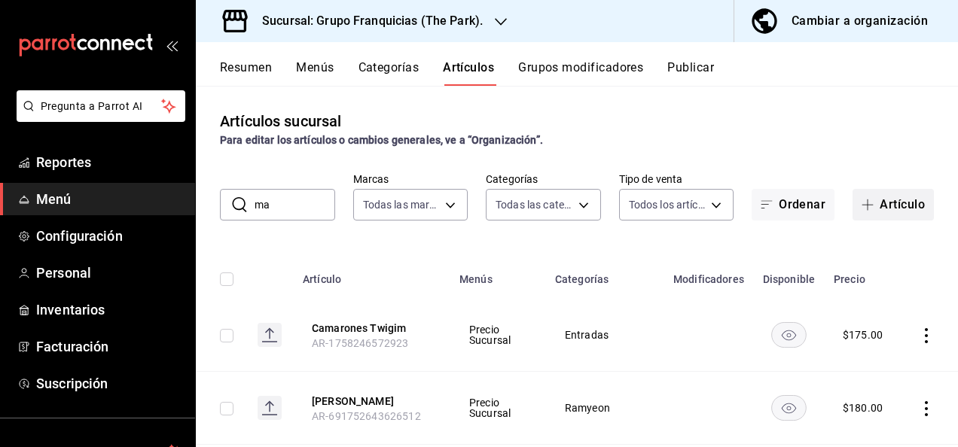
click at [871, 200] on button "Artículo" at bounding box center [893, 205] width 81 height 32
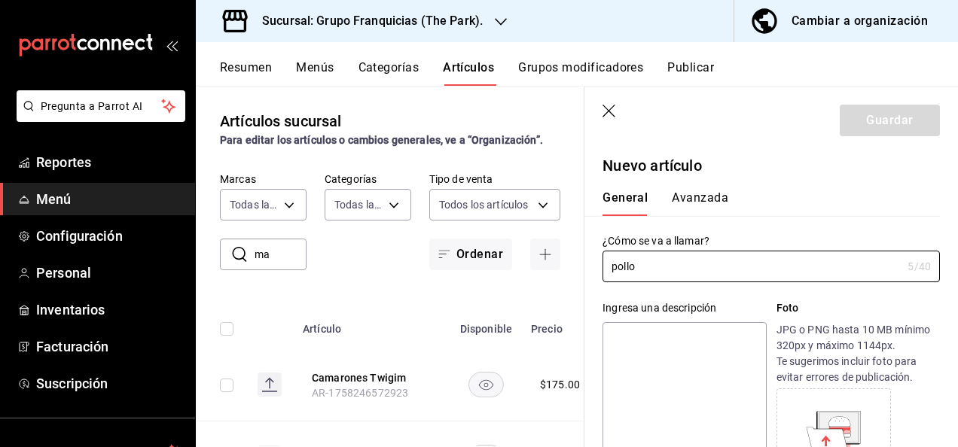
type input "pollo"
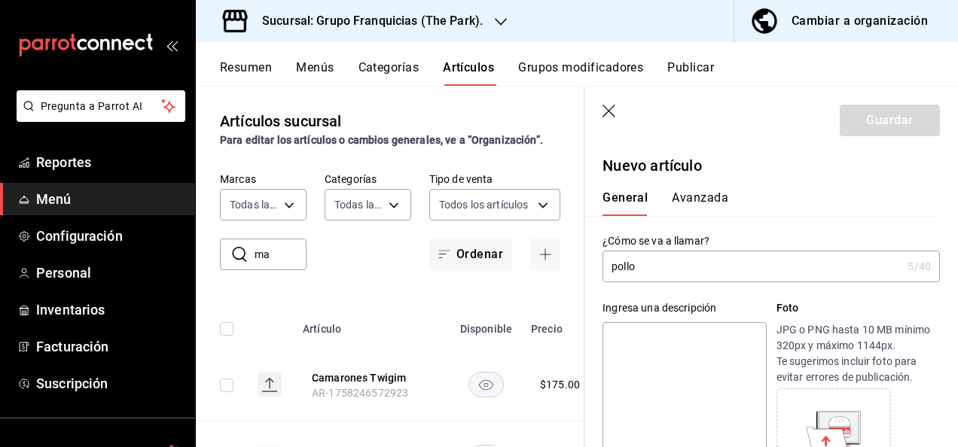
click at [614, 110] on icon "button" at bounding box center [610, 112] width 15 height 15
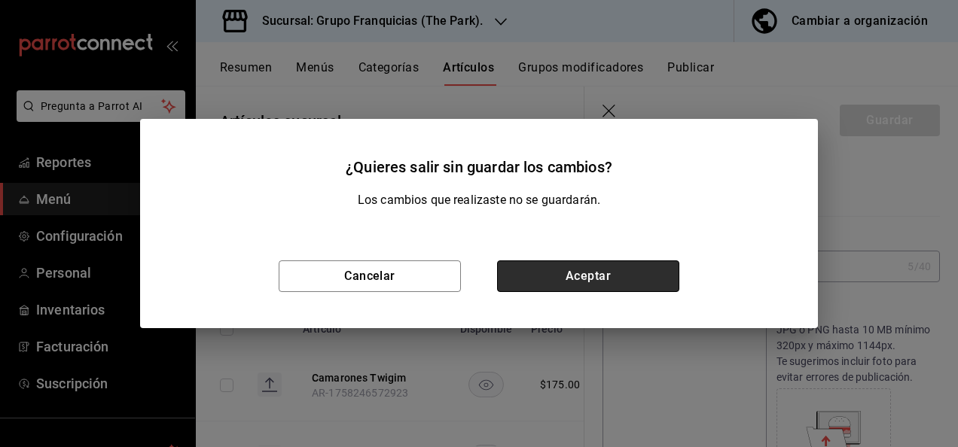
click at [568, 264] on button "Aceptar" at bounding box center [588, 277] width 182 height 32
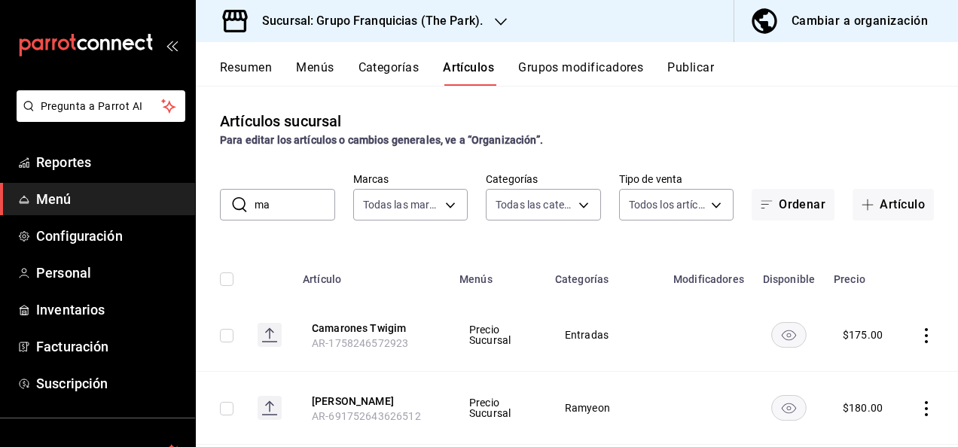
click at [456, 53] on div "Resumen Menús Categorías Artículos Grupos modificadores Publicar" at bounding box center [577, 64] width 762 height 44
click at [279, 194] on input "ma" at bounding box center [295, 205] width 81 height 30
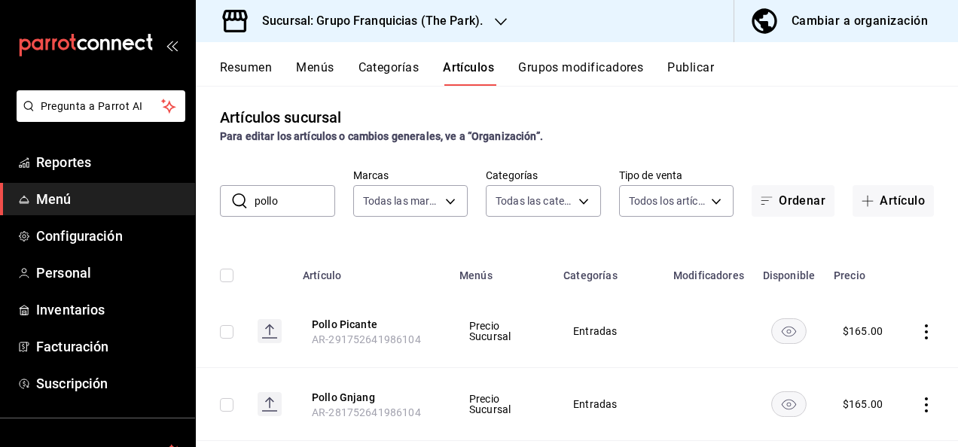
scroll to position [3, 0]
click at [307, 197] on input "pollo" at bounding box center [295, 202] width 81 height 30
type input "p"
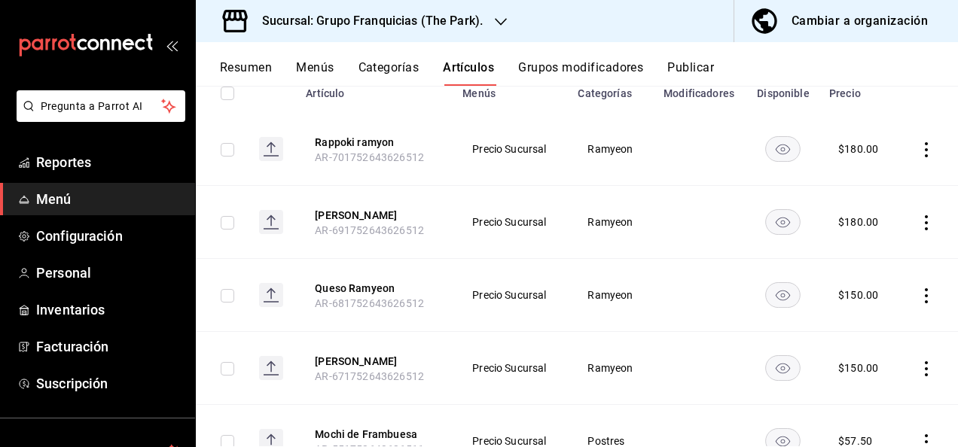
scroll to position [237, 0]
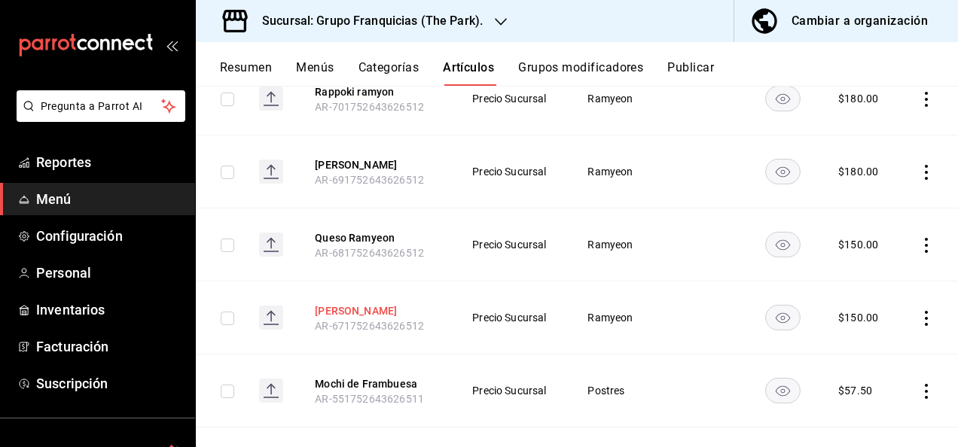
type input "ram"
click at [371, 315] on button "[PERSON_NAME]" at bounding box center [375, 311] width 121 height 15
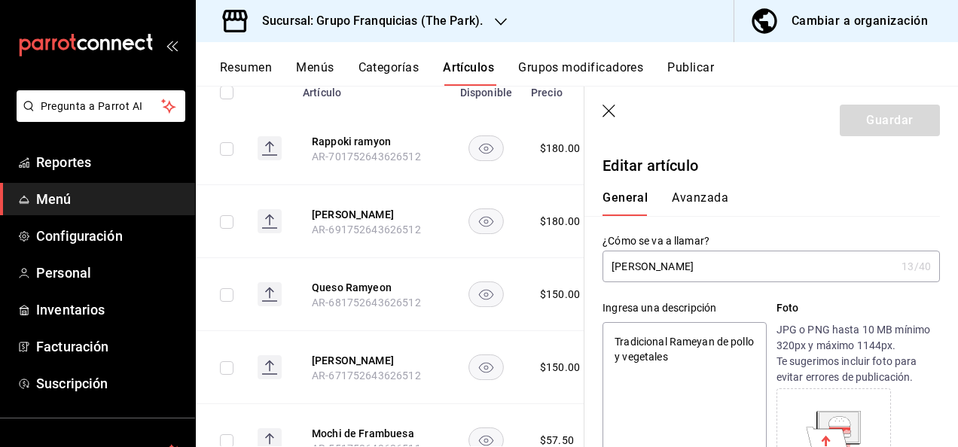
click at [692, 206] on button "Avanzada" at bounding box center [700, 204] width 56 height 26
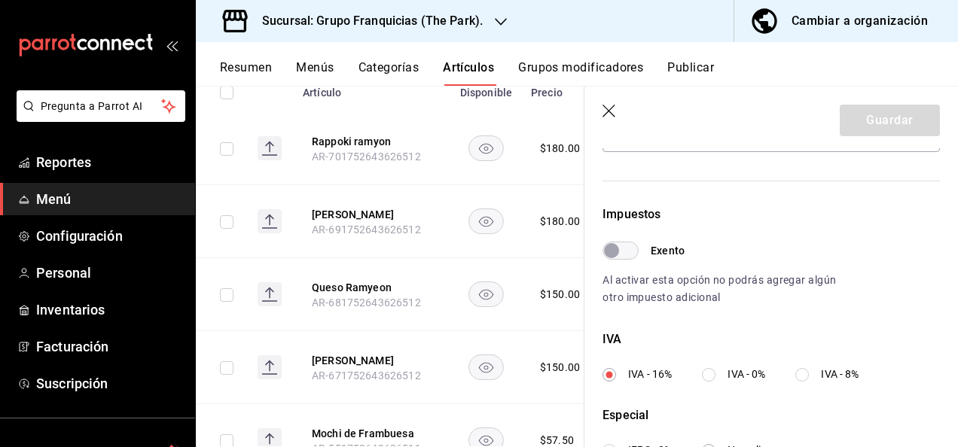
scroll to position [615, 0]
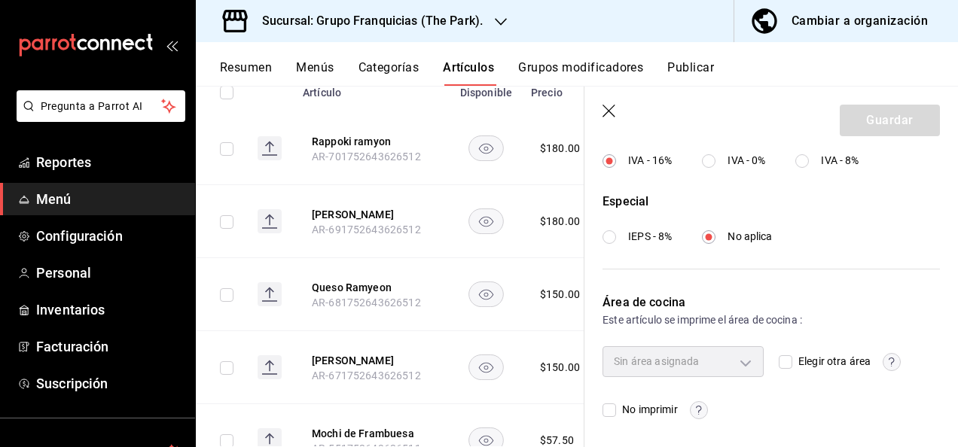
click at [783, 364] on input "Elegir otra área" at bounding box center [786, 363] width 14 height 14
checkbox input "true"
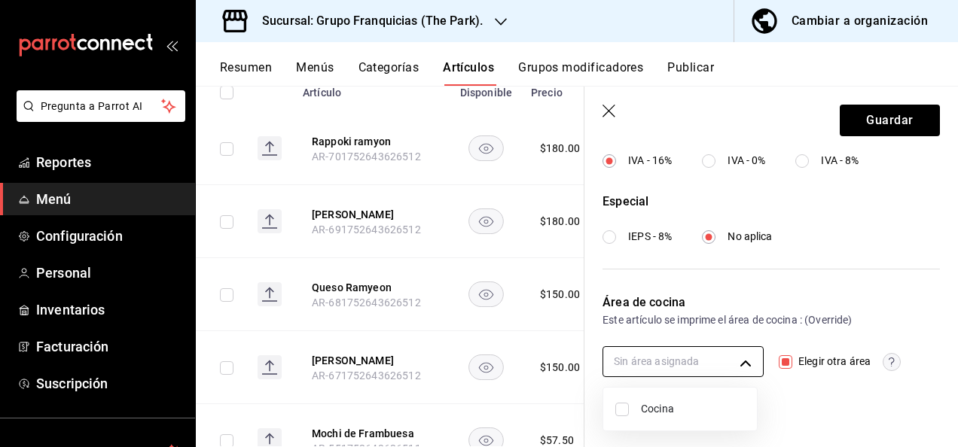
click at [710, 361] on body "Pregunta a Parrot AI Reportes Menú Configuración Personal Inventarios Facturaci…" at bounding box center [479, 223] width 958 height 447
click at [620, 407] on input "checkbox" at bounding box center [622, 410] width 14 height 14
checkbox input "true"
type input "c31bbd17-8014-44d3-8ea5-26da84d2fd56"
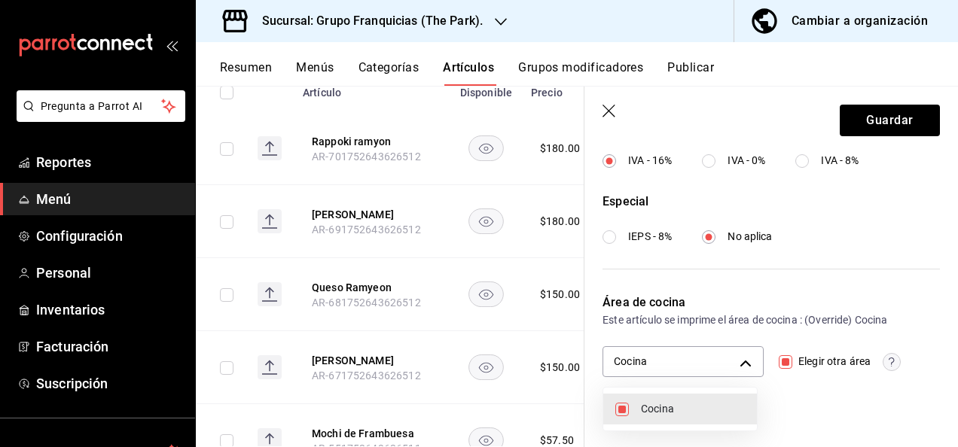
click at [867, 129] on div at bounding box center [479, 223] width 958 height 447
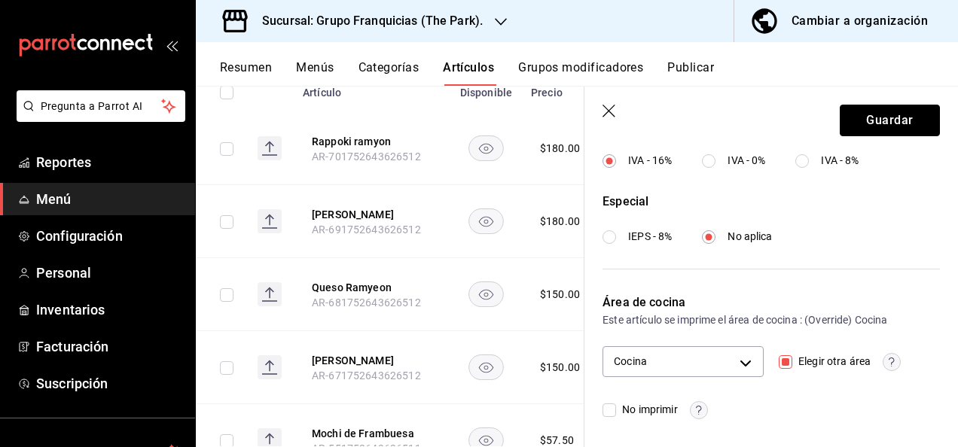
click at [867, 129] on button "Guardar" at bounding box center [890, 121] width 100 height 32
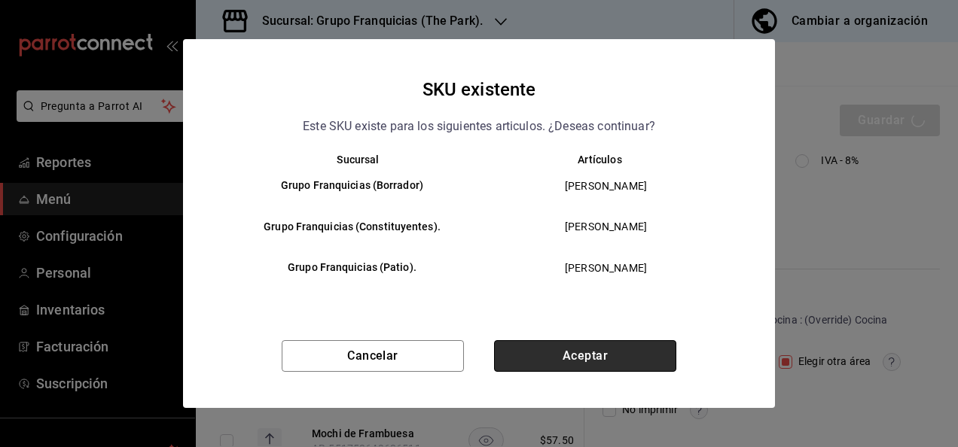
click at [573, 356] on button "Aceptar" at bounding box center [585, 356] width 182 height 32
checkbox input "false"
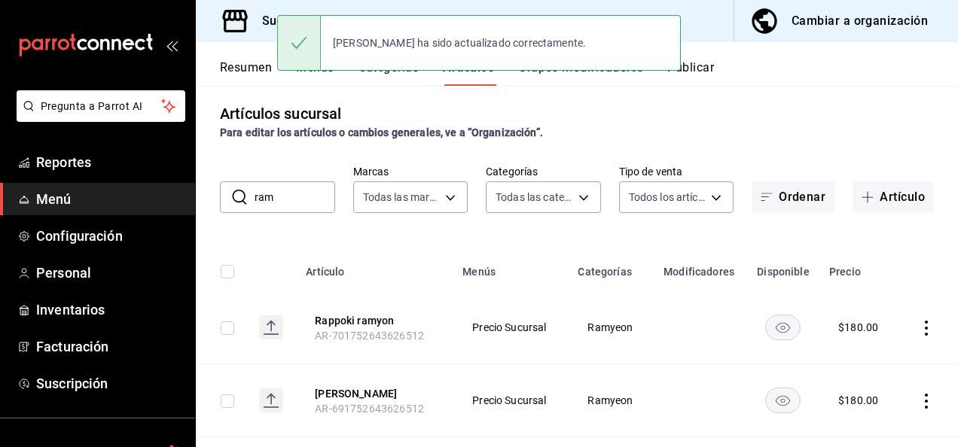
click at [345, 312] on th "Rappoki ramyon AR-701752643626512" at bounding box center [375, 328] width 157 height 73
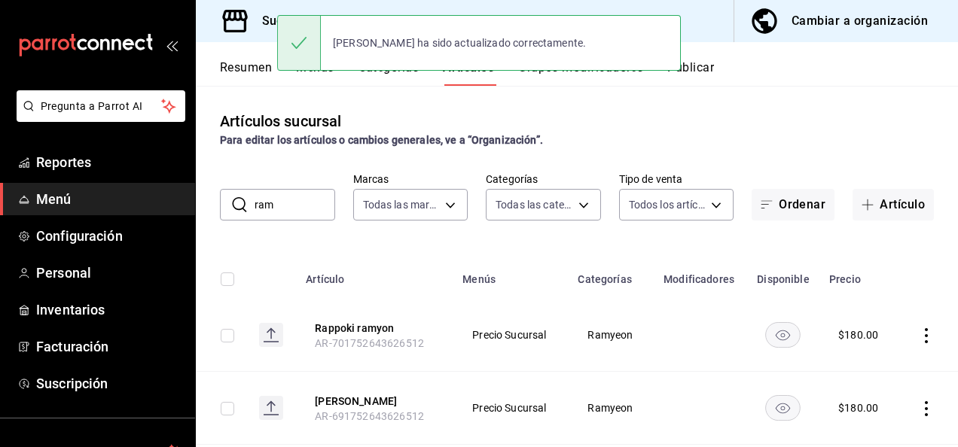
click at [305, 212] on input "ram" at bounding box center [295, 205] width 81 height 30
type input "r"
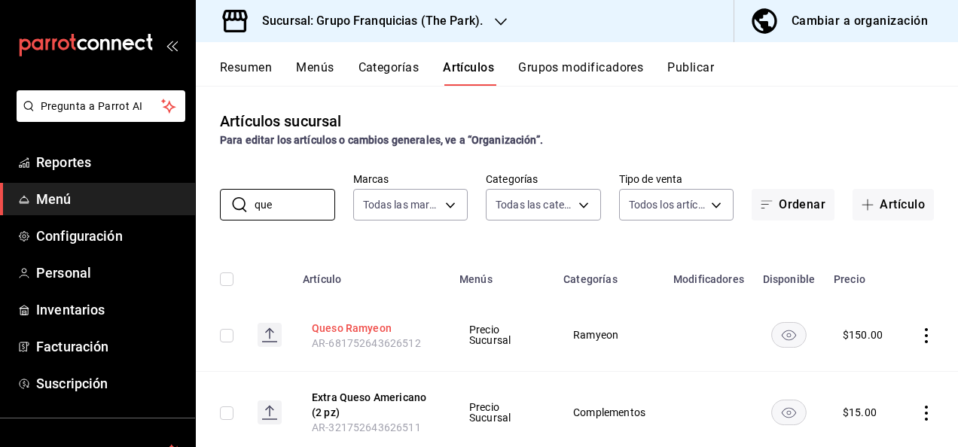
type input "que"
click at [336, 334] on button "Queso Ramyeon" at bounding box center [372, 328] width 121 height 15
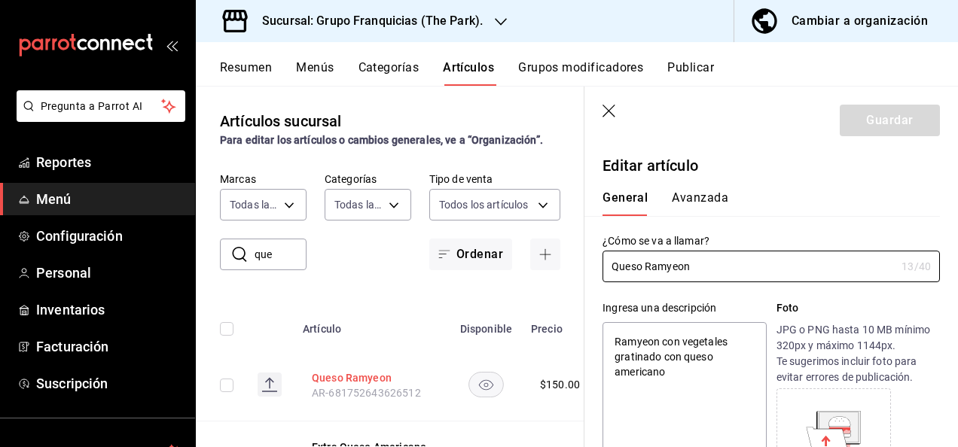
type textarea "x"
type input "$150.00"
type input "E48"
type input "90101500"
radio input "true"
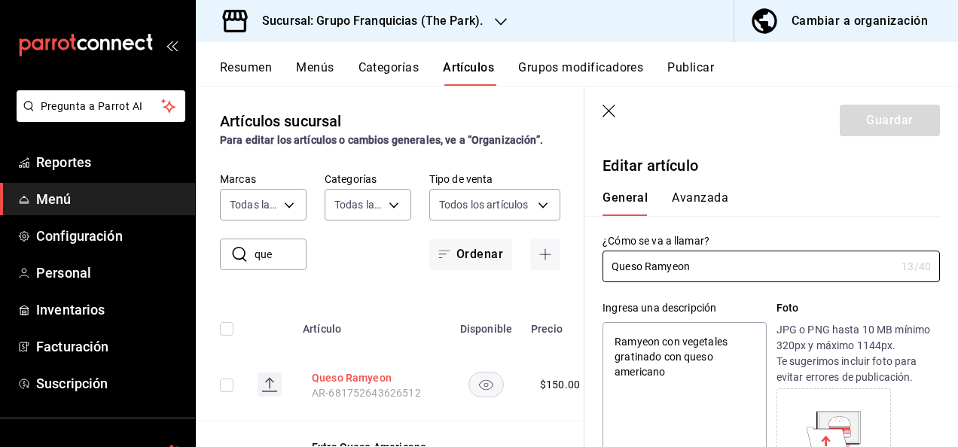
radio input "true"
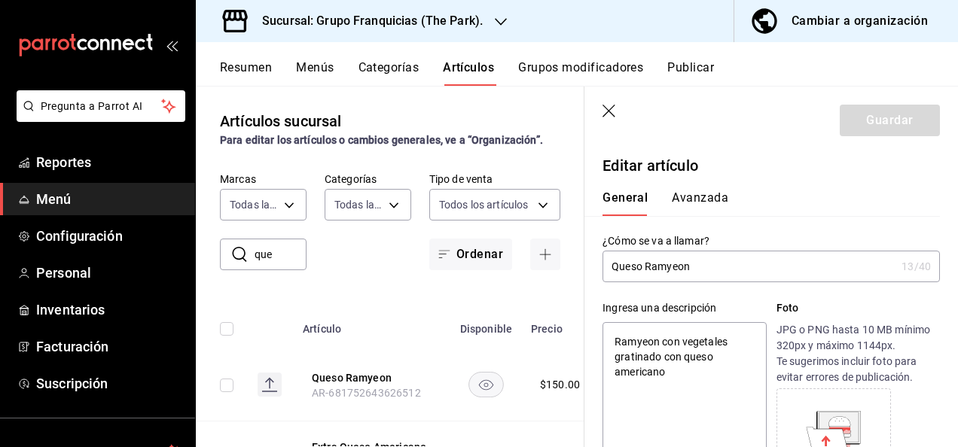
click at [701, 200] on button "Avanzada" at bounding box center [700, 204] width 56 height 26
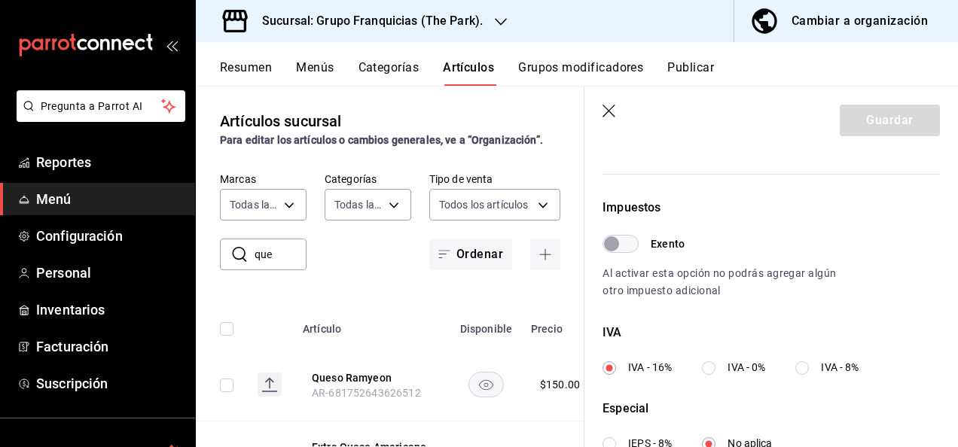
scroll to position [615, 0]
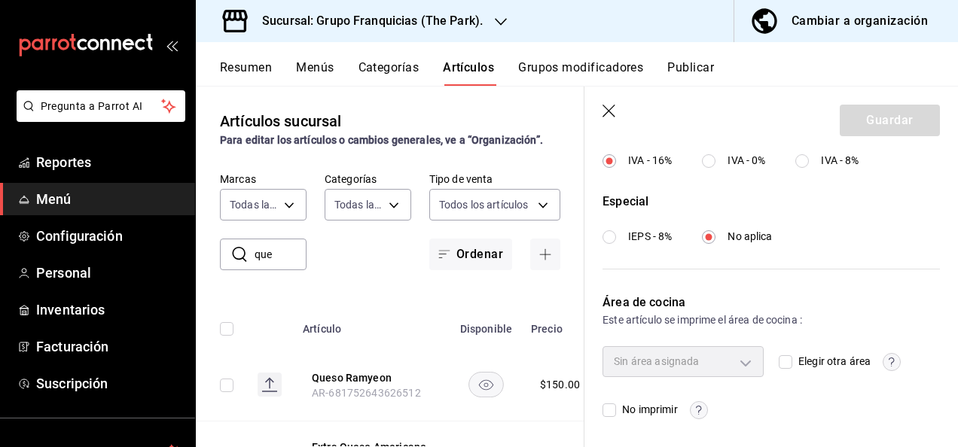
click at [782, 357] on input "Elegir otra área" at bounding box center [786, 363] width 14 height 14
checkbox input "true"
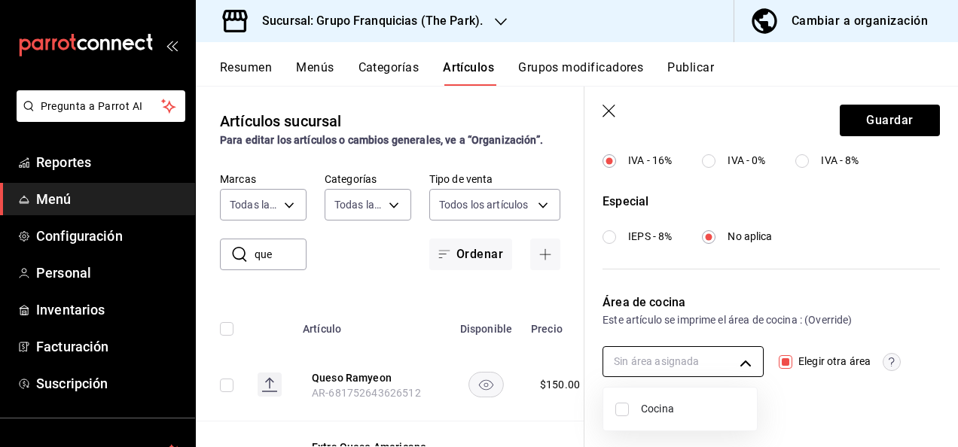
click at [700, 366] on body "Pregunta a Parrot AI Reportes Menú Configuración Personal Inventarios Facturaci…" at bounding box center [479, 223] width 958 height 447
click at [624, 411] on input "checkbox" at bounding box center [622, 410] width 14 height 14
checkbox input "true"
type input "c31bbd17-8014-44d3-8ea5-26da84d2fd56"
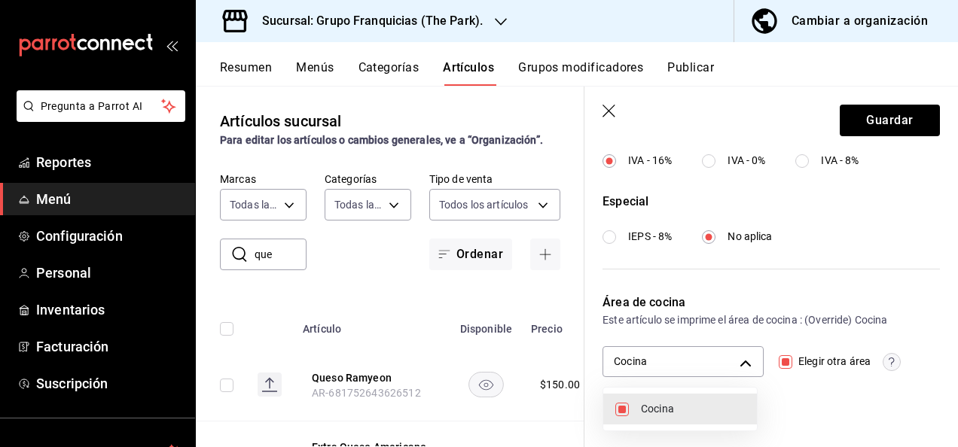
click at [865, 113] on div at bounding box center [479, 223] width 958 height 447
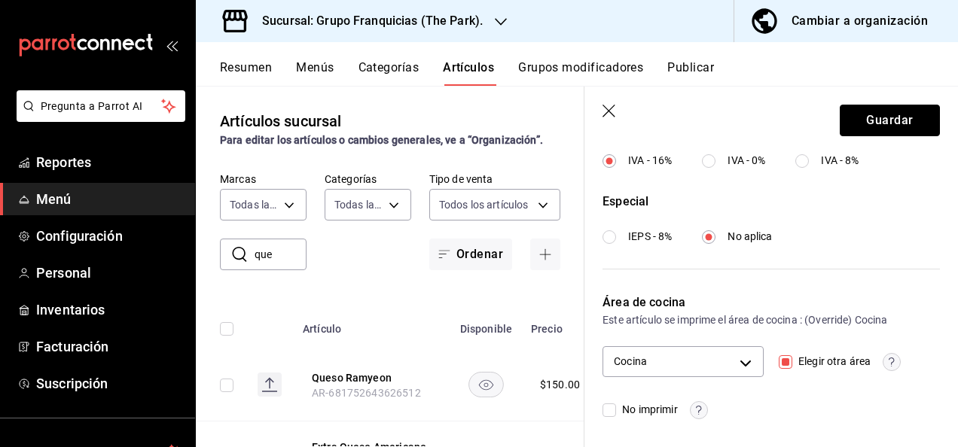
click at [865, 113] on button "Guardar" at bounding box center [890, 121] width 100 height 32
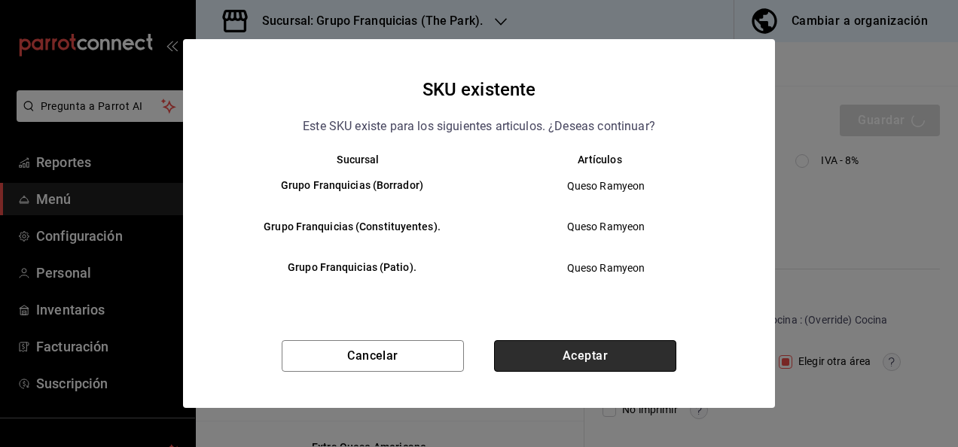
click at [591, 356] on button "Aceptar" at bounding box center [585, 356] width 182 height 32
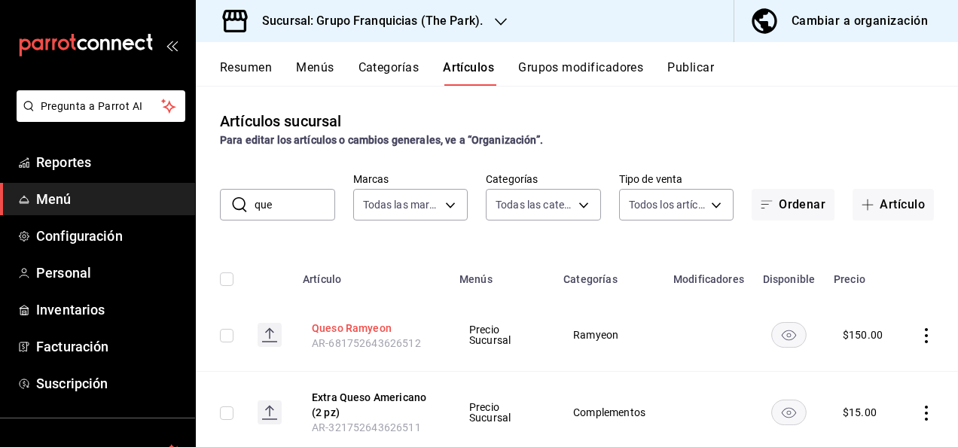
click at [334, 331] on button "Queso Ramyeon" at bounding box center [372, 328] width 121 height 15
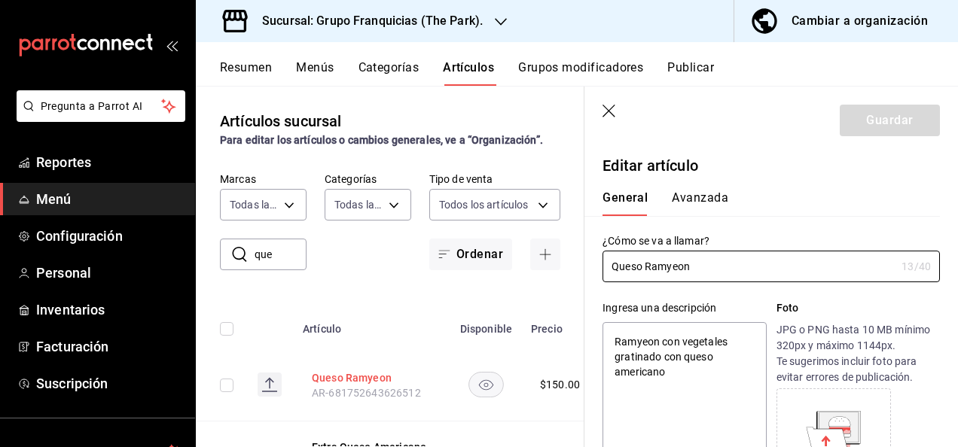
type textarea "x"
type input "$150.00"
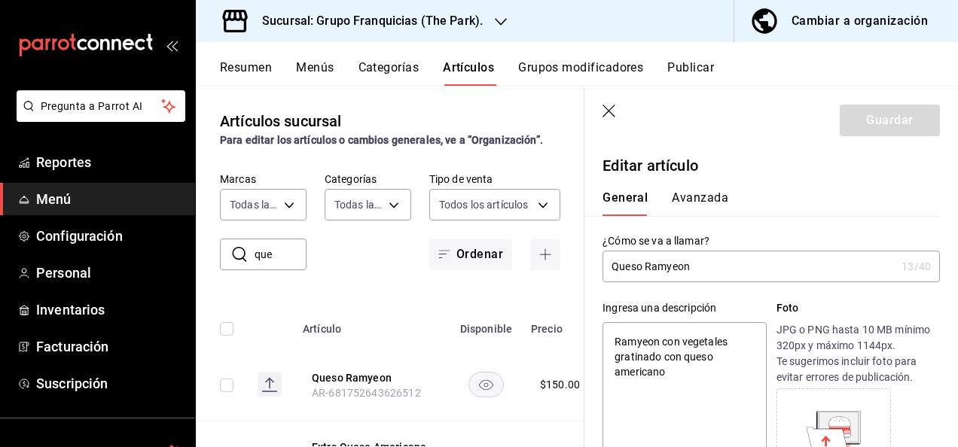
click at [696, 197] on button "Avanzada" at bounding box center [700, 204] width 56 height 26
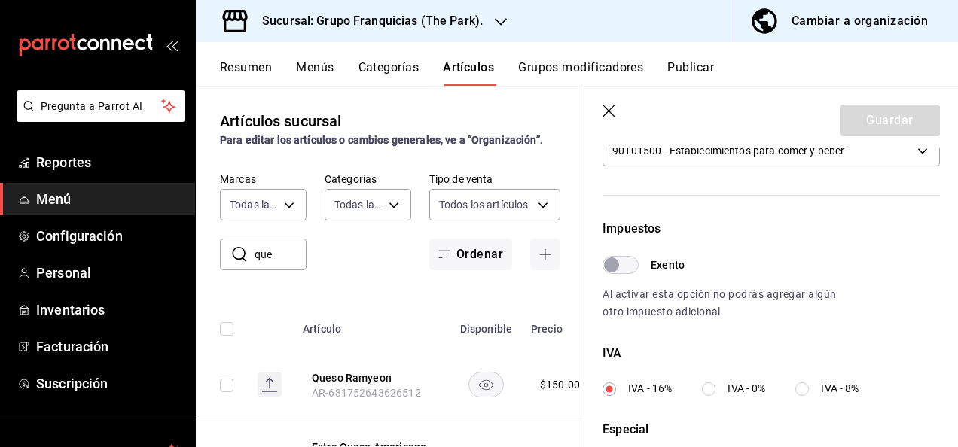
scroll to position [615, 0]
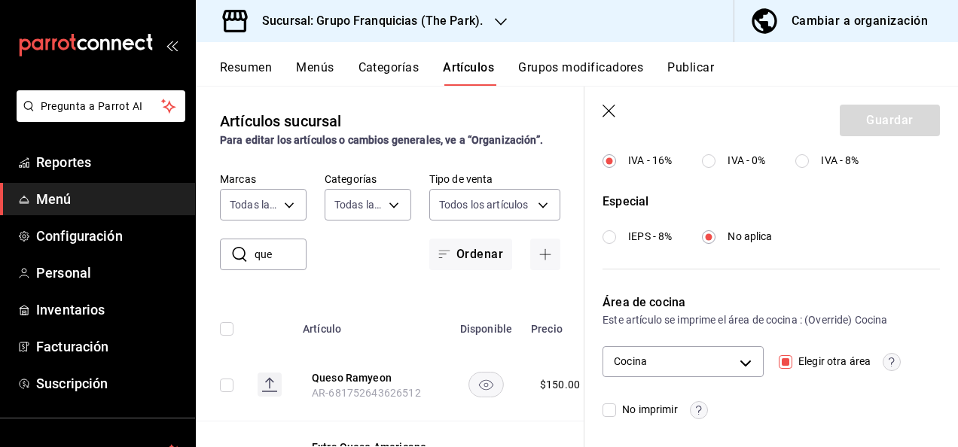
click at [605, 110] on icon "button" at bounding box center [610, 112] width 15 height 15
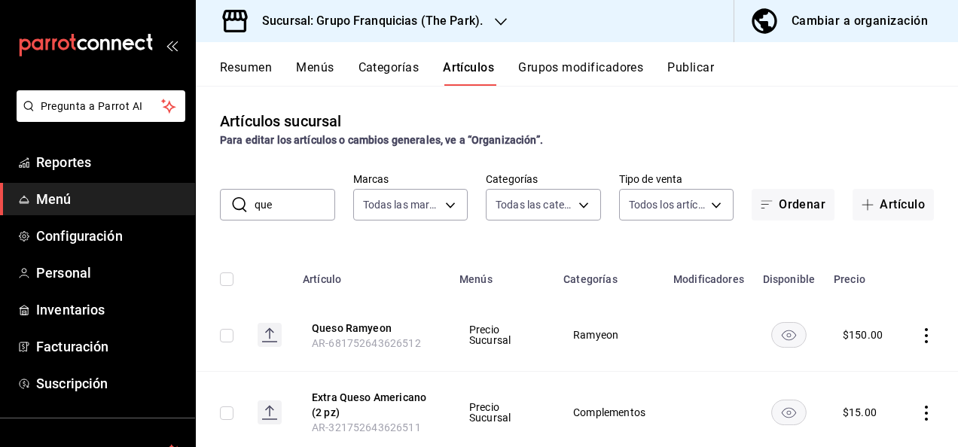
click at [300, 214] on input "que" at bounding box center [295, 205] width 81 height 30
type input "q"
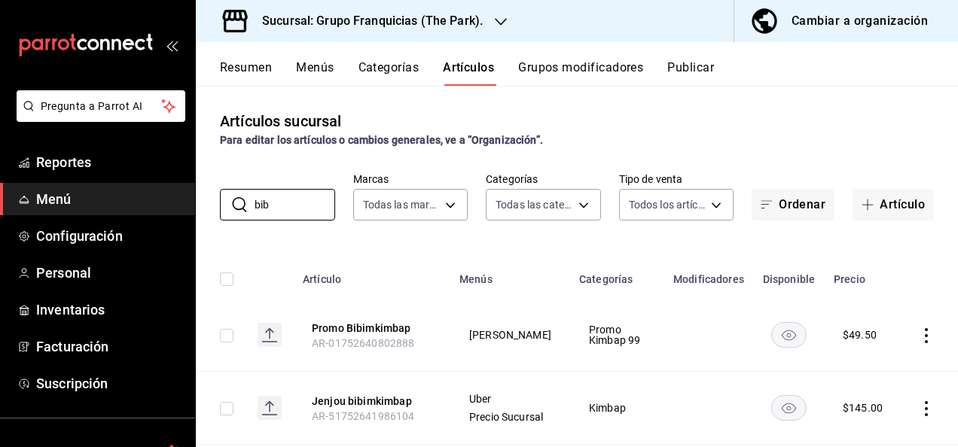
scroll to position [188, 0]
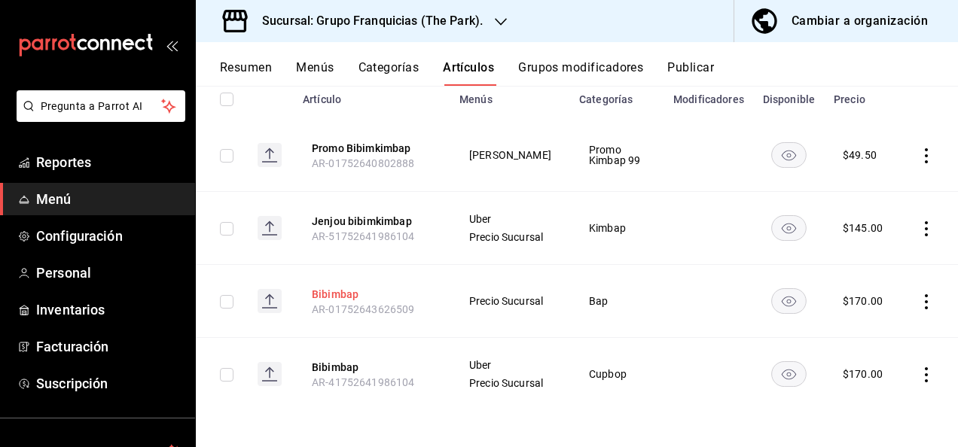
type input "bib"
click at [357, 297] on button "Bibimbap" at bounding box center [372, 294] width 121 height 15
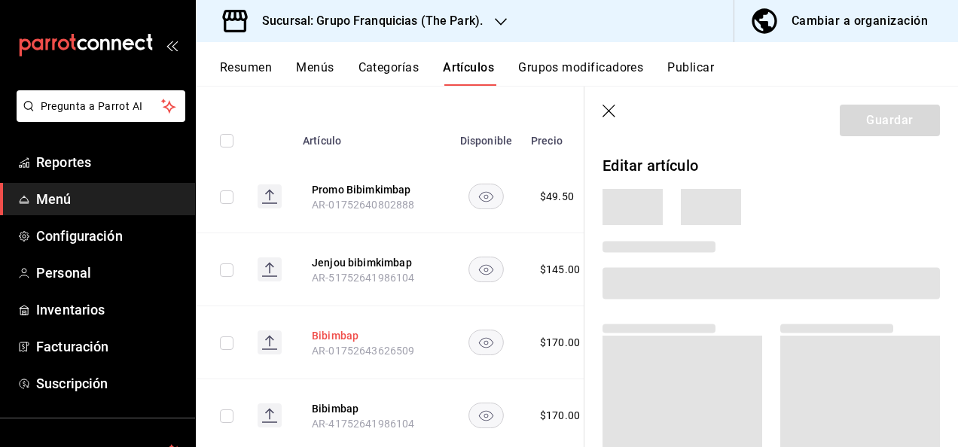
scroll to position [179, 0]
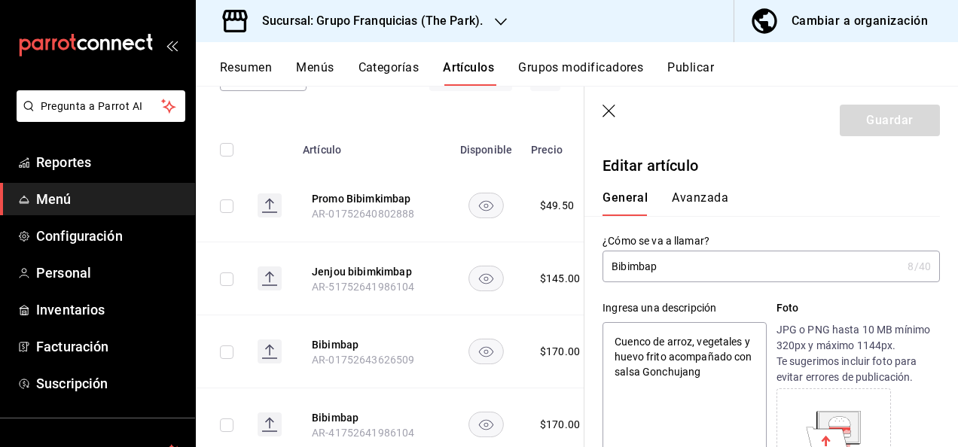
click at [613, 98] on header "Guardar" at bounding box center [772, 118] width 374 height 62
click at [611, 111] on icon "button" at bounding box center [610, 112] width 15 height 15
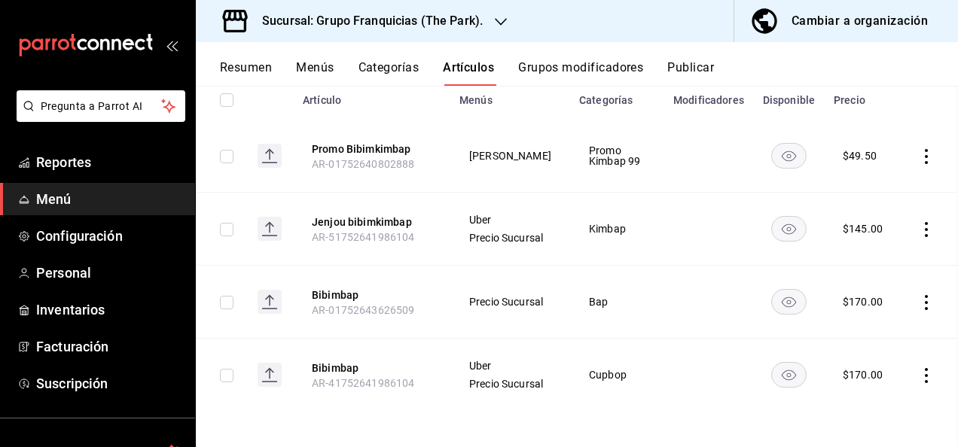
scroll to position [130, 0]
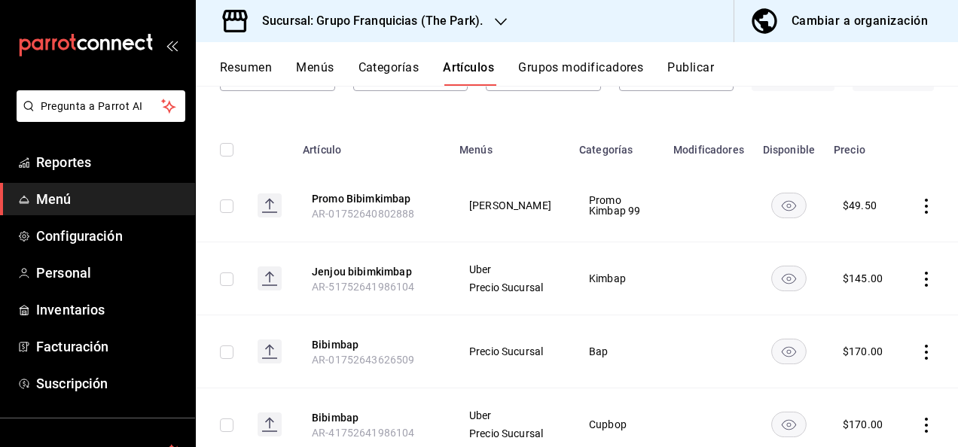
click at [919, 357] on icon "actions" at bounding box center [926, 352] width 15 height 15
click at [883, 405] on span "Eliminar" at bounding box center [869, 408] width 38 height 12
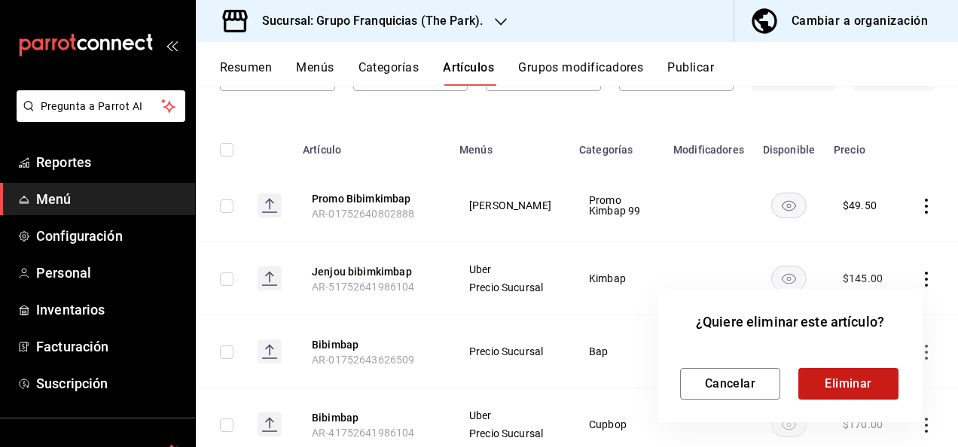
drag, startPoint x: 768, startPoint y: 345, endPoint x: 825, endPoint y: 379, distance: 66.5
click at [825, 379] on div "¿Quiere eliminar este artículo? Cancelar Eliminar" at bounding box center [790, 355] width 265 height 133
click at [825, 379] on button "Eliminar" at bounding box center [848, 384] width 100 height 32
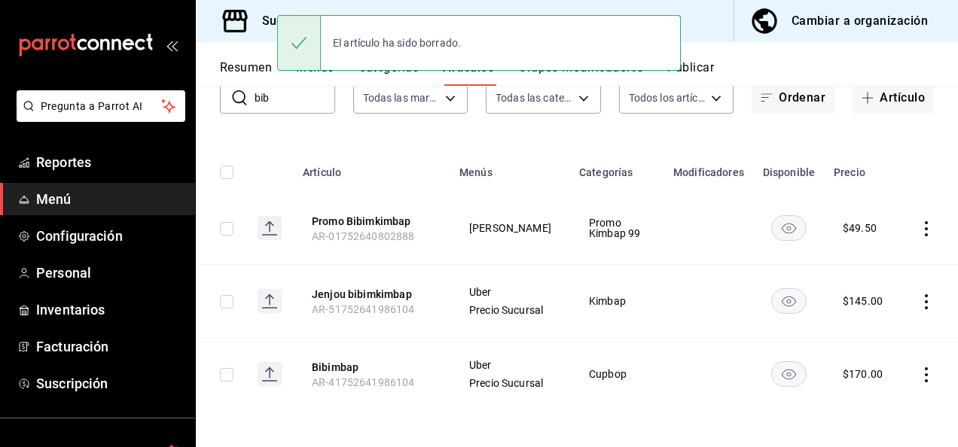
scroll to position [115, 0]
click at [347, 362] on button "Bibimbap" at bounding box center [372, 367] width 121 height 15
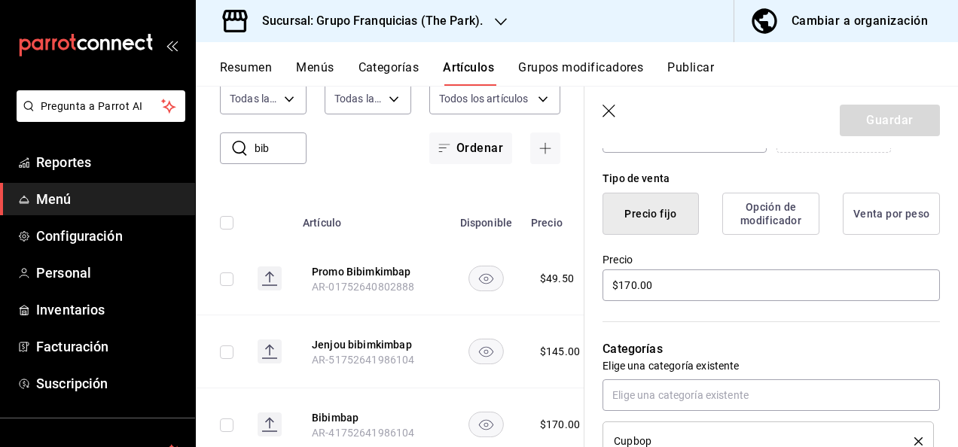
scroll to position [459, 0]
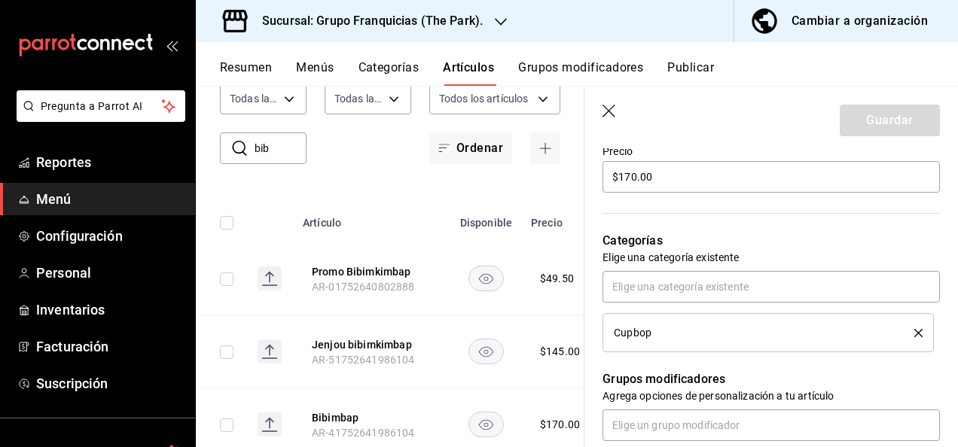
click at [915, 329] on icon "delete" at bounding box center [919, 333] width 8 height 8
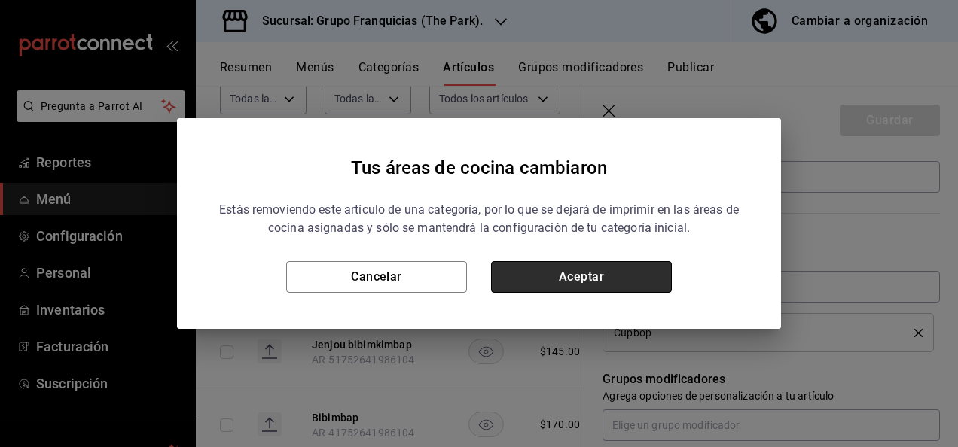
click at [652, 273] on button "Aceptar" at bounding box center [581, 277] width 181 height 32
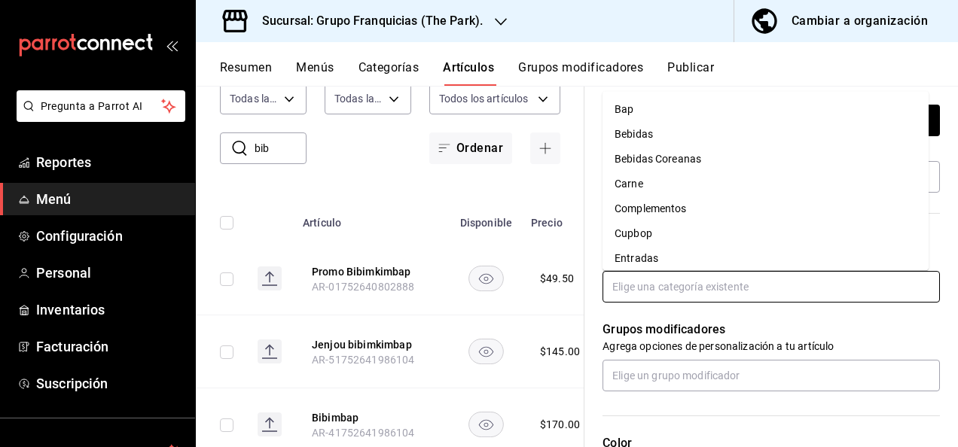
click at [691, 286] on input "text" at bounding box center [771, 287] width 337 height 32
type input "b"
drag, startPoint x: 684, startPoint y: 122, endPoint x: 701, endPoint y: 99, distance: 28.5
click at [701, 99] on li "Bap" at bounding box center [766, 110] width 326 height 25
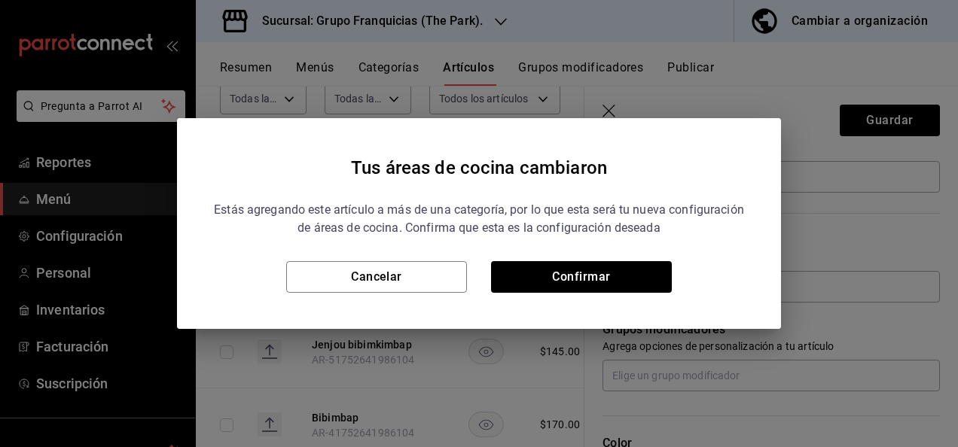
click at [701, 99] on div "Tus áreas de cocina cambiaron Estás agregando este artículo a más de una catego…" at bounding box center [479, 223] width 958 height 447
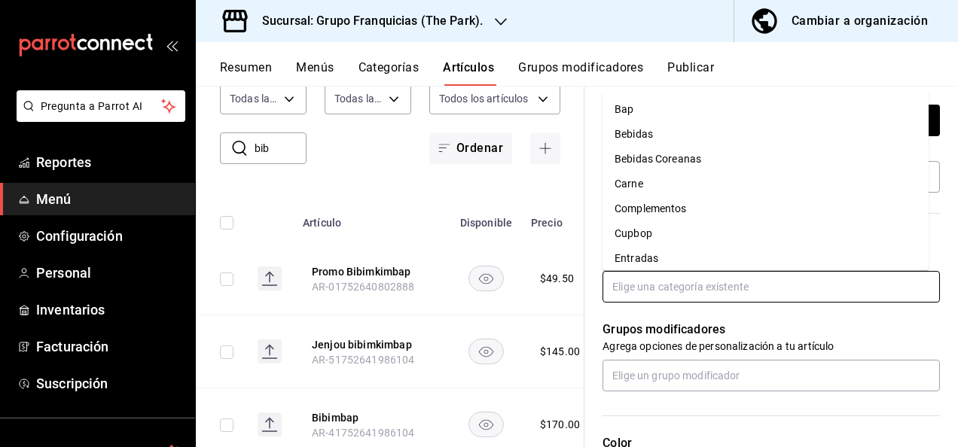
click at [689, 280] on input "text" at bounding box center [771, 287] width 337 height 32
click at [637, 107] on li "Bap" at bounding box center [766, 110] width 326 height 25
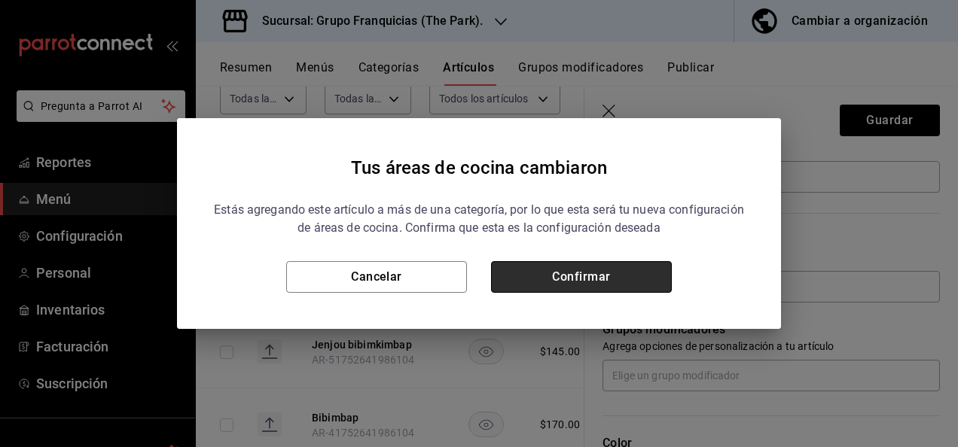
click at [630, 267] on button "Confirmar" at bounding box center [581, 277] width 181 height 32
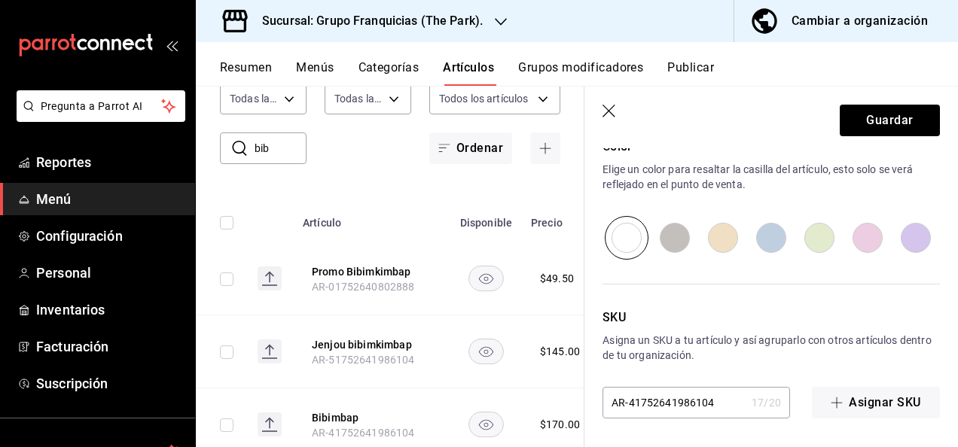
scroll to position [0, 0]
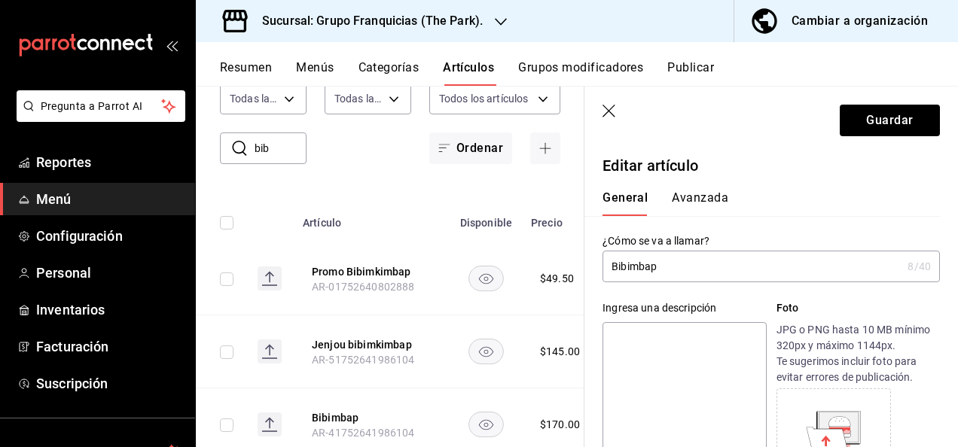
click at [705, 194] on button "Avanzada" at bounding box center [700, 204] width 56 height 26
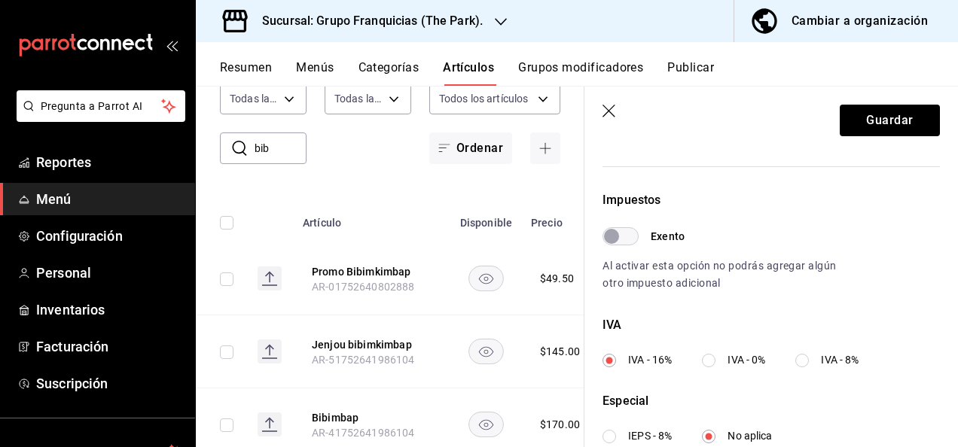
scroll to position [615, 0]
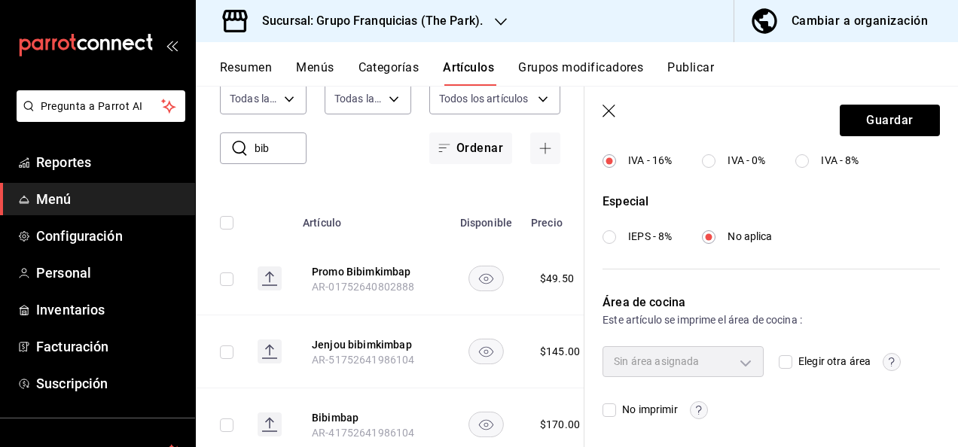
click at [779, 356] on input "Elegir otra área" at bounding box center [786, 363] width 14 height 14
checkbox input "true"
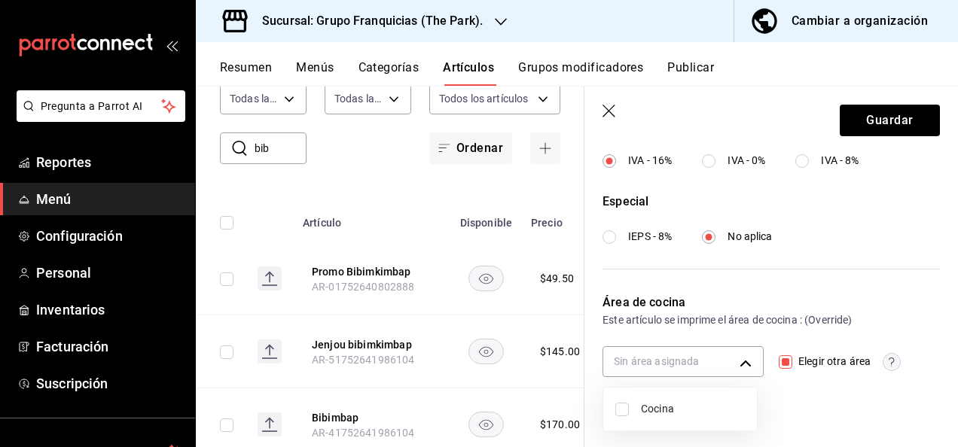
drag, startPoint x: 637, startPoint y: 359, endPoint x: 614, endPoint y: 416, distance: 61.8
click at [614, 416] on body "Pregunta a Parrot AI Reportes Menú Configuración Personal Inventarios Facturaci…" at bounding box center [479, 223] width 958 height 447
click at [614, 416] on li "Cocina" at bounding box center [680, 409] width 154 height 31
type input "c31bbd17-8014-44d3-8ea5-26da84d2fd56"
checkbox input "true"
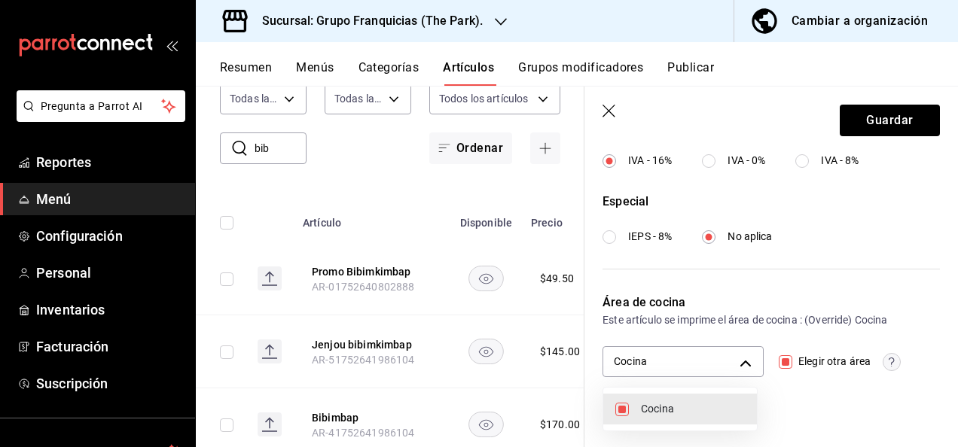
click at [860, 105] on div at bounding box center [479, 223] width 958 height 447
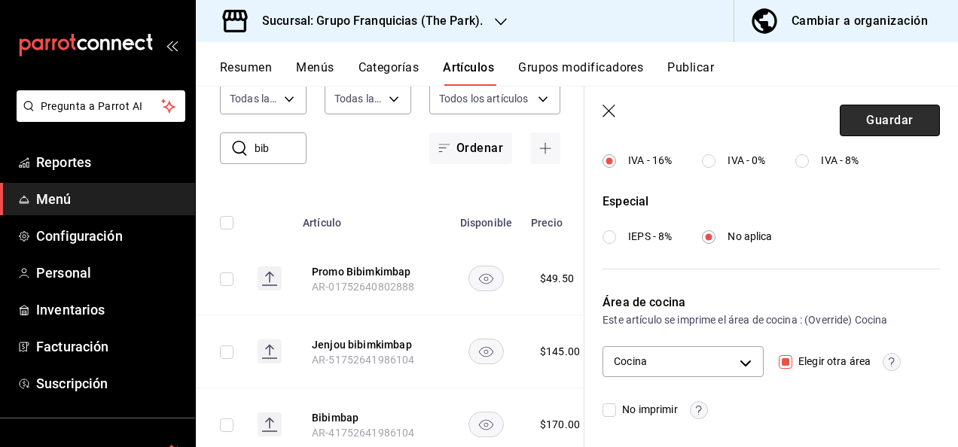
click at [860, 122] on button "Guardar" at bounding box center [890, 121] width 100 height 32
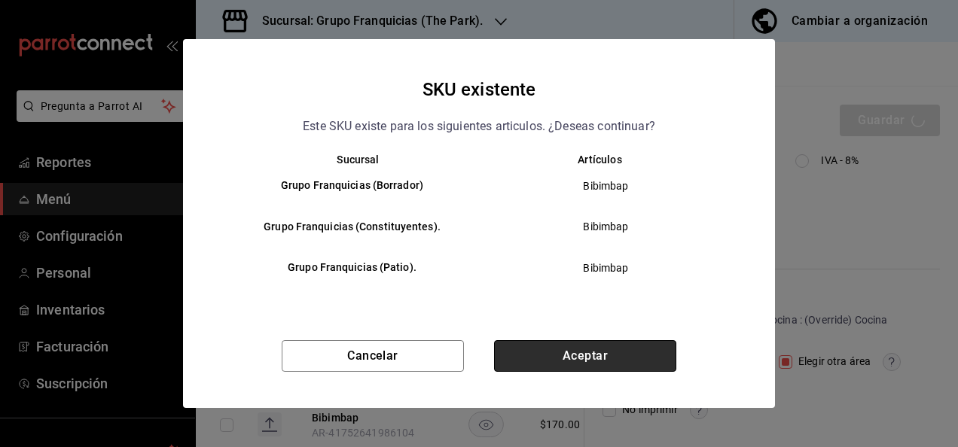
click at [610, 362] on button "Aceptar" at bounding box center [585, 356] width 182 height 32
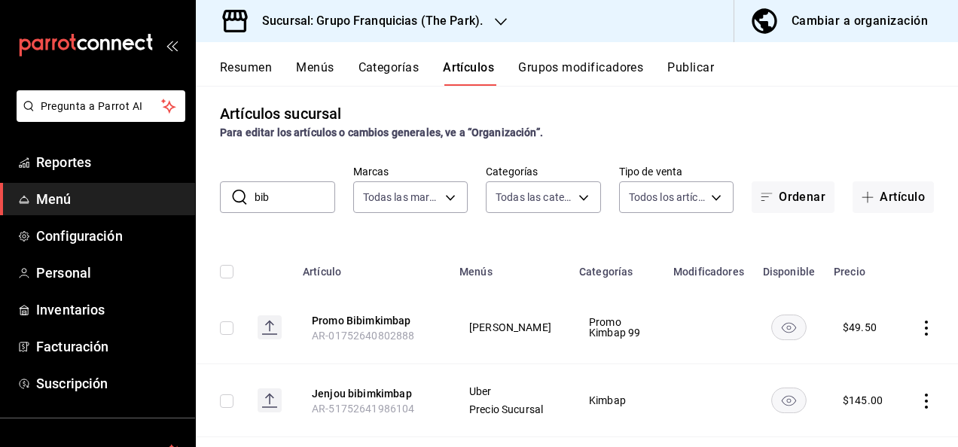
click at [273, 193] on input "bib" at bounding box center [295, 197] width 81 height 30
type input "b"
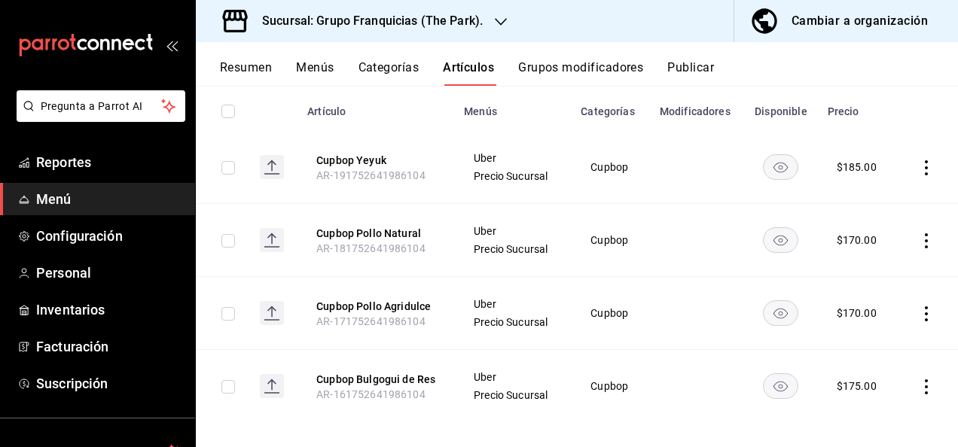
scroll to position [169, 0]
type input "cup"
click at [390, 305] on button "Cupbop Pollo Agridulce" at bounding box center [376, 305] width 121 height 15
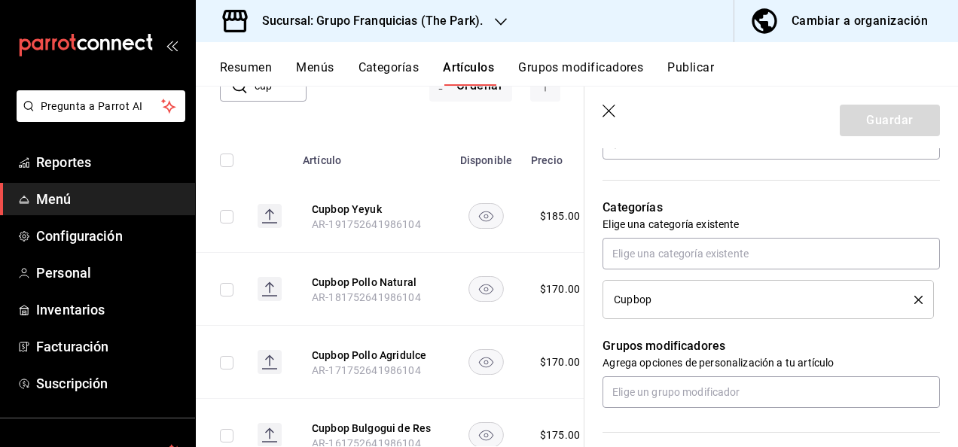
scroll to position [484, 0]
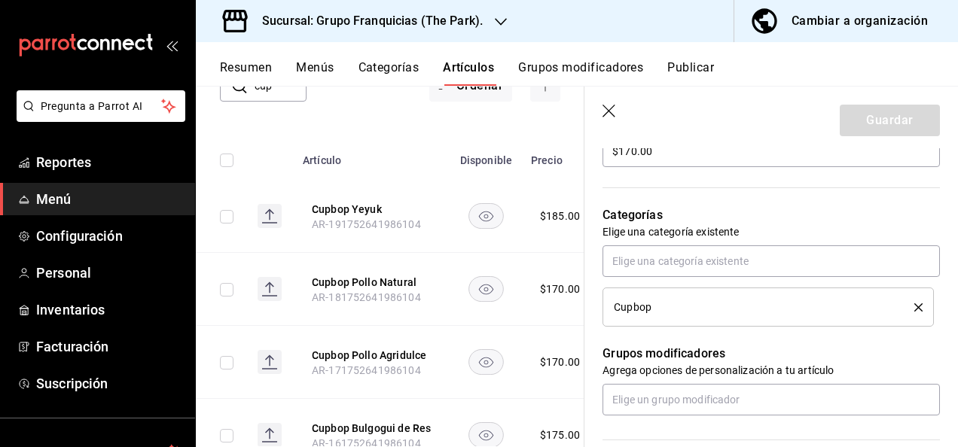
click at [912, 304] on li "Cupbop" at bounding box center [768, 307] width 331 height 39
click at [915, 307] on icon "delete" at bounding box center [919, 308] width 8 height 8
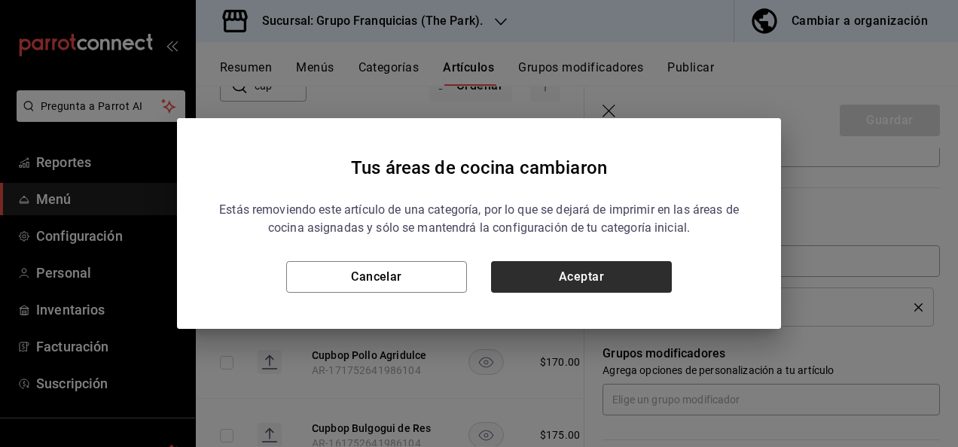
drag, startPoint x: 681, startPoint y: 275, endPoint x: 644, endPoint y: 268, distance: 37.5
click at [644, 268] on div "Cancelar Aceptar" at bounding box center [479, 277] width 532 height 32
click at [644, 268] on button "Aceptar" at bounding box center [581, 277] width 181 height 32
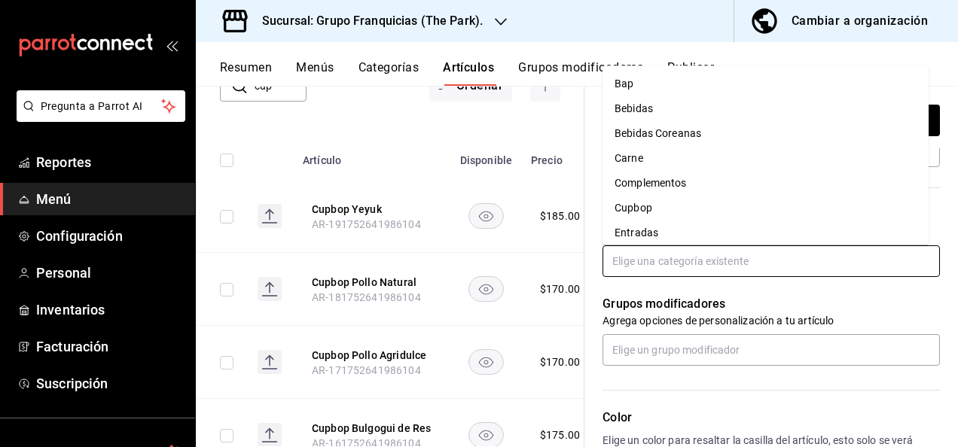
click at [666, 259] on input "text" at bounding box center [771, 262] width 337 height 32
click at [667, 88] on li "Bap" at bounding box center [766, 84] width 326 height 25
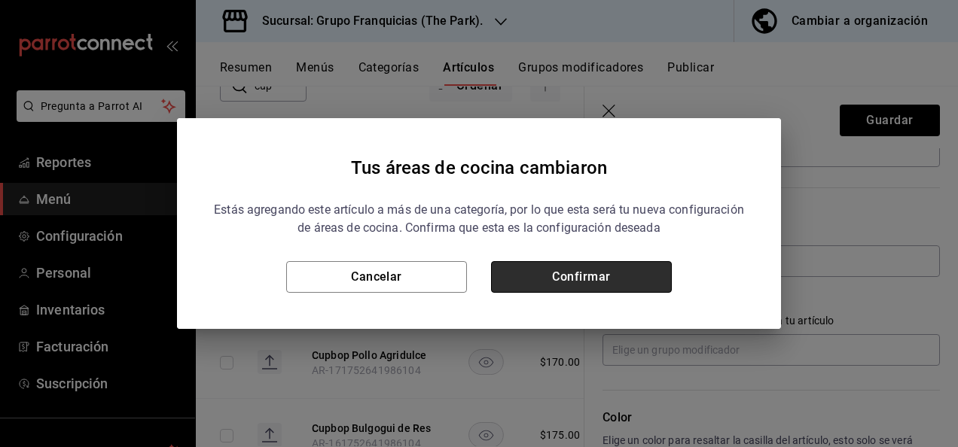
click at [646, 276] on button "Confirmar" at bounding box center [581, 277] width 181 height 32
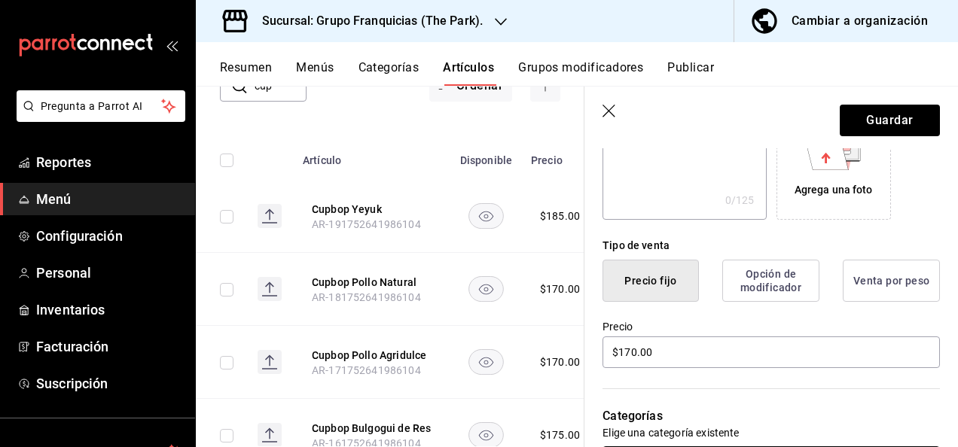
scroll to position [282, 0]
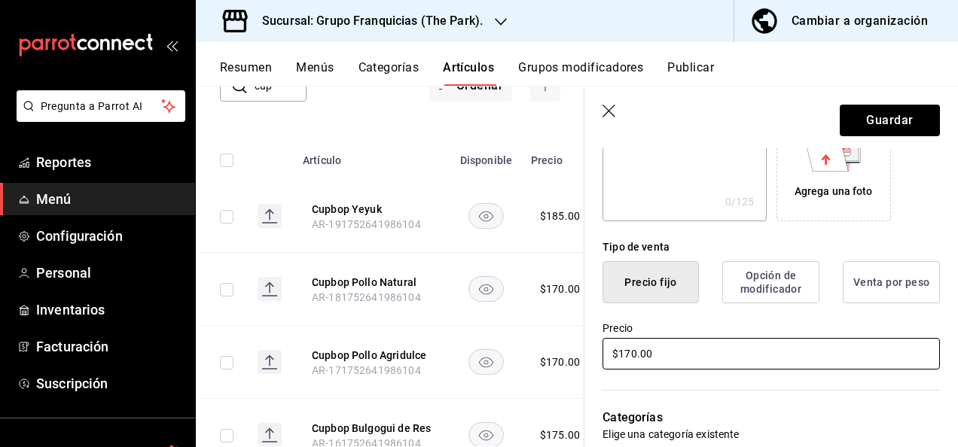
click at [699, 360] on input "$170.00" at bounding box center [771, 354] width 337 height 32
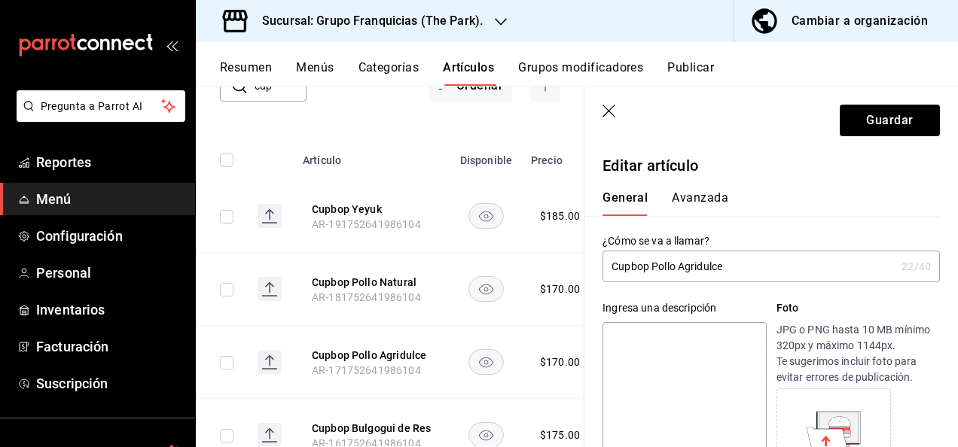
type input "$175.00"
click at [710, 200] on button "Avanzada" at bounding box center [700, 204] width 56 height 26
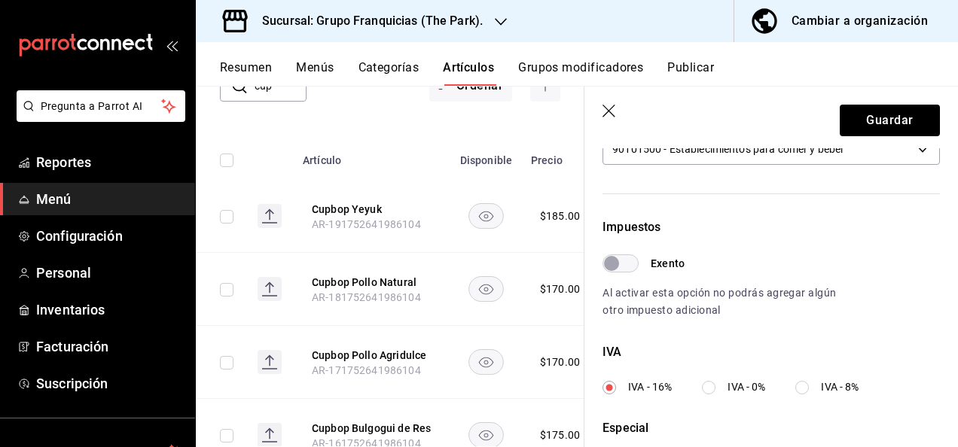
scroll to position [615, 0]
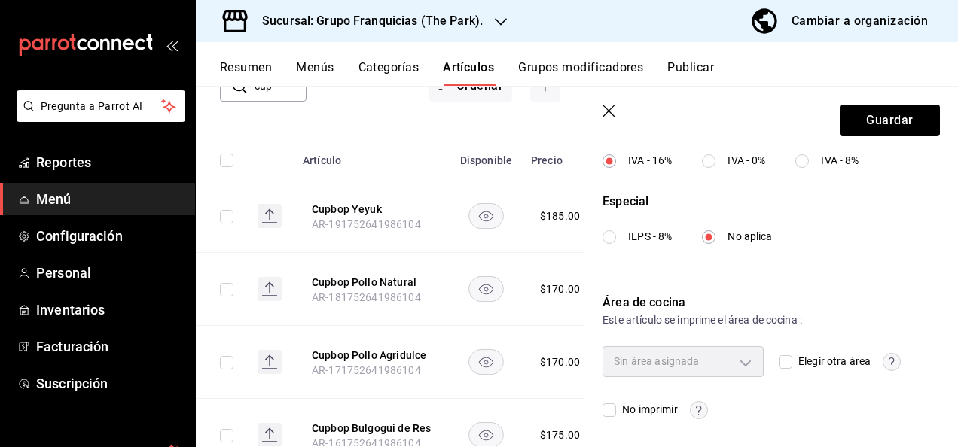
click at [779, 361] on input "Elegir otra área" at bounding box center [786, 363] width 14 height 14
checkbox input "true"
click at [721, 360] on body "Pregunta a Parrot AI Reportes Menú Configuración Personal Inventarios Facturaci…" at bounding box center [479, 223] width 958 height 447
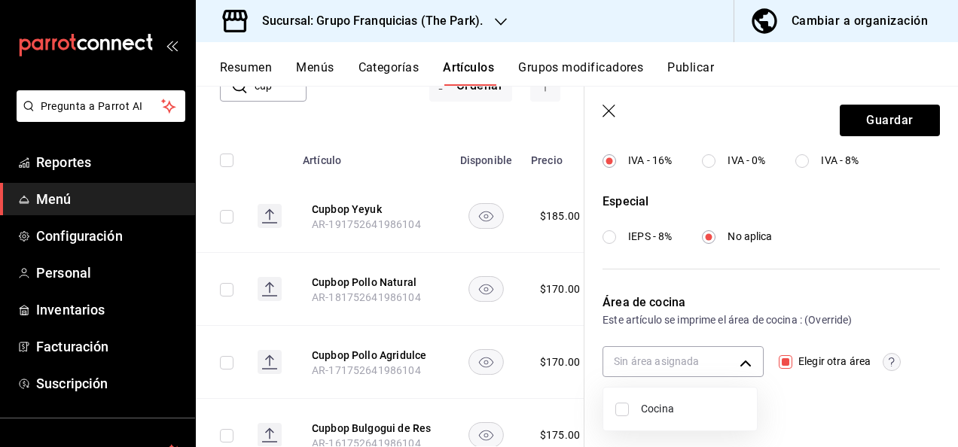
click at [618, 404] on input "checkbox" at bounding box center [622, 410] width 14 height 14
checkbox input "true"
type input "c31bbd17-8014-44d3-8ea5-26da84d2fd56"
click at [872, 112] on div at bounding box center [479, 223] width 958 height 447
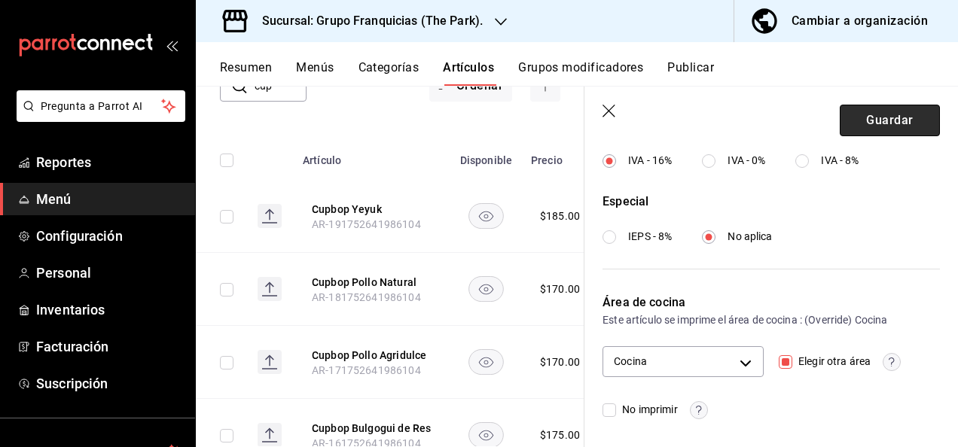
click at [854, 130] on button "Guardar" at bounding box center [890, 121] width 100 height 32
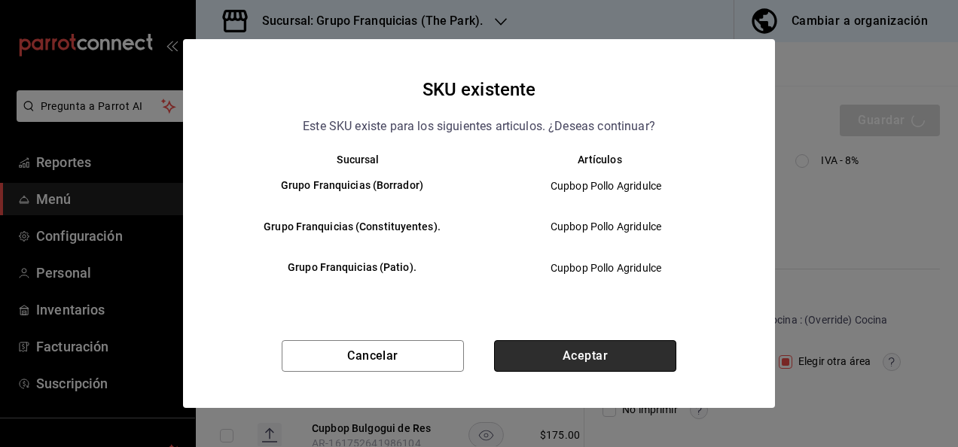
click at [598, 359] on button "Aceptar" at bounding box center [585, 356] width 182 height 32
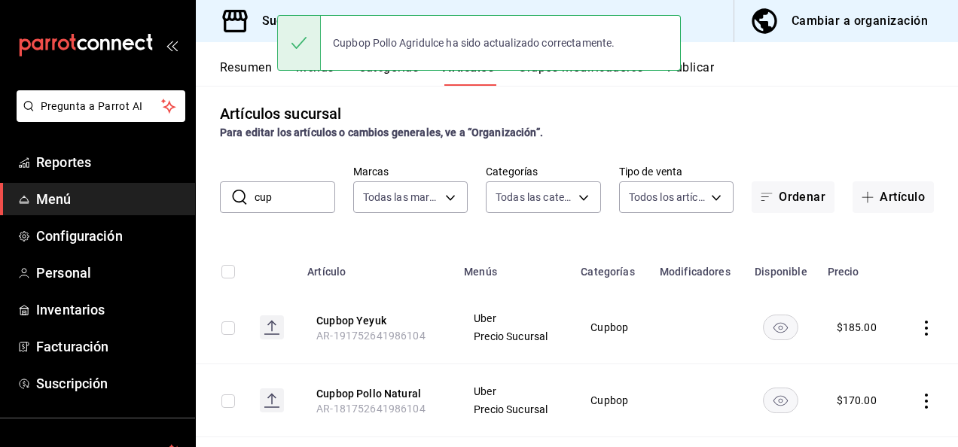
scroll to position [179, 0]
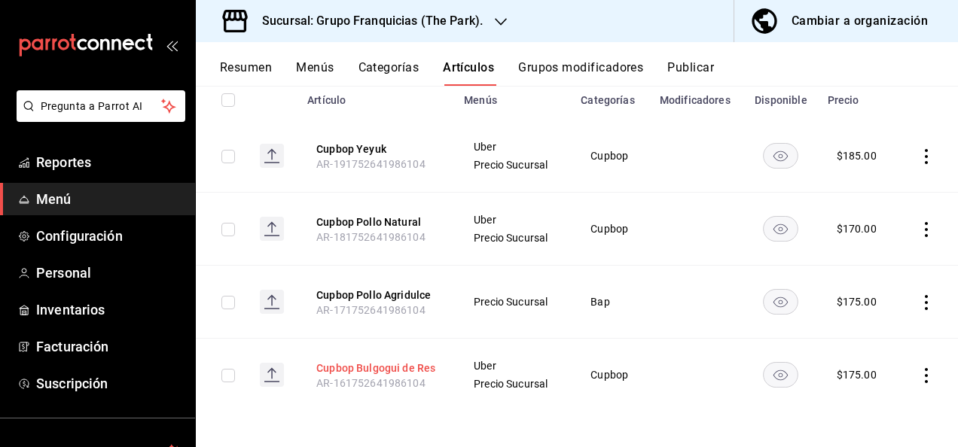
click at [359, 365] on th "Cupbop Bulgogui de Res AR-161752641986104" at bounding box center [376, 375] width 157 height 73
click at [359, 365] on button "Cupbop Bulgogui de Res" at bounding box center [376, 368] width 121 height 15
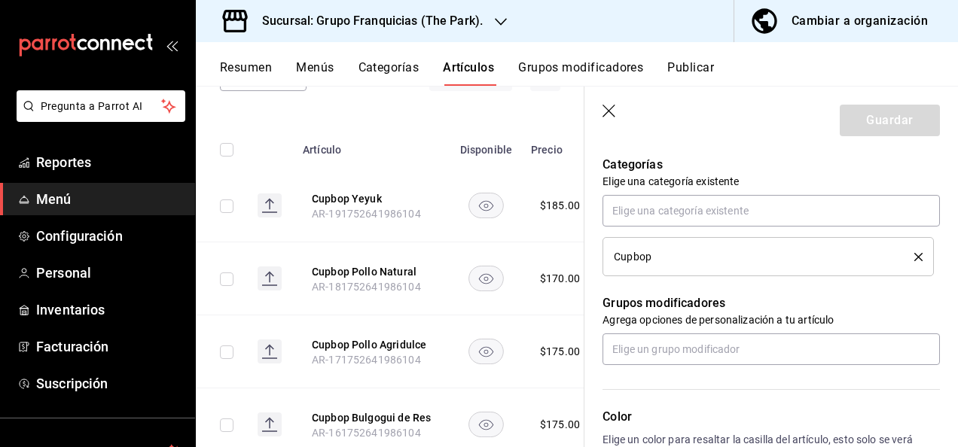
scroll to position [543, 0]
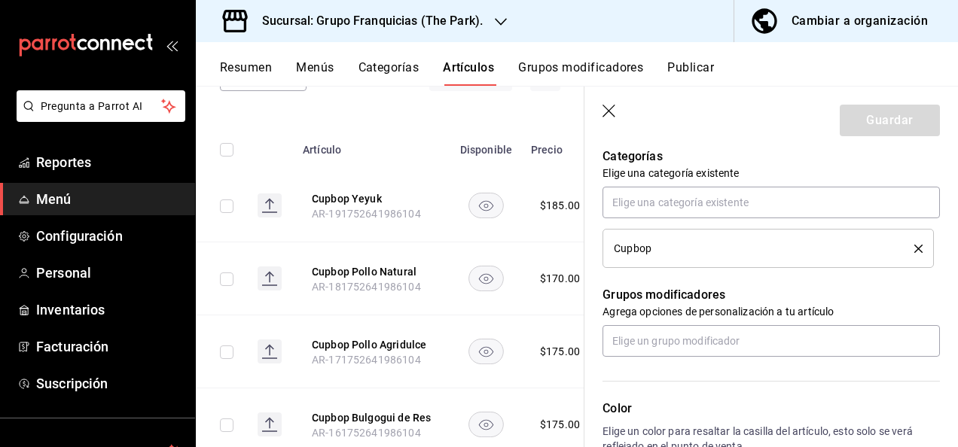
click at [907, 252] on div "Cupbop" at bounding box center [768, 248] width 309 height 17
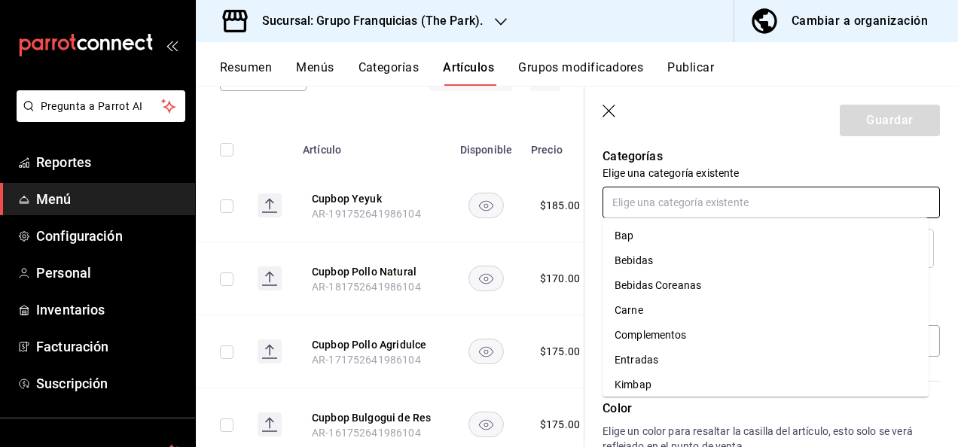
click at [797, 204] on input "text" at bounding box center [771, 203] width 337 height 32
click at [743, 227] on li "Bap" at bounding box center [766, 236] width 326 height 25
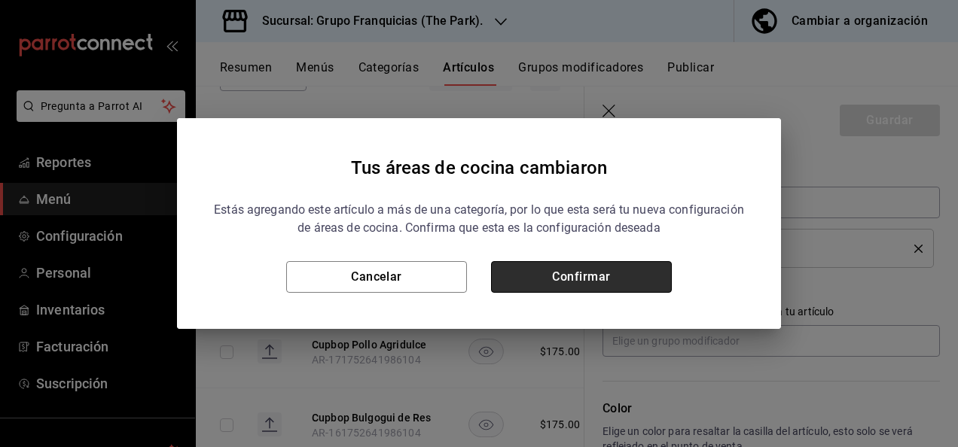
click at [634, 267] on button "Confirmar" at bounding box center [581, 277] width 181 height 32
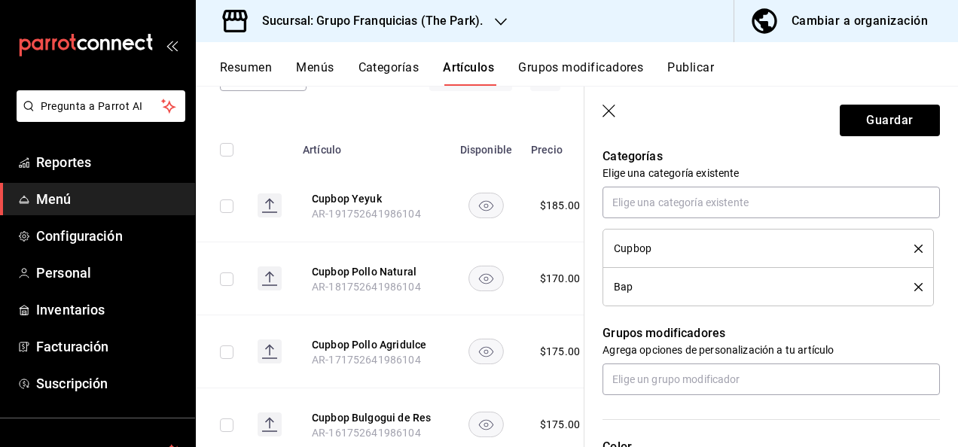
click at [915, 247] on icon "delete" at bounding box center [919, 249] width 8 height 8
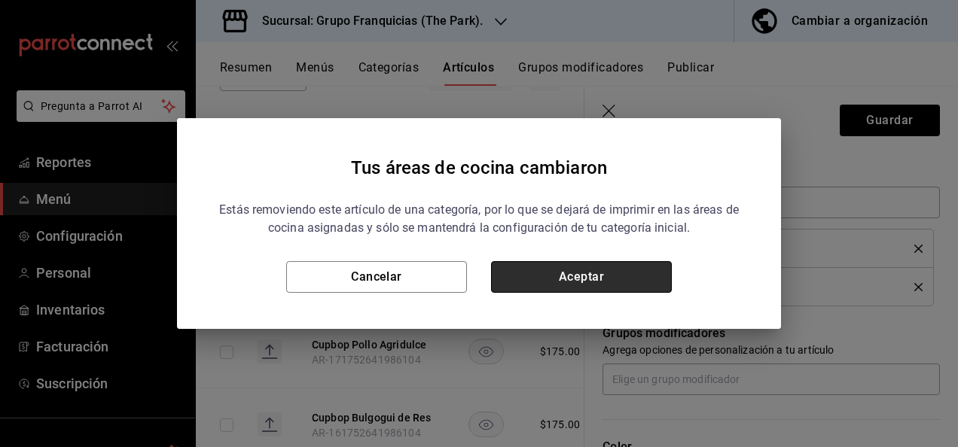
click at [649, 279] on button "Aceptar" at bounding box center [581, 277] width 181 height 32
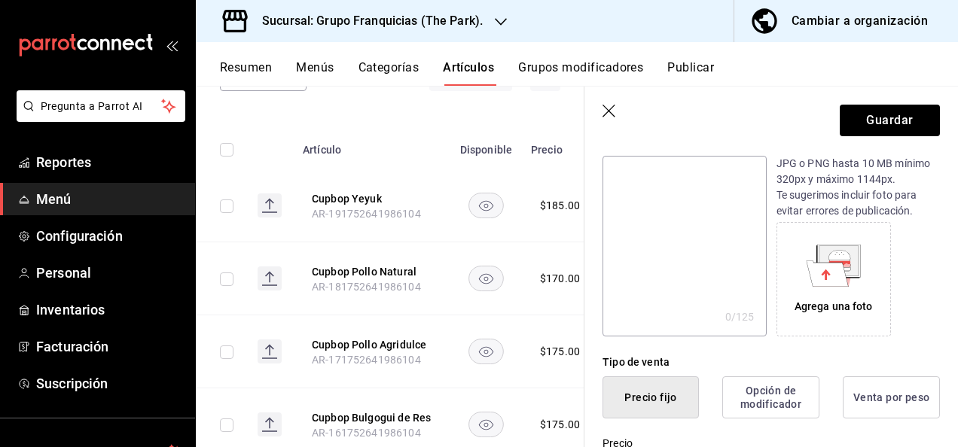
scroll to position [0, 0]
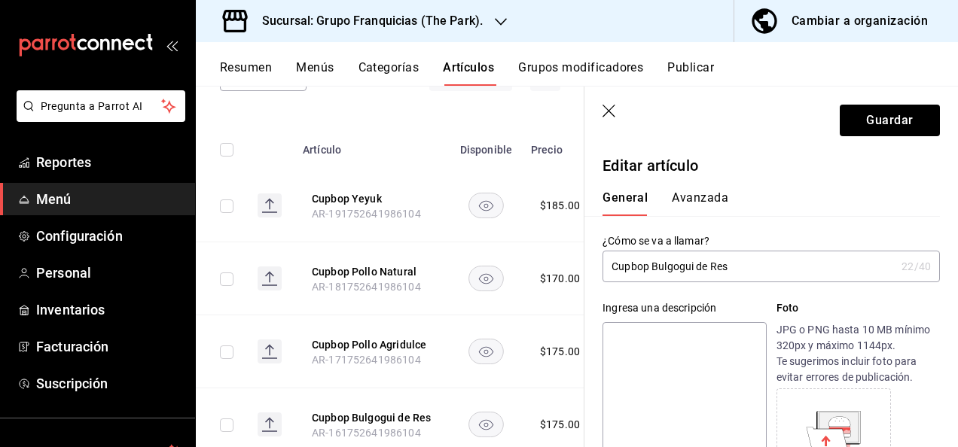
click at [704, 201] on button "Avanzada" at bounding box center [700, 204] width 56 height 26
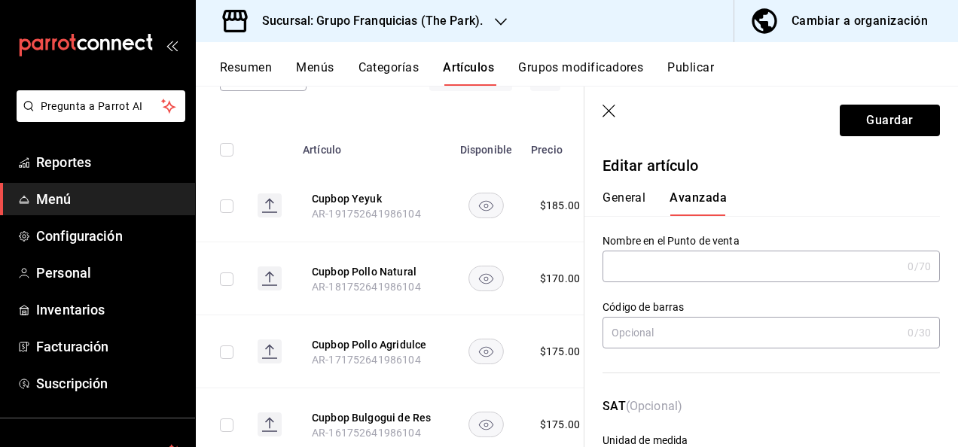
scroll to position [615, 0]
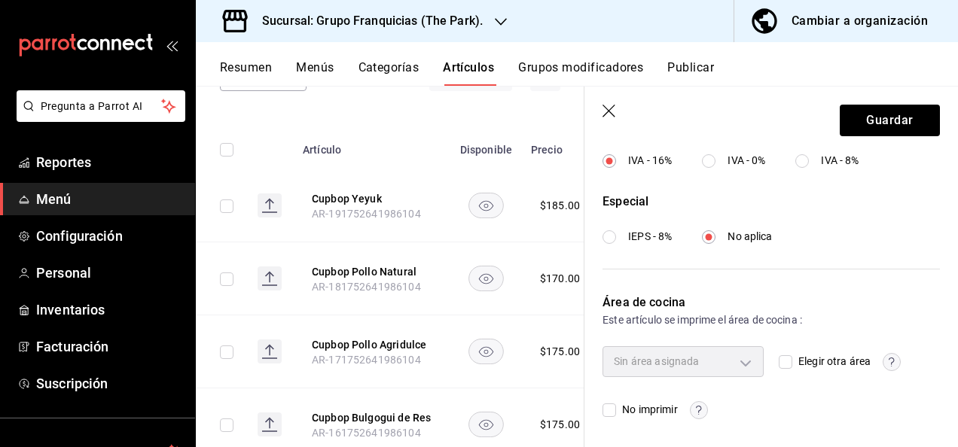
drag, startPoint x: 772, startPoint y: 365, endPoint x: 784, endPoint y: 357, distance: 14.2
click at [784, 357] on div "Sin área asignada Elegir otra área No imprimir" at bounding box center [771, 383] width 337 height 72
click at [784, 357] on input "Elegir otra área" at bounding box center [786, 363] width 14 height 14
checkbox input "true"
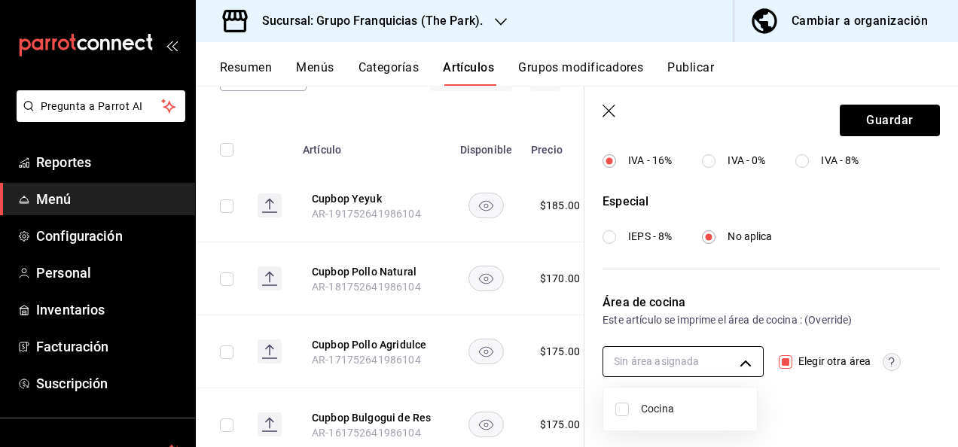
click at [684, 362] on body "Pregunta a Parrot AI Reportes Menú Configuración Personal Inventarios Facturaci…" at bounding box center [479, 223] width 958 height 447
click at [622, 409] on input "checkbox" at bounding box center [622, 410] width 14 height 14
checkbox input "true"
type input "c31bbd17-8014-44d3-8ea5-26da84d2fd56"
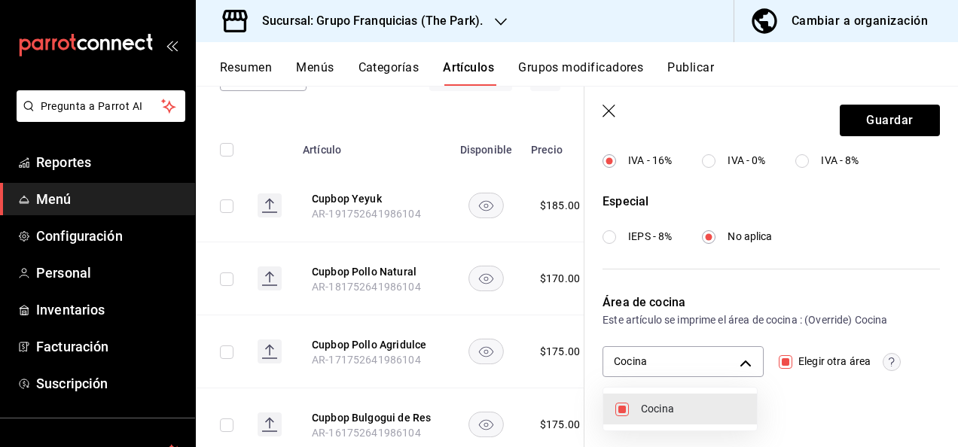
click at [847, 127] on div at bounding box center [479, 223] width 958 height 447
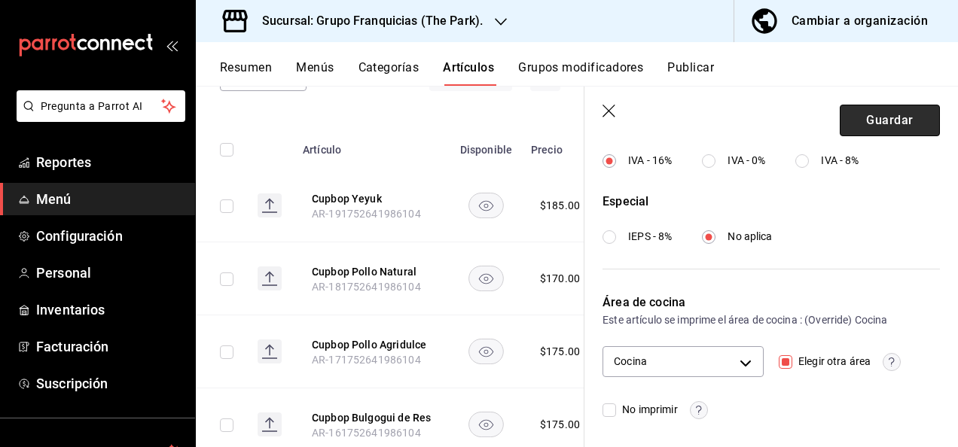
click at [851, 124] on button "Guardar" at bounding box center [890, 121] width 100 height 32
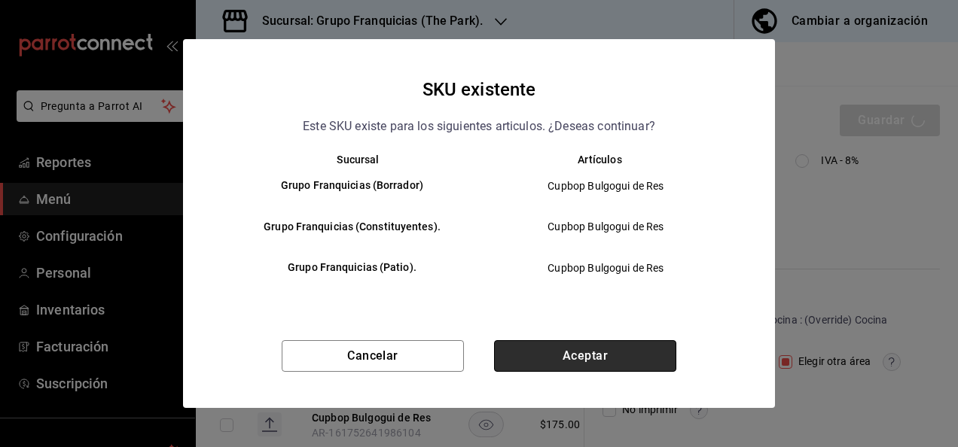
click at [574, 346] on button "Aceptar" at bounding box center [585, 356] width 182 height 32
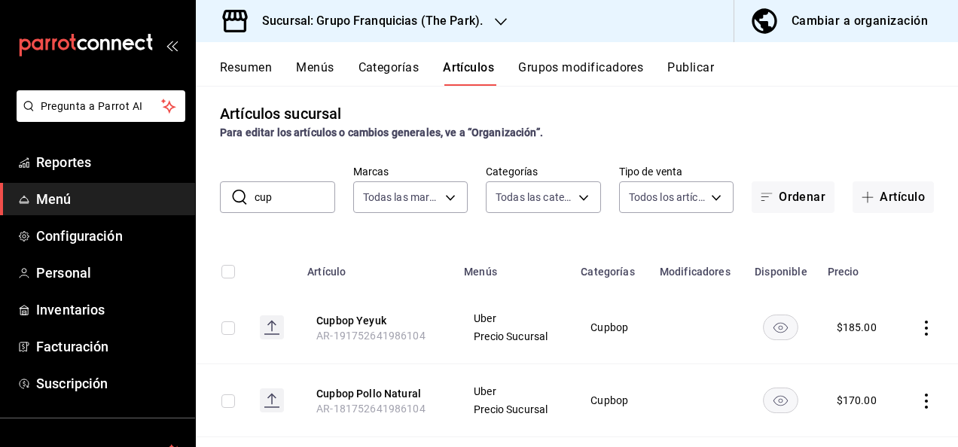
click at [286, 209] on input "cup" at bounding box center [295, 197] width 81 height 30
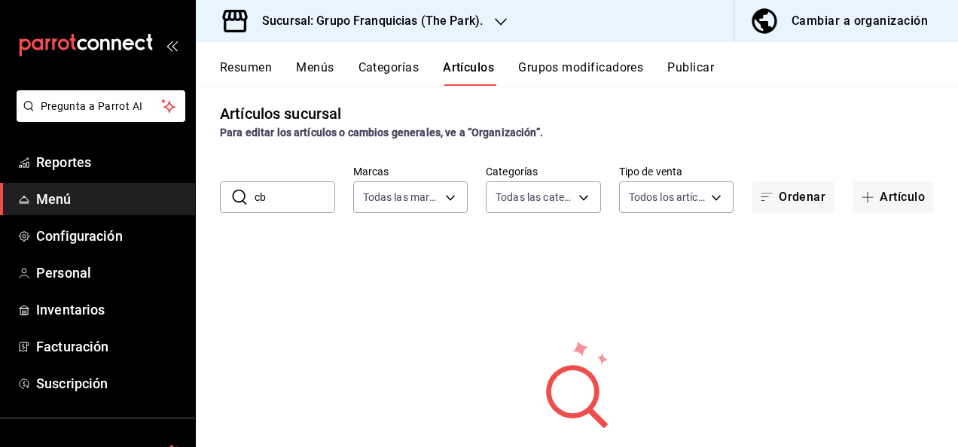
type input "c"
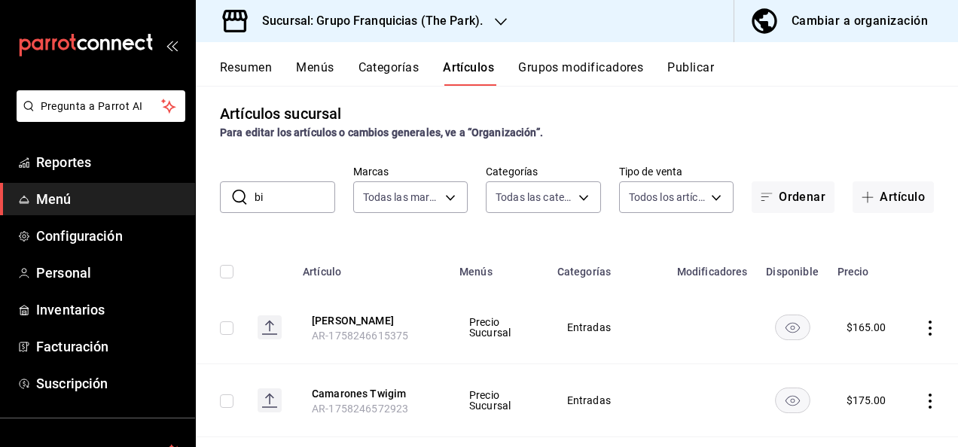
type input "b"
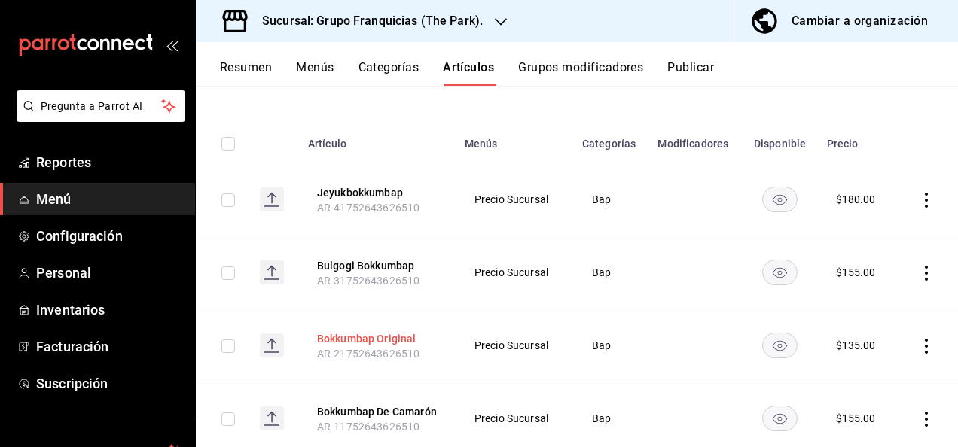
scroll to position [179, 0]
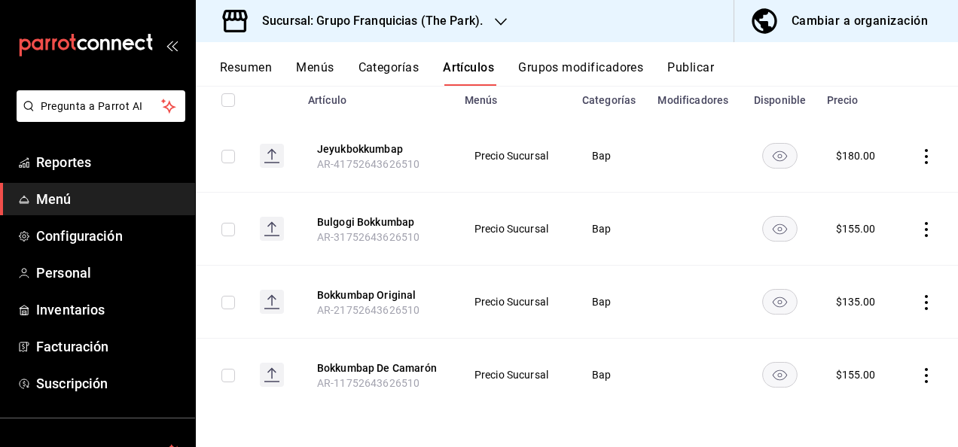
type input "bok"
click at [919, 300] on icon "actions" at bounding box center [926, 302] width 15 height 15
click at [830, 387] on li "Eliminar" at bounding box center [856, 398] width 90 height 31
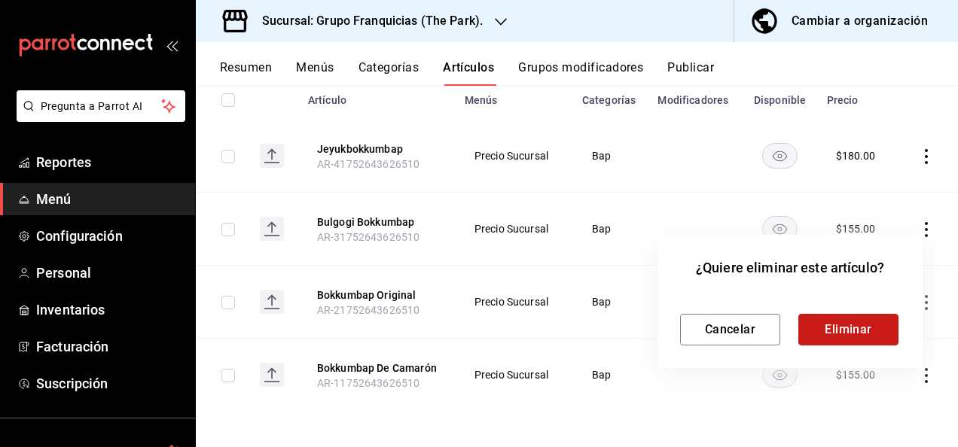
click at [844, 331] on button "Eliminar" at bounding box center [848, 330] width 100 height 32
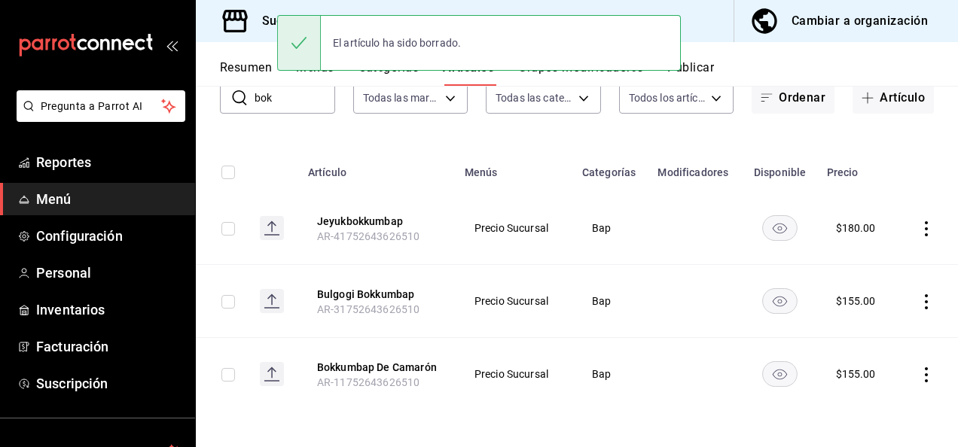
scroll to position [106, 0]
click at [919, 306] on icon "actions" at bounding box center [926, 302] width 15 height 15
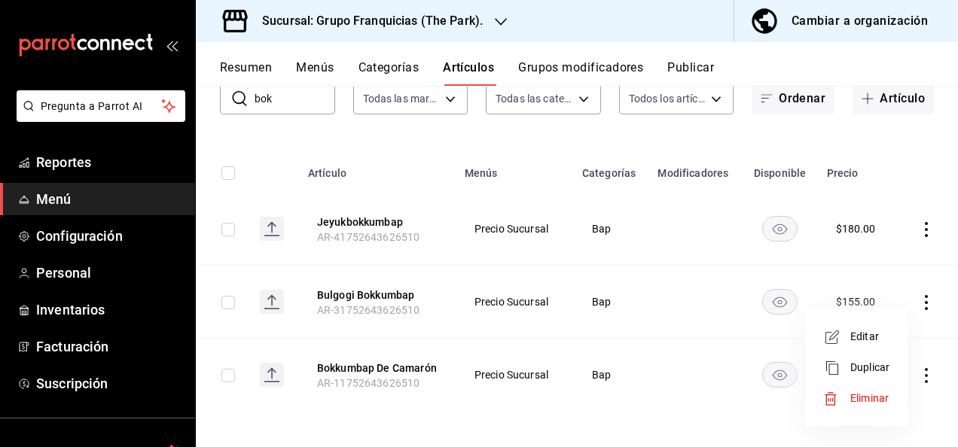
click at [866, 401] on span "Eliminar" at bounding box center [869, 398] width 38 height 12
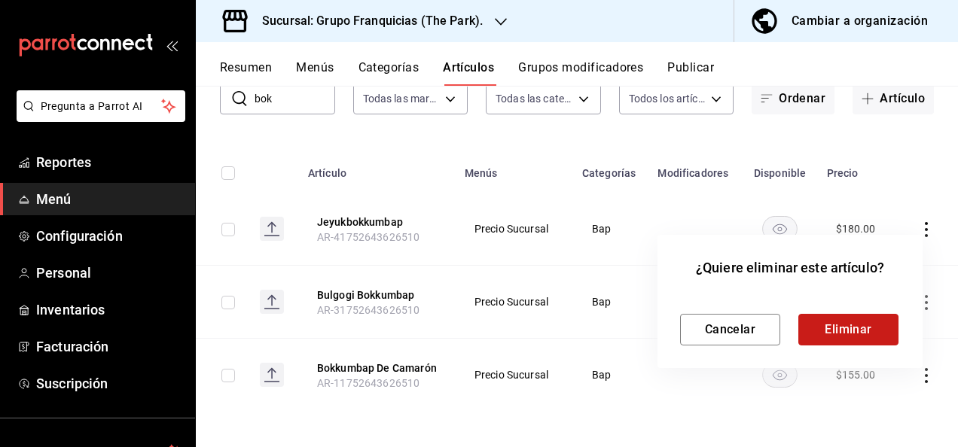
click at [850, 327] on button "Eliminar" at bounding box center [848, 330] width 100 height 32
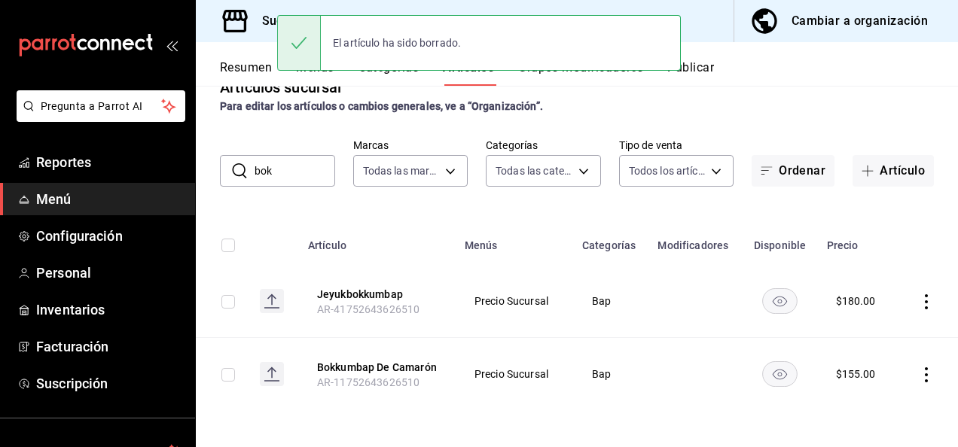
scroll to position [33, 0]
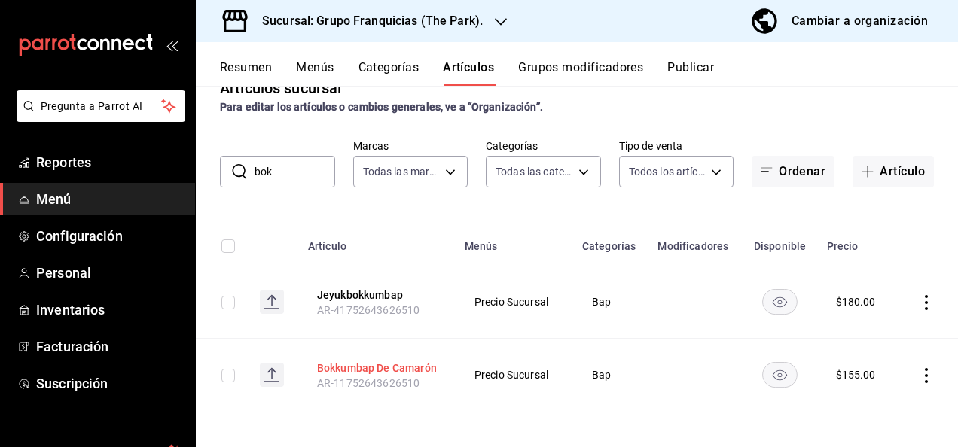
click at [363, 371] on button "Bokkumbap De Camarón" at bounding box center [377, 368] width 121 height 15
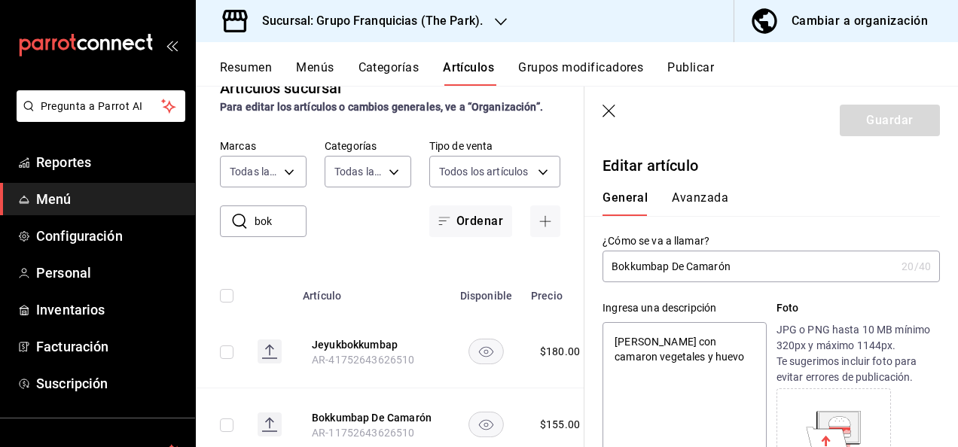
click at [702, 186] on div "General [PERSON_NAME]" at bounding box center [763, 196] width 356 height 39
click at [694, 197] on button "Avanzada" at bounding box center [700, 204] width 56 height 26
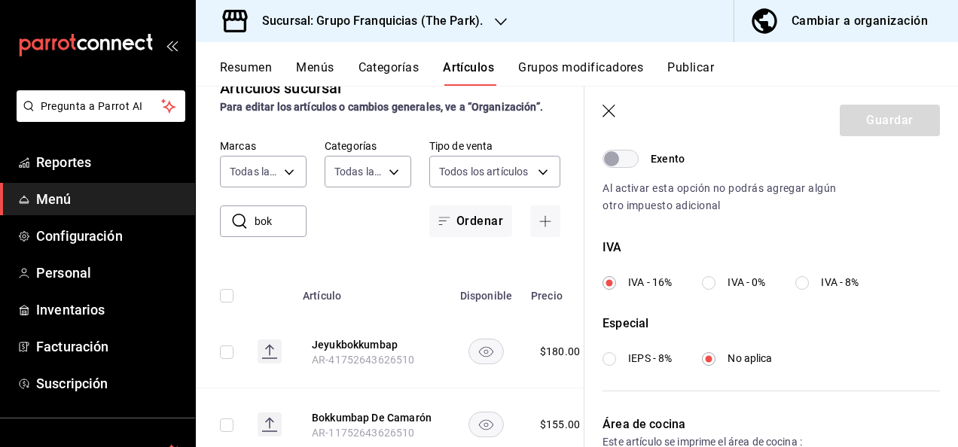
scroll to position [615, 0]
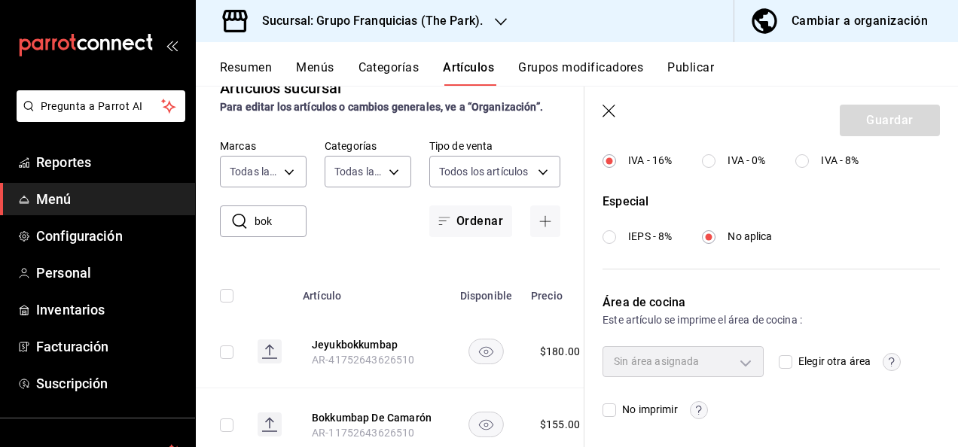
click at [780, 361] on input "Elegir otra área" at bounding box center [786, 363] width 14 height 14
checkbox input "true"
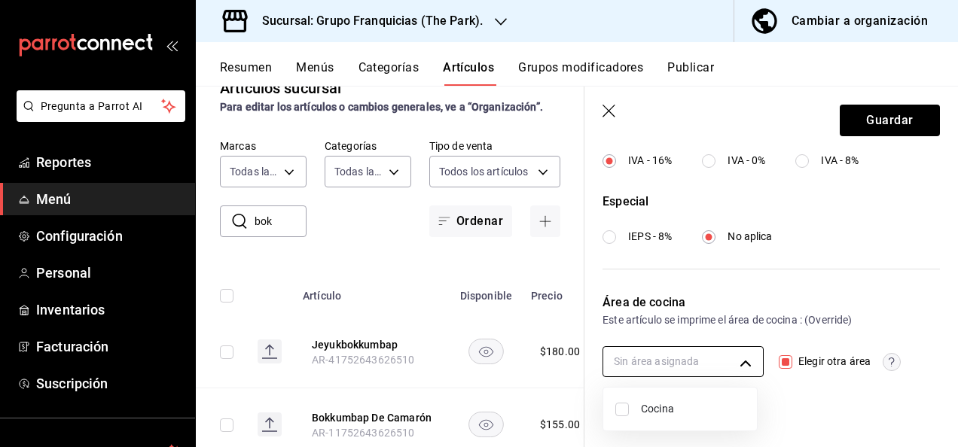
click at [711, 358] on body "Pregunta a Parrot AI Reportes Menú Configuración Personal Inventarios Facturaci…" at bounding box center [479, 223] width 958 height 447
click at [627, 411] on input "checkbox" at bounding box center [622, 410] width 14 height 14
checkbox input "true"
type input "c31bbd17-8014-44d3-8ea5-26da84d2fd56"
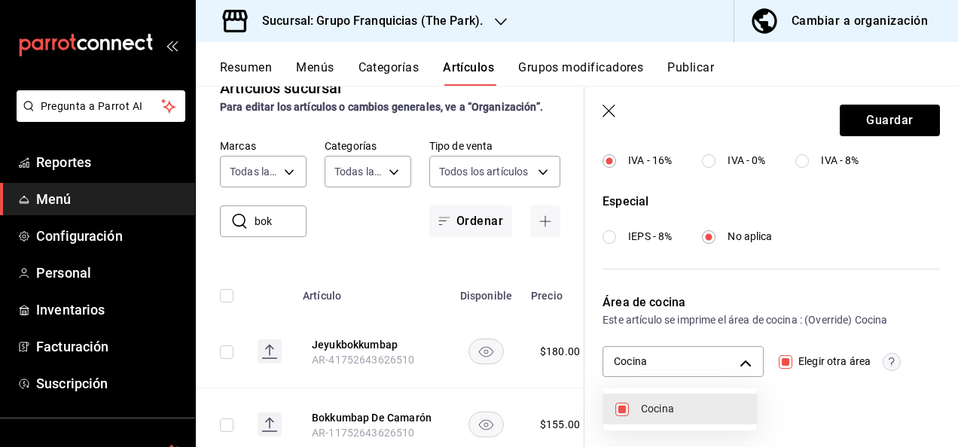
click at [878, 112] on div at bounding box center [479, 223] width 958 height 447
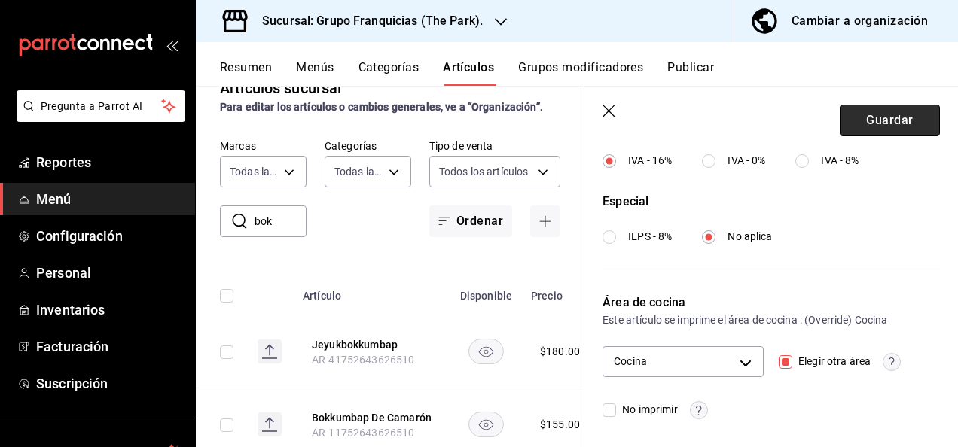
click at [875, 118] on button "Guardar" at bounding box center [890, 121] width 100 height 32
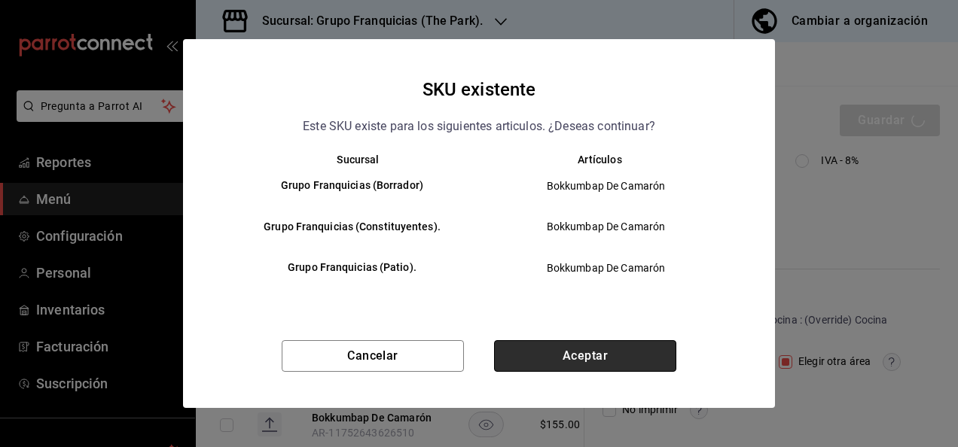
click at [620, 345] on button "Aceptar" at bounding box center [585, 356] width 182 height 32
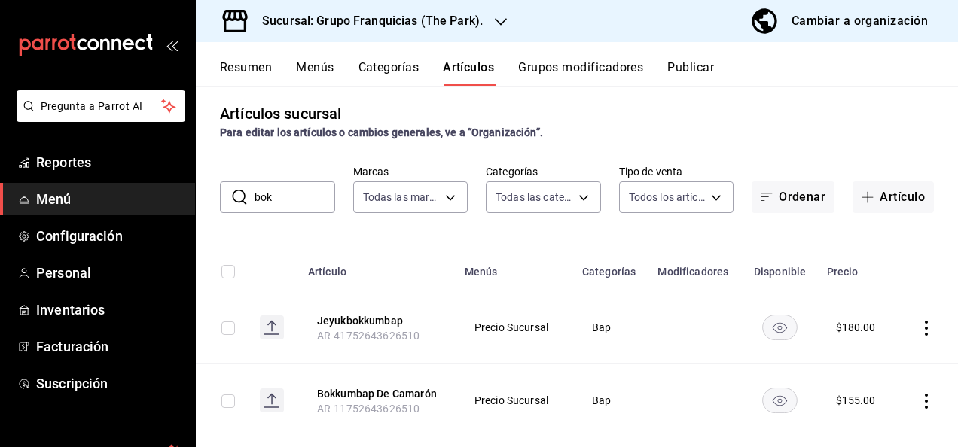
click at [306, 200] on input "bok" at bounding box center [295, 197] width 81 height 30
type input "b"
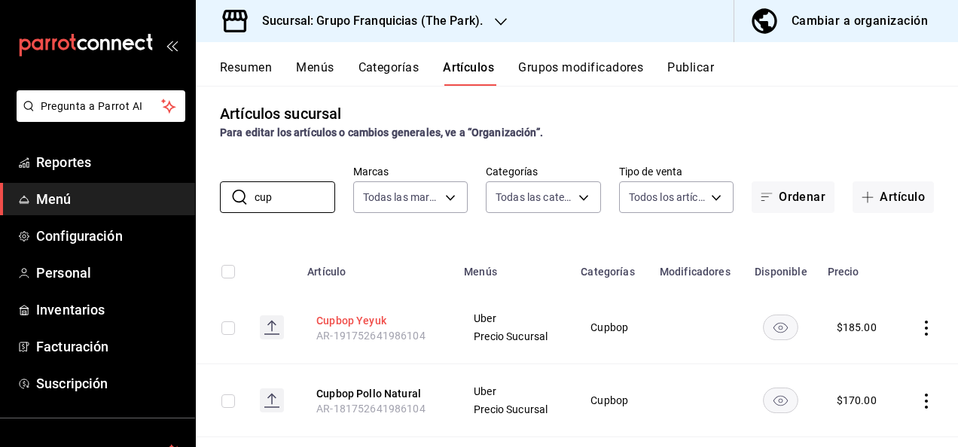
type input "cup"
click at [354, 319] on button "Cupbop Yeyuk" at bounding box center [376, 320] width 121 height 15
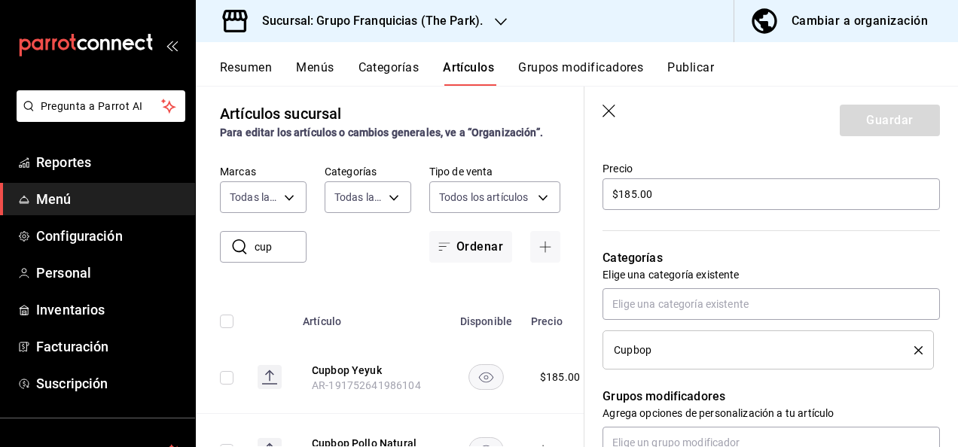
scroll to position [440, 0]
click at [717, 195] on input "$185.00" at bounding box center [771, 196] width 337 height 32
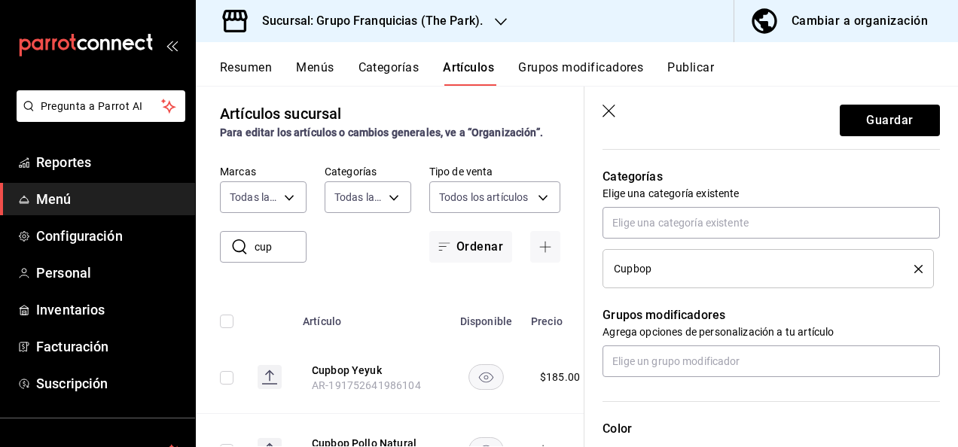
scroll to position [530, 0]
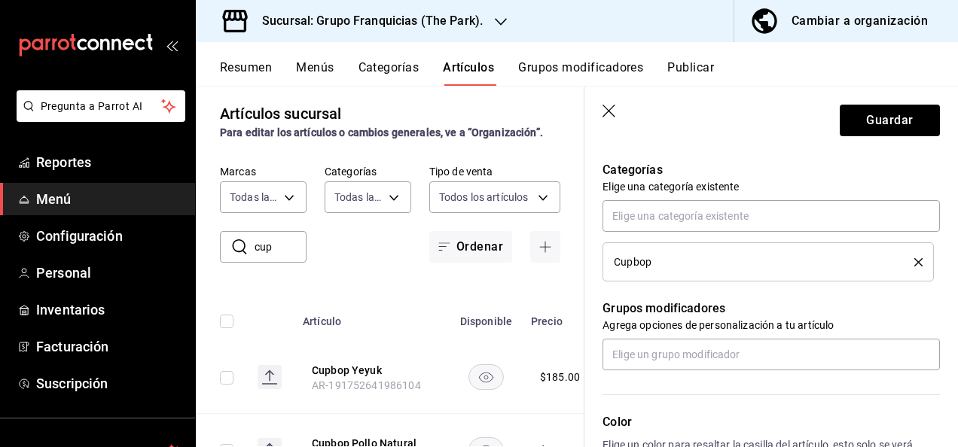
type input "$190.00"
click at [915, 264] on icon "delete" at bounding box center [919, 262] width 8 height 8
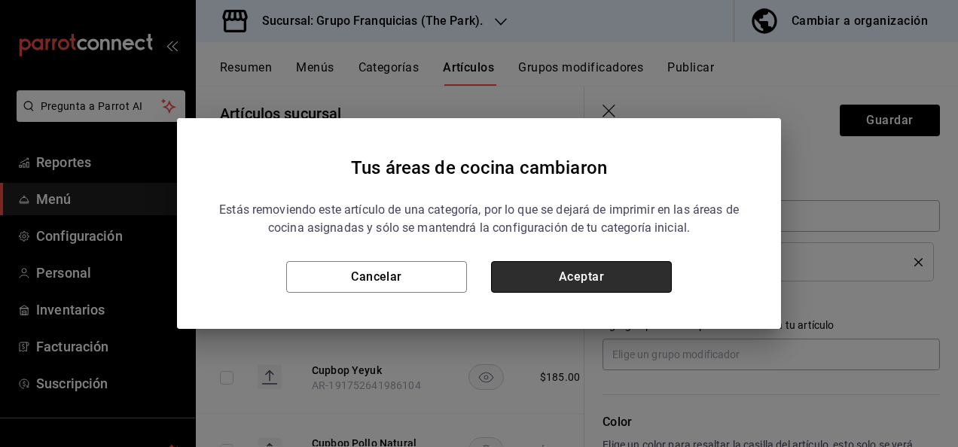
click at [640, 276] on button "Aceptar" at bounding box center [581, 277] width 181 height 32
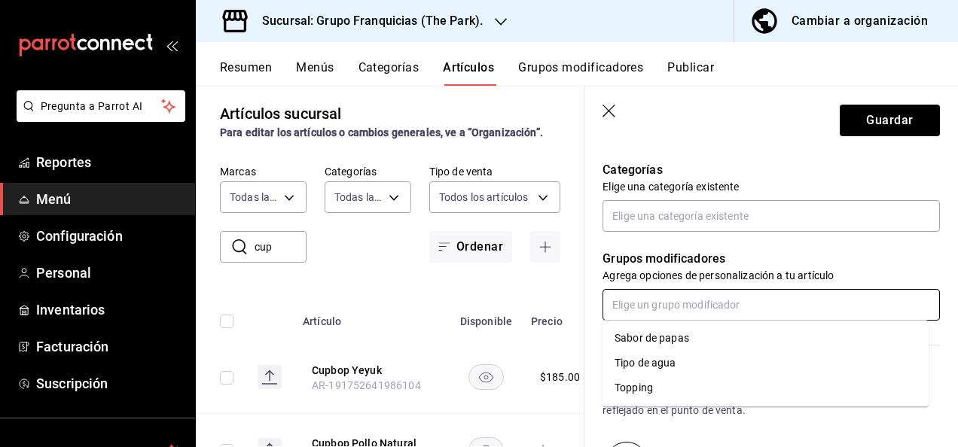
drag, startPoint x: 695, startPoint y: 305, endPoint x: 716, endPoint y: 187, distance: 120.1
click at [716, 187] on div "¿Cómo se va a llamar? Cupbop Yeyuk 12 /40 ¿Cómo se va a llamar? Ingresa una des…" at bounding box center [763, 166] width 356 height 958
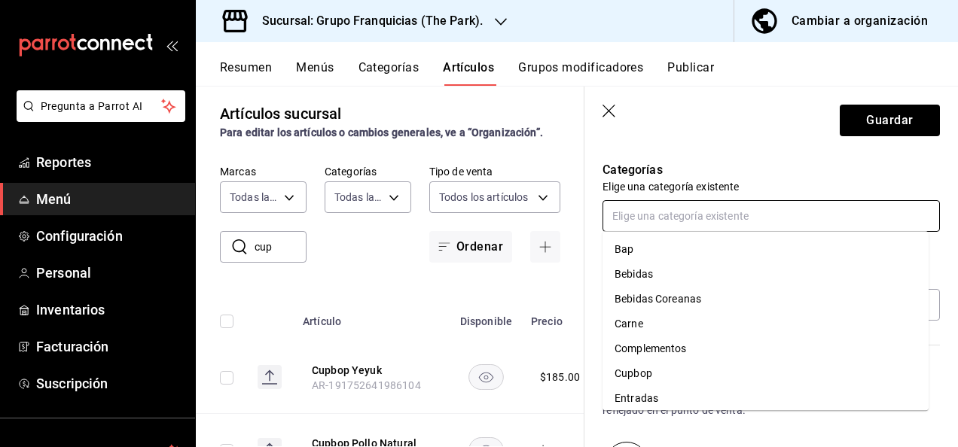
click at [683, 224] on input "text" at bounding box center [771, 216] width 337 height 32
click at [637, 249] on li "Bap" at bounding box center [766, 249] width 326 height 25
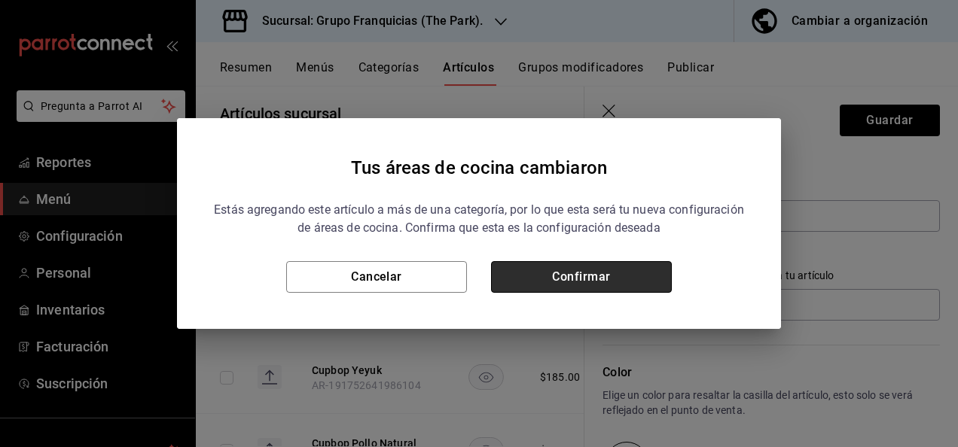
click at [649, 268] on button "Confirmar" at bounding box center [581, 277] width 181 height 32
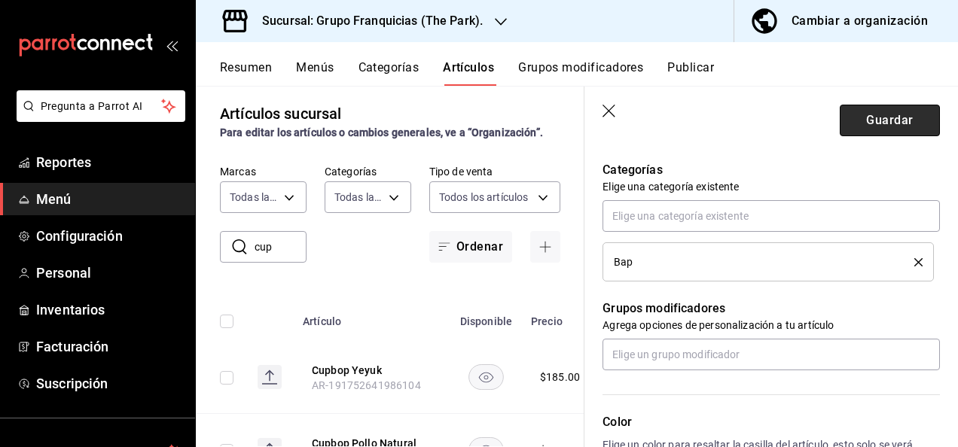
click at [863, 121] on button "Guardar" at bounding box center [890, 121] width 100 height 32
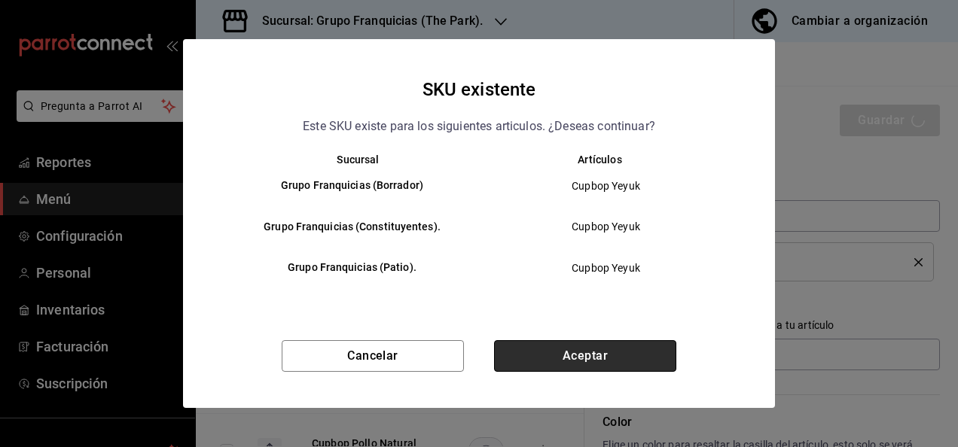
click at [571, 350] on button "Aceptar" at bounding box center [585, 356] width 182 height 32
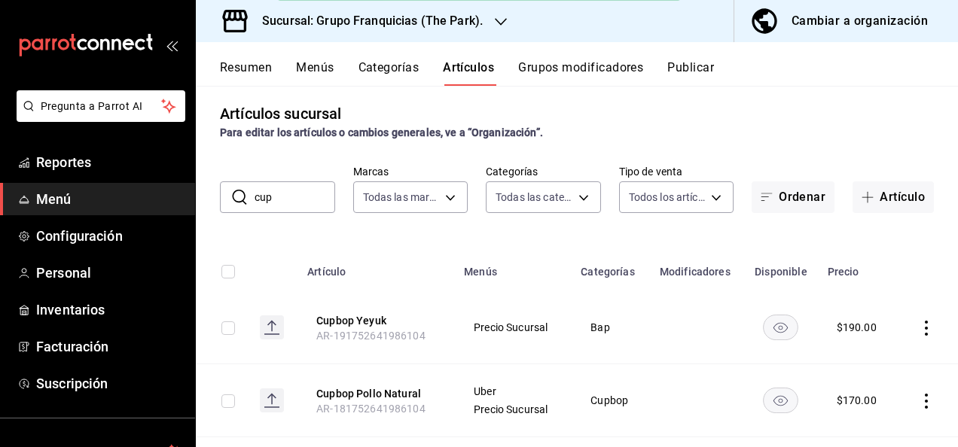
scroll to position [98, 0]
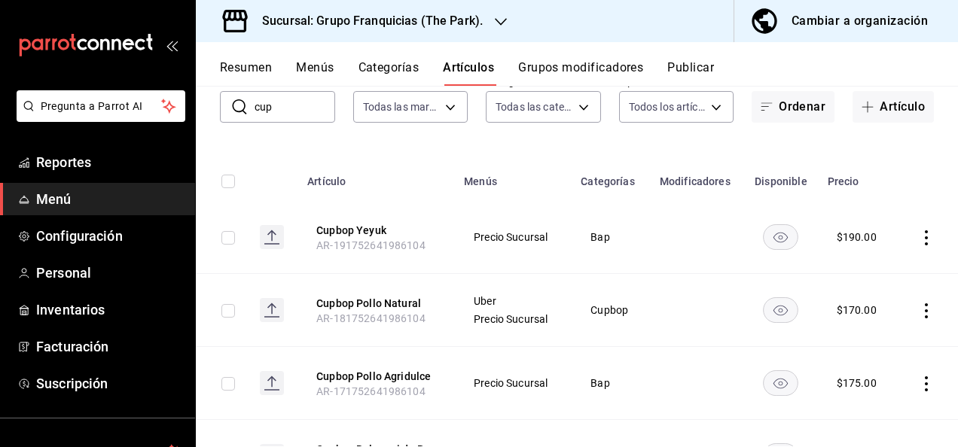
click at [919, 307] on icon "actions" at bounding box center [926, 311] width 15 height 15
click at [868, 408] on span "Eliminar" at bounding box center [869, 407] width 38 height 12
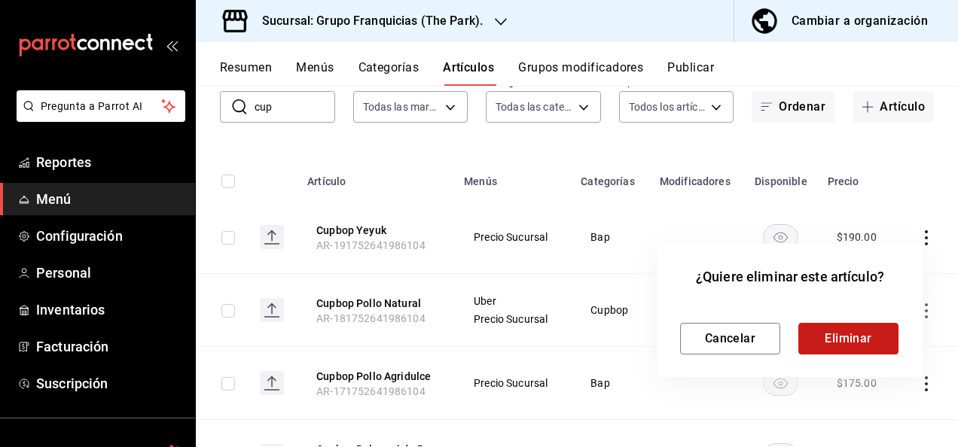
click at [811, 334] on button "Eliminar" at bounding box center [848, 339] width 100 height 32
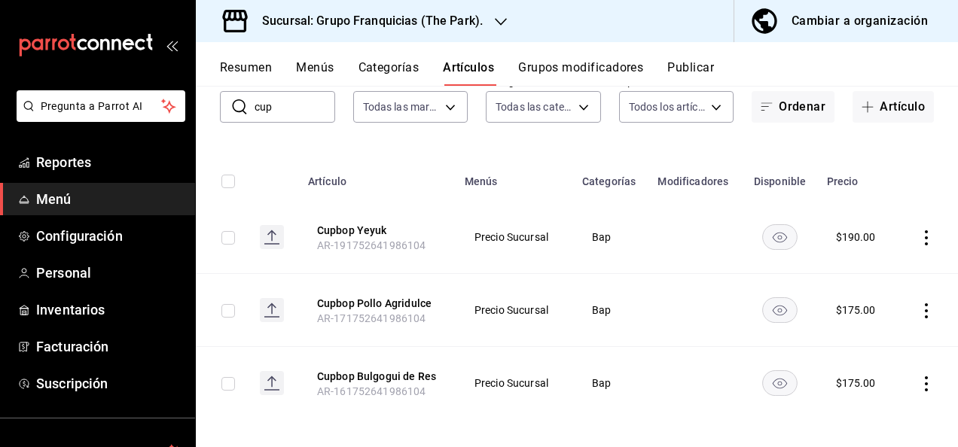
click at [314, 108] on input "cup" at bounding box center [295, 107] width 81 height 30
type input "c"
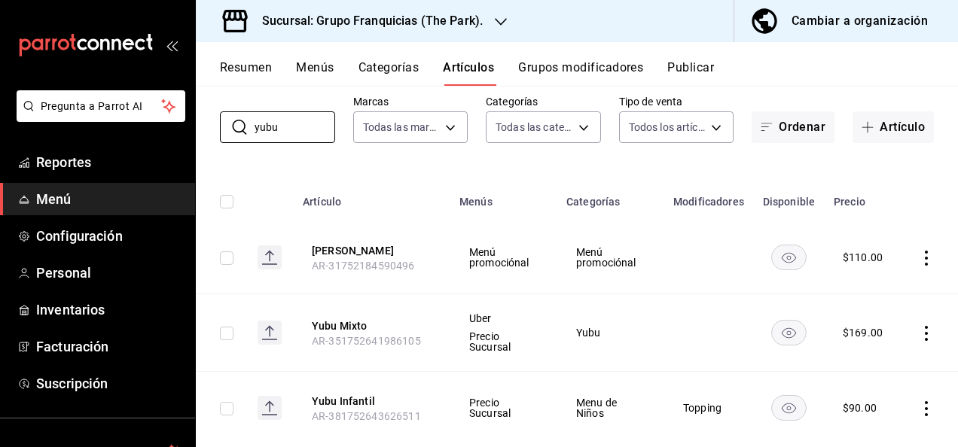
scroll to position [111, 0]
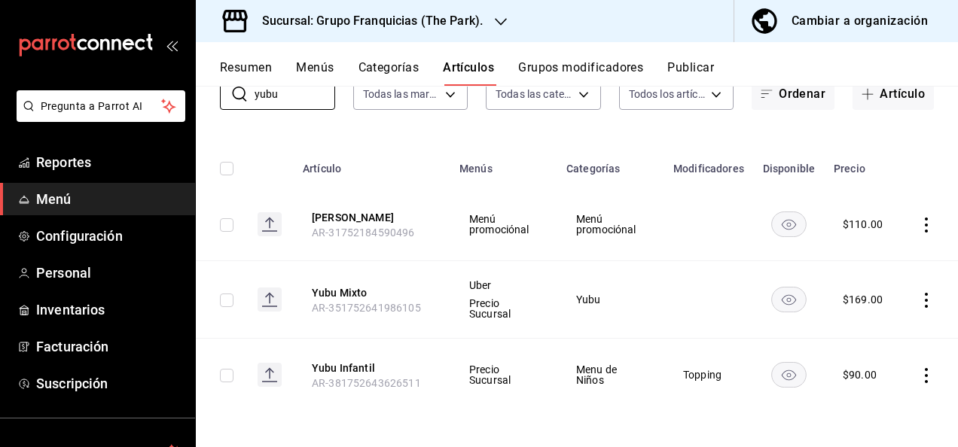
type input "yubu"
click at [919, 301] on icon "actions" at bounding box center [926, 300] width 15 height 15
click at [713, 432] on div at bounding box center [479, 223] width 958 height 447
click at [357, 292] on button "Yubu Mixto" at bounding box center [372, 293] width 121 height 15
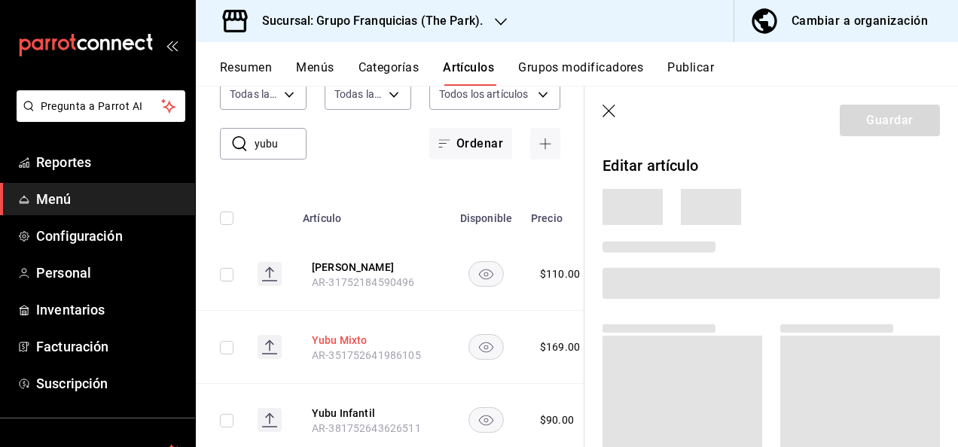
scroll to position [106, 0]
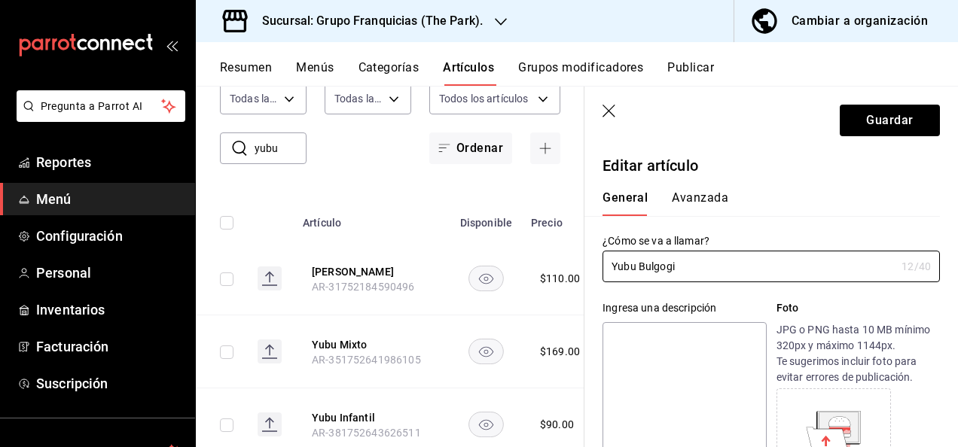
type input "Yubu Bulgogi"
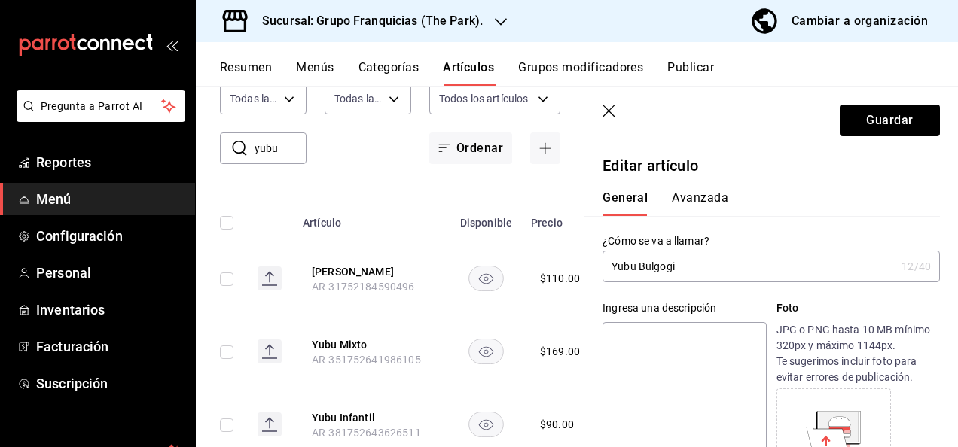
click at [805, 215] on div "General [PERSON_NAME]" at bounding box center [762, 204] width 319 height 26
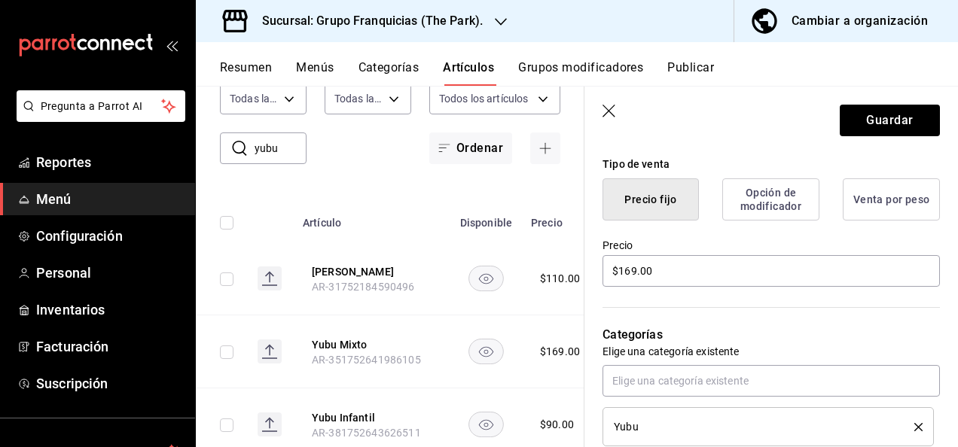
scroll to position [367, 0]
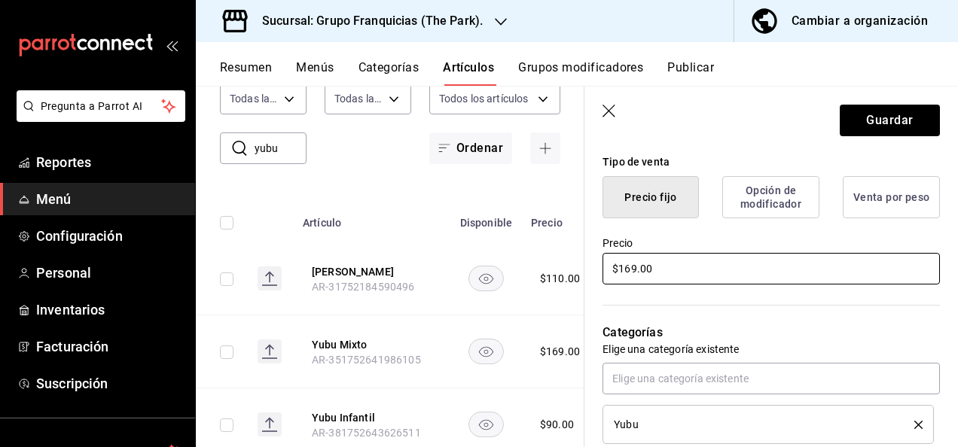
click at [685, 279] on input "$169.00" at bounding box center [771, 269] width 337 height 32
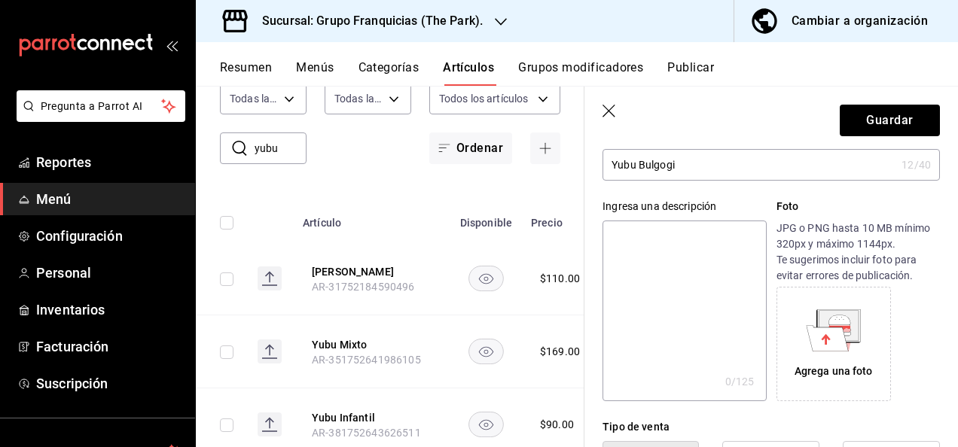
scroll to position [0, 0]
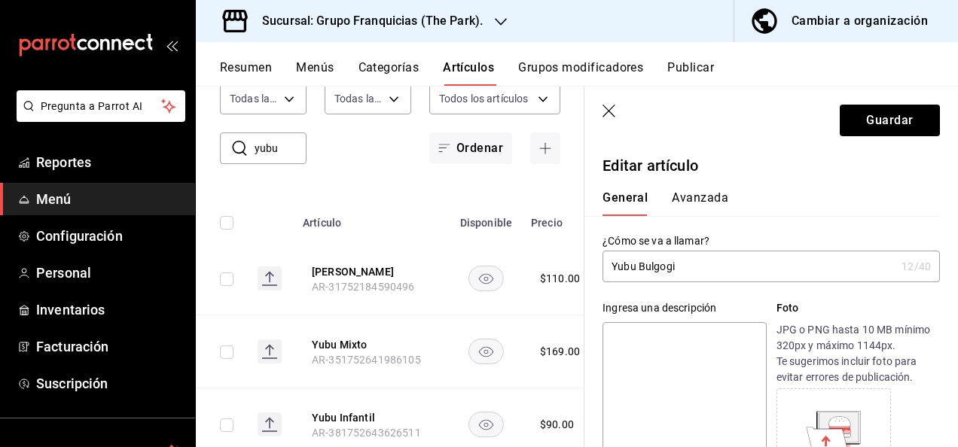
type input "$135.00"
click at [705, 191] on button "Avanzada" at bounding box center [700, 204] width 56 height 26
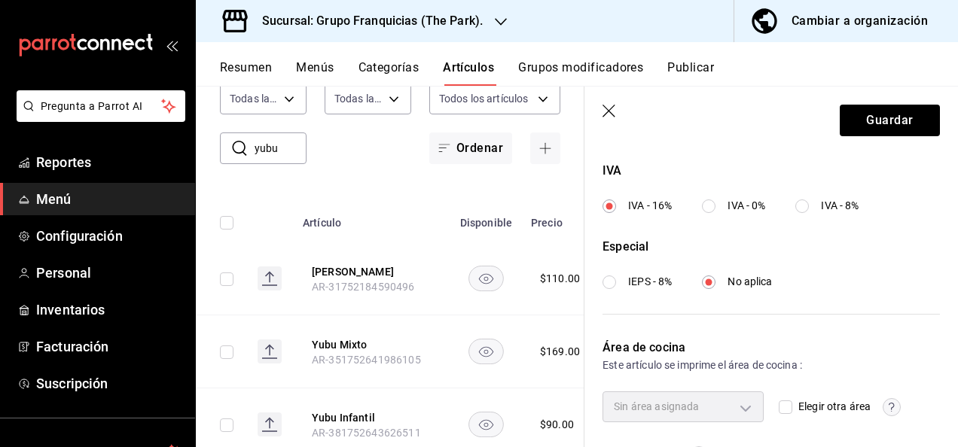
scroll to position [615, 0]
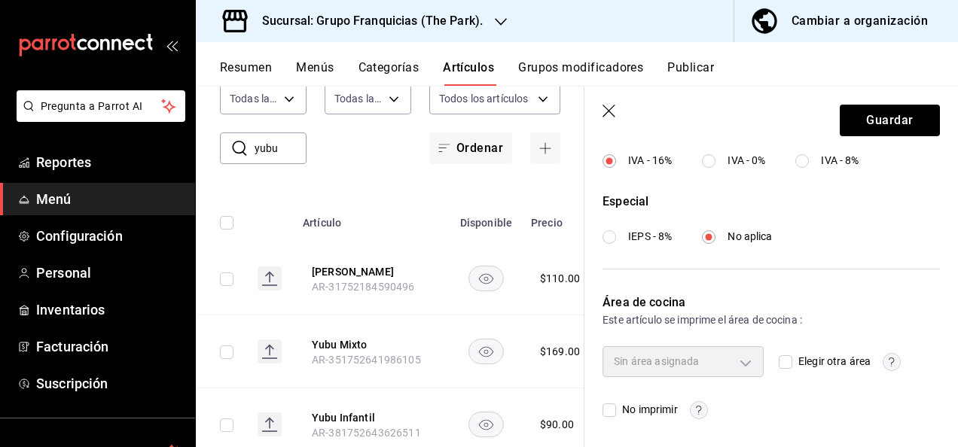
click at [783, 363] on input "Elegir otra área" at bounding box center [786, 363] width 14 height 14
checkbox input "true"
click at [737, 367] on body "Pregunta a Parrot AI Reportes Menú Configuración Personal Inventarios Facturaci…" at bounding box center [479, 223] width 958 height 447
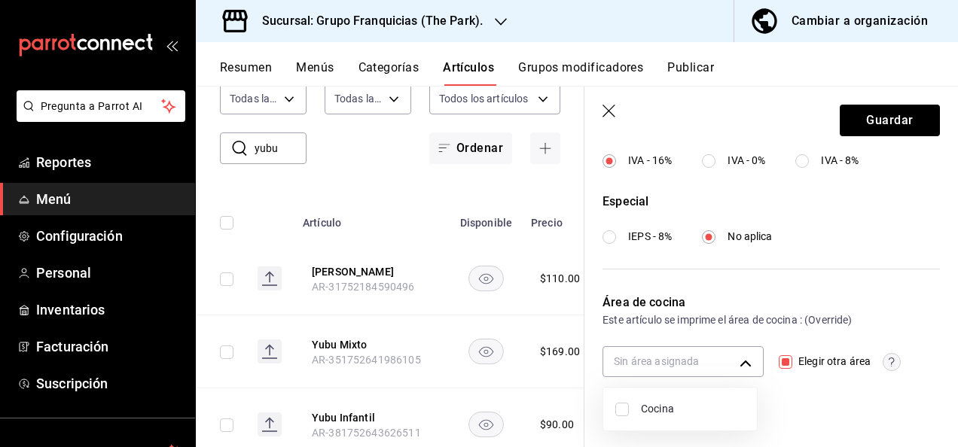
click at [621, 410] on input "checkbox" at bounding box center [622, 410] width 14 height 14
checkbox input "true"
type input "c31bbd17-8014-44d3-8ea5-26da84d2fd56"
click at [872, 119] on div at bounding box center [479, 223] width 958 height 447
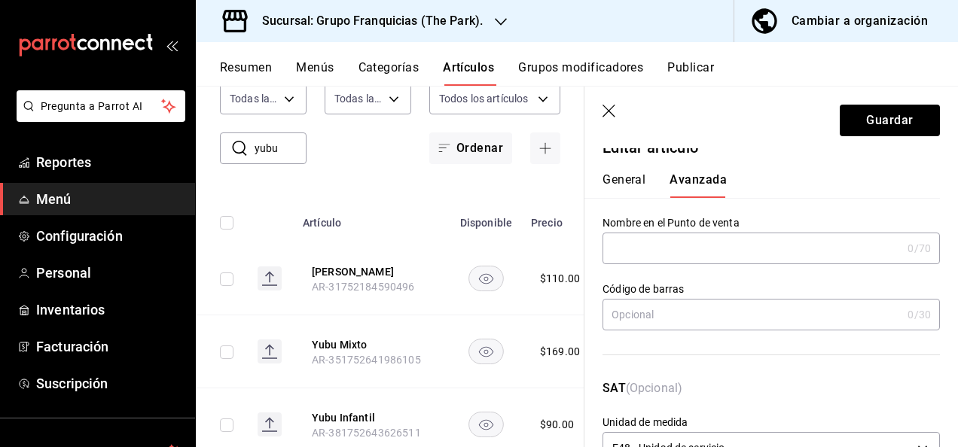
scroll to position [0, 0]
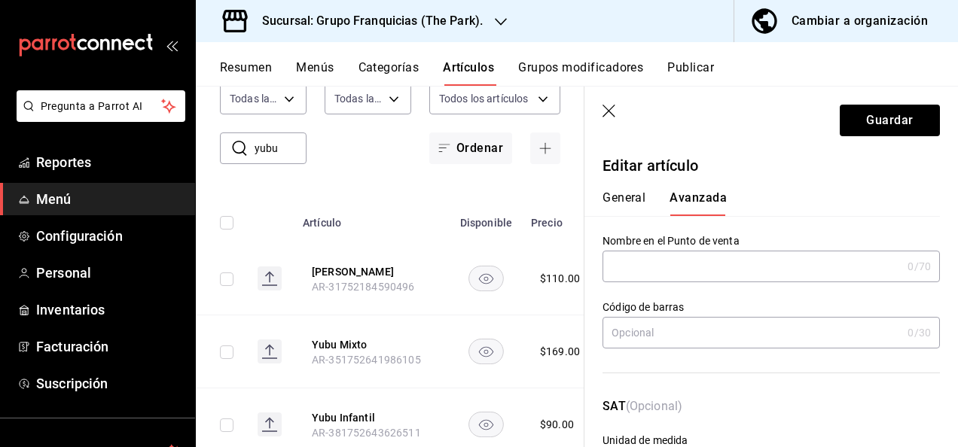
click at [641, 196] on button "General" at bounding box center [624, 204] width 43 height 26
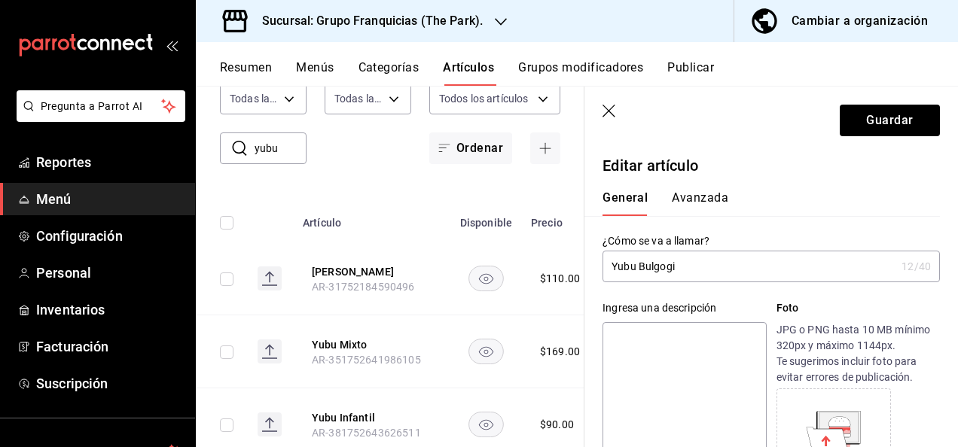
click at [667, 279] on input "Yubu Bulgogi" at bounding box center [749, 267] width 293 height 30
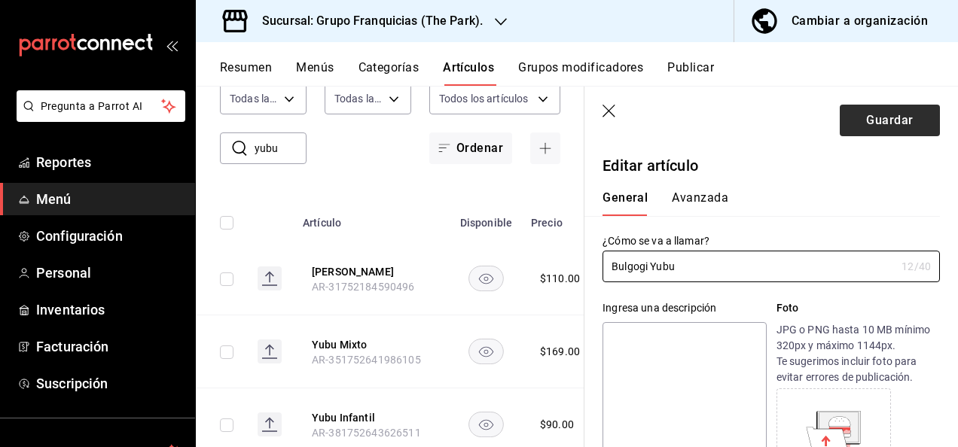
type input "Bulgogi Yubu"
click at [857, 126] on button "Guardar" at bounding box center [890, 121] width 100 height 32
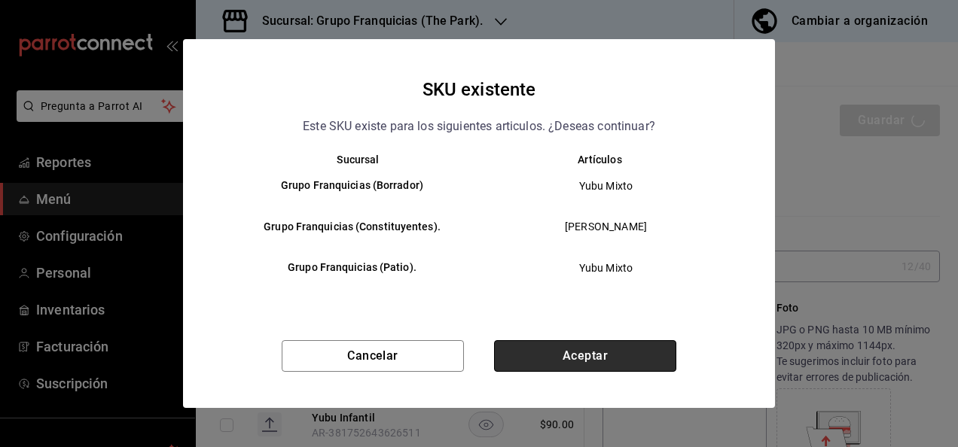
click at [557, 345] on button "Aceptar" at bounding box center [585, 356] width 182 height 32
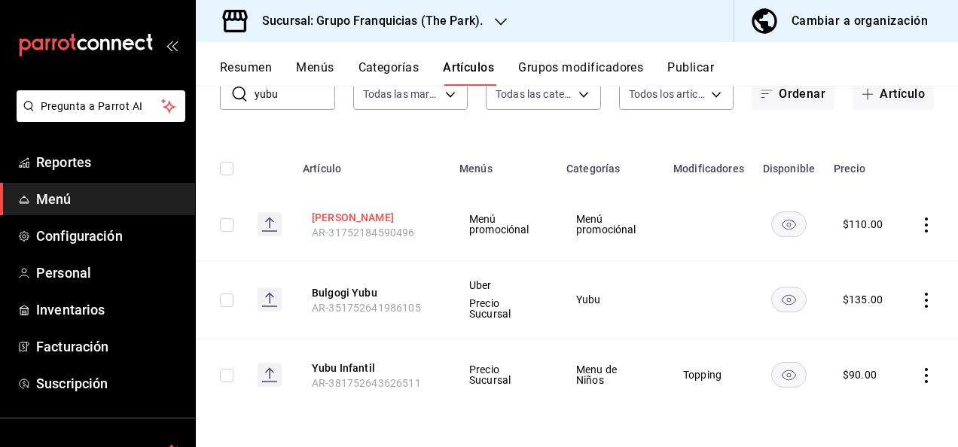
scroll to position [111, 0]
click at [331, 366] on button "Yubu Infantil" at bounding box center [372, 368] width 121 height 15
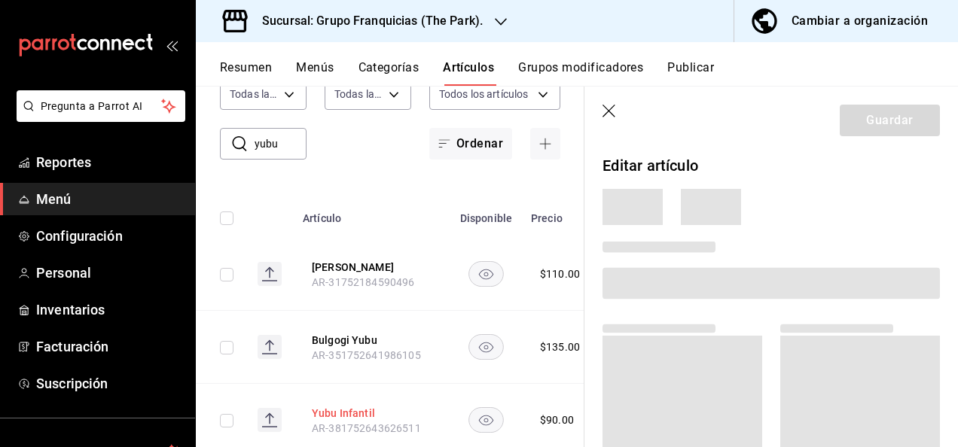
scroll to position [106, 0]
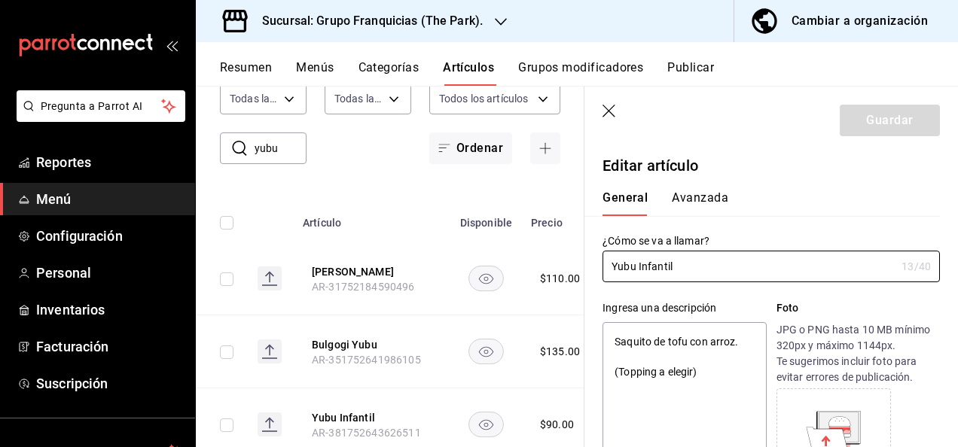
type textarea "x"
type input "$90.00"
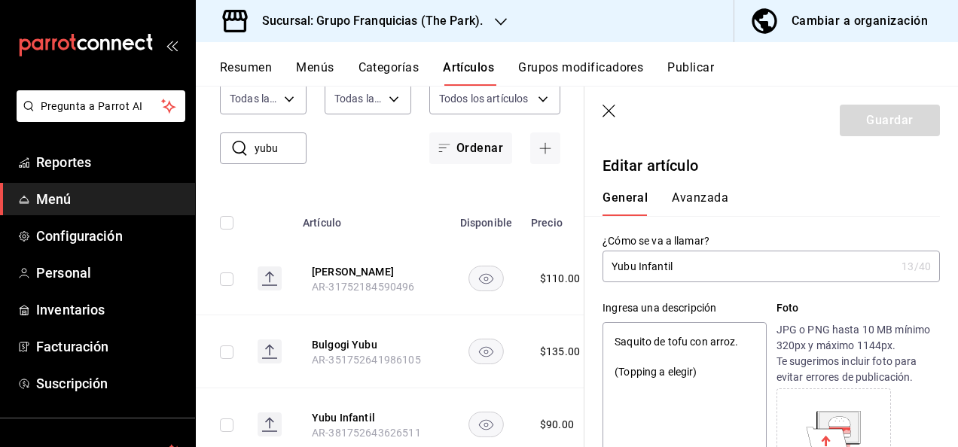
click at [711, 273] on input "Yubu Infantil" at bounding box center [749, 267] width 293 height 30
type input "S"
type textarea "x"
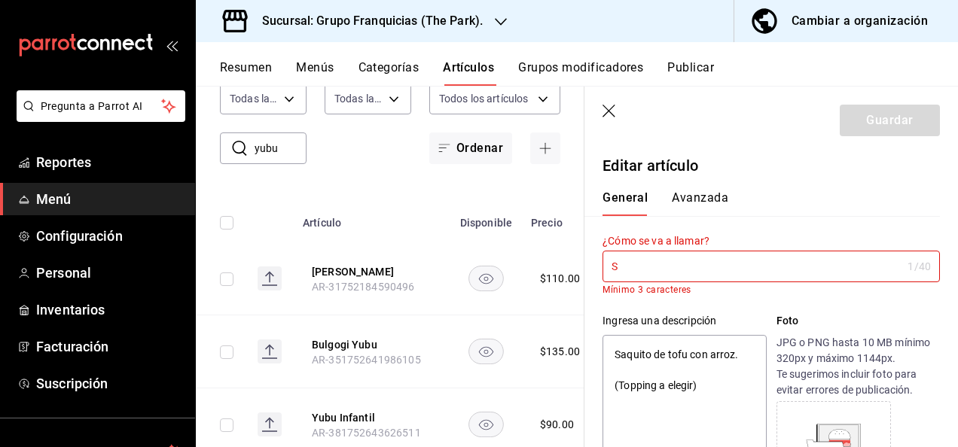
type input "Su"
type textarea "x"
type input "Sur"
type textarea "x"
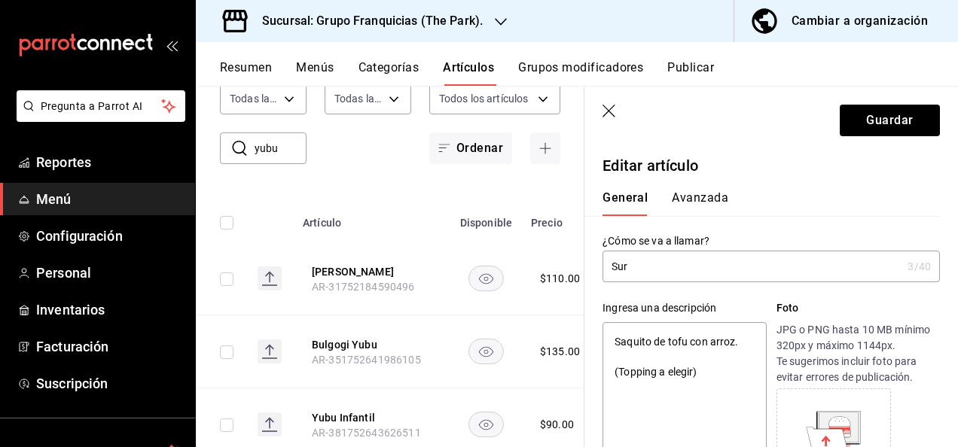
type input "Suri"
type textarea "x"
type input "Surim"
type textarea "x"
type input "Surimi"
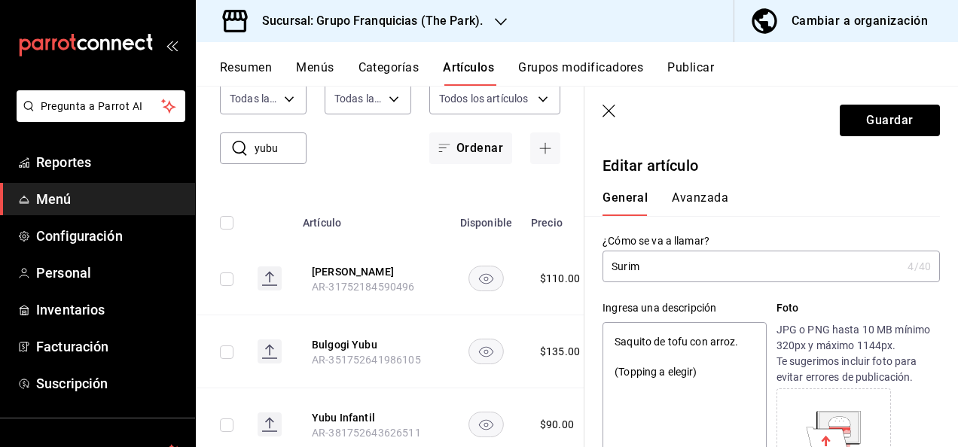
type textarea "x"
type input "Surimi"
type textarea "x"
type input "Surimi Y"
type textarea "x"
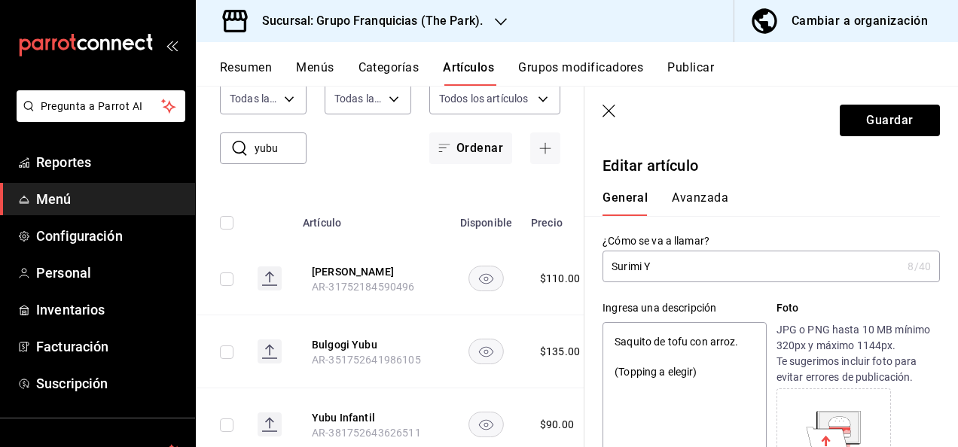
type input "[PERSON_NAME]"
type textarea "x"
type input "Surimi Yub"
type textarea "x"
type input "[PERSON_NAME]"
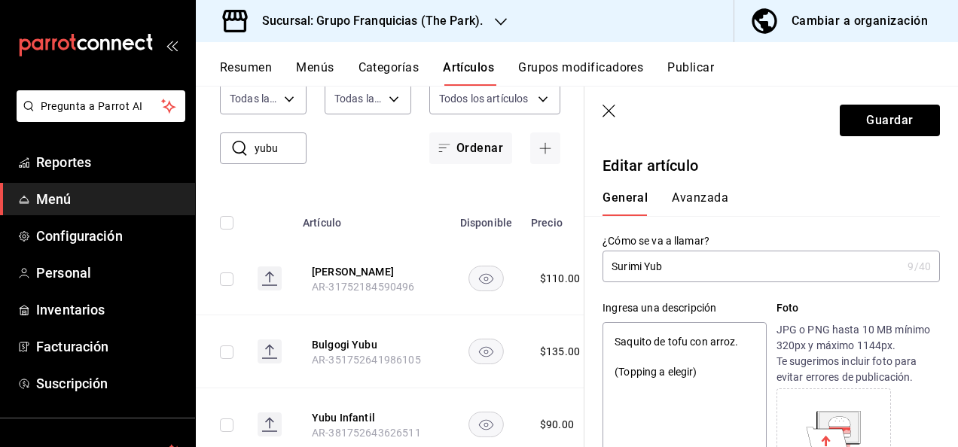
type textarea "x"
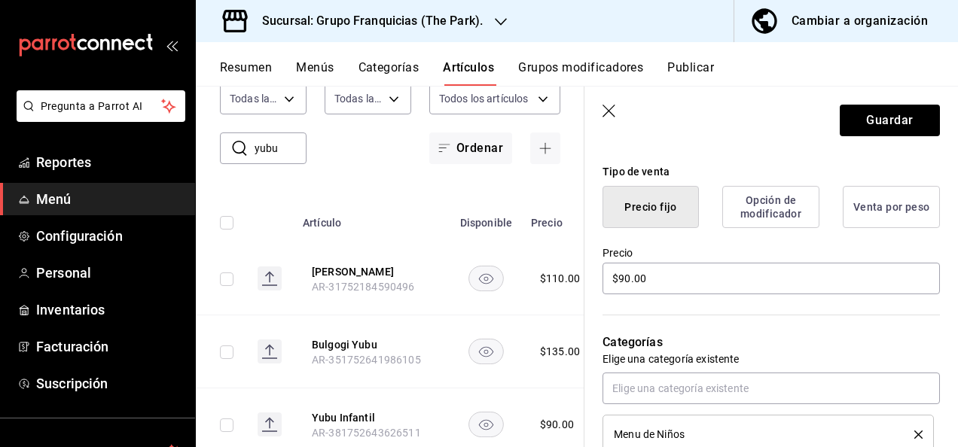
scroll to position [358, 0]
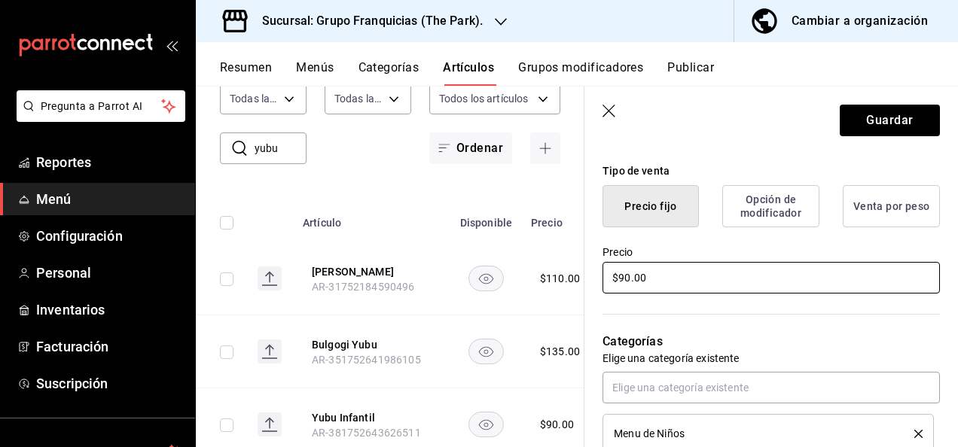
type input "[PERSON_NAME]"
click at [707, 273] on input "$90.00" at bounding box center [771, 278] width 337 height 32
type textarea "x"
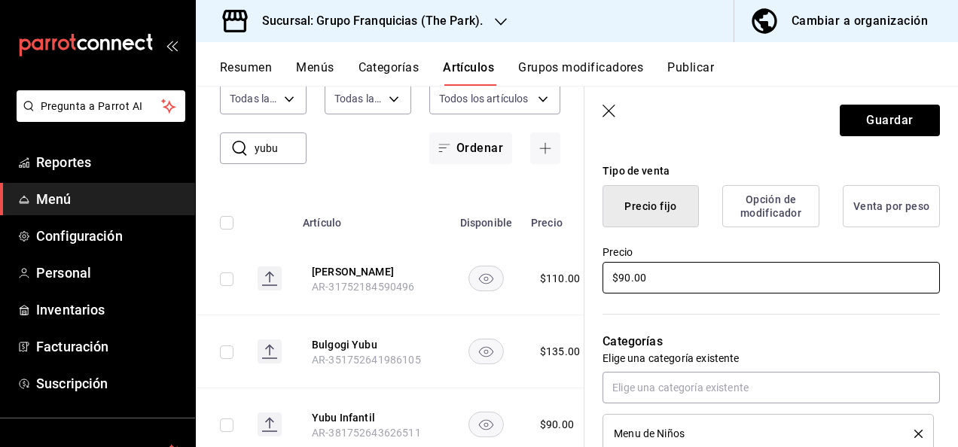
type input "$1.00"
type textarea "x"
type input "$12.00"
type textarea "x"
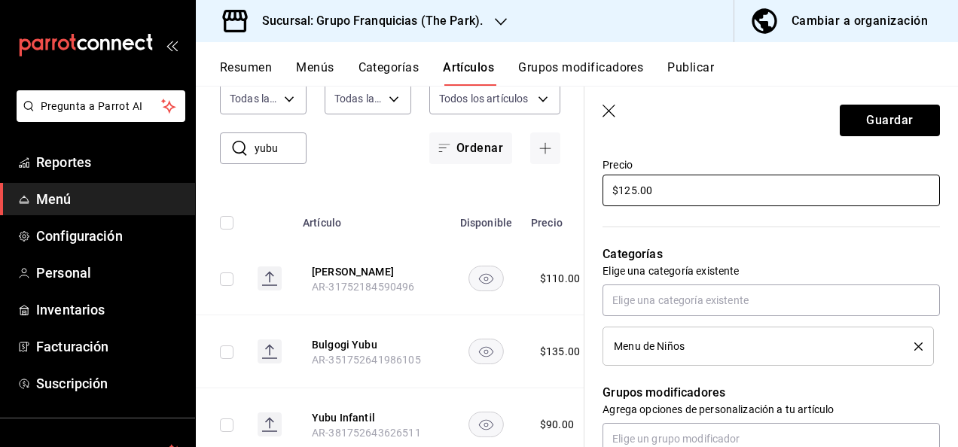
type input "$125.00"
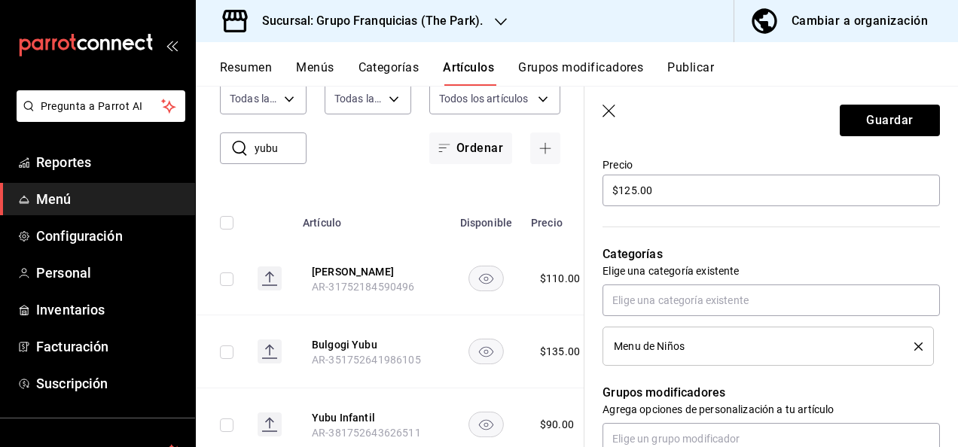
click at [907, 353] on div "Menu de Niños" at bounding box center [768, 346] width 309 height 17
drag, startPoint x: 907, startPoint y: 350, endPoint x: 906, endPoint y: 340, distance: 9.8
click at [906, 340] on div "Menu de Niños" at bounding box center [768, 346] width 309 height 17
click at [915, 350] on icon "delete" at bounding box center [919, 347] width 8 height 8
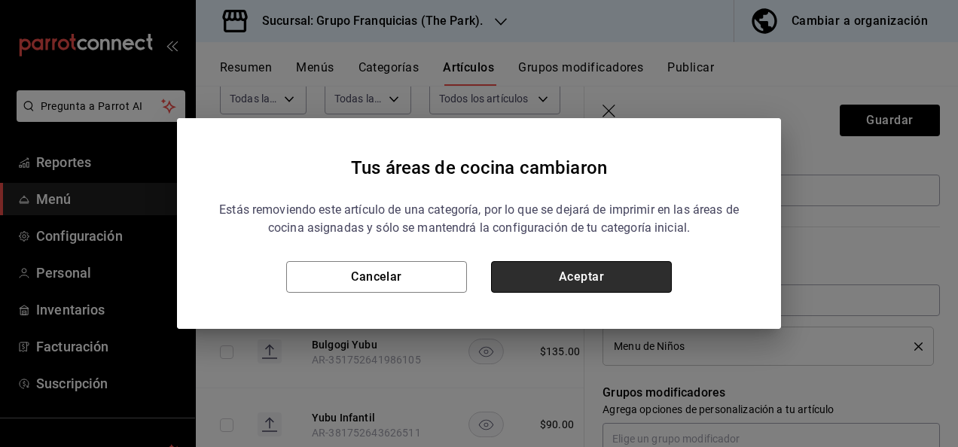
click at [638, 268] on button "Aceptar" at bounding box center [581, 277] width 181 height 32
type textarea "x"
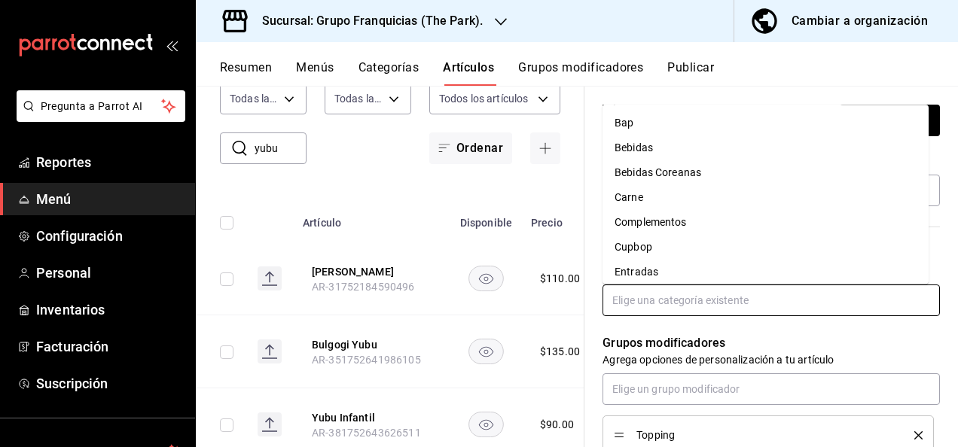
click at [669, 301] on input "text" at bounding box center [771, 301] width 337 height 32
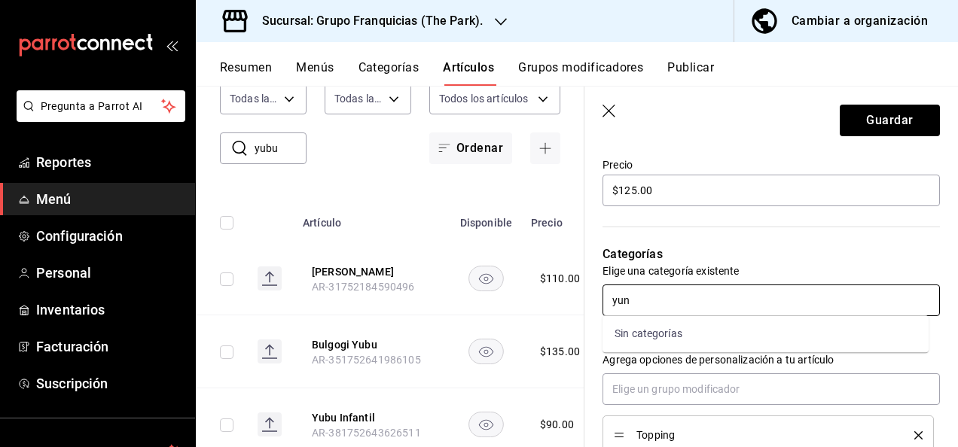
type input "yu"
click at [630, 338] on li "Yubu" at bounding box center [766, 334] width 326 height 25
type textarea "x"
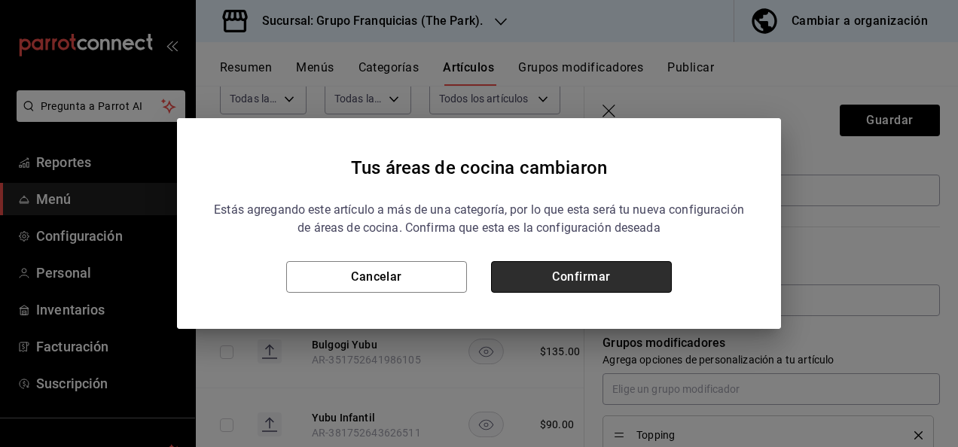
click at [641, 272] on button "Confirmar" at bounding box center [581, 277] width 181 height 32
type textarea "x"
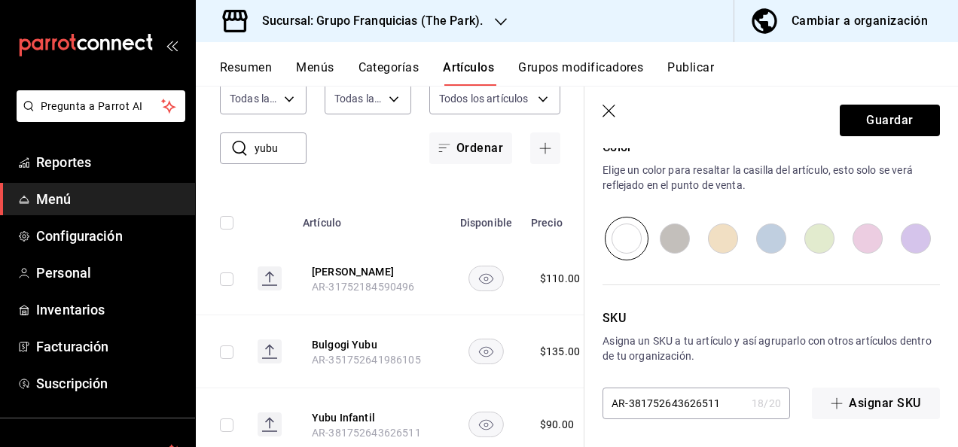
scroll to position [0, 0]
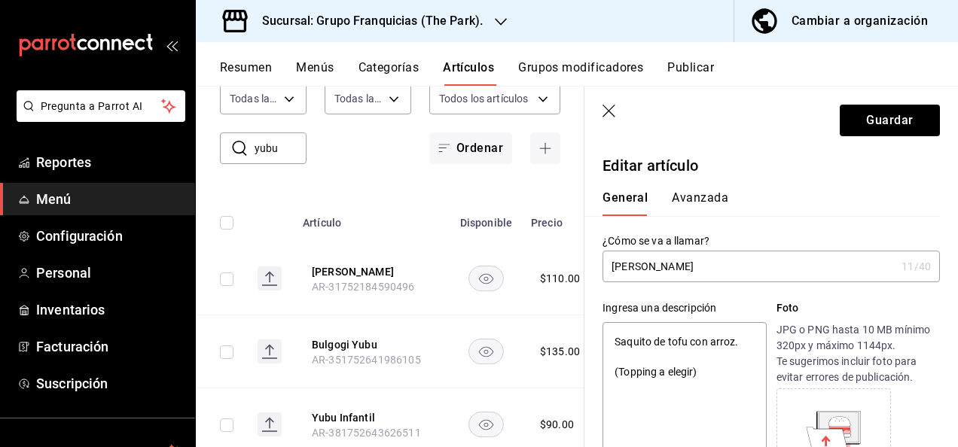
click at [713, 195] on button "Avanzada" at bounding box center [700, 204] width 56 height 26
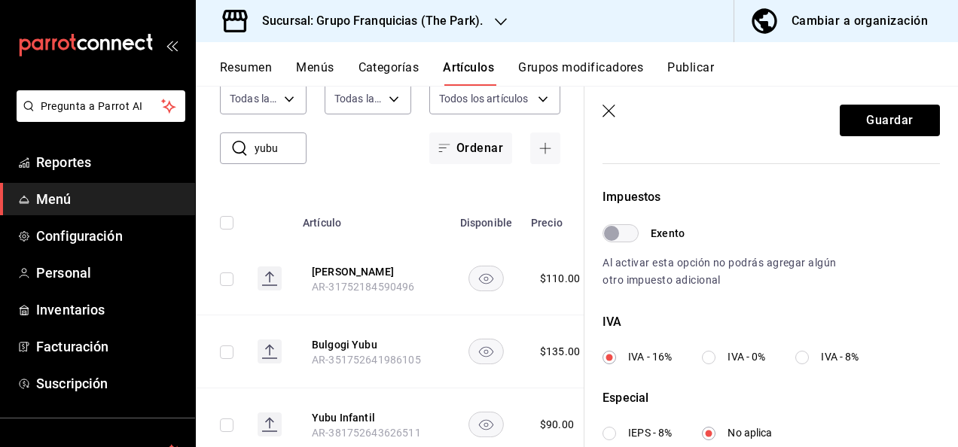
scroll to position [615, 0]
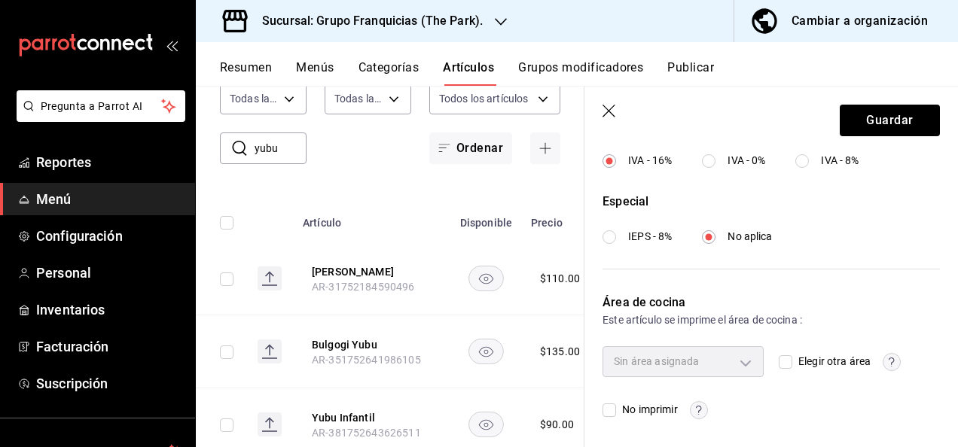
click at [779, 362] on input "Elegir otra área" at bounding box center [786, 363] width 14 height 14
checkbox input "true"
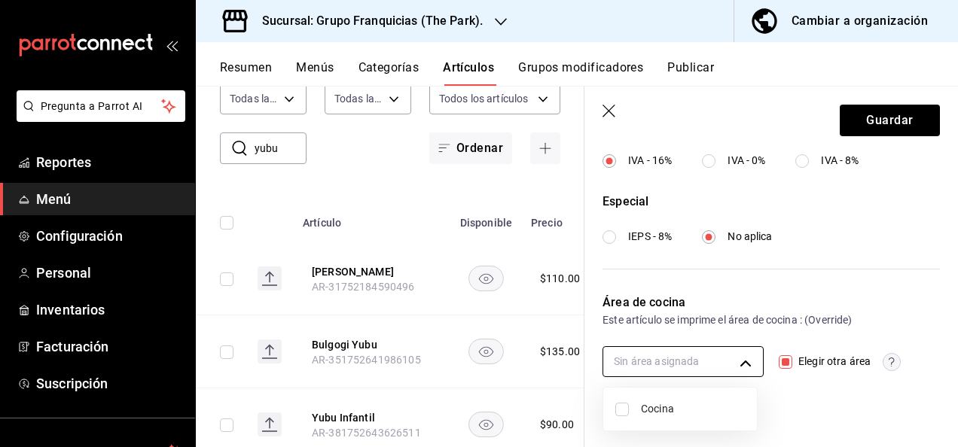
click at [716, 367] on body "Pregunta a Parrot AI Reportes Menú Configuración Personal Inventarios Facturaci…" at bounding box center [479, 223] width 958 height 447
click at [628, 411] on li "Cocina" at bounding box center [680, 409] width 154 height 31
type input "c31bbd17-8014-44d3-8ea5-26da84d2fd56"
checkbox input "true"
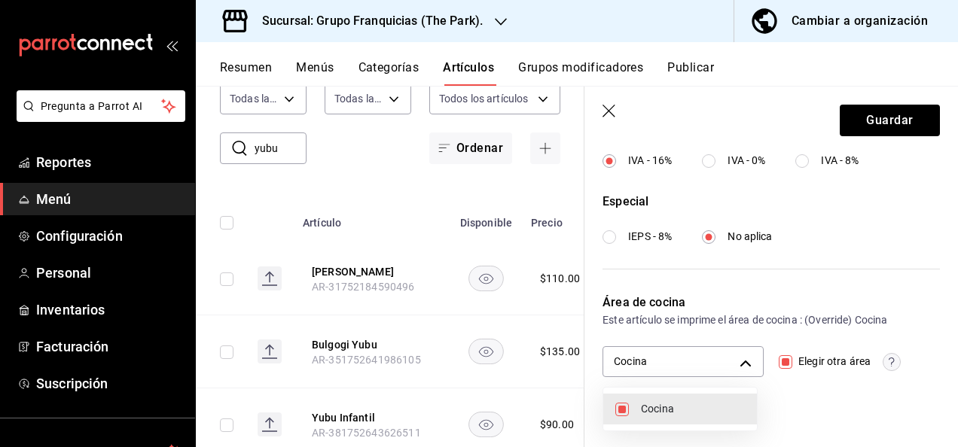
click at [885, 123] on div at bounding box center [479, 223] width 958 height 447
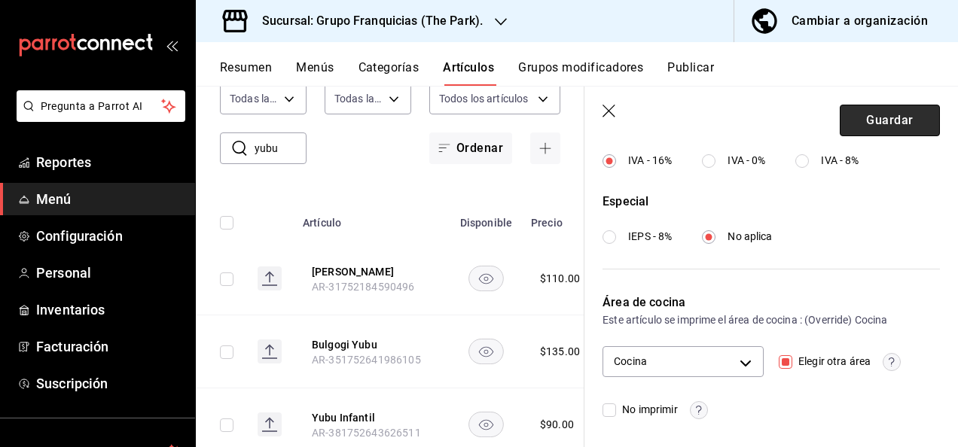
click at [895, 108] on button "Guardar" at bounding box center [890, 121] width 100 height 32
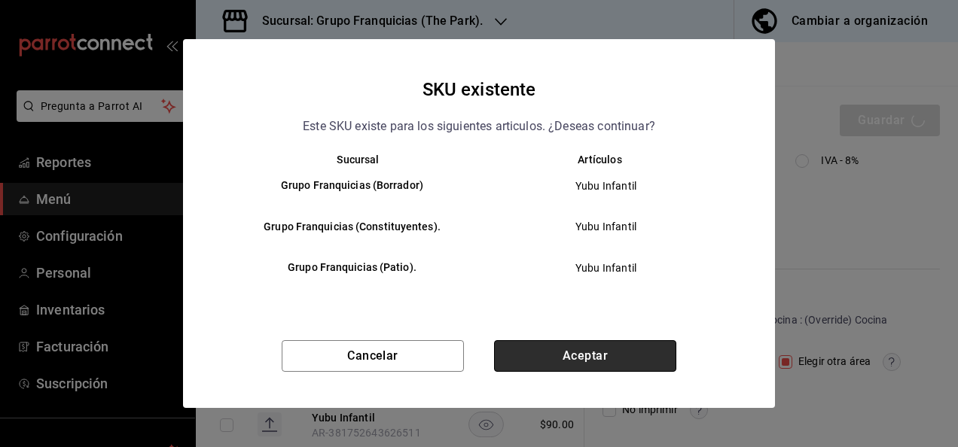
click at [559, 355] on button "Aceptar" at bounding box center [585, 356] width 182 height 32
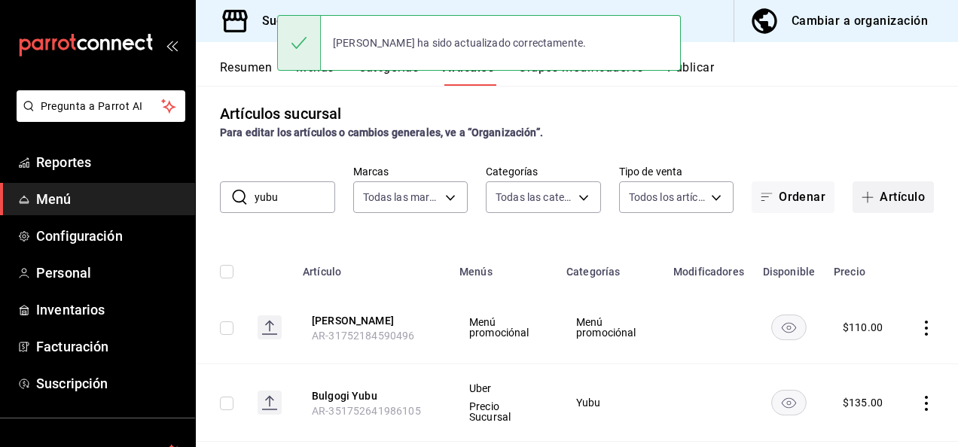
click at [866, 192] on span "button" at bounding box center [871, 197] width 18 height 12
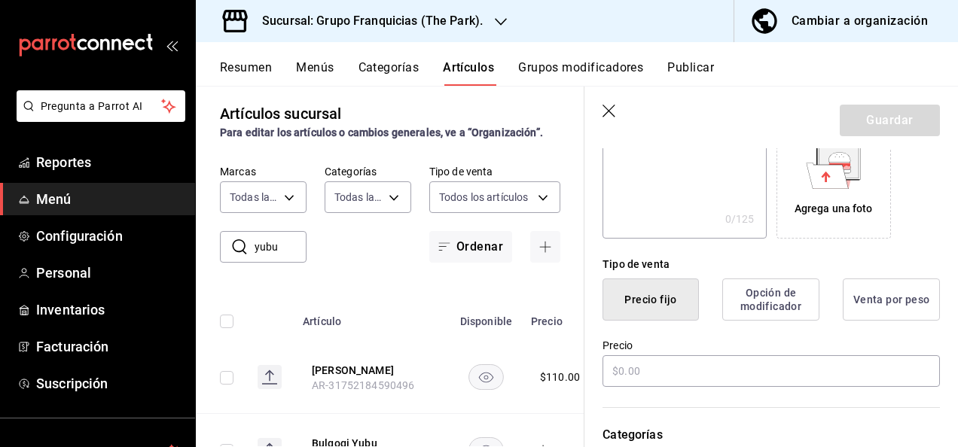
scroll to position [268, 0]
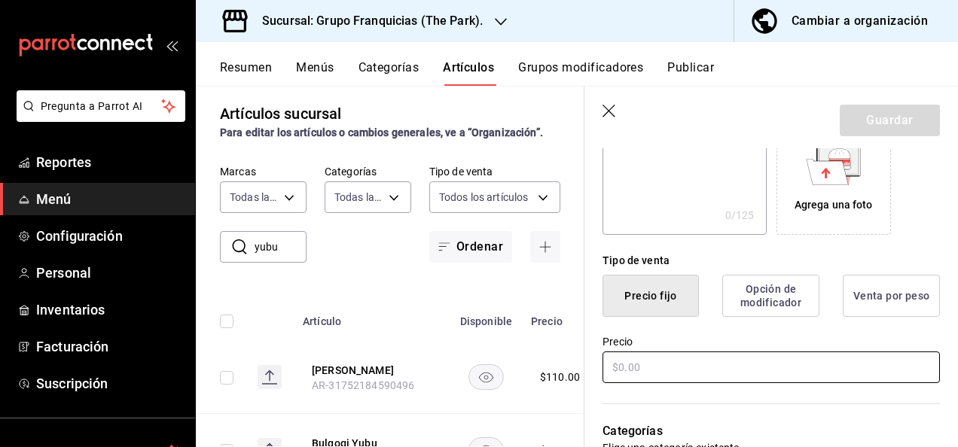
type input "[PERSON_NAME]"
click at [642, 354] on input "text" at bounding box center [771, 368] width 337 height 32
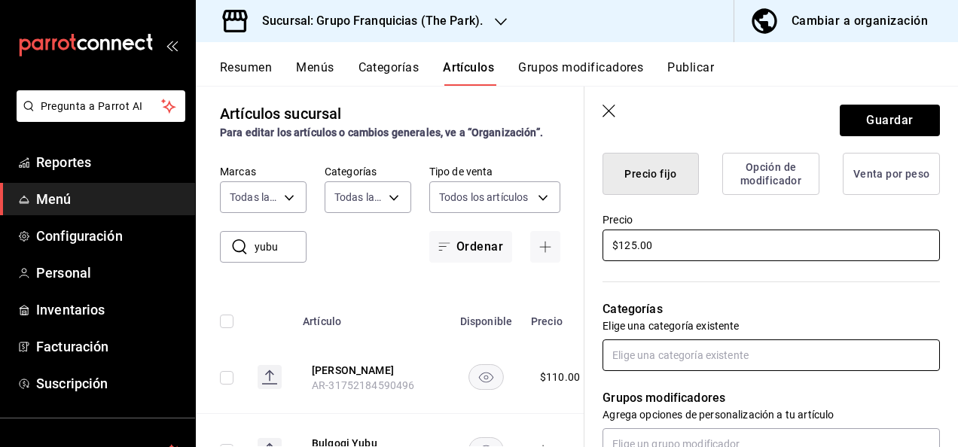
type input "$125.00"
click at [649, 356] on input "text" at bounding box center [771, 356] width 337 height 32
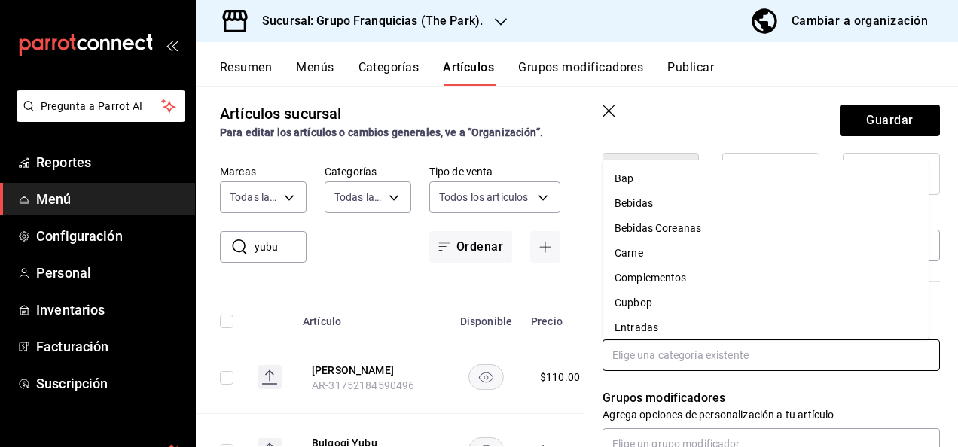
scroll to position [330, 0]
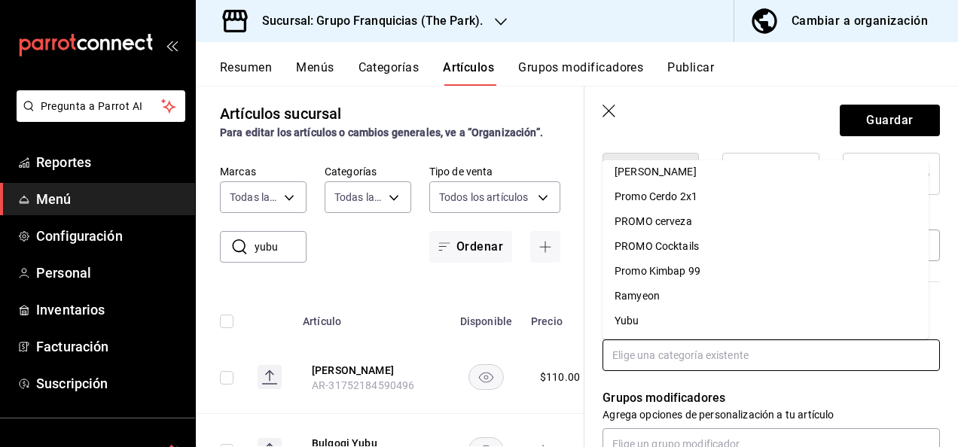
click at [729, 322] on li "Yubu" at bounding box center [766, 321] width 326 height 25
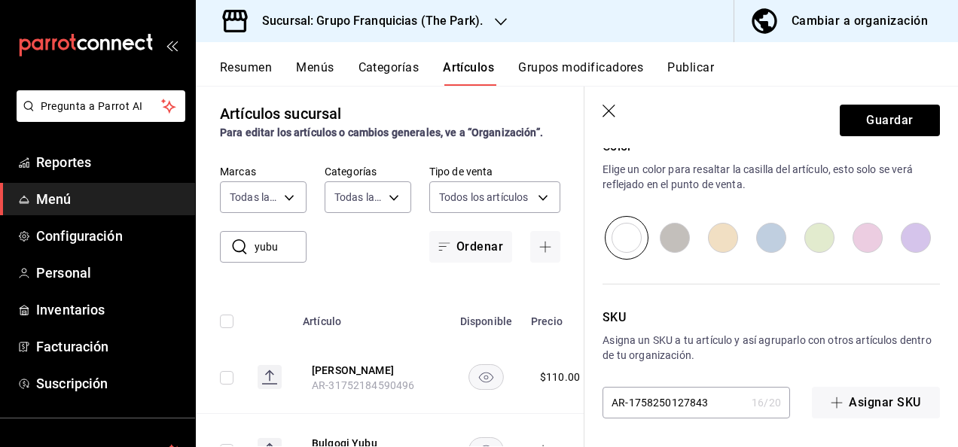
scroll to position [0, 0]
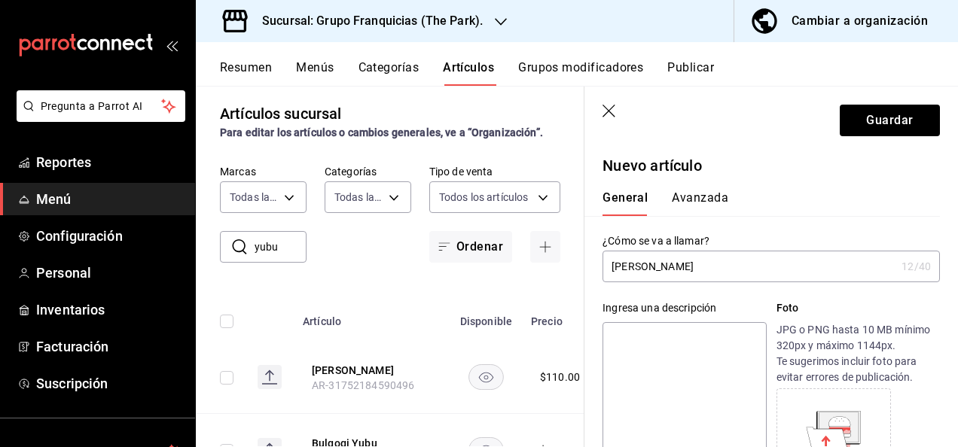
click at [710, 202] on button "Avanzada" at bounding box center [700, 204] width 56 height 26
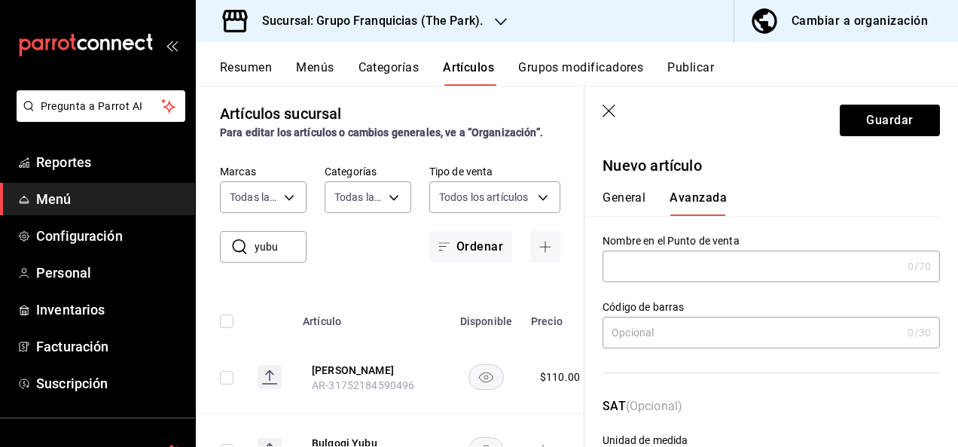
click at [745, 256] on input "text" at bounding box center [752, 267] width 299 height 30
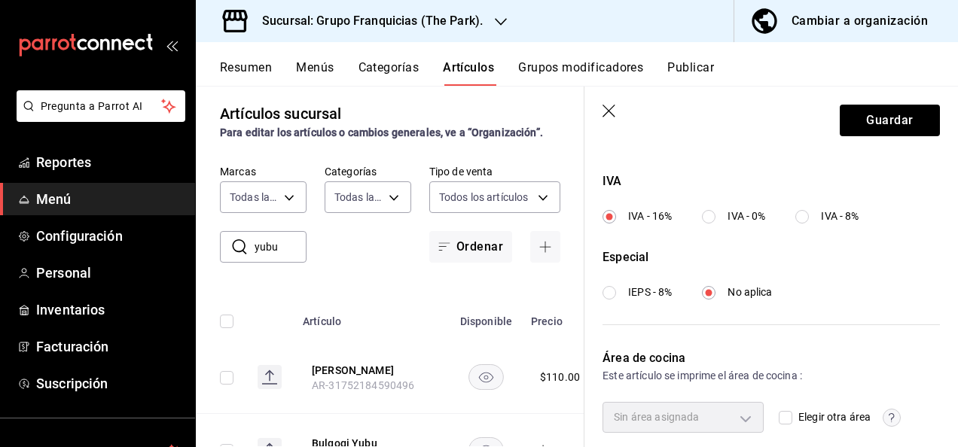
scroll to position [615, 0]
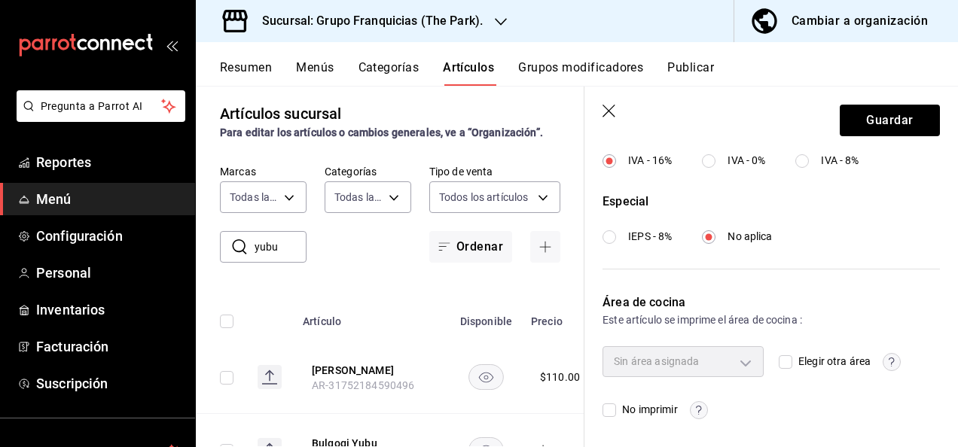
click at [781, 357] on input "Elegir otra área" at bounding box center [786, 363] width 14 height 14
checkbox input "true"
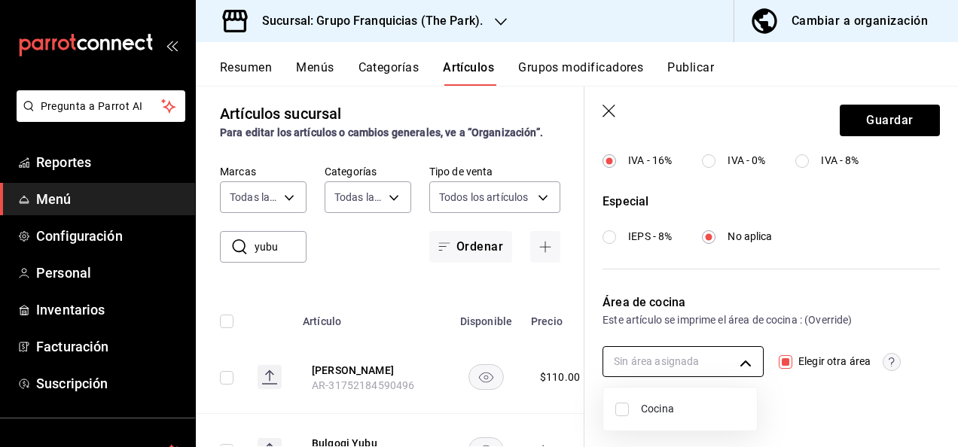
click at [693, 366] on body "Pregunta a Parrot AI Reportes Menú Configuración Personal Inventarios Facturaci…" at bounding box center [479, 223] width 958 height 447
click at [621, 413] on input "checkbox" at bounding box center [622, 410] width 14 height 14
checkbox input "true"
type input "c31bbd17-8014-44d3-8ea5-26da84d2fd56"
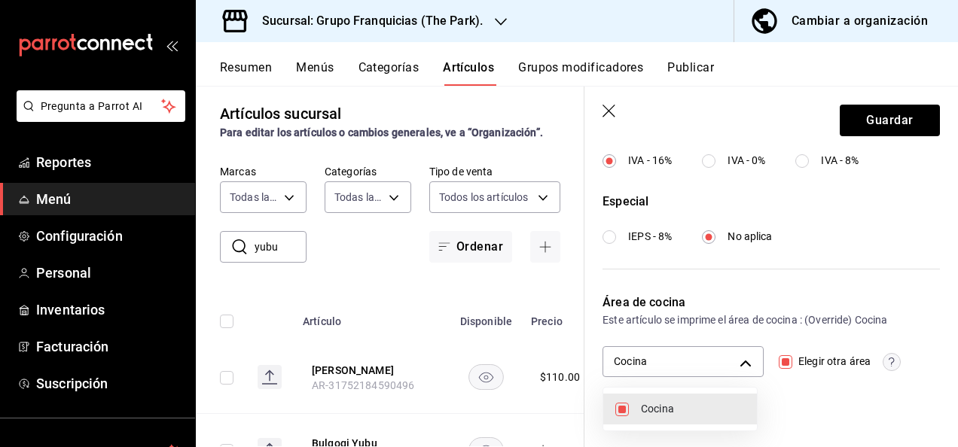
click at [765, 258] on div at bounding box center [479, 223] width 958 height 447
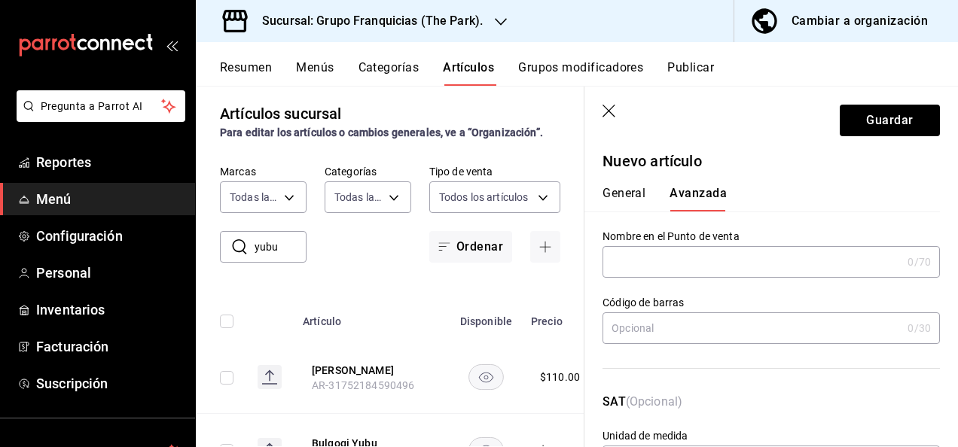
scroll to position [0, 0]
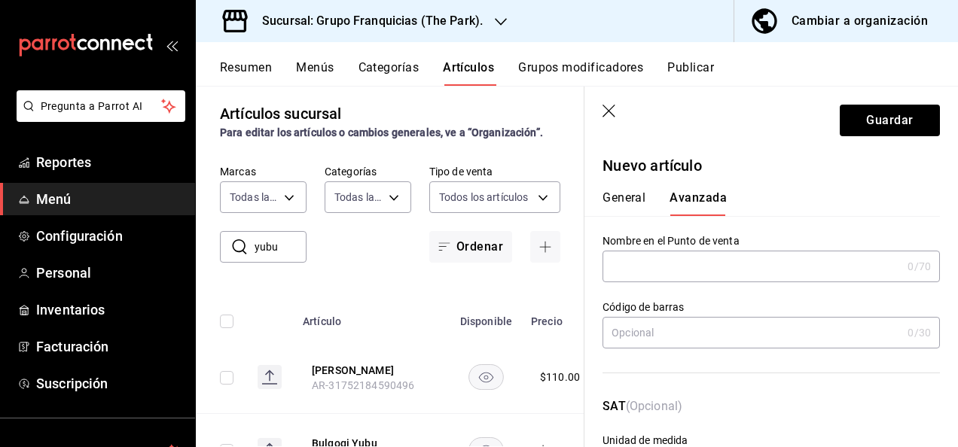
click at [637, 192] on button "General" at bounding box center [624, 204] width 43 height 26
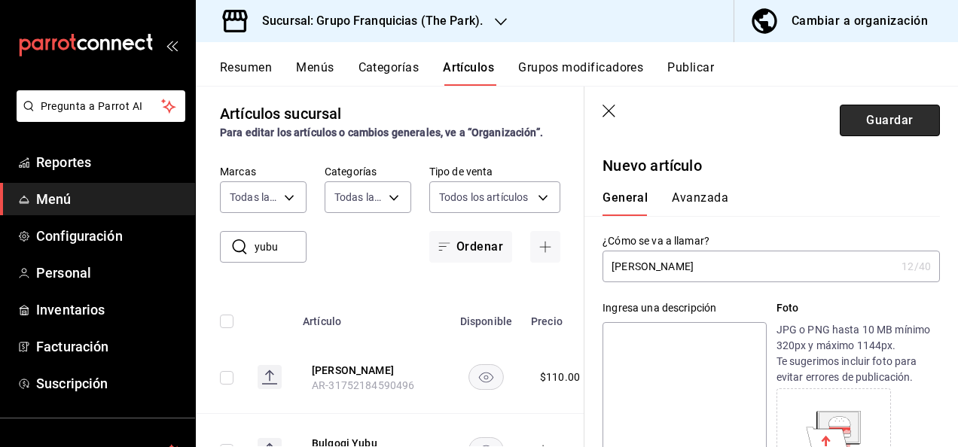
click at [880, 129] on button "Guardar" at bounding box center [890, 121] width 100 height 32
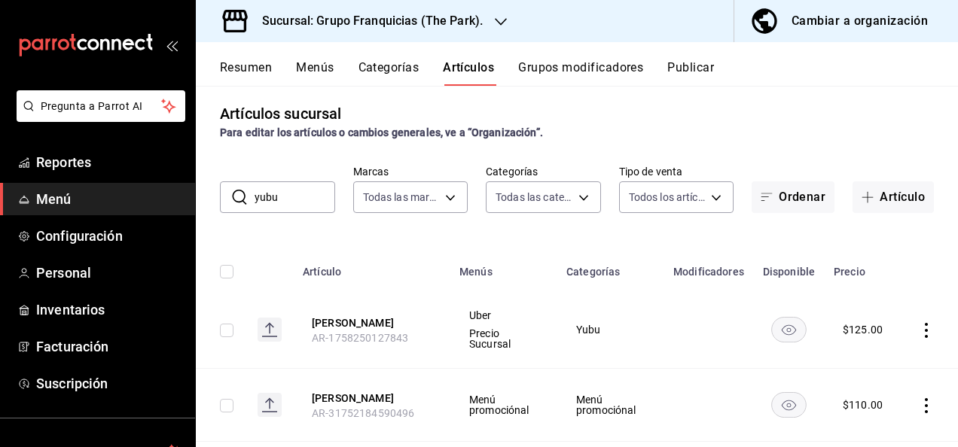
click at [304, 203] on input "yubu" at bounding box center [295, 197] width 81 height 30
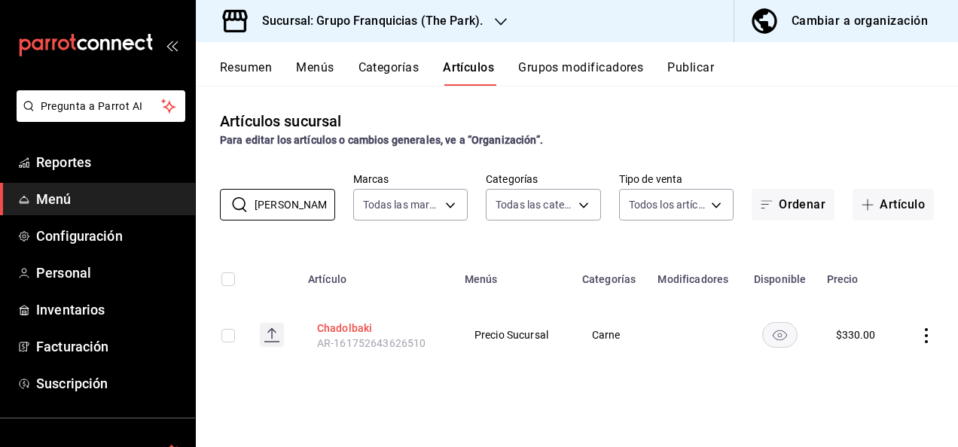
type input "[PERSON_NAME]"
click at [350, 334] on button "Chadolbaki" at bounding box center [377, 328] width 121 height 15
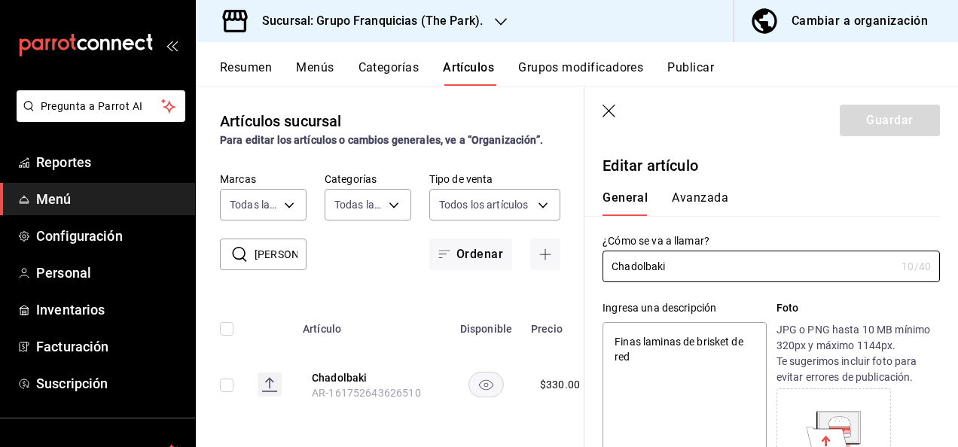
type textarea "x"
type input "$330.00"
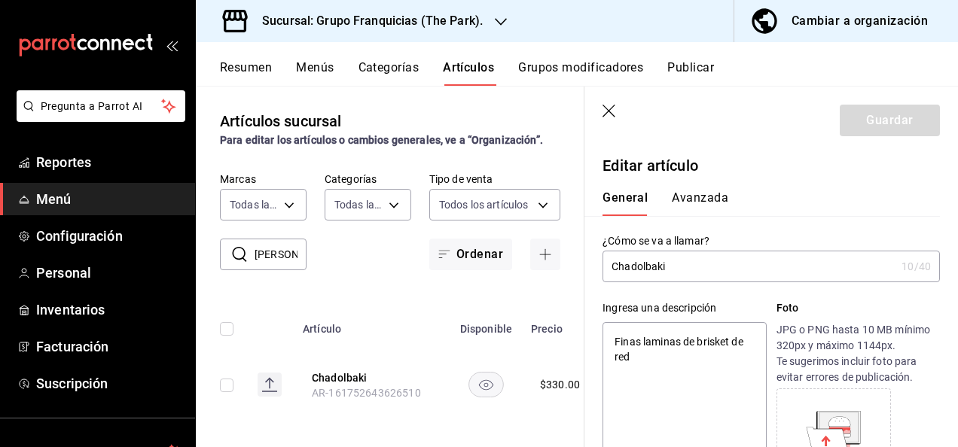
click at [716, 190] on div "General [PERSON_NAME]" at bounding box center [763, 196] width 356 height 39
click at [711, 204] on button "Avanzada" at bounding box center [700, 204] width 56 height 26
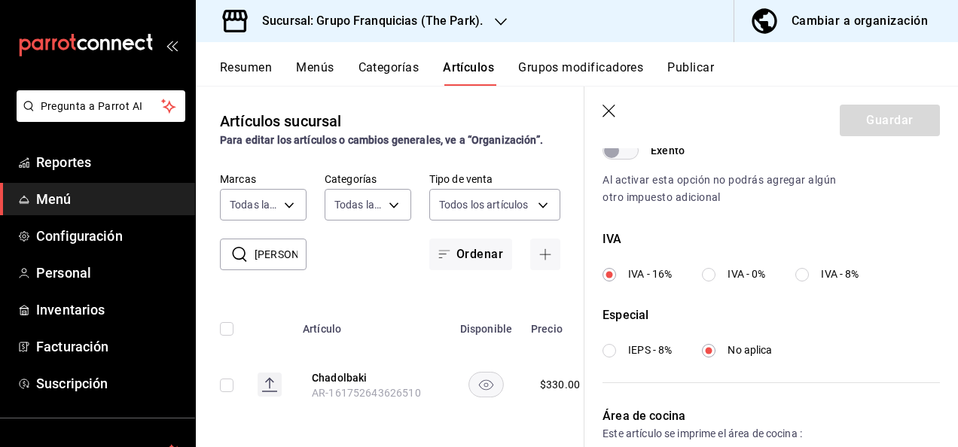
scroll to position [615, 0]
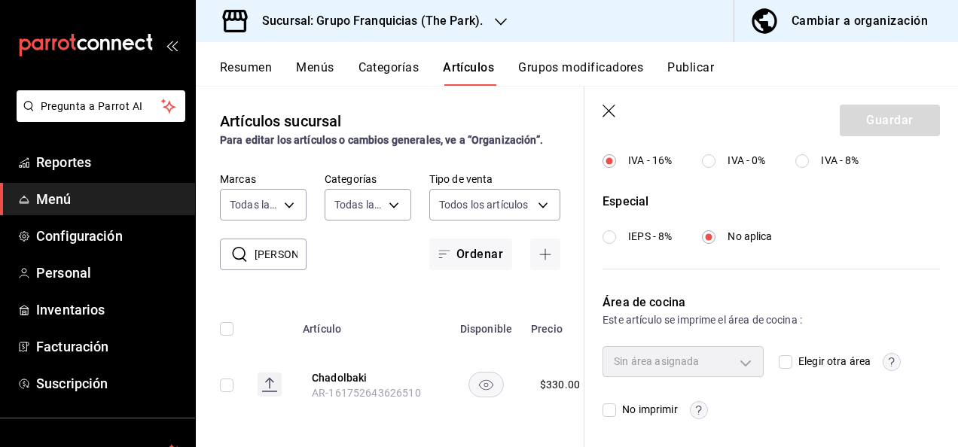
click at [780, 359] on input "Elegir otra área" at bounding box center [786, 363] width 14 height 14
checkbox input "true"
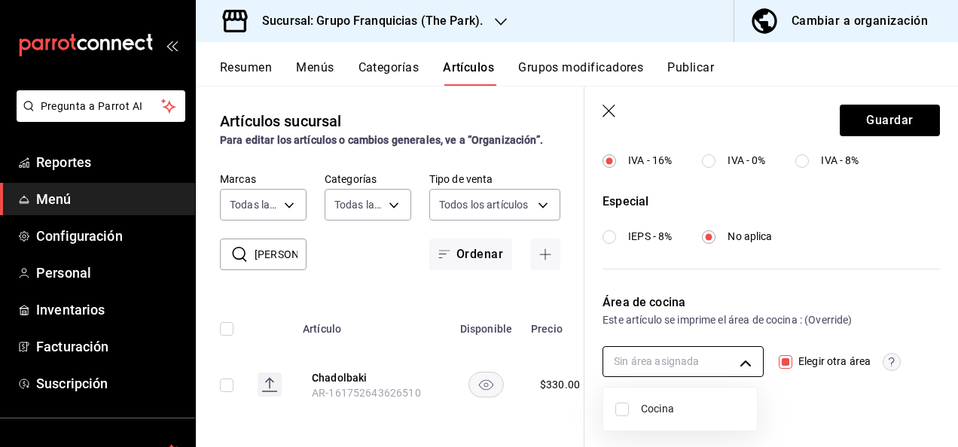
click at [722, 356] on body "Pregunta a Parrot AI Reportes Menú Configuración Personal Inventarios Facturaci…" at bounding box center [479, 223] width 958 height 447
click at [620, 413] on input "checkbox" at bounding box center [622, 410] width 14 height 14
checkbox input "true"
type input "c31bbd17-8014-44d3-8ea5-26da84d2fd56"
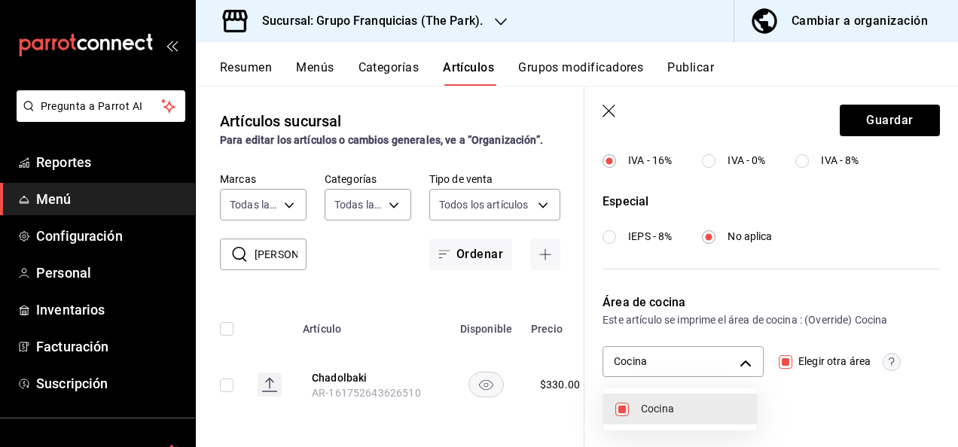
click at [874, 124] on div at bounding box center [479, 223] width 958 height 447
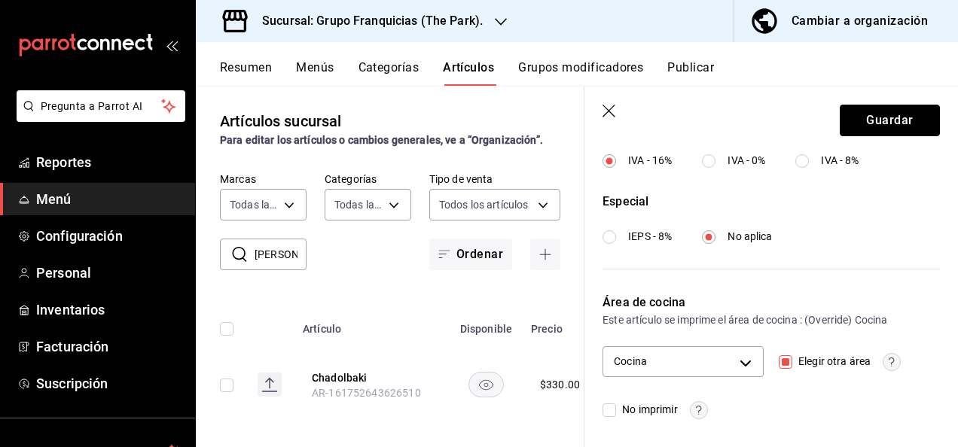
click at [874, 124] on button "Guardar" at bounding box center [890, 121] width 100 height 32
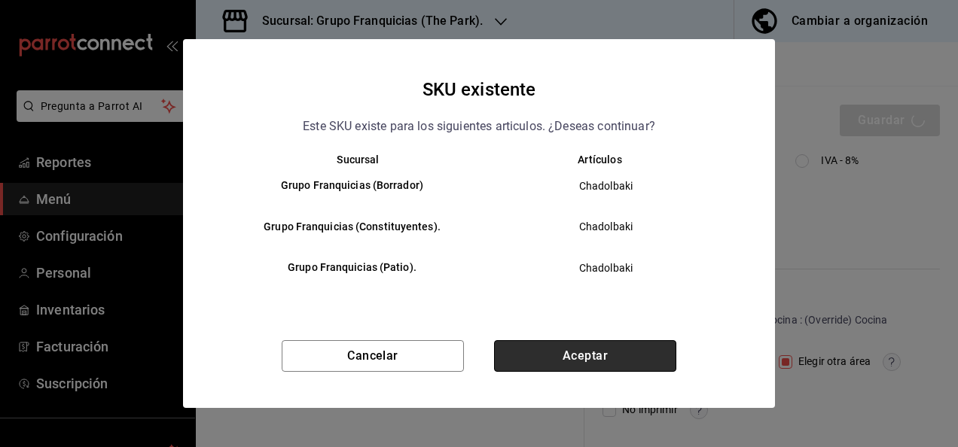
click at [626, 340] on button "Aceptar" at bounding box center [585, 356] width 182 height 32
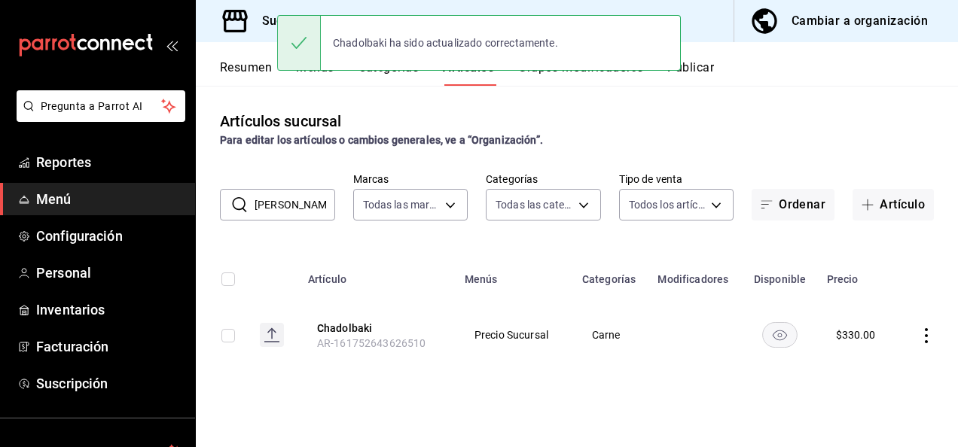
click at [313, 206] on input "[PERSON_NAME]" at bounding box center [295, 205] width 81 height 30
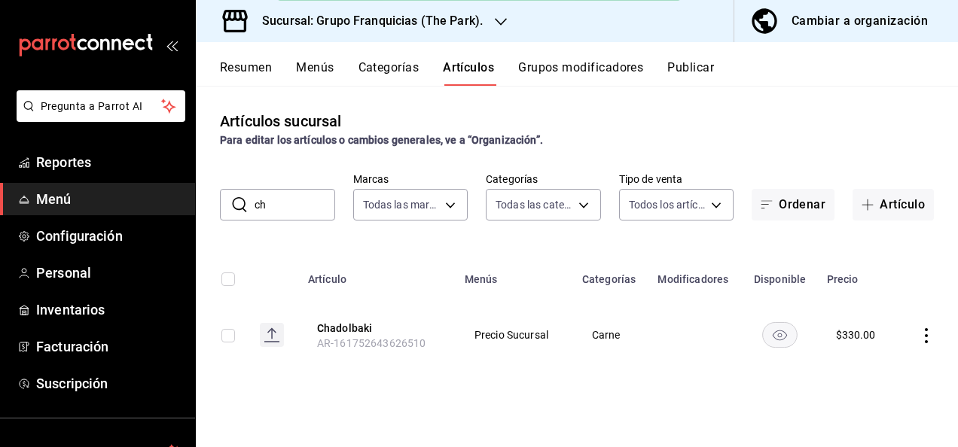
type input "c"
type input "rib"
click at [322, 331] on button "Rib Eye" at bounding box center [377, 328] width 121 height 15
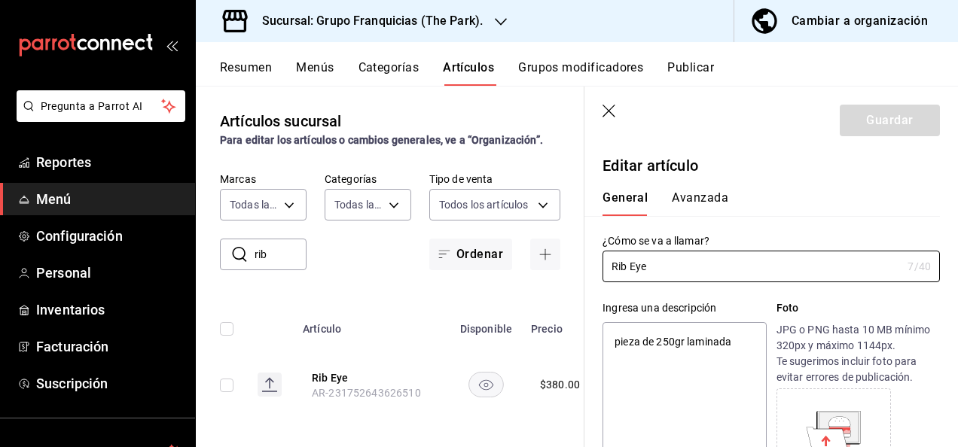
type textarea "x"
type input "$380.00"
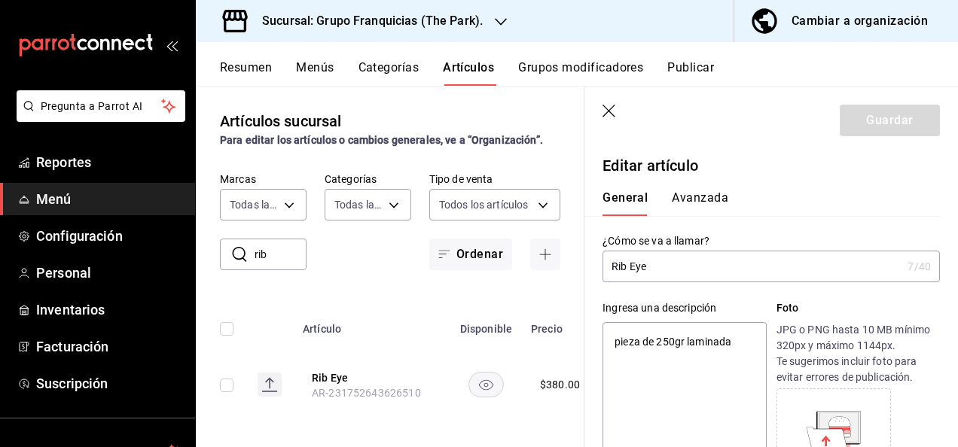
click at [704, 198] on button "Avanzada" at bounding box center [700, 204] width 56 height 26
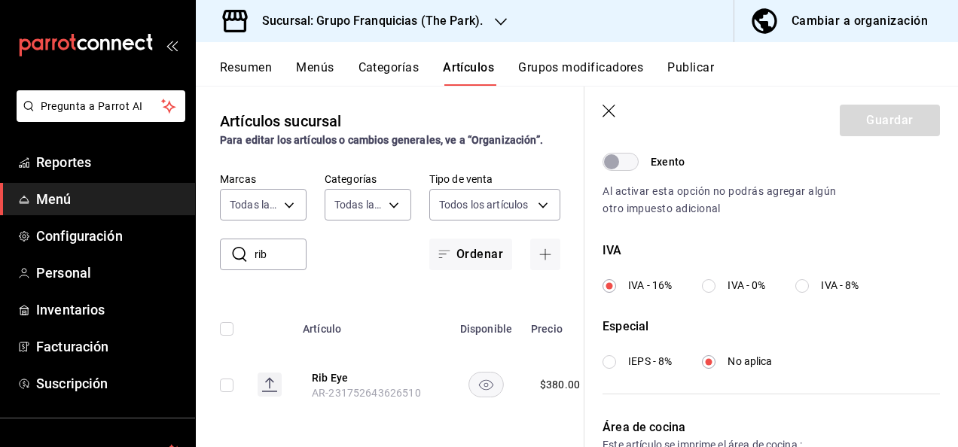
scroll to position [615, 0]
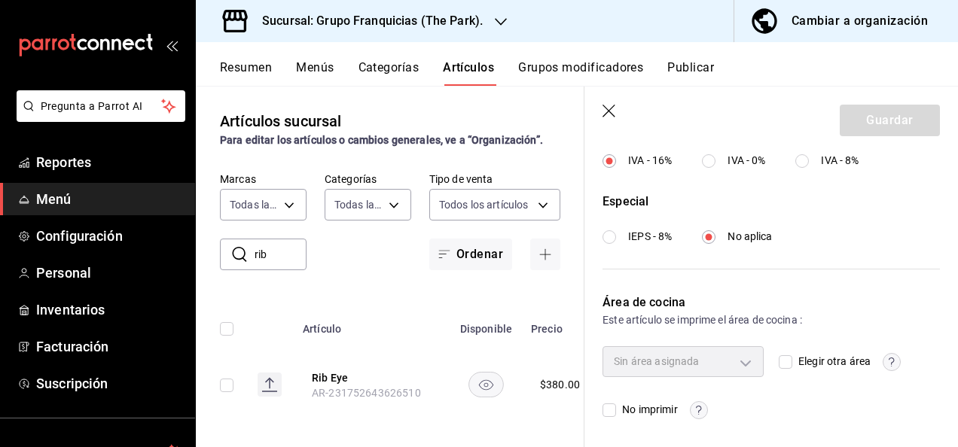
click at [779, 365] on input "Elegir otra área" at bounding box center [786, 363] width 14 height 14
checkbox input "true"
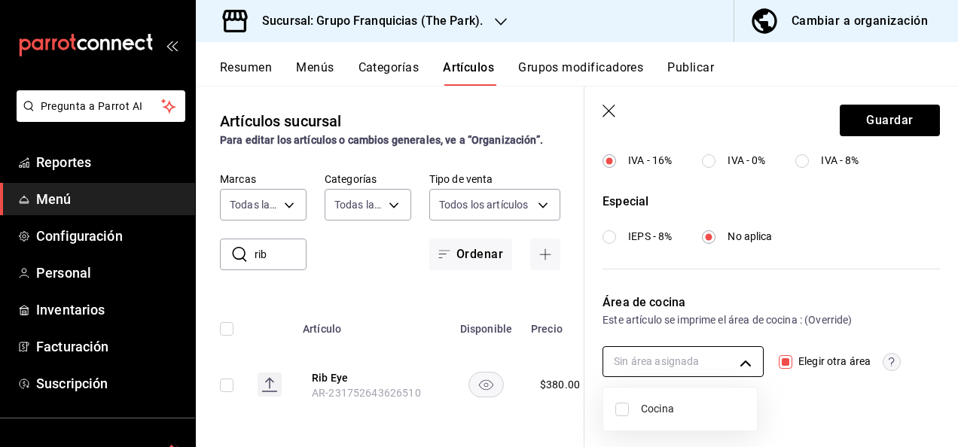
click at [704, 369] on body "Pregunta a Parrot AI Reportes Menú Configuración Personal Inventarios Facturaci…" at bounding box center [479, 223] width 958 height 447
click at [619, 414] on input "checkbox" at bounding box center [622, 410] width 14 height 14
checkbox input "true"
type input "c31bbd17-8014-44d3-8ea5-26da84d2fd56"
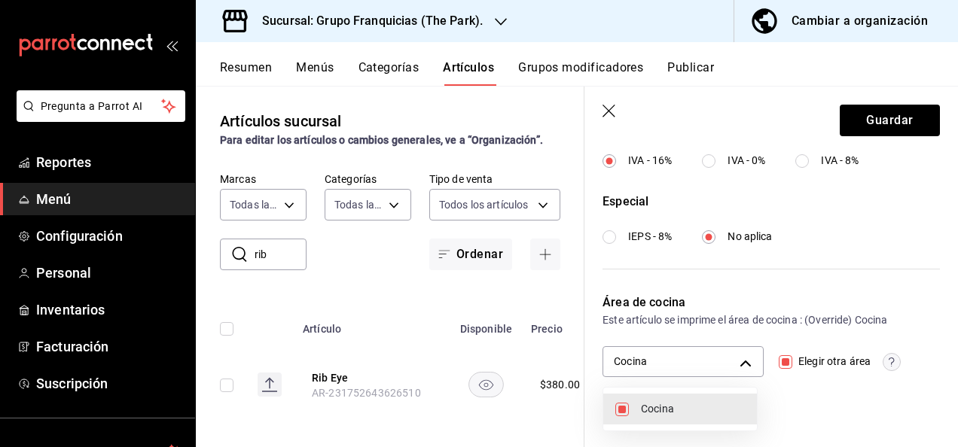
click at [887, 267] on div at bounding box center [479, 223] width 958 height 447
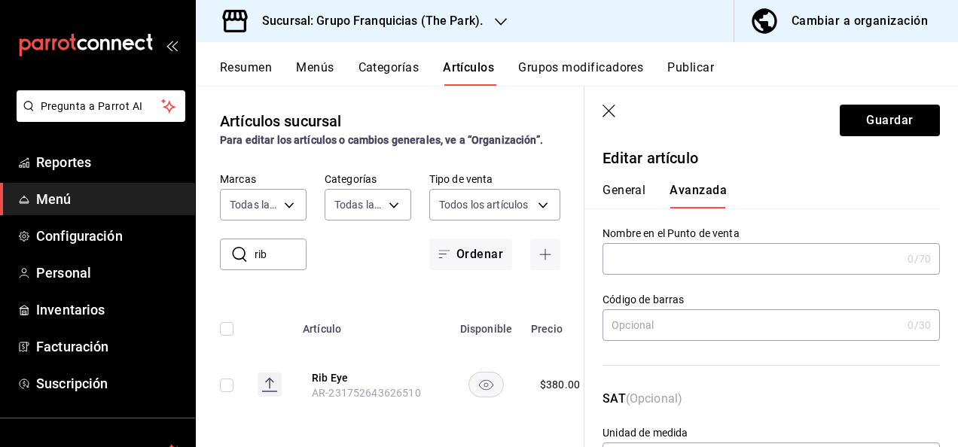
scroll to position [0, 0]
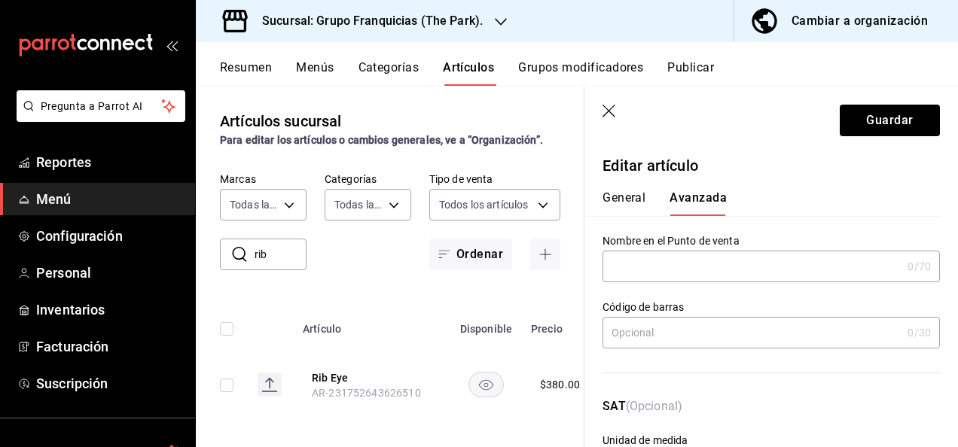
click at [631, 189] on div "General [PERSON_NAME]" at bounding box center [763, 196] width 356 height 39
click at [627, 194] on button "General" at bounding box center [624, 204] width 43 height 26
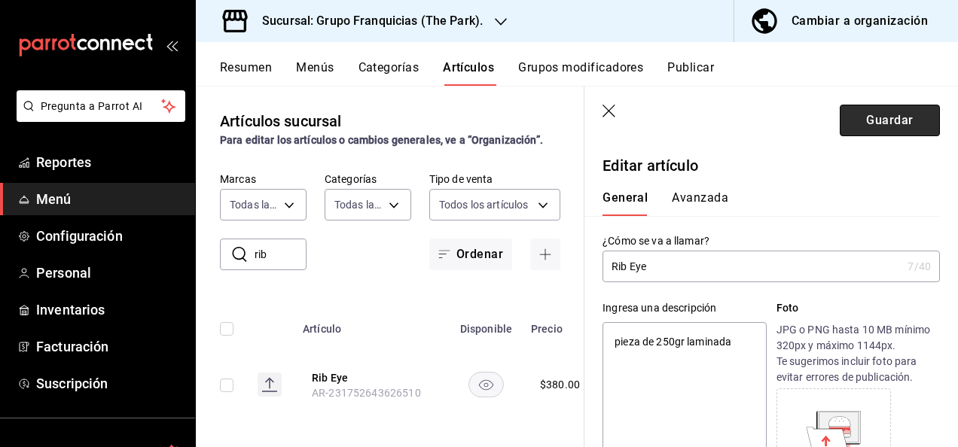
click at [863, 128] on button "Guardar" at bounding box center [890, 121] width 100 height 32
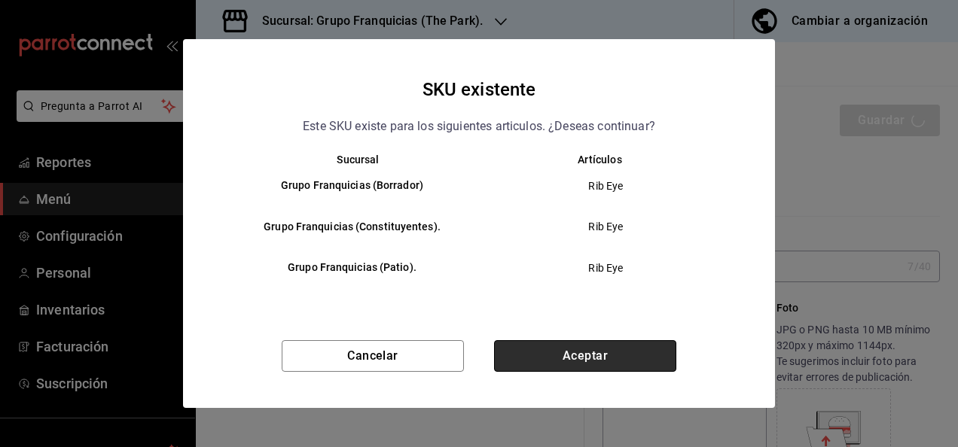
click at [604, 351] on button "Aceptar" at bounding box center [585, 356] width 182 height 32
type textarea "x"
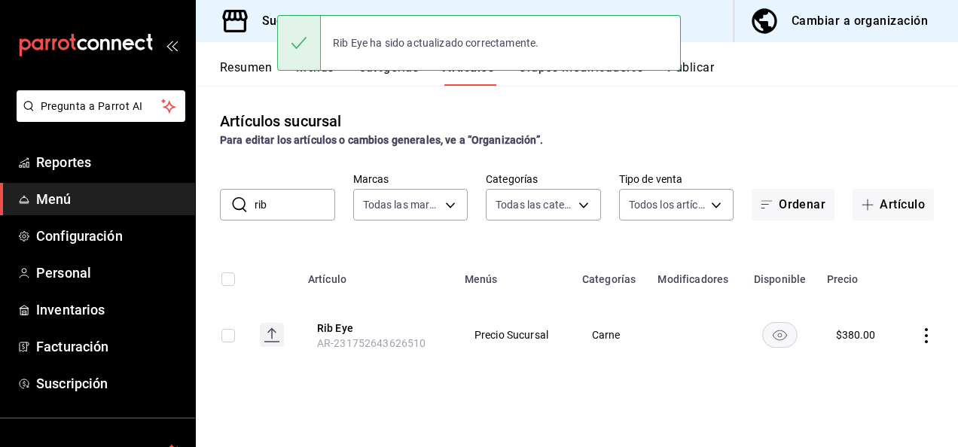
click at [306, 208] on input "rib" at bounding box center [295, 205] width 81 height 30
type input "r"
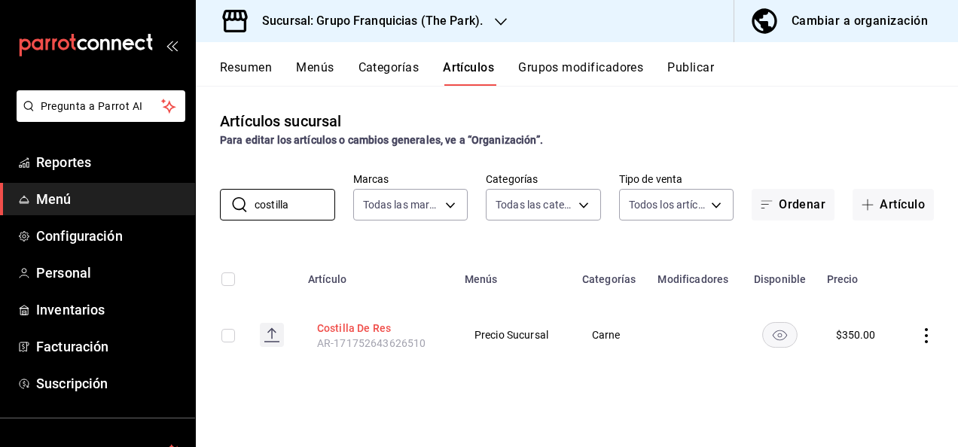
type input "costilla"
click at [357, 331] on button "Costilla De Res" at bounding box center [377, 328] width 121 height 15
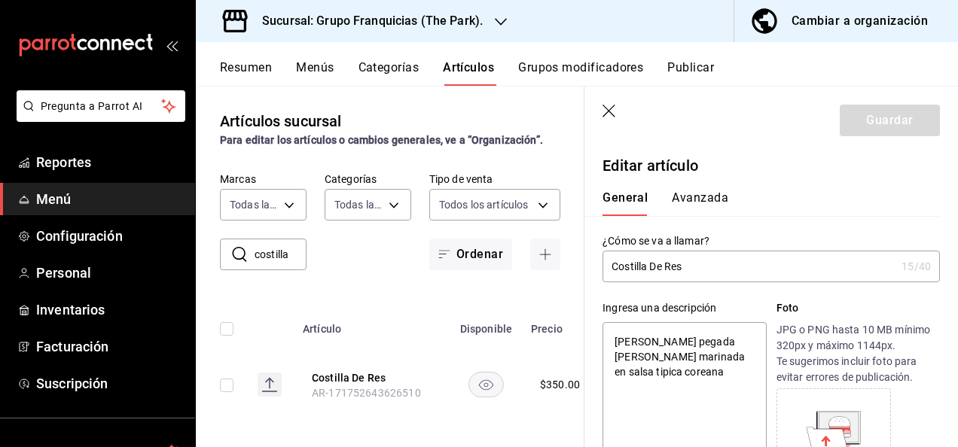
click at [696, 202] on button "Avanzada" at bounding box center [700, 204] width 56 height 26
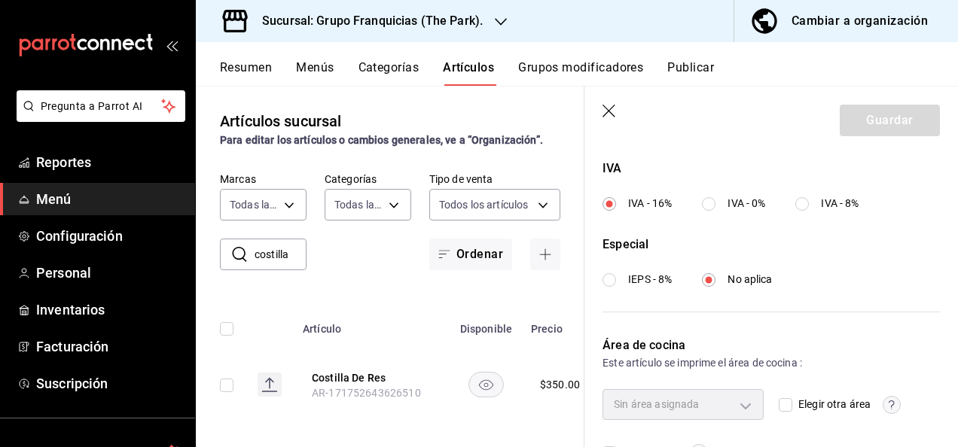
scroll to position [615, 0]
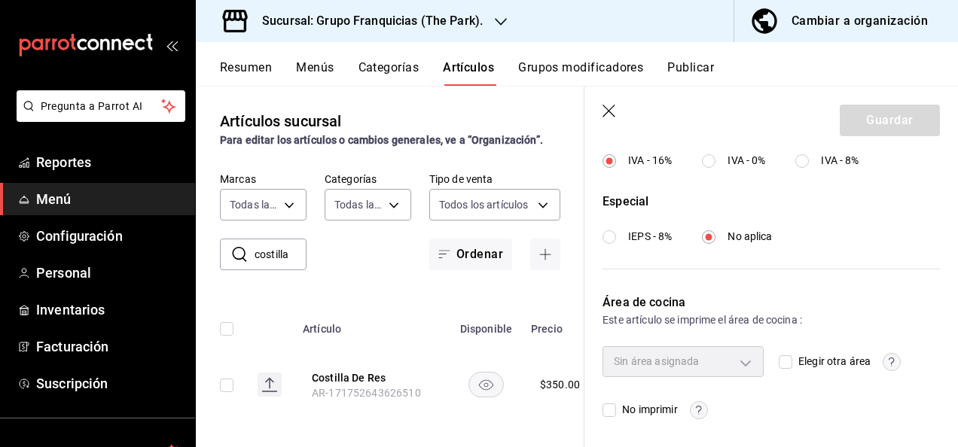
click at [779, 362] on input "Elegir otra área" at bounding box center [786, 363] width 14 height 14
checkbox input "true"
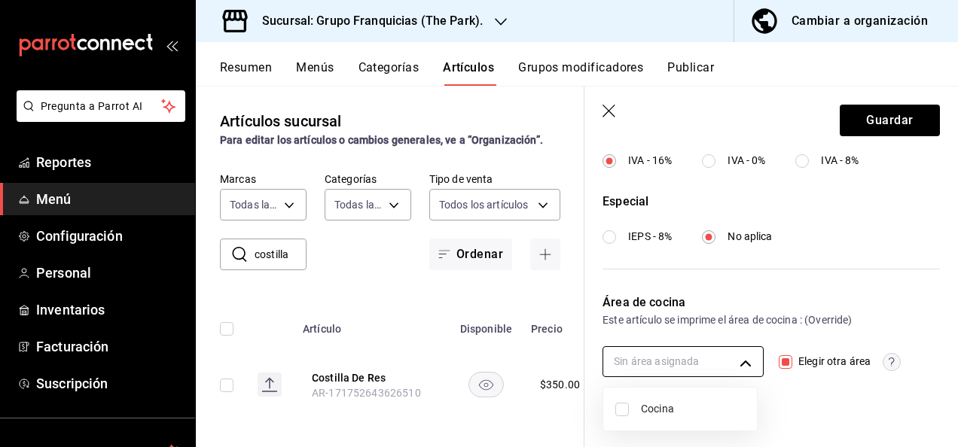
click at [720, 361] on body "Pregunta a Parrot AI Reportes Menú Configuración Personal Inventarios Facturaci…" at bounding box center [479, 223] width 958 height 447
click at [620, 416] on input "checkbox" at bounding box center [622, 410] width 14 height 14
checkbox input "true"
type input "c31bbd17-8014-44d3-8ea5-26da84d2fd56"
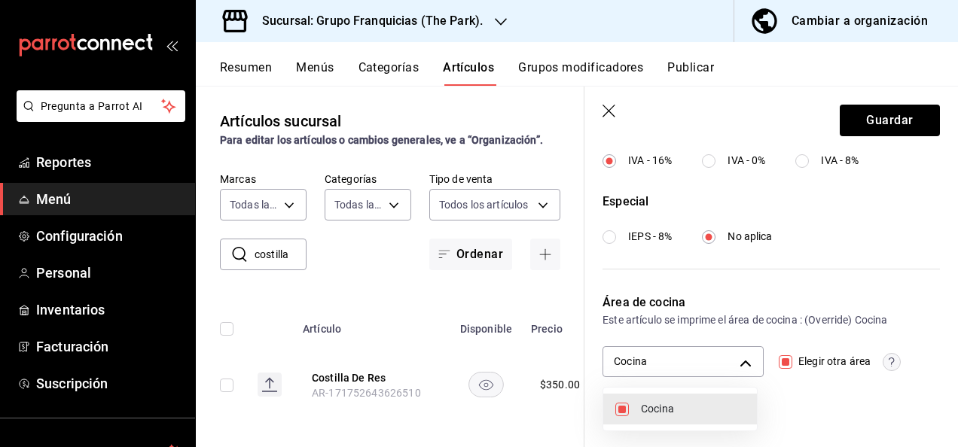
click at [863, 115] on div at bounding box center [479, 223] width 958 height 447
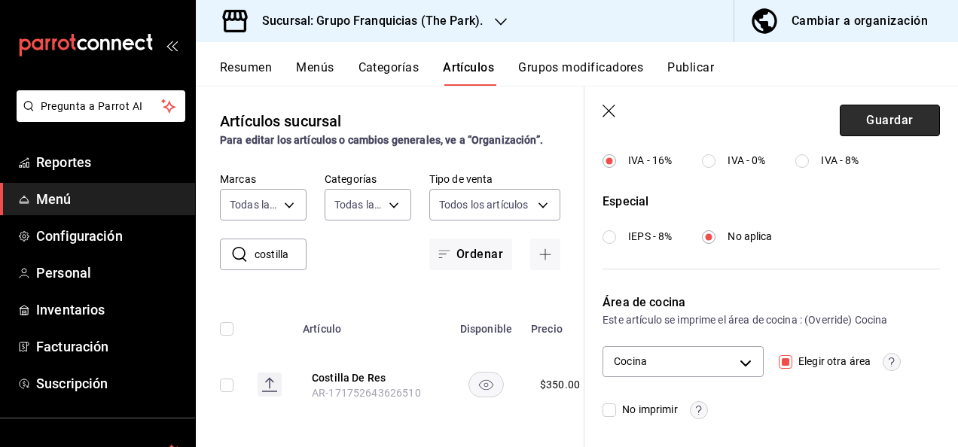
click at [860, 118] on button "Guardar" at bounding box center [890, 121] width 100 height 32
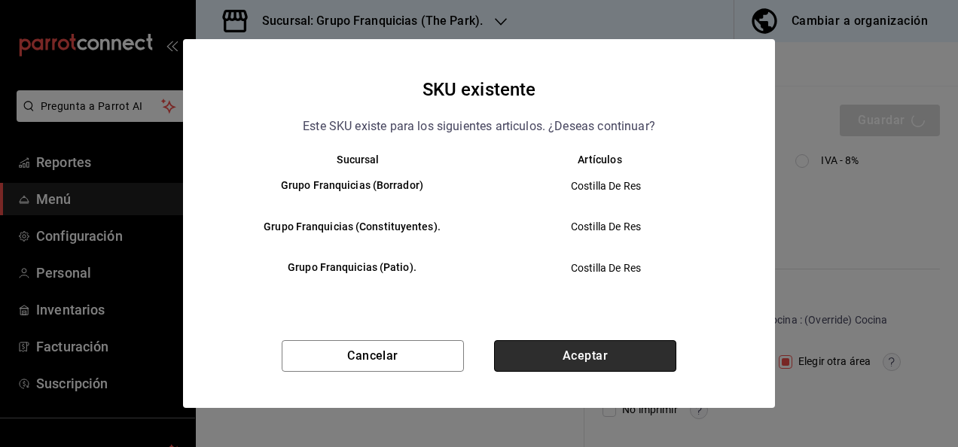
click at [597, 356] on button "Aceptar" at bounding box center [585, 356] width 182 height 32
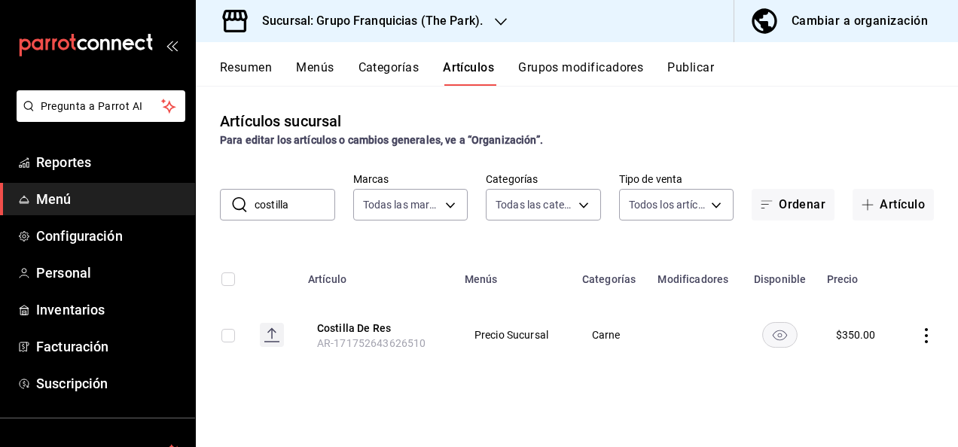
click at [307, 204] on input "costilla" at bounding box center [295, 205] width 81 height 30
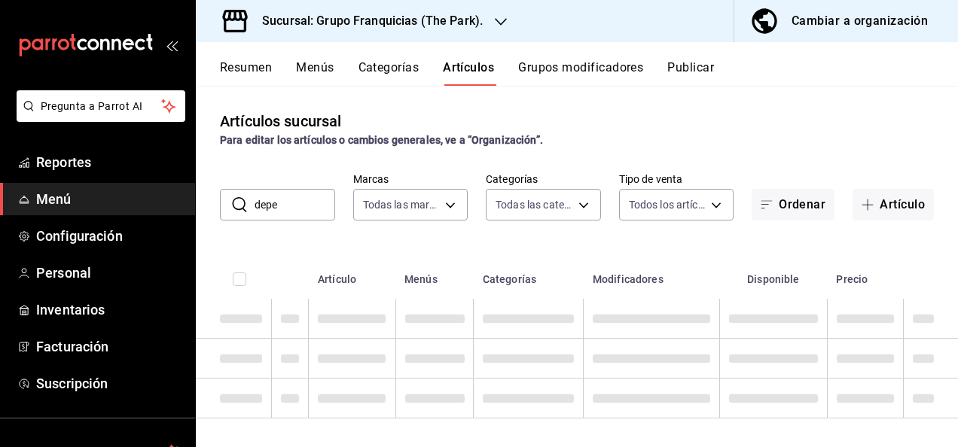
type input "depe"
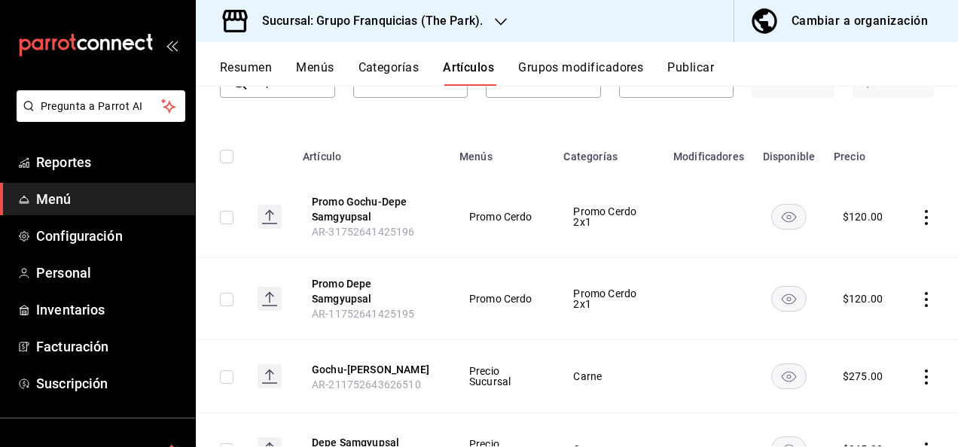
scroll to position [197, 0]
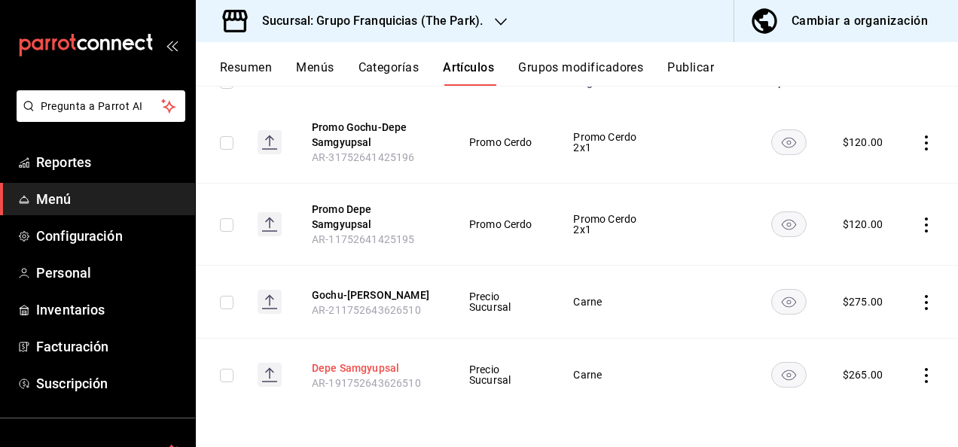
click at [337, 366] on button "Depe Samgyupsal" at bounding box center [372, 368] width 121 height 15
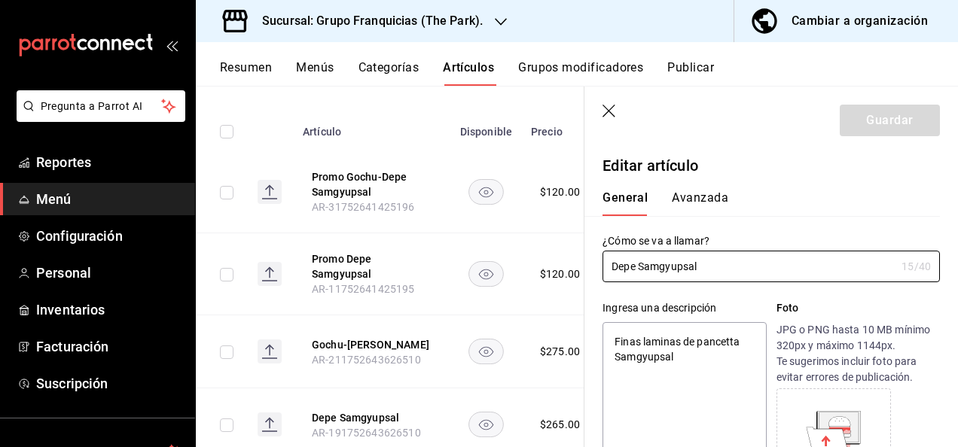
type textarea "x"
type input "$265.00"
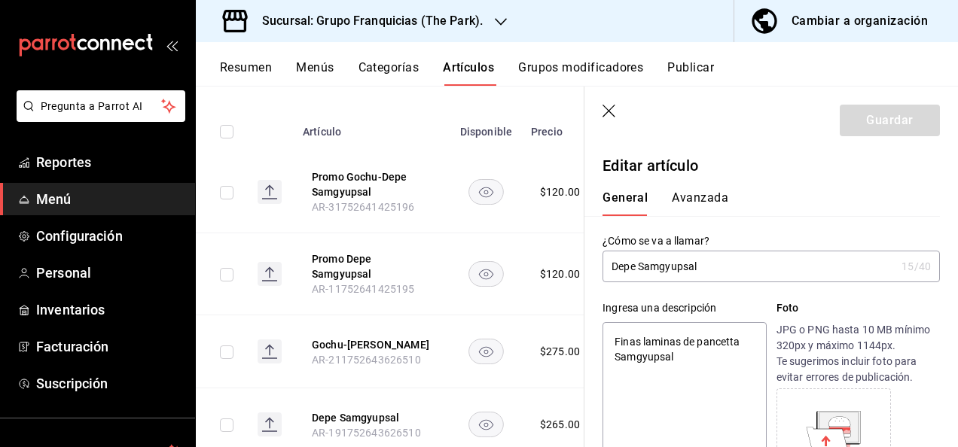
click at [709, 200] on button "Avanzada" at bounding box center [700, 204] width 56 height 26
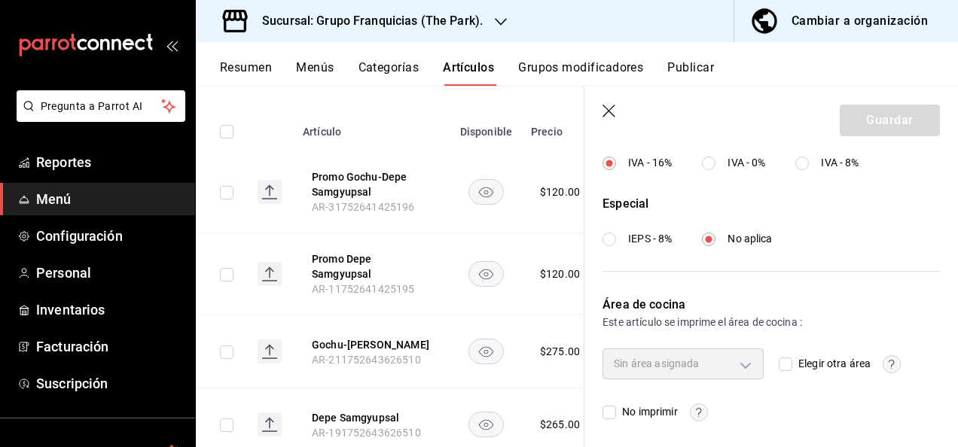
scroll to position [615, 0]
click at [779, 365] on input "Elegir otra área" at bounding box center [786, 363] width 14 height 14
checkbox input "true"
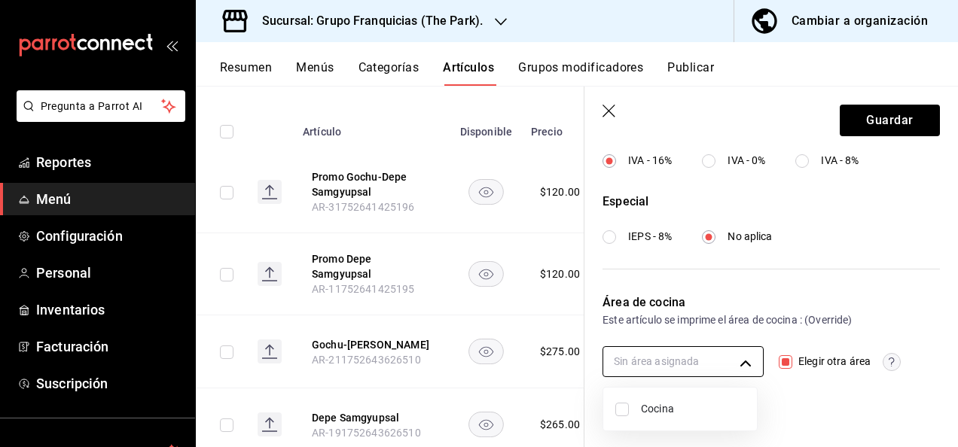
click at [698, 359] on body "Pregunta a Parrot AI Reportes Menú Configuración Personal Inventarios Facturaci…" at bounding box center [479, 223] width 958 height 447
click at [622, 414] on input "checkbox" at bounding box center [622, 410] width 14 height 14
checkbox input "true"
type input "c31bbd17-8014-44d3-8ea5-26da84d2fd56"
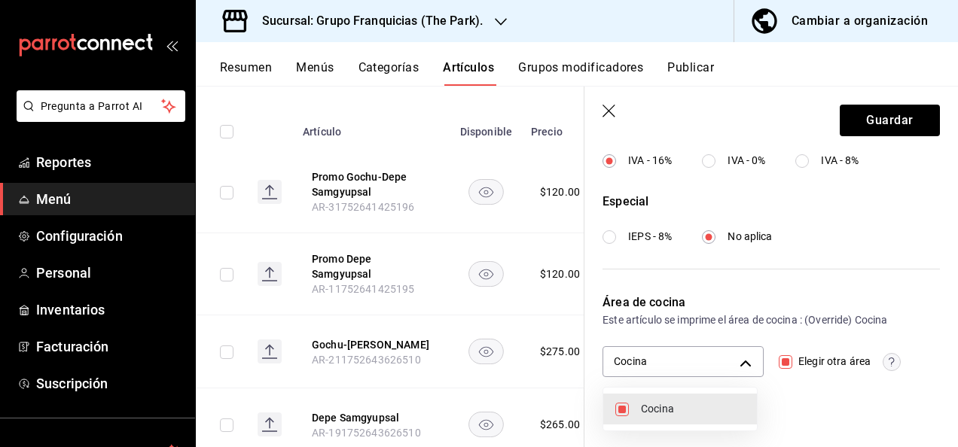
click at [865, 123] on div at bounding box center [479, 223] width 958 height 447
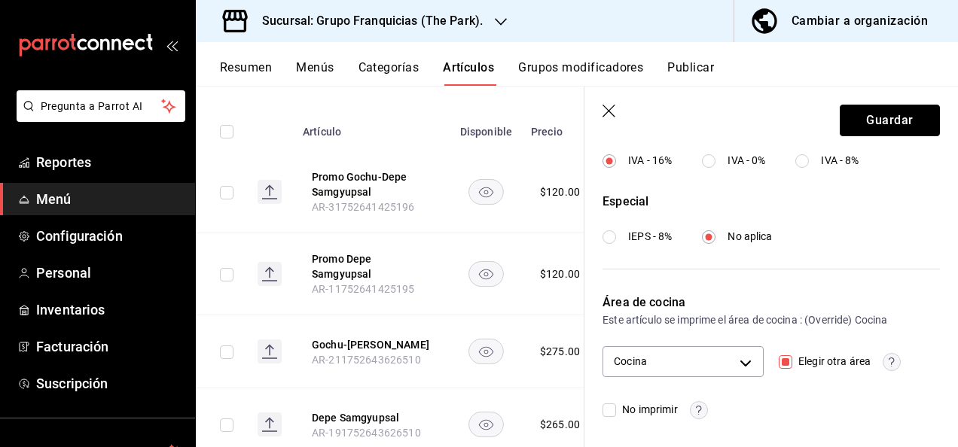
click at [865, 123] on button "Guardar" at bounding box center [890, 121] width 100 height 32
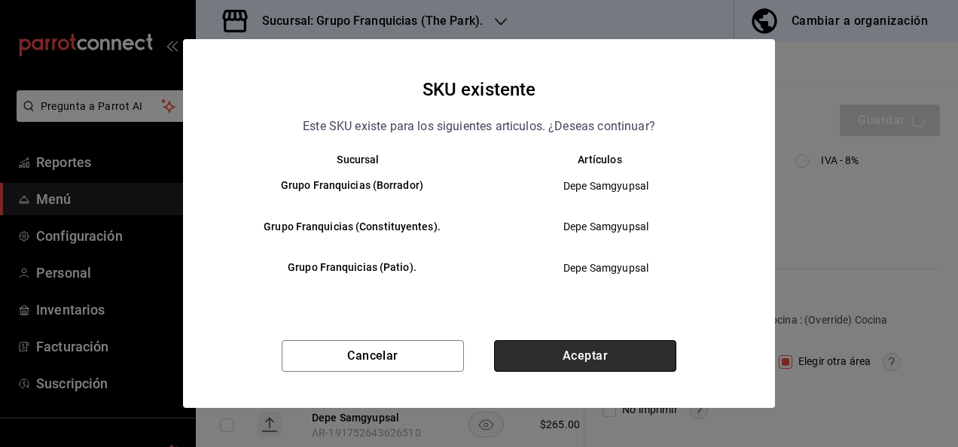
click at [582, 347] on button "Aceptar" at bounding box center [585, 356] width 182 height 32
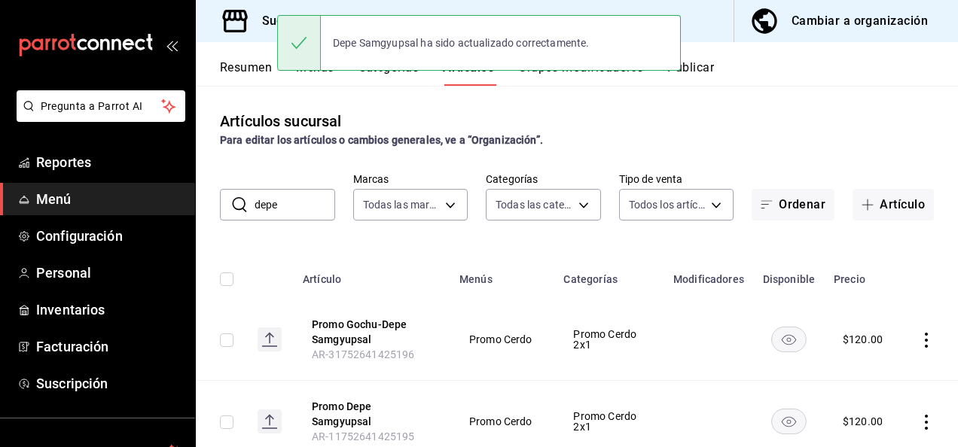
click at [311, 199] on input "depe" at bounding box center [295, 205] width 81 height 30
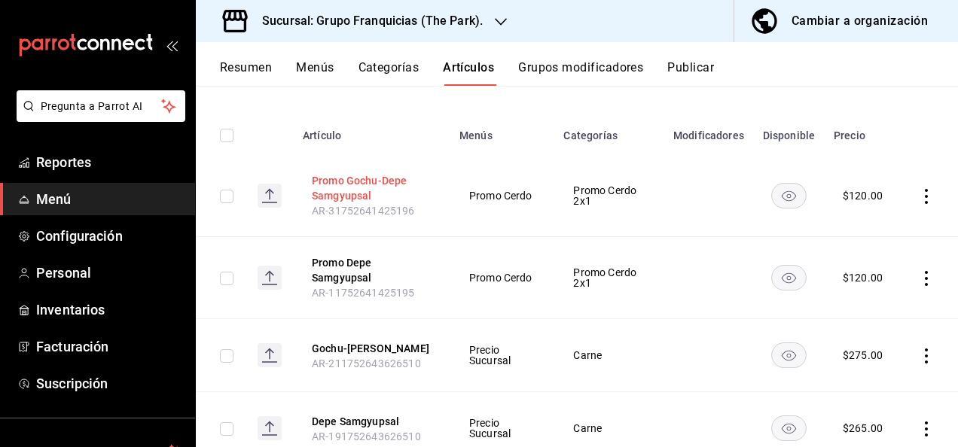
scroll to position [197, 0]
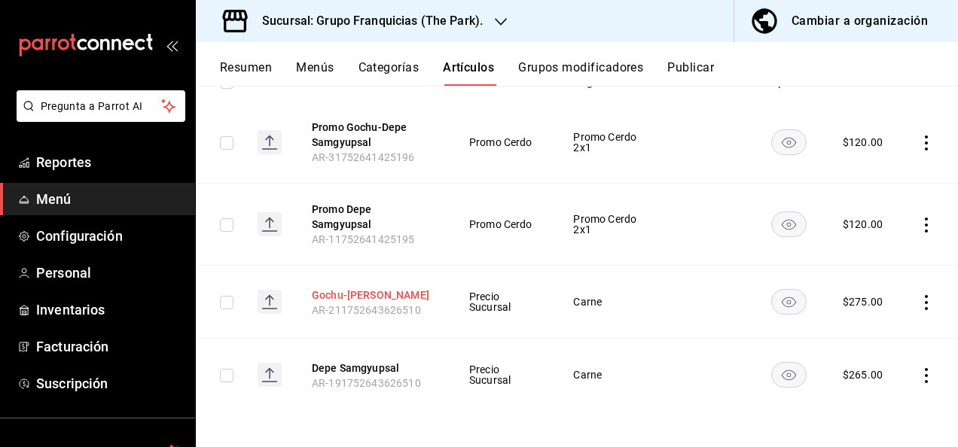
click at [390, 292] on button "Gochu-[PERSON_NAME]" at bounding box center [372, 295] width 121 height 15
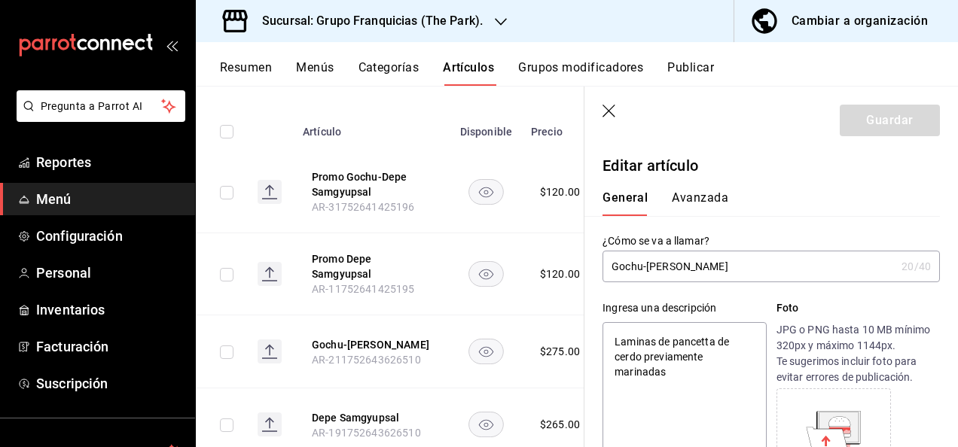
click at [693, 202] on button "Avanzada" at bounding box center [700, 204] width 56 height 26
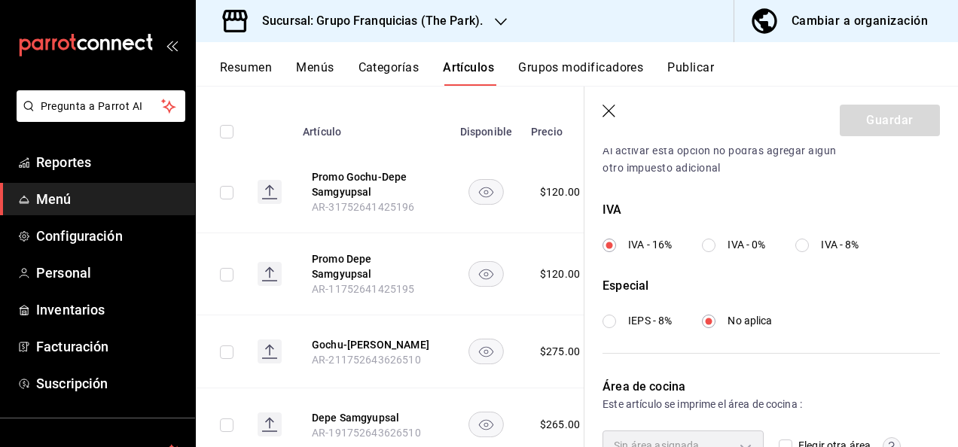
scroll to position [615, 0]
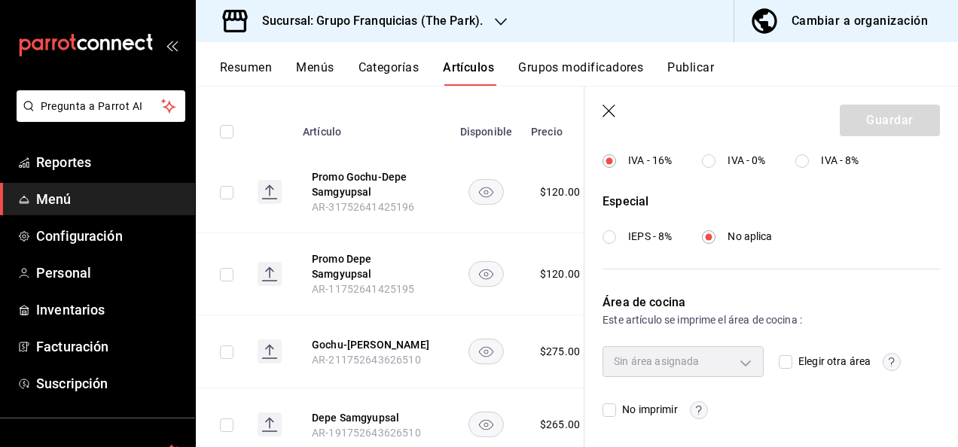
click at [780, 359] on input "Elegir otra área" at bounding box center [786, 363] width 14 height 14
checkbox input "true"
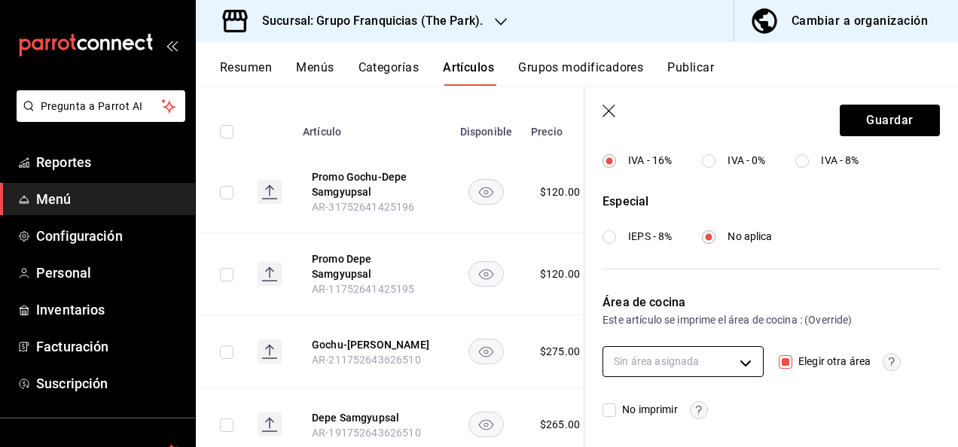
click at [715, 354] on body "Pregunta a Parrot AI Reportes Menú Configuración Personal Inventarios Facturaci…" at bounding box center [479, 223] width 958 height 447
click at [621, 411] on input "checkbox" at bounding box center [622, 410] width 14 height 14
checkbox input "true"
type input "c31bbd17-8014-44d3-8ea5-26da84d2fd56"
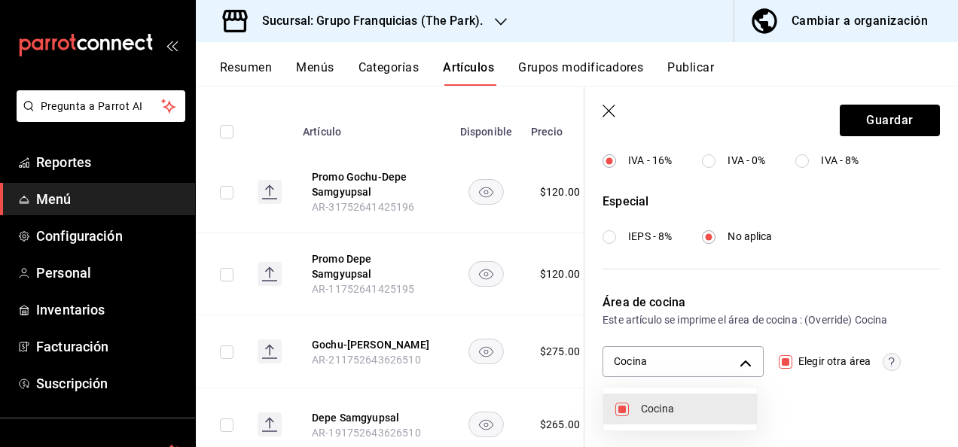
click at [841, 128] on div at bounding box center [479, 223] width 958 height 447
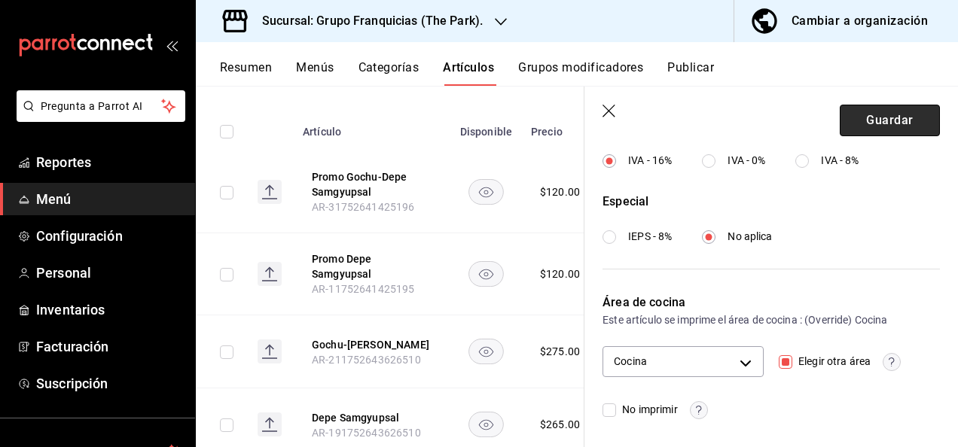
click at [865, 125] on button "Guardar" at bounding box center [890, 121] width 100 height 32
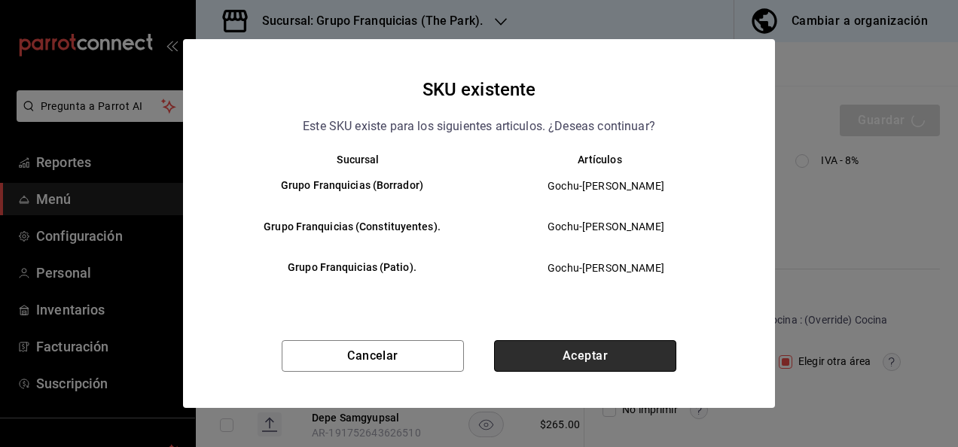
click at [635, 350] on button "Aceptar" at bounding box center [585, 356] width 182 height 32
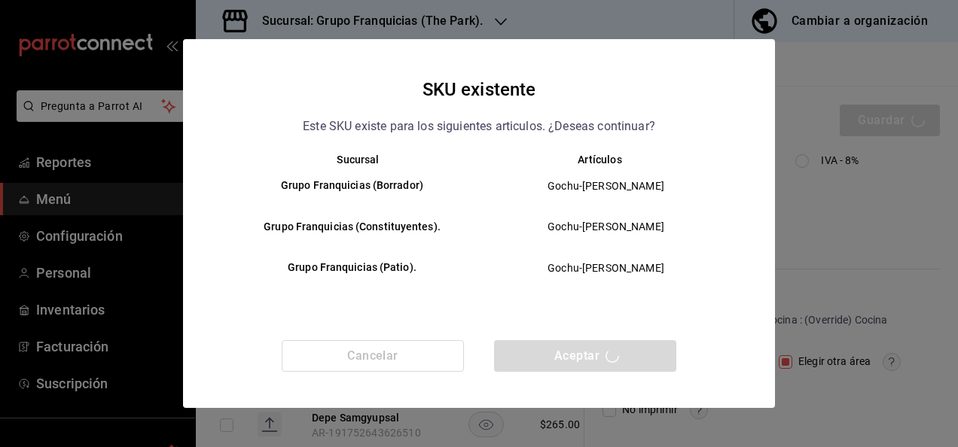
checkbox input "false"
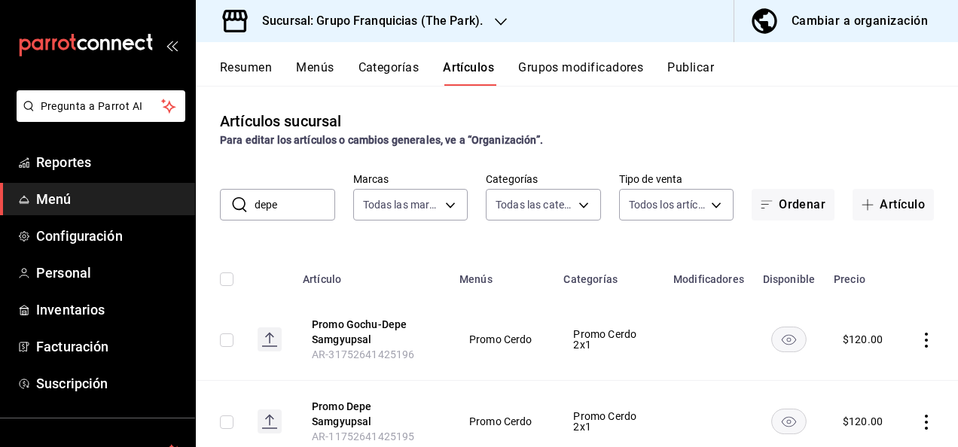
click at [292, 201] on input "depe" at bounding box center [295, 205] width 81 height 30
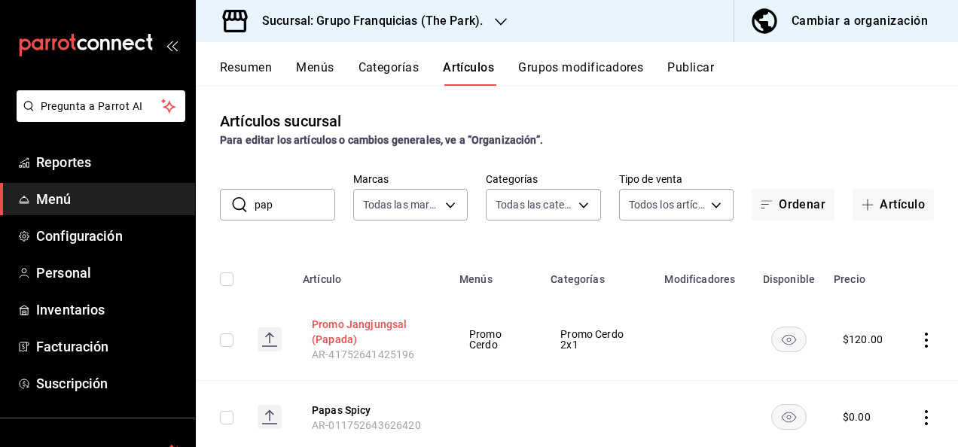
click at [378, 322] on button "Promo Jangjungsal (Papada)" at bounding box center [372, 332] width 121 height 30
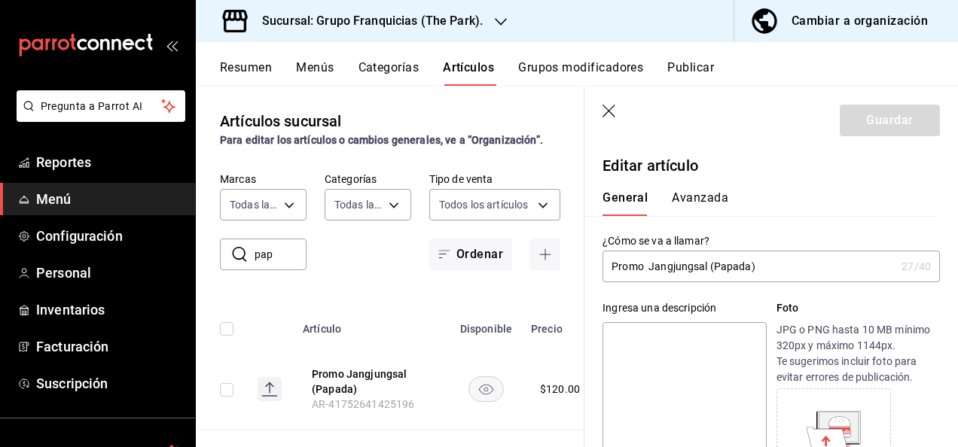
click at [604, 110] on icon "button" at bounding box center [610, 112] width 15 height 15
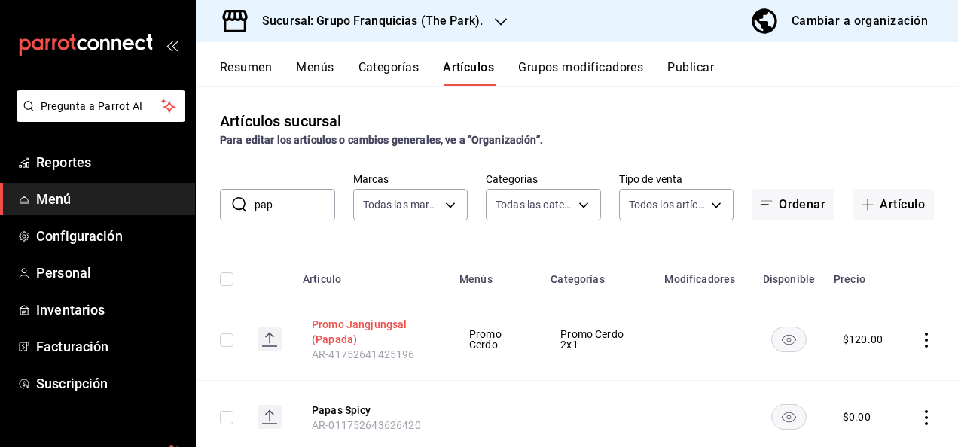
click at [344, 330] on button "Promo Jangjungsal (Papada)" at bounding box center [372, 332] width 121 height 30
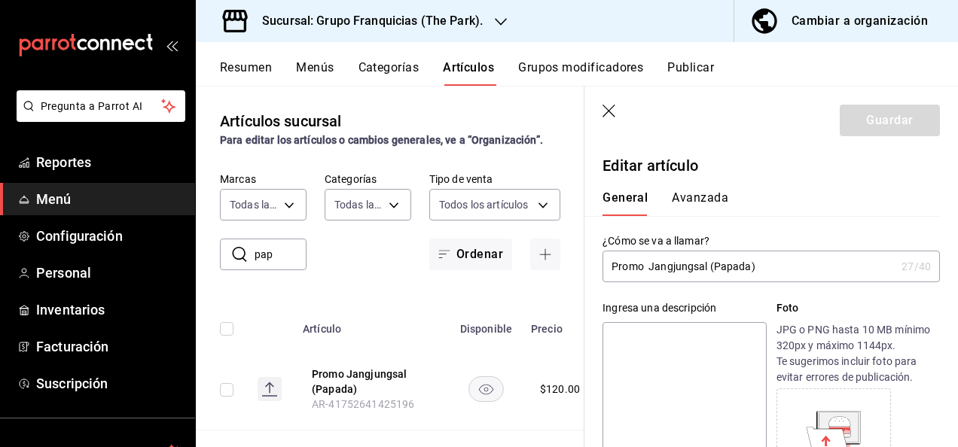
click at [615, 111] on icon "button" at bounding box center [610, 112] width 15 height 15
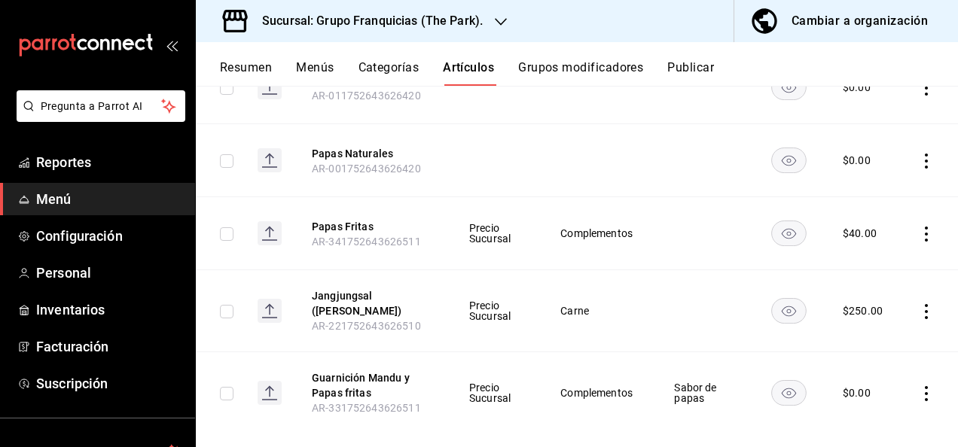
scroll to position [352, 0]
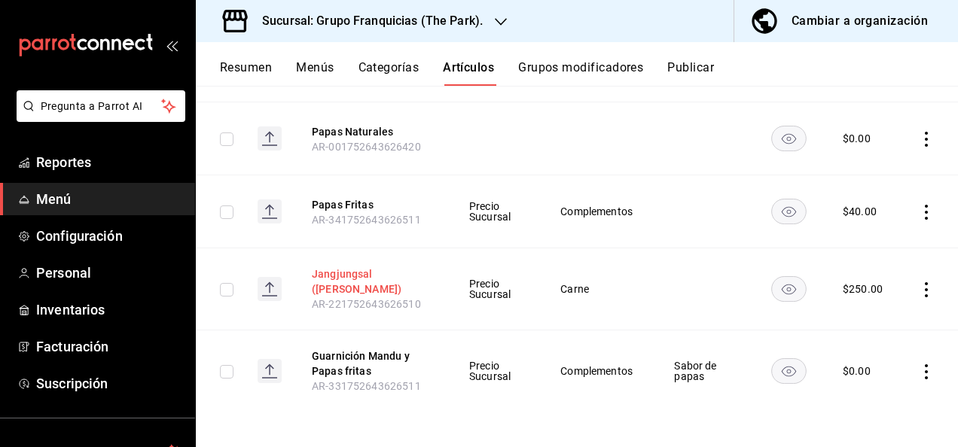
click at [366, 286] on button "Jangjungsal ([PERSON_NAME])" at bounding box center [372, 282] width 121 height 30
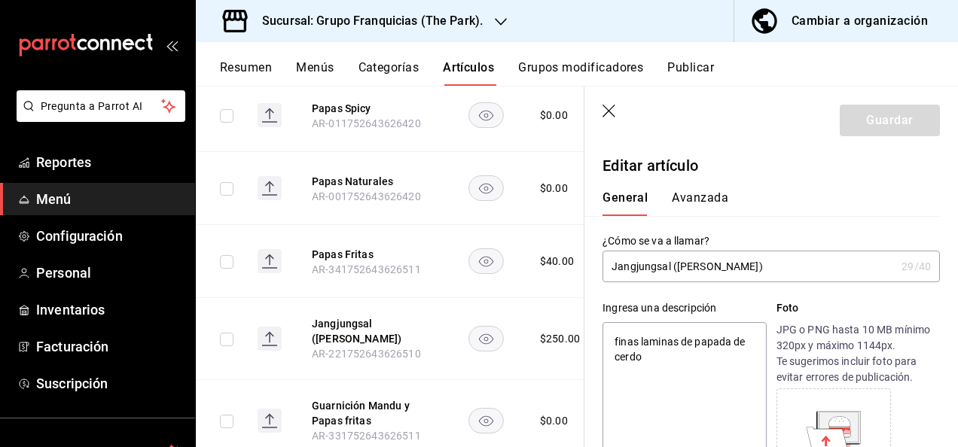
click at [703, 197] on button "Avanzada" at bounding box center [700, 204] width 56 height 26
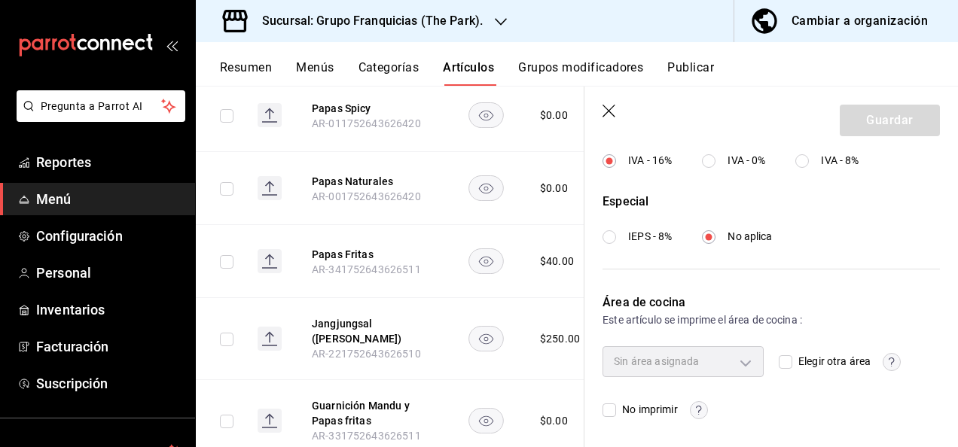
scroll to position [615, 0]
click at [779, 358] on input "Elegir otra área" at bounding box center [786, 363] width 14 height 14
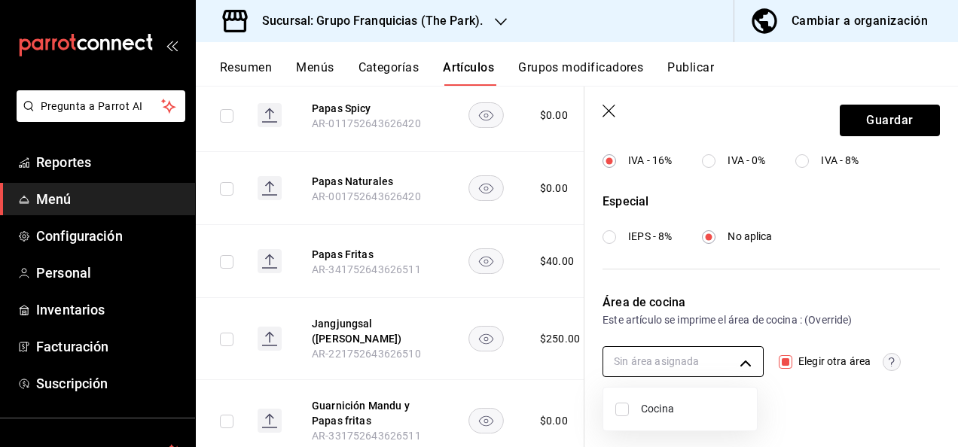
click at [738, 360] on body "Pregunta a Parrot AI Reportes Menú Configuración Personal Inventarios Facturaci…" at bounding box center [479, 223] width 958 height 447
click at [618, 416] on li "Cocina" at bounding box center [680, 409] width 154 height 31
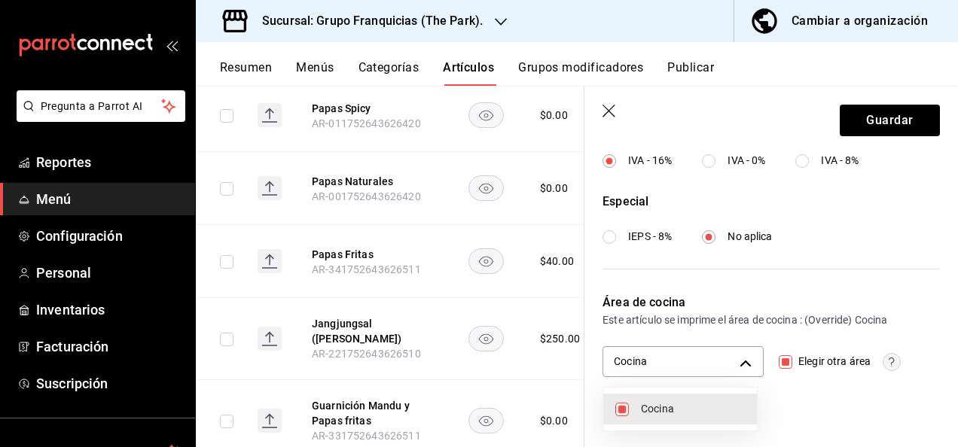
click at [869, 127] on div at bounding box center [479, 223] width 958 height 447
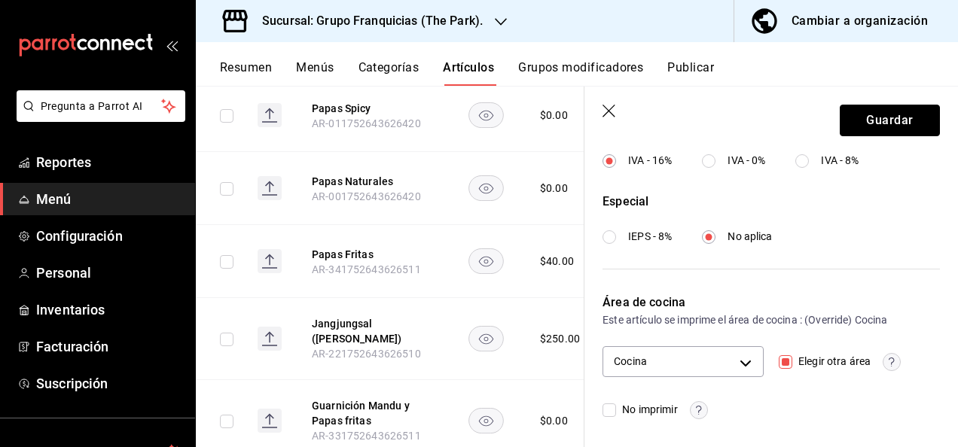
click at [869, 127] on button "Guardar" at bounding box center [890, 121] width 100 height 32
click at [869, 127] on div "Guardar" at bounding box center [890, 121] width 100 height 32
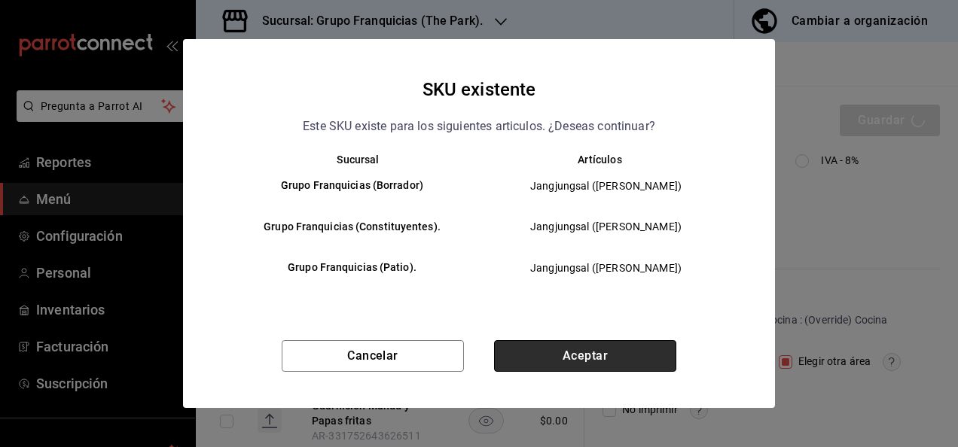
click at [613, 359] on button "Aceptar" at bounding box center [585, 356] width 182 height 32
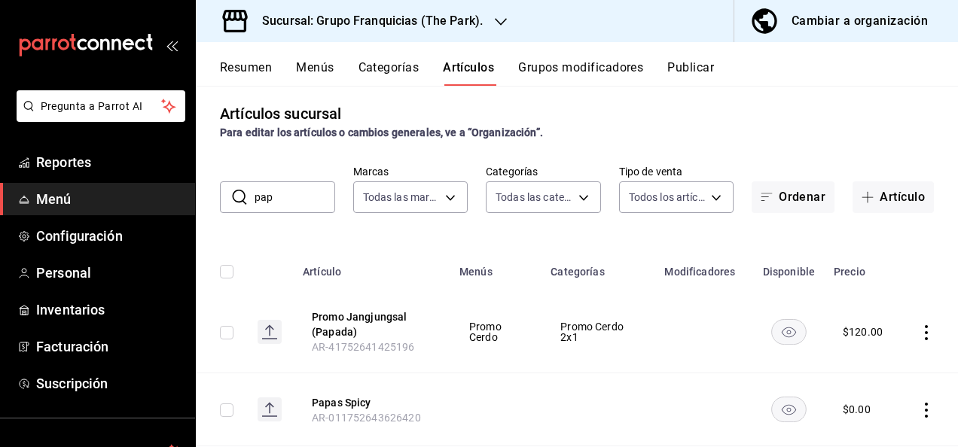
click at [291, 194] on input "pap" at bounding box center [295, 197] width 81 height 30
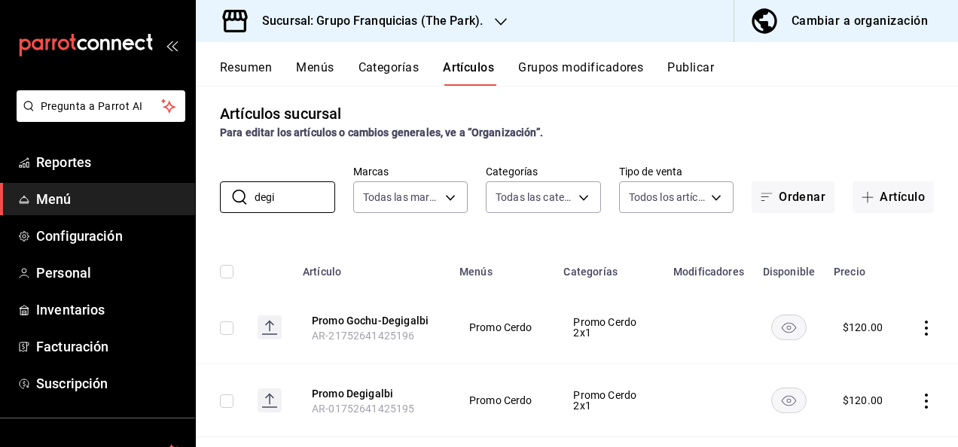
scroll to position [179, 0]
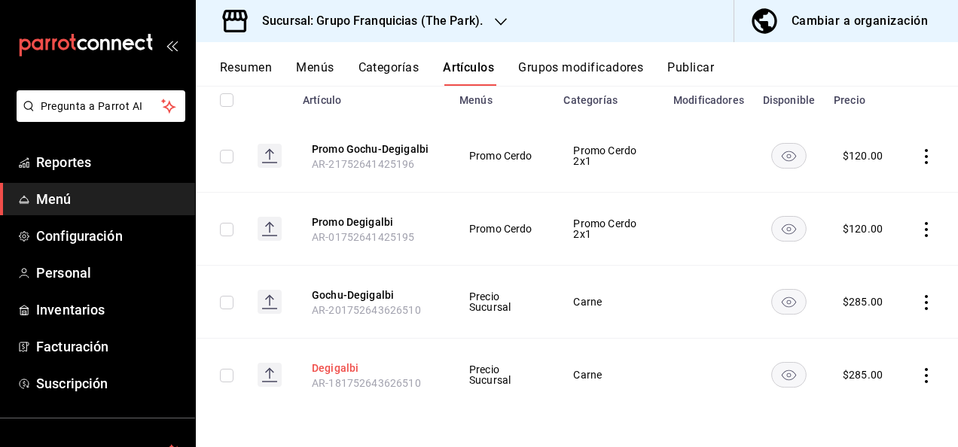
click at [337, 365] on button "Degigalbi" at bounding box center [372, 368] width 121 height 15
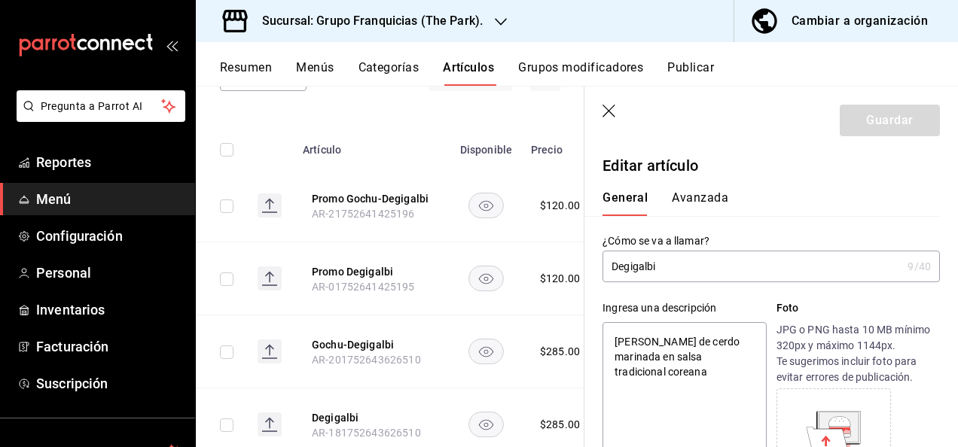
click at [701, 202] on button "Avanzada" at bounding box center [700, 204] width 56 height 26
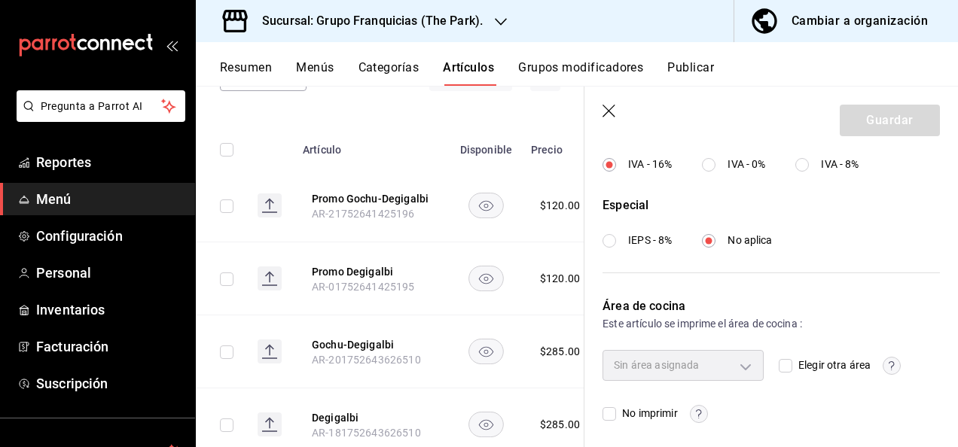
scroll to position [615, 0]
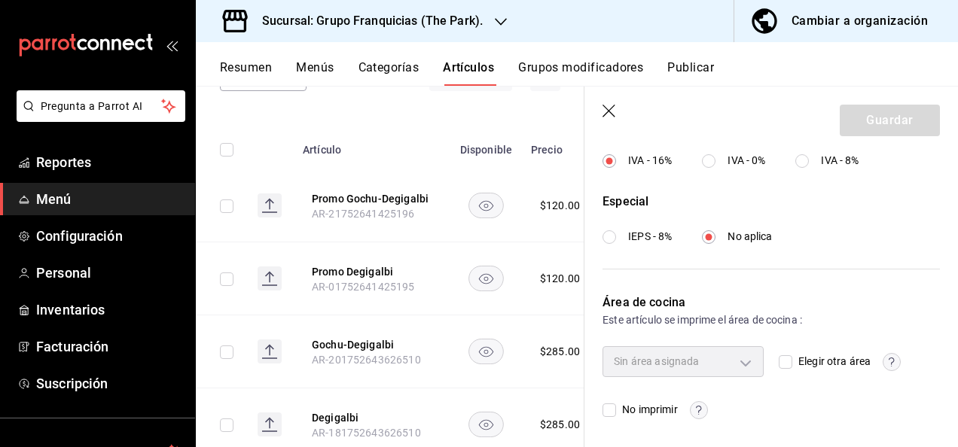
click at [779, 363] on input "Elegir otra área" at bounding box center [786, 363] width 14 height 14
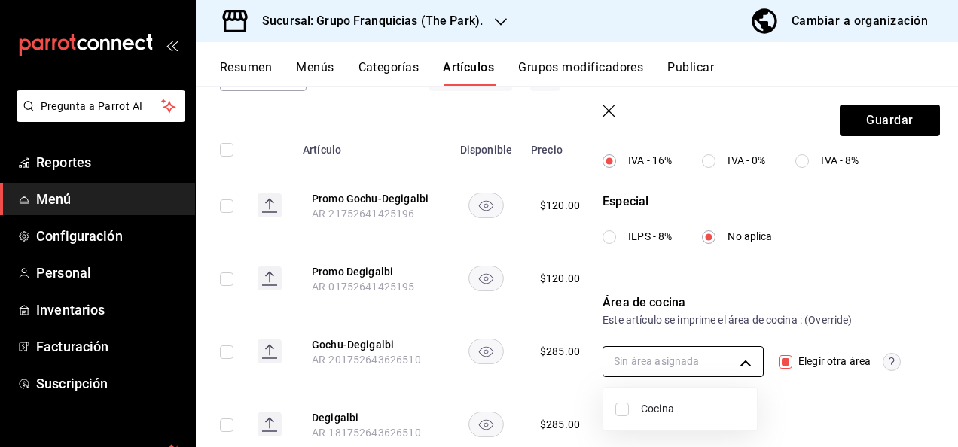
click at [728, 362] on body "Pregunta a Parrot AI Reportes Menú Configuración Personal Inventarios Facturaci…" at bounding box center [479, 223] width 958 height 447
click at [625, 411] on input "checkbox" at bounding box center [622, 410] width 14 height 14
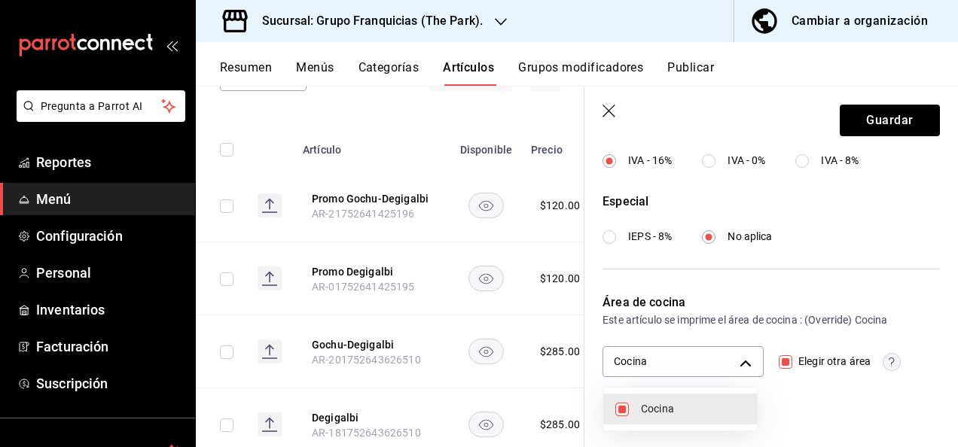
click at [874, 115] on div at bounding box center [479, 223] width 958 height 447
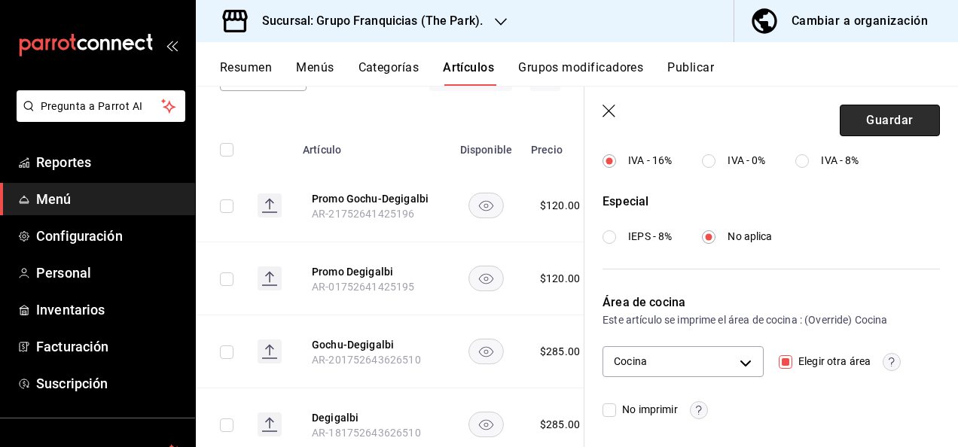
click at [870, 119] on button "Guardar" at bounding box center [890, 121] width 100 height 32
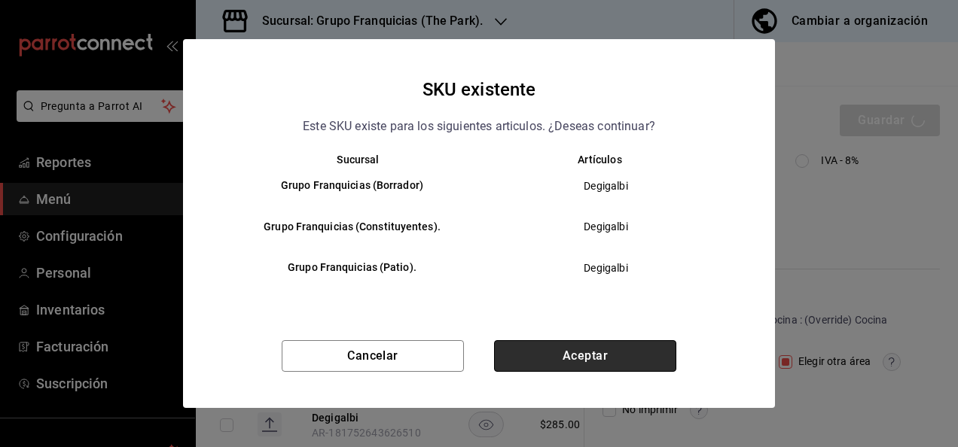
click at [563, 356] on button "Aceptar" at bounding box center [585, 356] width 182 height 32
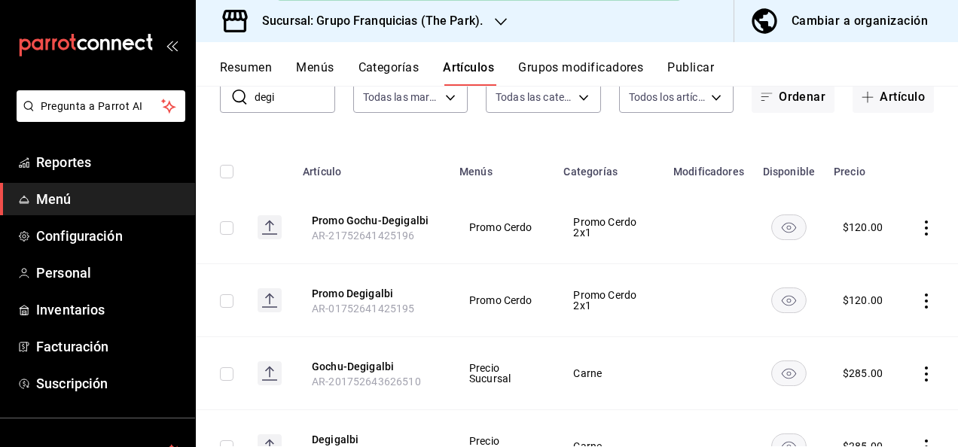
scroll to position [179, 0]
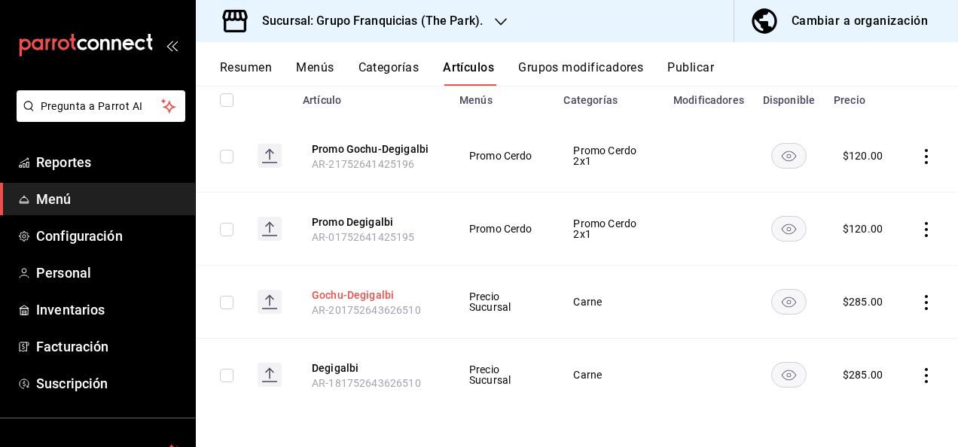
click at [371, 292] on button "Gochu-Degigalbi" at bounding box center [372, 295] width 121 height 15
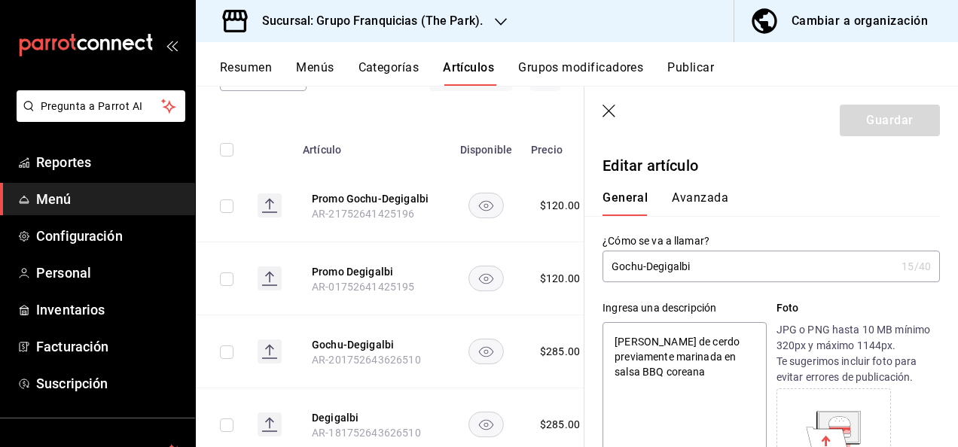
click at [696, 203] on button "Avanzada" at bounding box center [700, 204] width 56 height 26
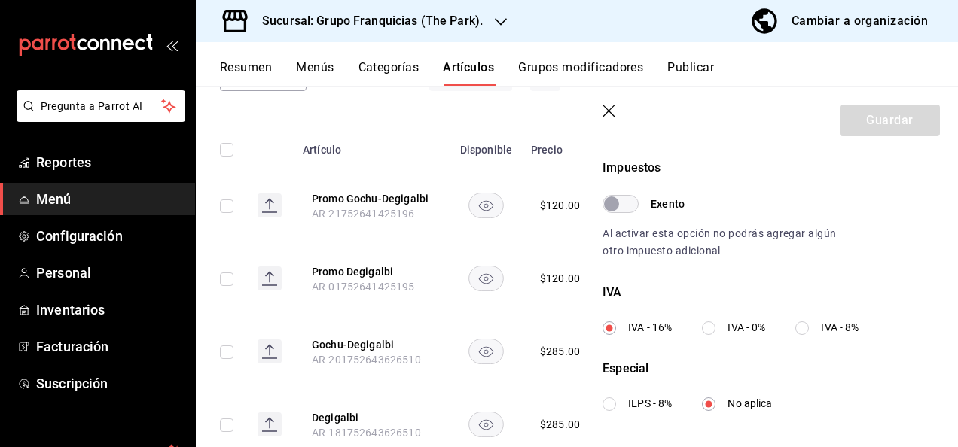
scroll to position [615, 0]
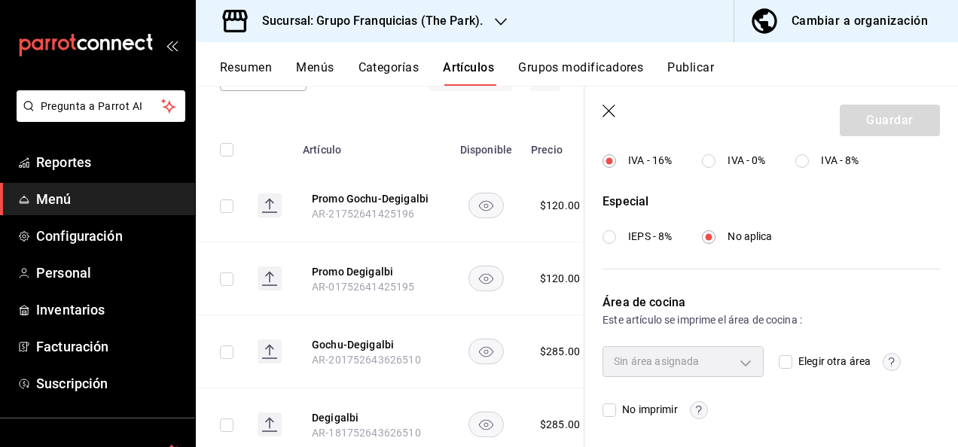
click at [785, 359] on input "Elegir otra área" at bounding box center [786, 363] width 14 height 14
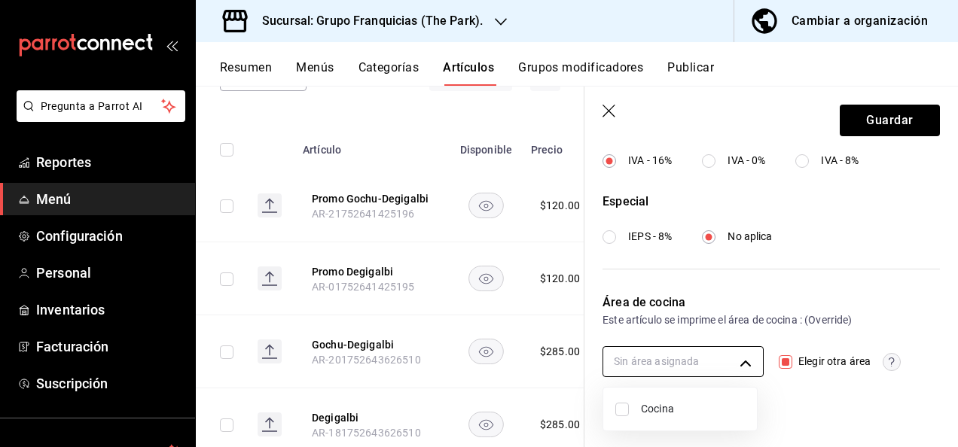
click at [713, 359] on body "Pregunta a Parrot AI Reportes Menú Configuración Personal Inventarios Facturaci…" at bounding box center [479, 223] width 958 height 447
click at [625, 415] on input "checkbox" at bounding box center [622, 410] width 14 height 14
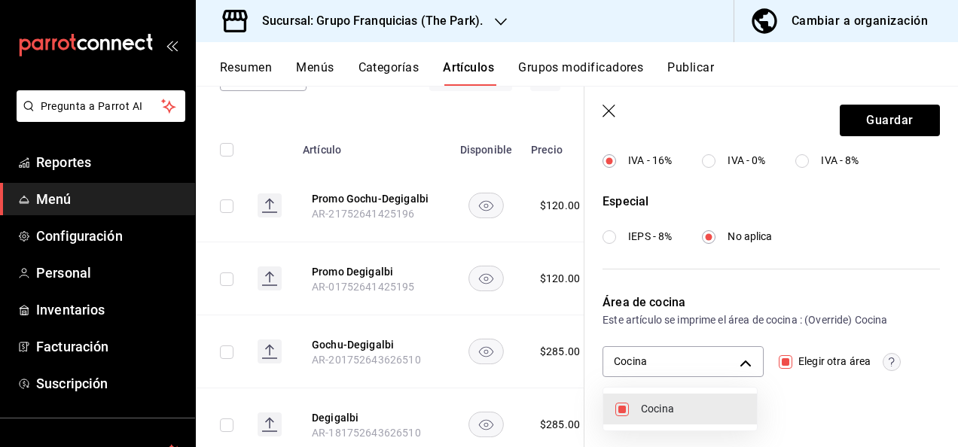
click at [877, 116] on div at bounding box center [479, 223] width 958 height 447
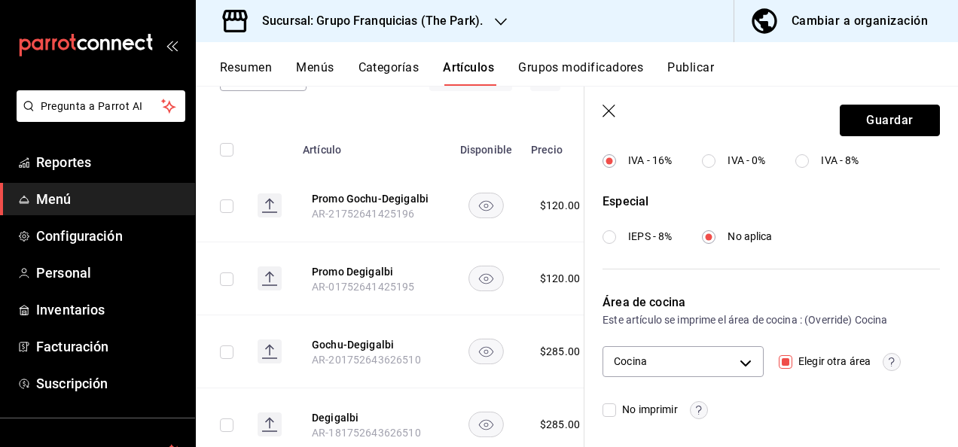
click at [877, 116] on button "Guardar" at bounding box center [890, 121] width 100 height 32
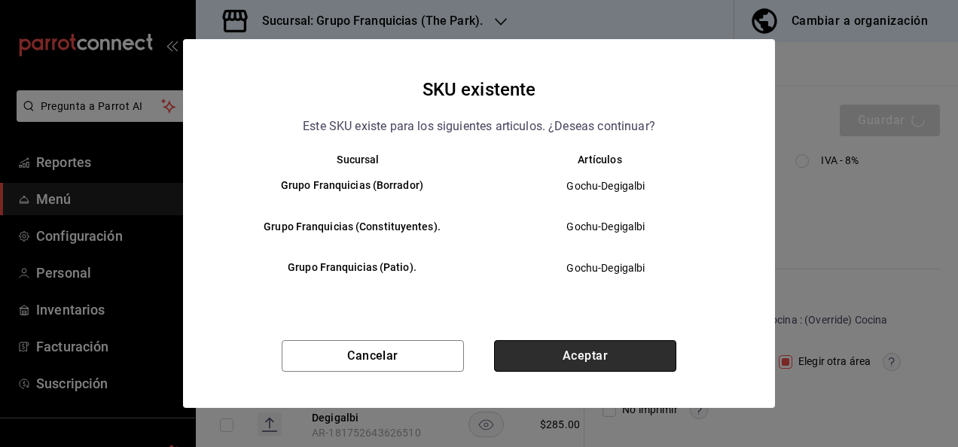
click at [618, 360] on button "Aceptar" at bounding box center [585, 356] width 182 height 32
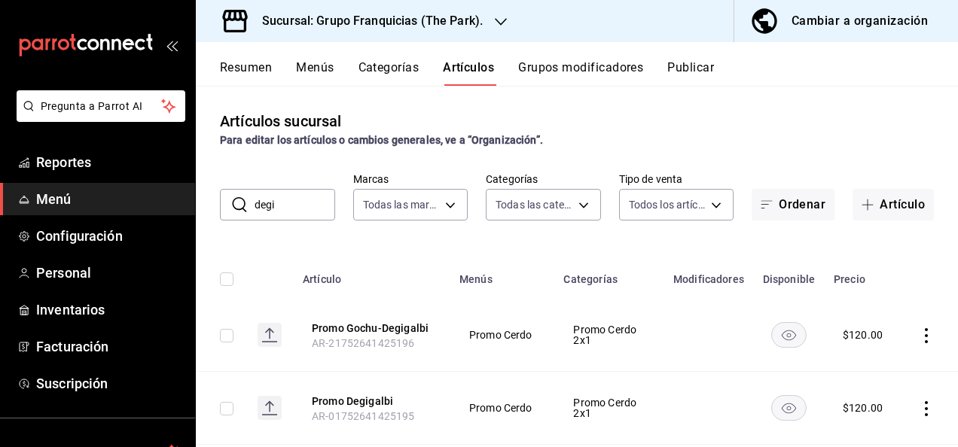
click at [286, 202] on input "degi" at bounding box center [295, 205] width 81 height 30
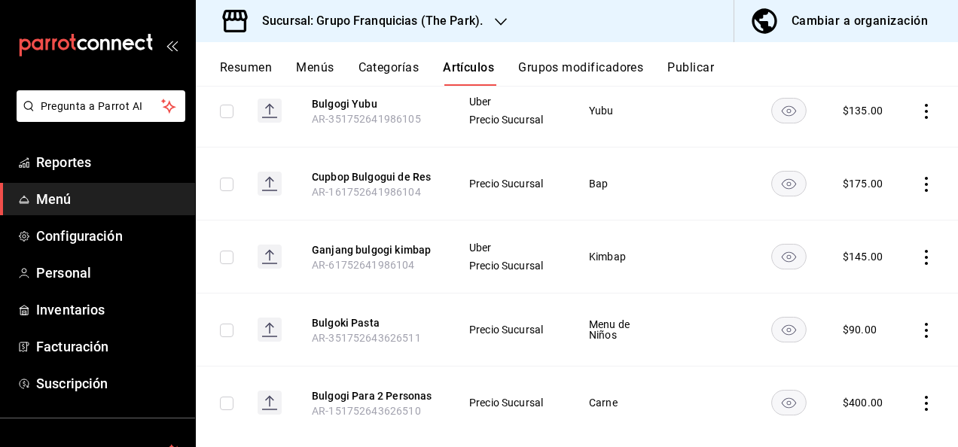
scroll to position [407, 0]
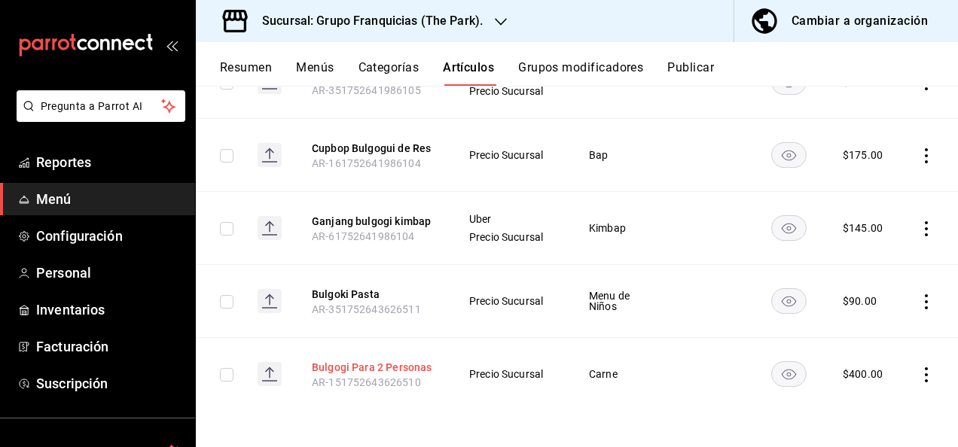
click at [374, 363] on button "Bulgogi Para 2 Personas" at bounding box center [372, 367] width 121 height 15
click at [374, 363] on tbody "Promo Bulgogi Kimbap AR-11752640802888 Promo Kimbap Promo Kimbap 99 $ 49.50 Bul…" at bounding box center [577, 155] width 762 height 511
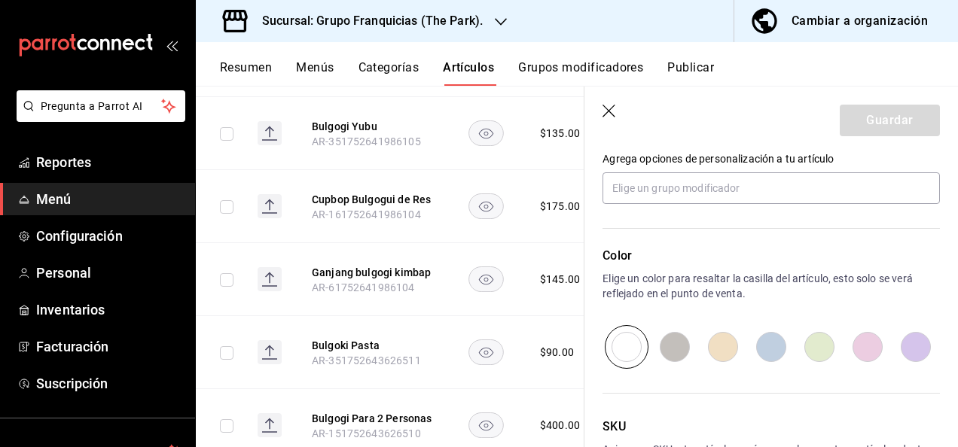
scroll to position [701, 0]
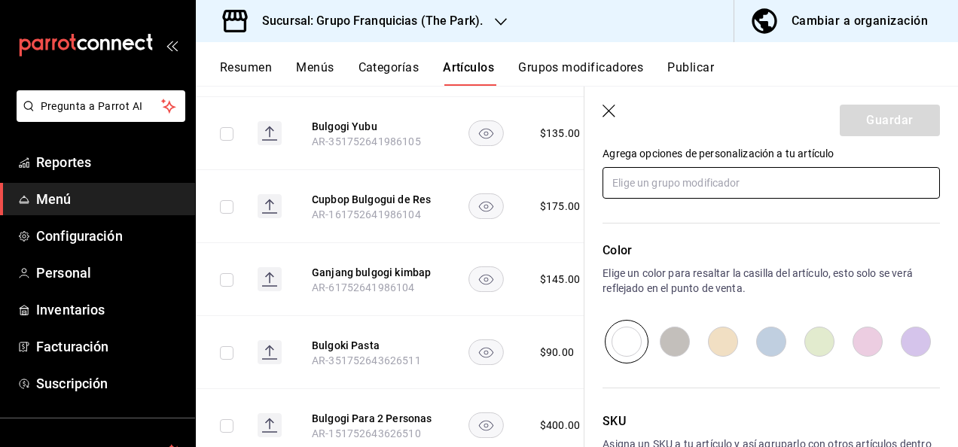
click at [772, 178] on input "text" at bounding box center [771, 183] width 337 height 32
click at [844, 393] on div "SKU Asigna un SKU a tu artículo y así agruparlo con otros artículos dentro de t…" at bounding box center [763, 443] width 356 height 159
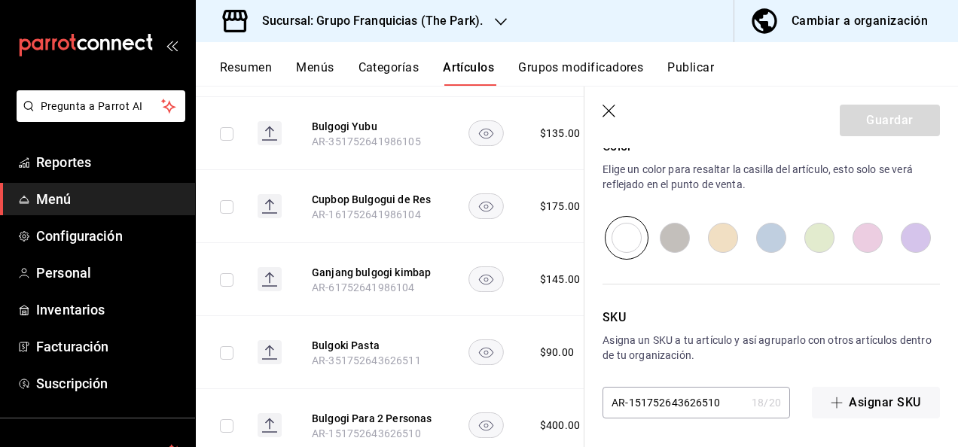
scroll to position [0, 0]
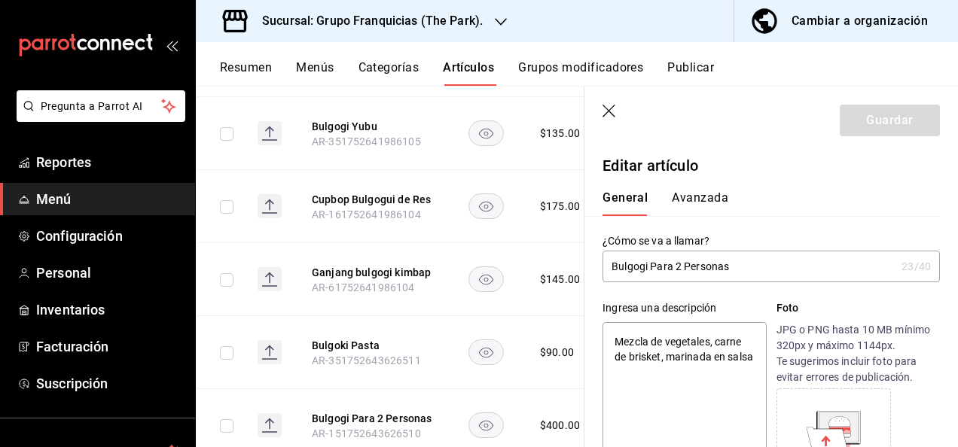
click at [718, 194] on button "Avanzada" at bounding box center [700, 204] width 56 height 26
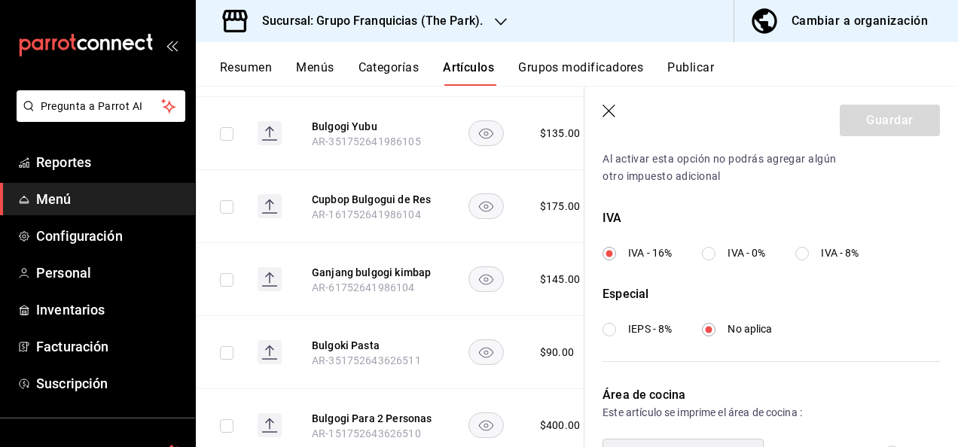
scroll to position [615, 0]
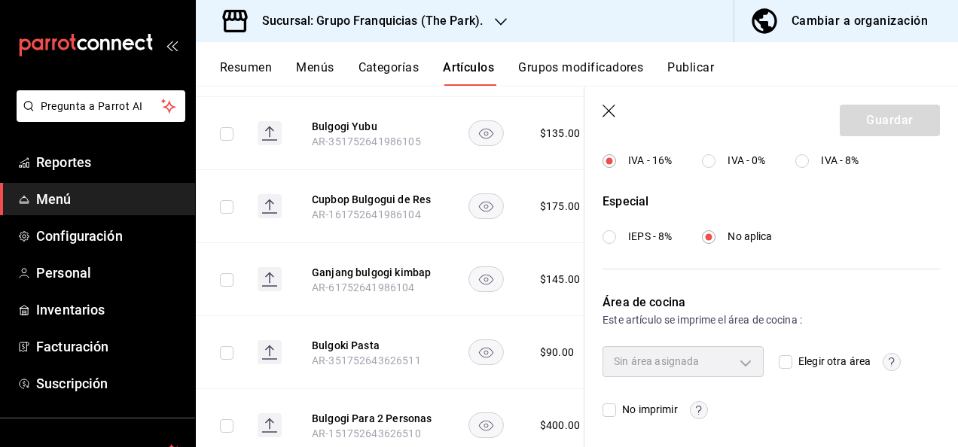
click at [779, 357] on input "Elegir otra área" at bounding box center [786, 363] width 14 height 14
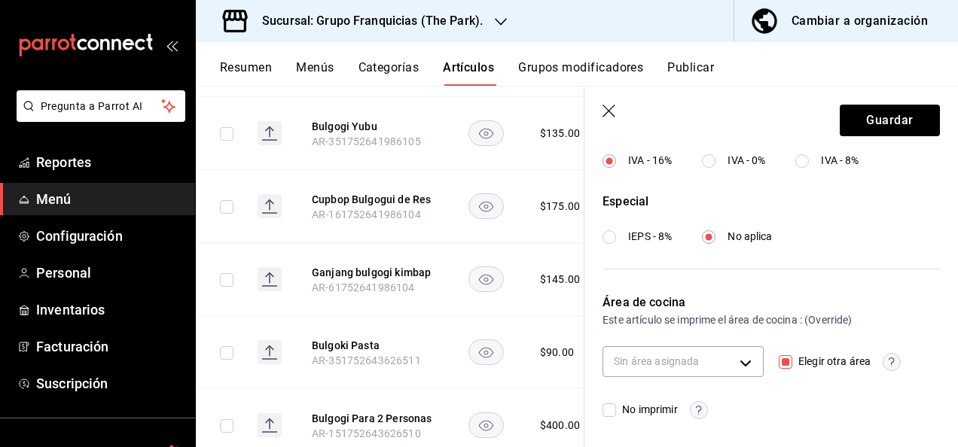
click at [669, 378] on div "Sin área asignada Elegir otra área No imprimir" at bounding box center [771, 383] width 337 height 72
drag, startPoint x: 669, startPoint y: 378, endPoint x: 676, endPoint y: 369, distance: 11.3
click at [676, 369] on div "Sin área asignada Elegir otra área No imprimir" at bounding box center [771, 383] width 337 height 72
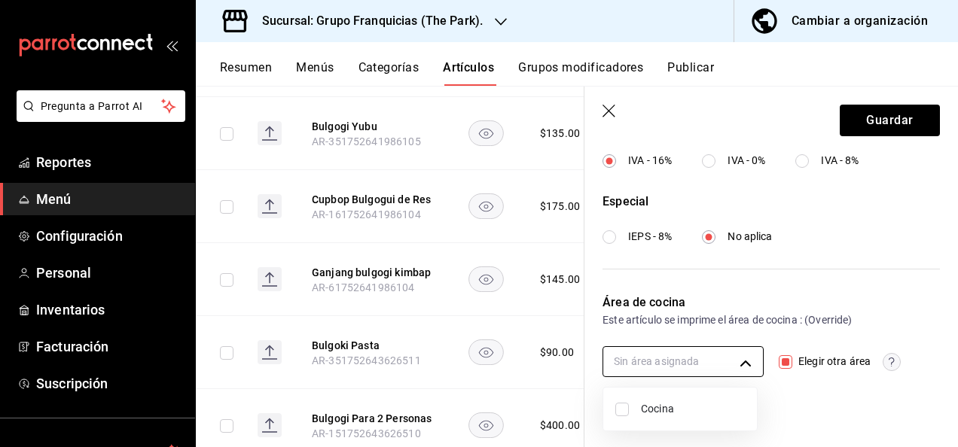
click at [676, 369] on body "Pregunta a Parrot AI Reportes Menú Configuración Personal Inventarios Facturaci…" at bounding box center [479, 223] width 958 height 447
click at [625, 411] on input "checkbox" at bounding box center [622, 410] width 14 height 14
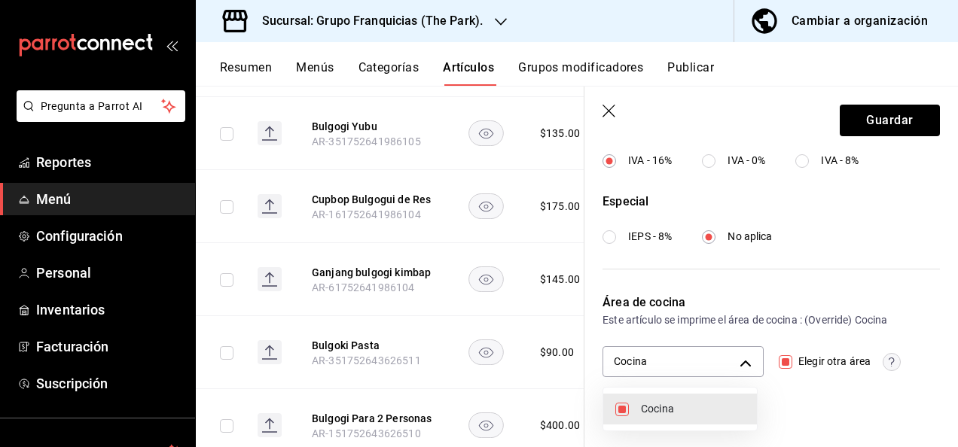
click at [904, 127] on div at bounding box center [479, 223] width 958 height 447
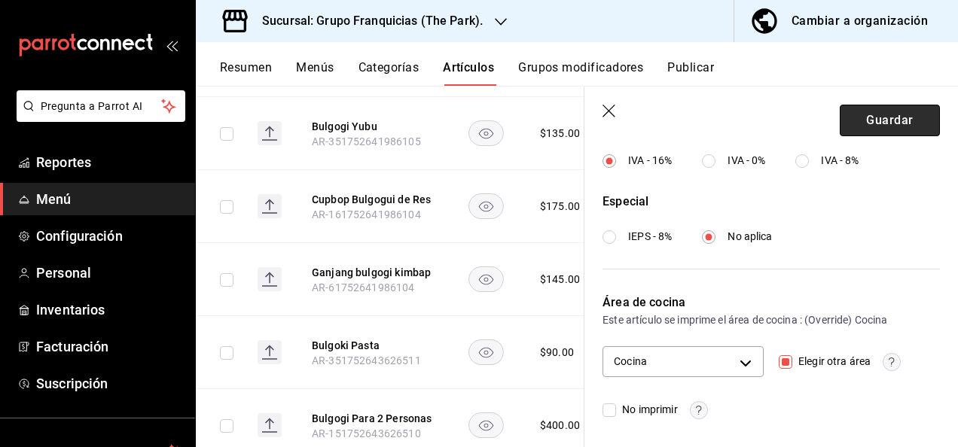
click at [899, 127] on button "Guardar" at bounding box center [890, 121] width 100 height 32
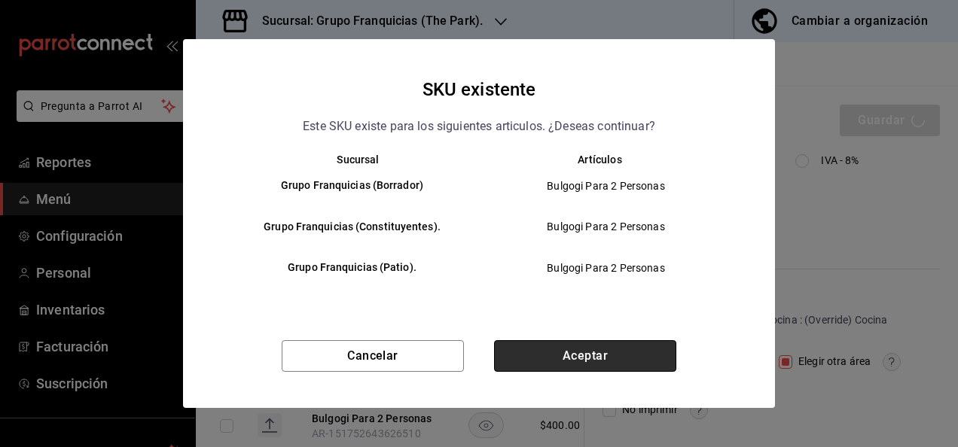
click at [651, 361] on button "Aceptar" at bounding box center [585, 356] width 182 height 32
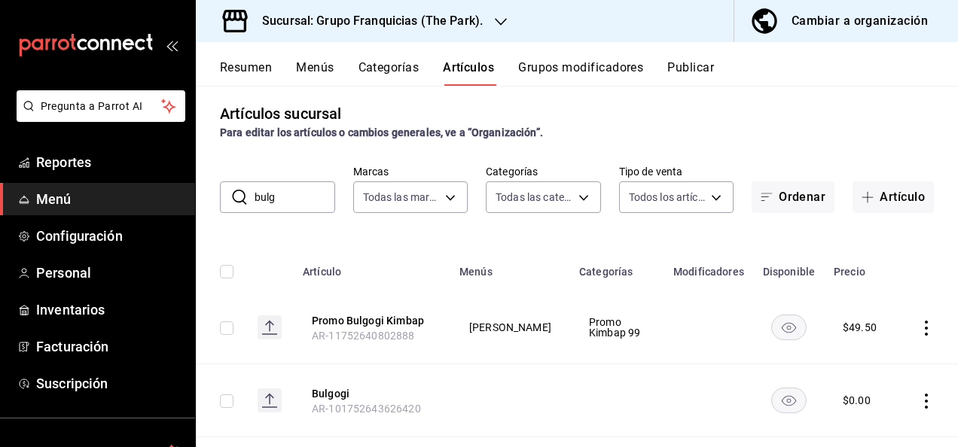
click at [292, 186] on input "bulg" at bounding box center [295, 197] width 81 height 30
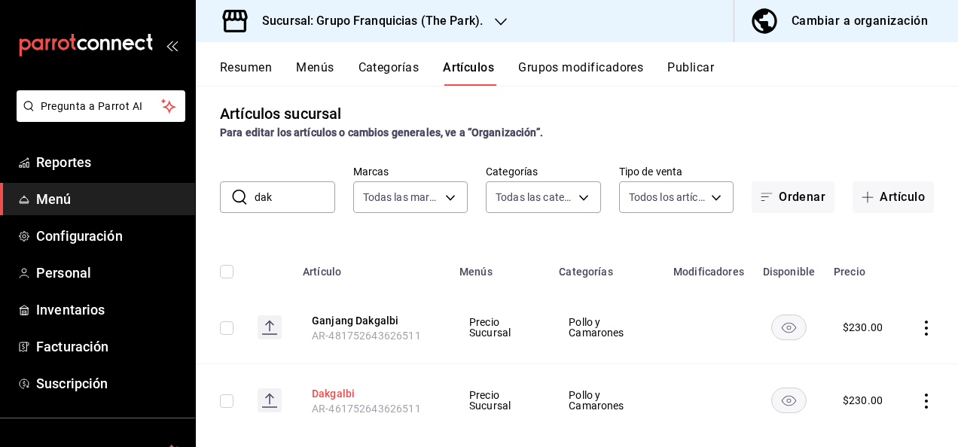
click at [336, 392] on button "Dakgalbi" at bounding box center [372, 393] width 121 height 15
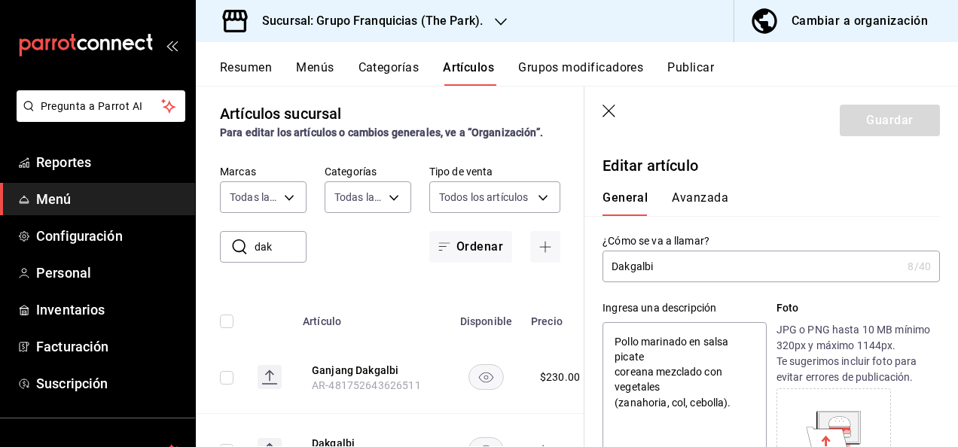
click at [695, 209] on button "Avanzada" at bounding box center [700, 204] width 56 height 26
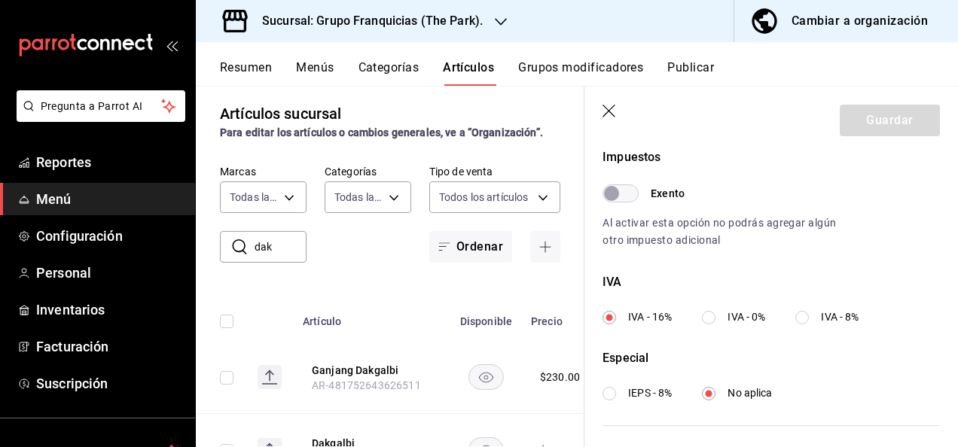
scroll to position [615, 0]
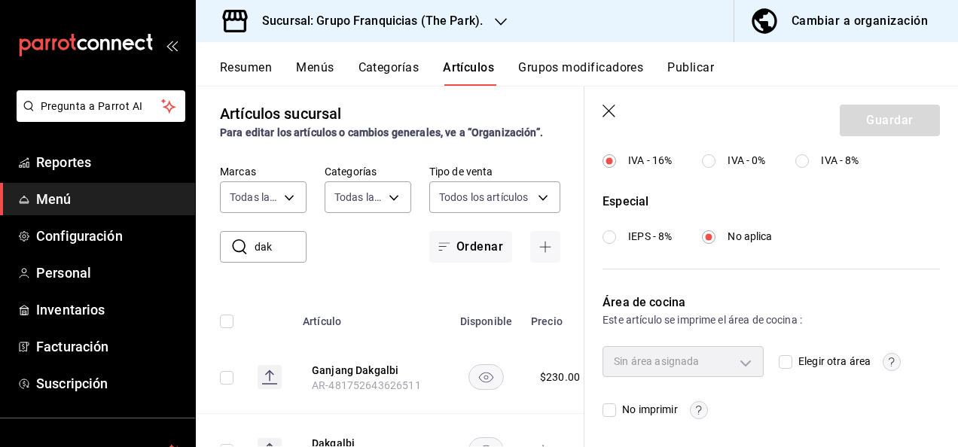
click at [779, 356] on input "Elegir otra área" at bounding box center [786, 363] width 14 height 14
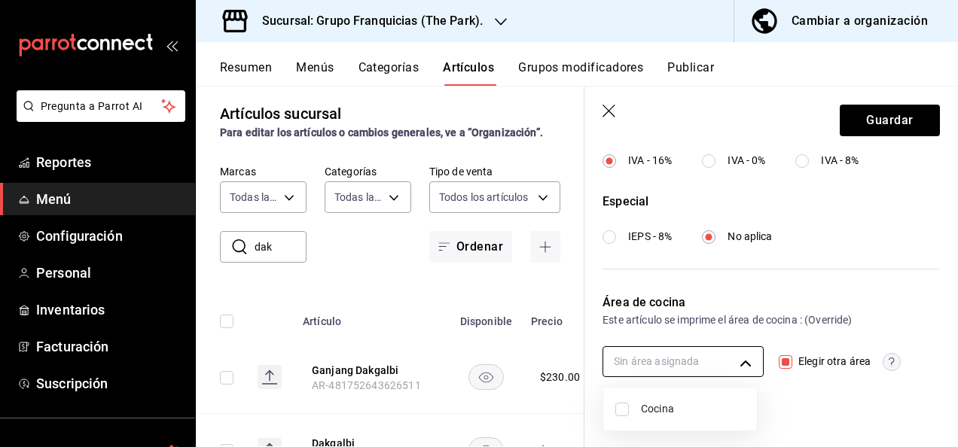
click at [661, 351] on body "Pregunta a Parrot AI Reportes Menú Configuración Personal Inventarios Facturaci…" at bounding box center [479, 223] width 958 height 447
click at [621, 405] on input "checkbox" at bounding box center [622, 410] width 14 height 14
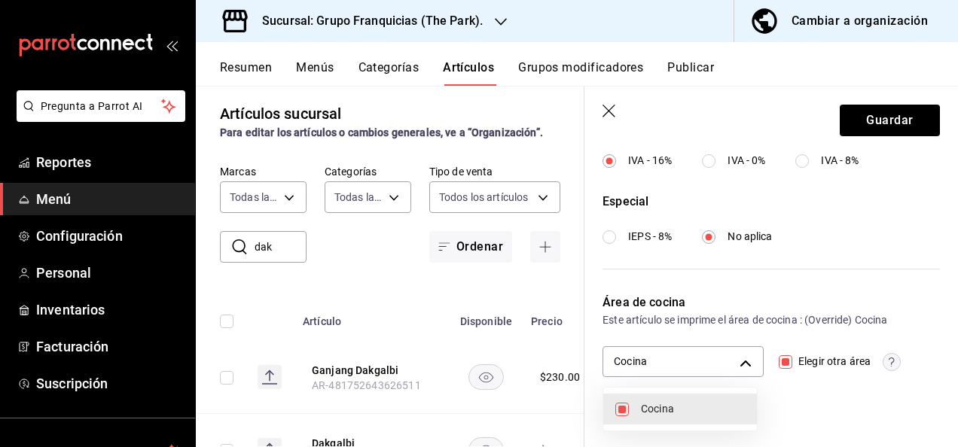
click at [866, 121] on div at bounding box center [479, 223] width 958 height 447
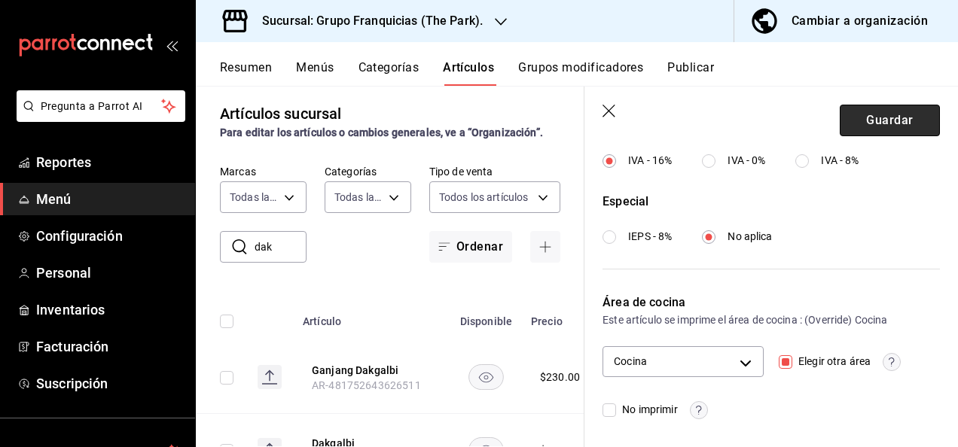
click at [881, 121] on button "Guardar" at bounding box center [890, 121] width 100 height 32
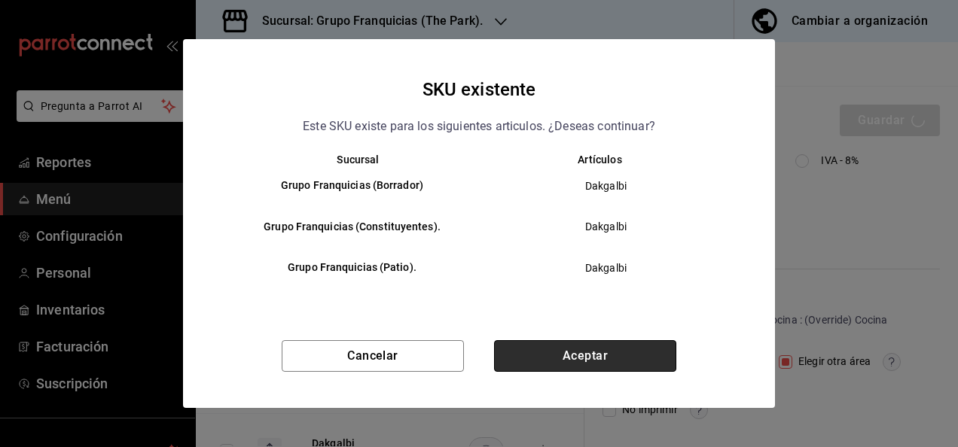
click at [569, 345] on button "Aceptar" at bounding box center [585, 356] width 182 height 32
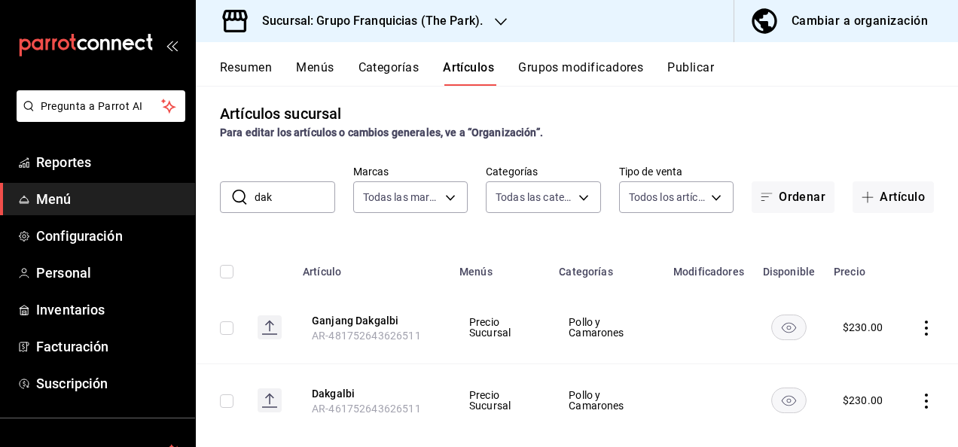
click at [309, 203] on input "dak" at bounding box center [295, 197] width 81 height 30
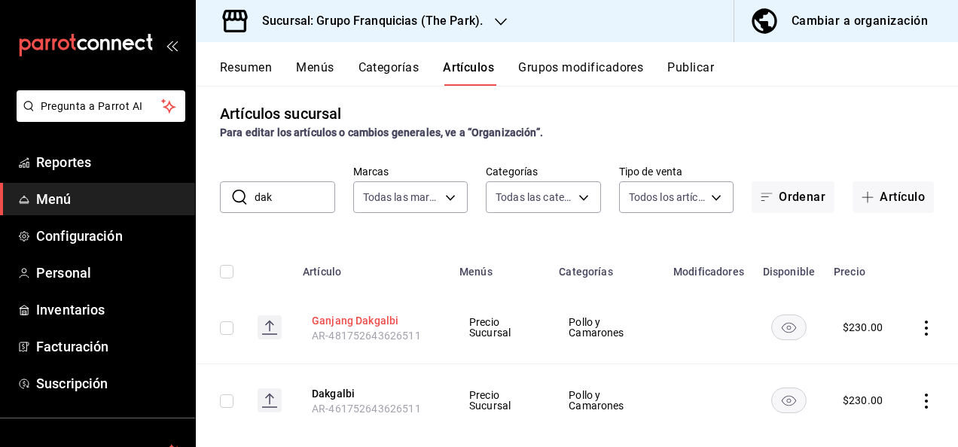
click at [386, 321] on button "Ganjang Dakgalbi" at bounding box center [372, 320] width 121 height 15
